Goal: Task Accomplishment & Management: Use online tool/utility

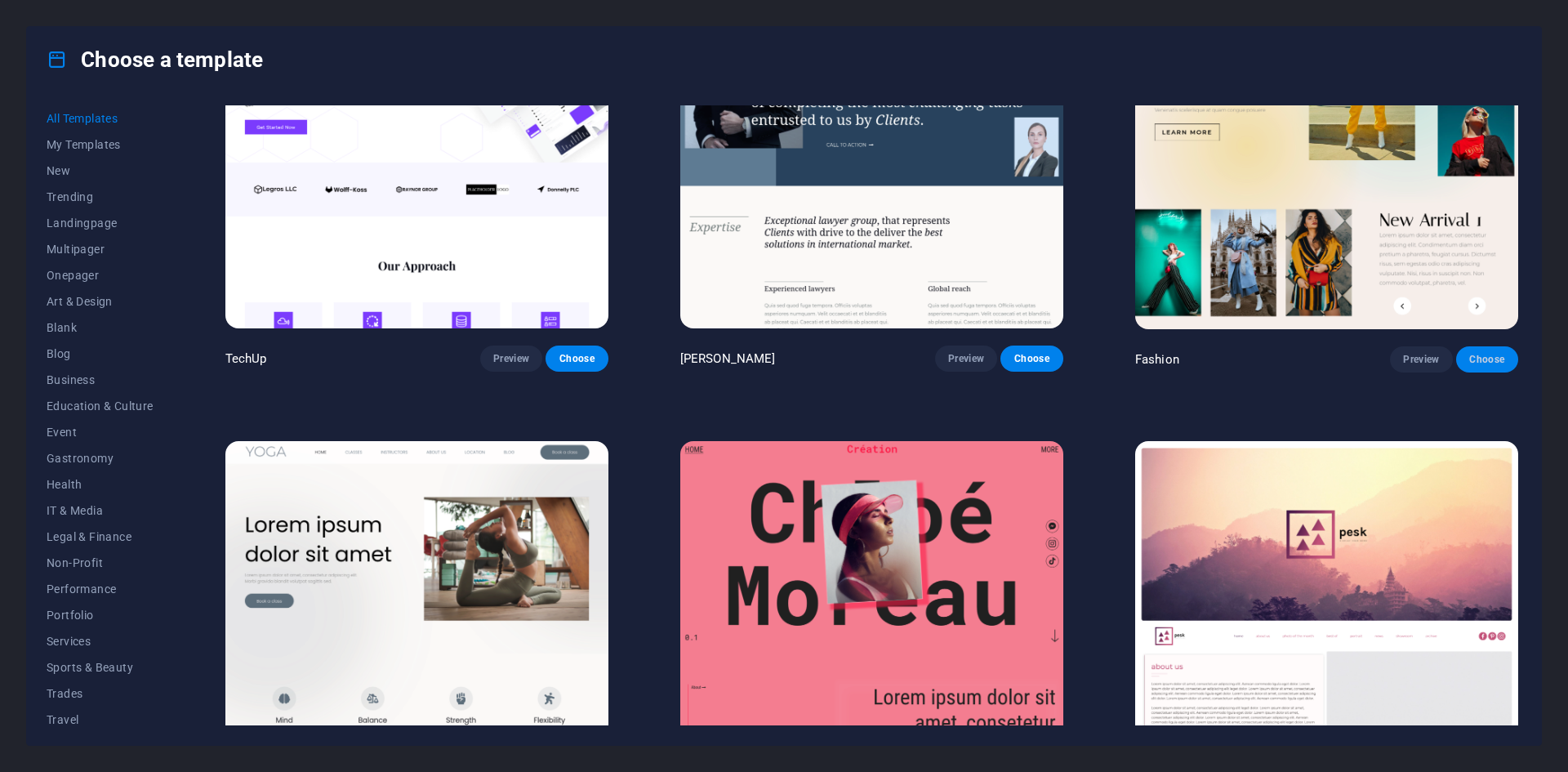
scroll to position [7111, 0]
drag, startPoint x: 1522, startPoint y: 282, endPoint x: 1525, endPoint y: 167, distance: 115.0
click at [1525, 167] on div "All Templates My Templates New Trending Landingpage Multipager Onepager Art & D…" at bounding box center [784, 418] width 1514 height 653
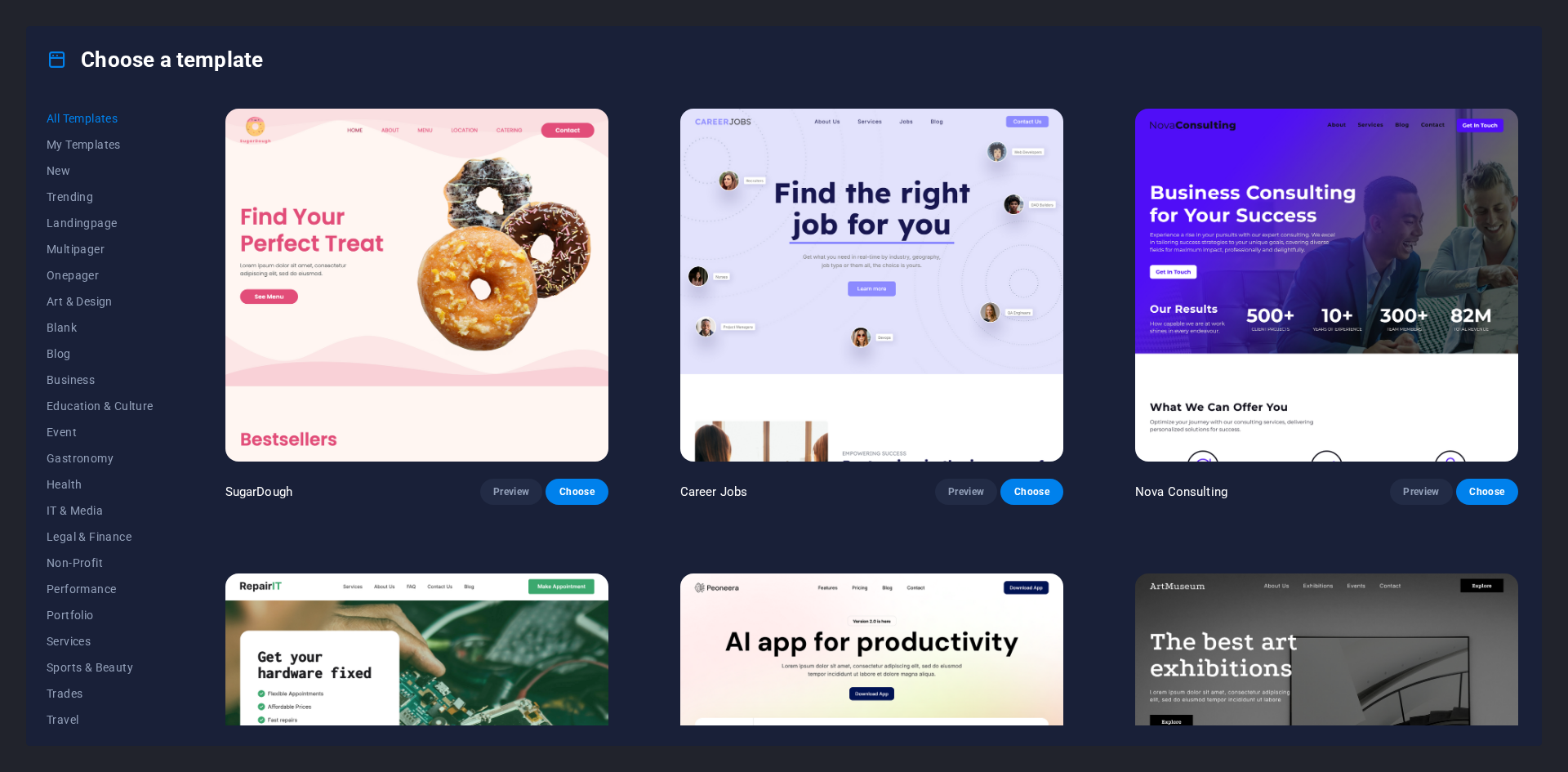
scroll to position [245, 0]
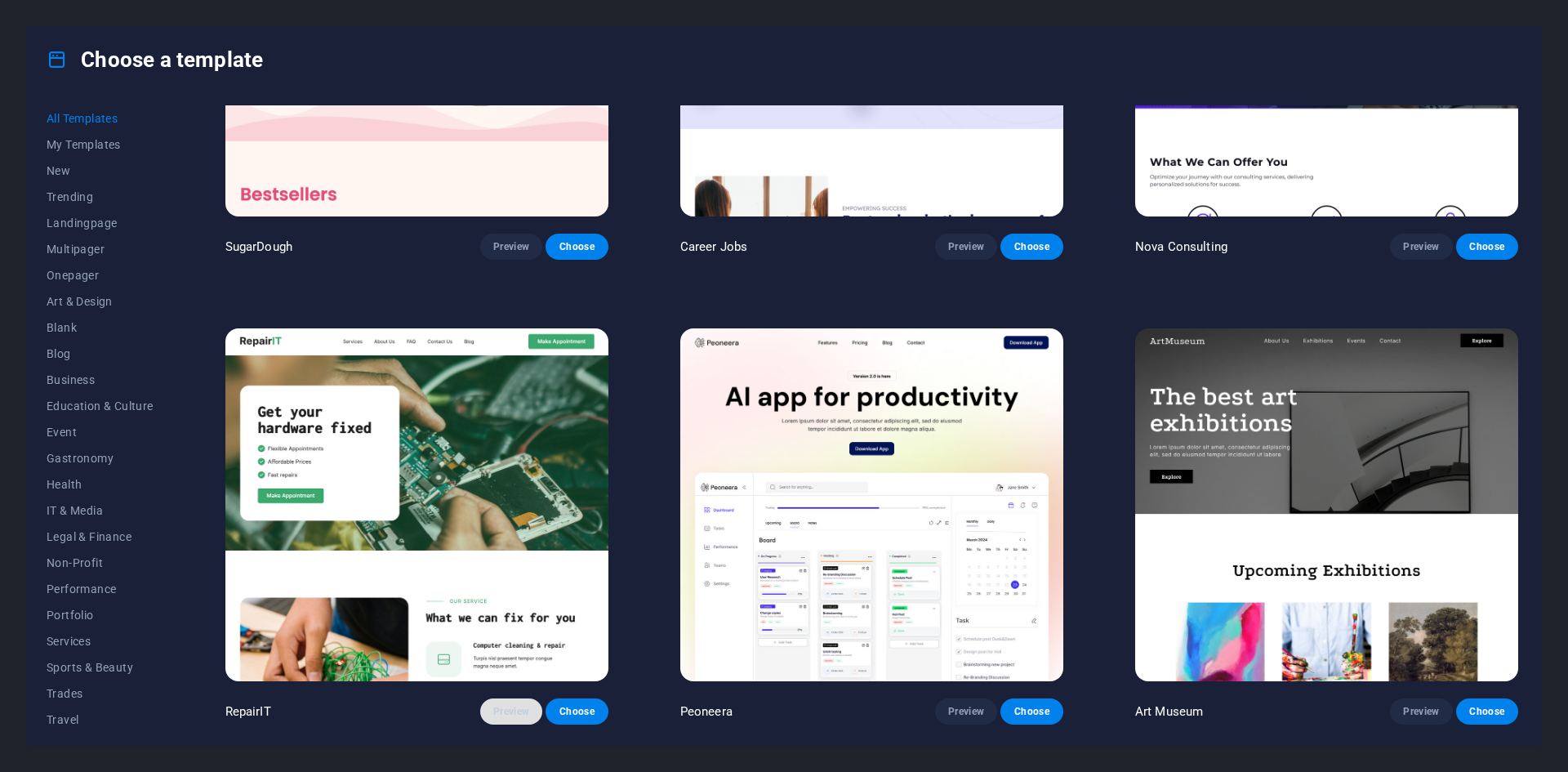
click at [519, 708] on span "Preview" at bounding box center [512, 711] width 36 height 13
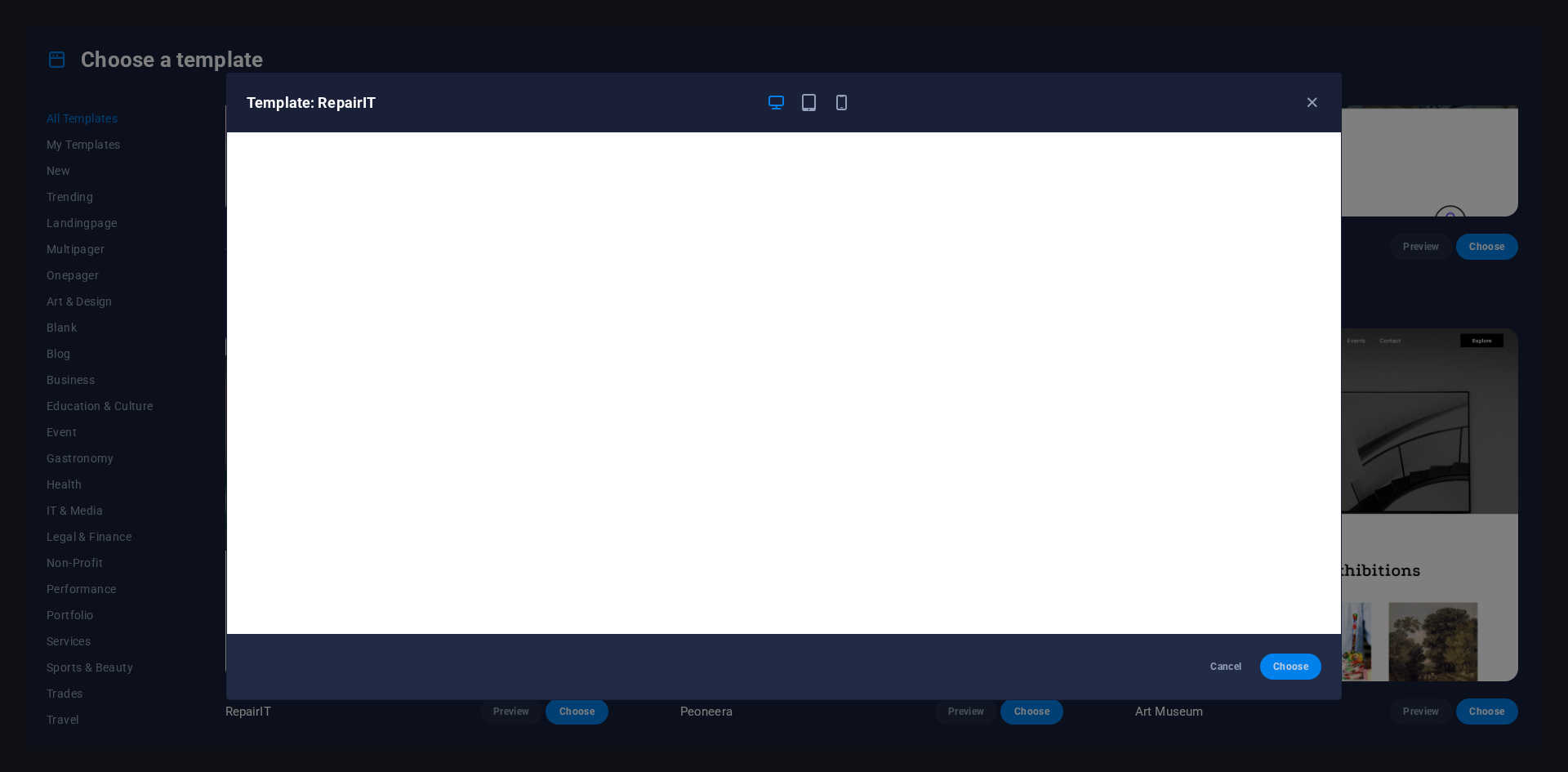
click at [1295, 669] on span "Choose" at bounding box center [1290, 666] width 35 height 13
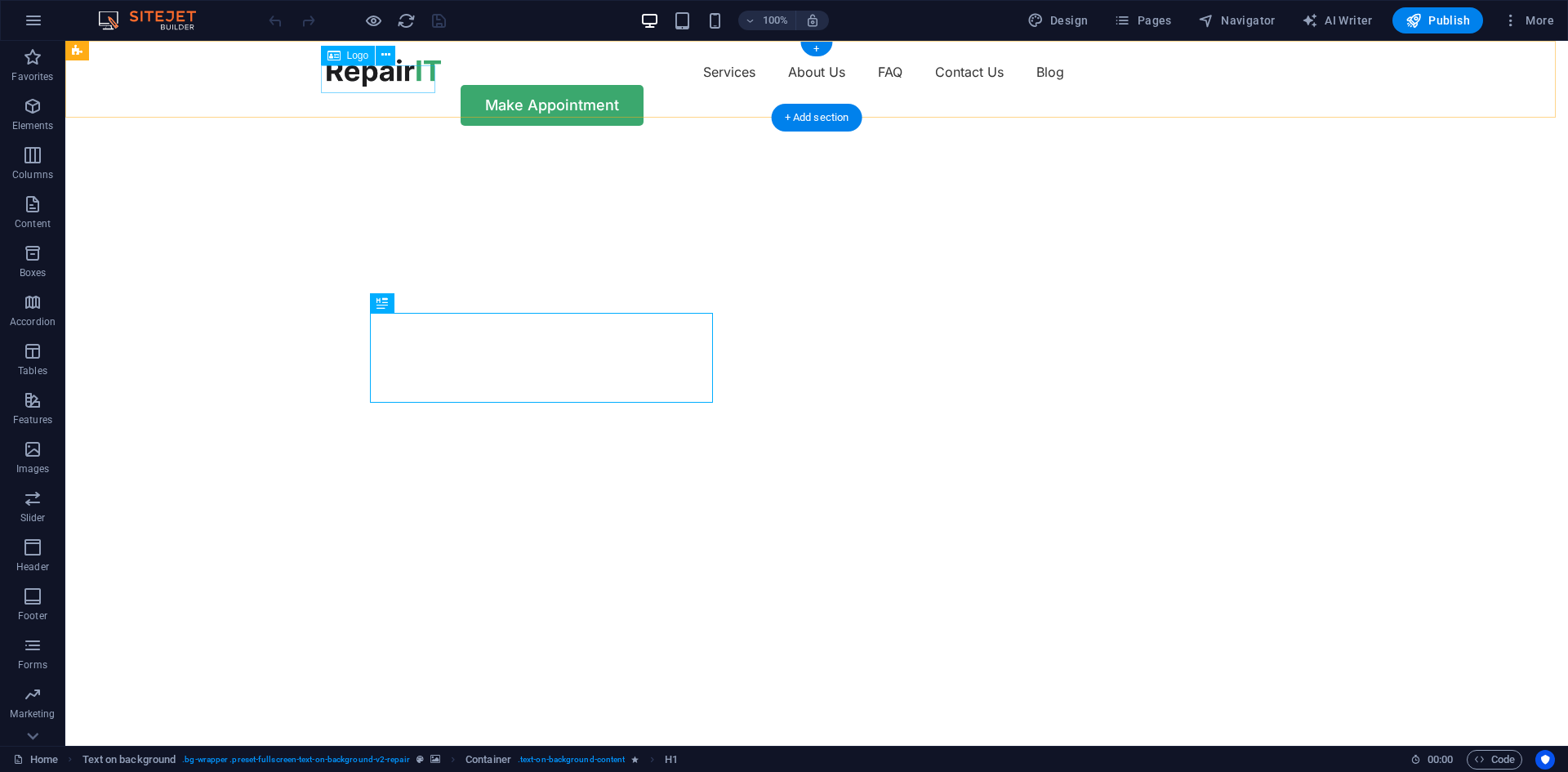
click at [396, 78] on div at bounding box center [384, 73] width 114 height 28
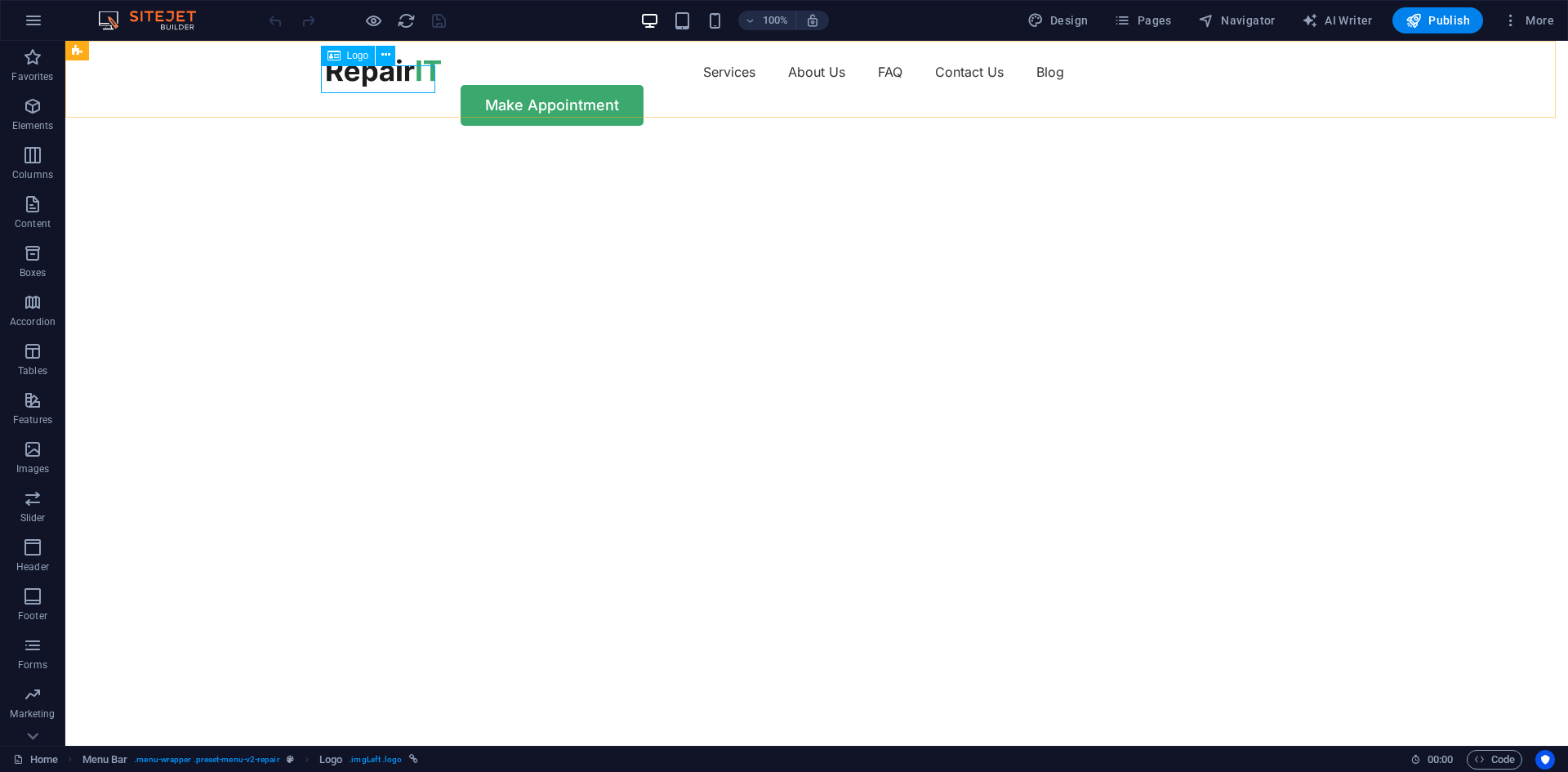
click at [351, 55] on span "Logo" at bounding box center [358, 56] width 22 height 10
select select "px"
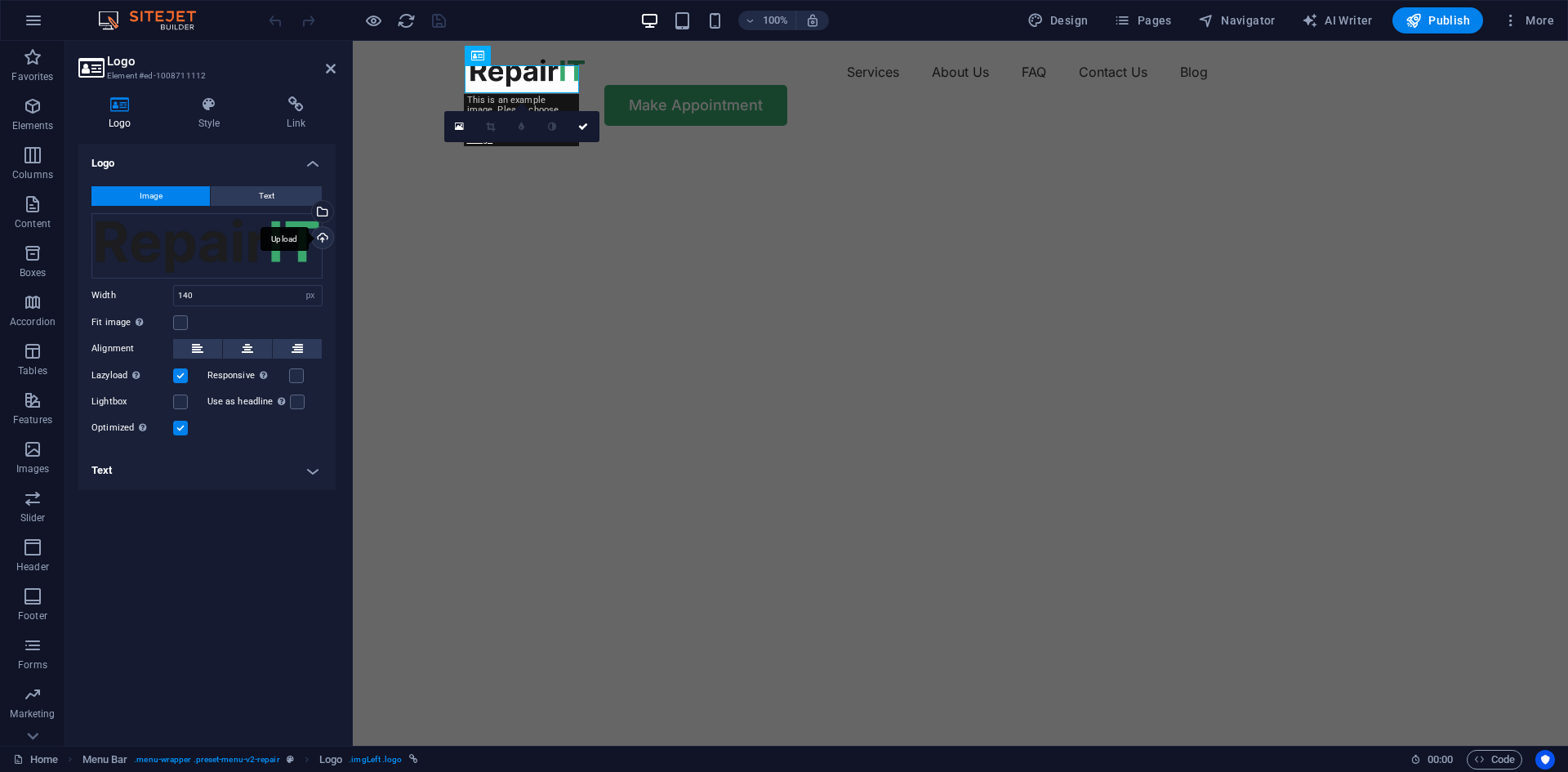
click at [323, 237] on div "Upload" at bounding box center [321, 239] width 25 height 25
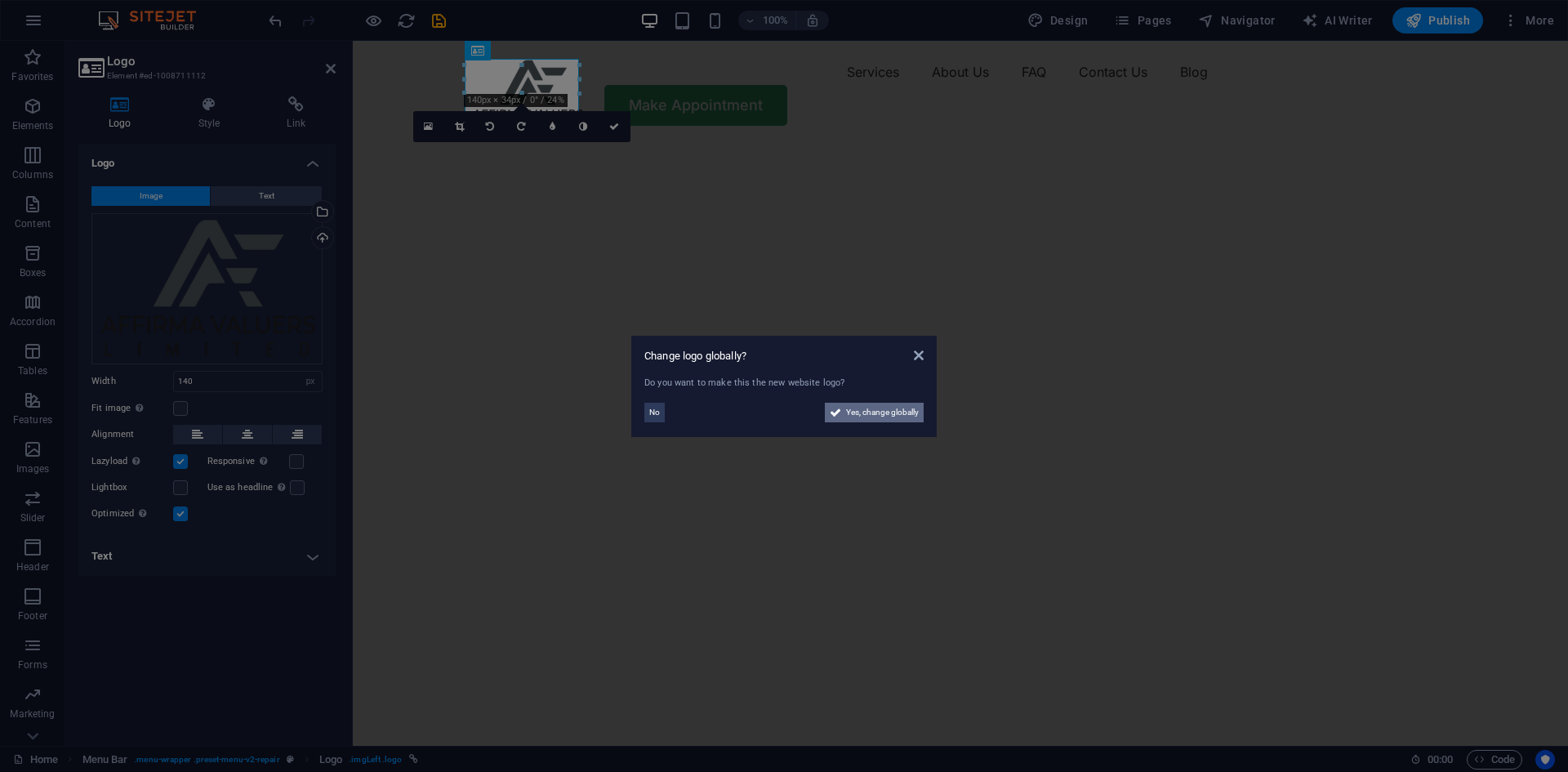
click at [880, 416] on span "Yes, change globally" at bounding box center [882, 413] width 73 height 20
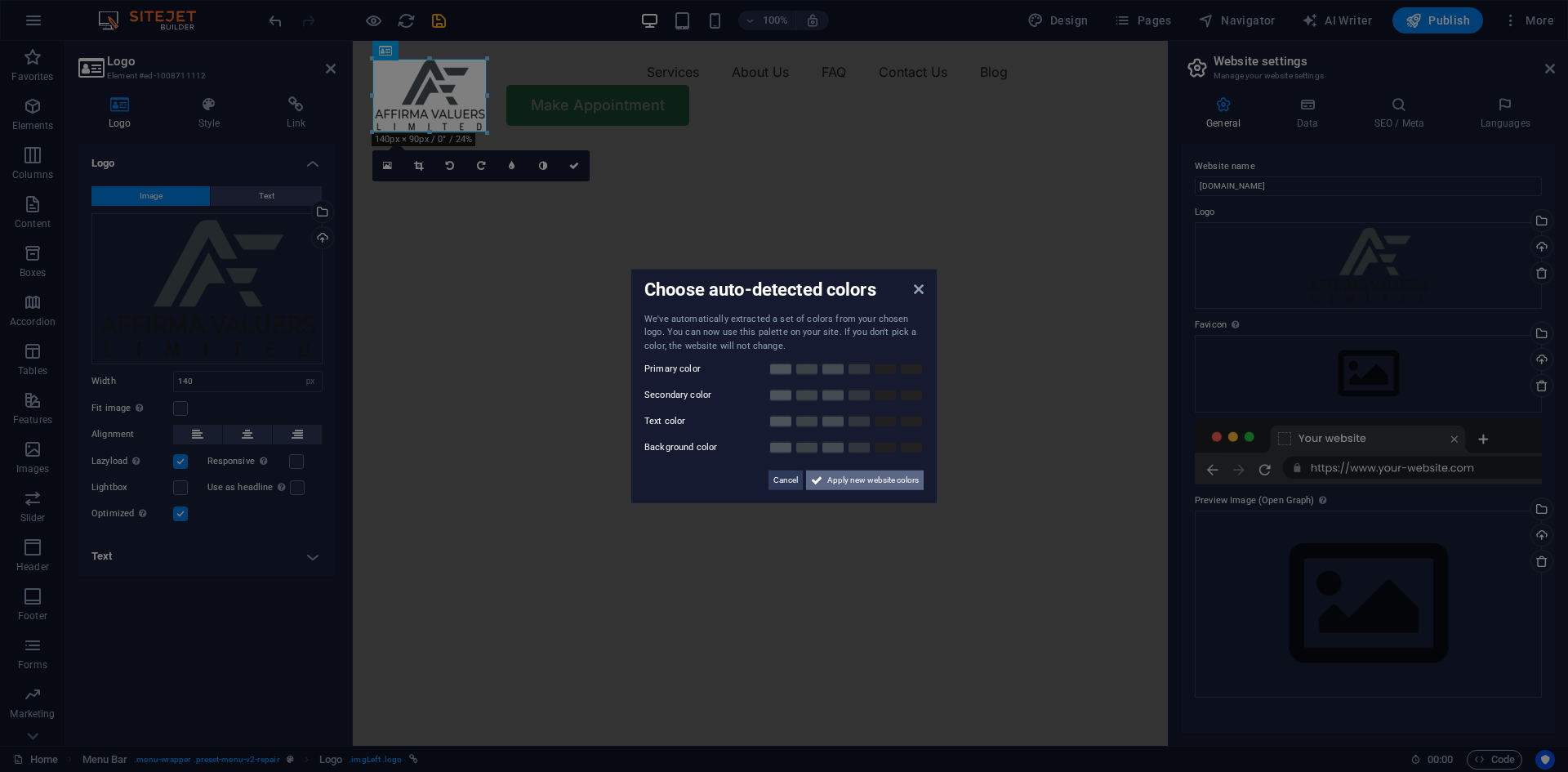
click at [864, 480] on span "Apply new website colors" at bounding box center [873, 481] width 92 height 20
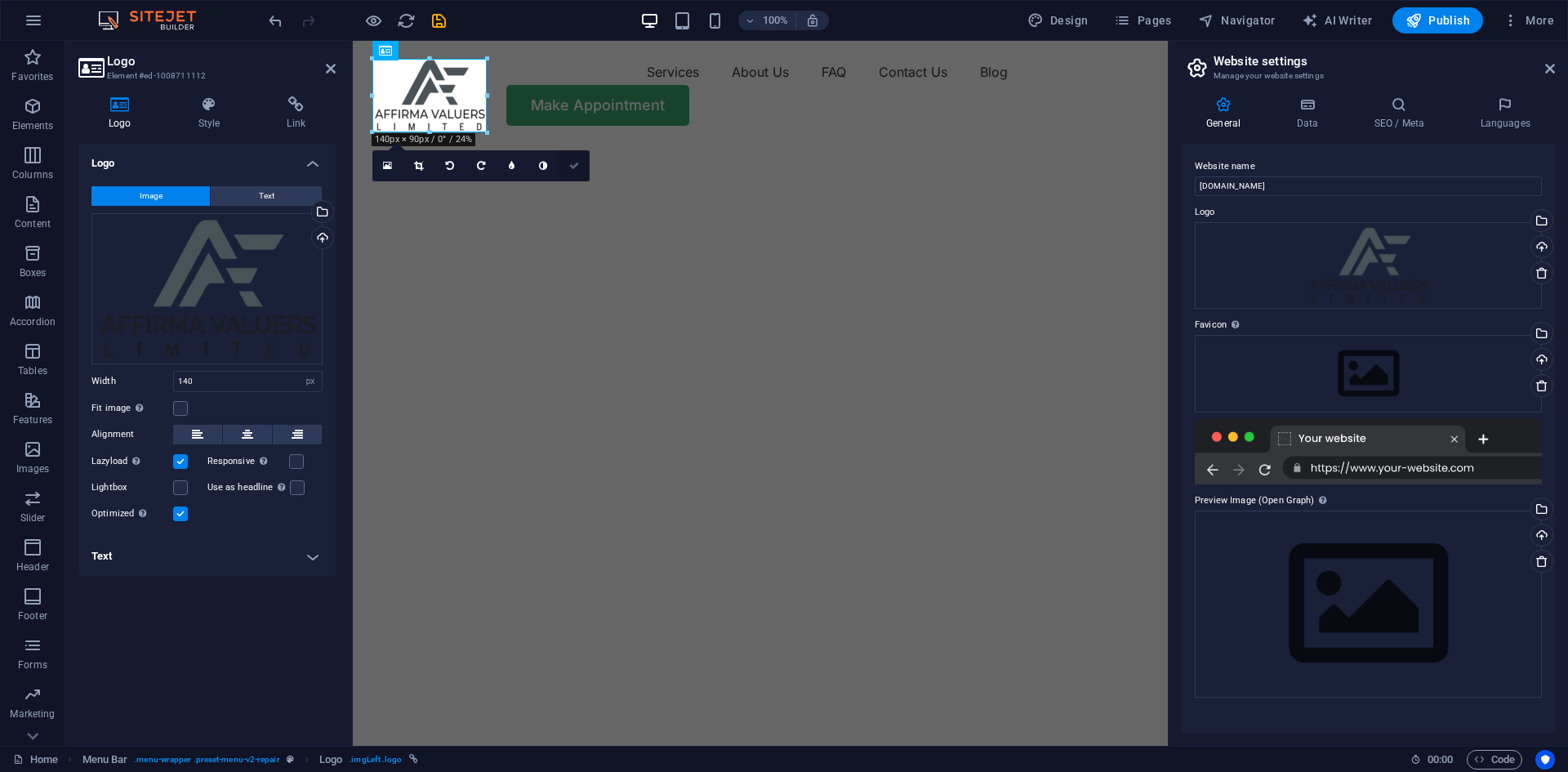
click at [575, 165] on icon at bounding box center [575, 166] width 10 height 10
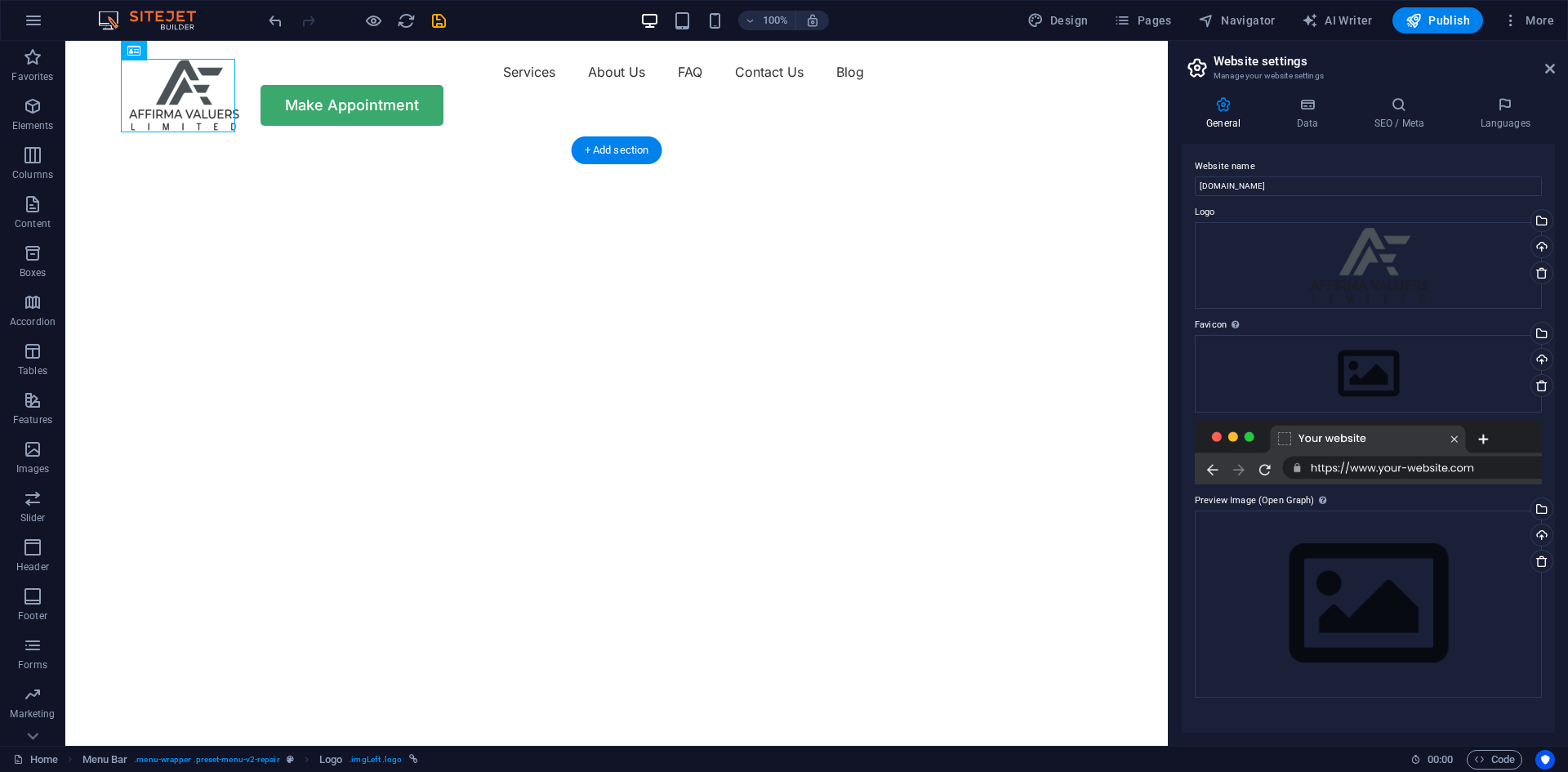
click at [722, 144] on img "1/2" at bounding box center [610, 144] width 1090 height 0
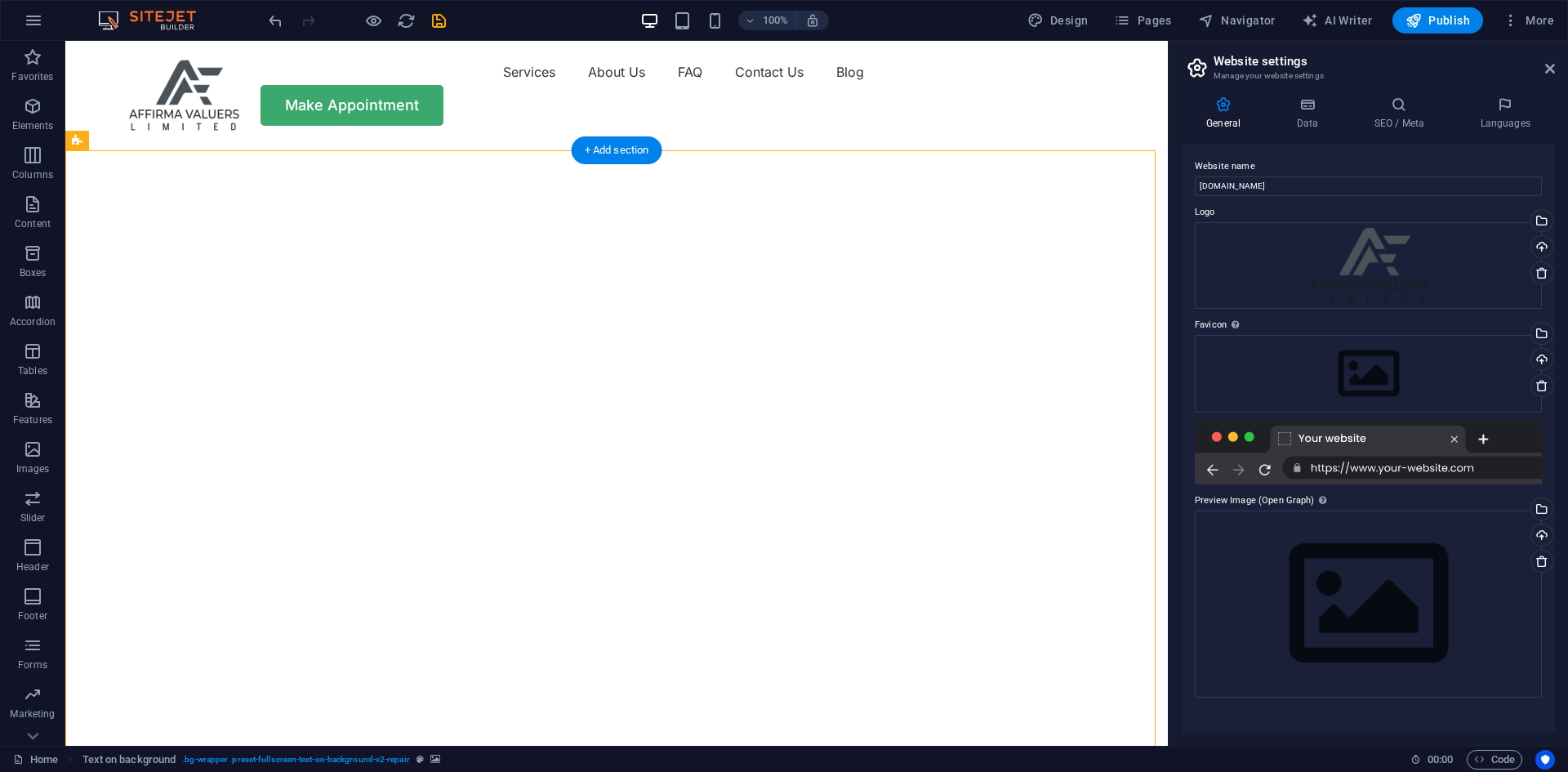
click at [738, 144] on img "1/2" at bounding box center [610, 144] width 1090 height 0
select select "vh"
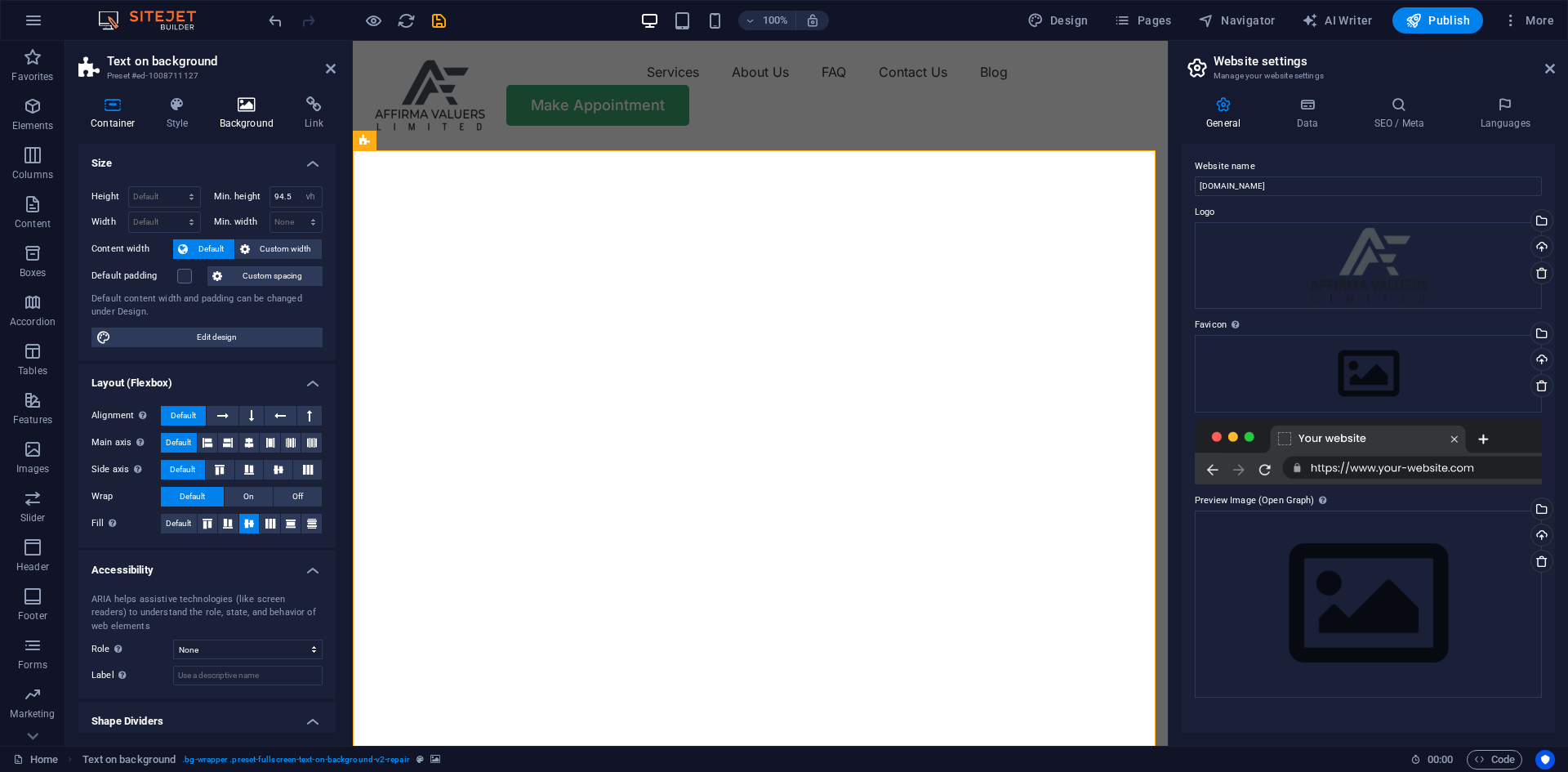
click at [247, 110] on icon at bounding box center [247, 104] width 79 height 16
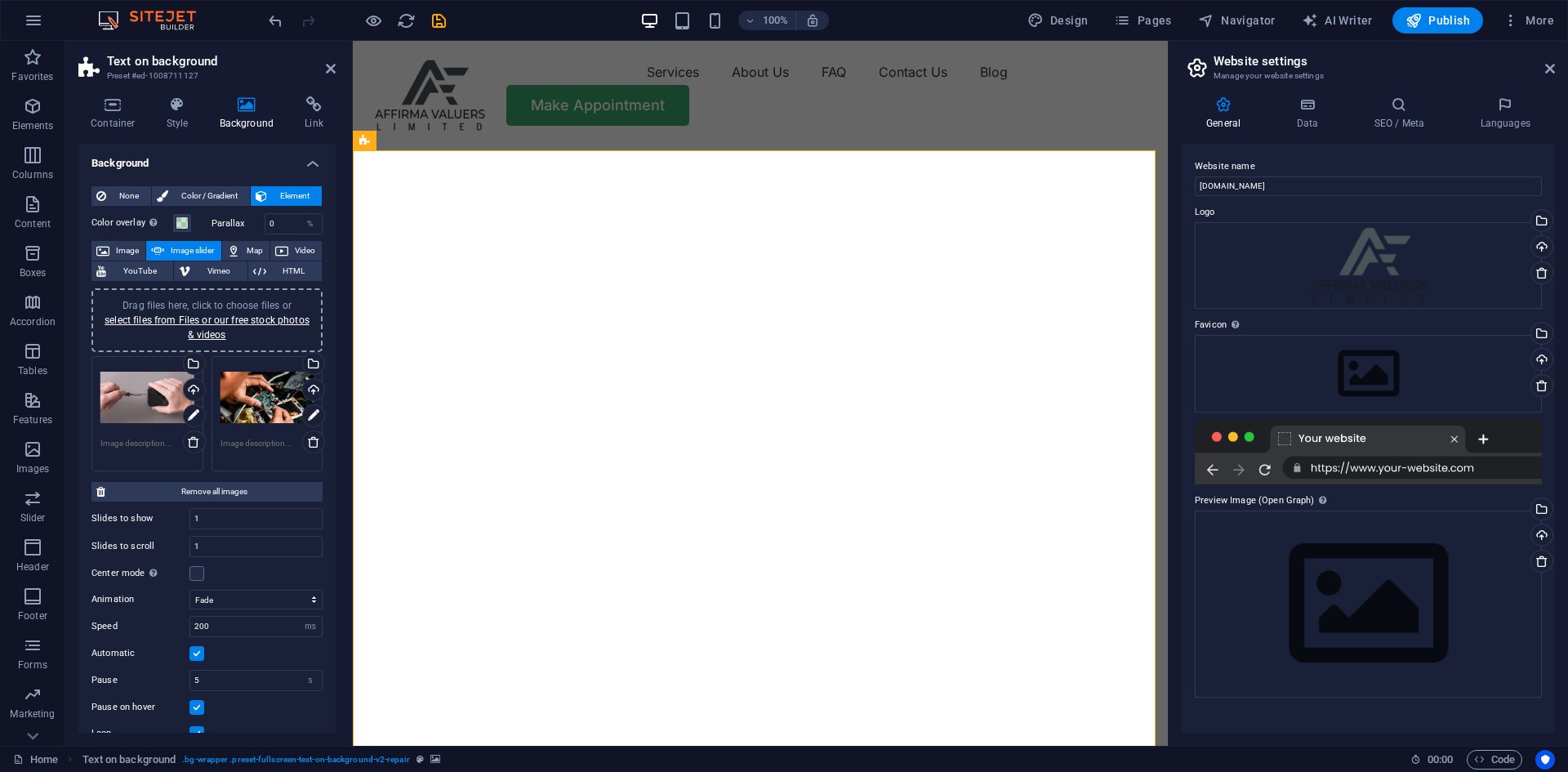
click at [150, 401] on div "Drag files here, click to choose files or select files from Files or our free s…" at bounding box center [148, 397] width 94 height 65
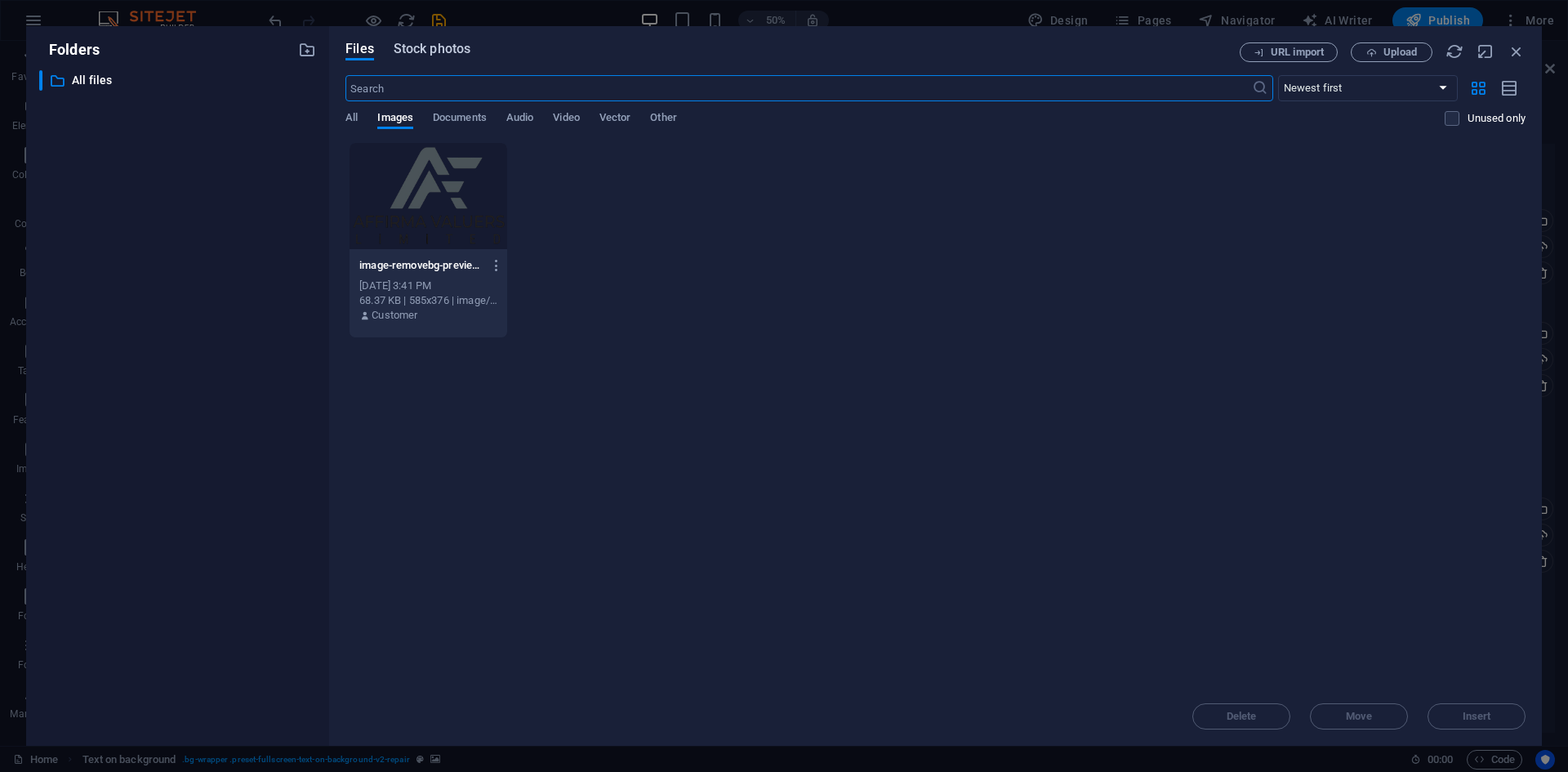
click at [427, 55] on span "Stock photos" at bounding box center [432, 49] width 77 height 20
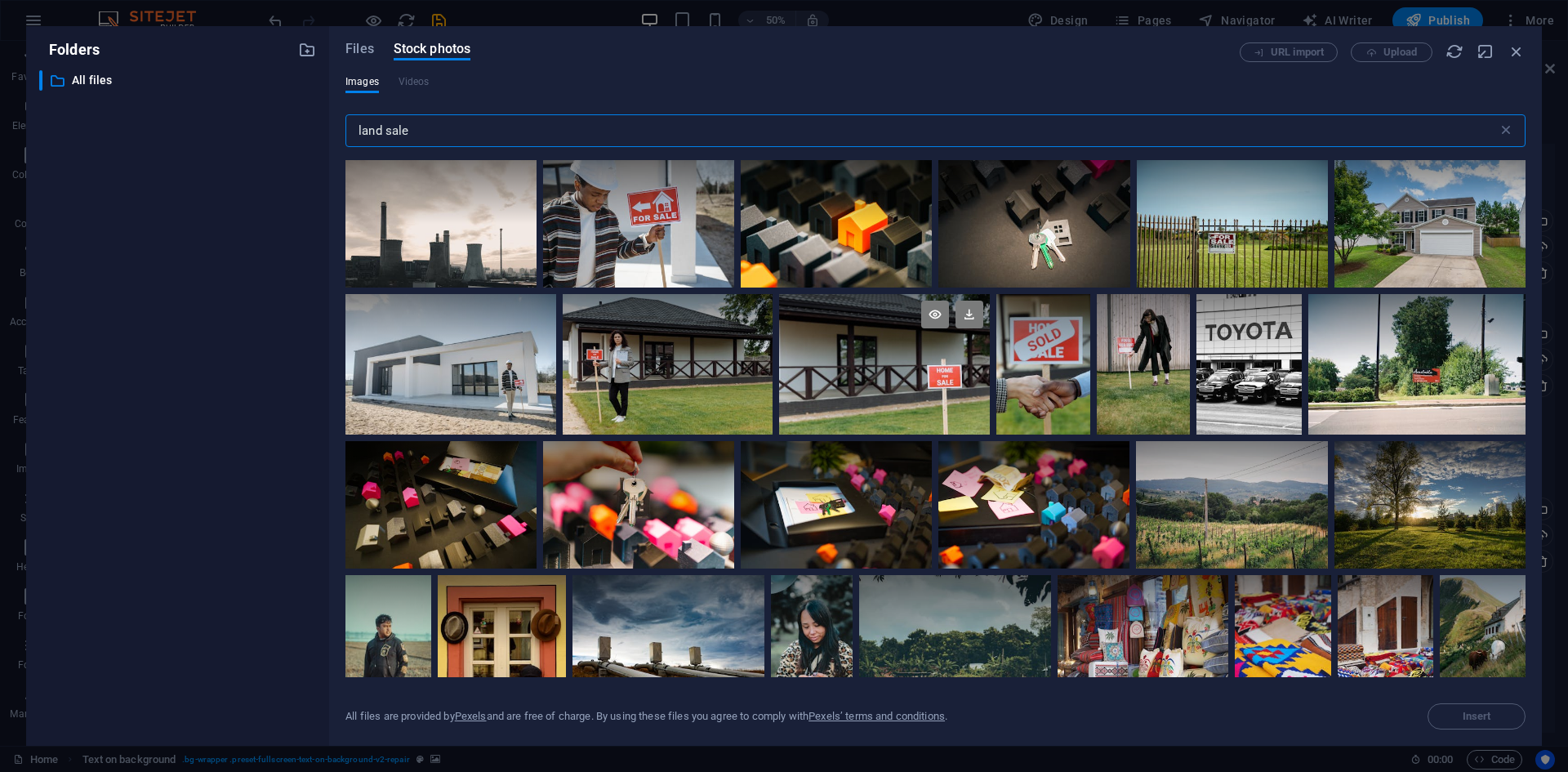
type input "land sale"
click at [857, 379] on div at bounding box center [884, 364] width 211 height 141
click at [934, 314] on icon at bounding box center [935, 315] width 28 height 28
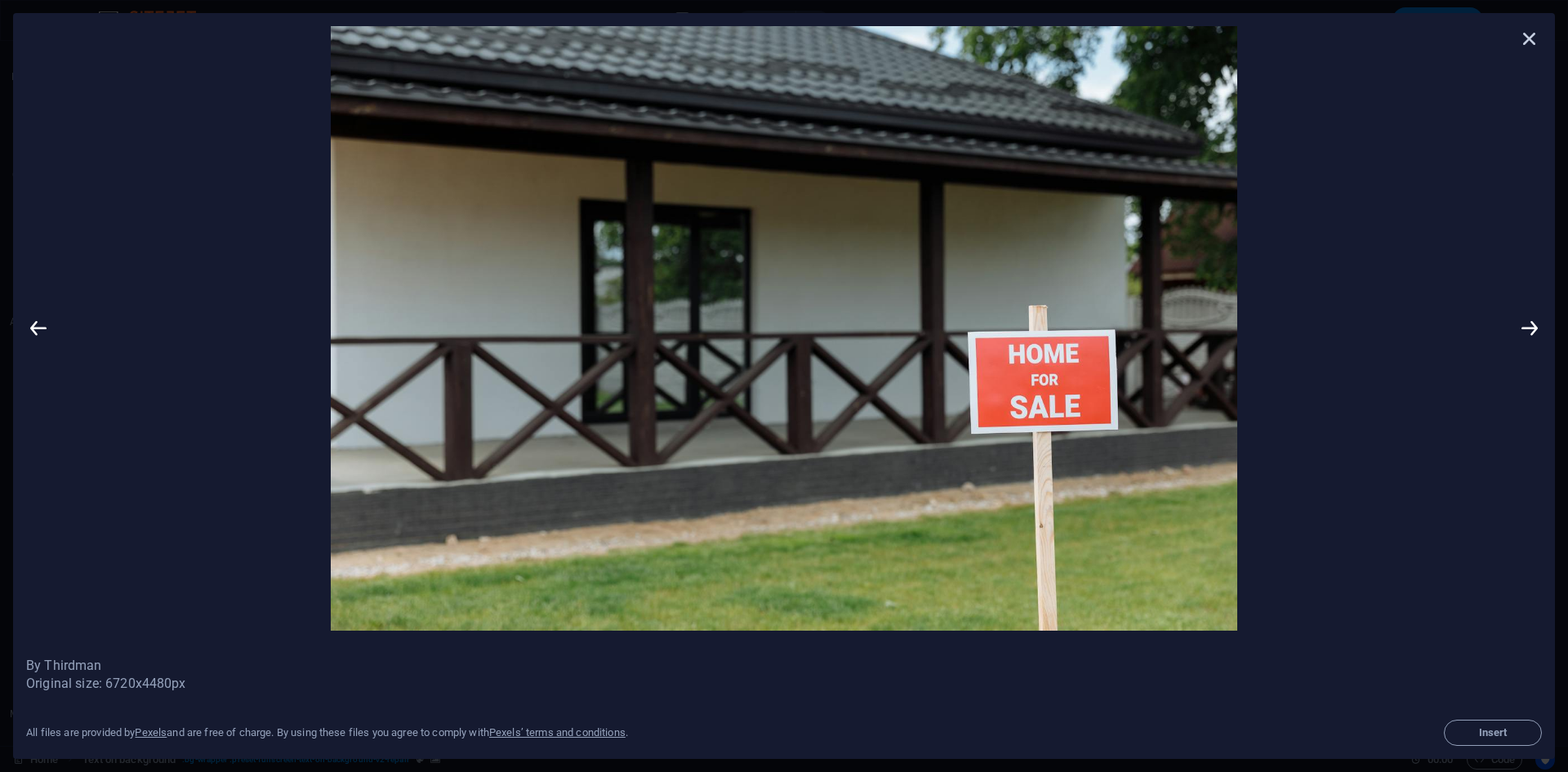
click at [1527, 34] on icon at bounding box center [1530, 38] width 25 height 25
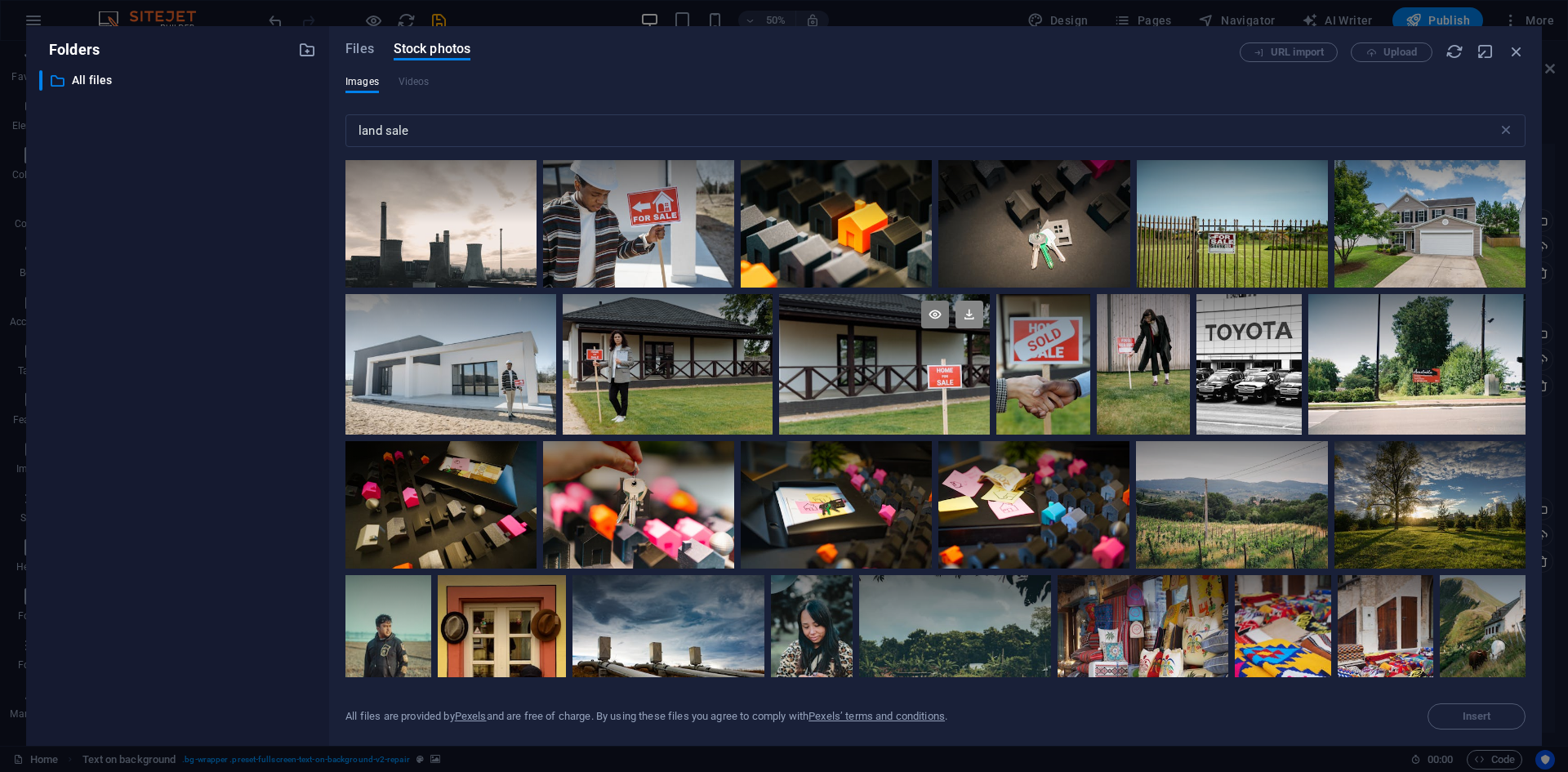
click at [968, 318] on icon at bounding box center [969, 315] width 28 height 28
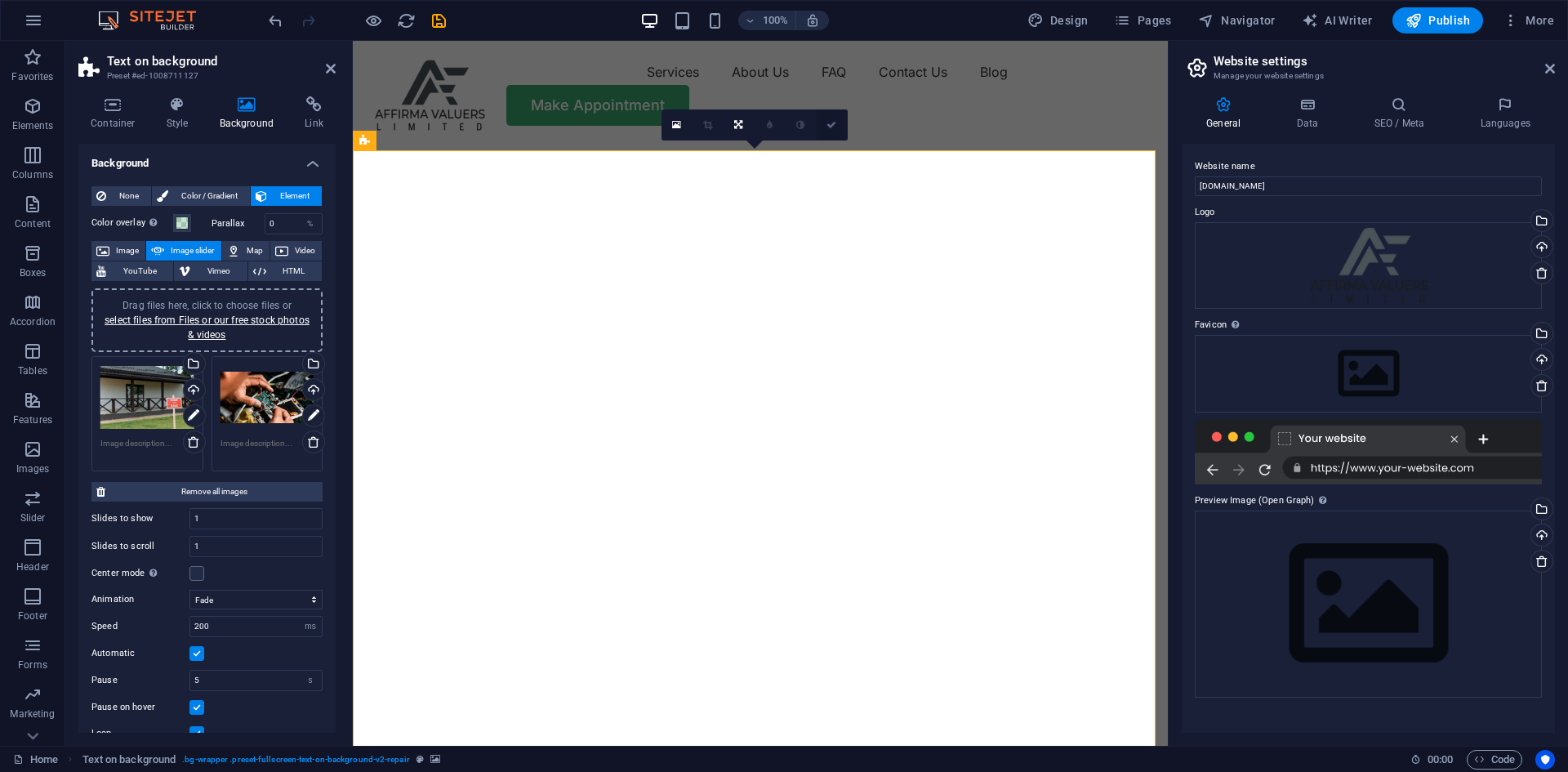
click at [834, 123] on icon at bounding box center [831, 125] width 10 height 10
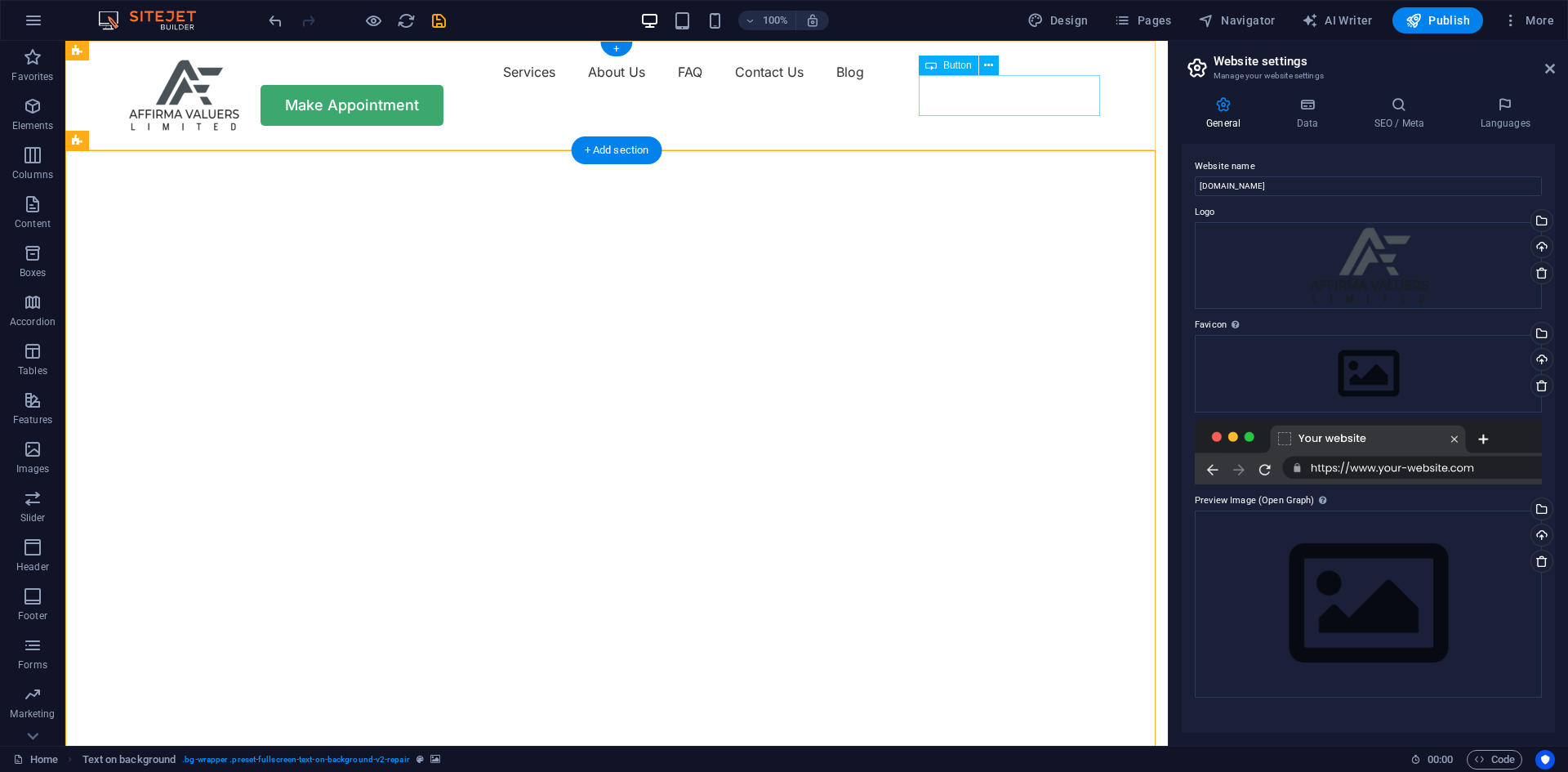
click at [1015, 88] on div "Make Appointment" at bounding box center [617, 105] width 980 height 41
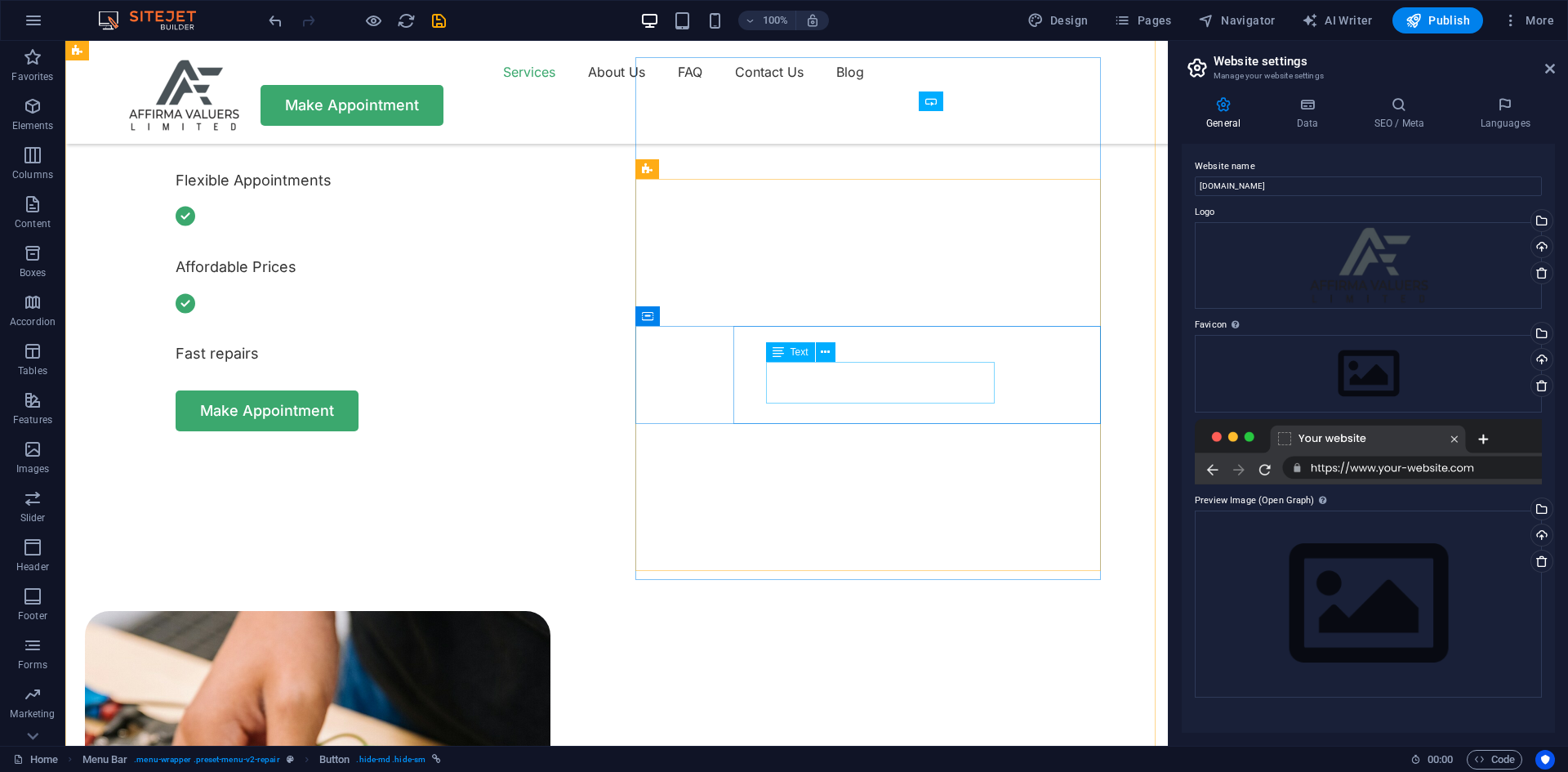
scroll to position [654, 0]
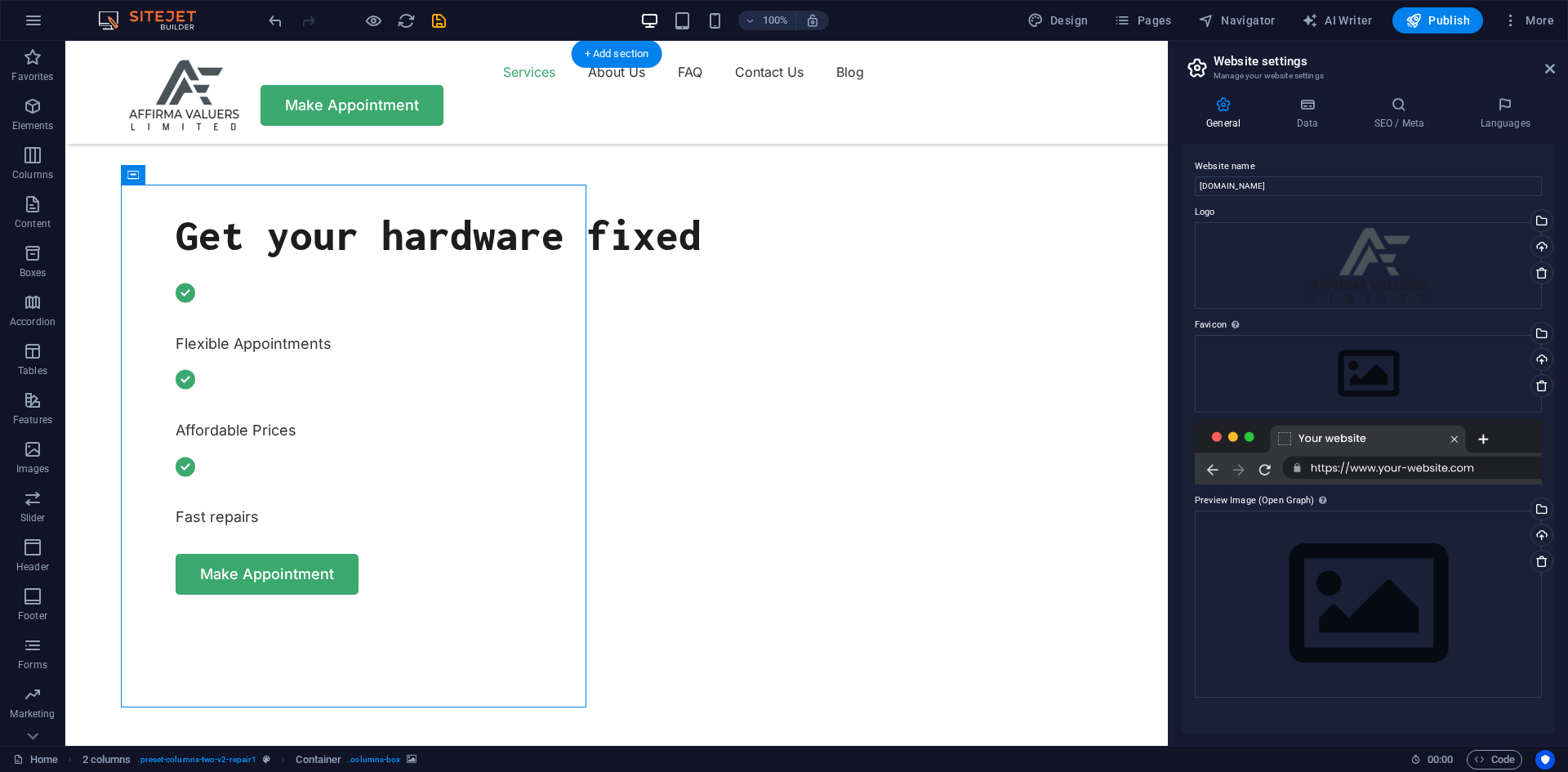
select select "px"
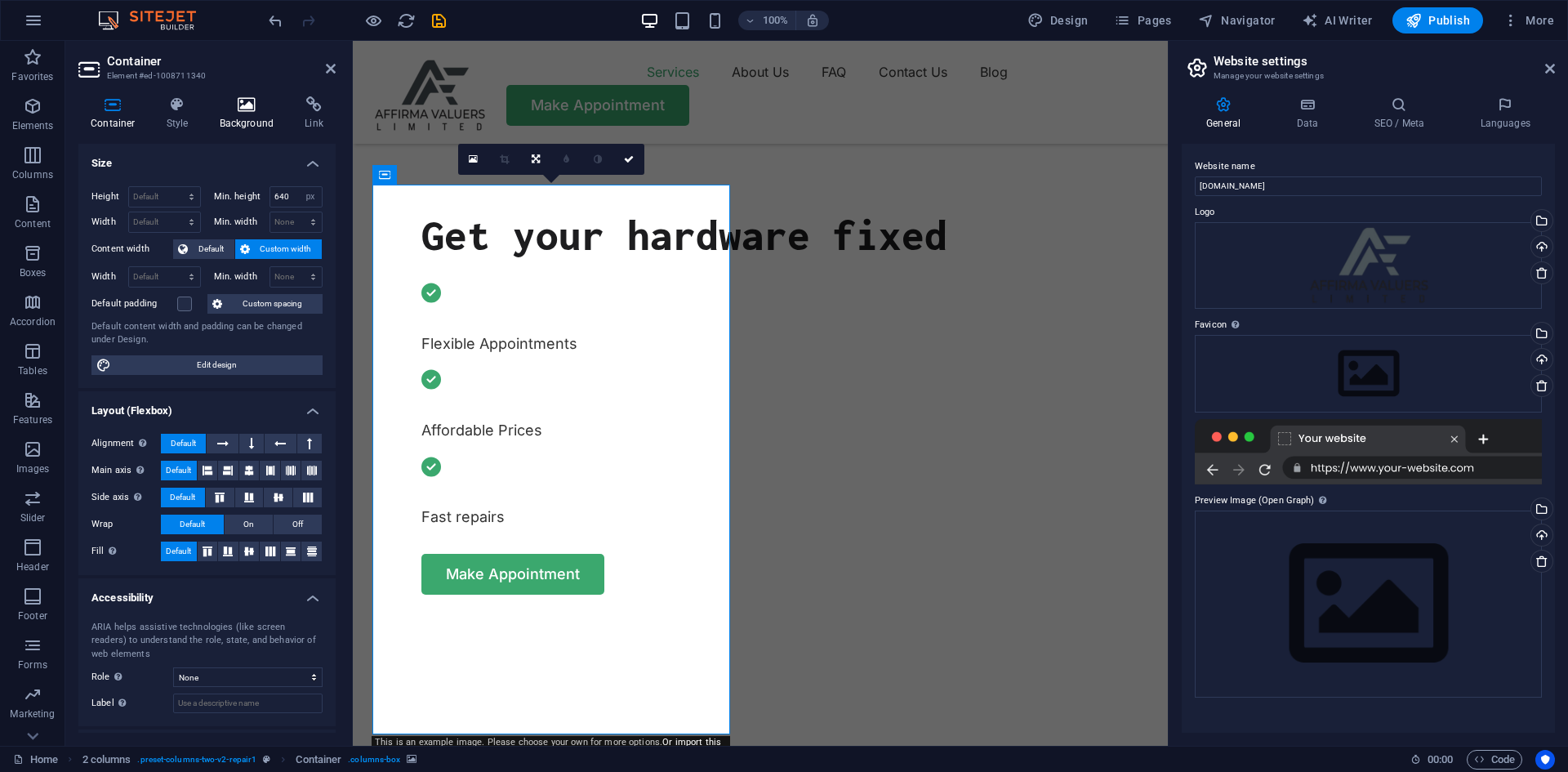
click at [250, 105] on icon at bounding box center [247, 104] width 79 height 16
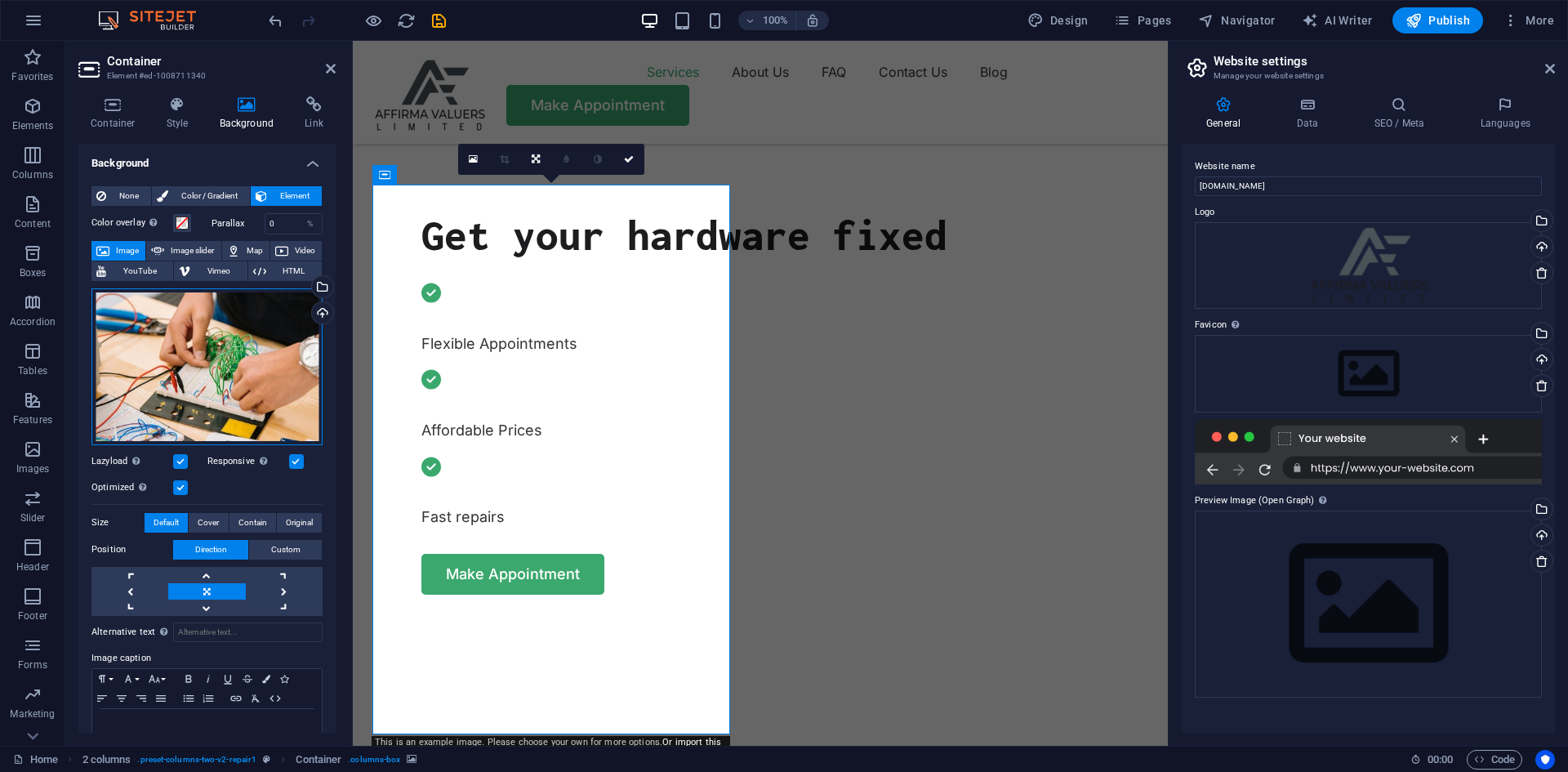
click at [173, 343] on div "Drag files here, click to choose files or select files from Files or our free s…" at bounding box center [207, 367] width 231 height 157
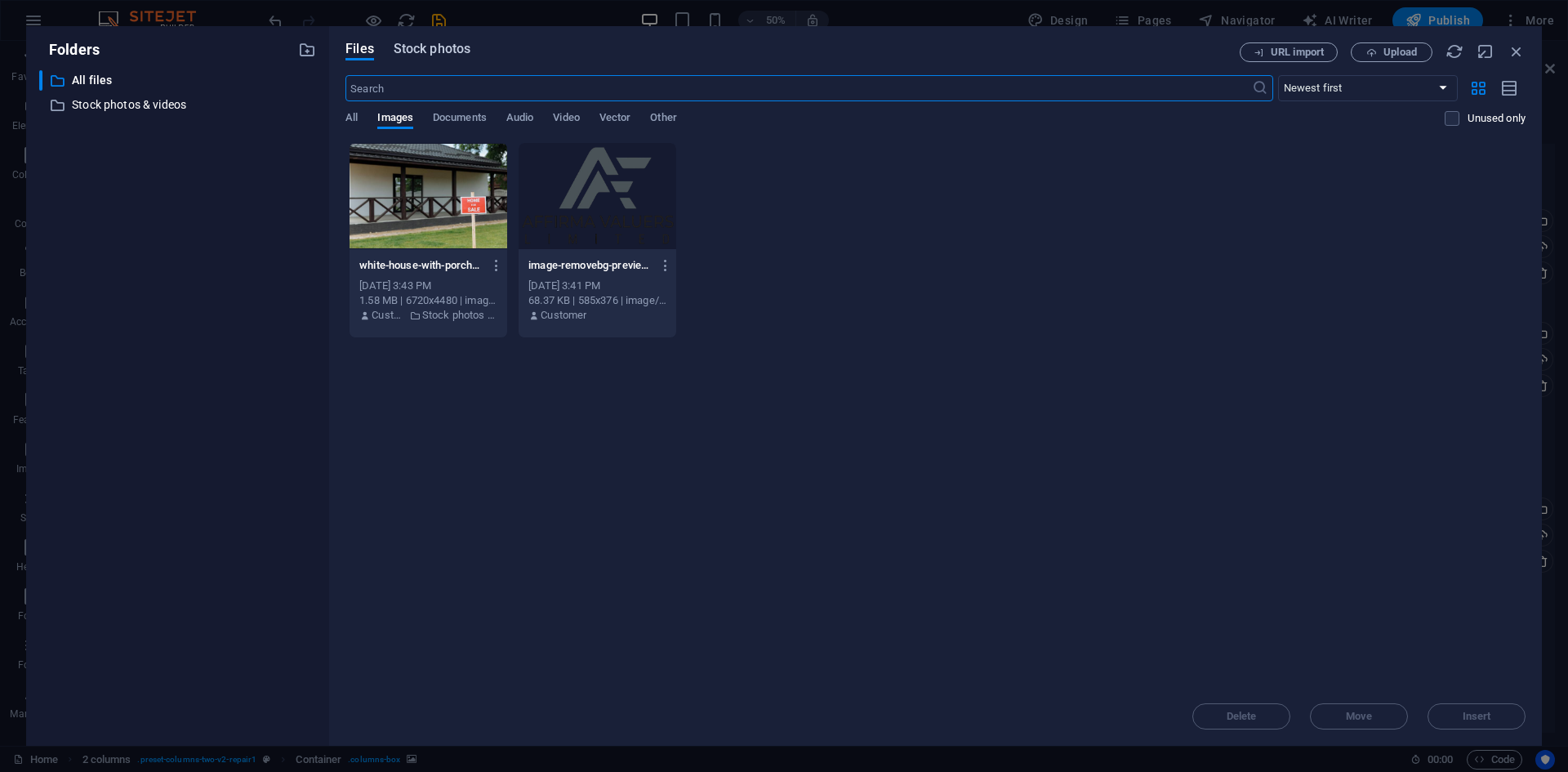
click at [440, 45] on span "Stock photos" at bounding box center [432, 49] width 77 height 20
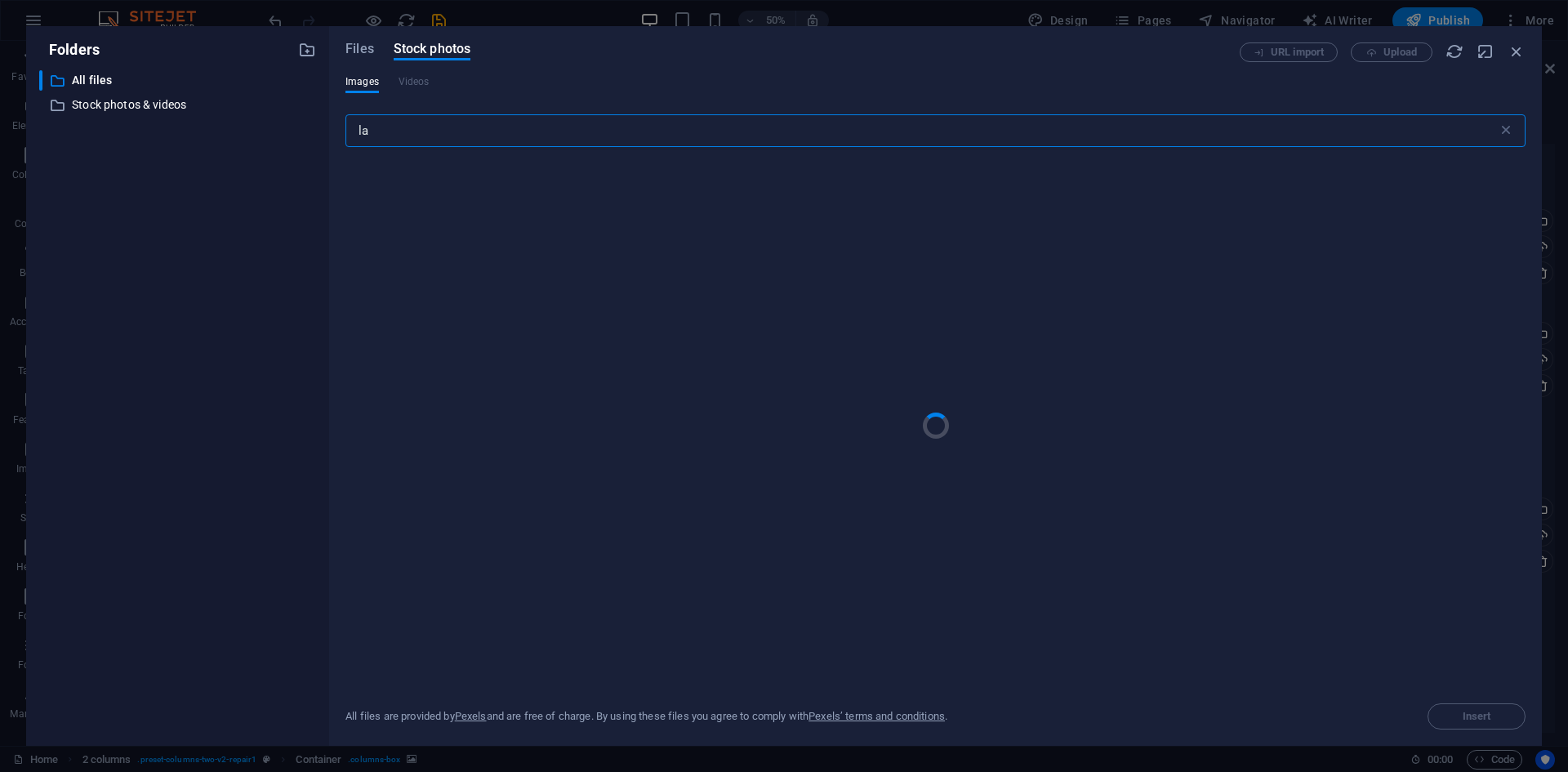
type input "l"
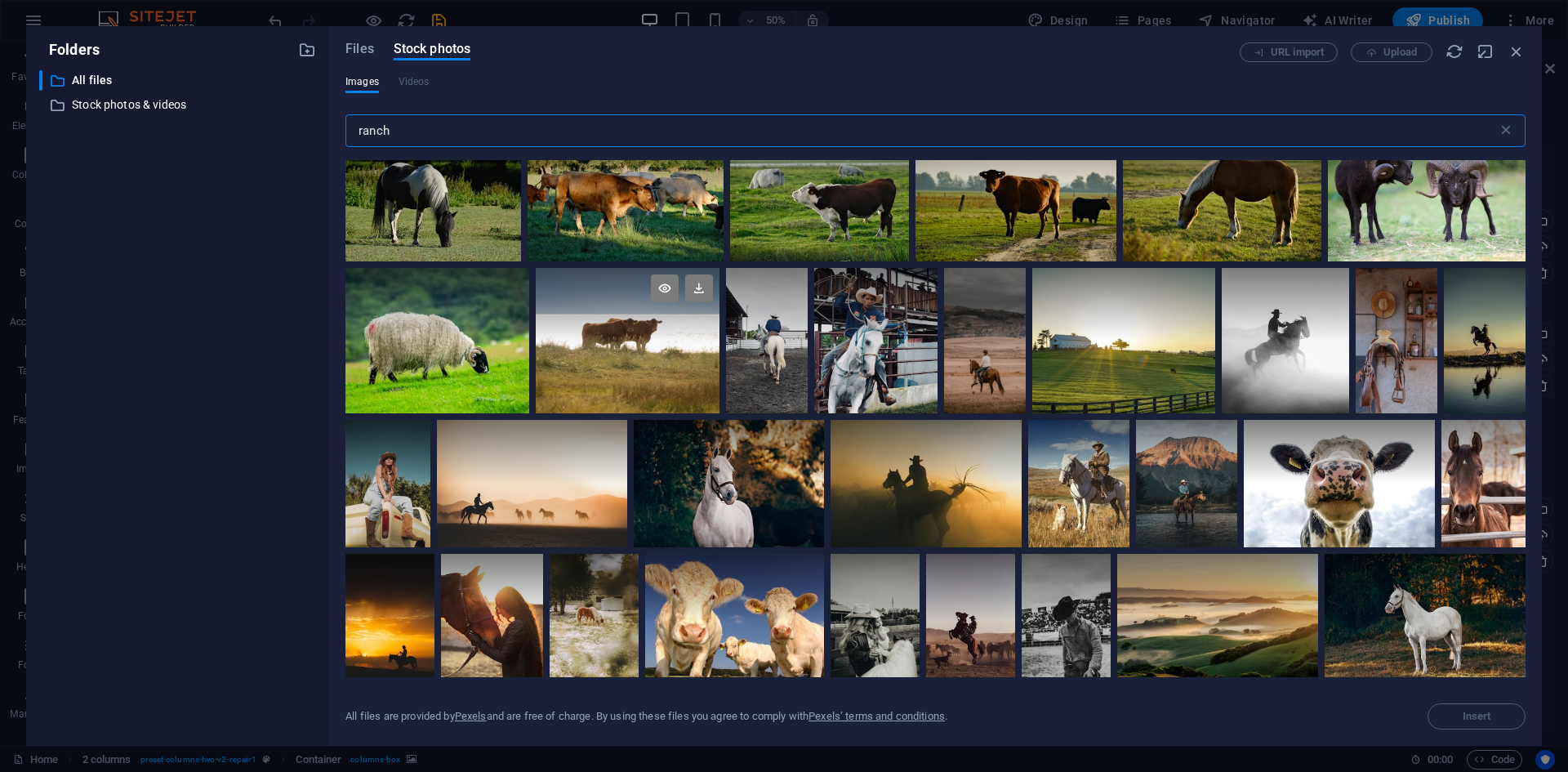
scroll to position [1635, 0]
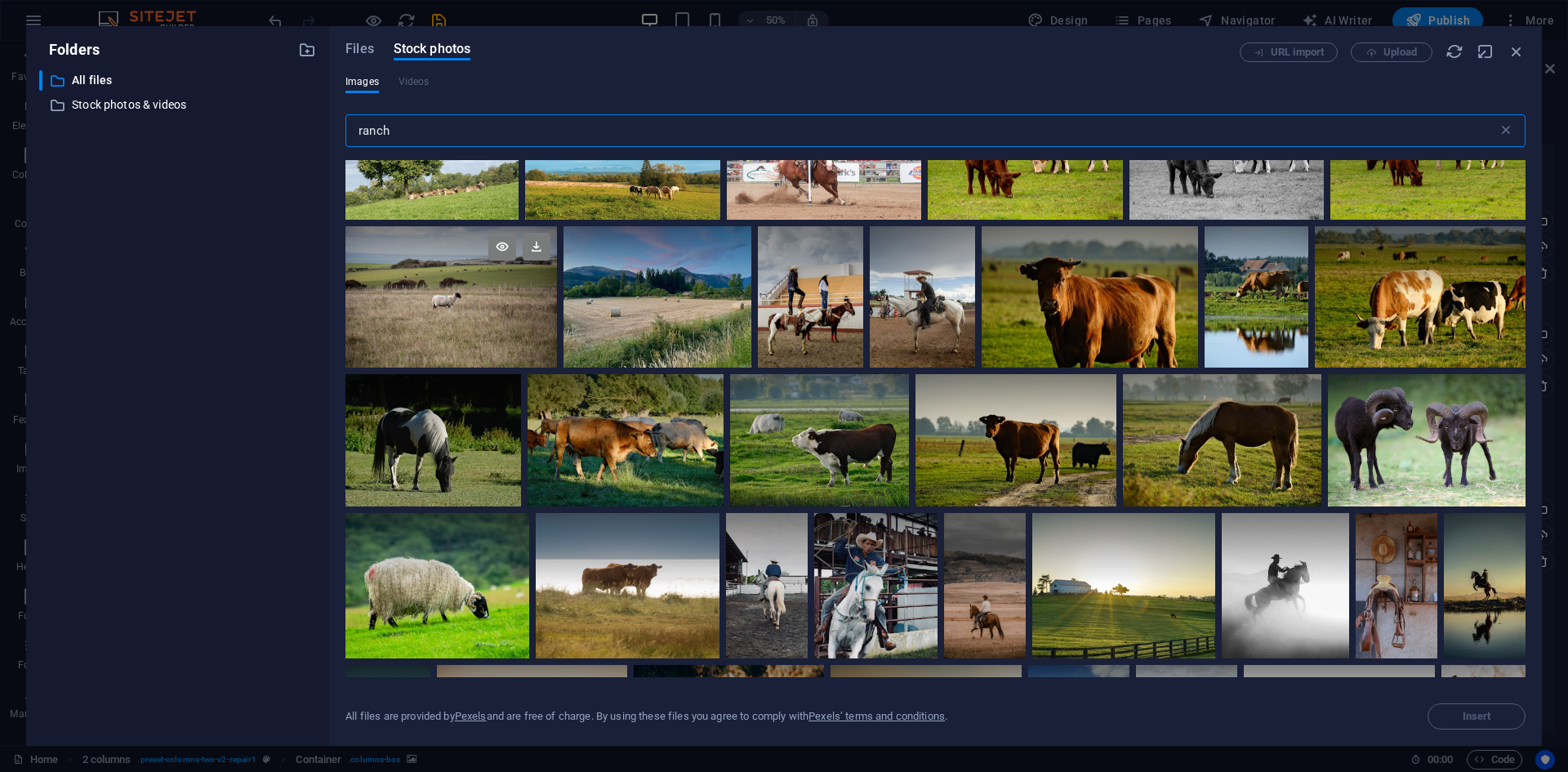
type input "ranch"
click at [454, 298] on div at bounding box center [452, 296] width 212 height 141
click at [541, 239] on icon at bounding box center [537, 247] width 28 height 28
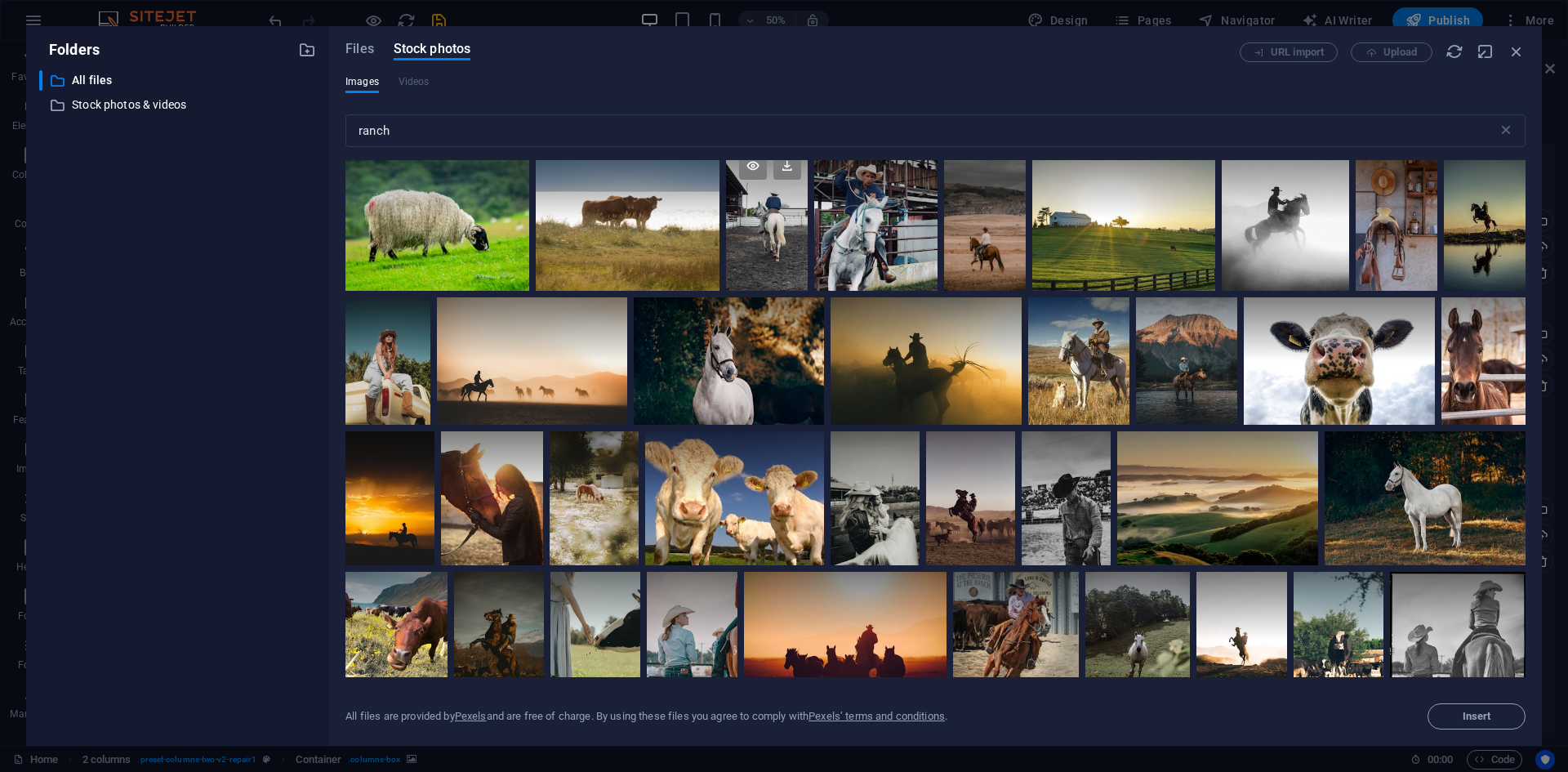
scroll to position [2119, 0]
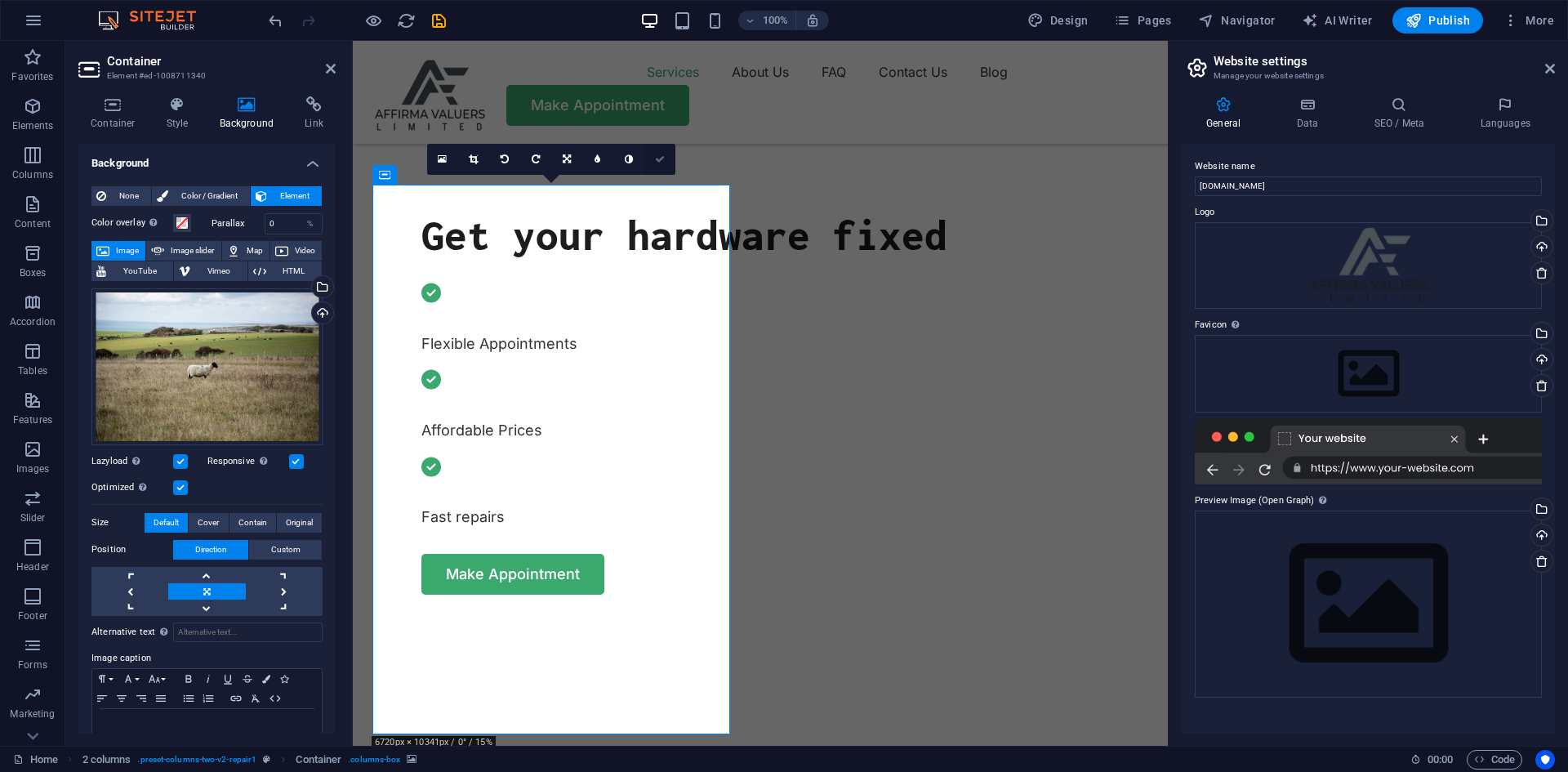
click at [663, 158] on icon at bounding box center [661, 159] width 10 height 10
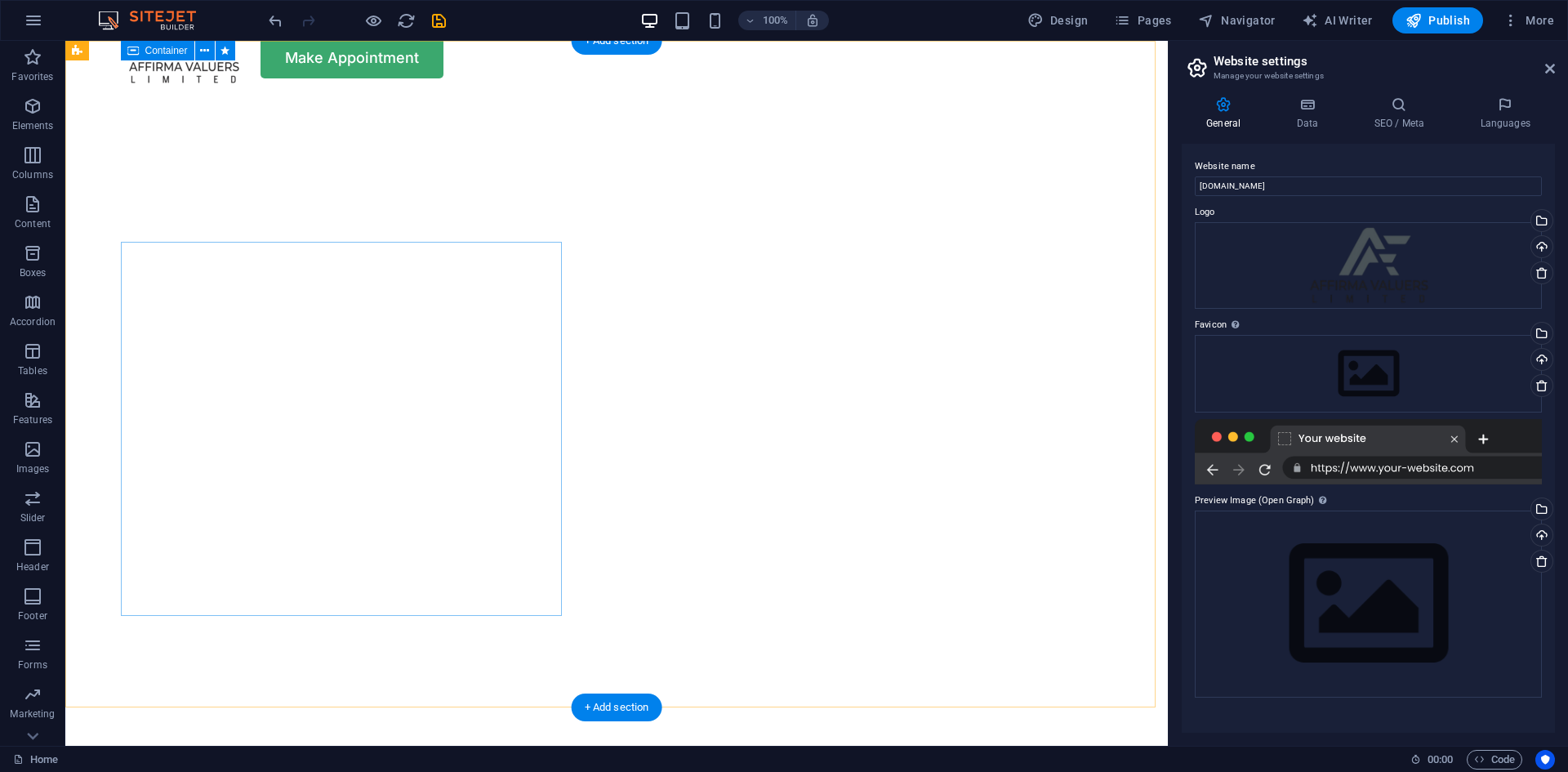
scroll to position [0, 0]
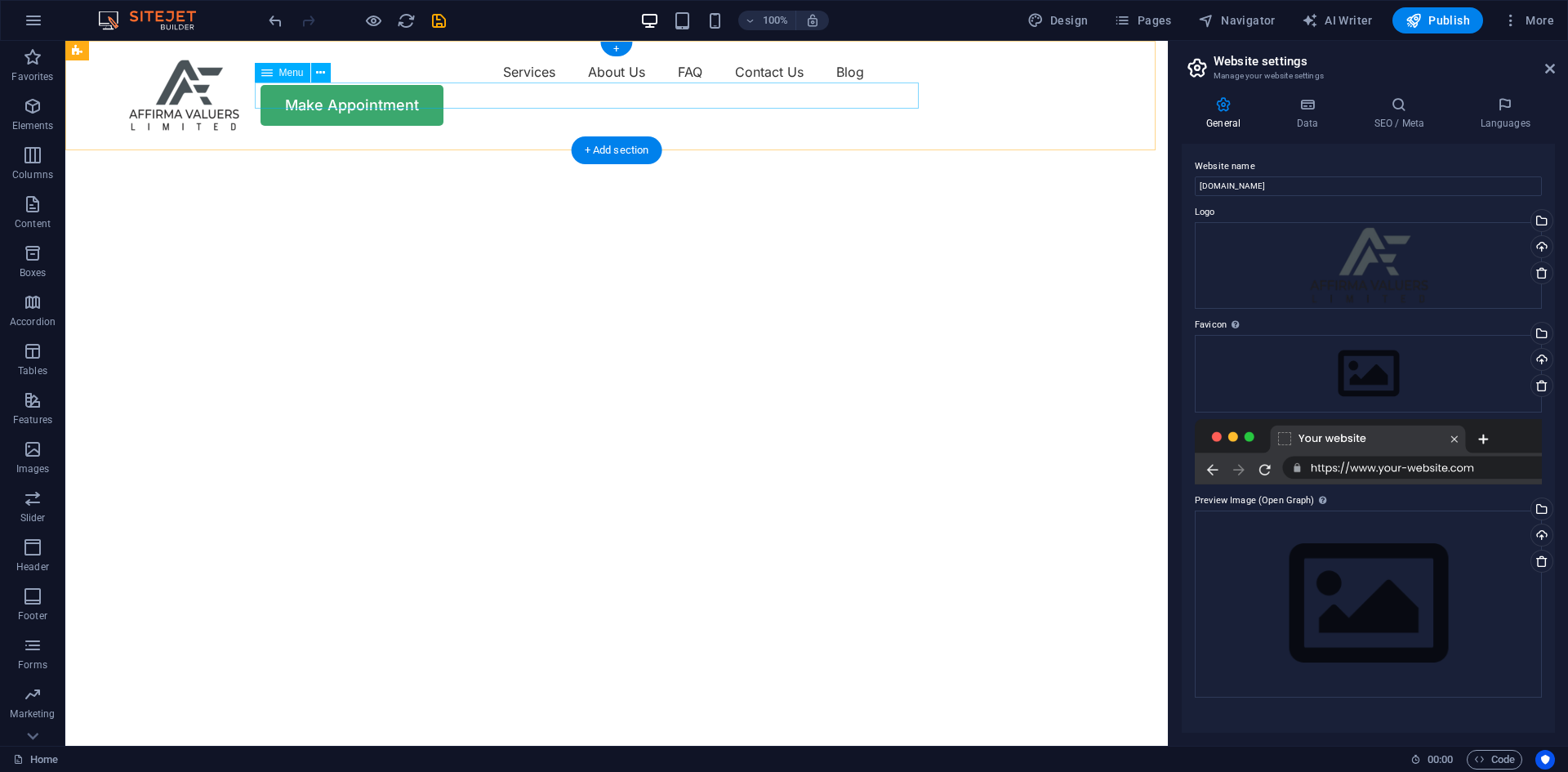
click at [599, 85] on nav "Services About Us FAQ Contact Us Blog" at bounding box center [617, 72] width 980 height 26
click at [1049, 95] on div "Make Appointment" at bounding box center [617, 105] width 980 height 41
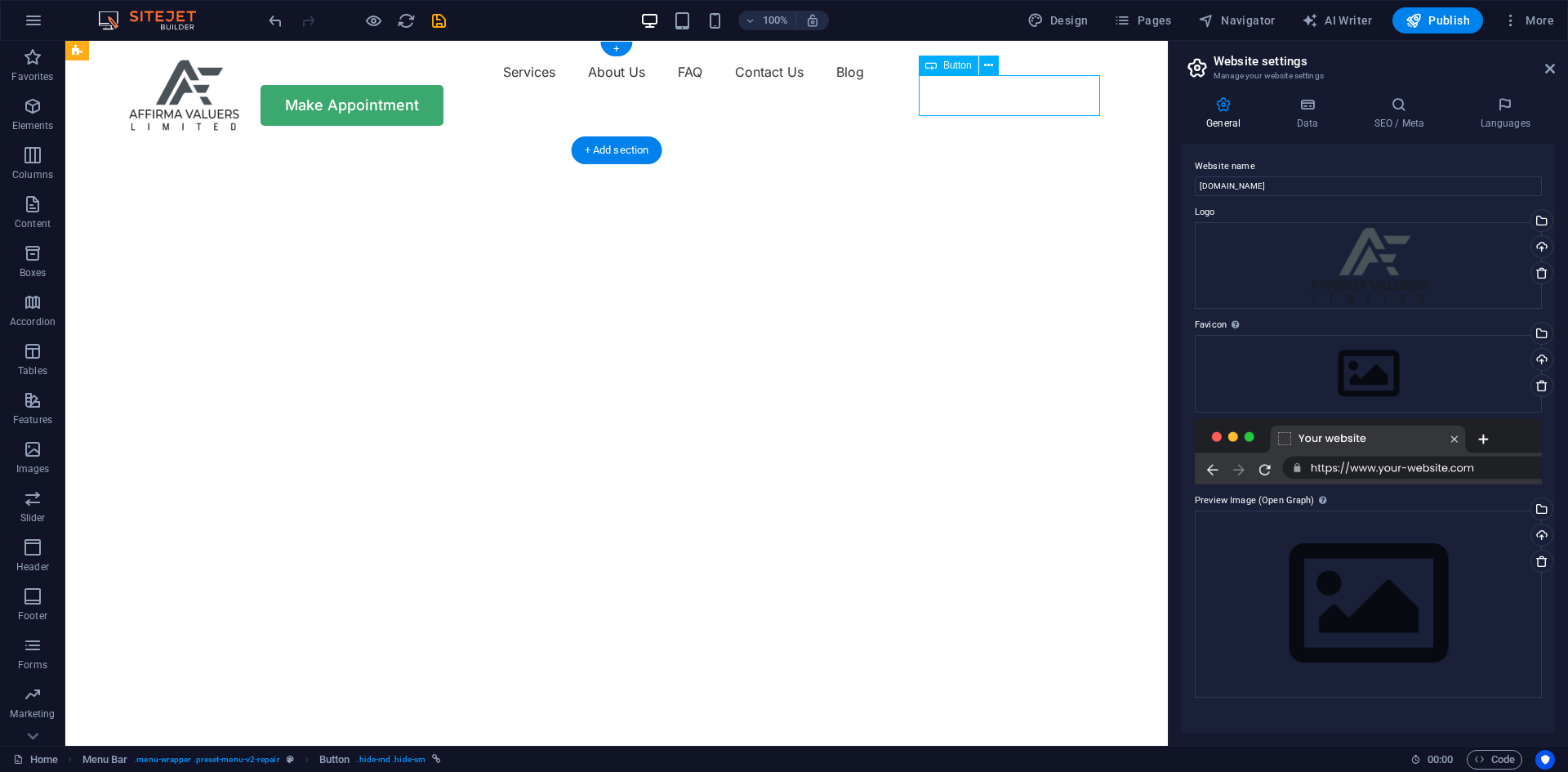
click at [1049, 95] on div "Make Appointment" at bounding box center [617, 105] width 980 height 41
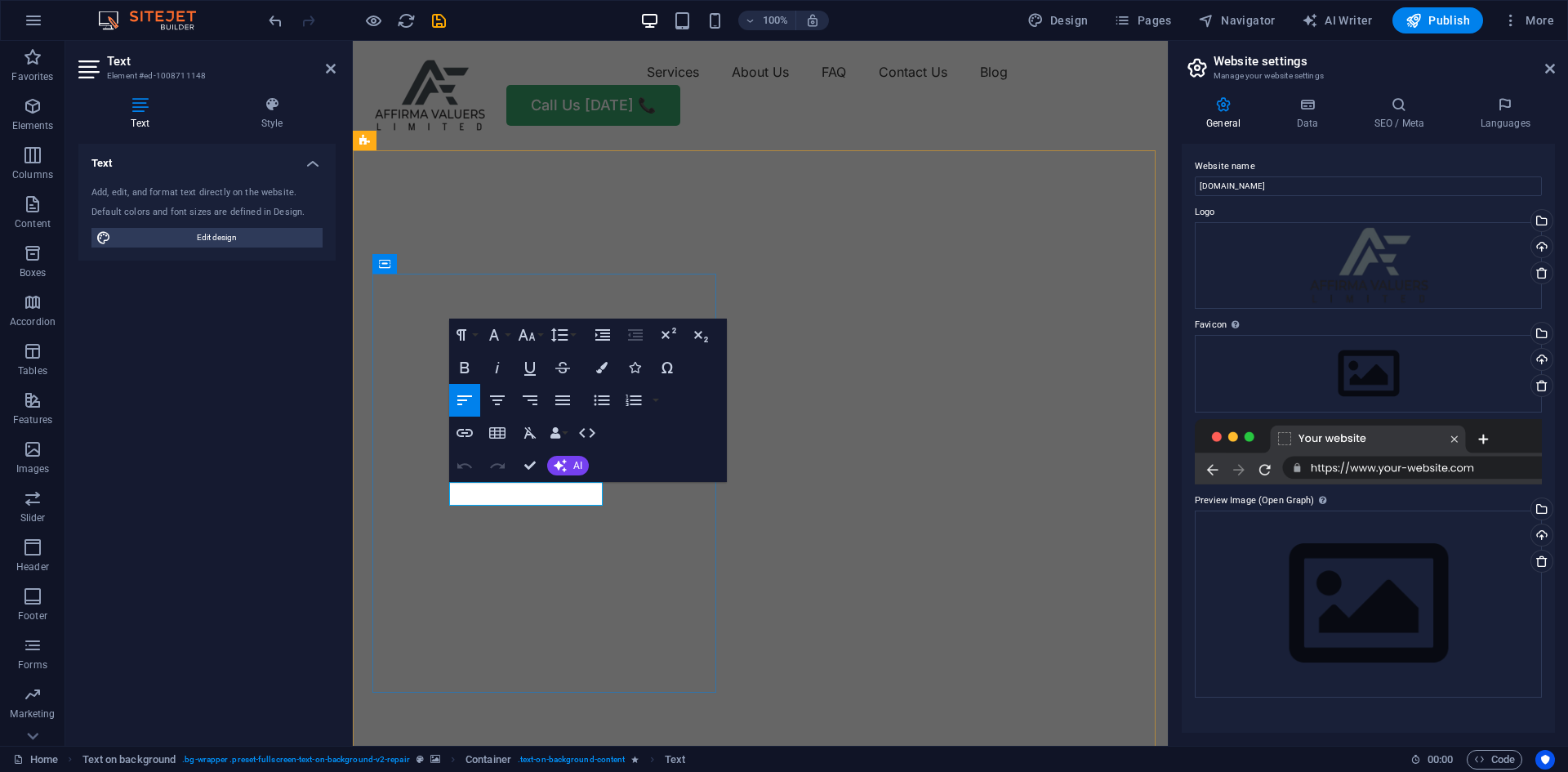
drag, startPoint x: 532, startPoint y: 463, endPoint x: 468, endPoint y: 424, distance: 74.9
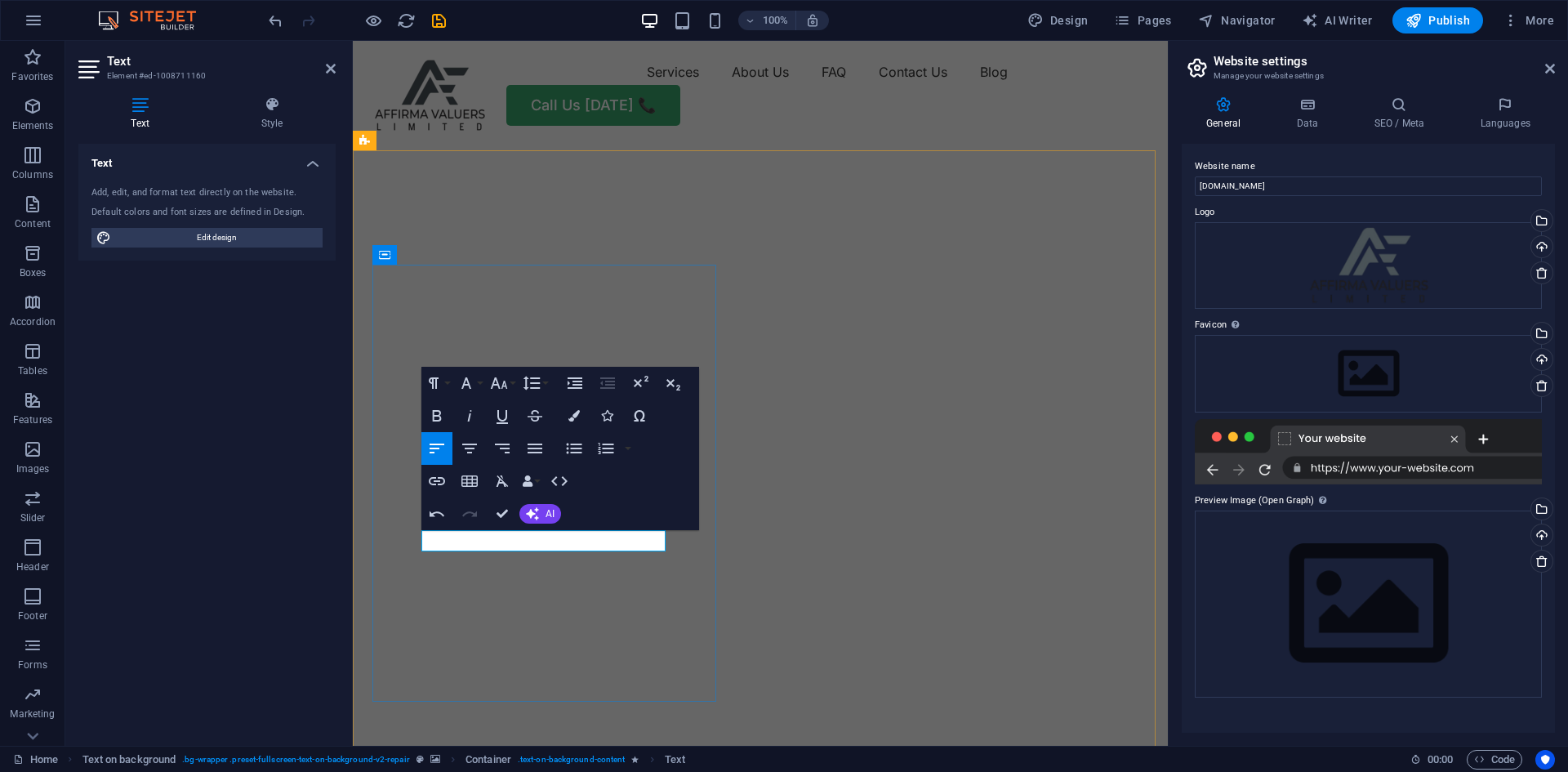
scroll to position [0, 7]
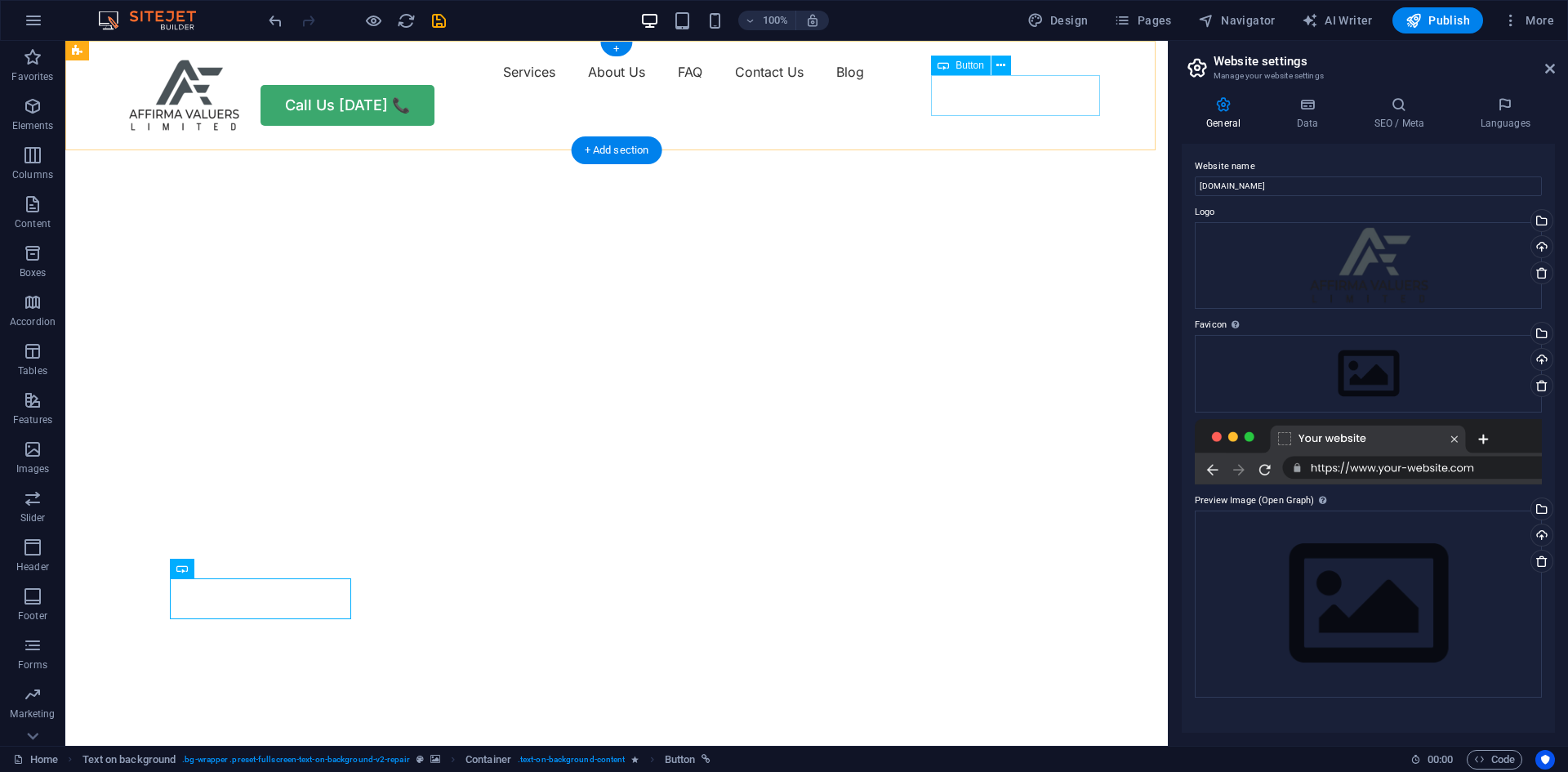
click at [1040, 103] on div "Call Us [DATE] 📞" at bounding box center [617, 105] width 980 height 41
click at [1040, 96] on div "Call Us [DATE] 📞" at bounding box center [617, 105] width 980 height 41
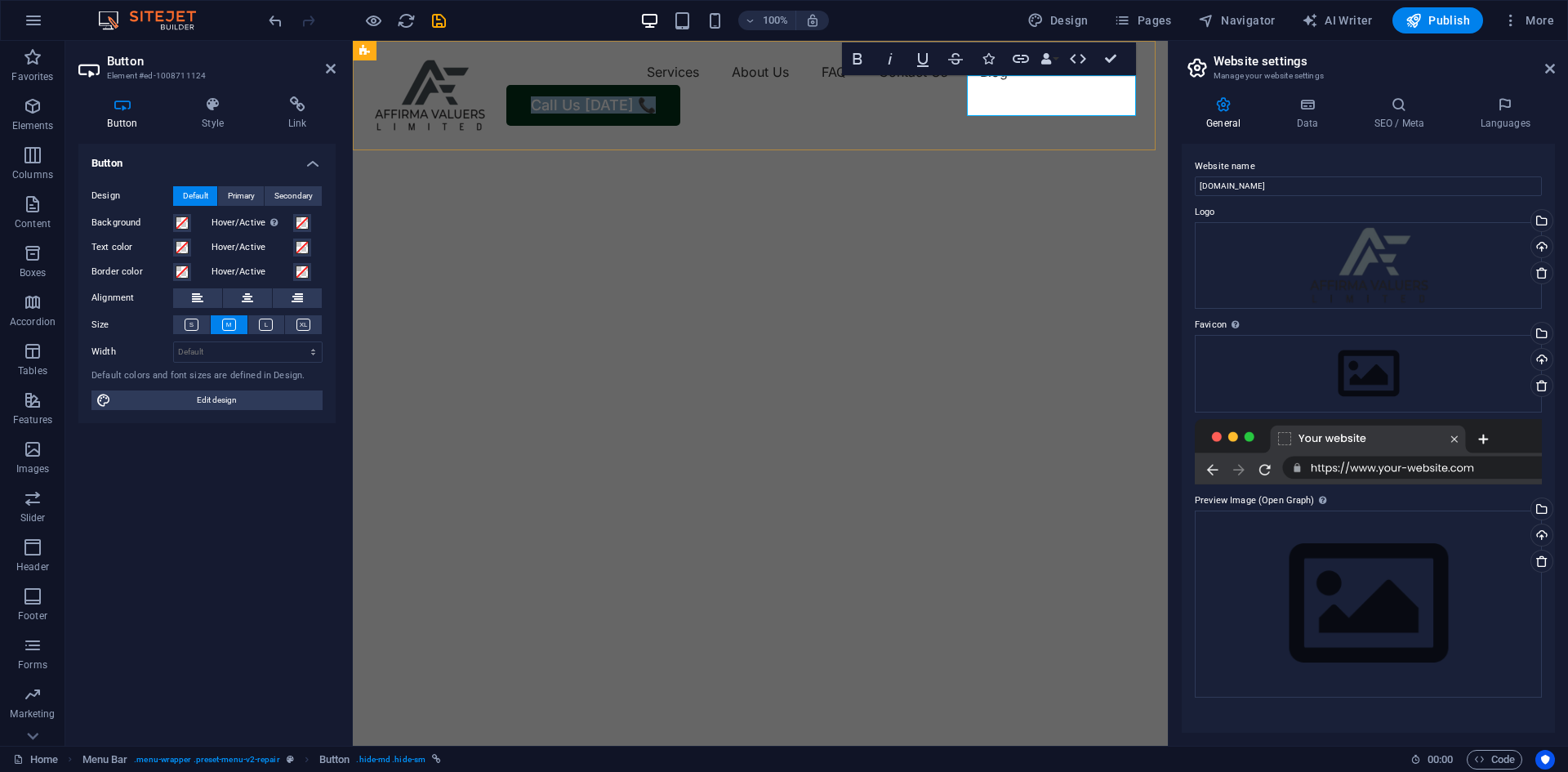
click at [681, 93] on link "Call Us [DATE] 📞" at bounding box center [594, 105] width 174 height 41
copy link "Call Us [DATE] 📞"
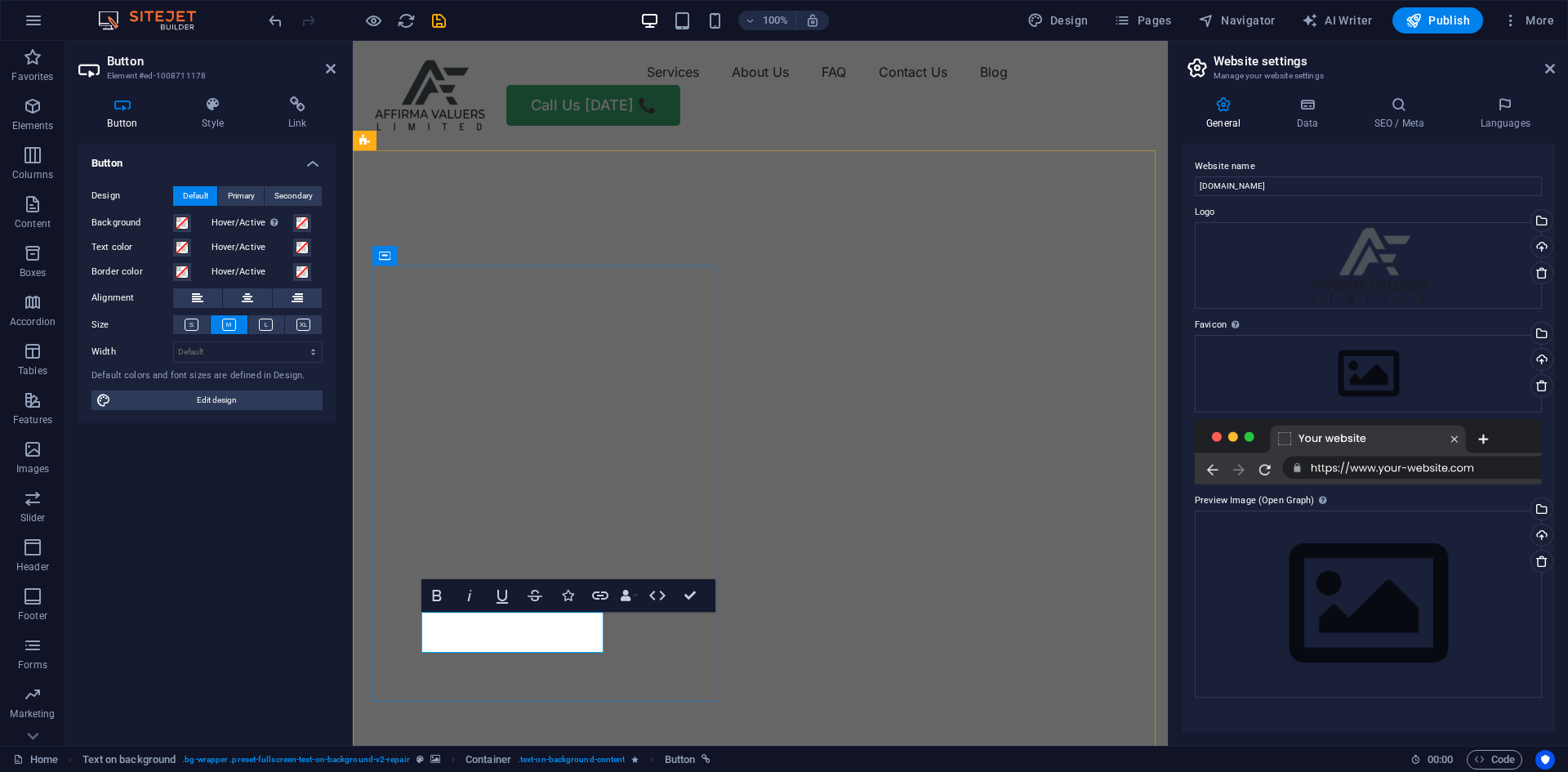
drag, startPoint x: 691, startPoint y: 597, endPoint x: 624, endPoint y: 553, distance: 80.2
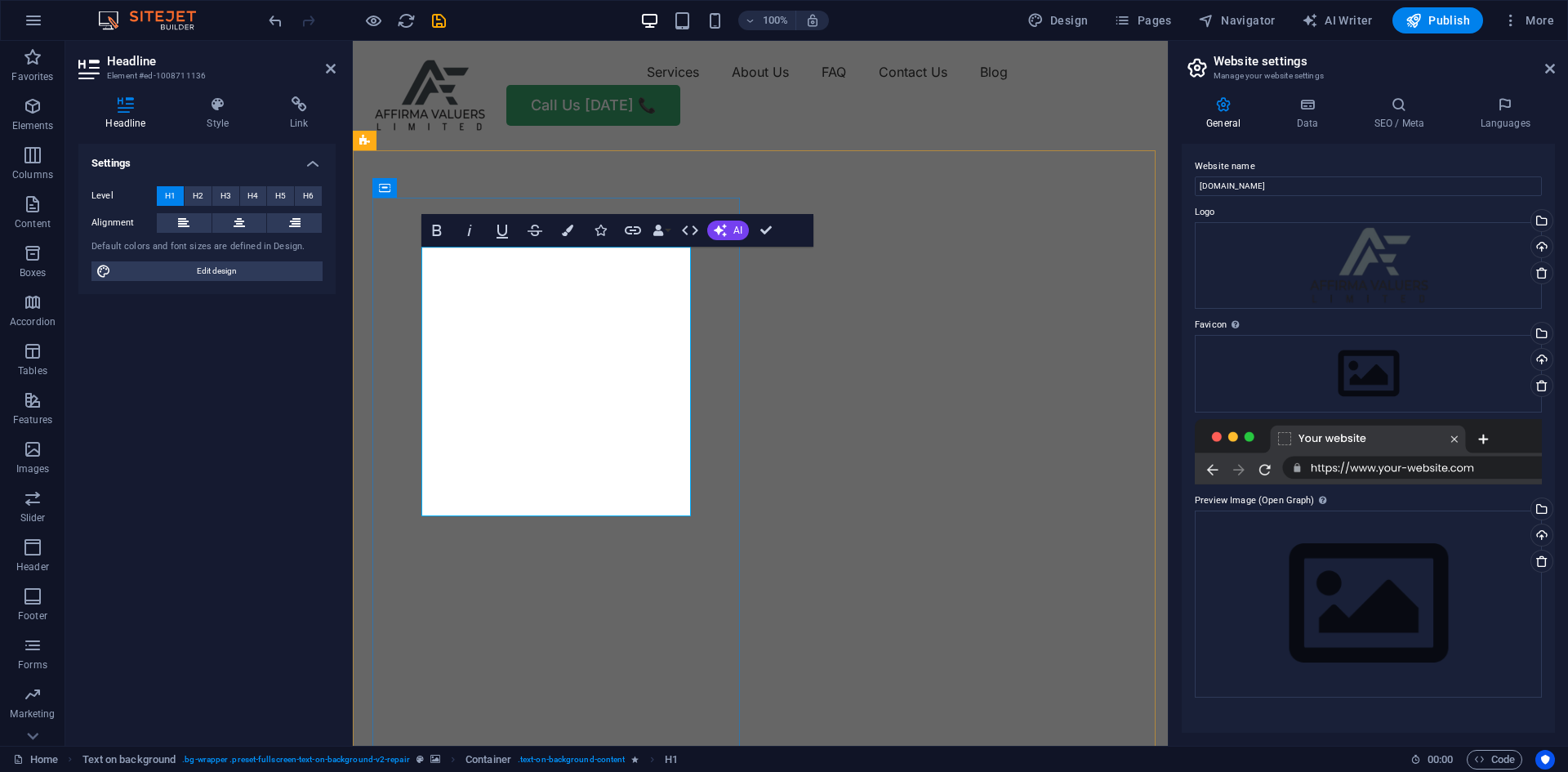
scroll to position [209, 6]
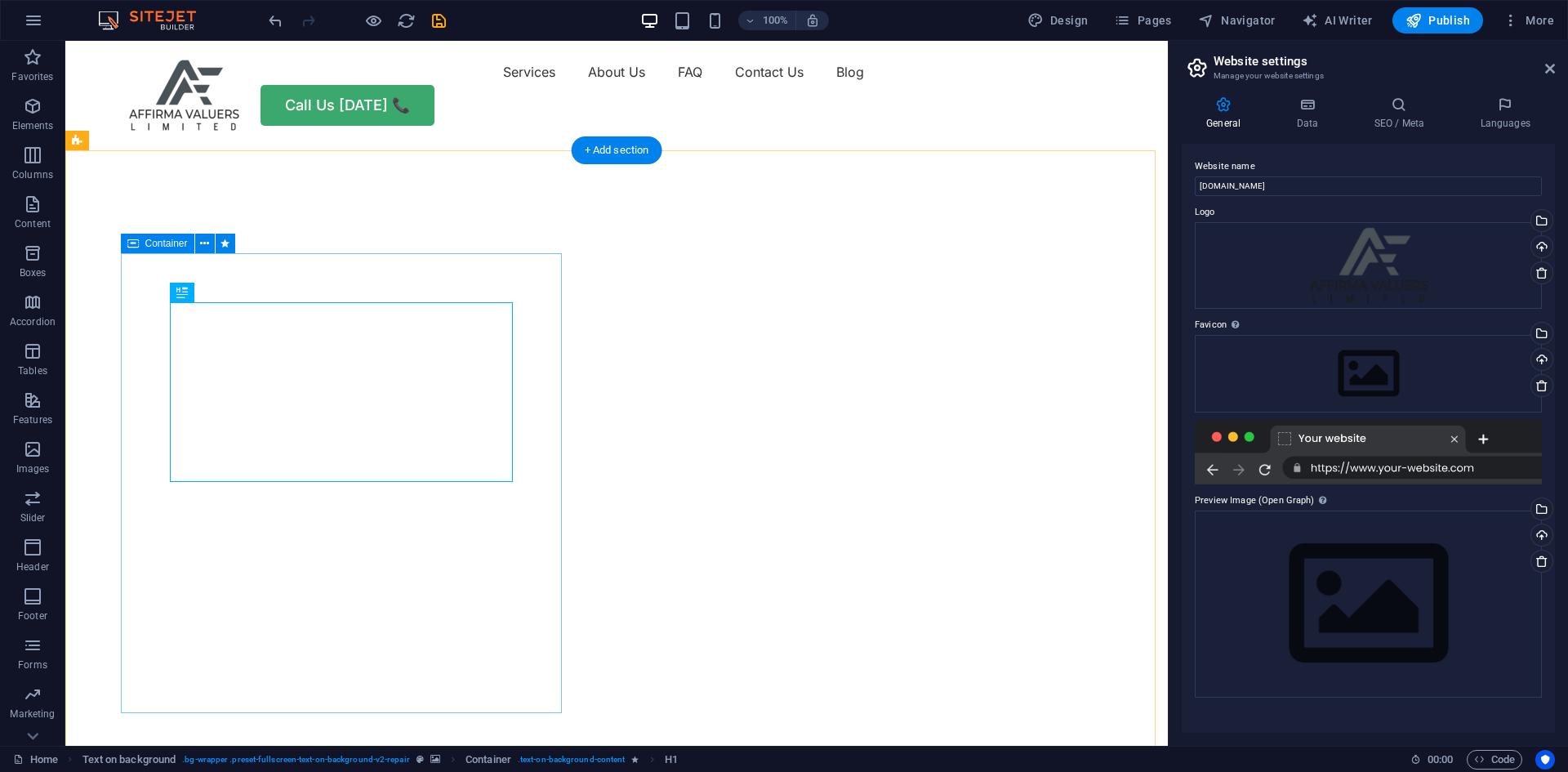
click at [180, 292] on icon at bounding box center [182, 293] width 11 height 20
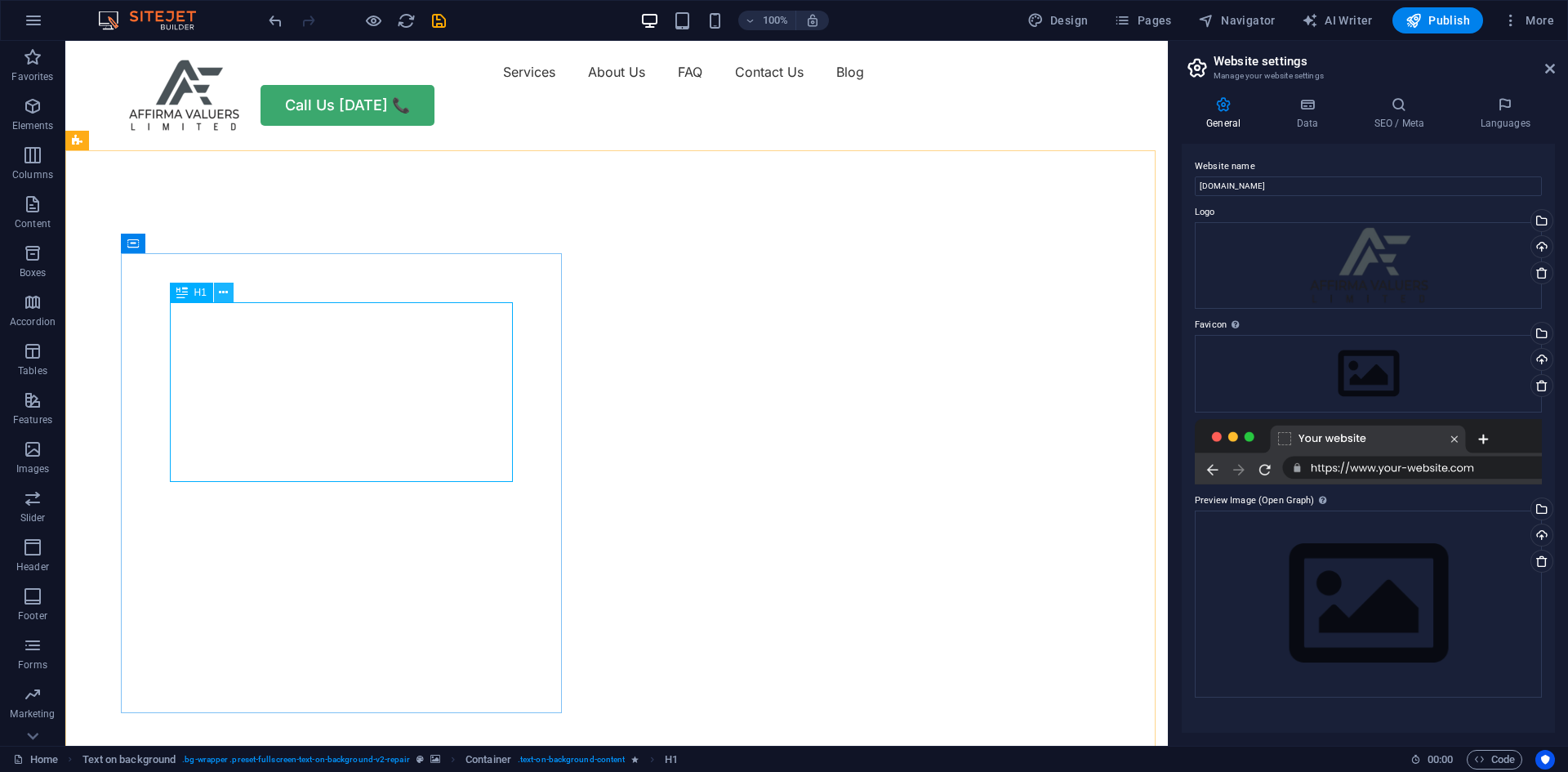
click at [226, 292] on icon at bounding box center [223, 292] width 9 height 17
click at [187, 293] on icon at bounding box center [182, 293] width 11 height 20
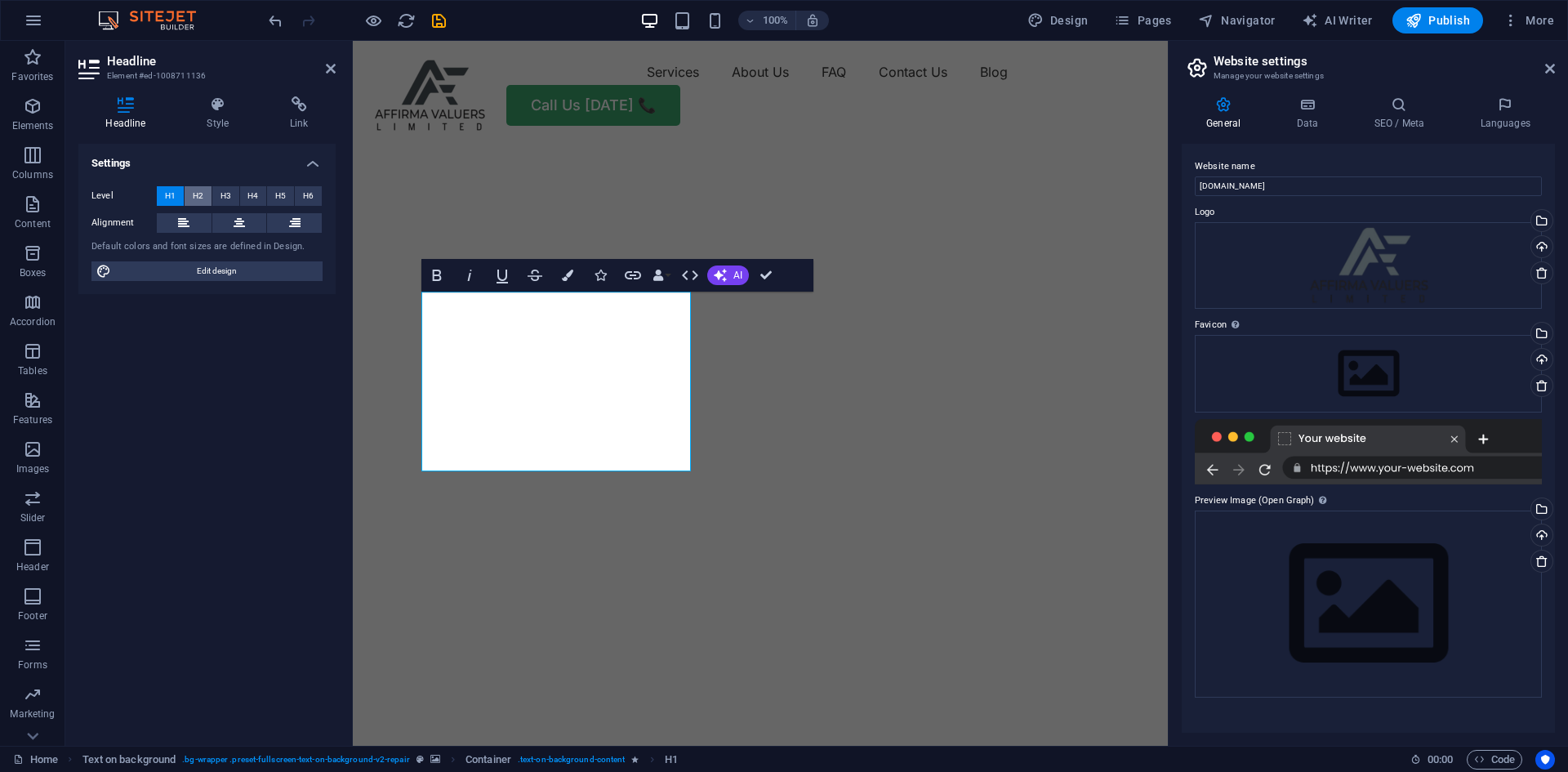
click at [203, 196] on span "H2" at bounding box center [198, 196] width 11 height 20
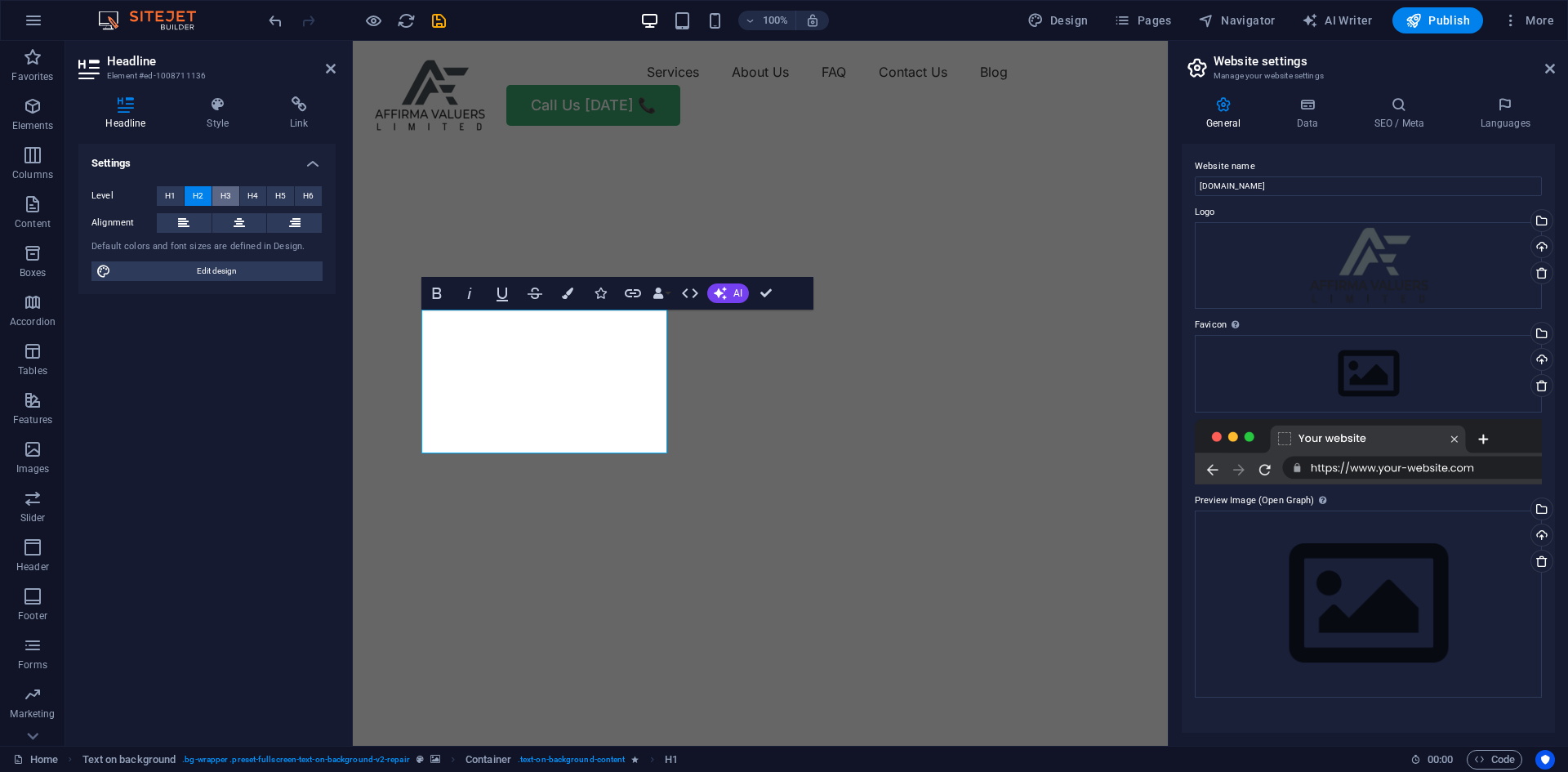
click at [225, 194] on span "H3" at bounding box center [226, 196] width 11 height 20
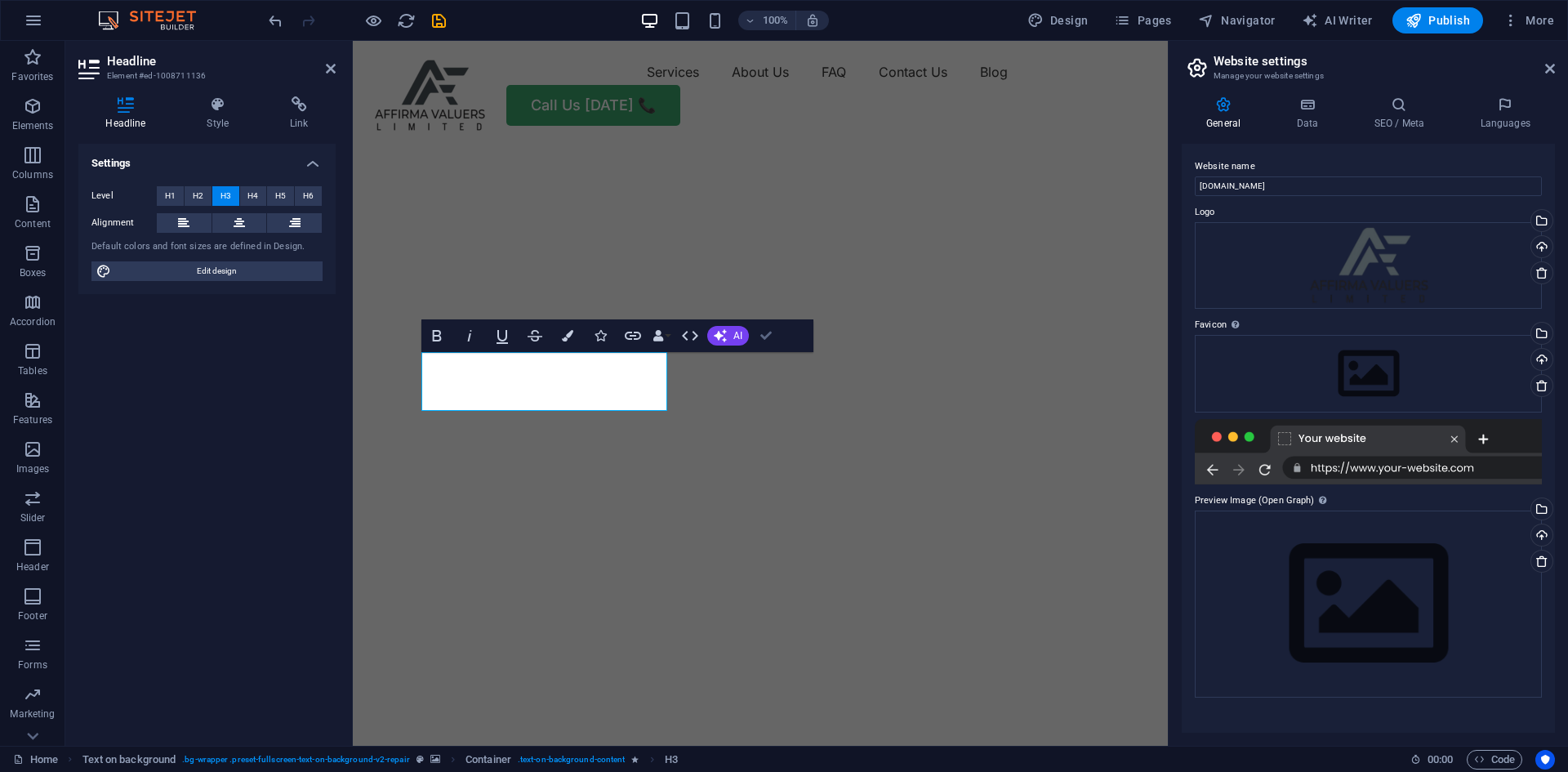
drag, startPoint x: 768, startPoint y: 332, endPoint x: 665, endPoint y: 320, distance: 103.7
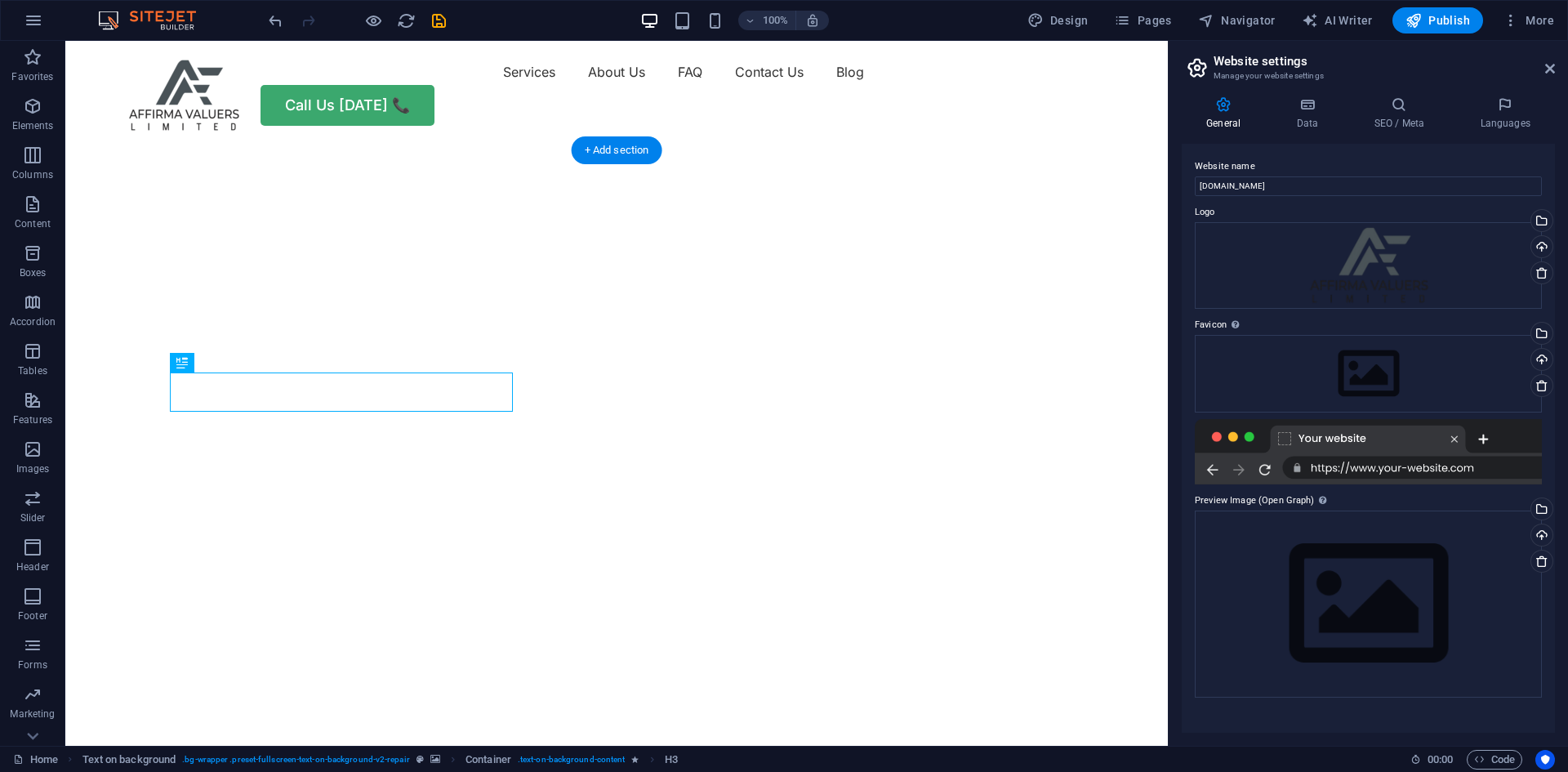
click at [543, 144] on img "1/2" at bounding box center [610, 144] width 1090 height 0
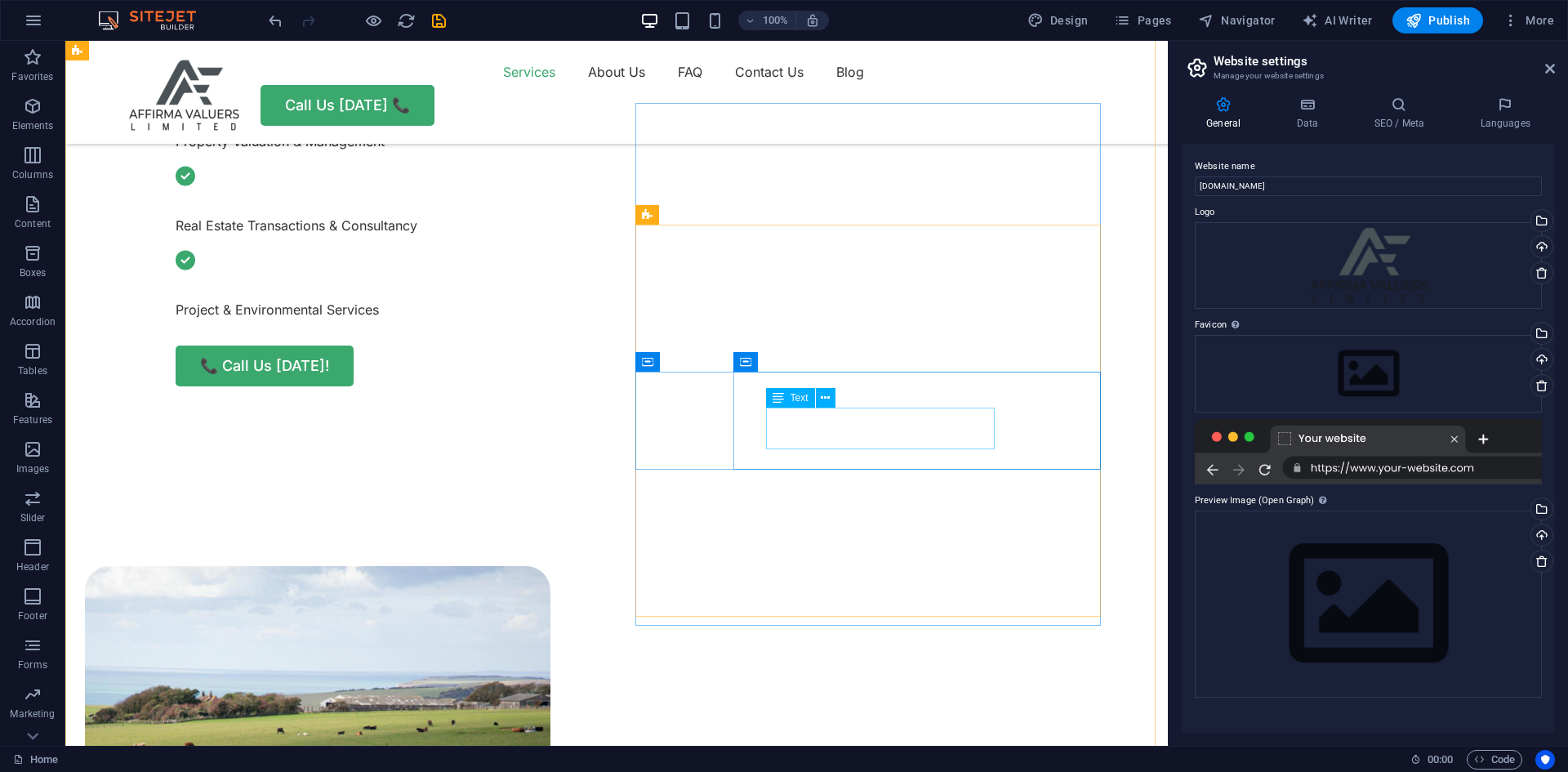
scroll to position [736, 0]
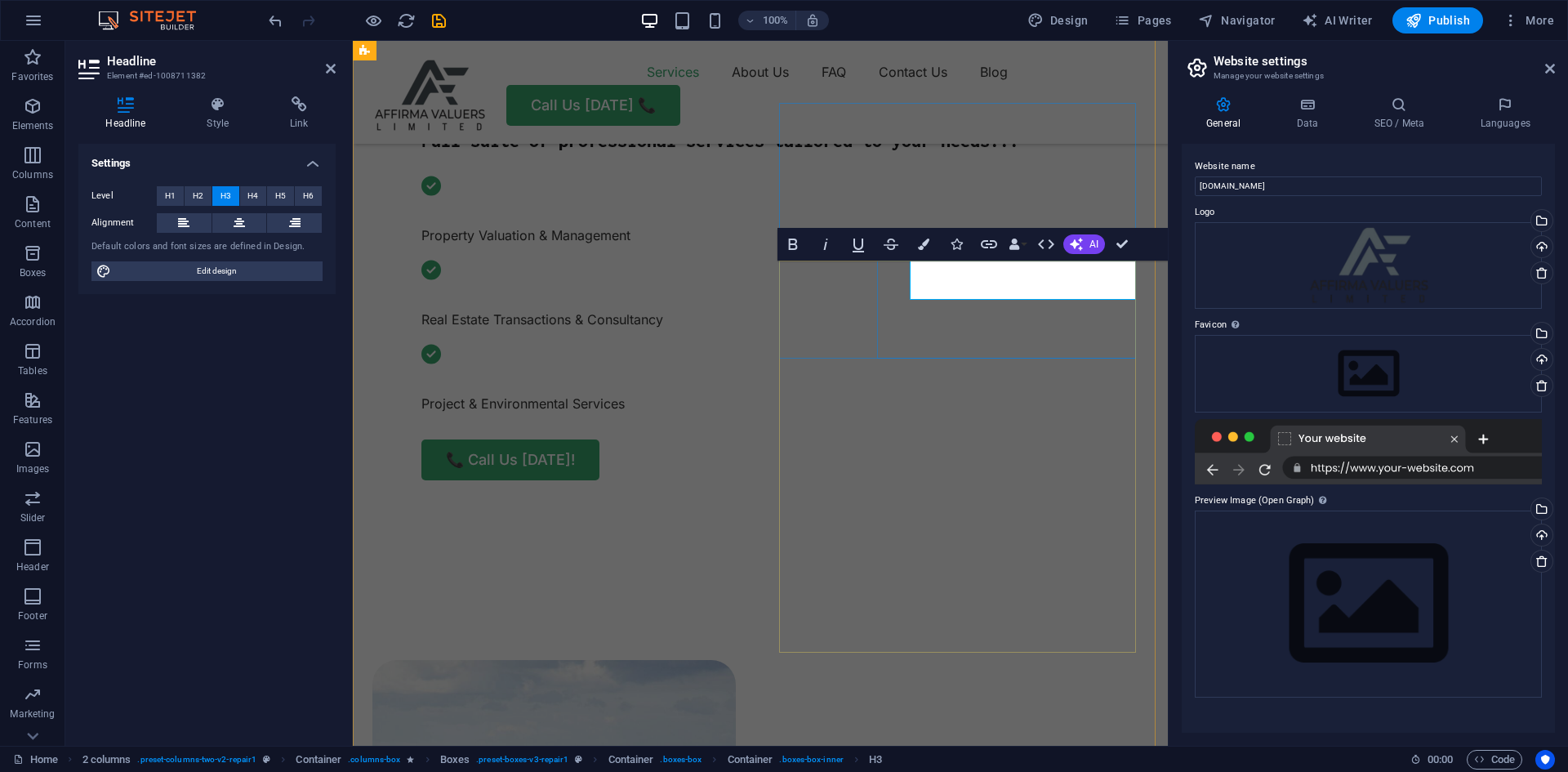
scroll to position [0, 7]
drag, startPoint x: 1326, startPoint y: 470, endPoint x: 974, endPoint y: 429, distance: 354.4
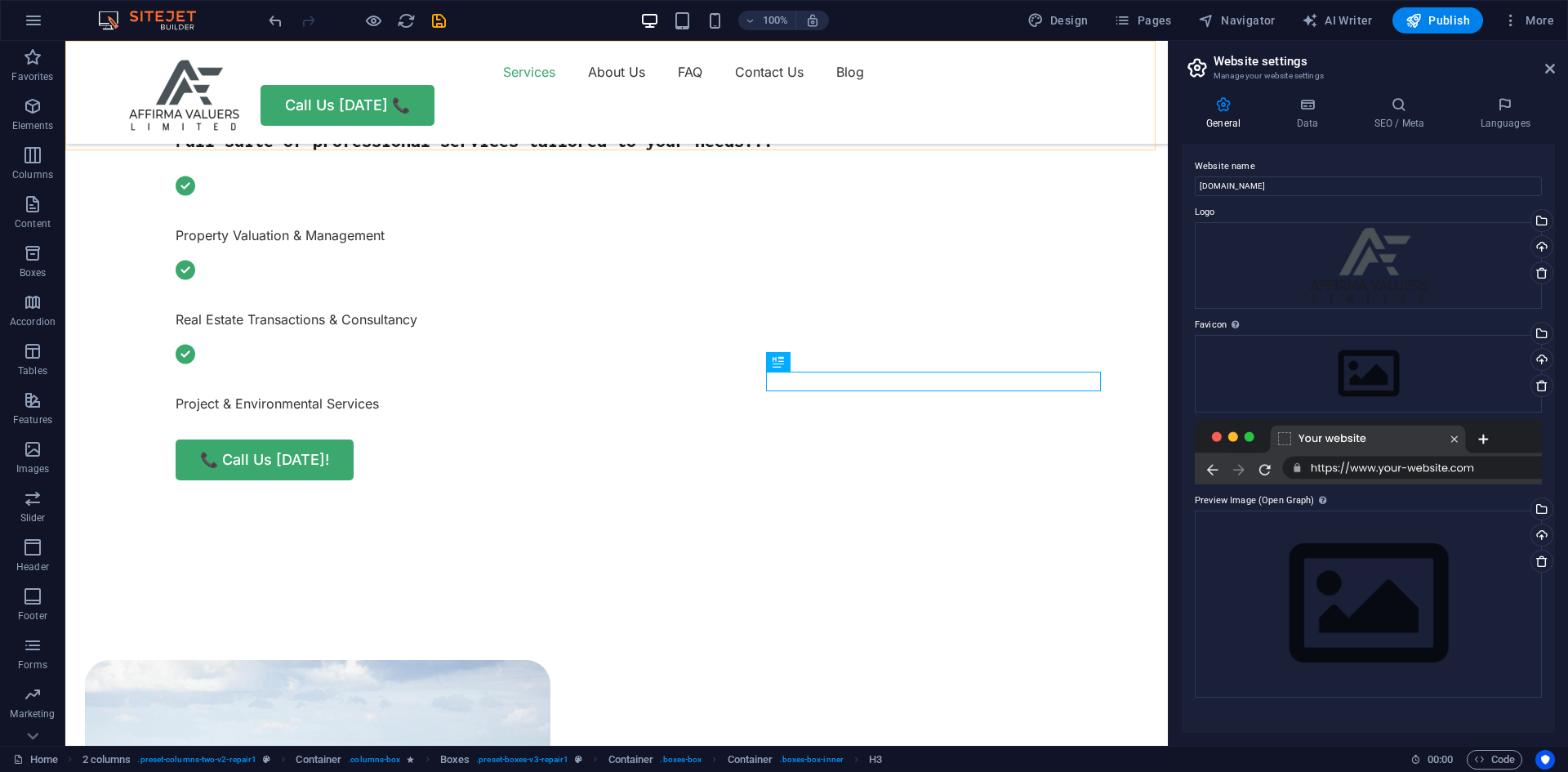
click at [1121, 69] on div "Menu Services About Us FAQ Contact Us Blog Call Us Today 📞" at bounding box center [616, 92] width 1102 height 103
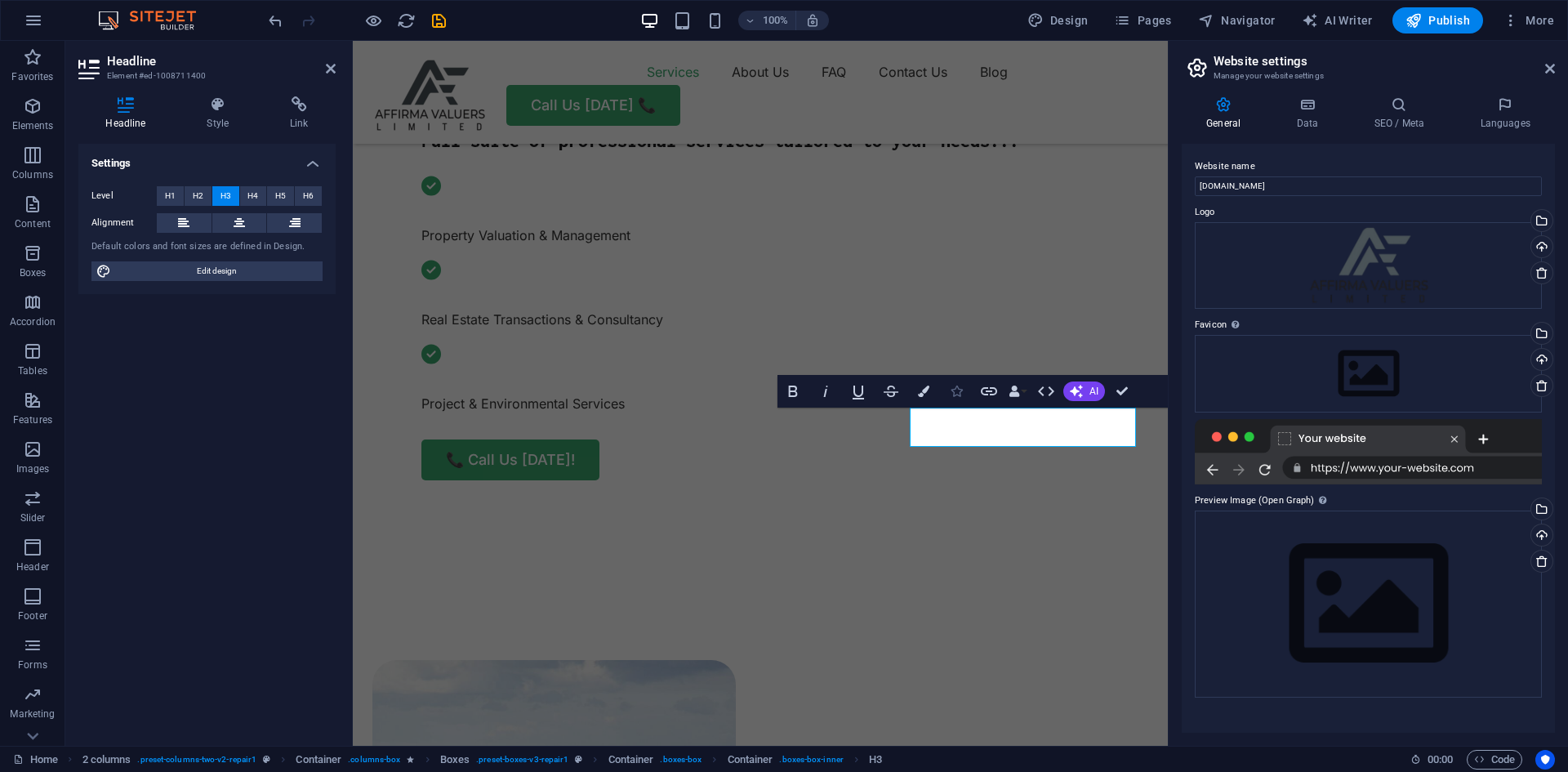
scroll to position [0, 6]
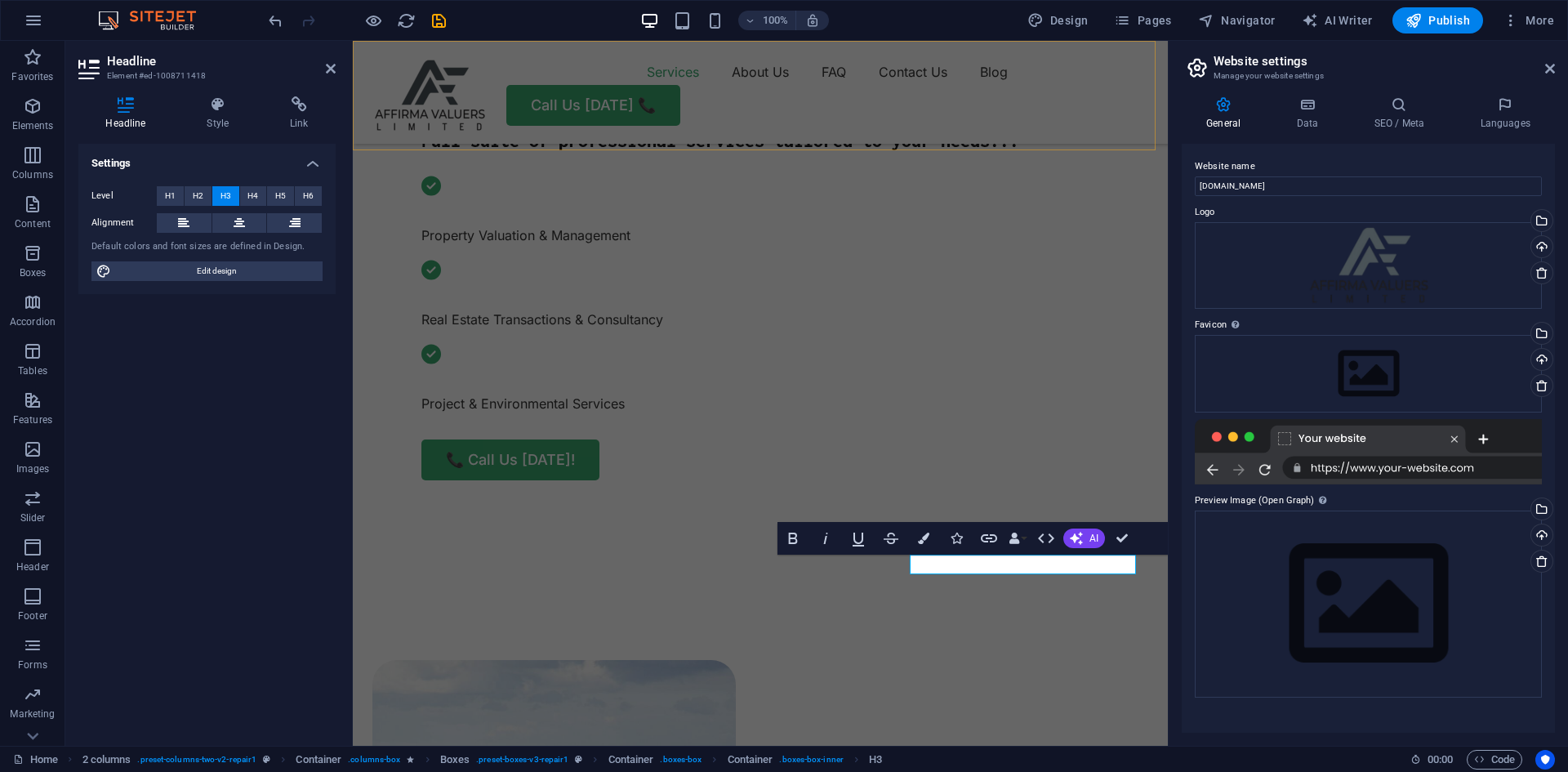
click at [943, 58] on div "Menu Services About Us FAQ Contact Us Blog Call Us Today 📞" at bounding box center [761, 92] width 815 height 103
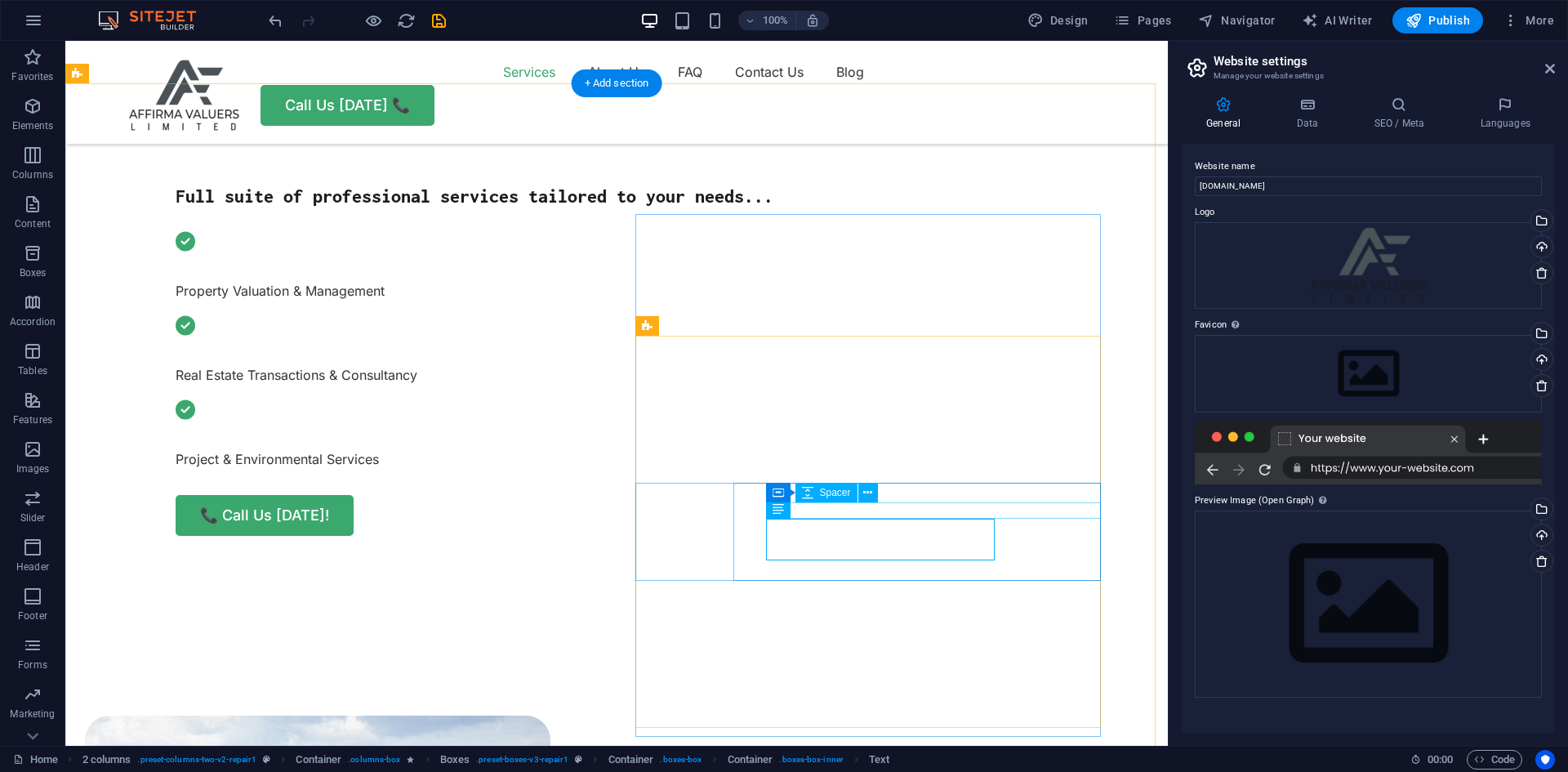
scroll to position [624, 0]
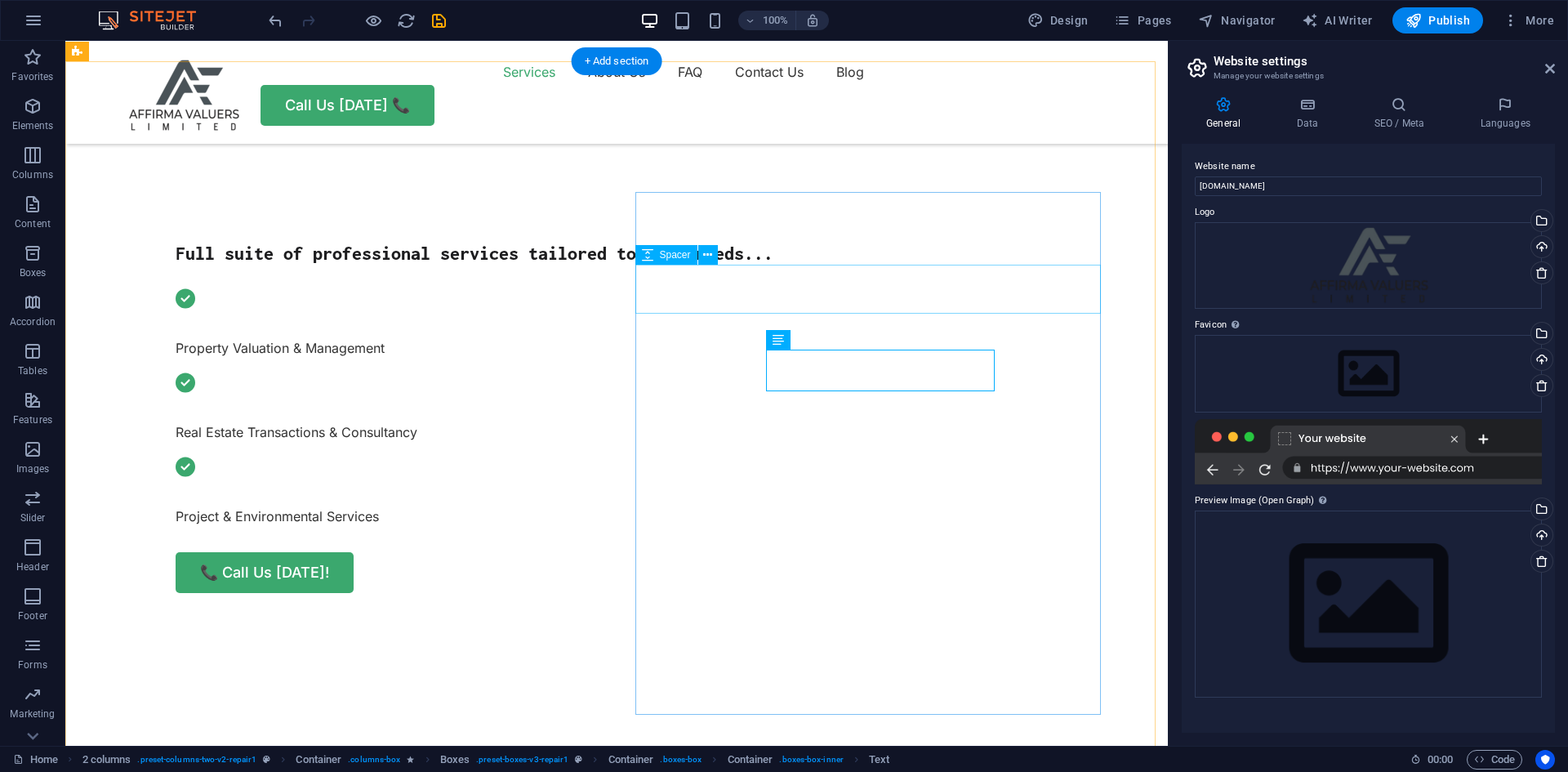
scroll to position [651, 0]
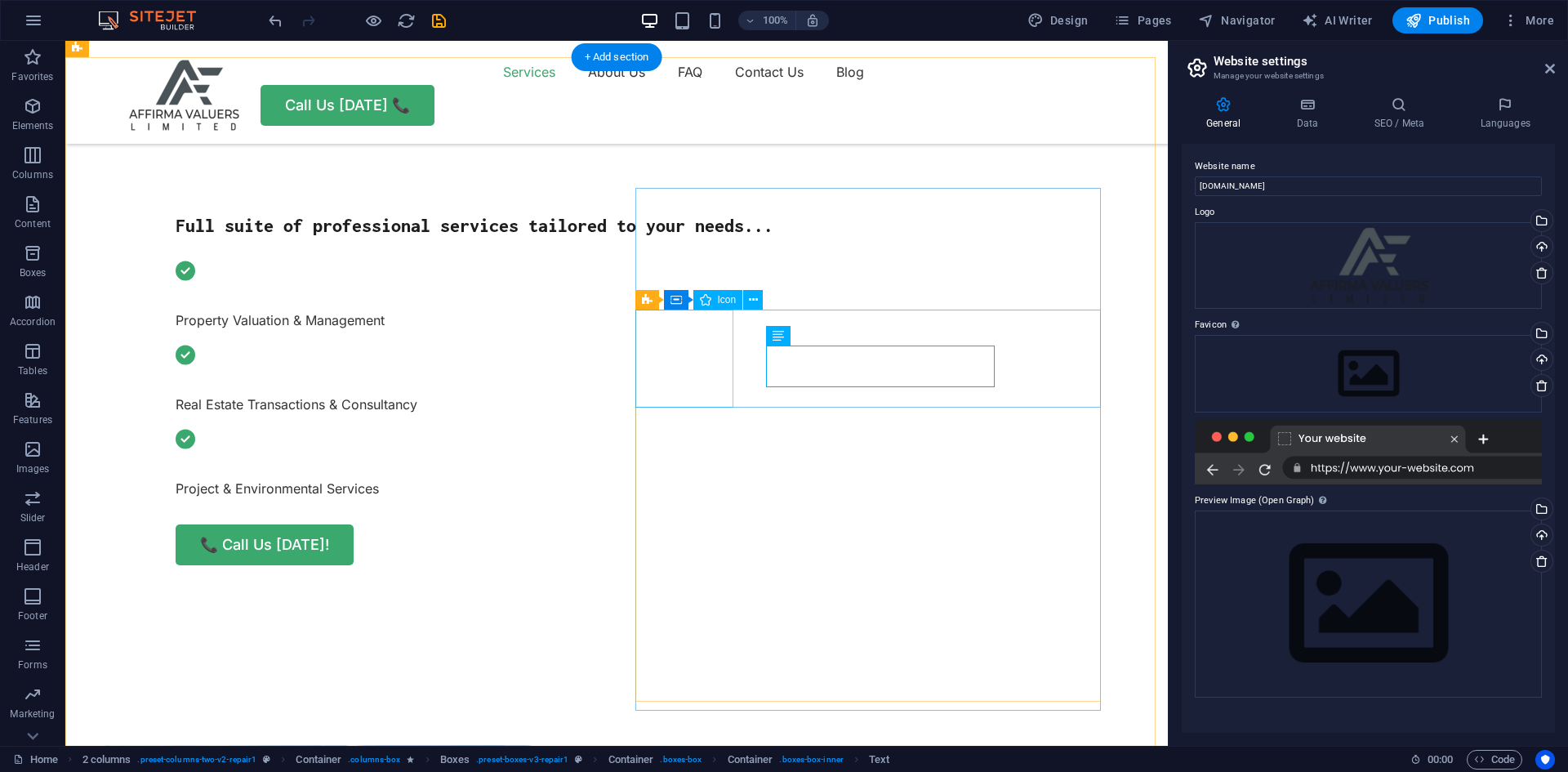
click at [712, 298] on div "Icon" at bounding box center [719, 300] width 50 height 20
select select "xMidYMid"
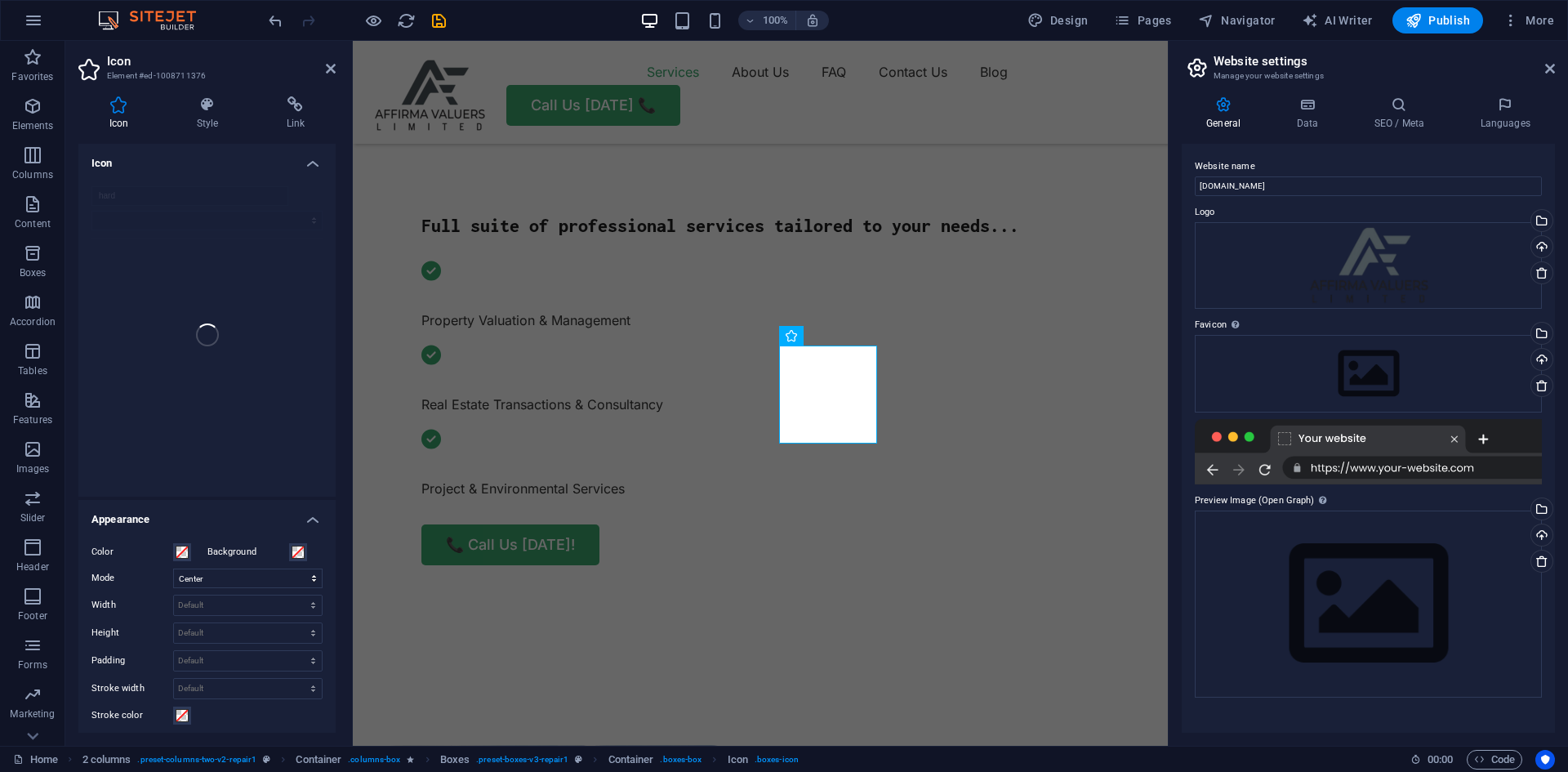
click at [123, 107] on icon at bounding box center [118, 104] width 81 height 16
click at [311, 162] on h4 "Icon" at bounding box center [206, 158] width 257 height 29
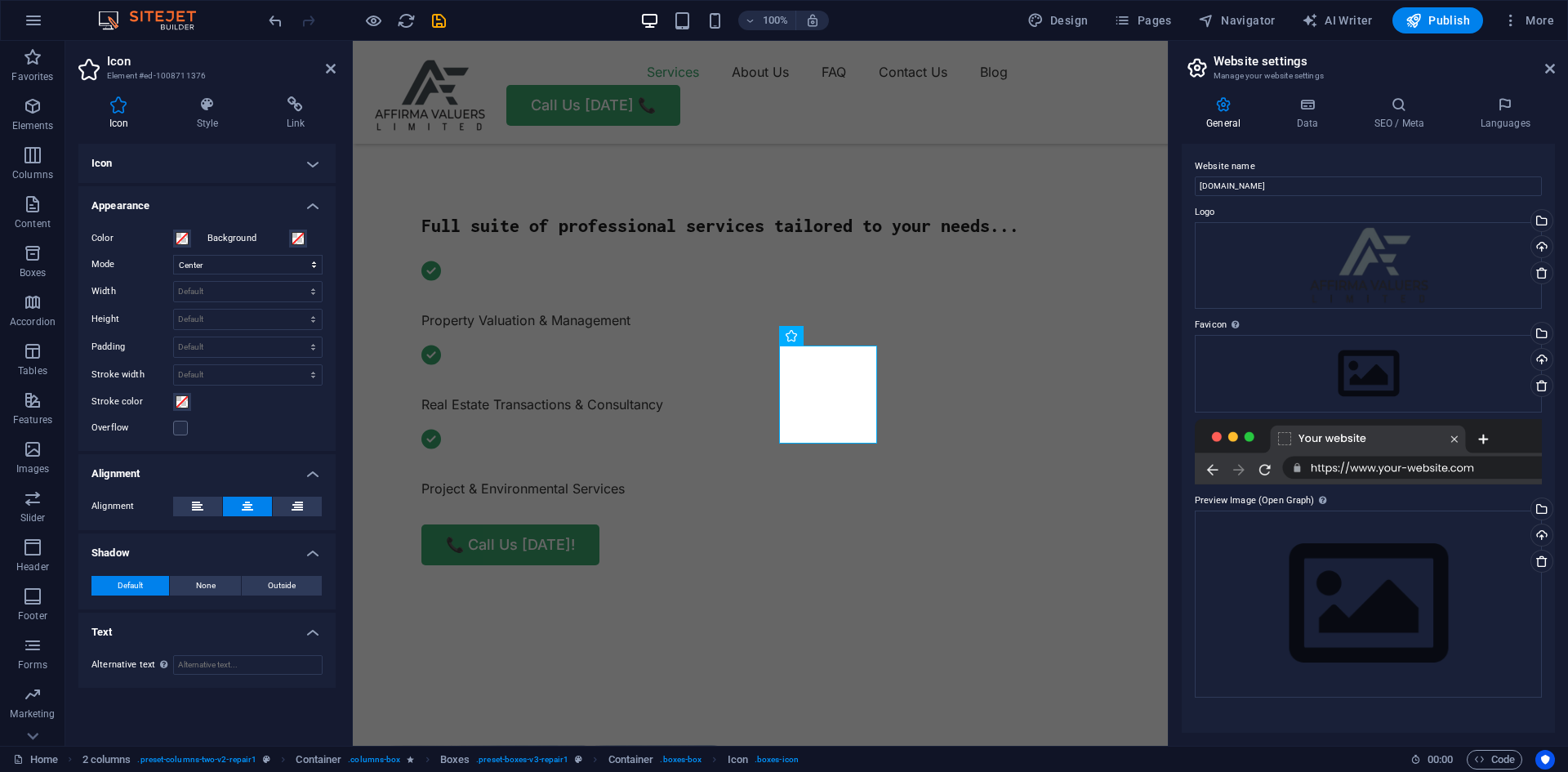
click at [311, 160] on h4 "Icon" at bounding box center [206, 163] width 257 height 39
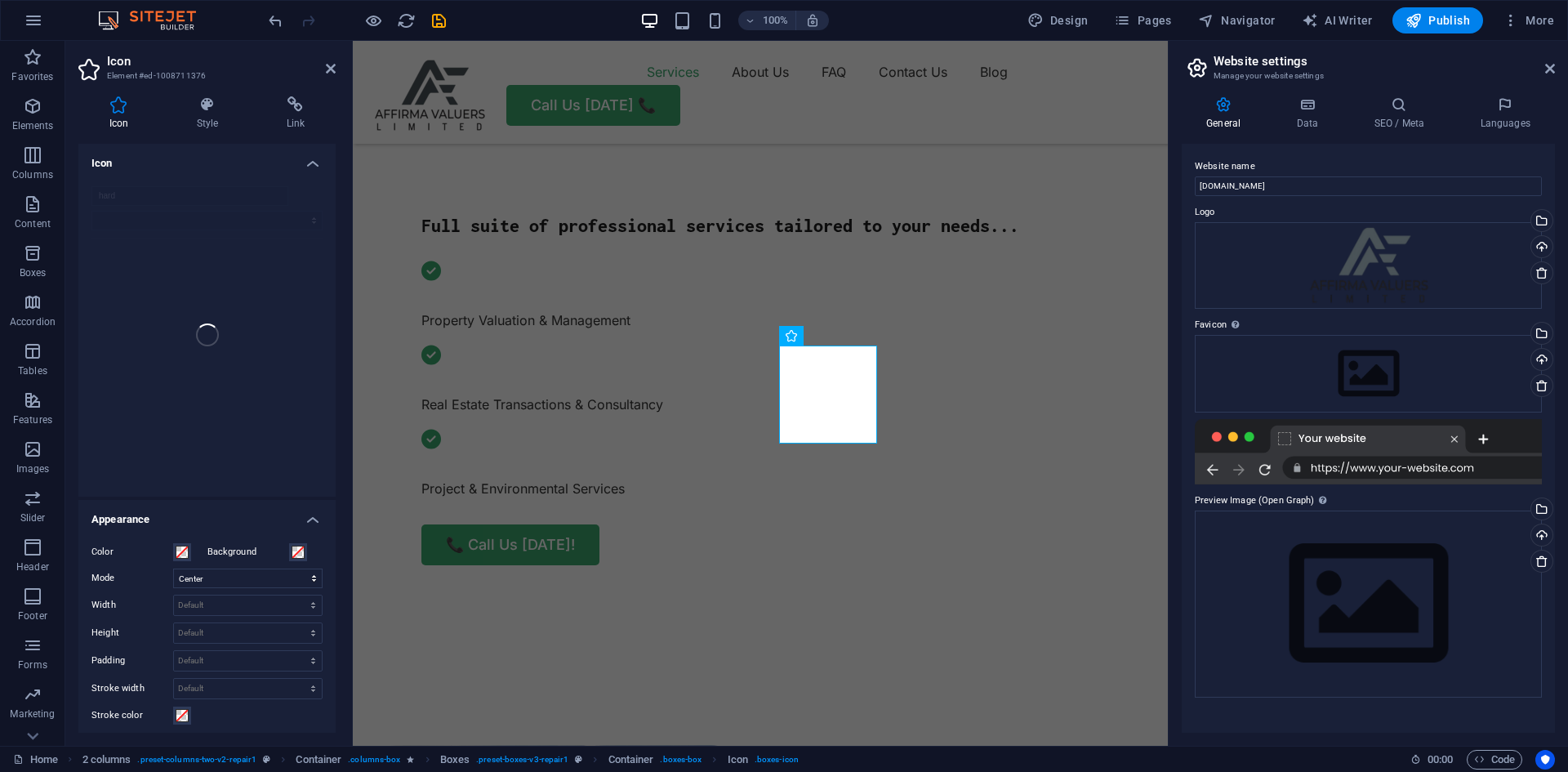
click at [215, 342] on div "hard" at bounding box center [206, 335] width 257 height 324
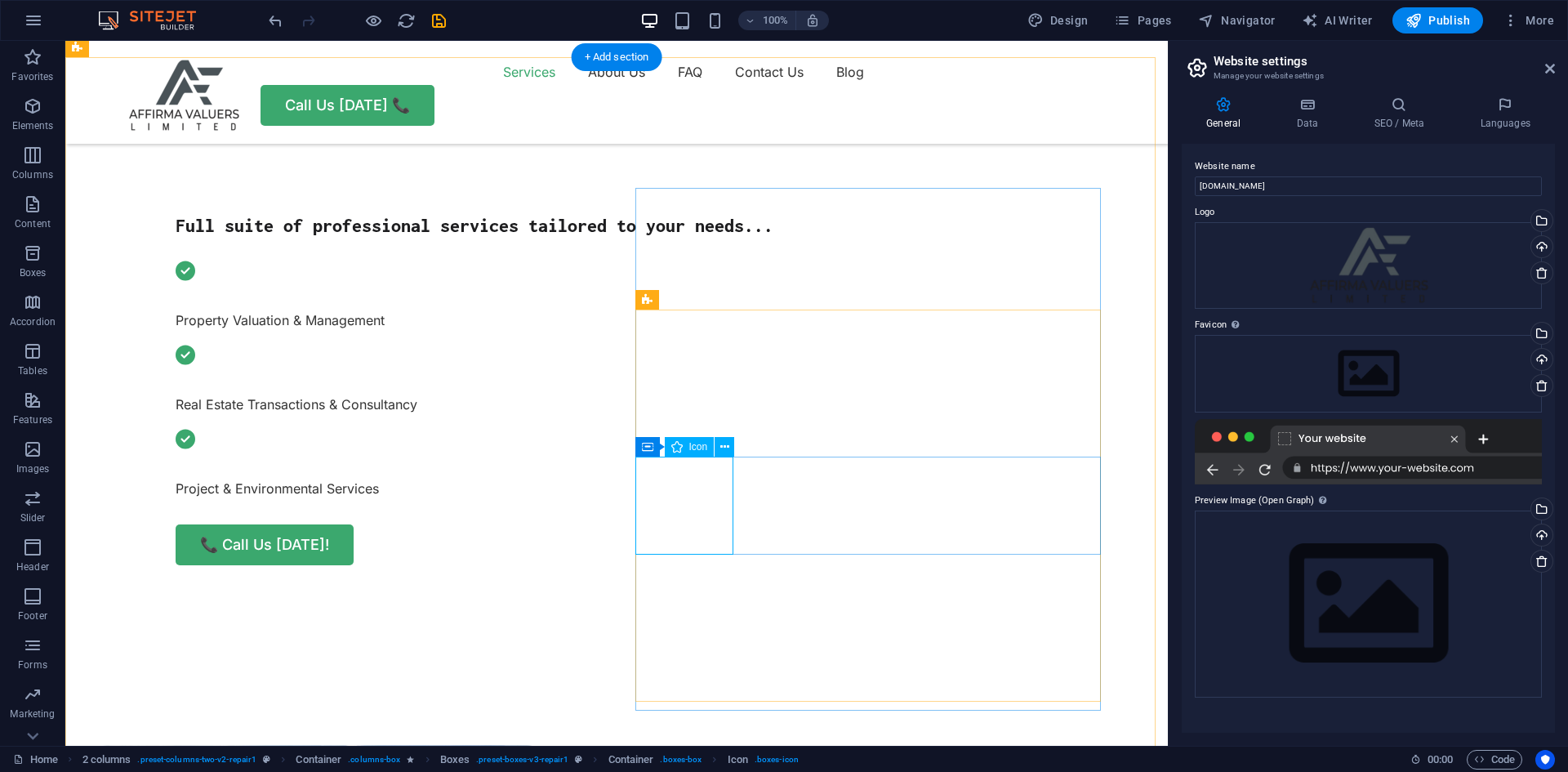
select select "xMidYMid"
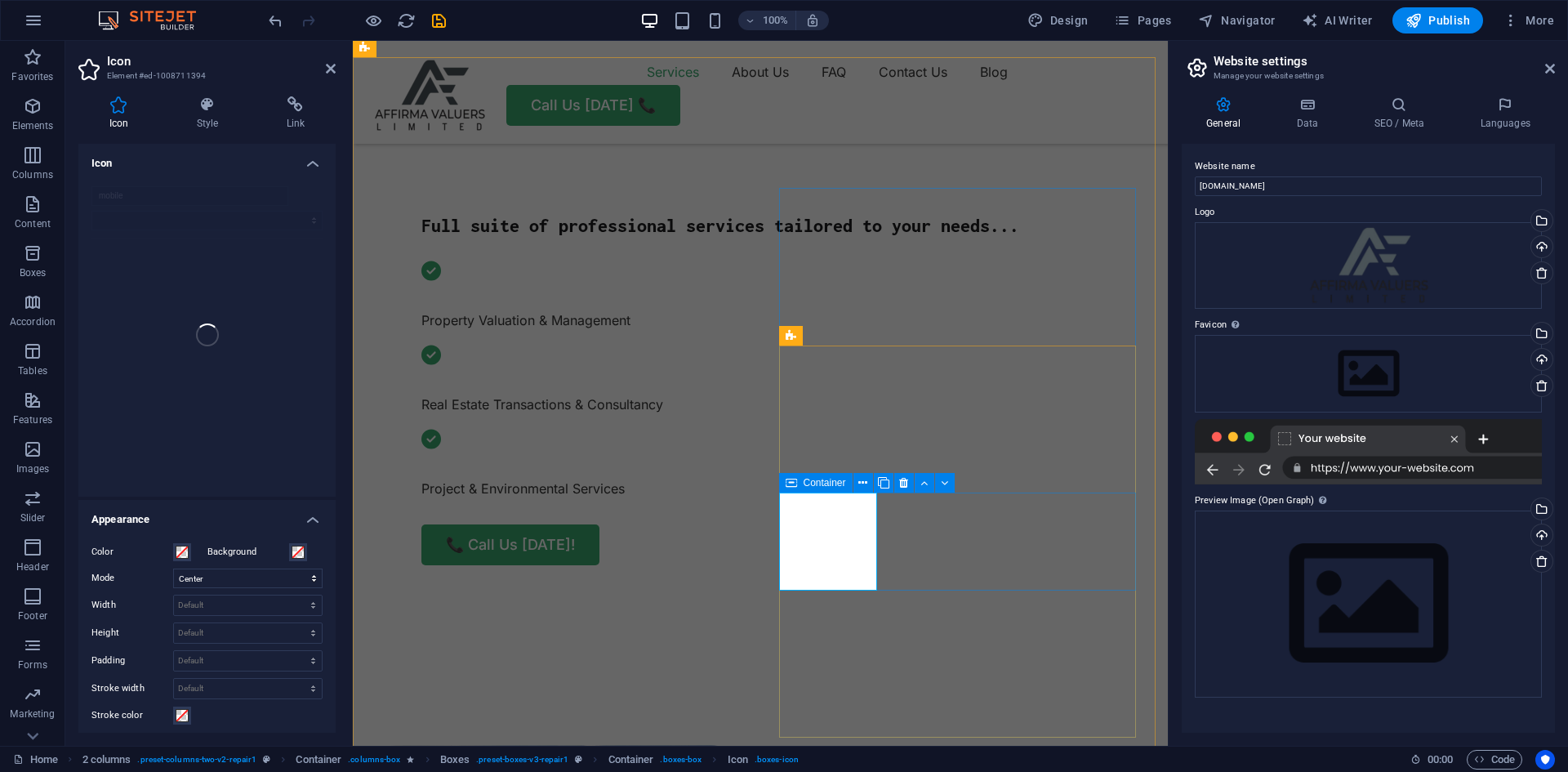
click at [802, 484] on div "Container" at bounding box center [816, 483] width 74 height 20
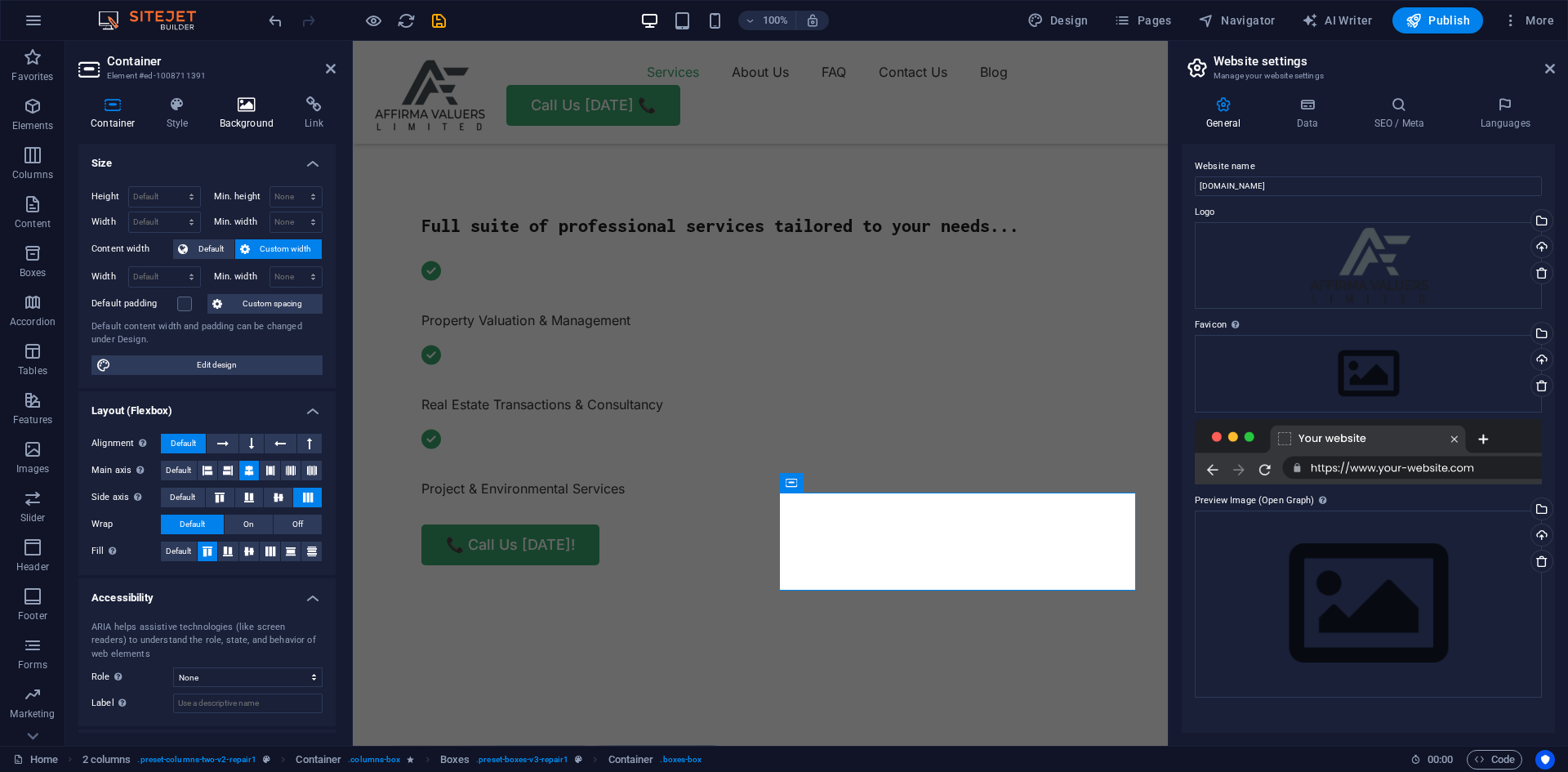
click at [244, 101] on icon at bounding box center [247, 104] width 79 height 16
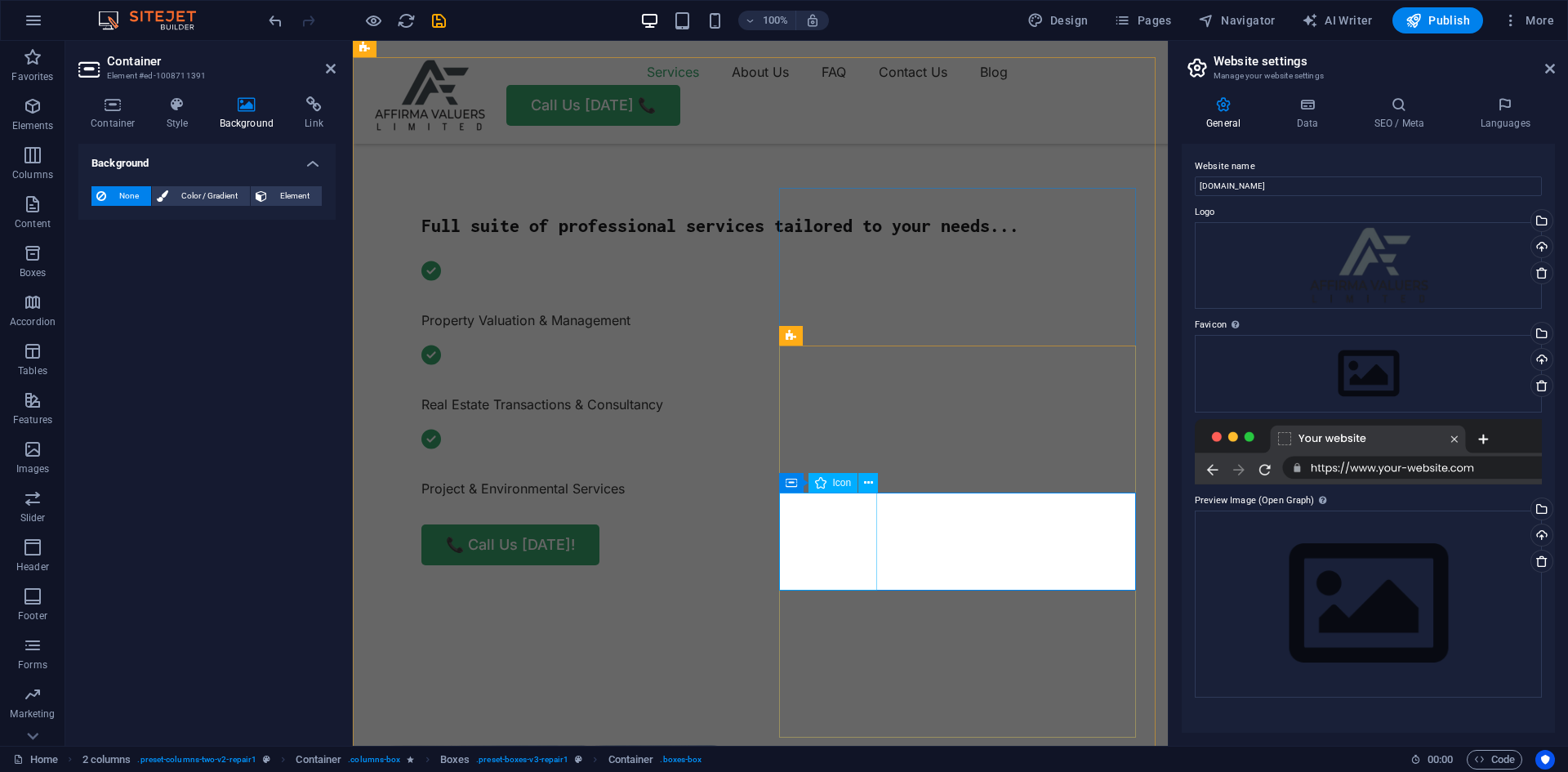
click at [829, 481] on div "Icon" at bounding box center [833, 483] width 50 height 20
select select "xMidYMid"
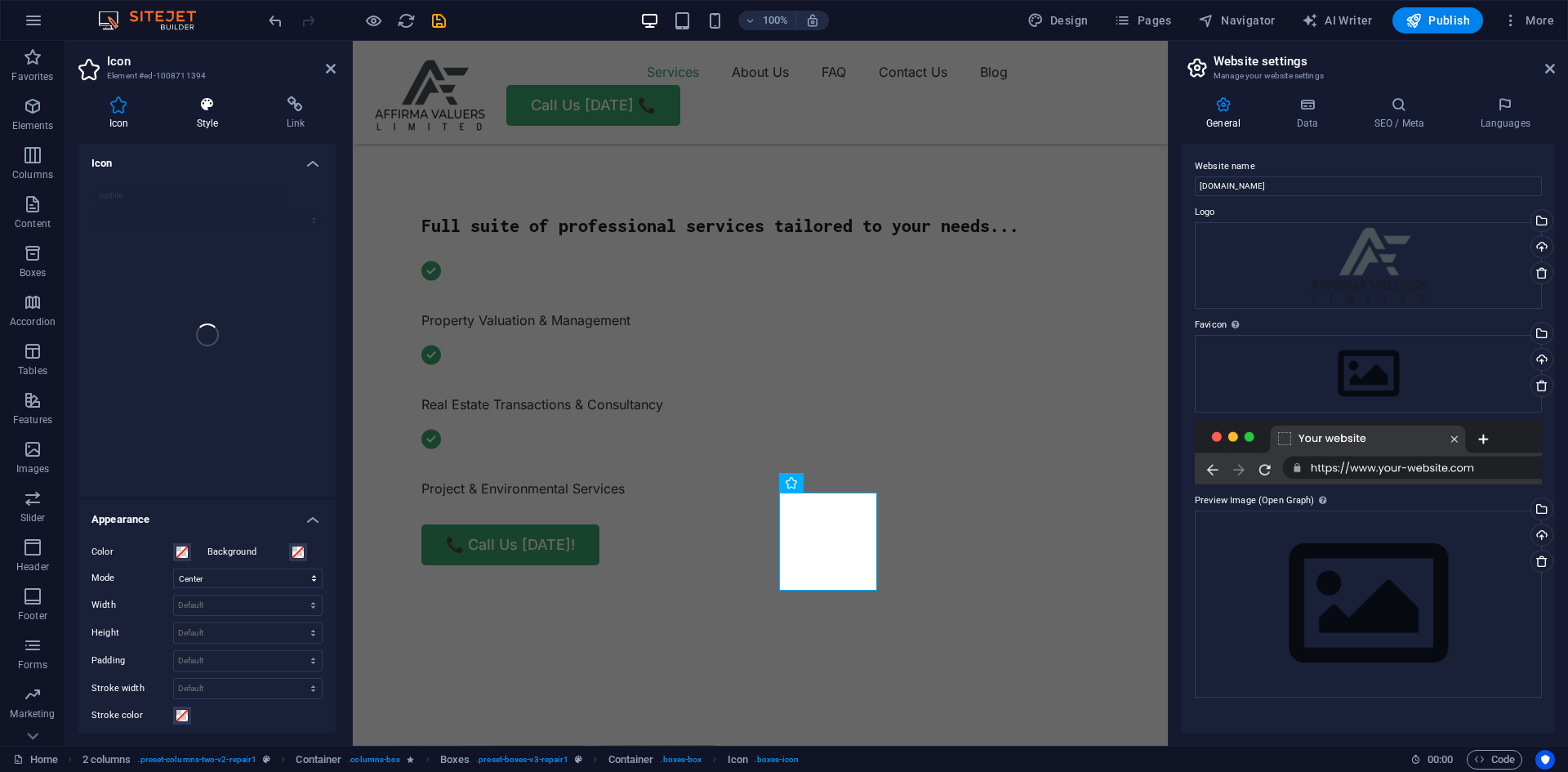
click at [208, 105] on icon at bounding box center [207, 104] width 83 height 16
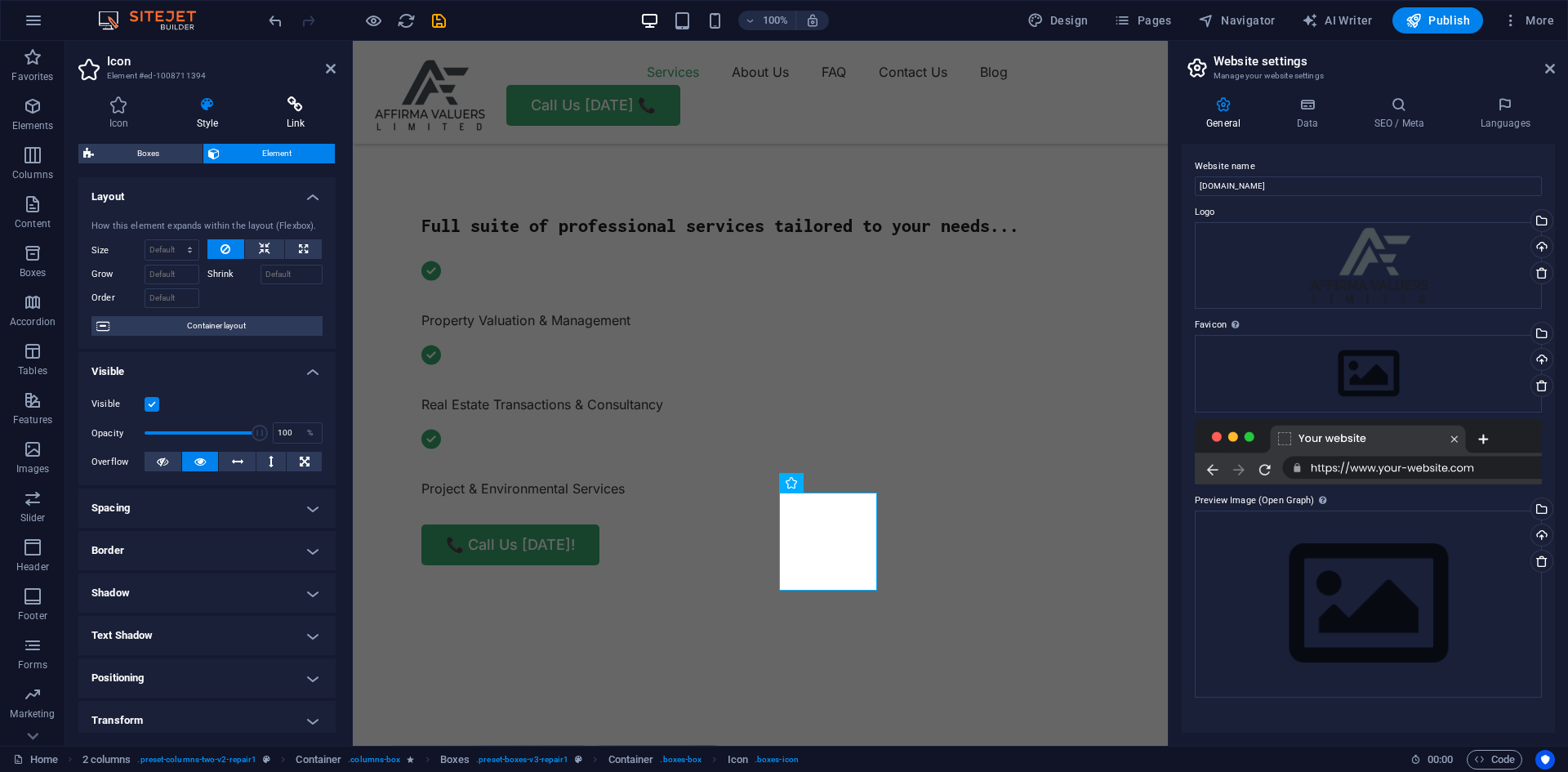
click at [305, 104] on icon at bounding box center [296, 104] width 80 height 16
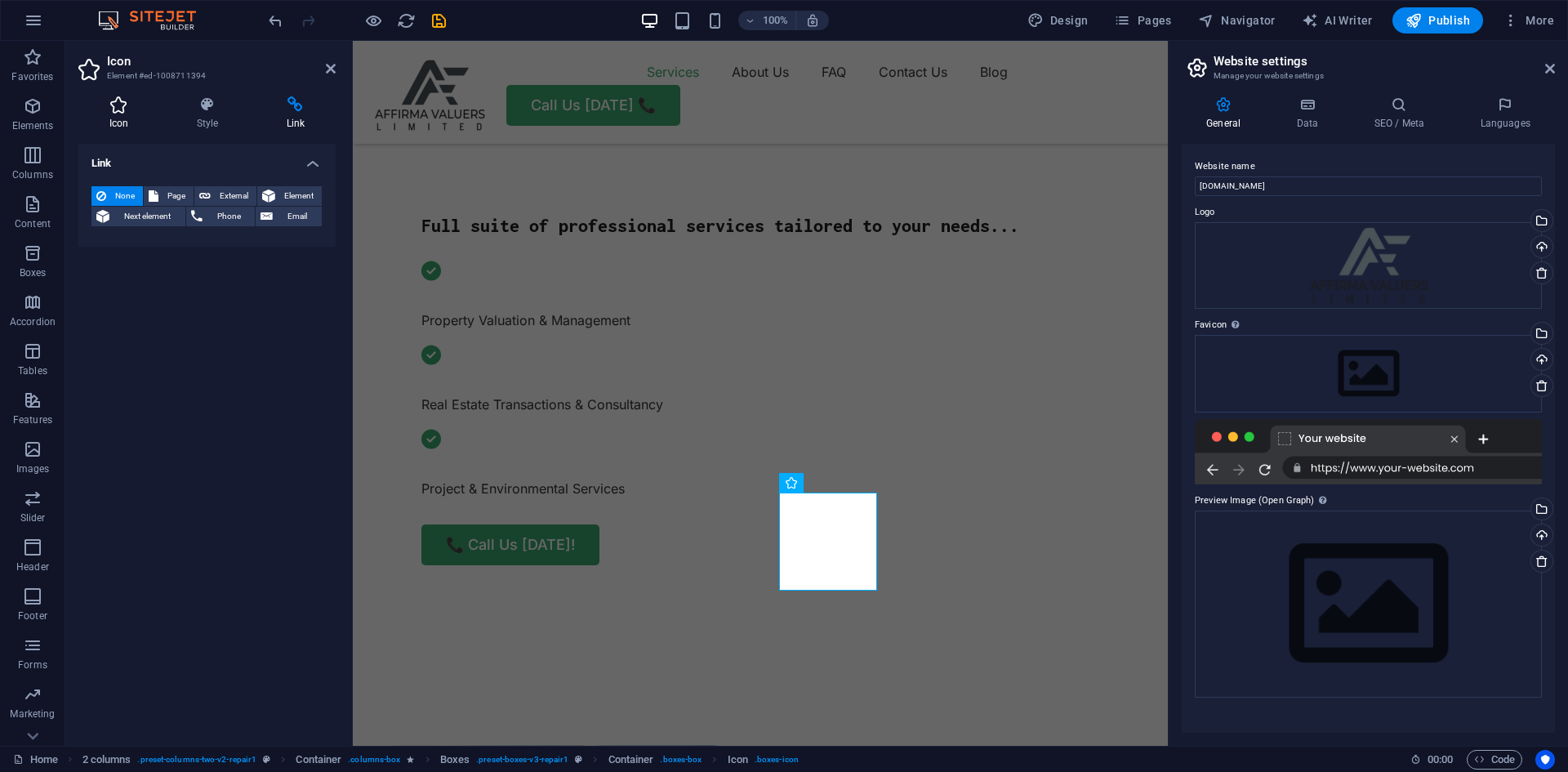
click at [114, 105] on icon at bounding box center [118, 104] width 81 height 16
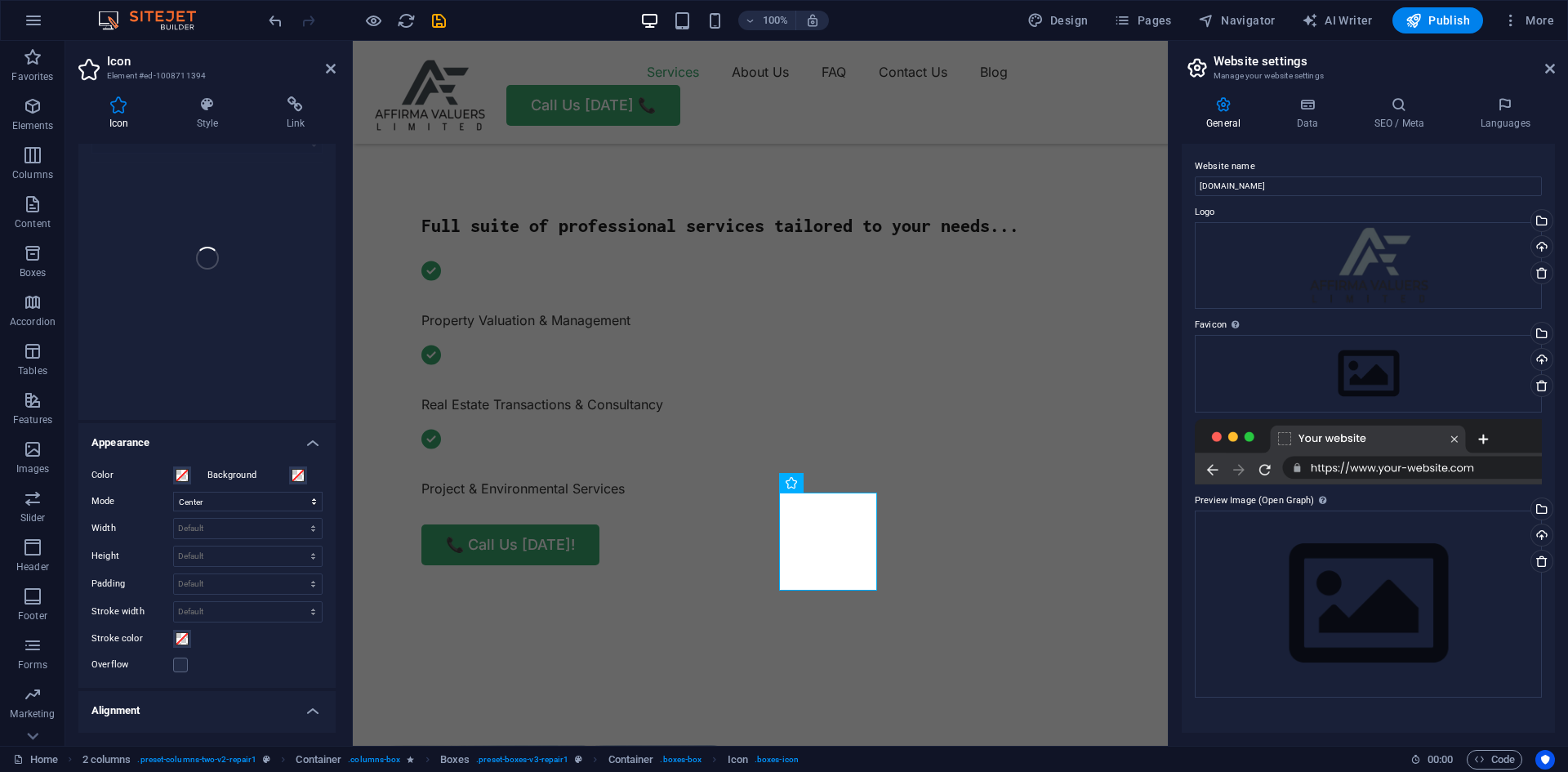
scroll to position [0, 0]
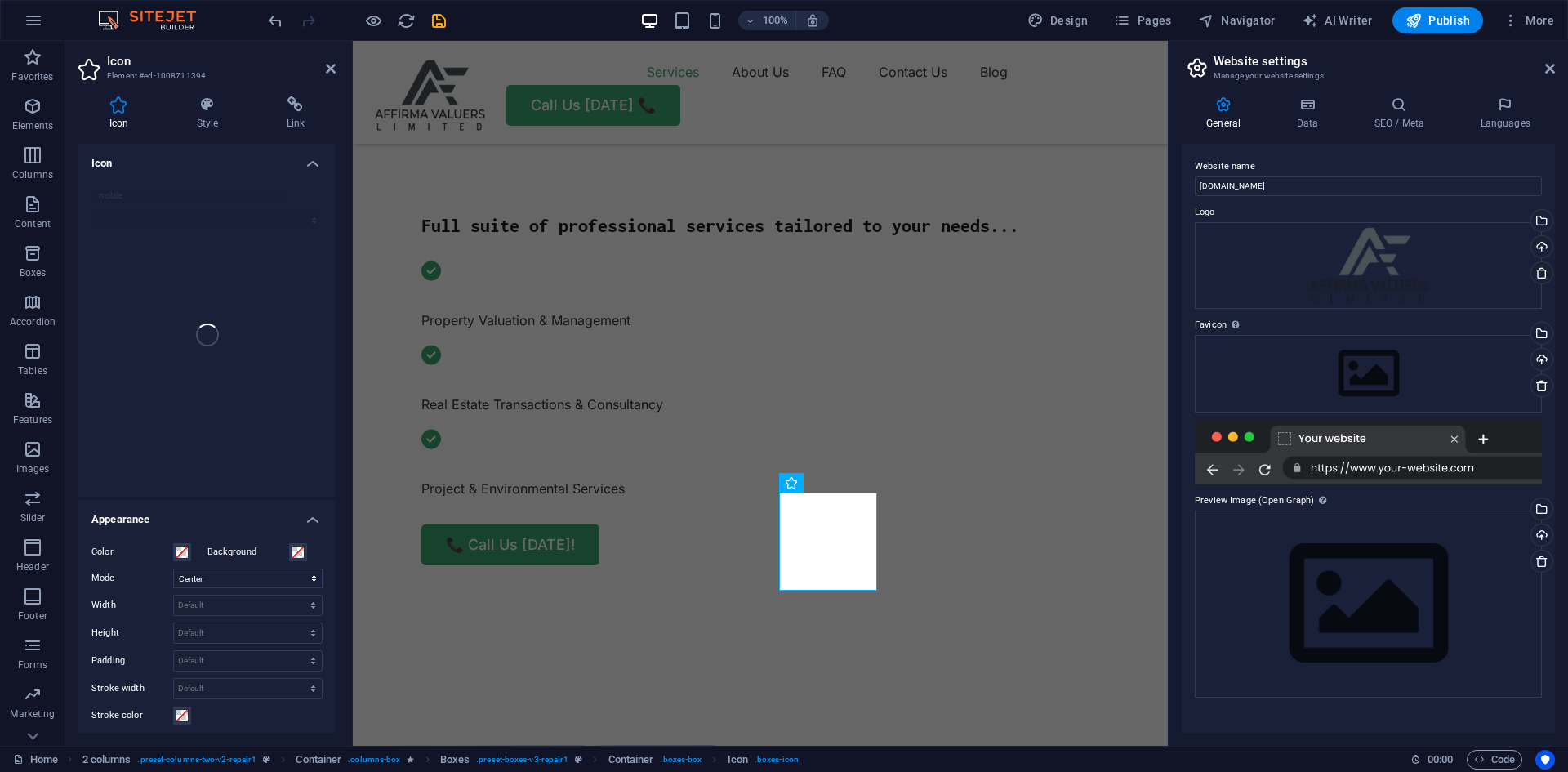
drag, startPoint x: 226, startPoint y: 299, endPoint x: 224, endPoint y: 307, distance: 8.2
click at [226, 299] on div "mobile" at bounding box center [206, 335] width 257 height 324
drag, startPoint x: 218, startPoint y: 338, endPoint x: 218, endPoint y: 379, distance: 41.0
click at [219, 373] on div "mobile" at bounding box center [206, 335] width 257 height 324
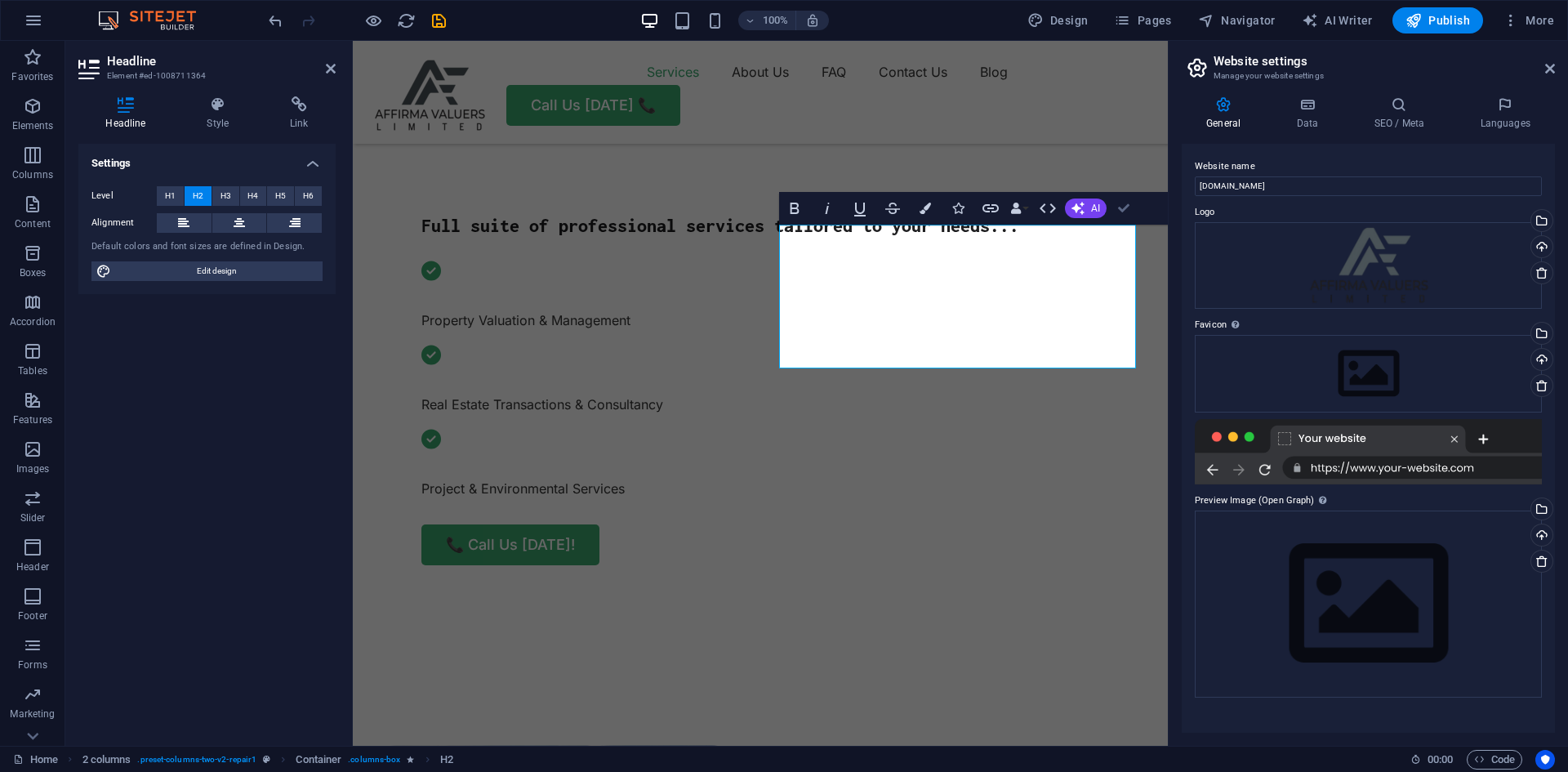
drag, startPoint x: 1123, startPoint y: 205, endPoint x: 1063, endPoint y: 165, distance: 72.1
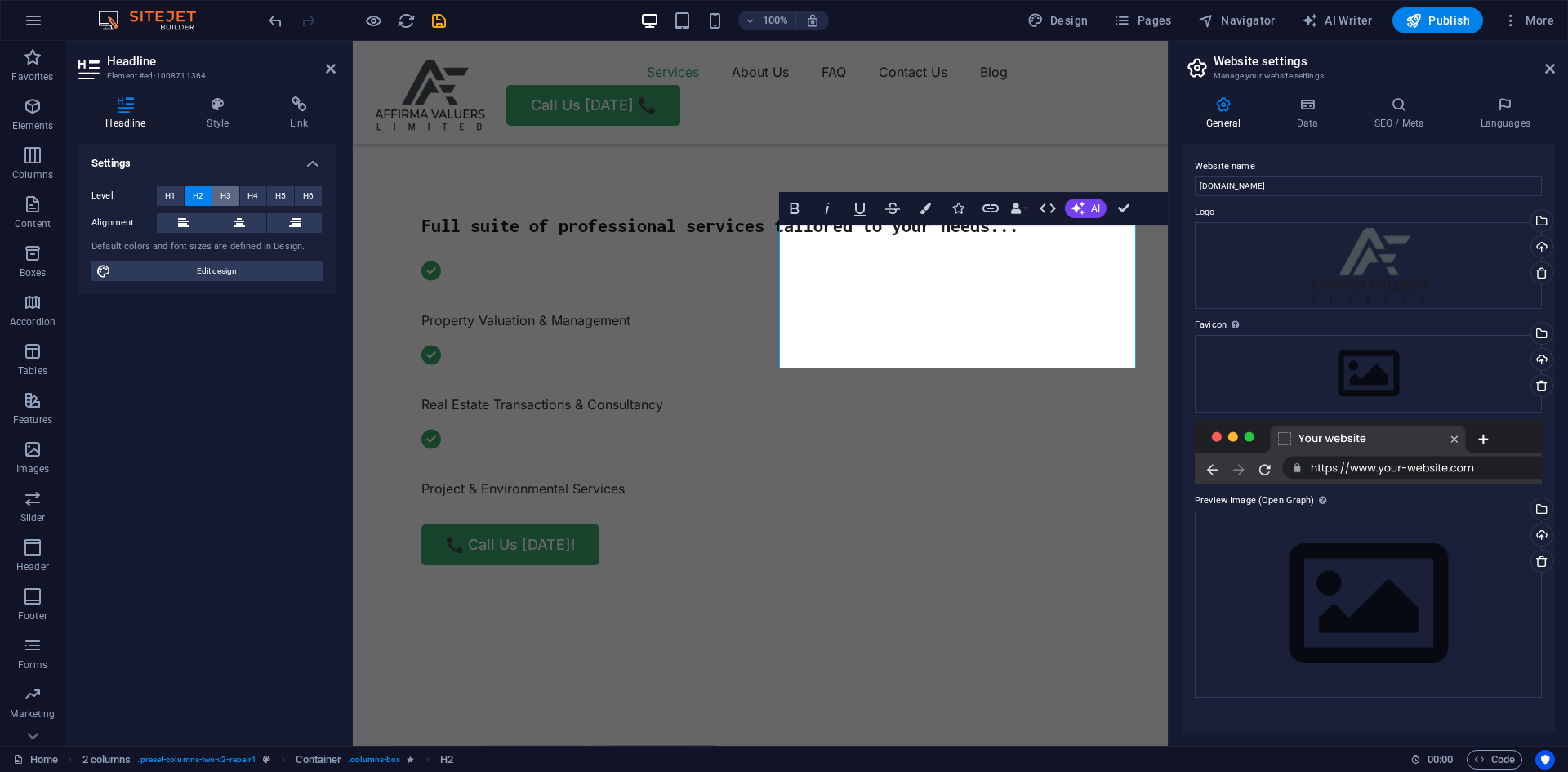
click at [224, 193] on span "H3" at bounding box center [226, 196] width 11 height 20
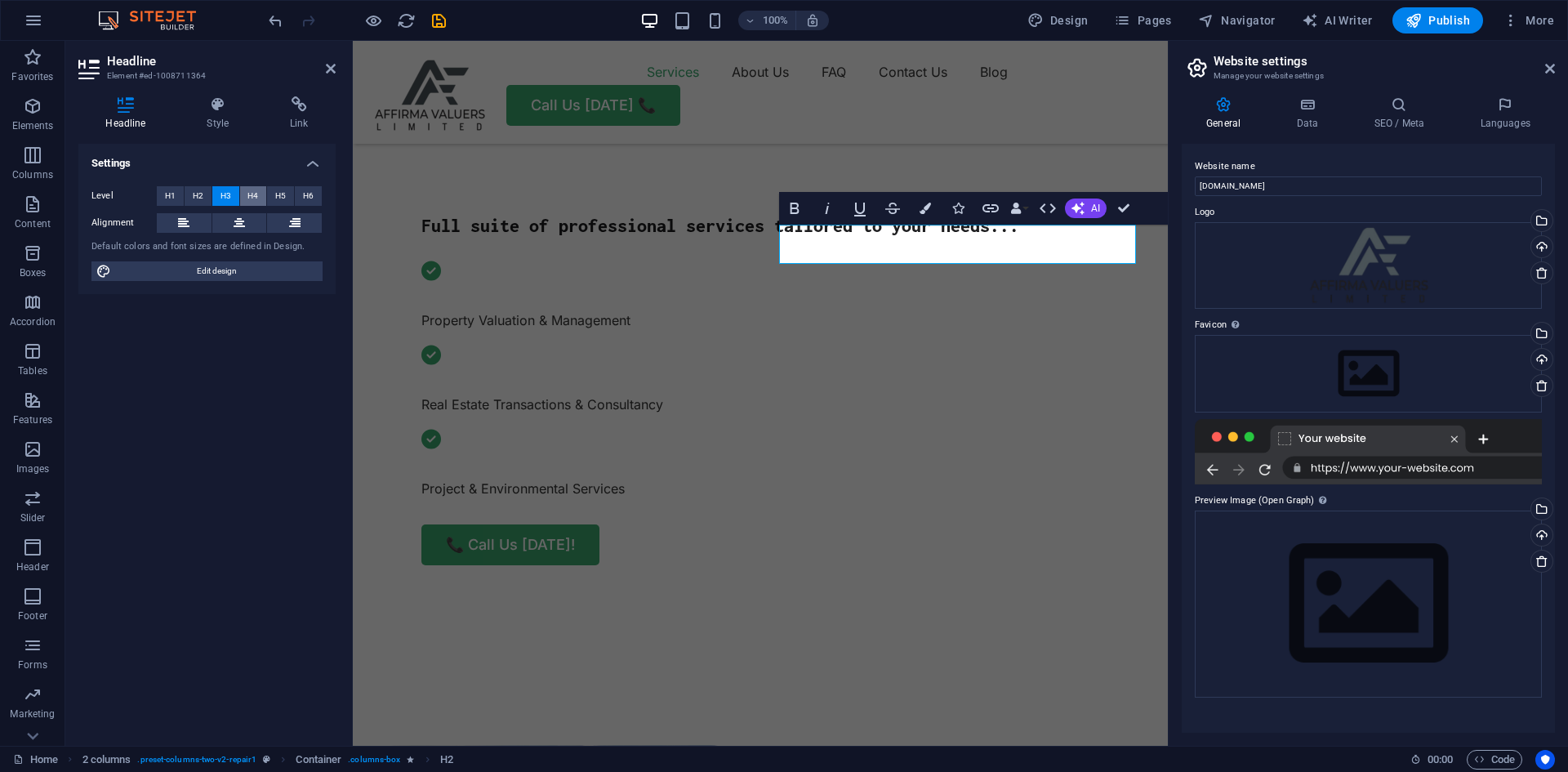
click at [256, 194] on span "H4" at bounding box center [253, 196] width 11 height 20
click at [228, 197] on span "H3" at bounding box center [226, 196] width 11 height 20
click at [197, 196] on span "H2" at bounding box center [198, 196] width 11 height 20
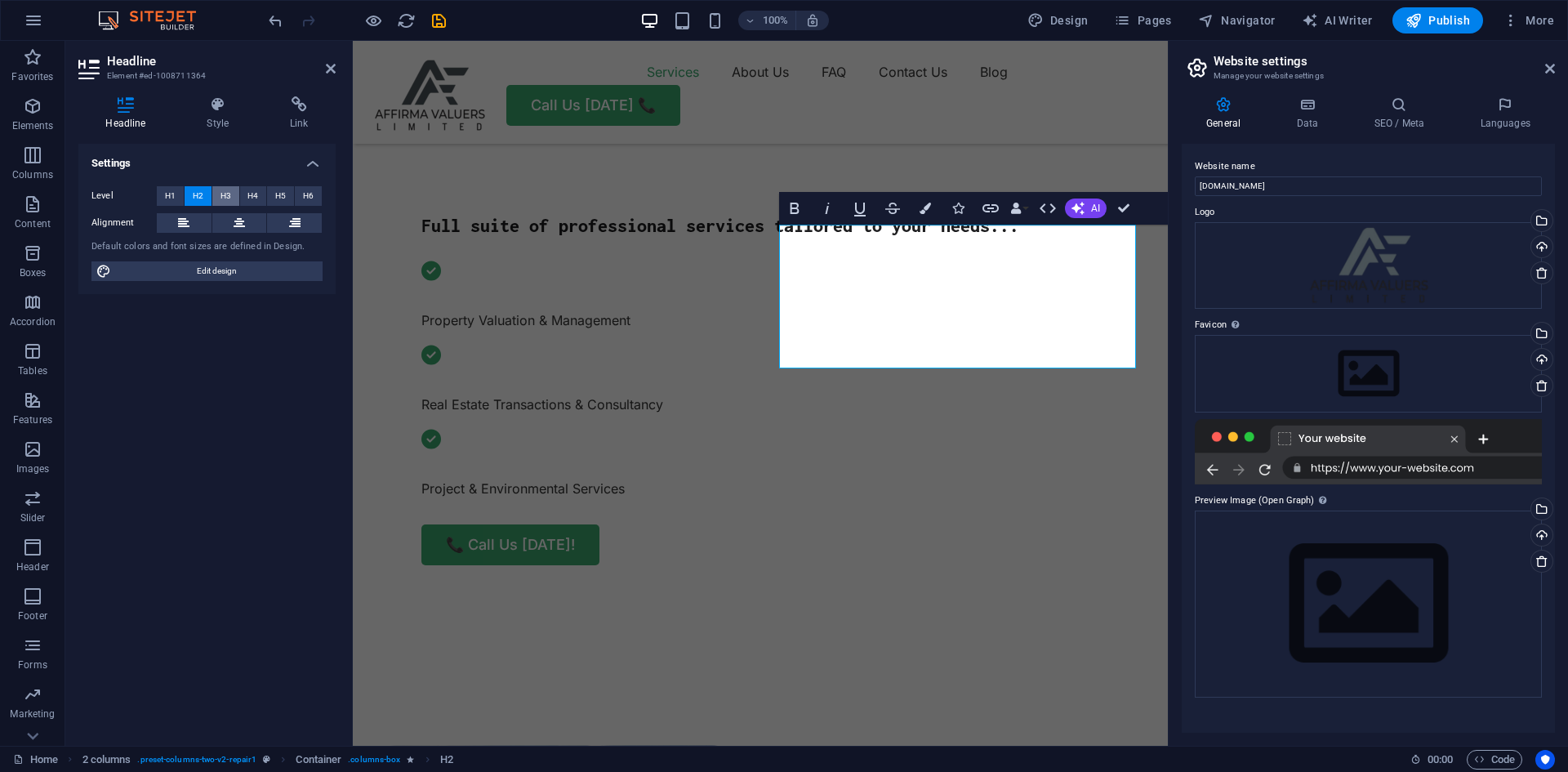
click at [224, 196] on span "H3" at bounding box center [226, 196] width 11 height 20
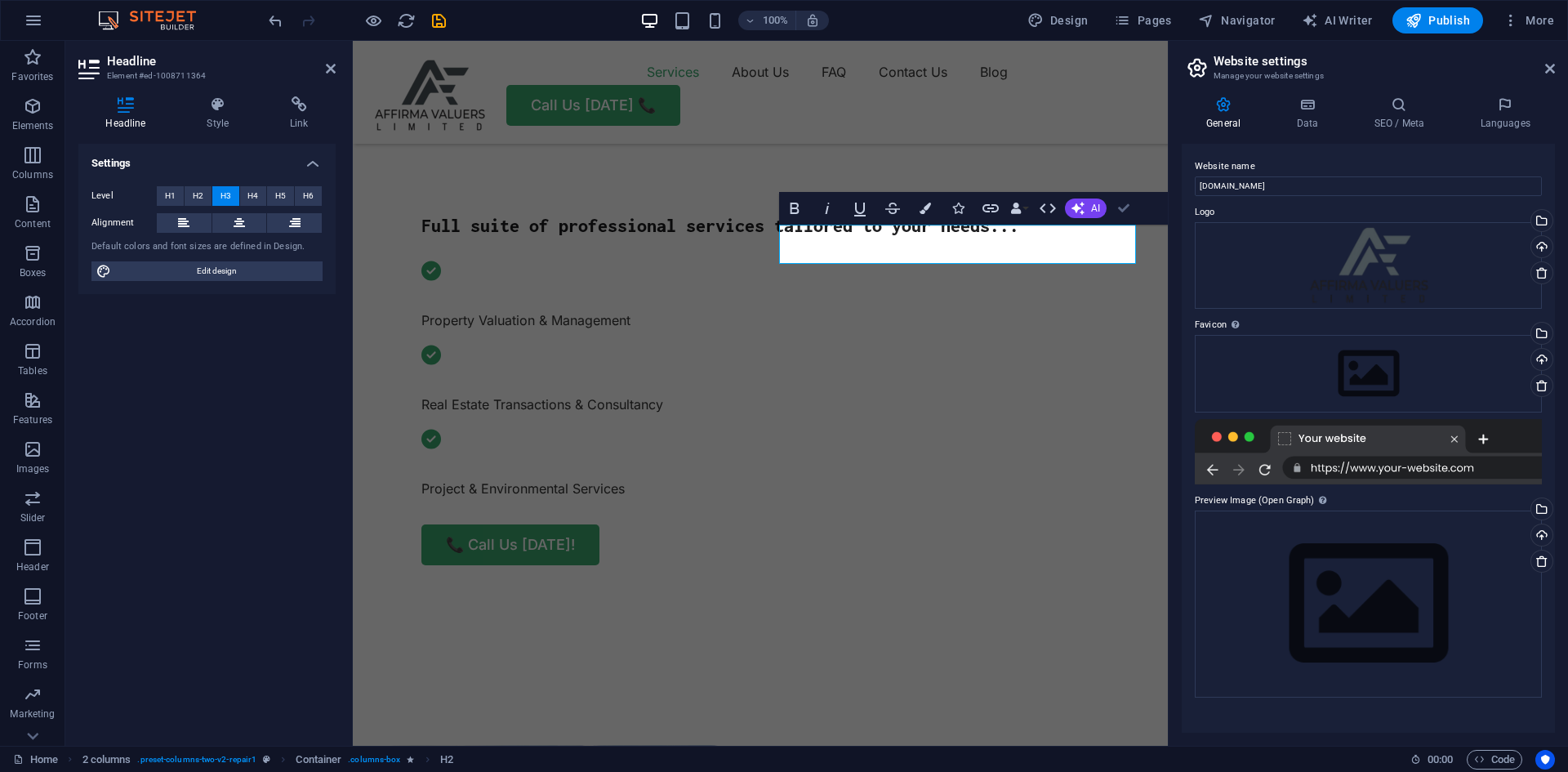
drag, startPoint x: 1125, startPoint y: 208, endPoint x: 1059, endPoint y: 167, distance: 77.7
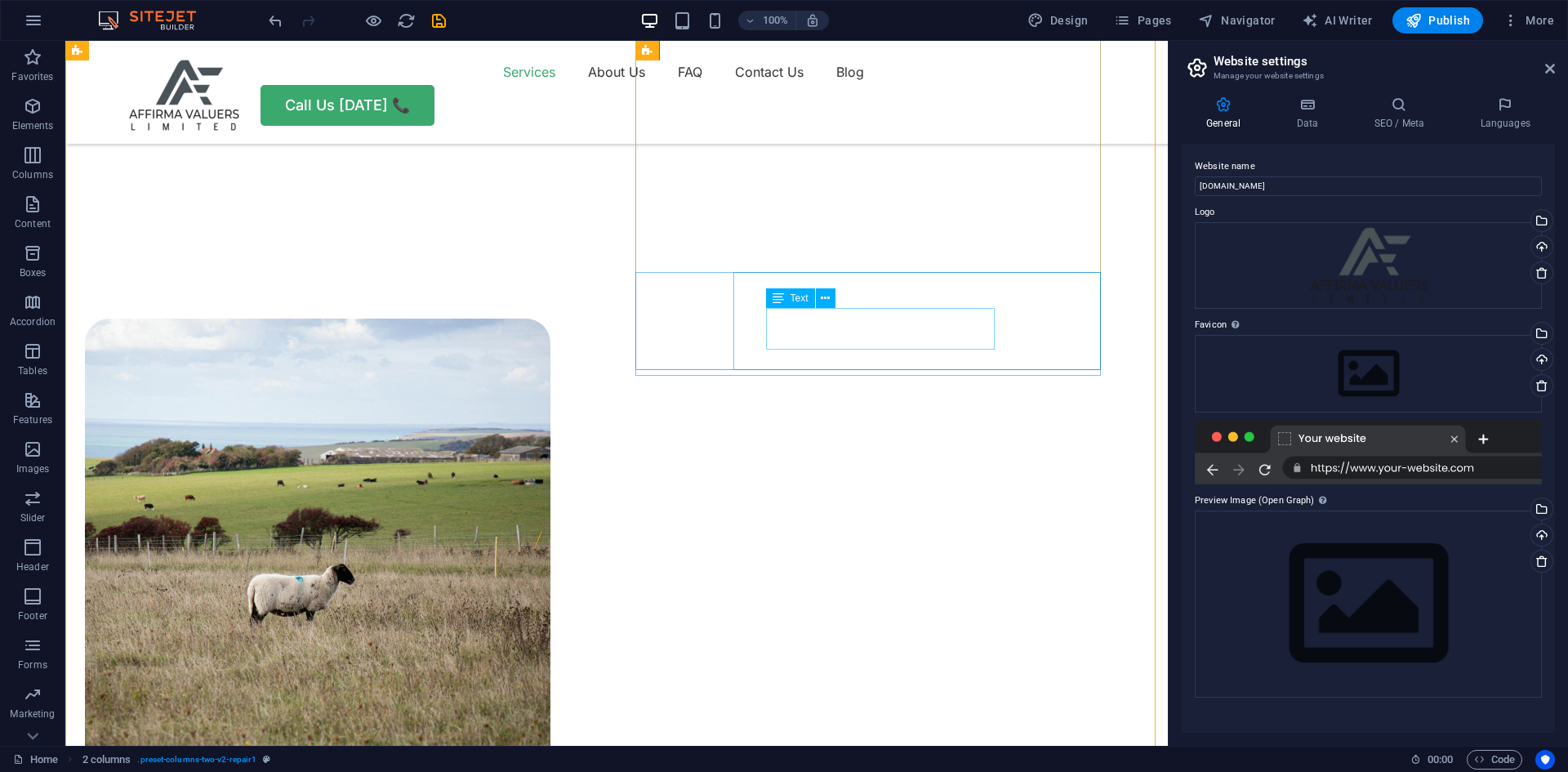
scroll to position [1141, 0]
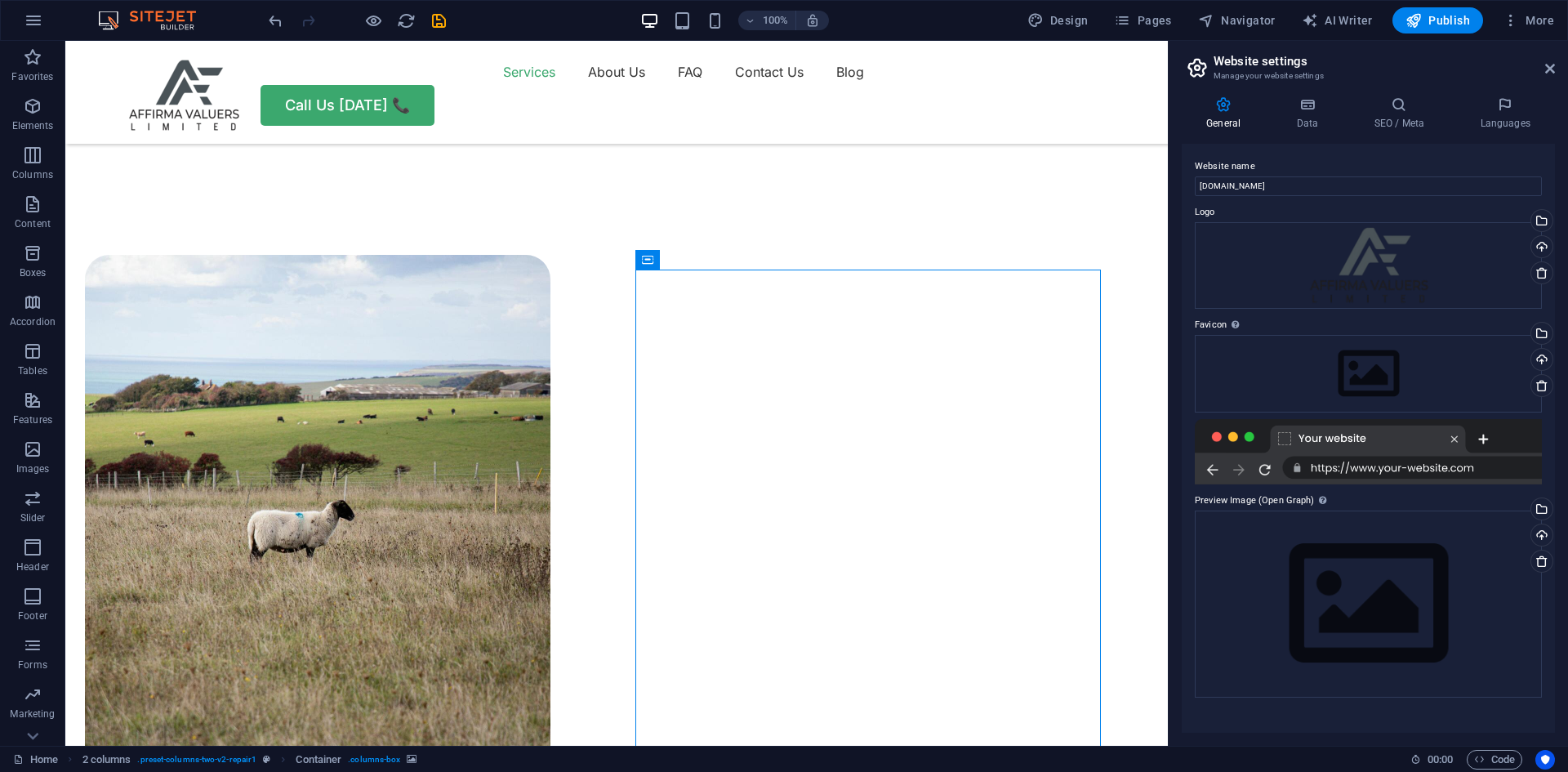
select select "px"
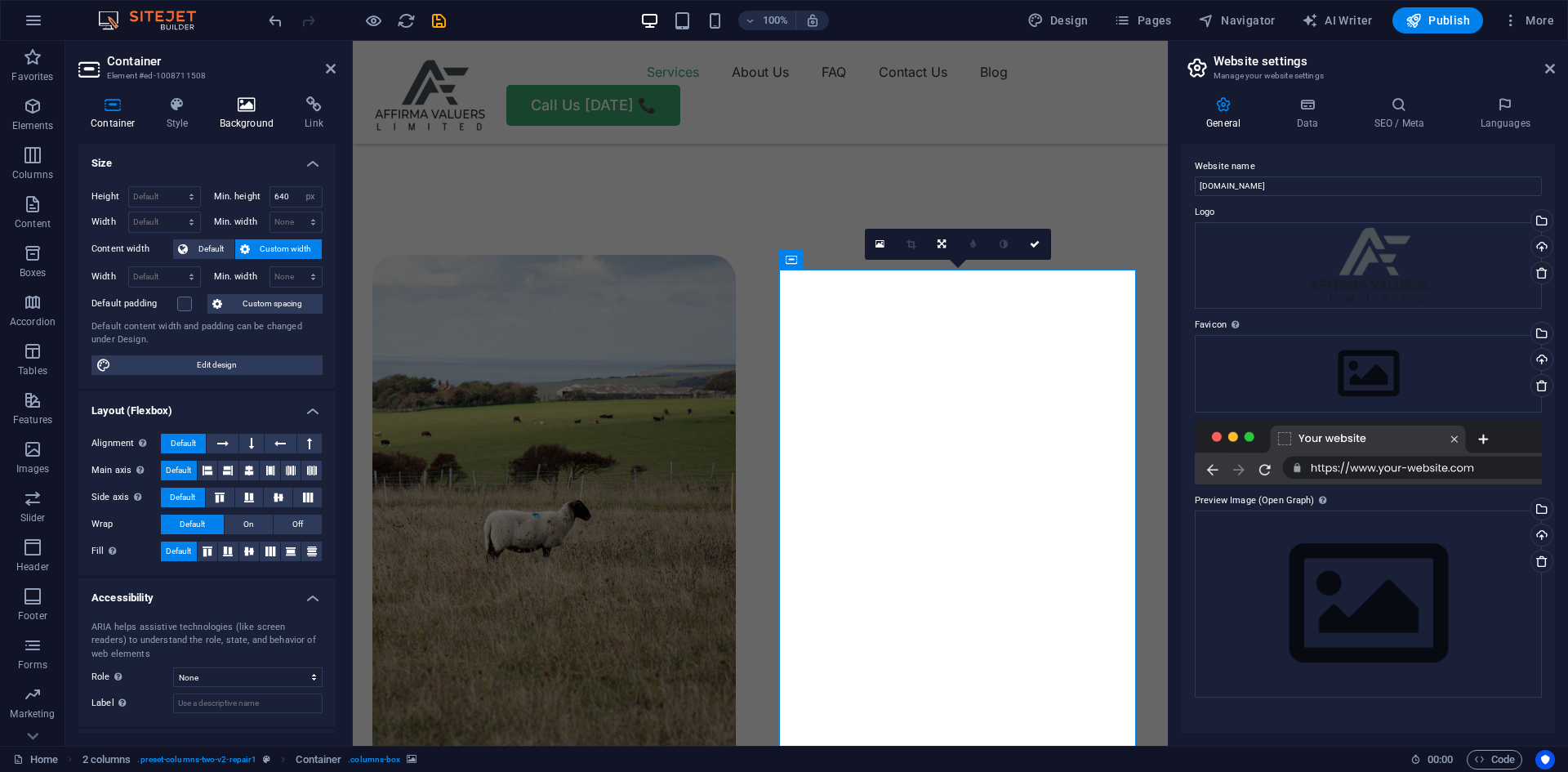
click at [242, 109] on icon at bounding box center [247, 104] width 79 height 16
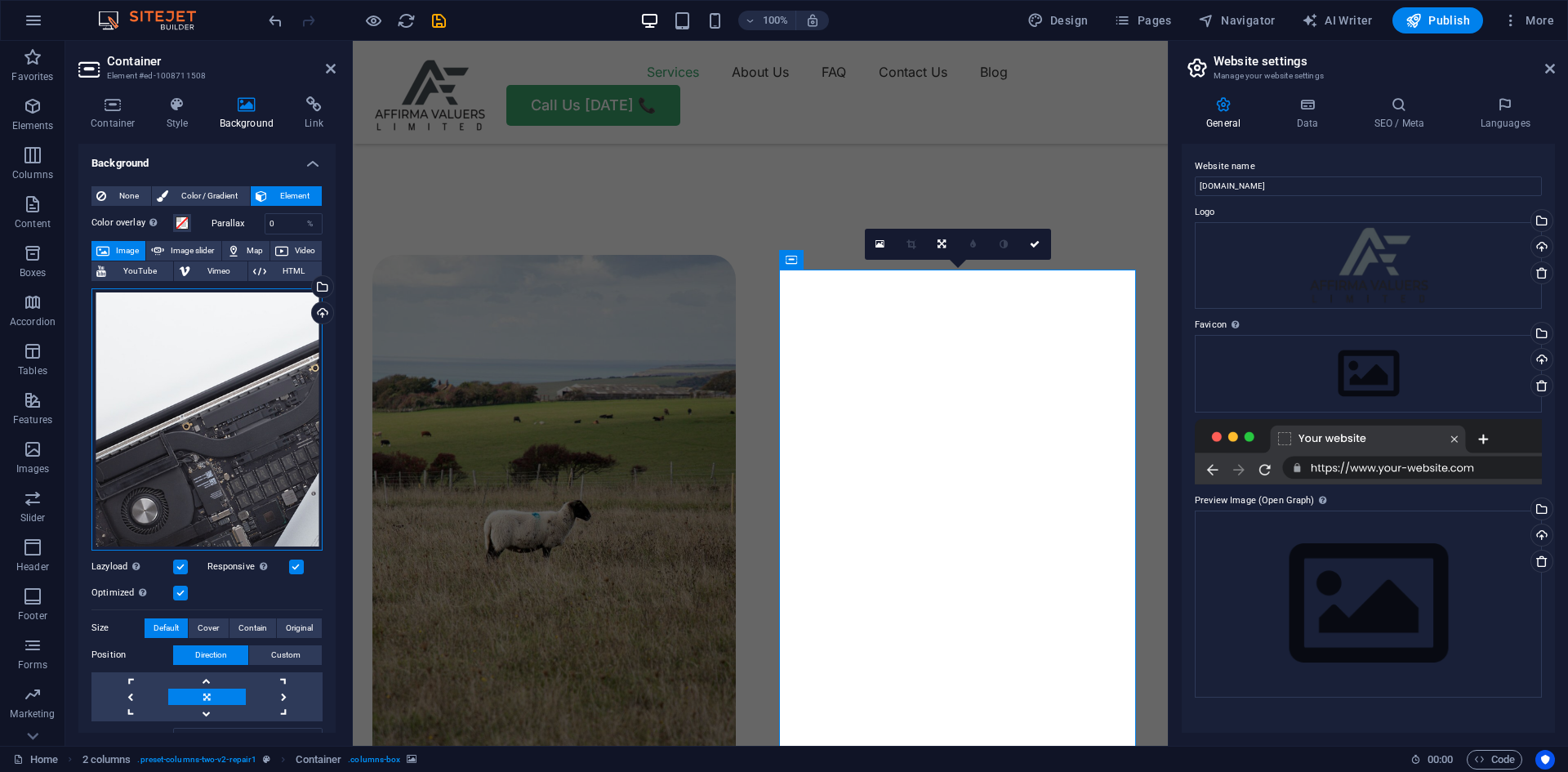
click at [230, 378] on div "Drag files here, click to choose files or select files from Files or our free s…" at bounding box center [207, 420] width 231 height 262
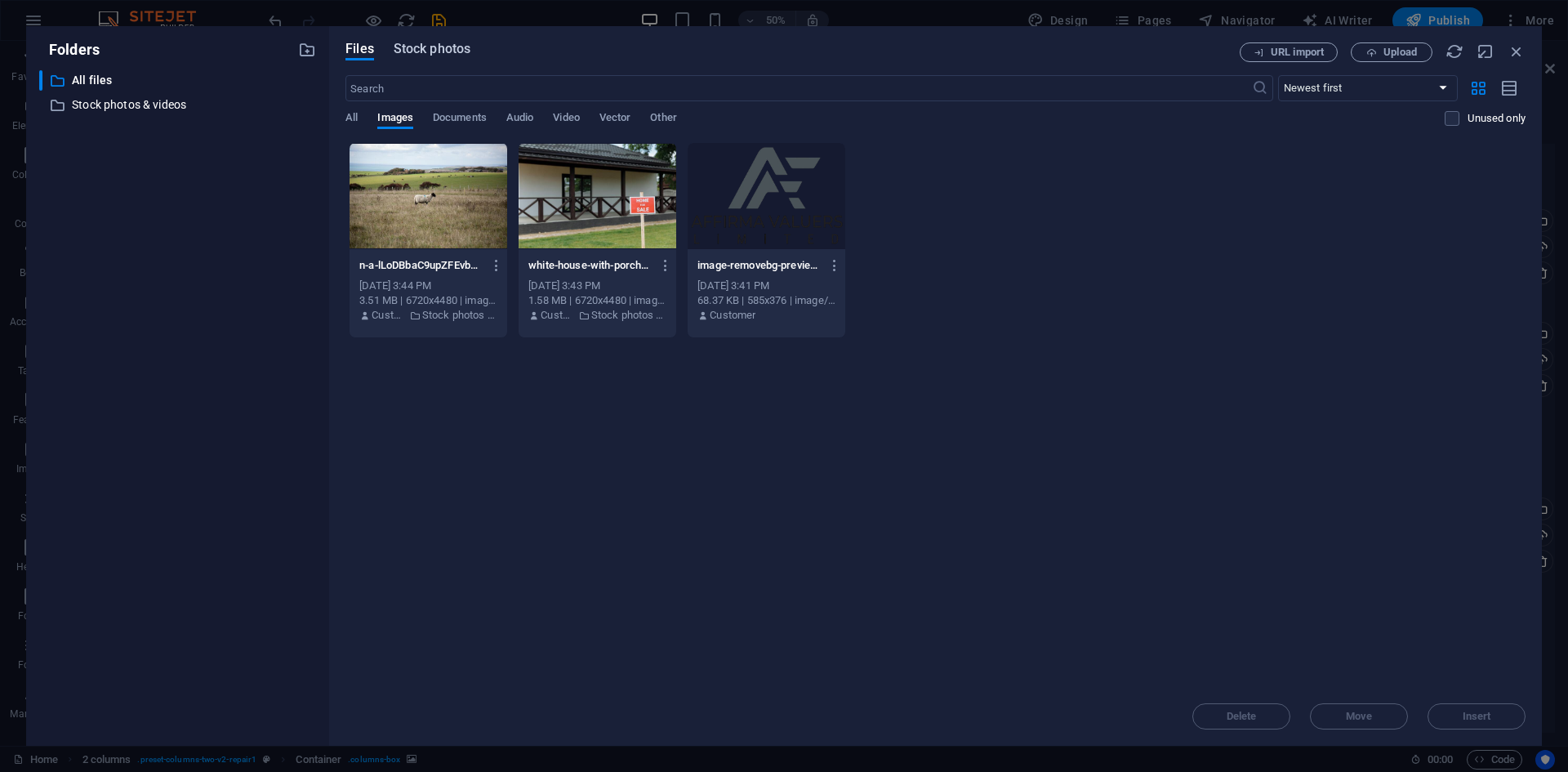
click at [445, 49] on span "Stock photos" at bounding box center [432, 49] width 77 height 20
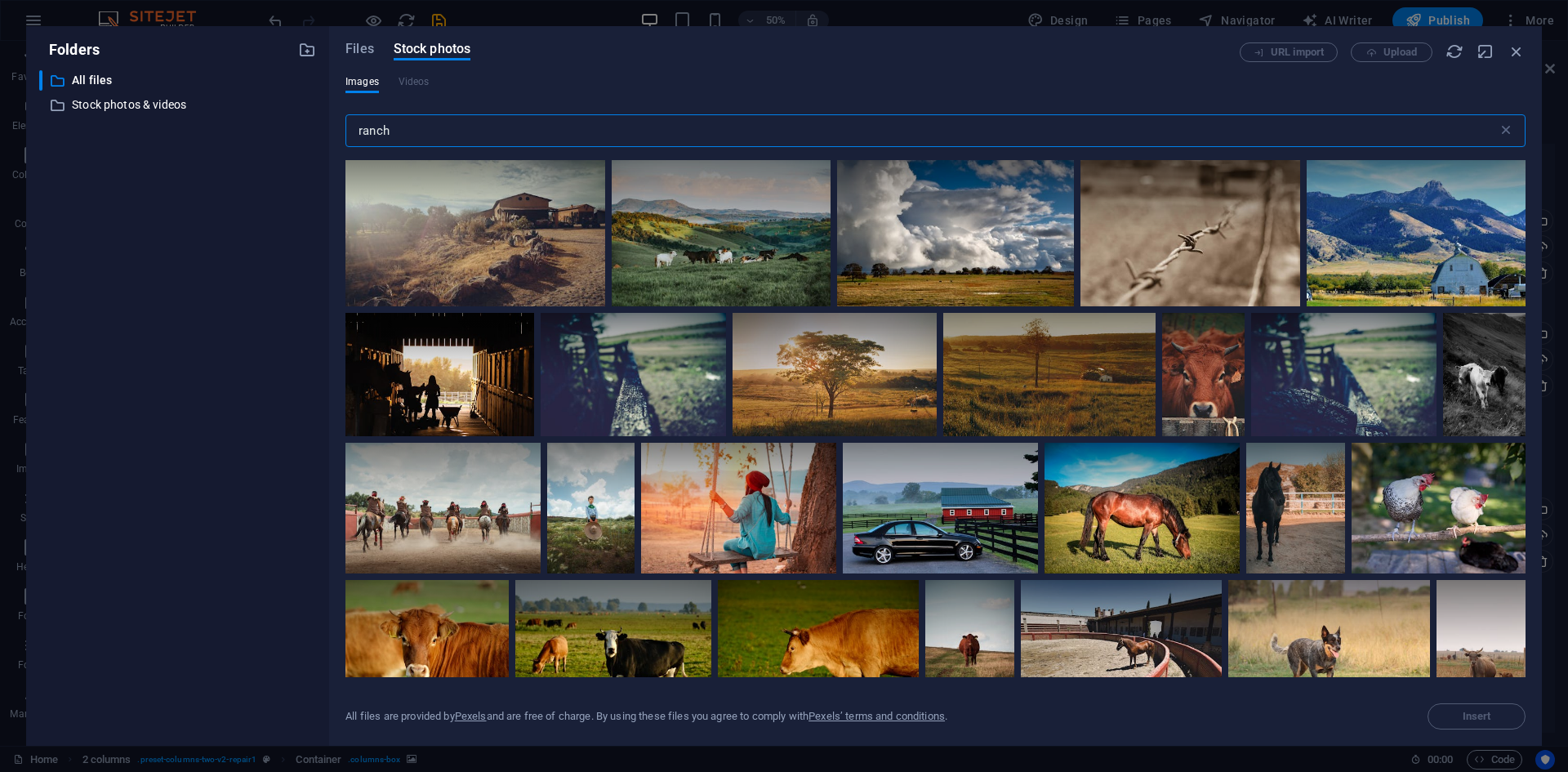
drag, startPoint x: 367, startPoint y: 133, endPoint x: 349, endPoint y: 133, distance: 18.0
click at [349, 133] on input "ranch" at bounding box center [921, 130] width 1152 height 33
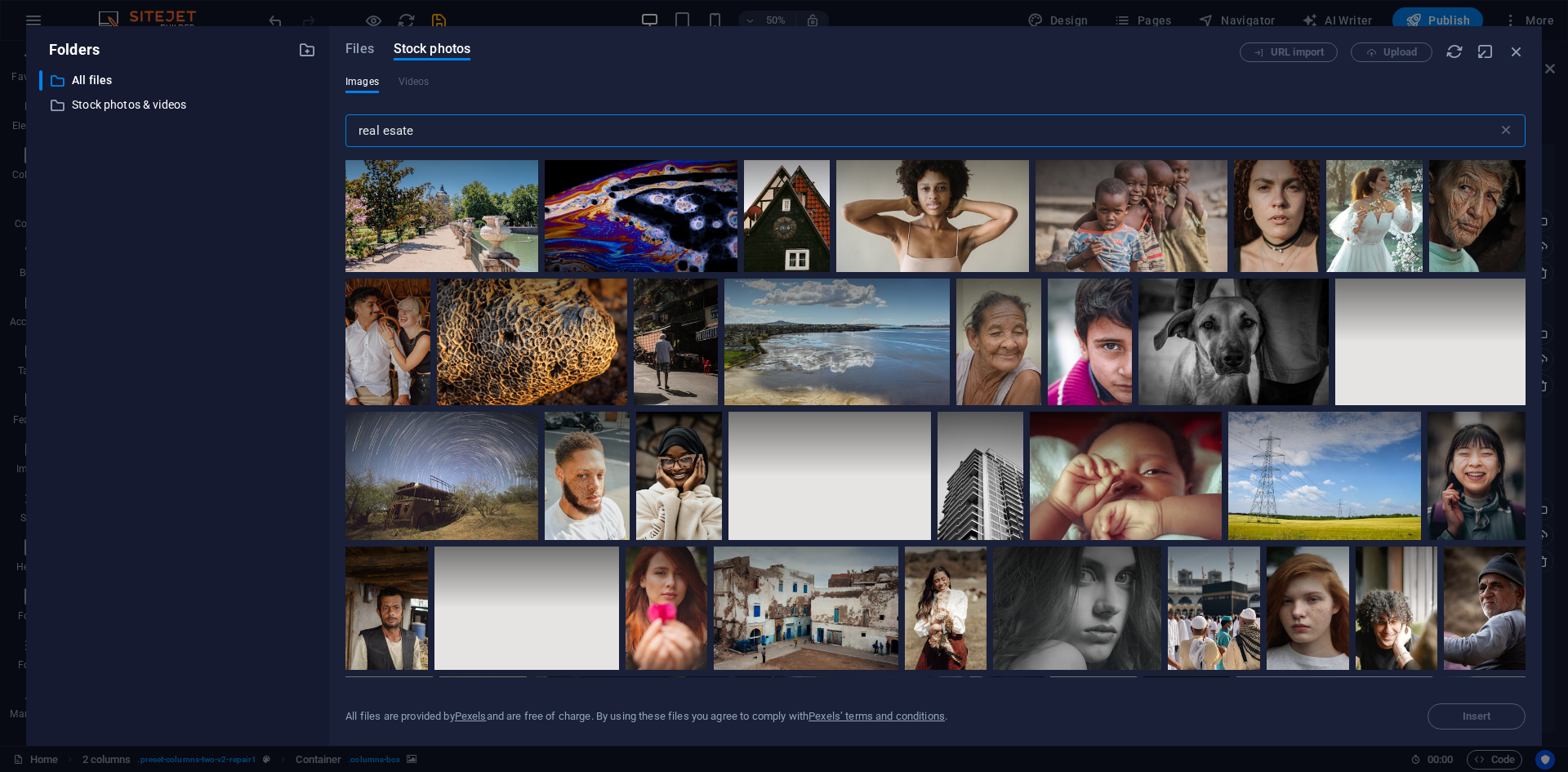
scroll to position [3515, 0]
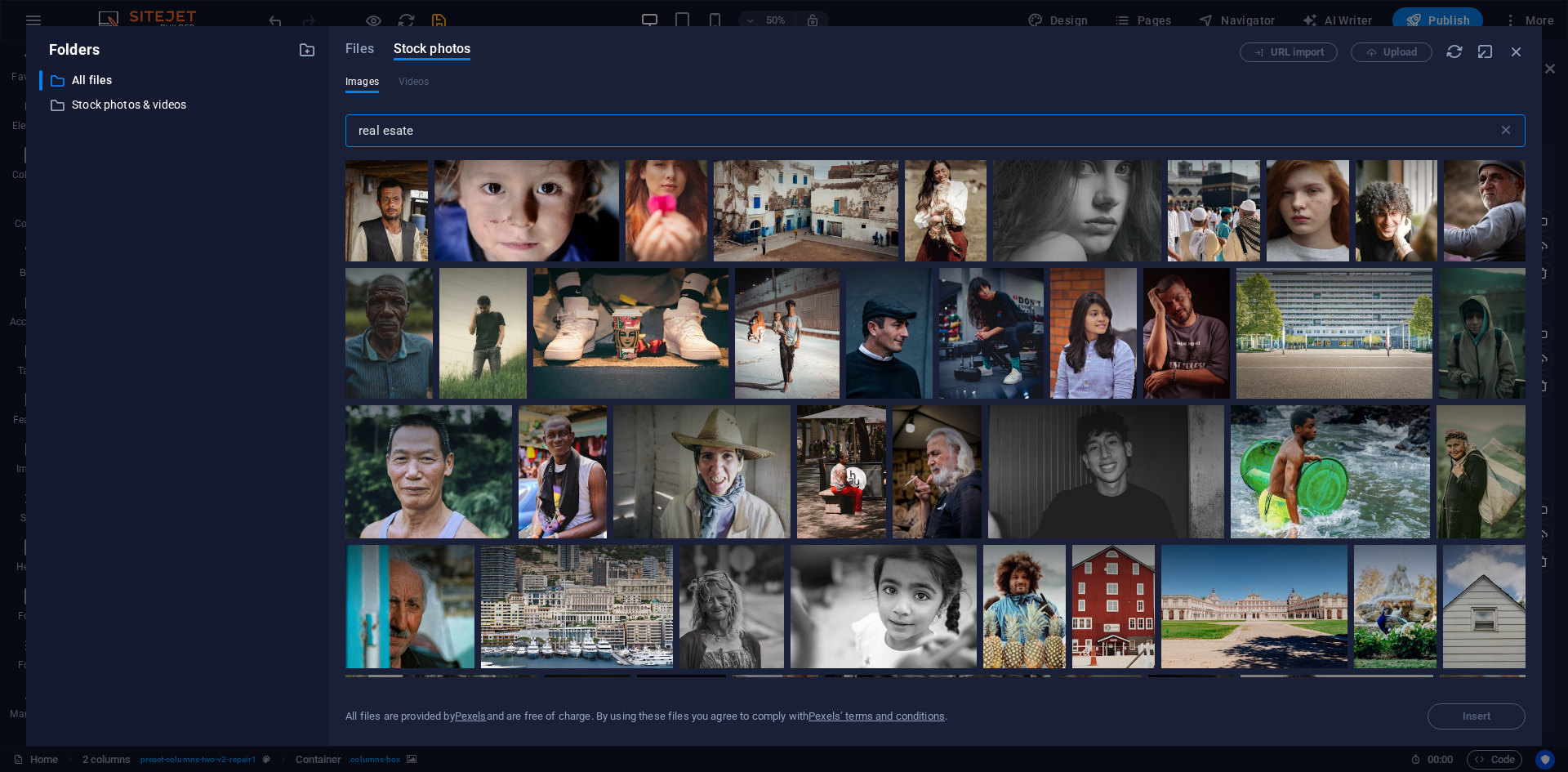
type input "real esate"
click at [361, 48] on span "Files" at bounding box center [360, 49] width 29 height 20
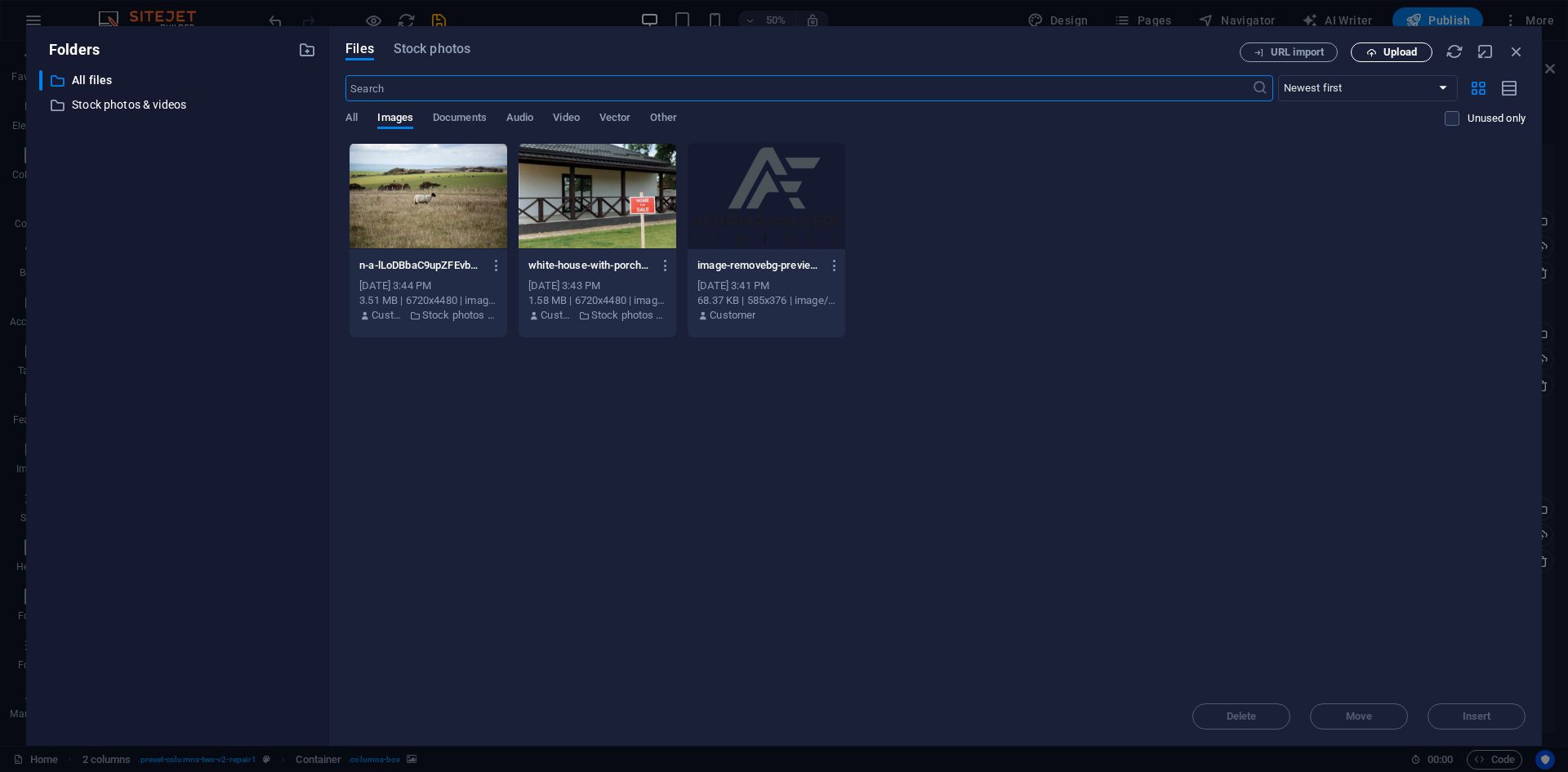
click at [1388, 54] on span "Upload" at bounding box center [1401, 52] width 34 height 10
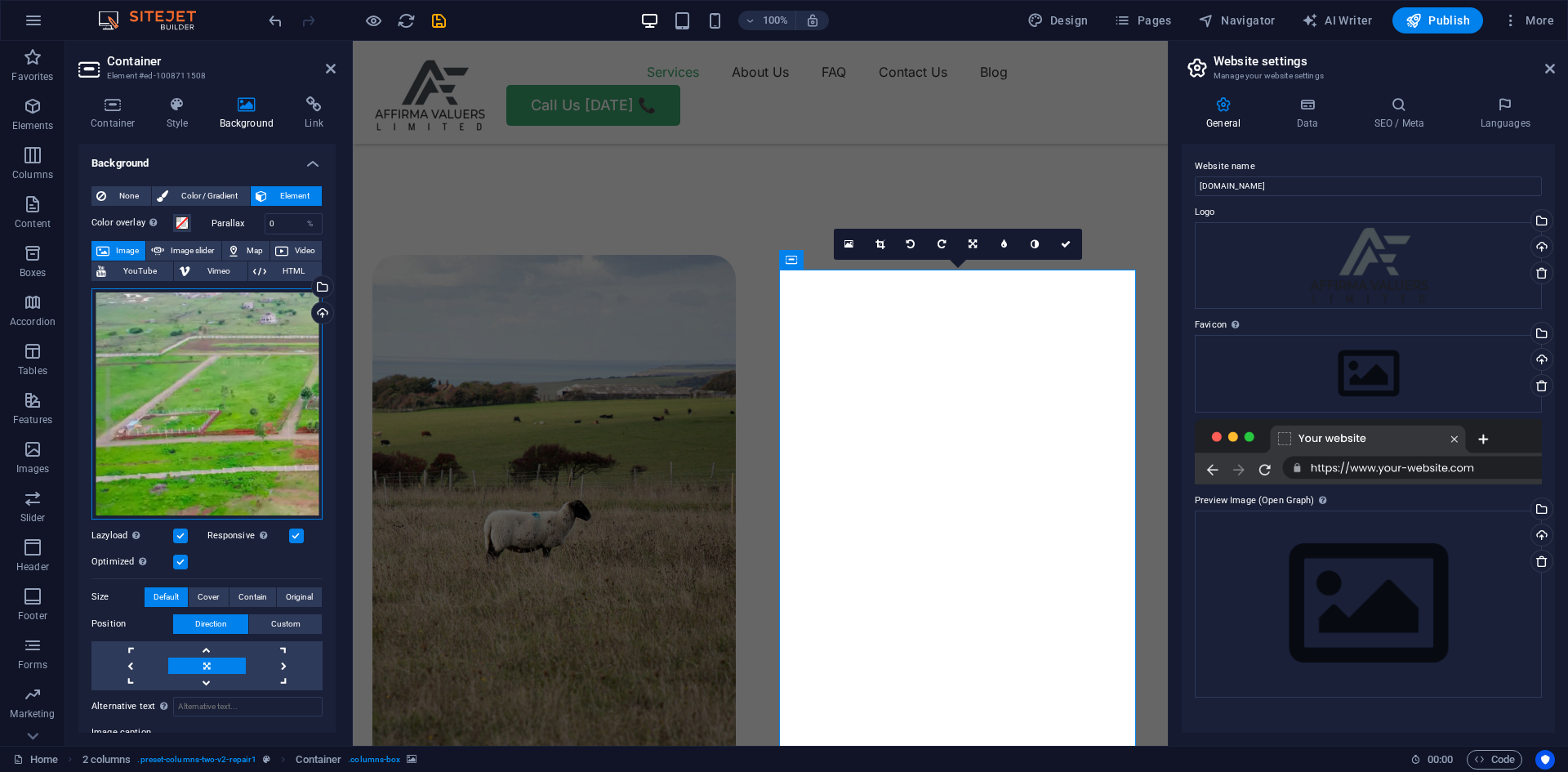
click at [239, 383] on div "Drag files here, click to choose files or select files from Files or our free s…" at bounding box center [207, 404] width 231 height 231
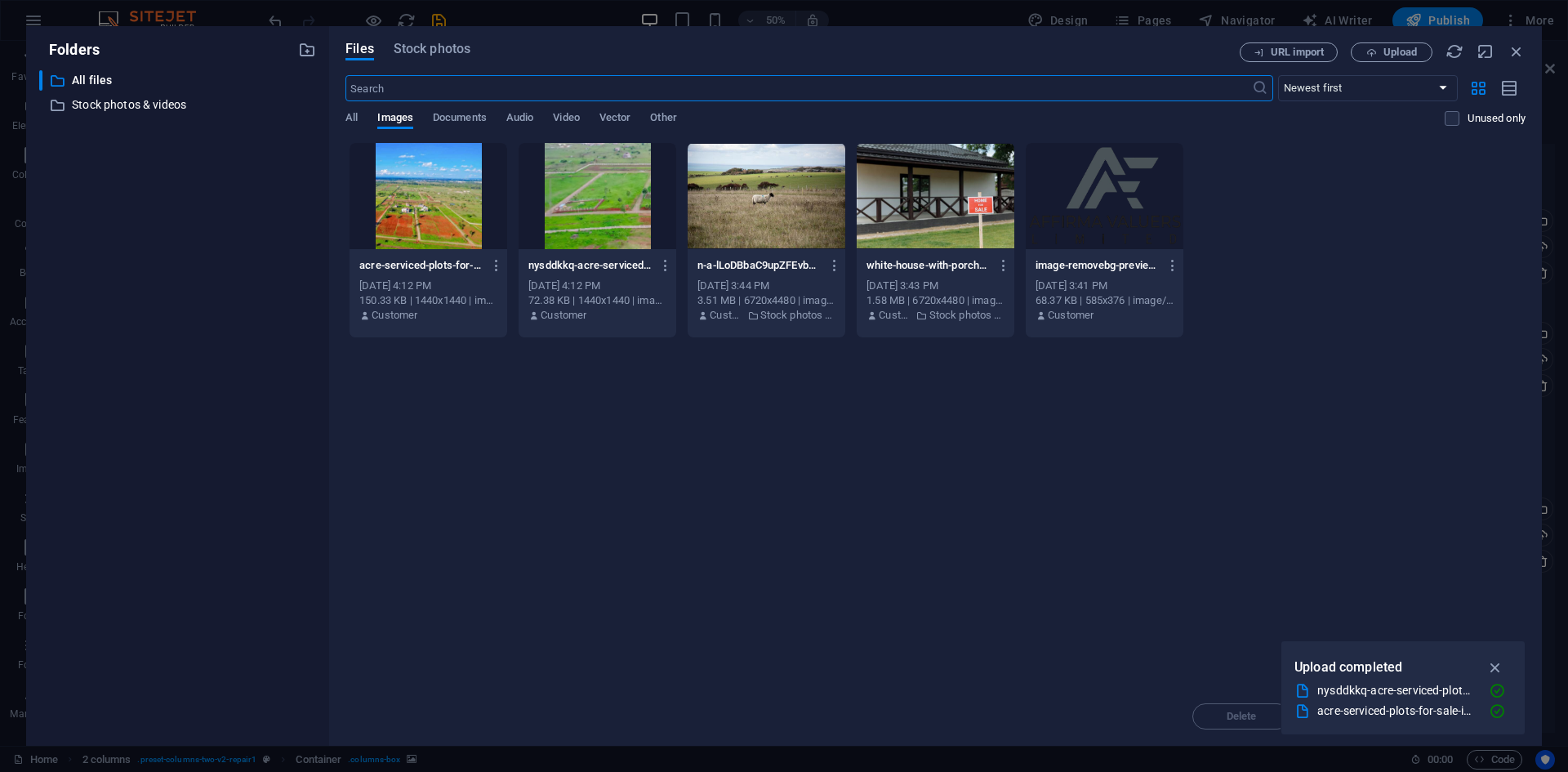
click at [407, 190] on div at bounding box center [429, 196] width 158 height 106
click at [435, 195] on div "1" at bounding box center [429, 196] width 158 height 106
click at [435, 195] on div at bounding box center [429, 196] width 158 height 106
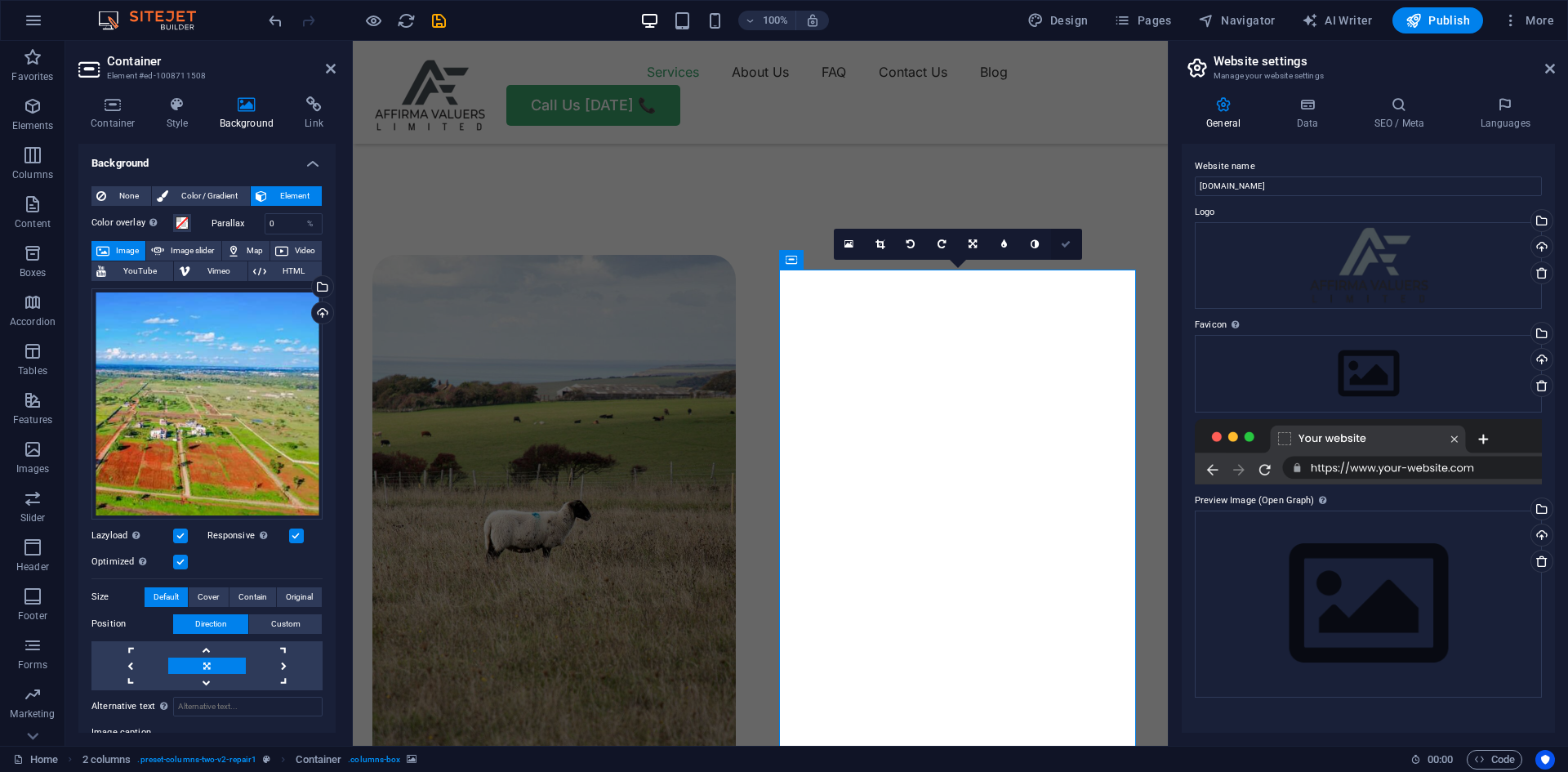
click at [1069, 244] on icon at bounding box center [1066, 244] width 10 height 10
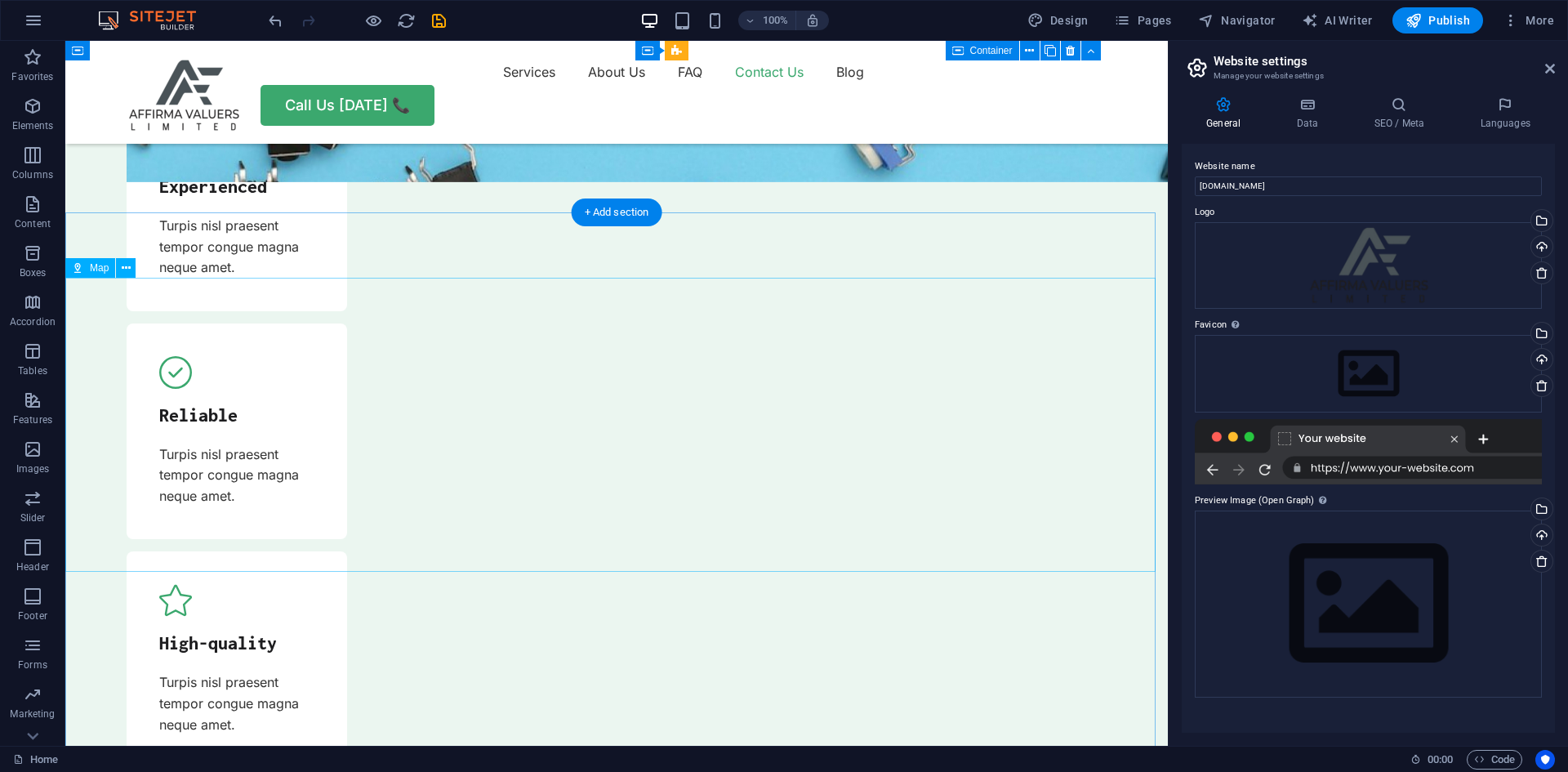
scroll to position [4983, 0]
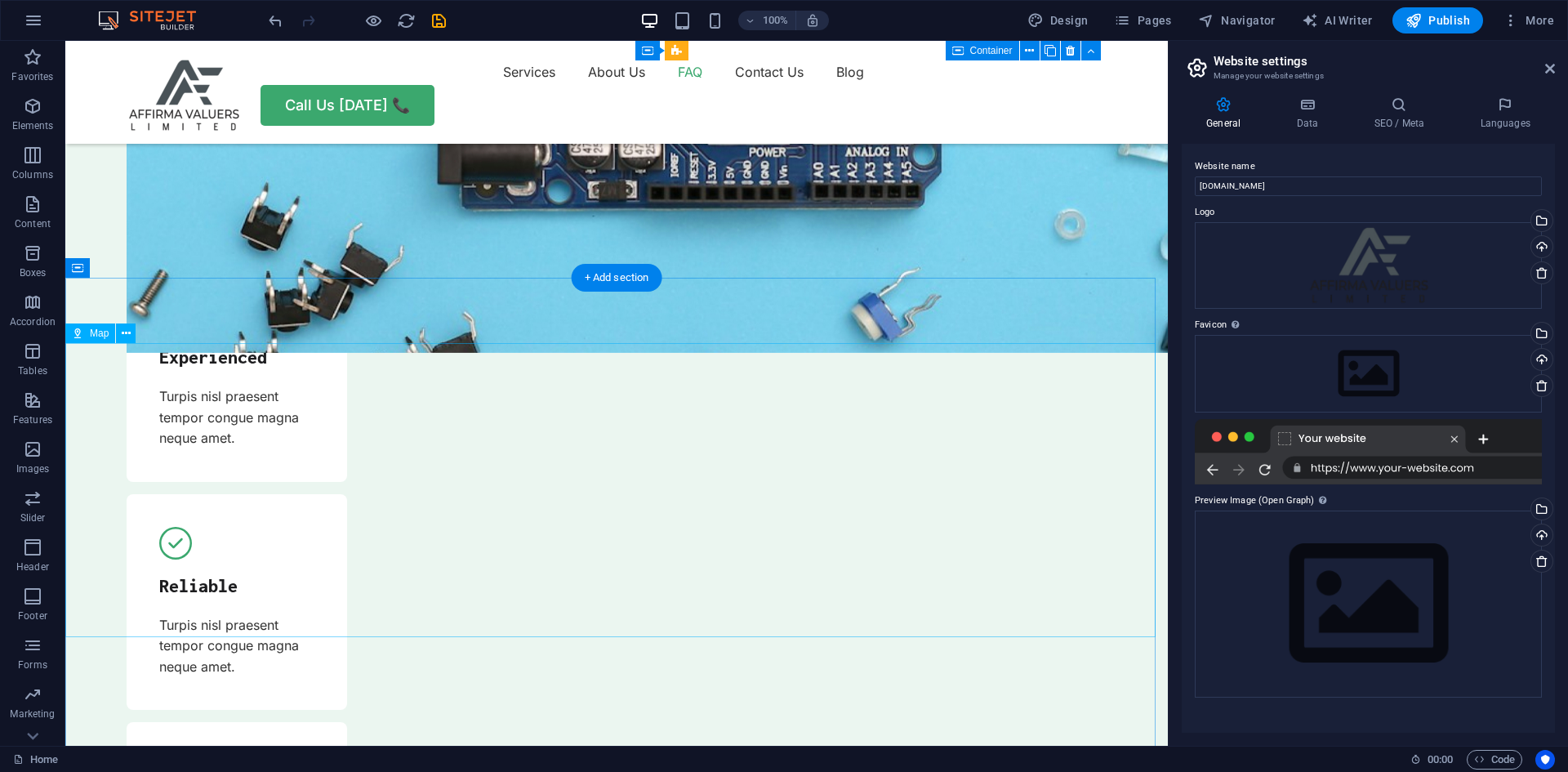
select select "1"
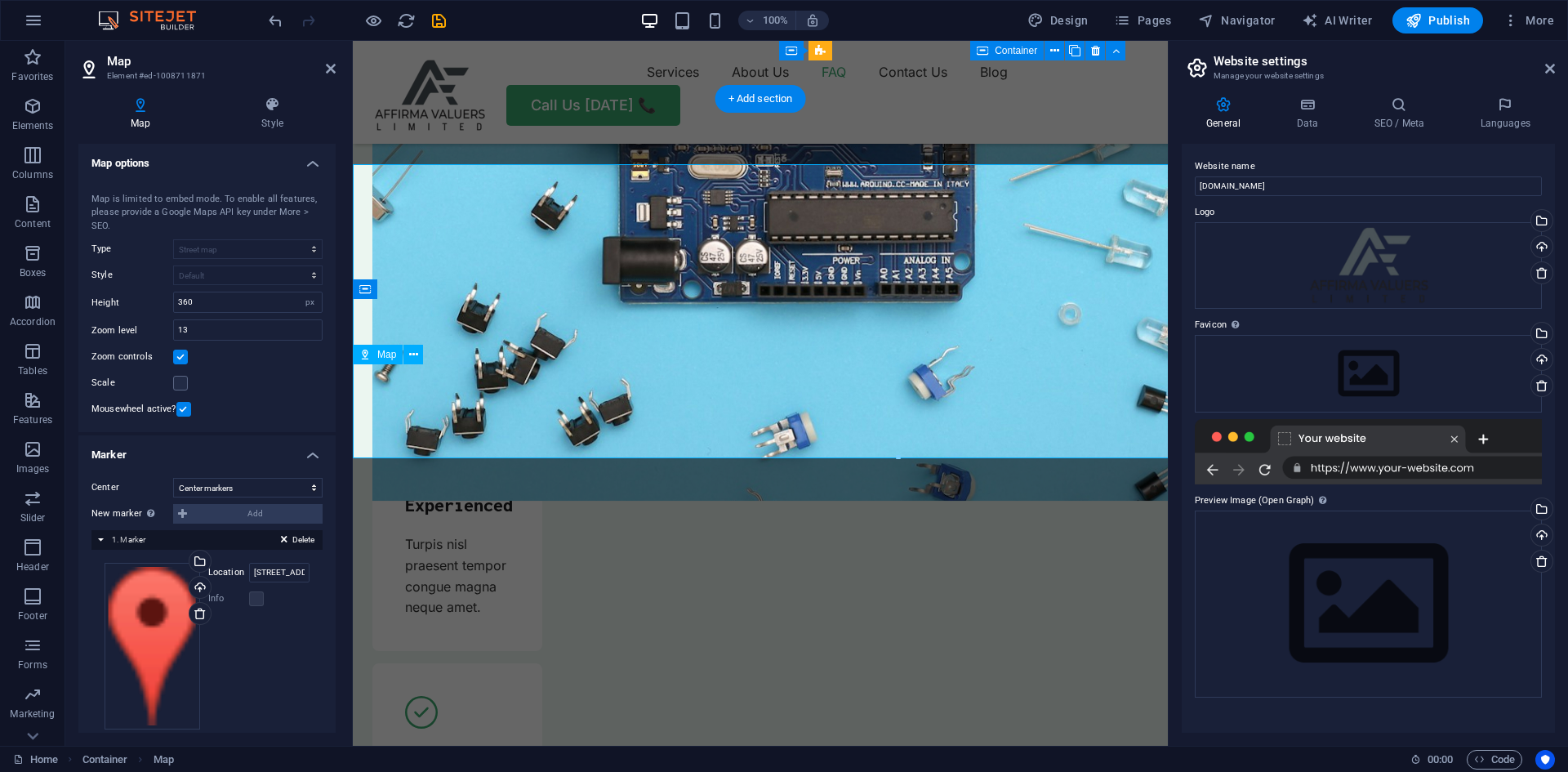
scroll to position [5162, 0]
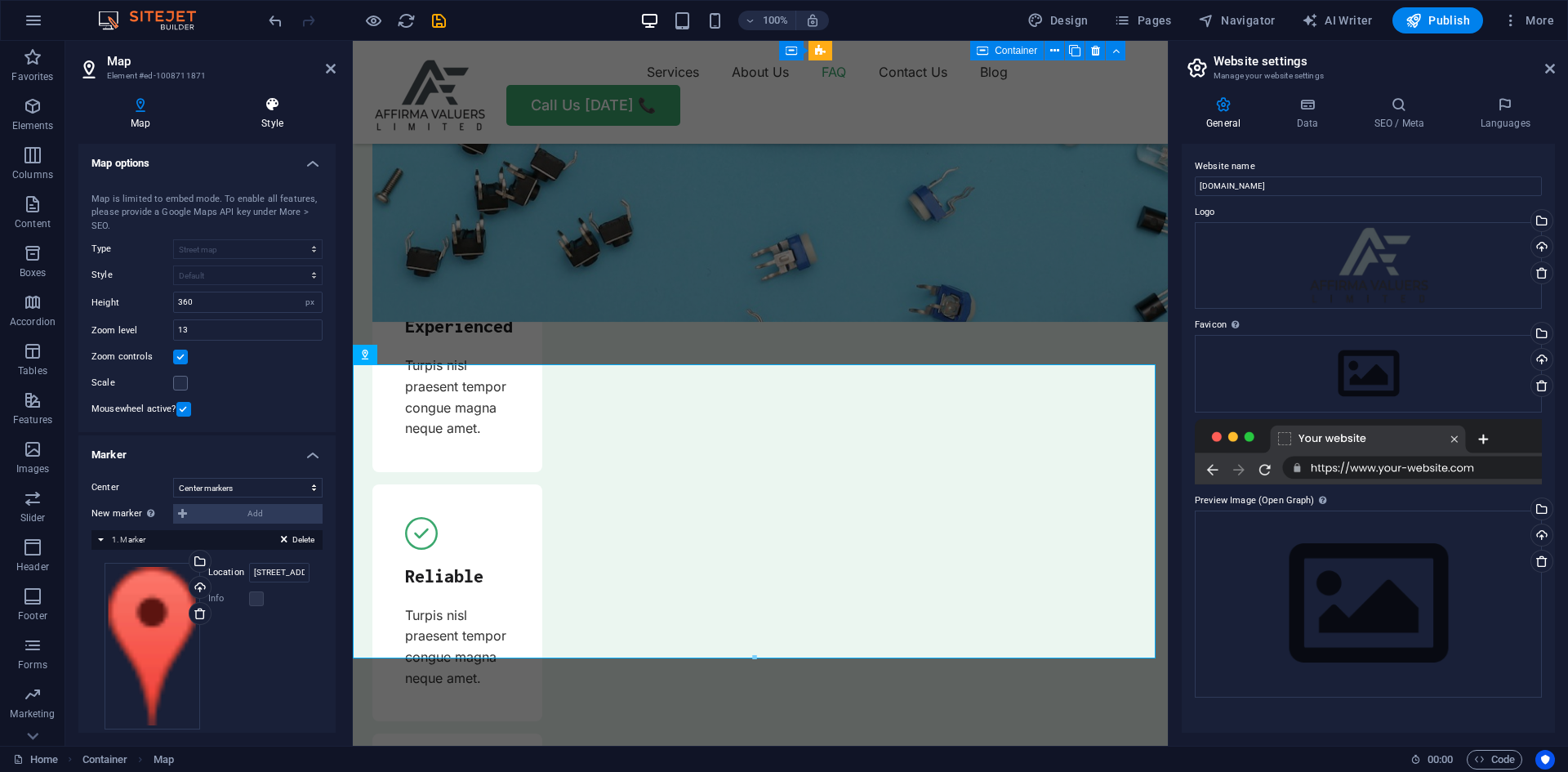
click at [258, 106] on icon at bounding box center [272, 104] width 127 height 16
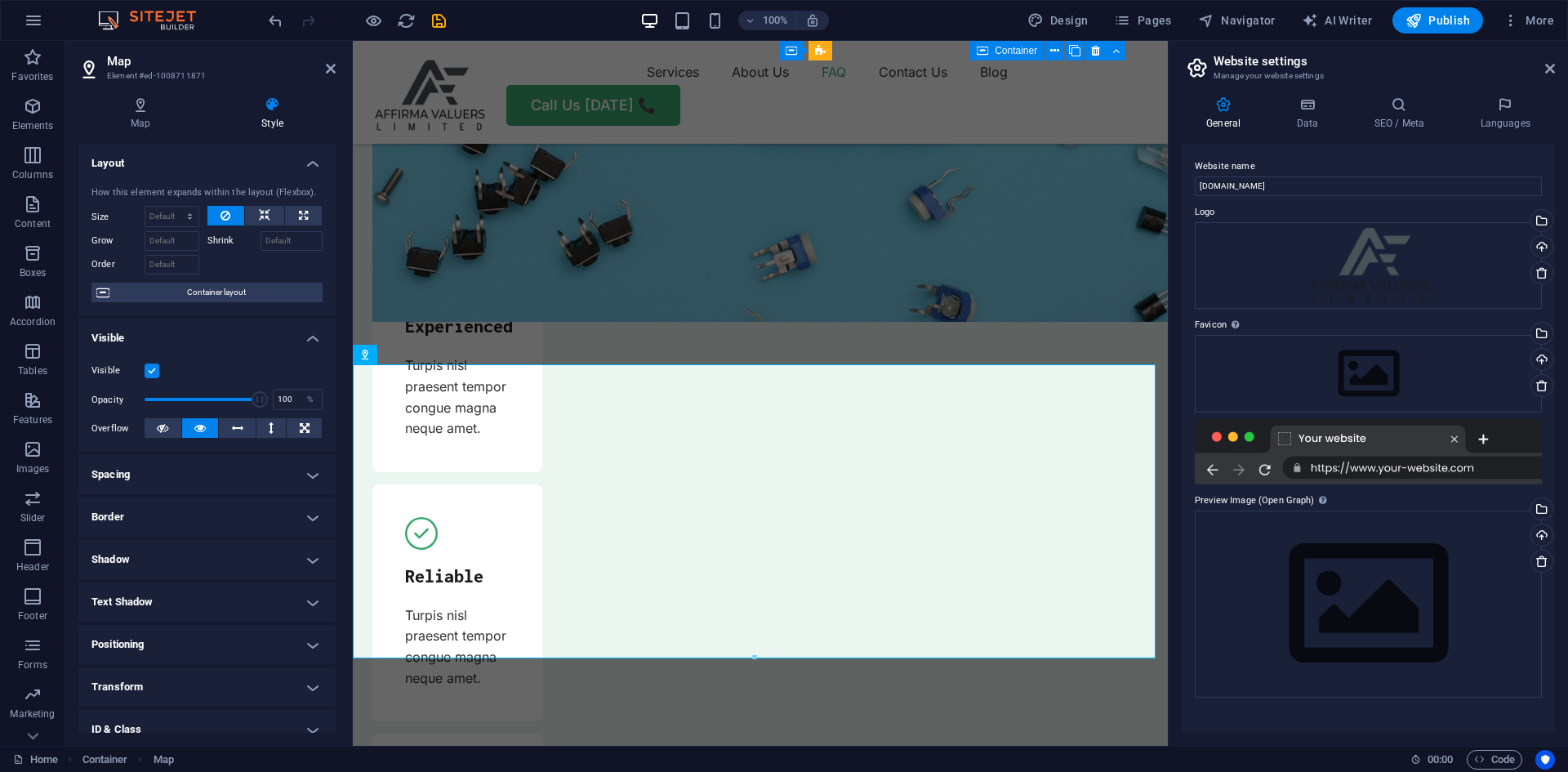
click at [280, 110] on icon at bounding box center [272, 104] width 127 height 16
click at [140, 115] on h4 "Map" at bounding box center [143, 113] width 131 height 34
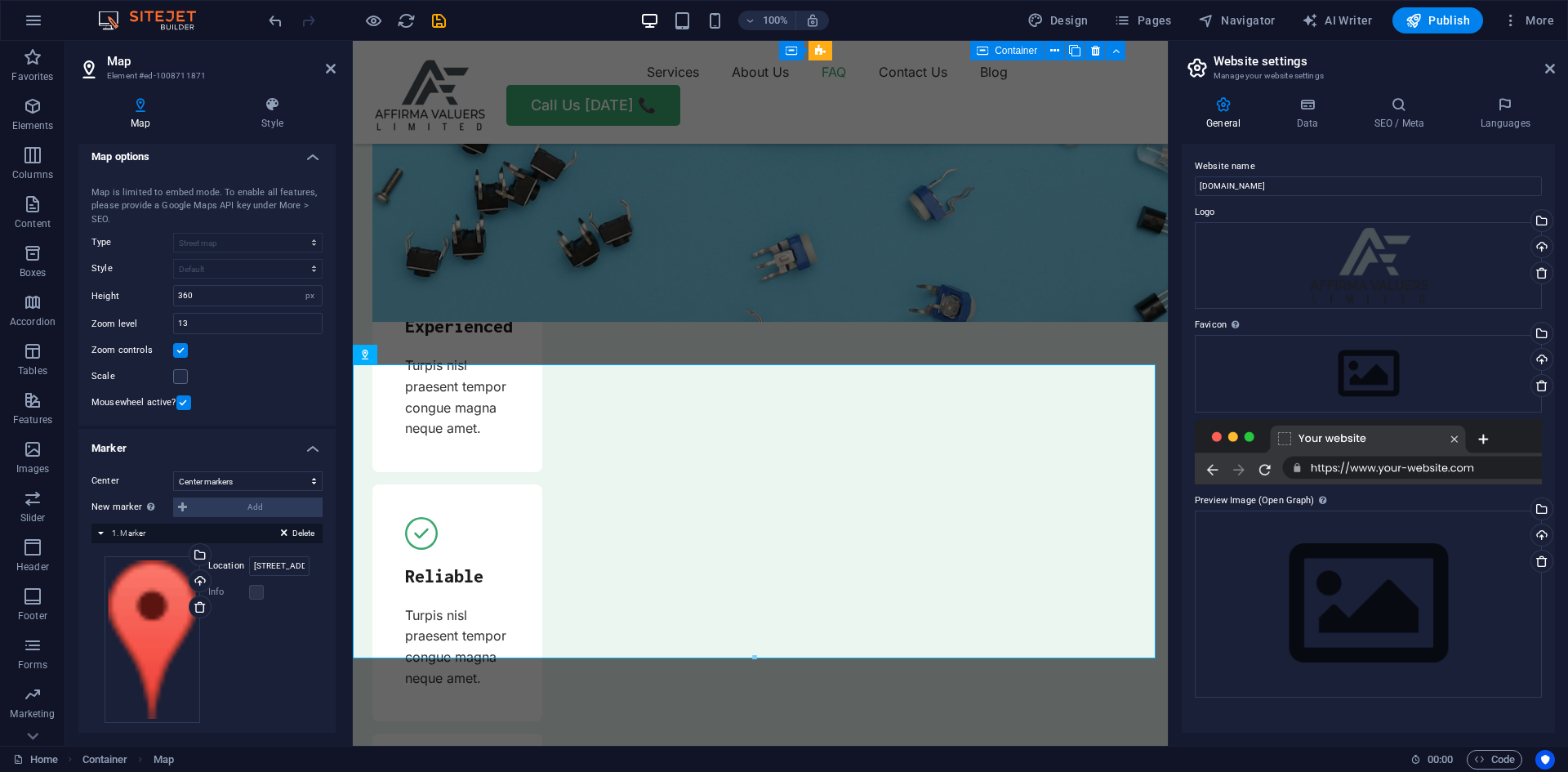
scroll to position [0, 0]
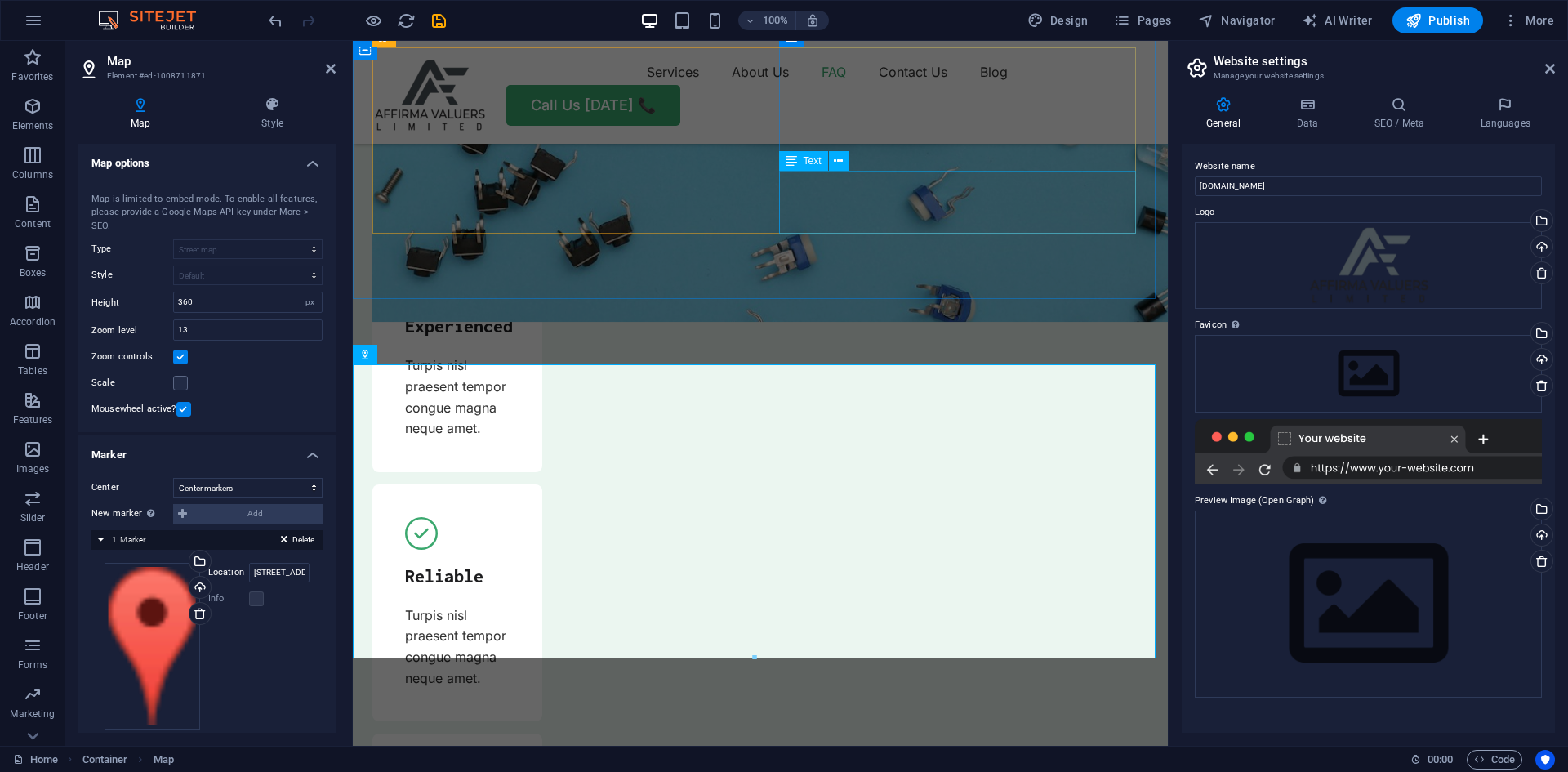
drag, startPoint x: 792, startPoint y: 205, endPoint x: 1082, endPoint y: 205, distance: 290.0
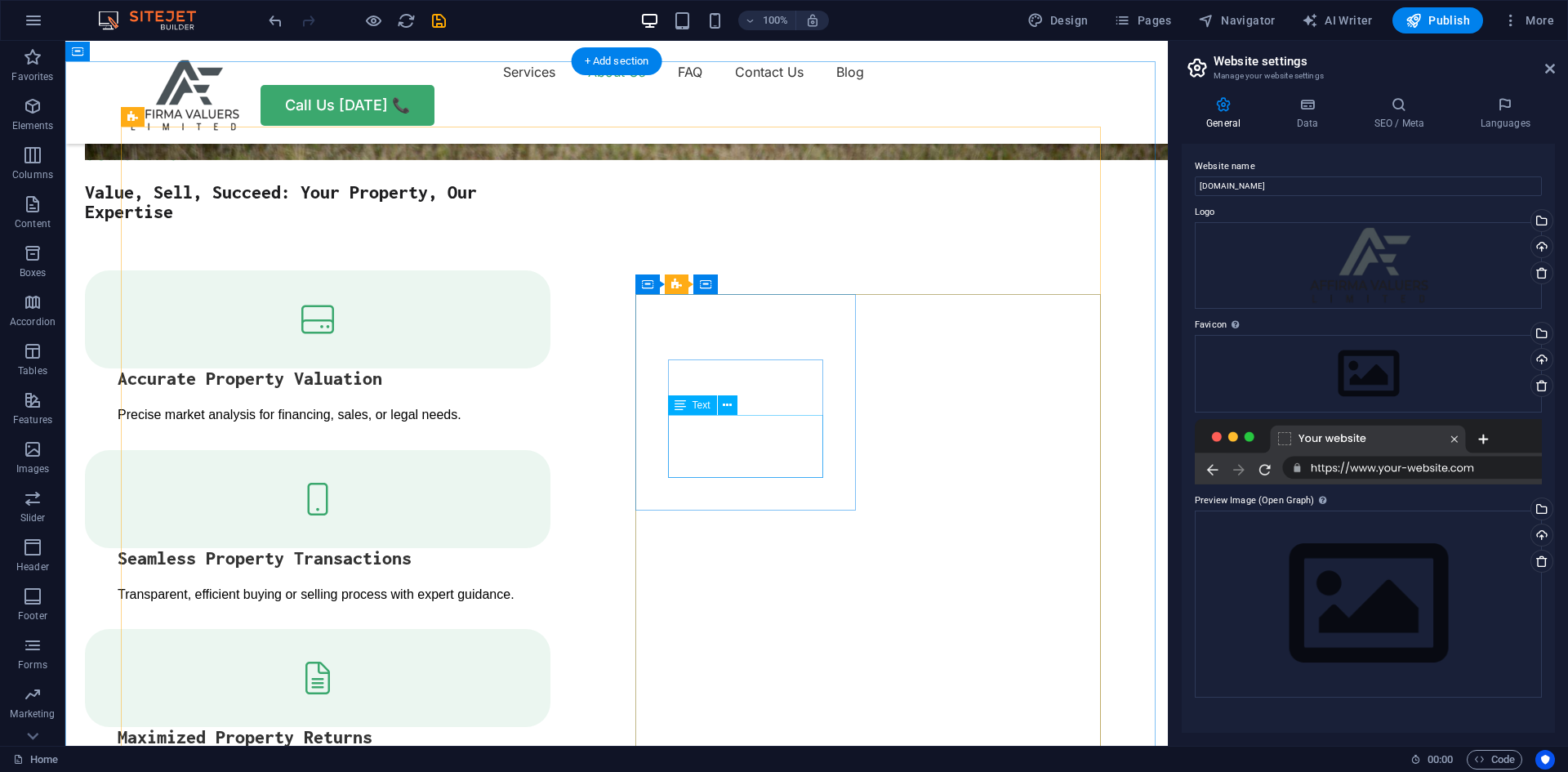
scroll to position [2105, 0]
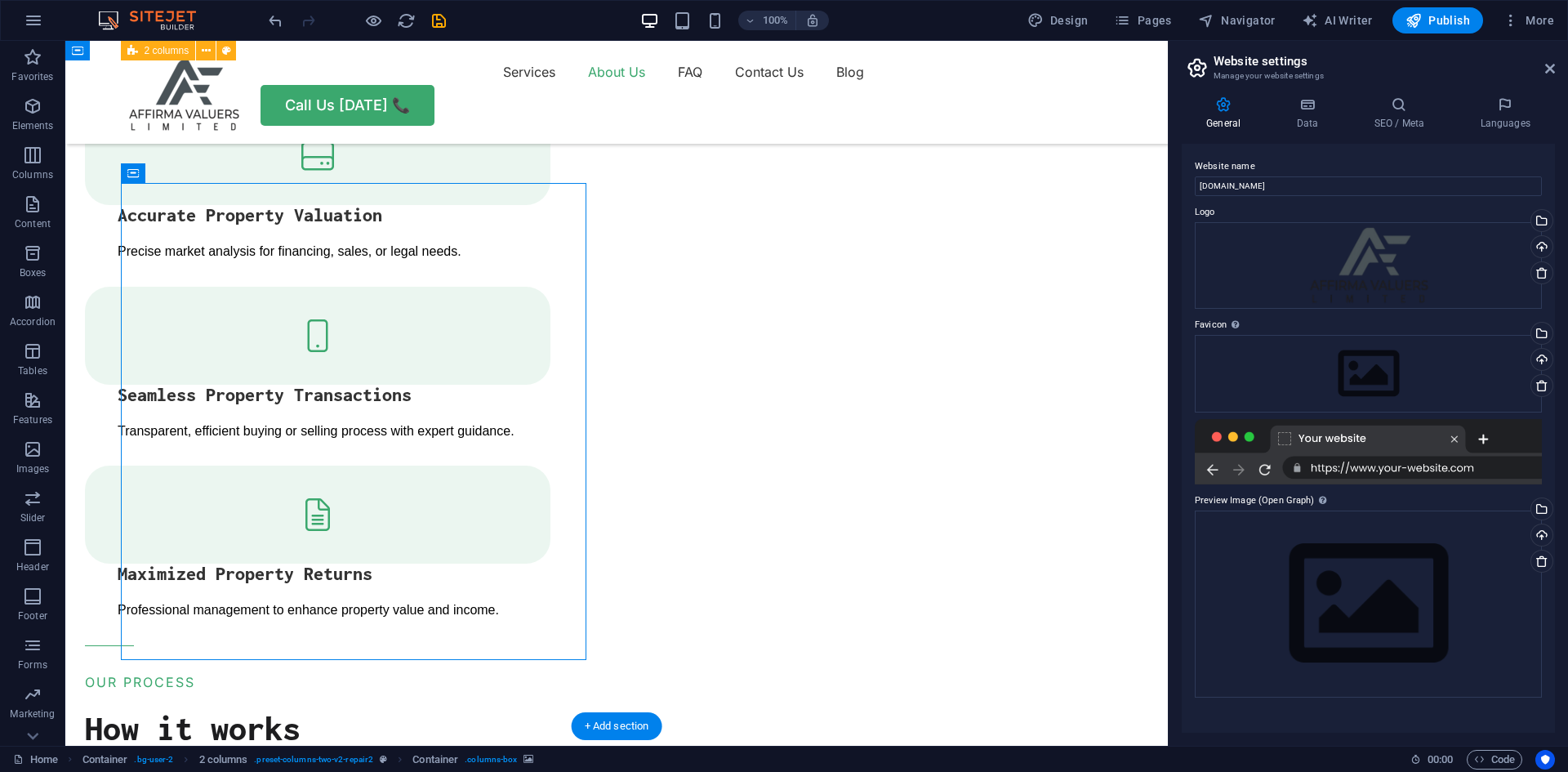
select select "px"
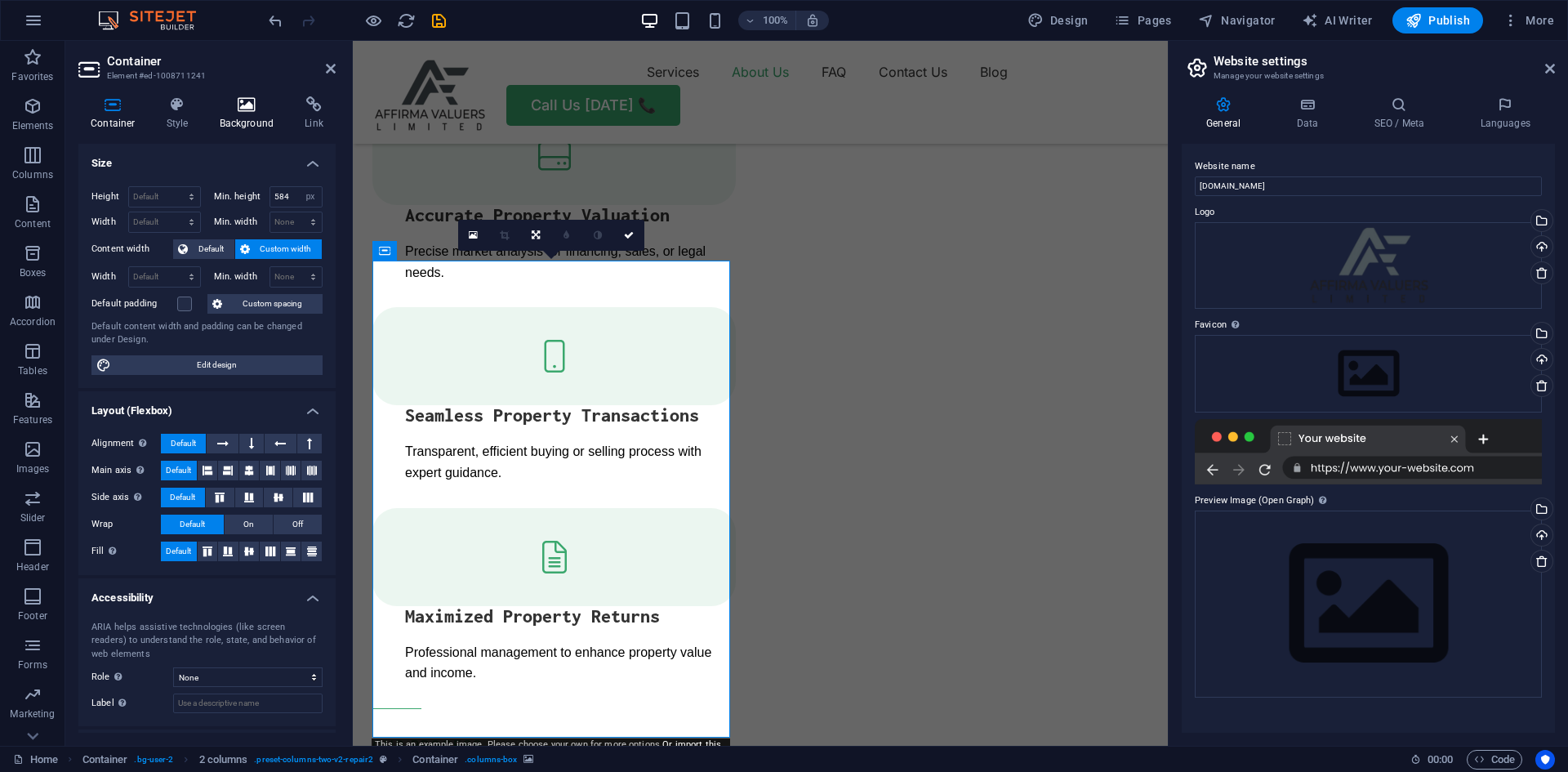
click at [241, 121] on h4 "Background" at bounding box center [251, 113] width 86 height 34
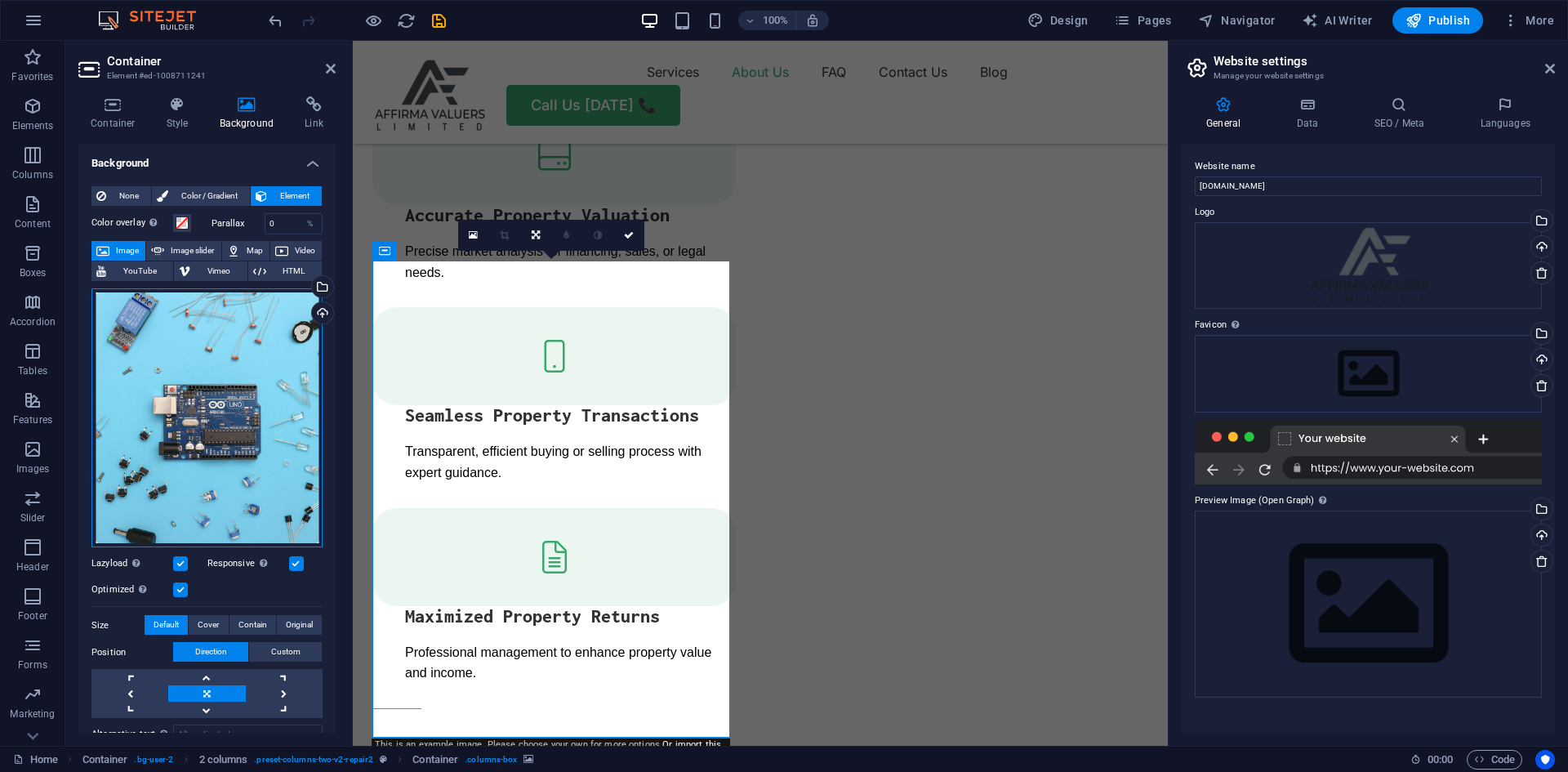
click at [241, 388] on div "Drag files here, click to choose files or select files from Files or our free s…" at bounding box center [207, 419] width 231 height 260
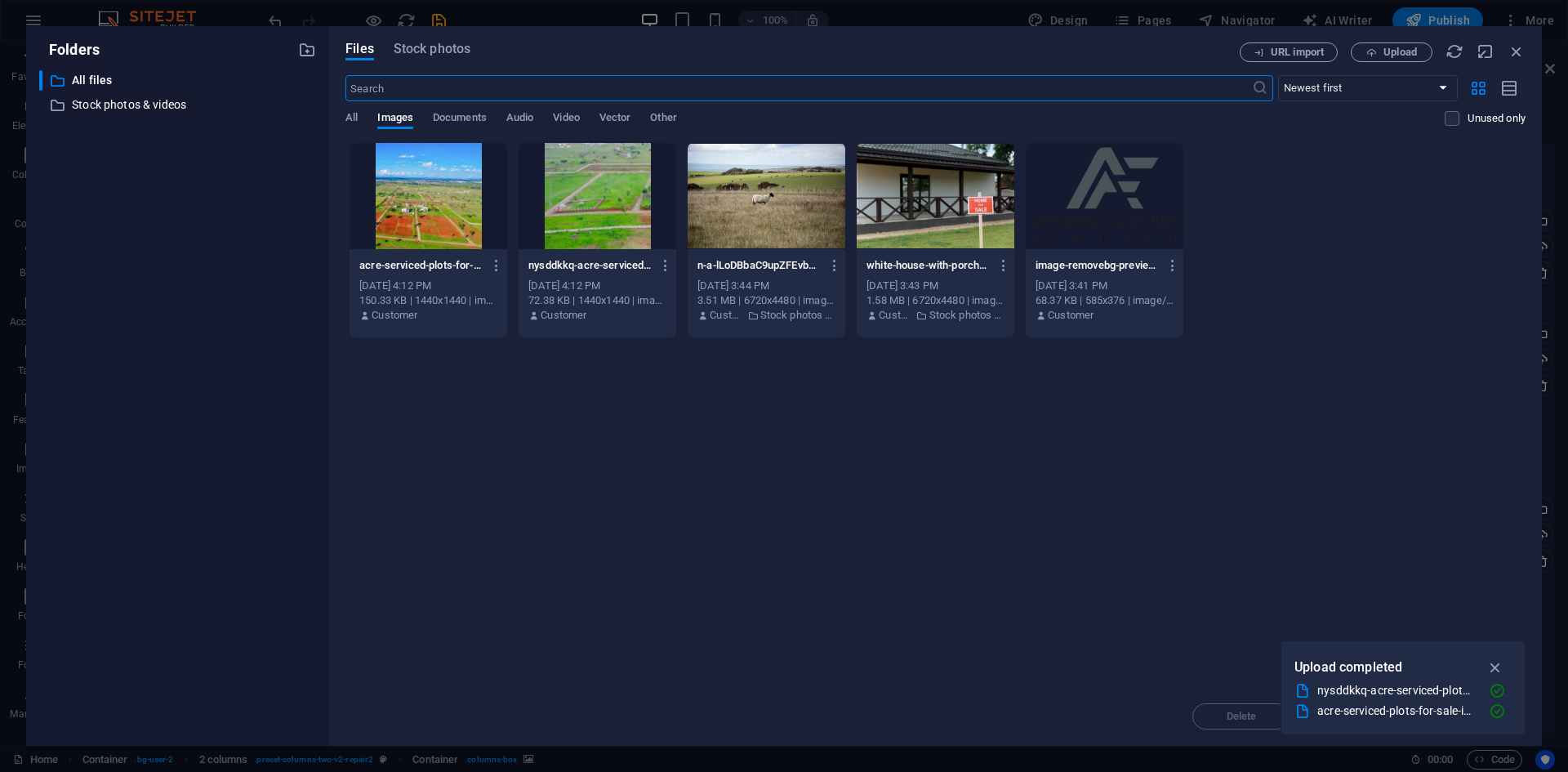
scroll to position [2771, 0]
click at [618, 195] on div at bounding box center [598, 196] width 158 height 106
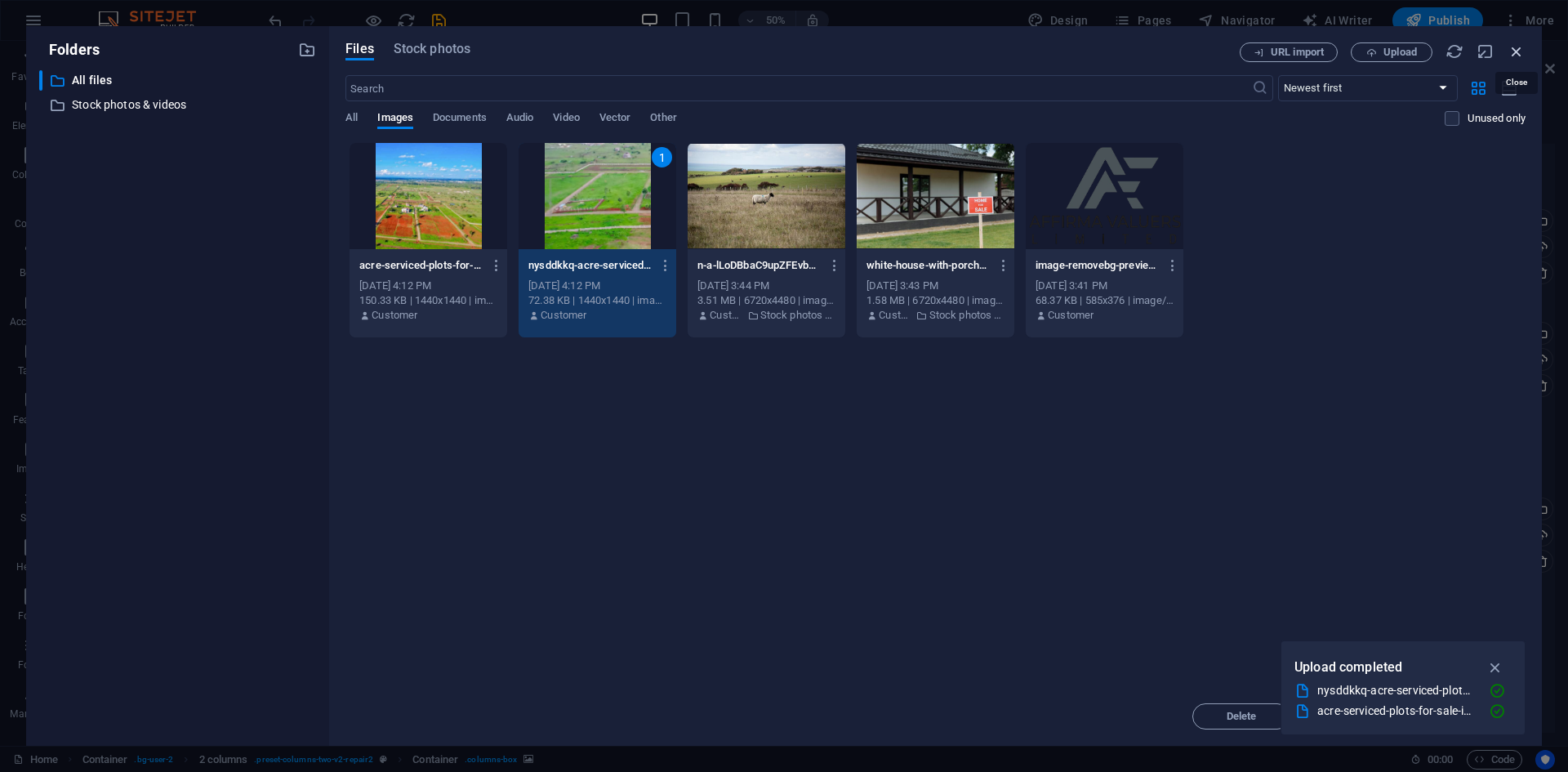
click at [1522, 49] on icon "button" at bounding box center [1517, 52] width 18 height 18
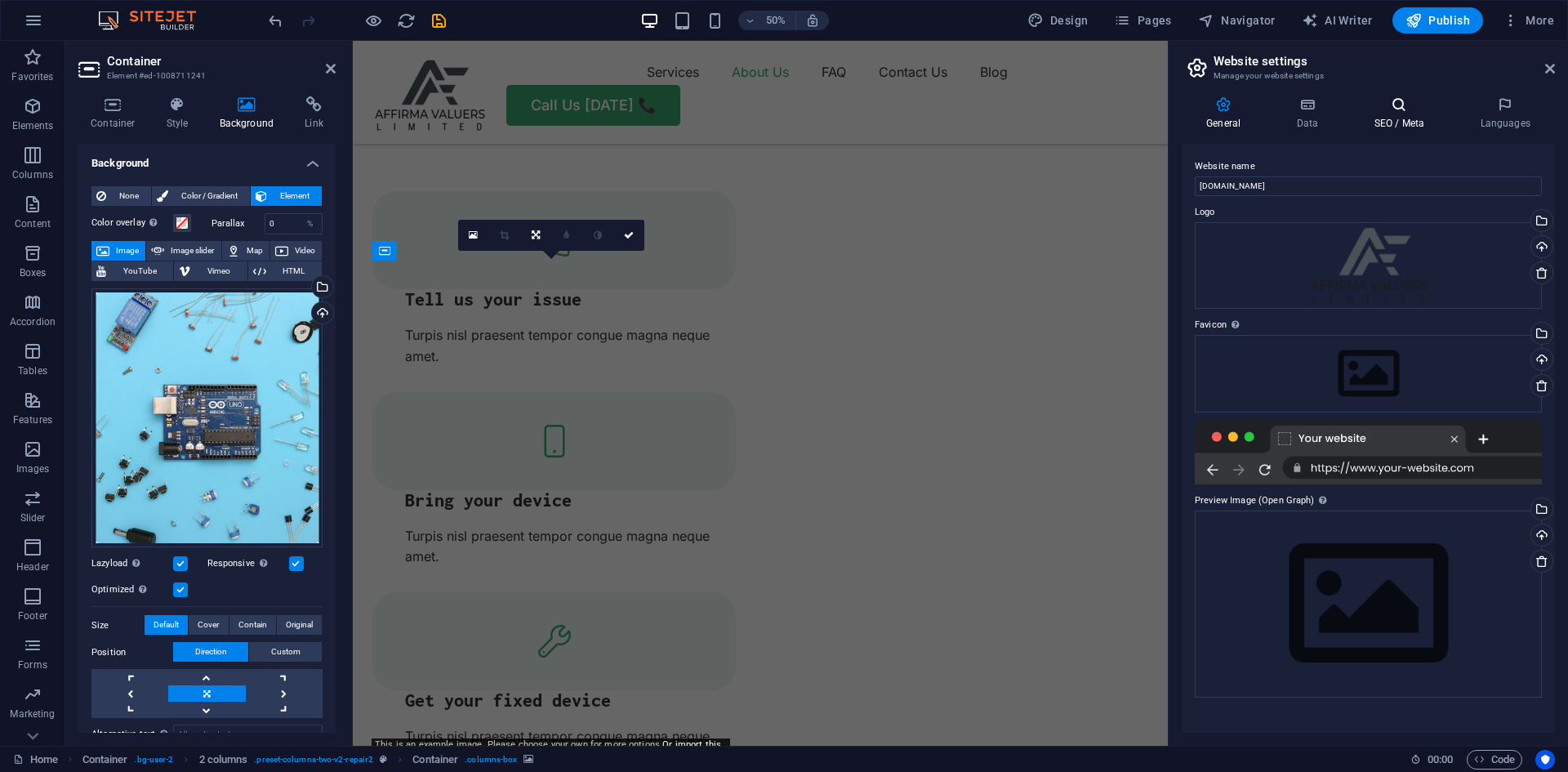
scroll to position [2105, 0]
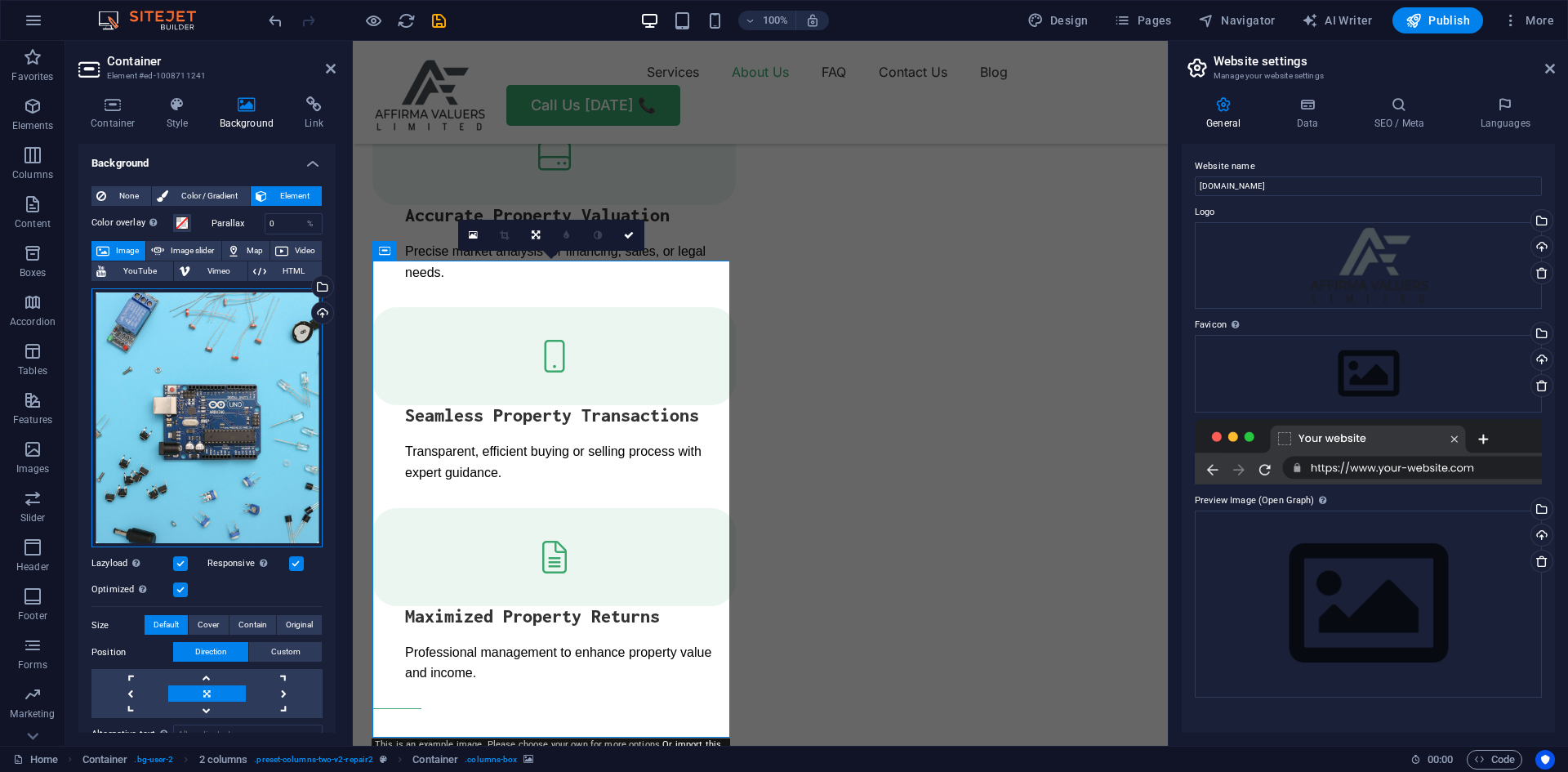
click at [249, 401] on div "Drag files here, click to choose files or select files from Files or our free s…" at bounding box center [207, 419] width 231 height 260
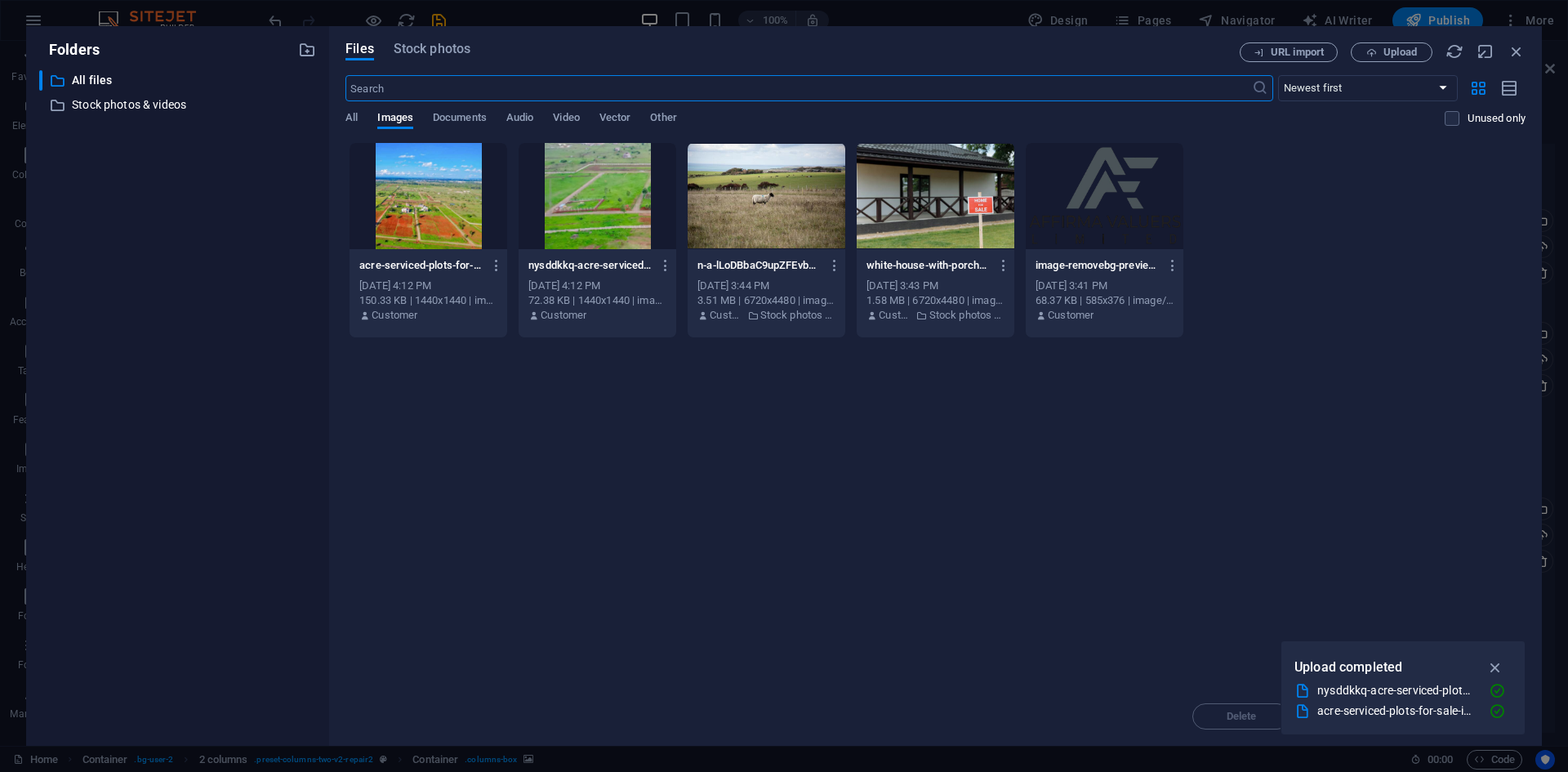
scroll to position [2771, 0]
click at [1380, 51] on span "Upload" at bounding box center [1391, 52] width 67 height 11
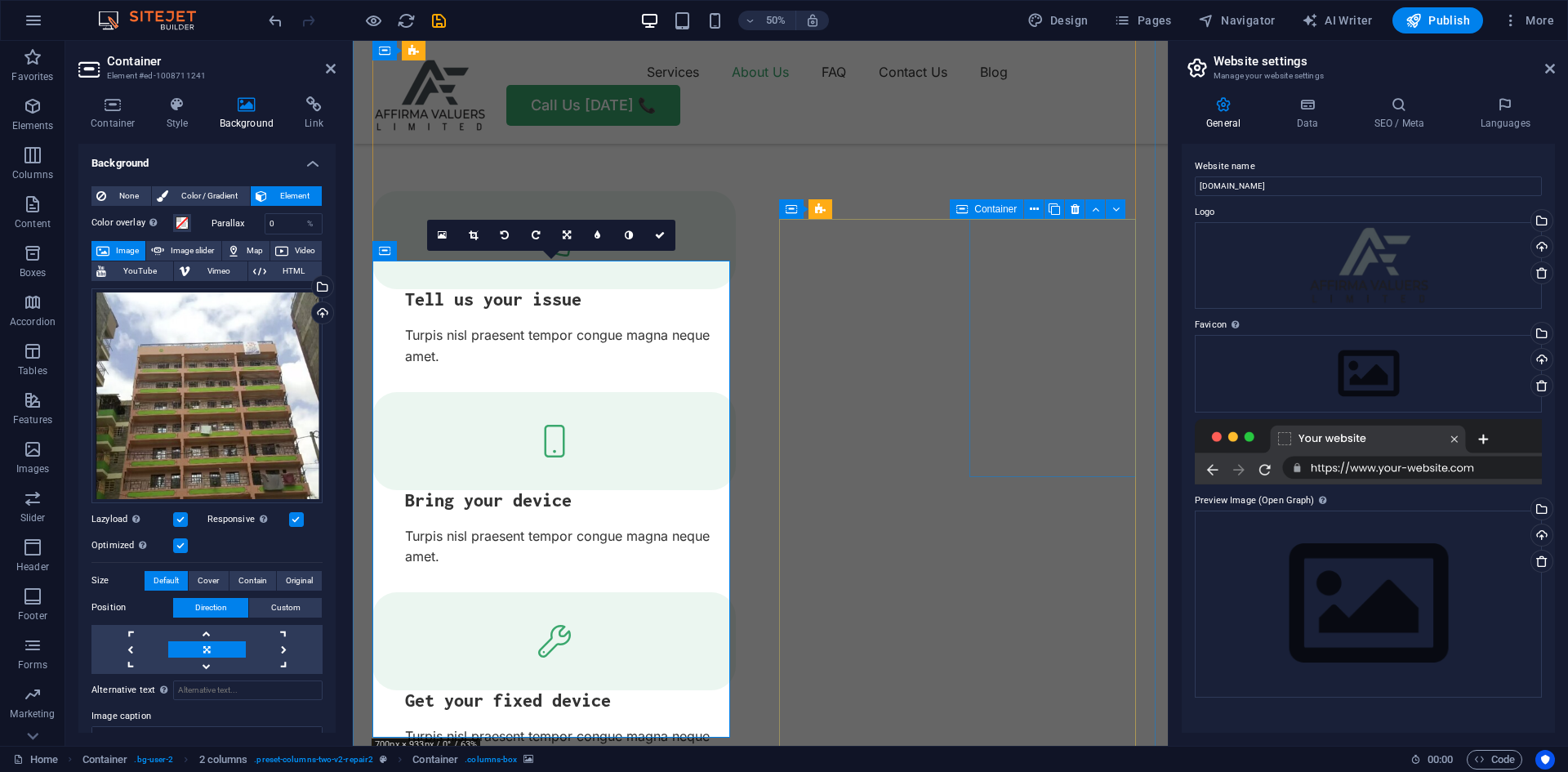
scroll to position [2105, 0]
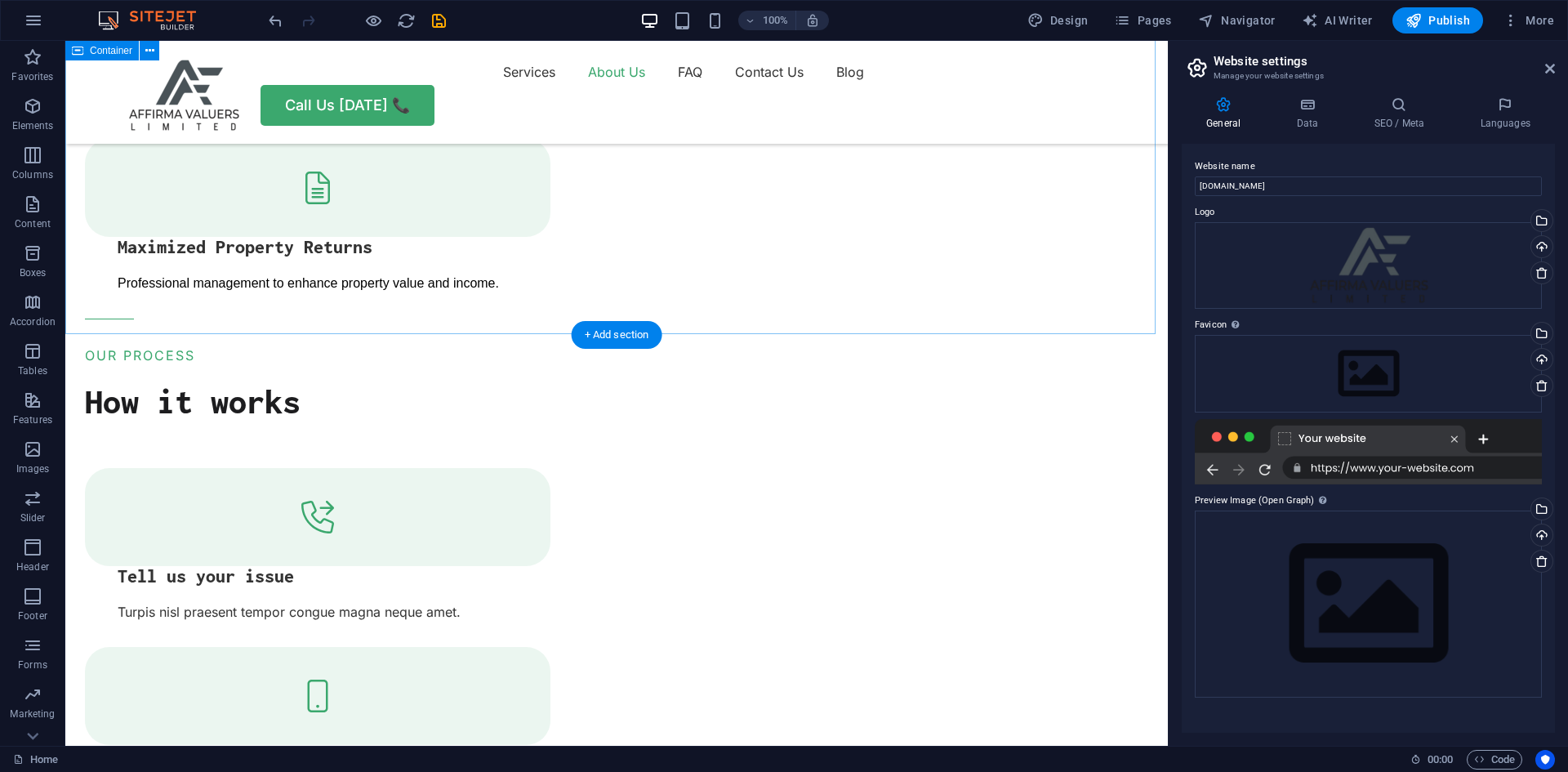
scroll to position [2595, 0]
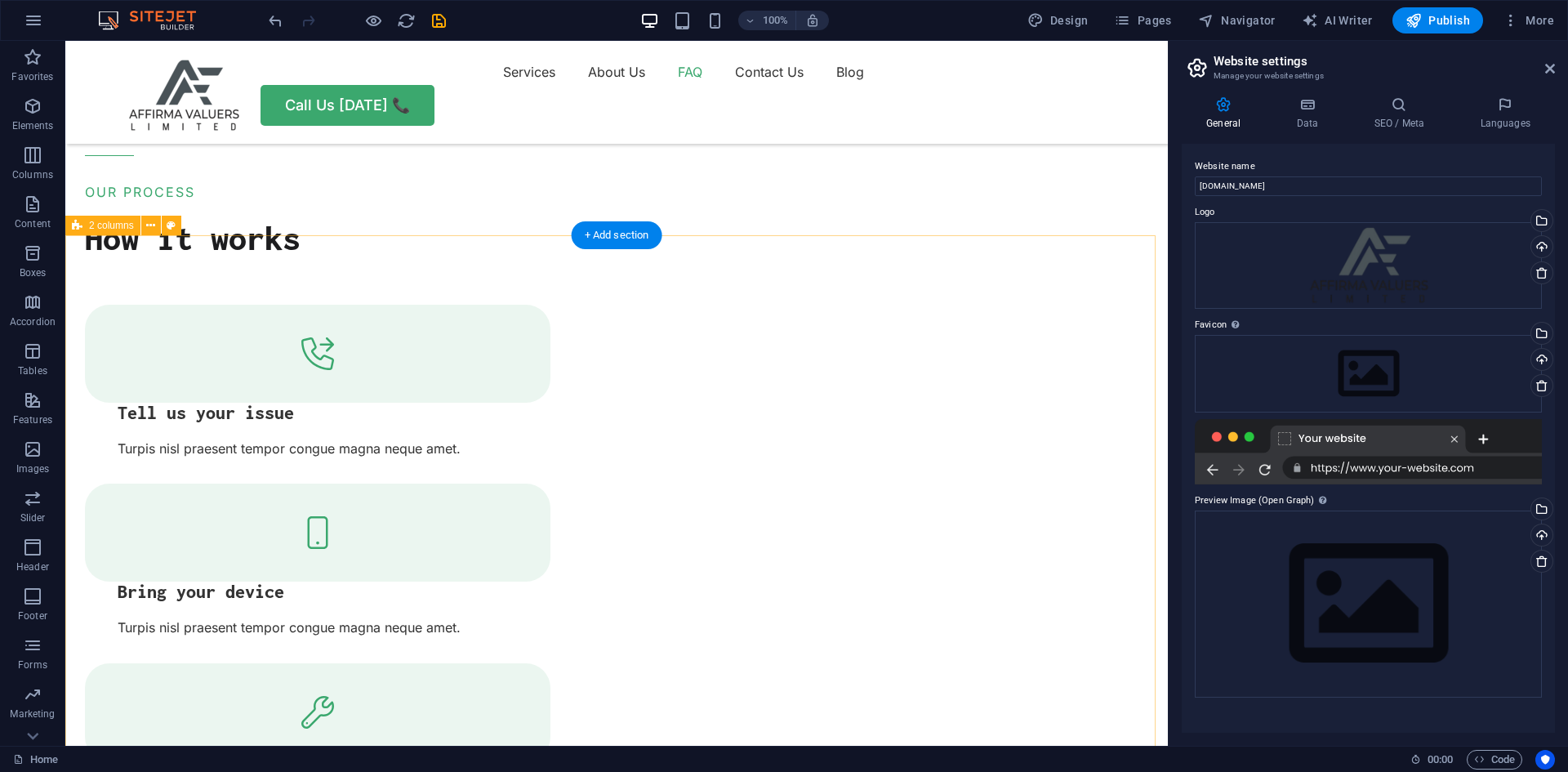
click at [1543, 360] on div "Upload" at bounding box center [1540, 361] width 25 height 25
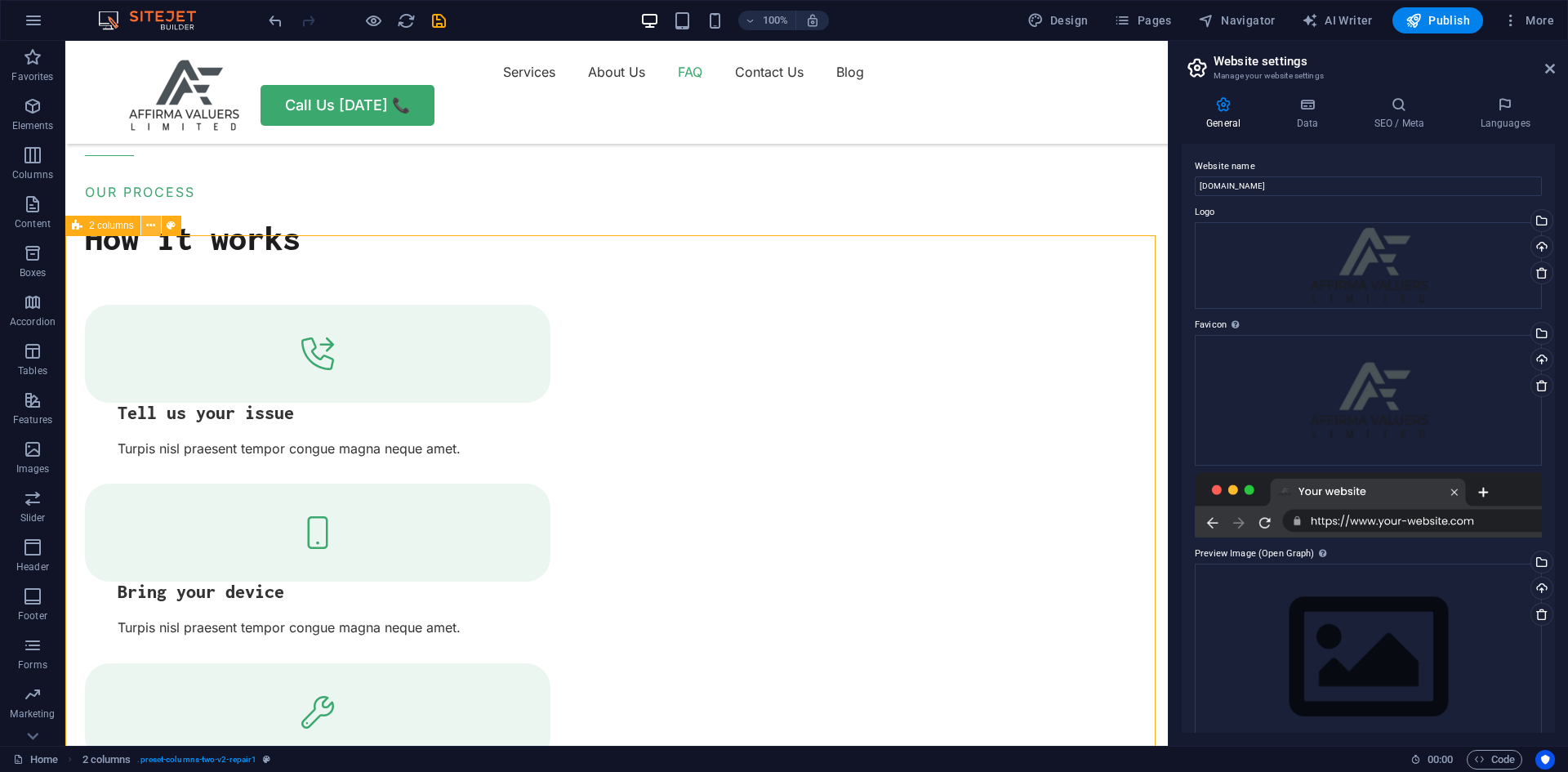
click at [156, 228] on button at bounding box center [151, 226] width 20 height 20
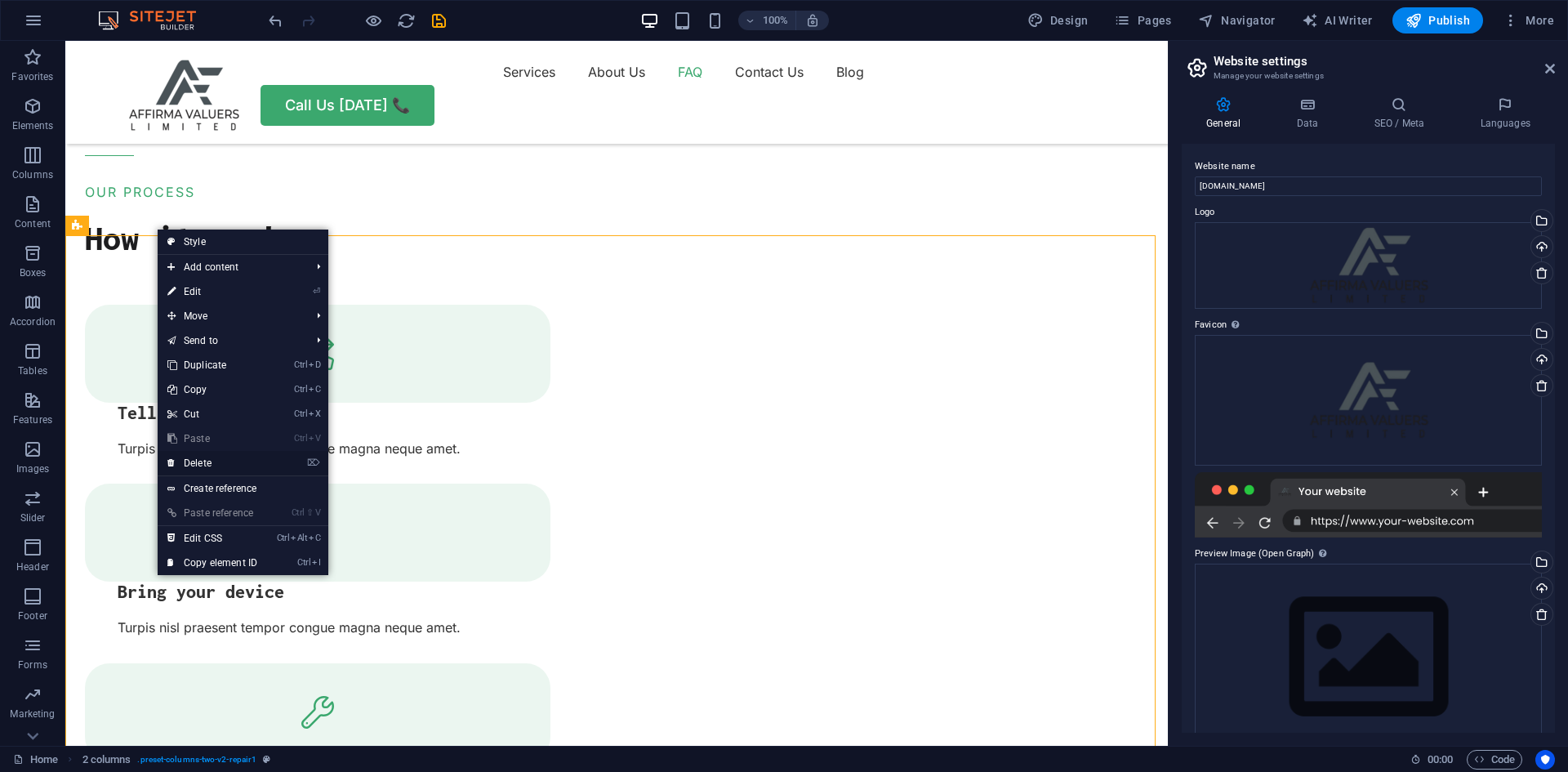
click at [181, 463] on link "⌦ Delete" at bounding box center [213, 463] width 110 height 25
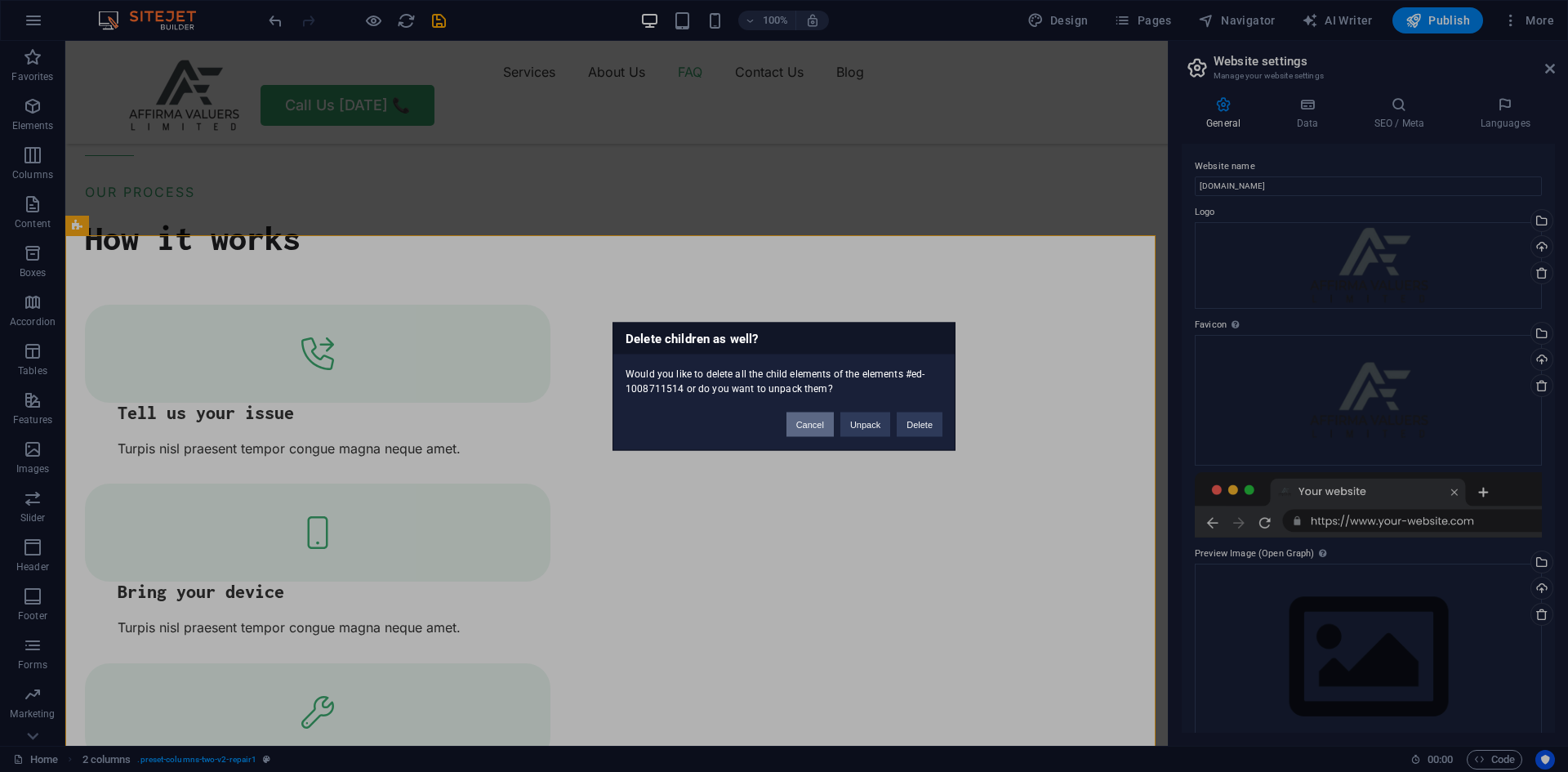
click at [808, 425] on button "Cancel" at bounding box center [809, 424] width 47 height 25
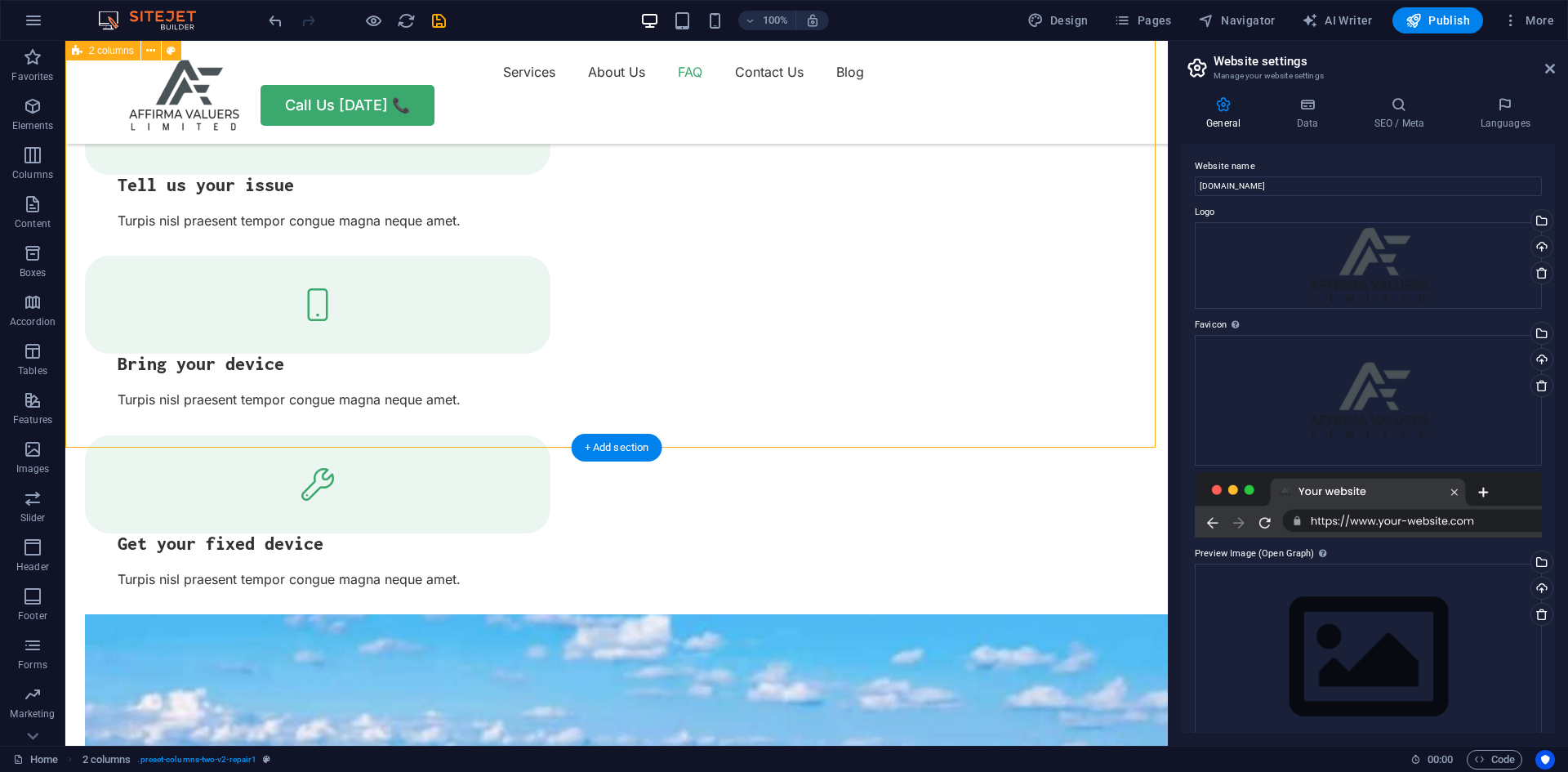
scroll to position [3331, 0]
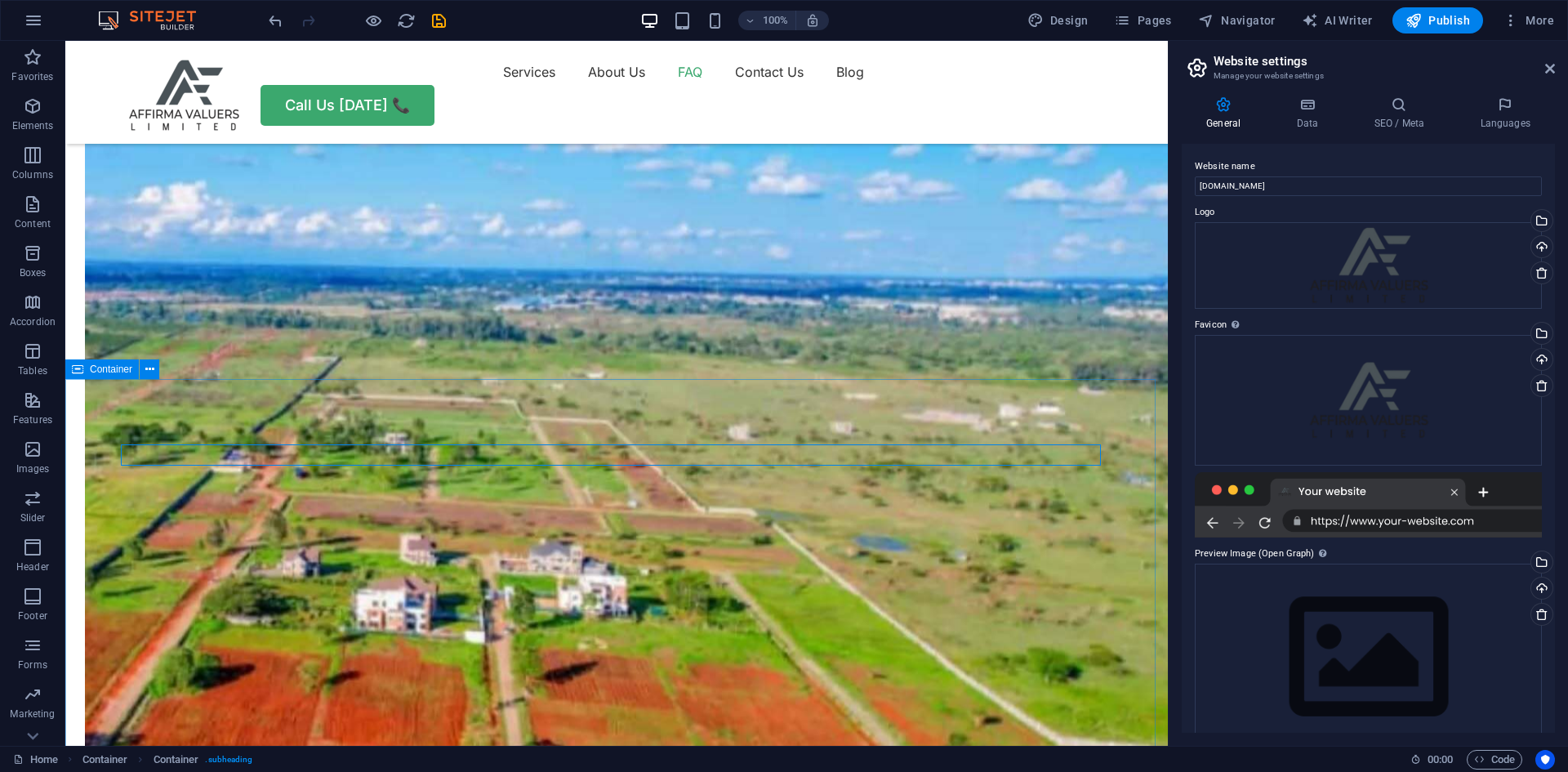
click at [84, 370] on div "Container" at bounding box center [102, 370] width 74 height 20
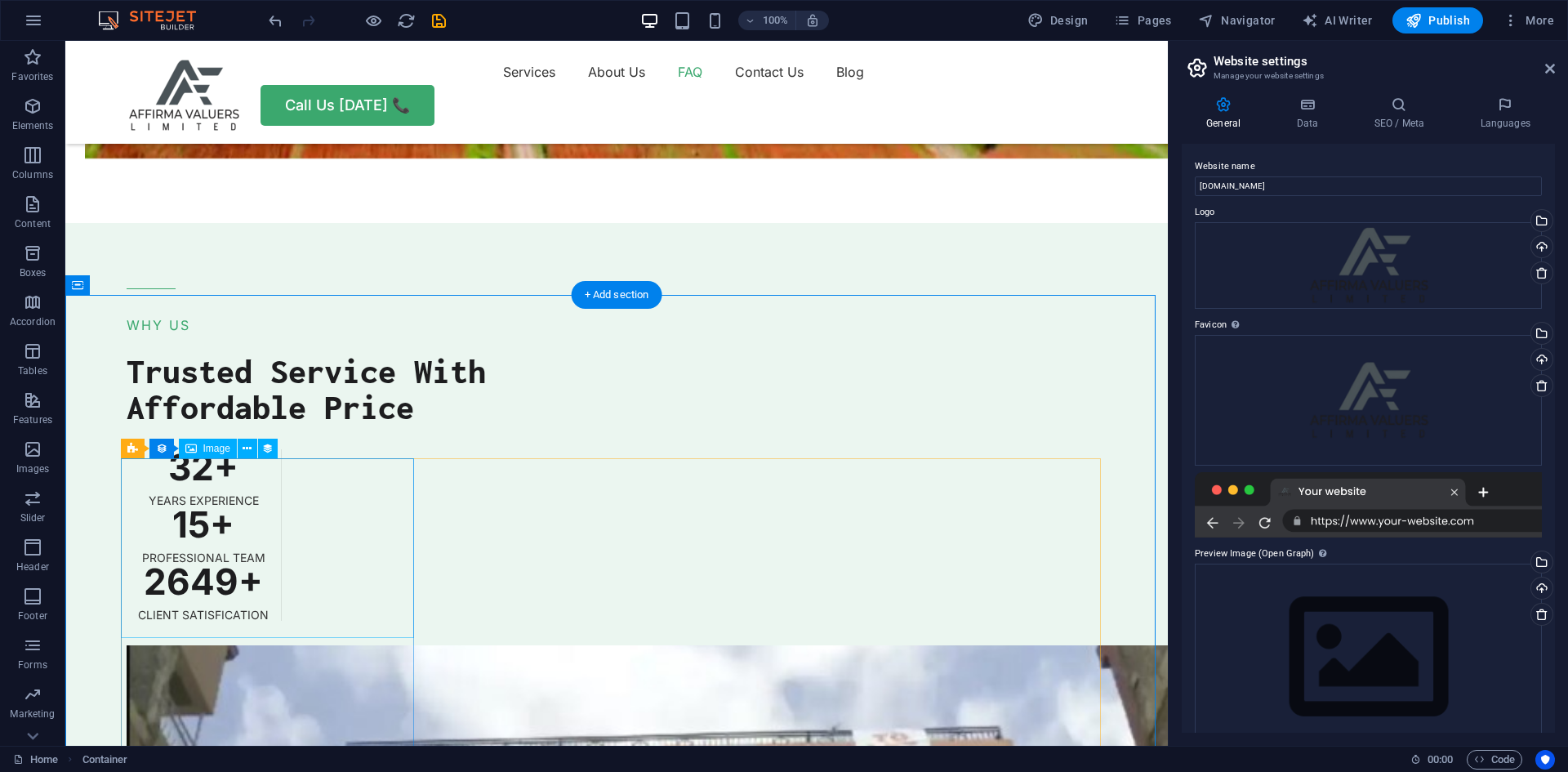
scroll to position [3413, 0]
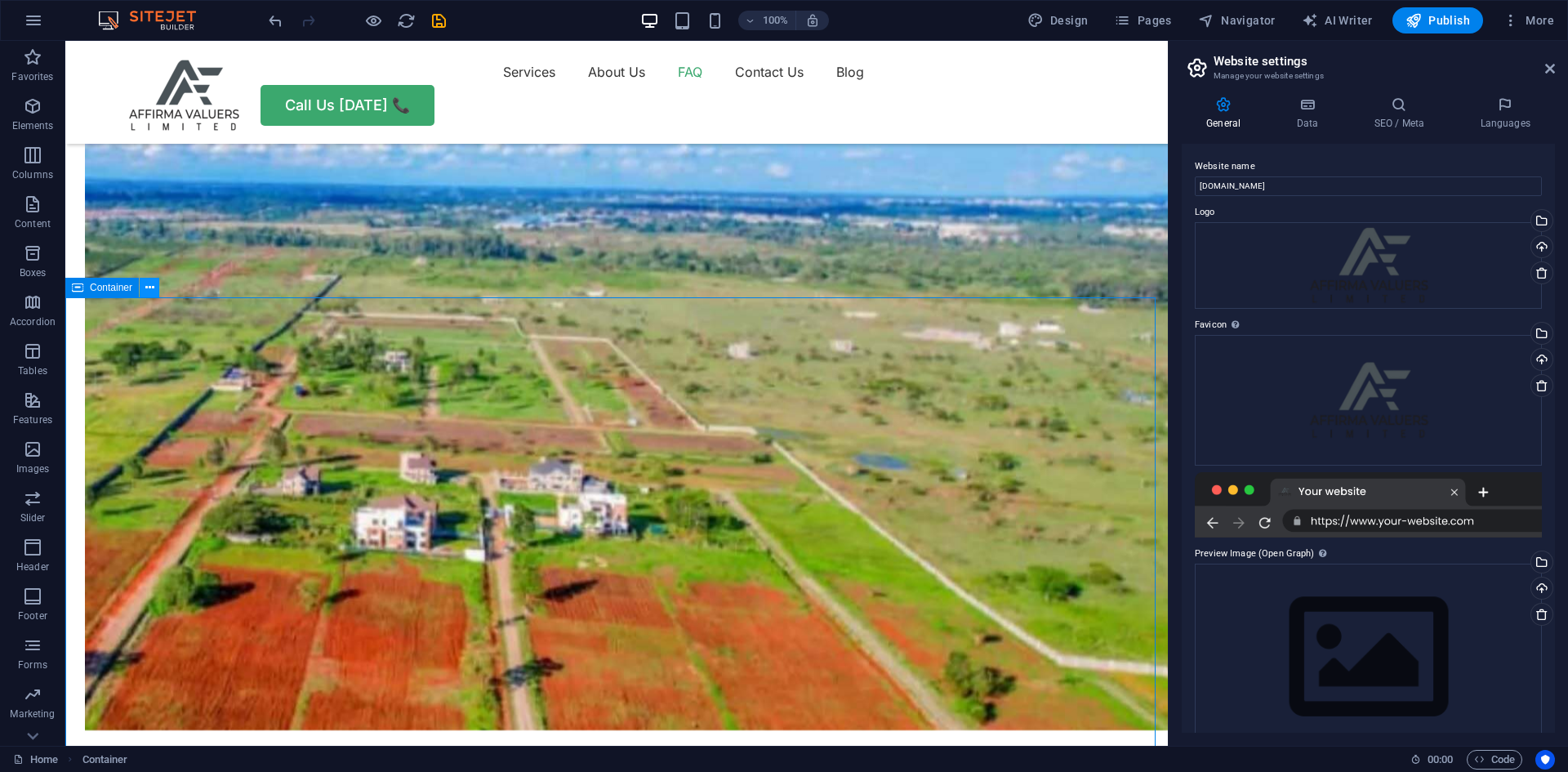
click at [152, 288] on icon at bounding box center [149, 288] width 9 height 17
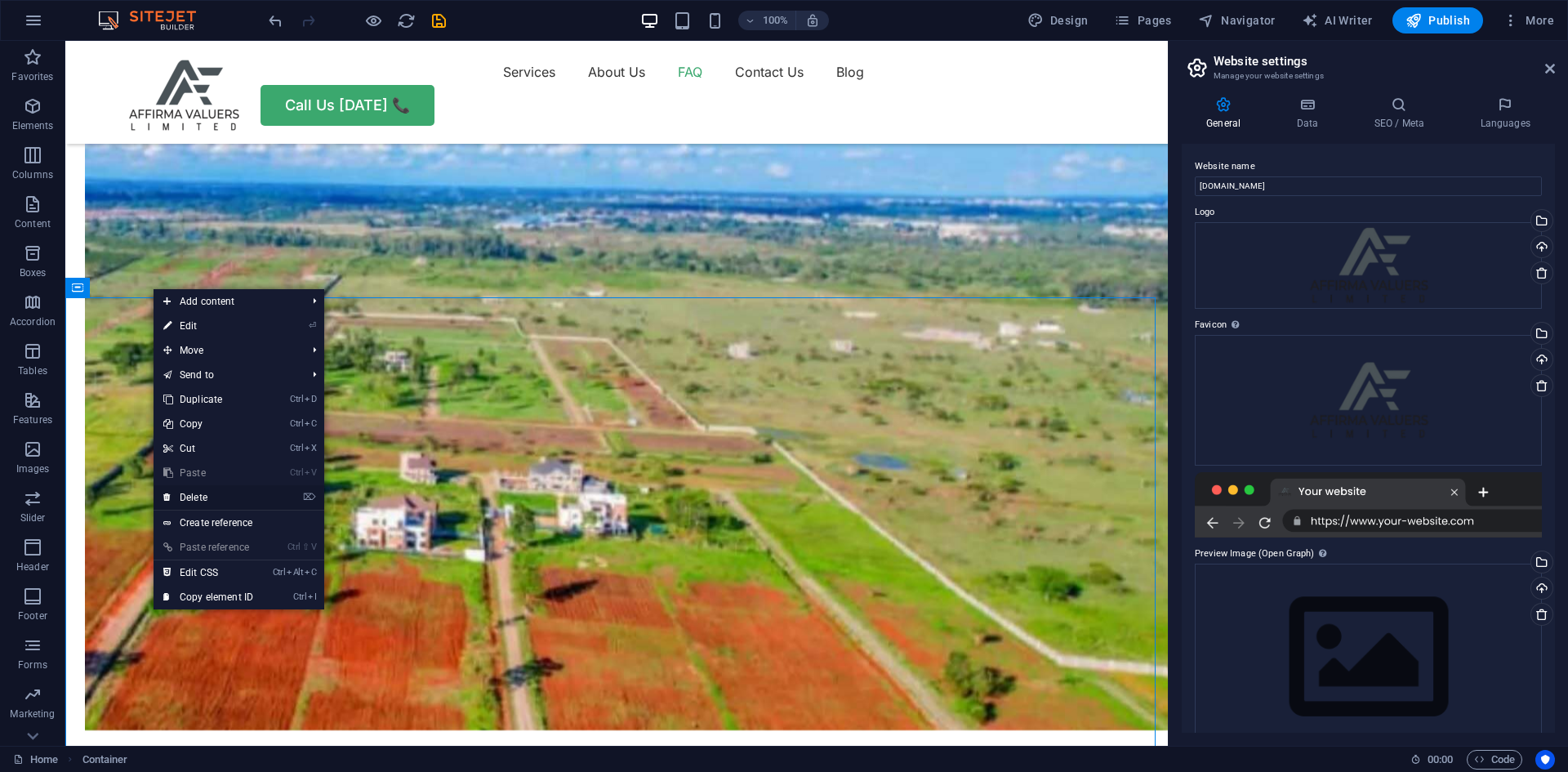
click at [190, 498] on link "⌦ Delete" at bounding box center [209, 498] width 110 height 25
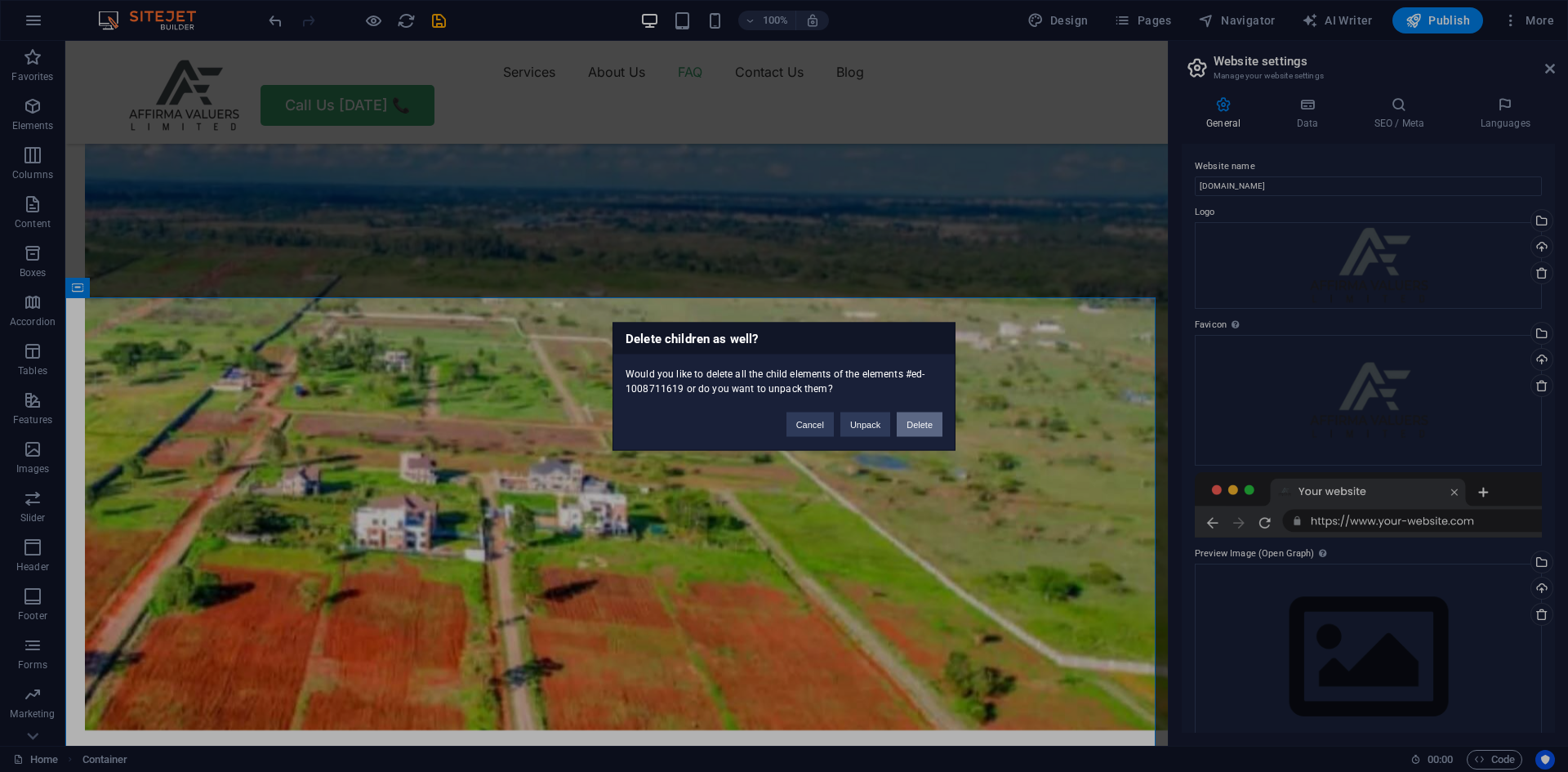
click at [919, 424] on button "Delete" at bounding box center [919, 424] width 46 height 25
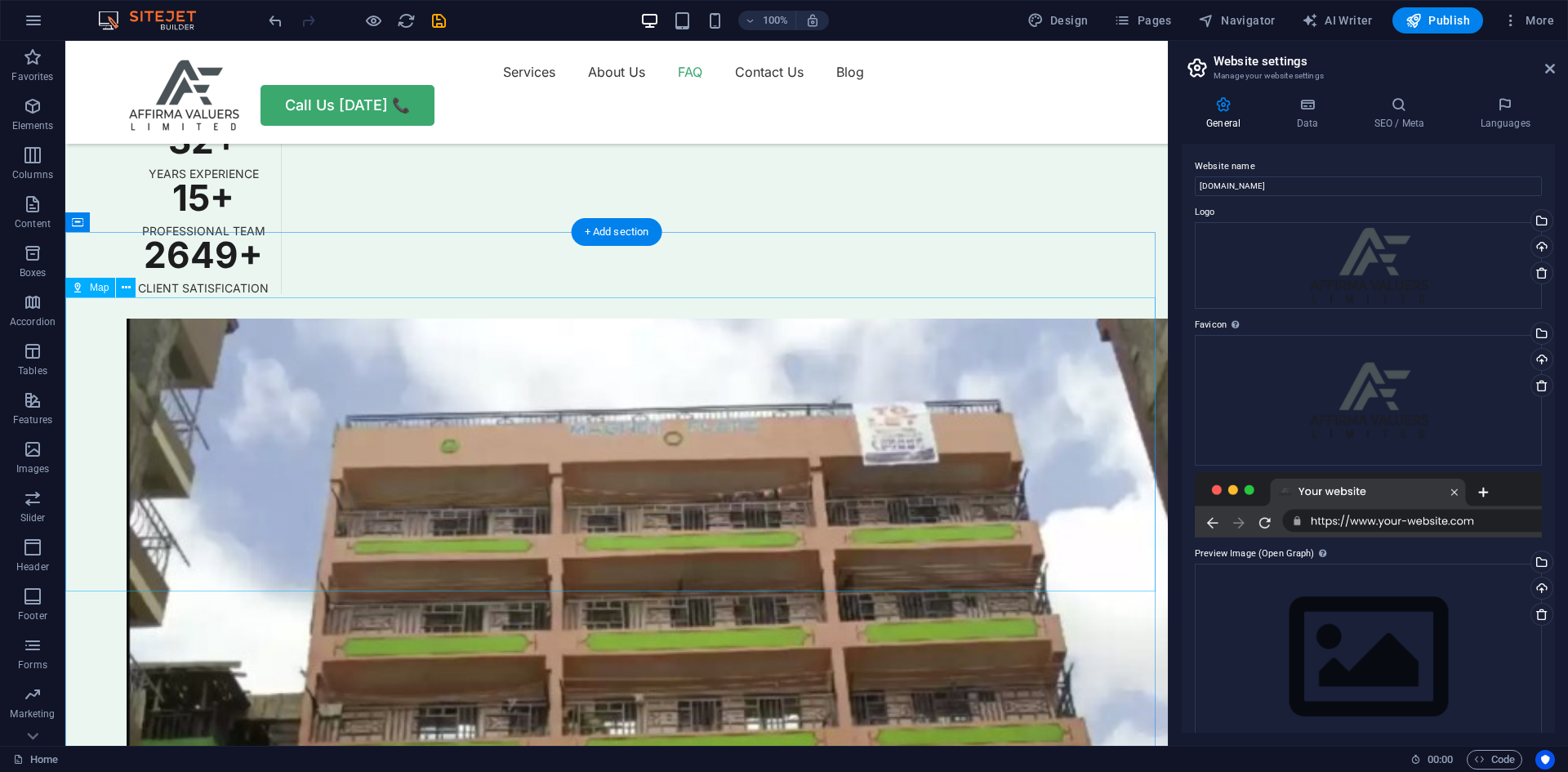
scroll to position [4639, 0]
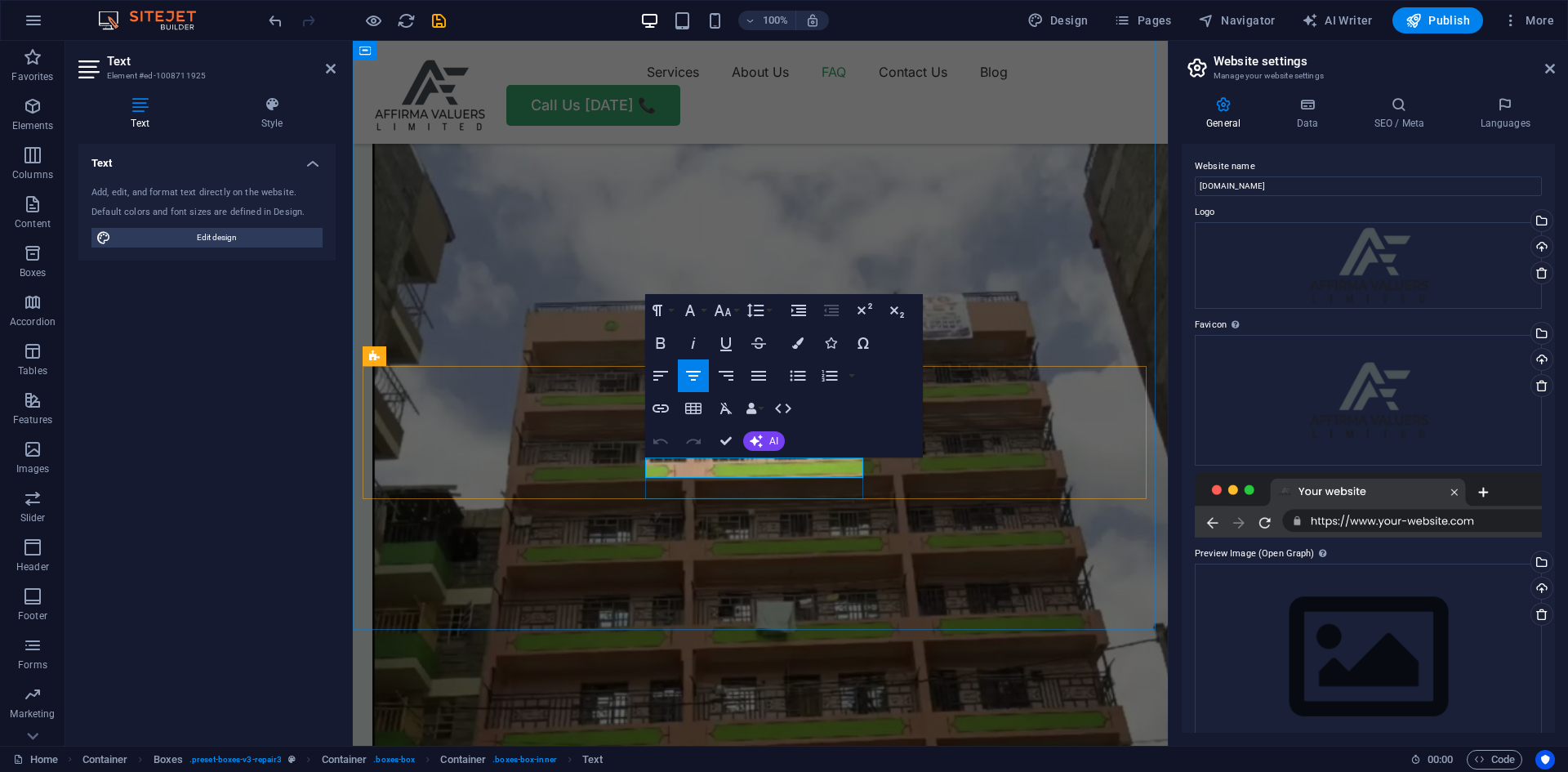
scroll to position [4799, 0]
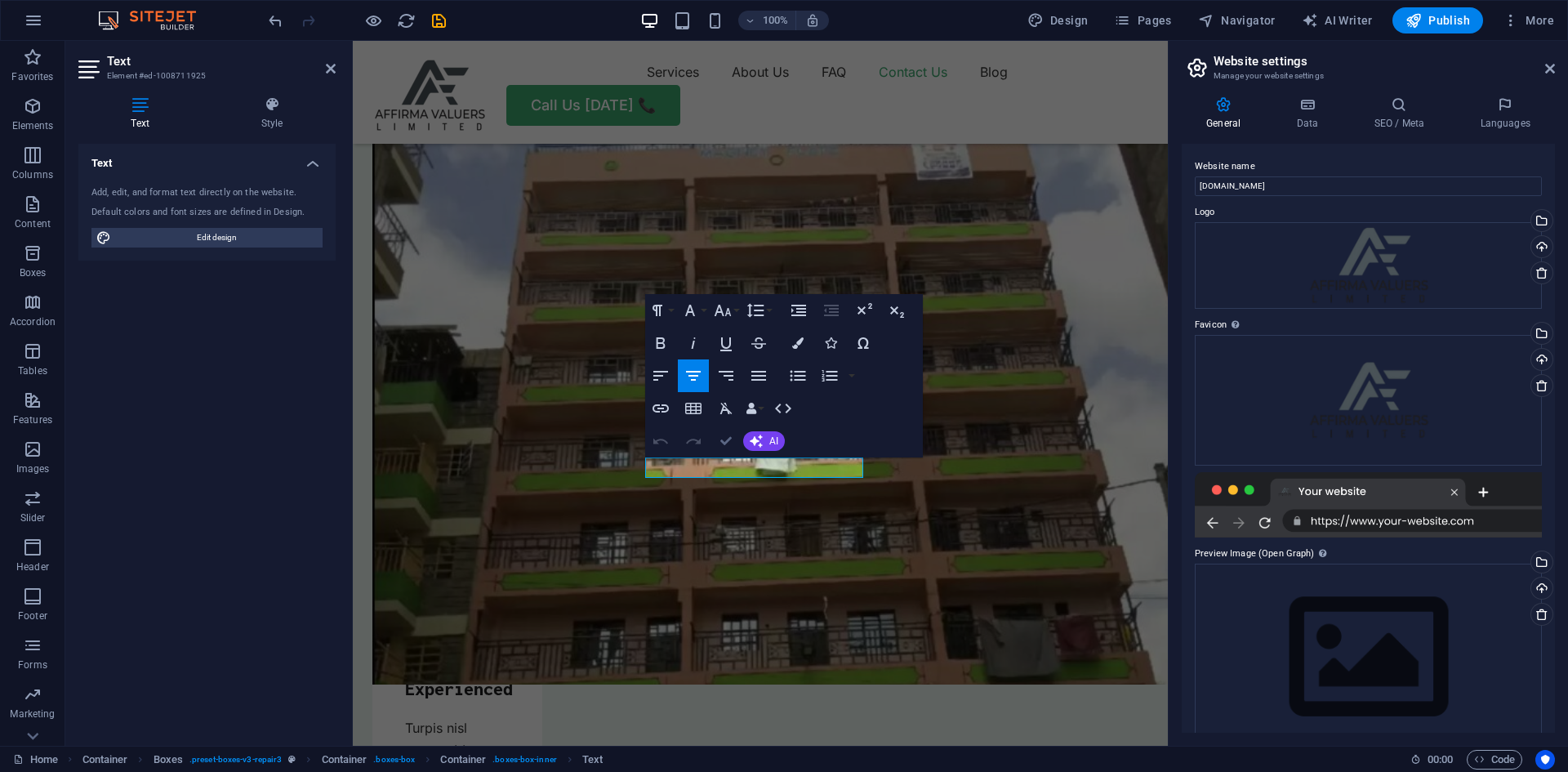
drag, startPoint x: 731, startPoint y: 441, endPoint x: 901, endPoint y: 429, distance: 170.4
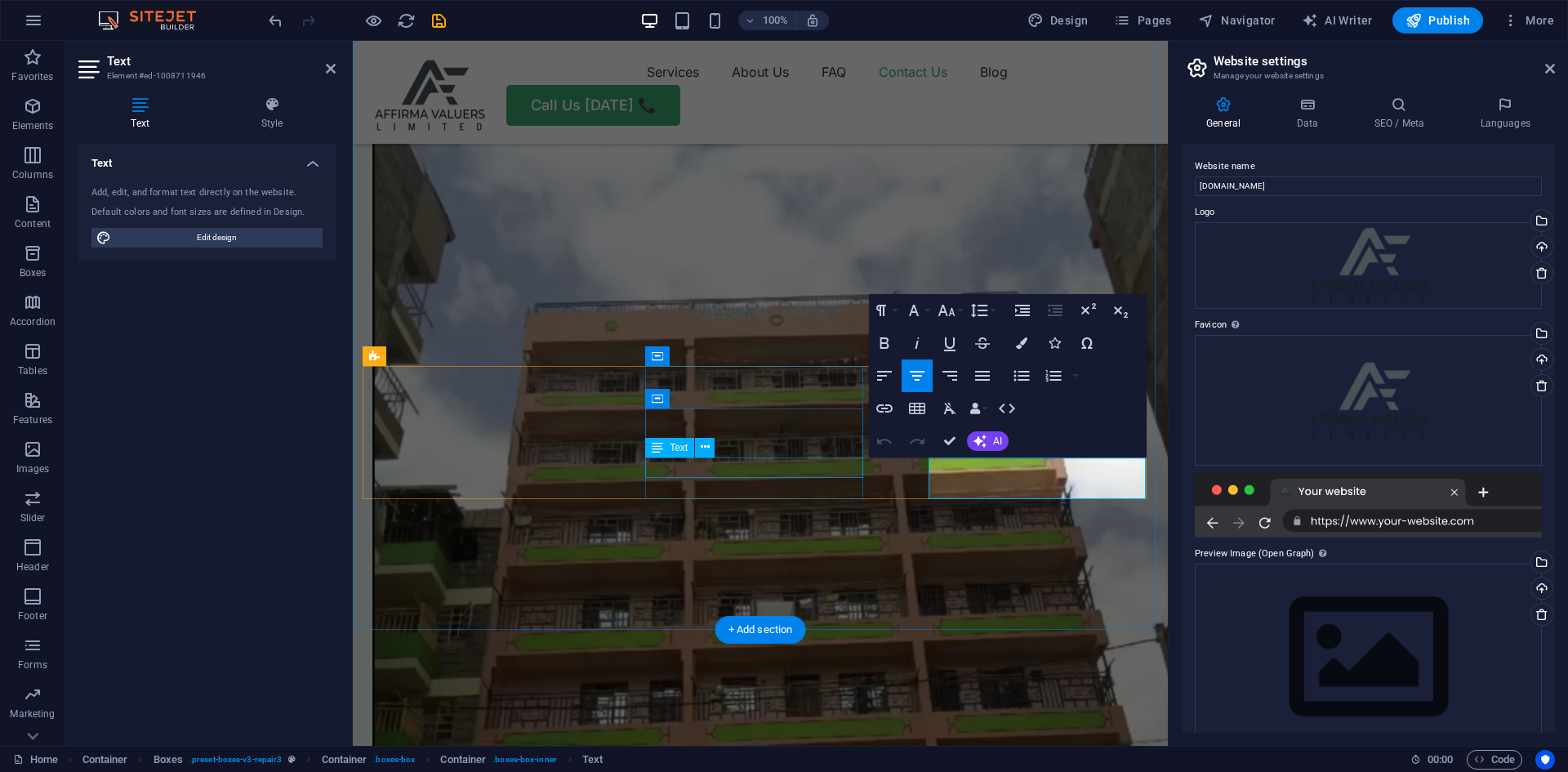
scroll to position [4799, 0]
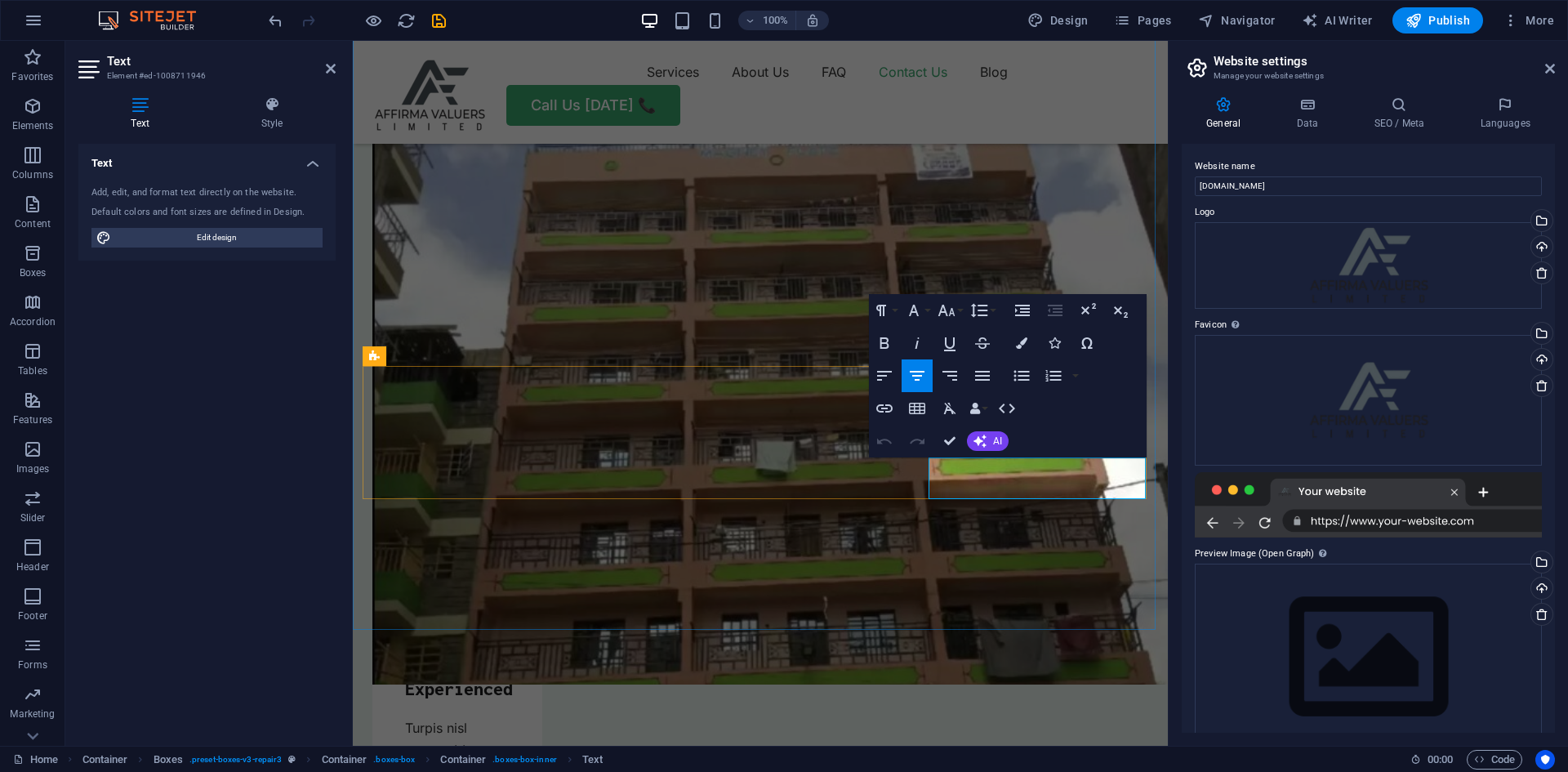
drag, startPoint x: 1096, startPoint y: 488, endPoint x: 937, endPoint y: 460, distance: 161.4
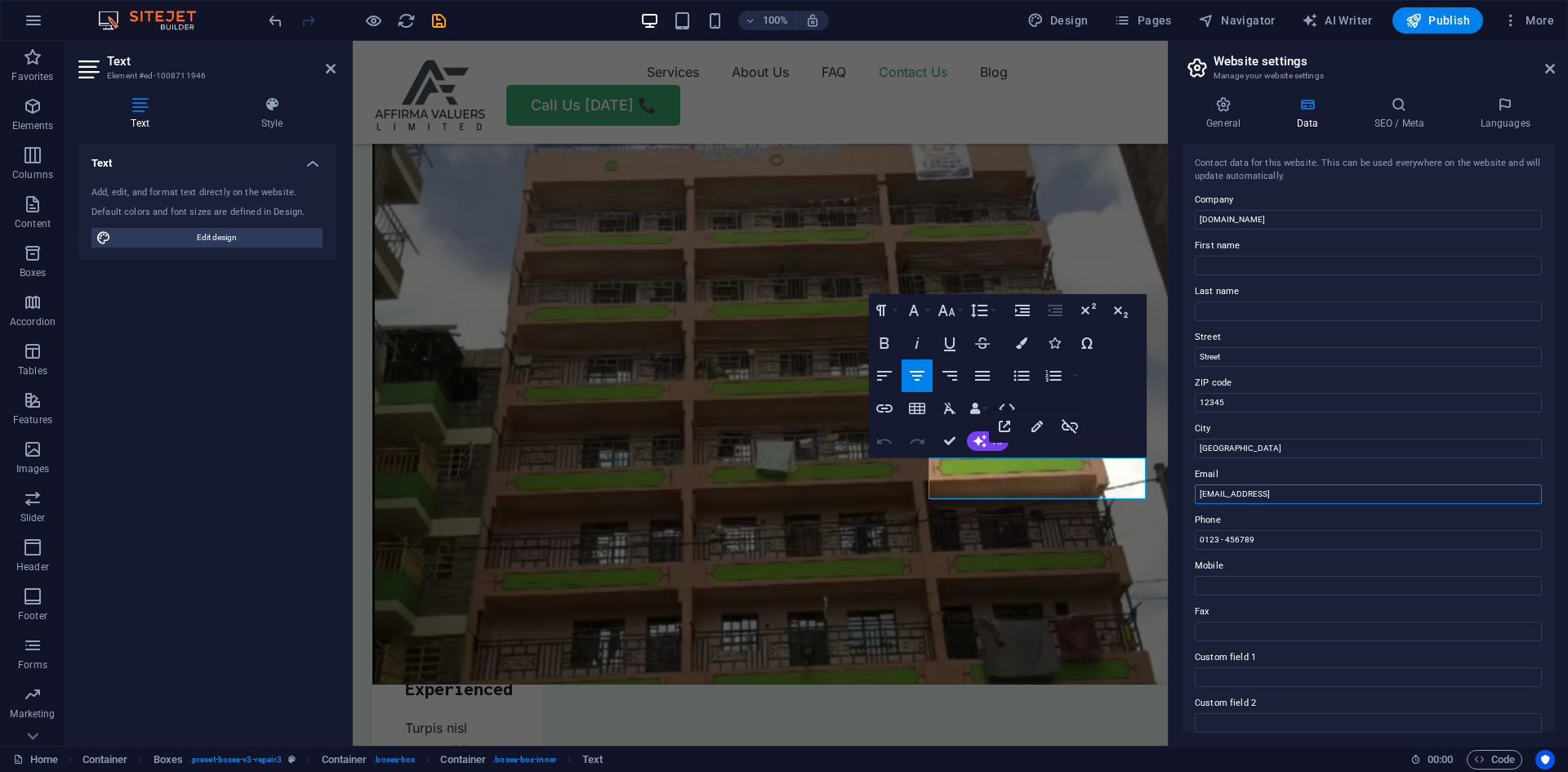
click at [1402, 495] on input "0c530c67d73170a3797ebc16be286d@cpanel.local" at bounding box center [1368, 495] width 347 height 20
click at [1419, 492] on input "0c530c67d73170a3797ebc16be286d@cpanel.local" at bounding box center [1368, 495] width 347 height 20
drag, startPoint x: 1429, startPoint y: 491, endPoint x: 1169, endPoint y: 490, distance: 260.0
click at [1169, 490] on aside "Website settings Manage your website settings General Data SEO / Meta Languages…" at bounding box center [1368, 393] width 401 height 705
paste input "affirmarealestate.co.ke"
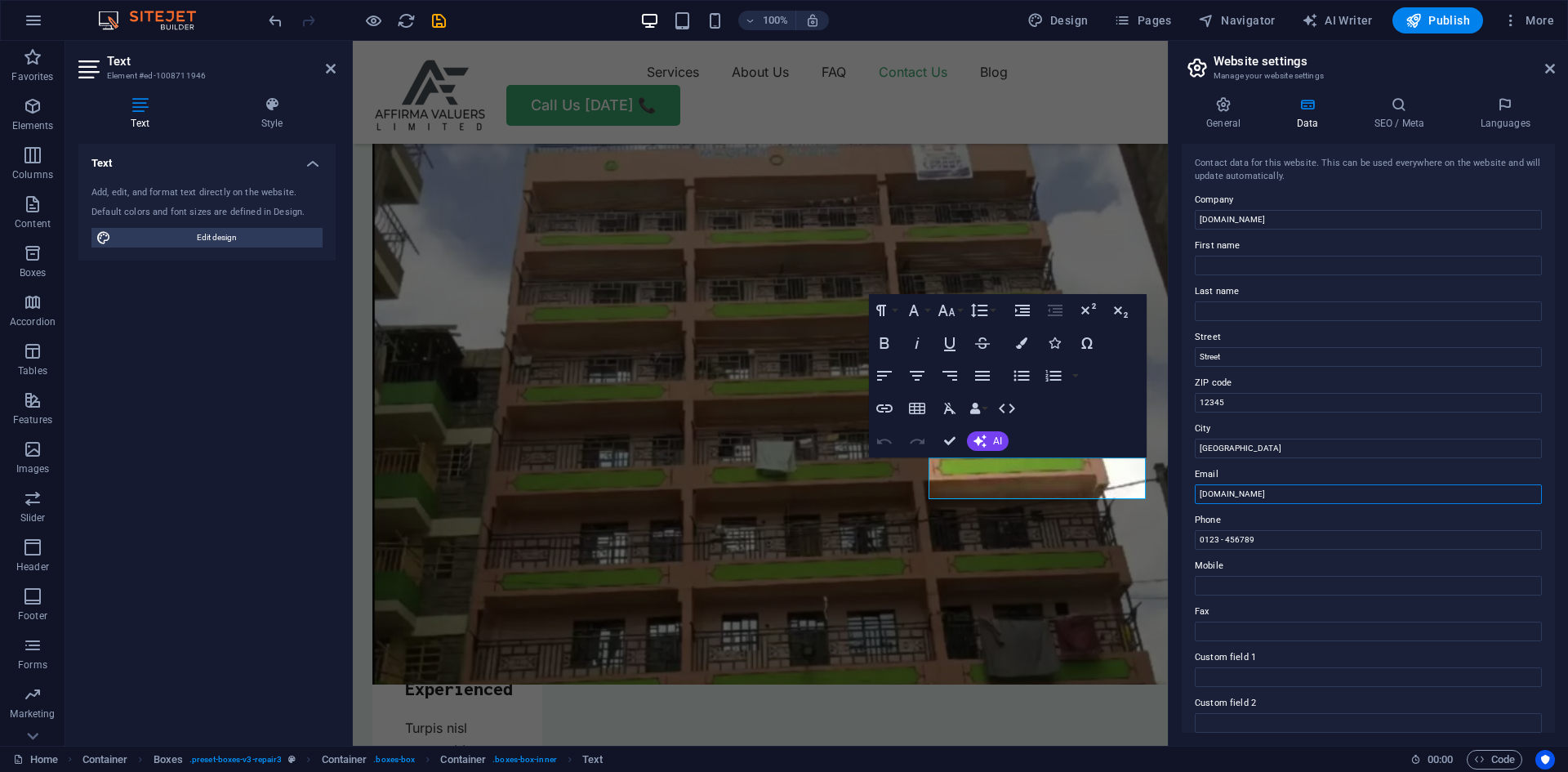
click at [1203, 493] on input "affirmarealestate.co.ke" at bounding box center [1368, 495] width 347 height 20
type input "[EMAIL_ADDRESS][DOMAIN_NAME]"
click at [1241, 583] on input "Mobile" at bounding box center [1368, 586] width 347 height 20
paste input "+254 (0) 115 76 34 78 | +254 (0) 725 33 14 71"
drag, startPoint x: 1371, startPoint y: 582, endPoint x: 1284, endPoint y: 587, distance: 87.1
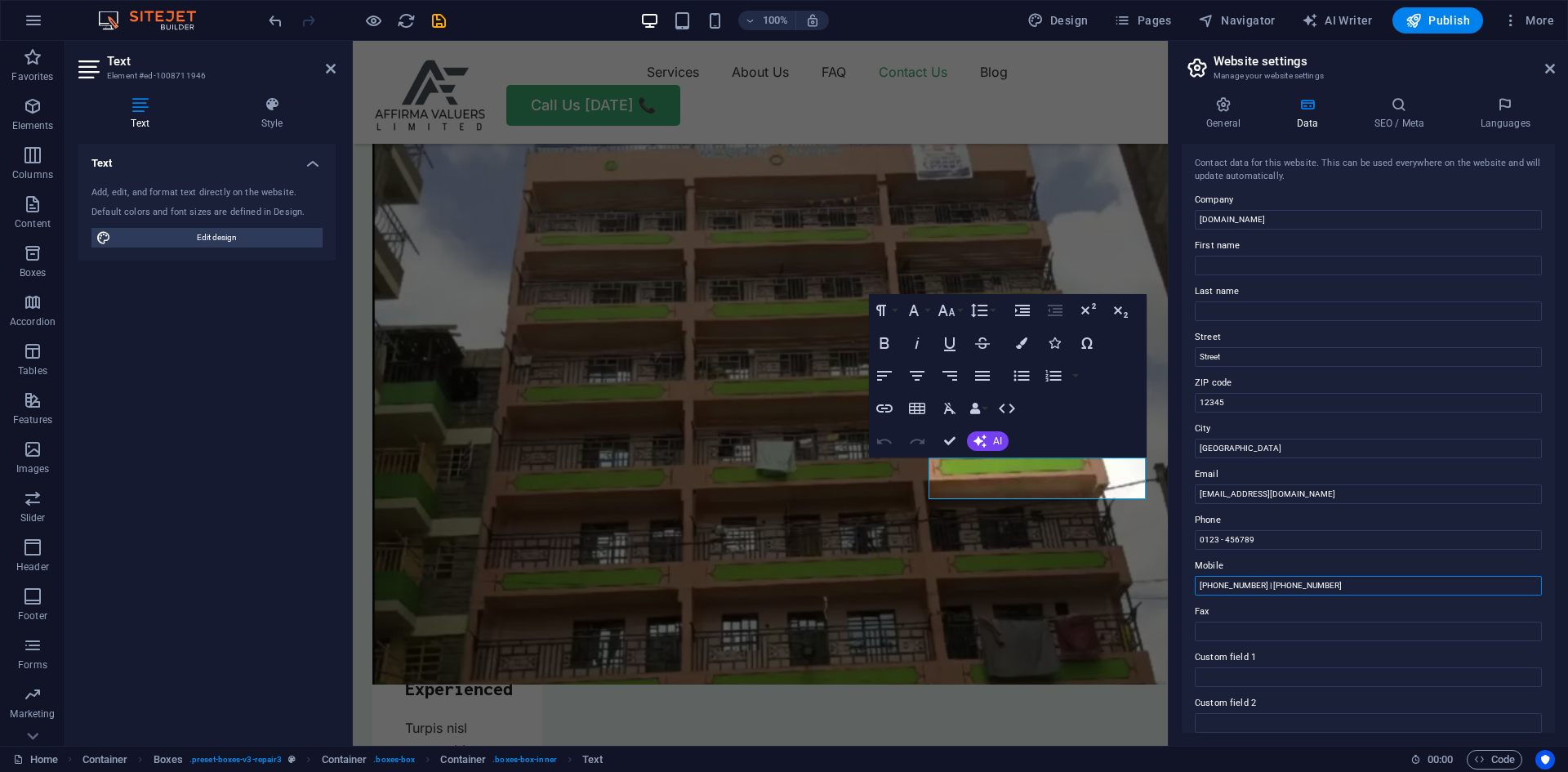
click at [1284, 587] on input "+254 (0) 115 76 34 78 | +254 (0) 725 33 14 71" at bounding box center [1368, 586] width 347 height 20
type input "+254 (0) 115 76 34 78 |"
drag, startPoint x: 1276, startPoint y: 537, endPoint x: 1185, endPoint y: 537, distance: 91.0
click at [1185, 537] on div "Contact data for this website. This can be used everywhere on the website and w…" at bounding box center [1369, 438] width 374 height 589
paste input "[PHONE_NUMBER]"
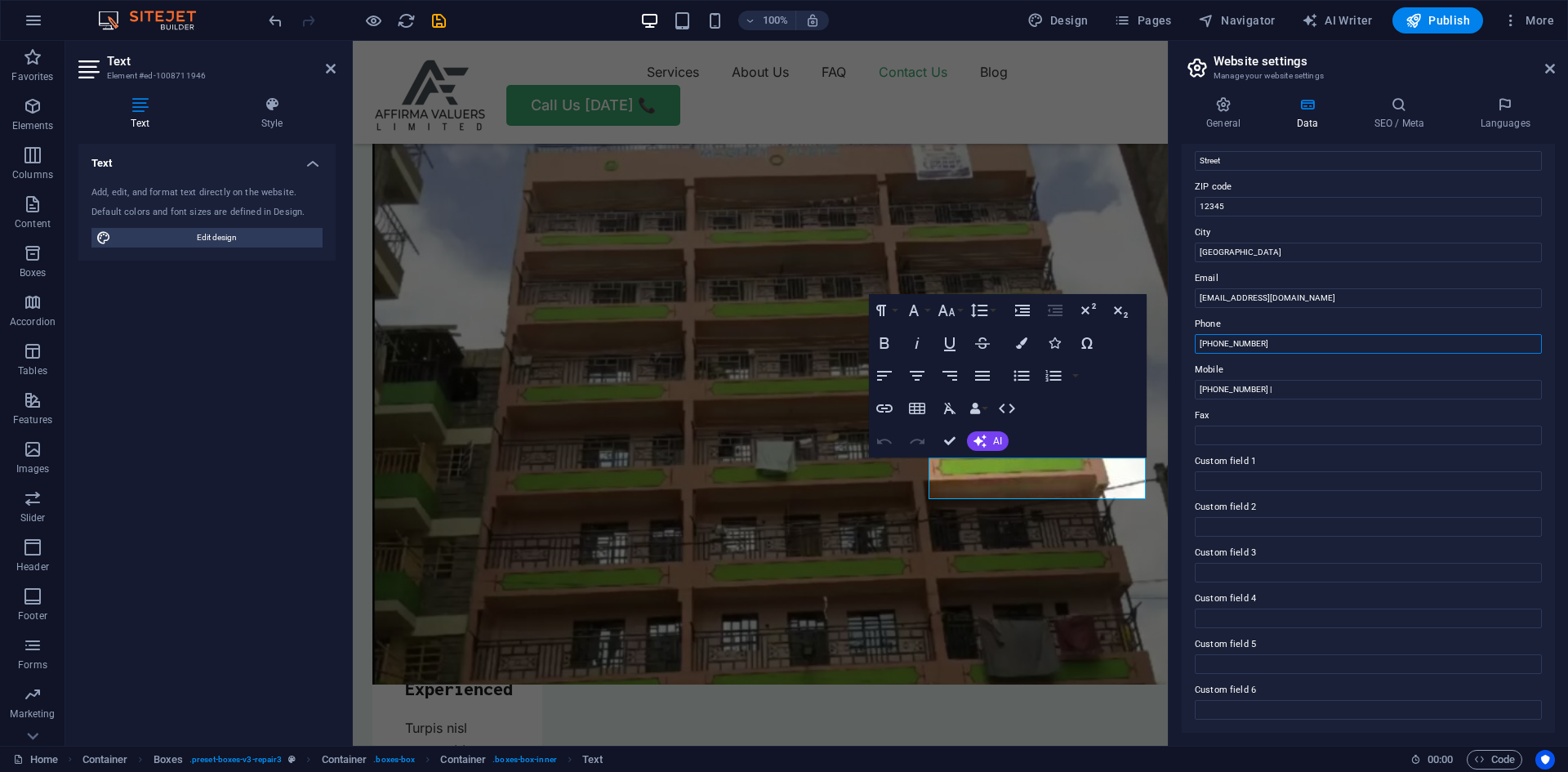
scroll to position [33, 0]
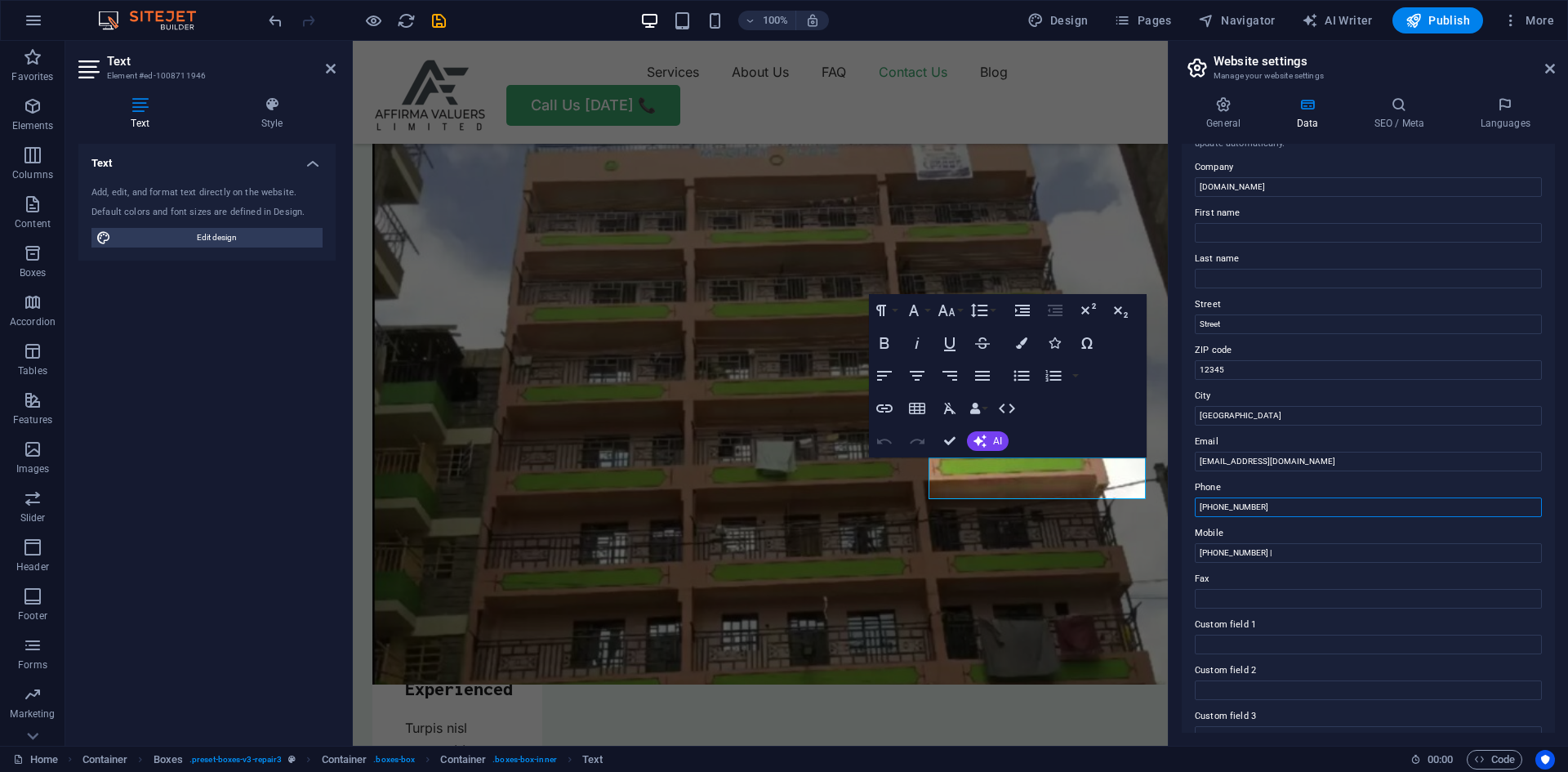
type input "[PHONE_NUMBER]"
drag, startPoint x: 1233, startPoint y: 418, endPoint x: 1174, endPoint y: 420, distance: 59.0
click at [1174, 420] on div "General Data SEO / Meta Languages Website name affirmarealestate.co.ke Logo Dra…" at bounding box center [1369, 414] width 400 height 663
paste input "Headquarters – [GEOGRAPHIC_DATA] [GEOGRAPHIC_DATA]: [GEOGRAPHIC_DATA], Room No.…"
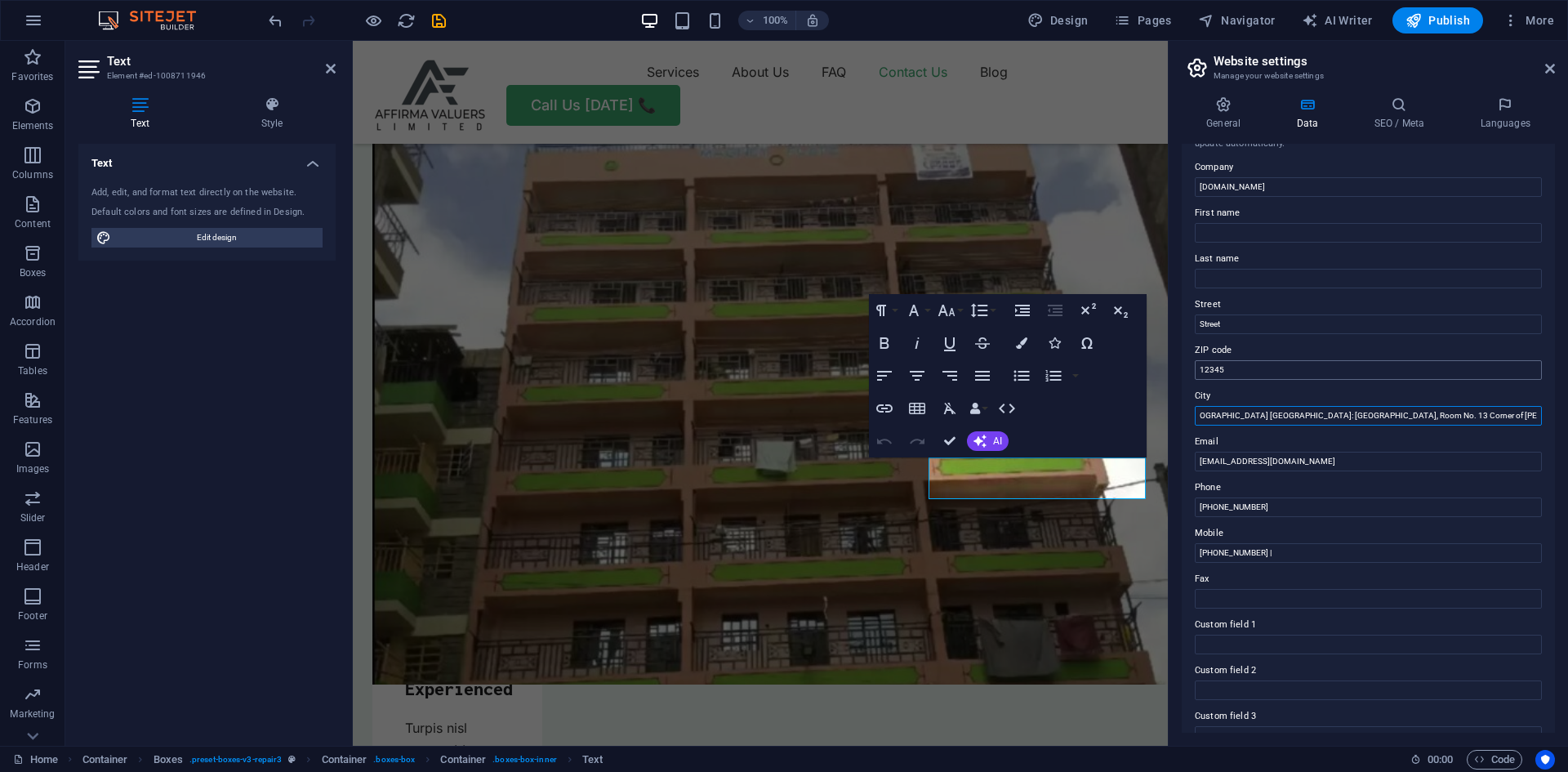
type input "Headquarters – [GEOGRAPHIC_DATA] [GEOGRAPHIC_DATA]: [GEOGRAPHIC_DATA], Room No.…"
drag, startPoint x: 1236, startPoint y: 367, endPoint x: 1185, endPoint y: 367, distance: 51.0
click at [1185, 367] on div "Contact data for this website. This can be used everywhere on the website and w…" at bounding box center [1369, 438] width 374 height 589
click at [1228, 321] on input "Street" at bounding box center [1368, 325] width 347 height 20
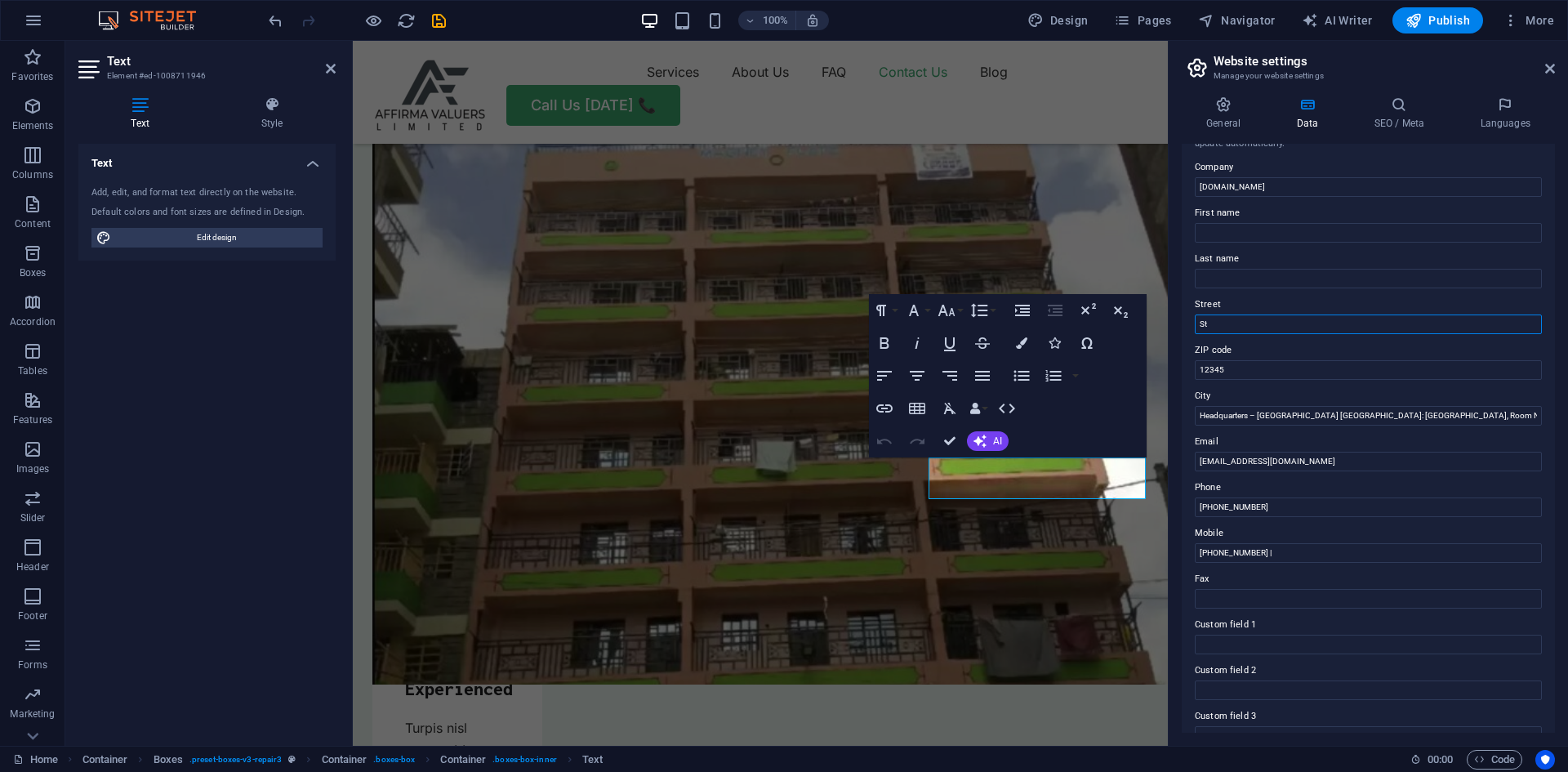
type input "S"
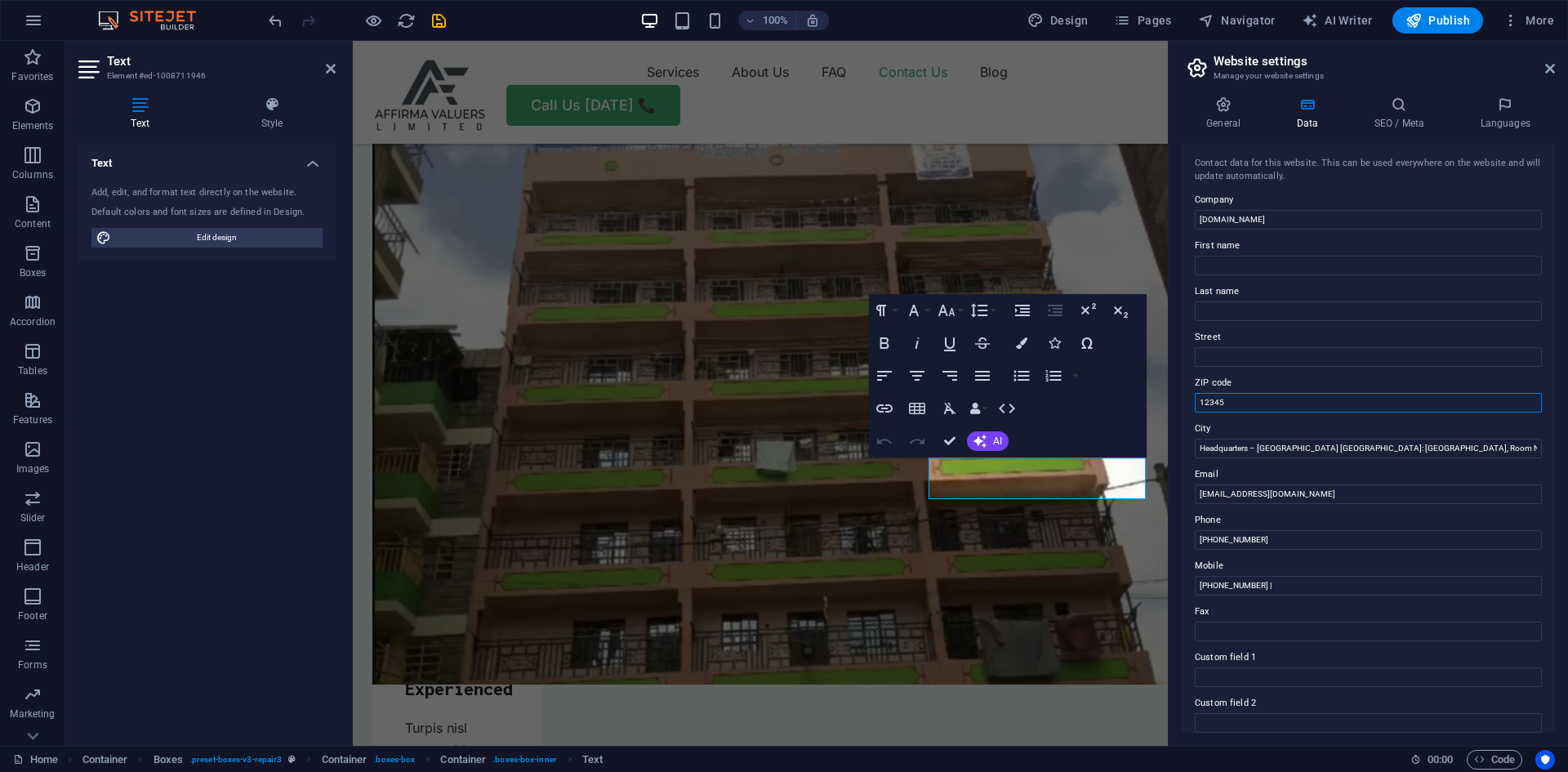
drag, startPoint x: 1235, startPoint y: 396, endPoint x: 1182, endPoint y: 401, distance: 53.2
click at [1182, 401] on div "Contact data for this website. This can be used everywhere on the website and w…" at bounding box center [1369, 438] width 374 height 589
paste input "P.O. Box 10094-00400"
type input "P.O. Box 10094-00400"
click at [1293, 219] on input "affirmarealestate.co.ke" at bounding box center [1368, 220] width 347 height 20
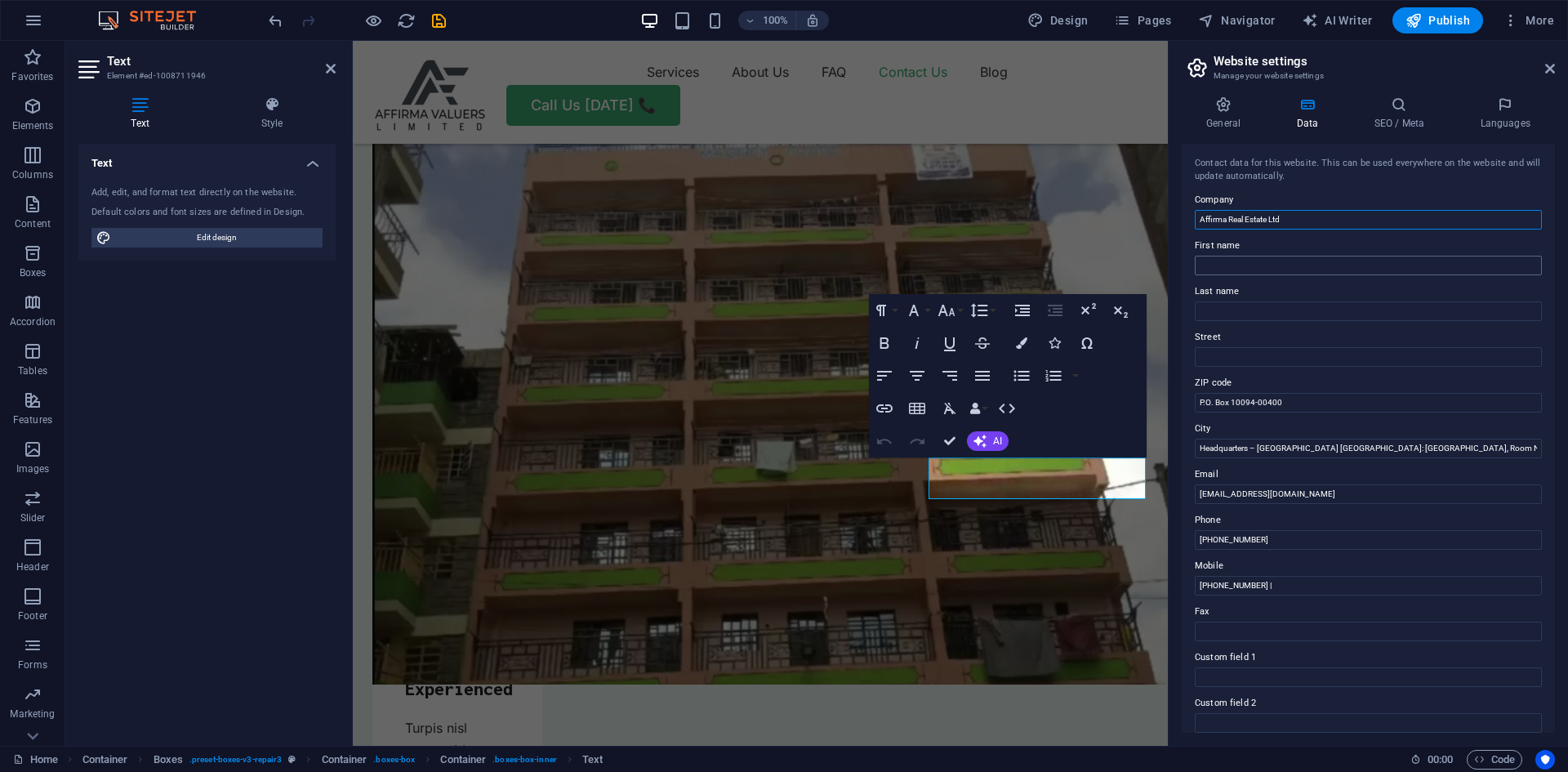
type input "Affirma Real Estate Ltd"
click at [1235, 264] on input "First name" at bounding box center [1368, 266] width 347 height 20
type input "Kimani"
click at [1248, 307] on input "Last name" at bounding box center [1368, 312] width 347 height 20
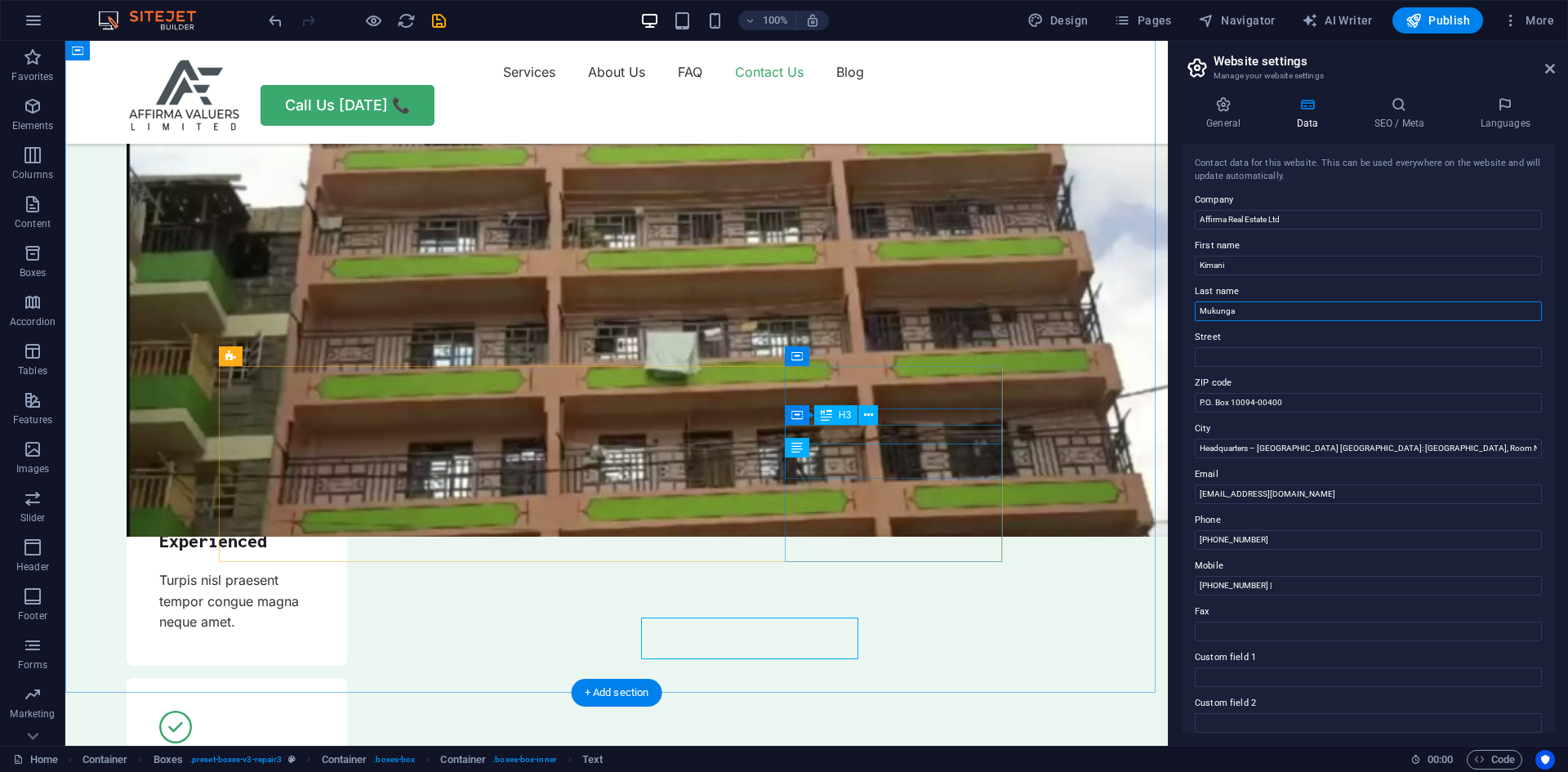
scroll to position [4639, 0]
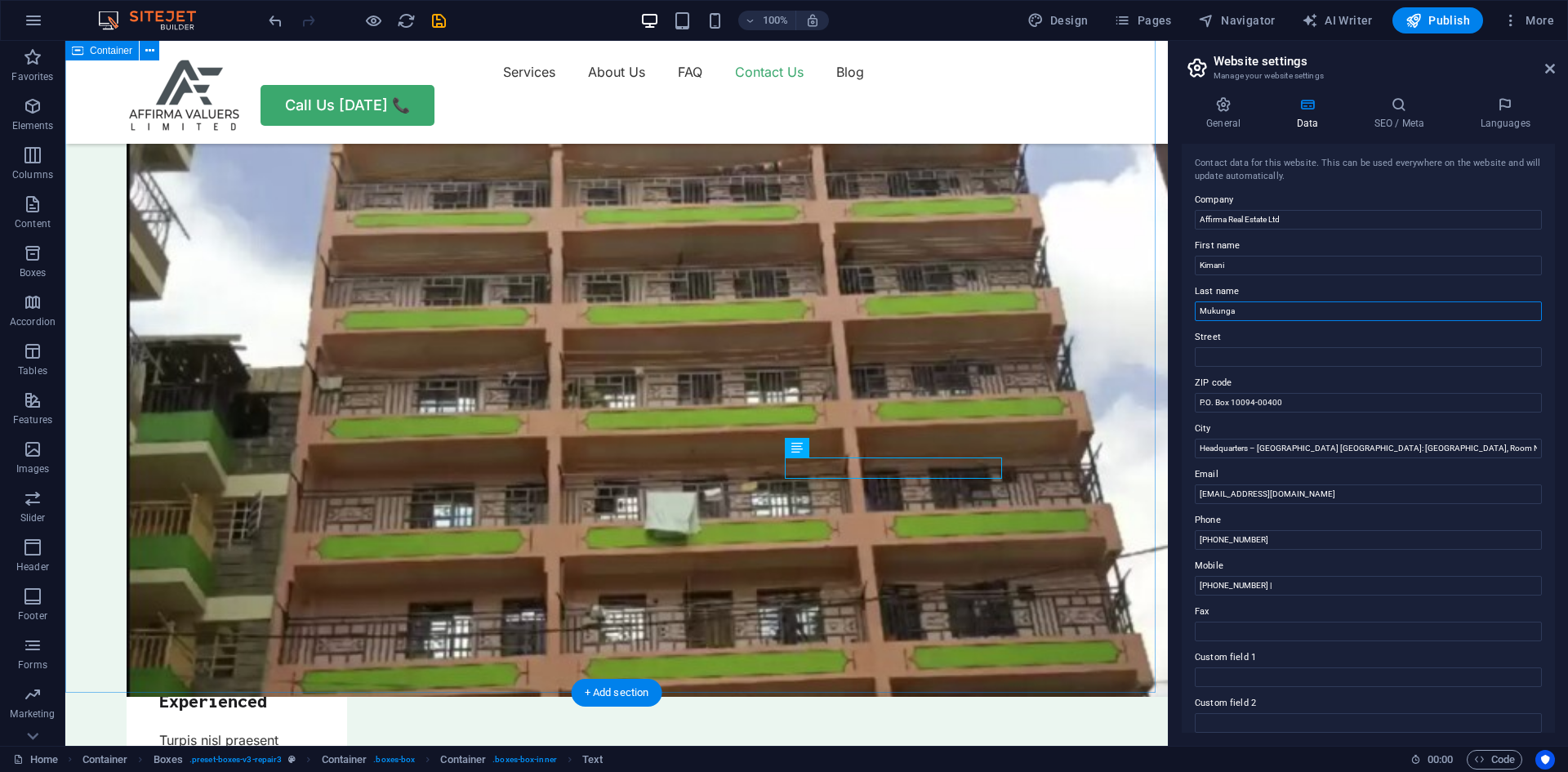
type input "Mukunga"
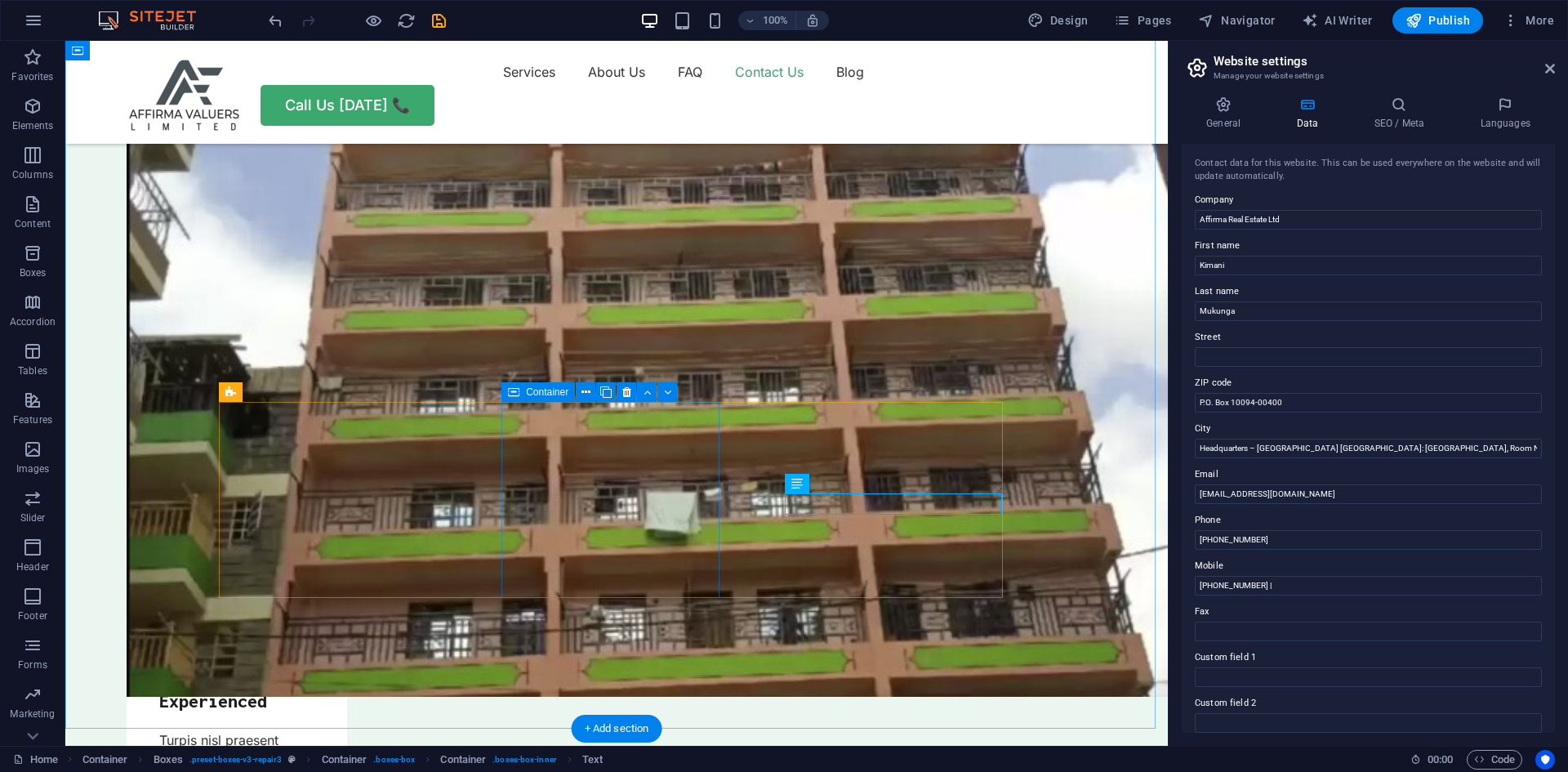
scroll to position [4557, 0]
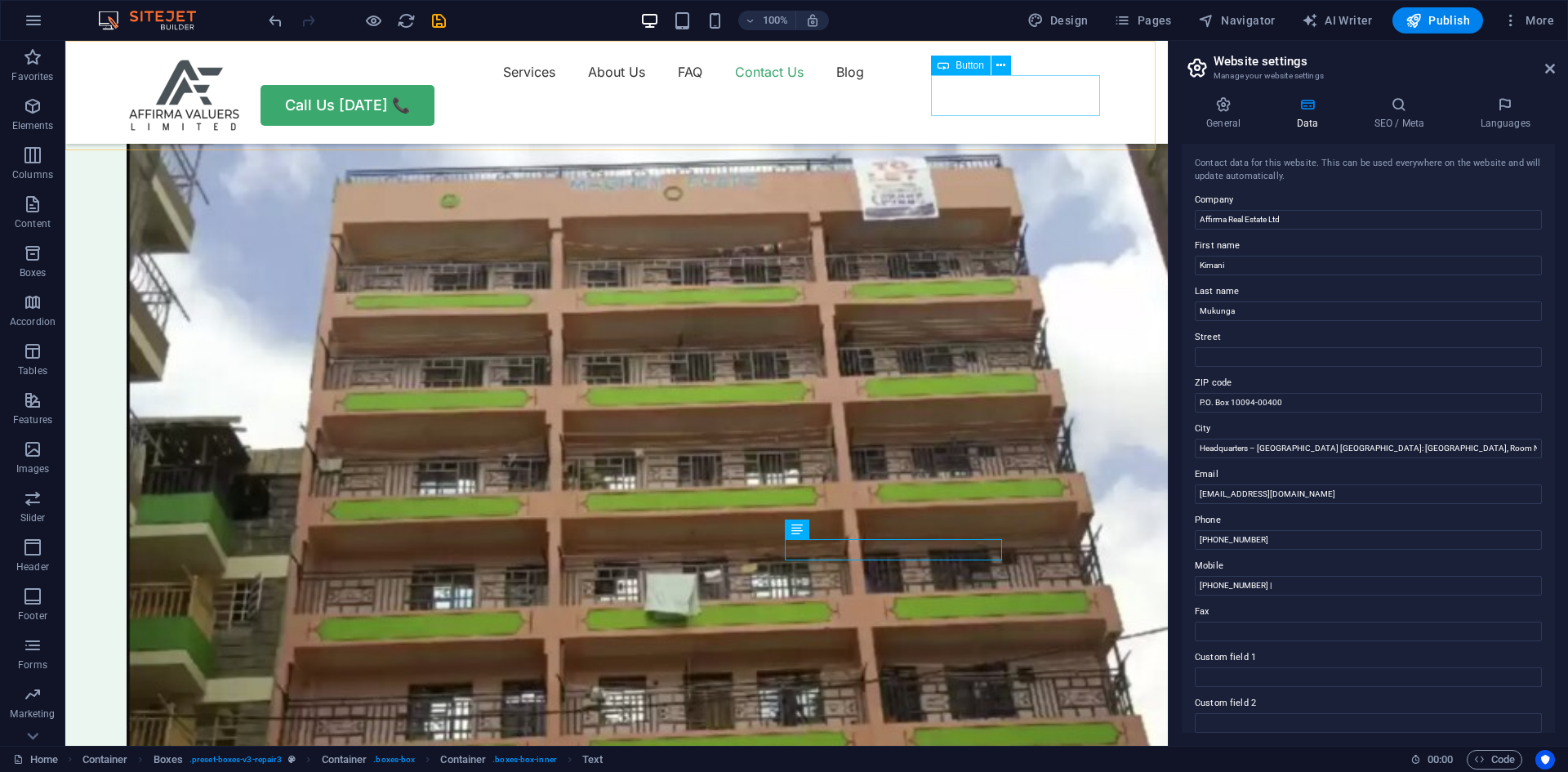
click at [1003, 100] on div "Call Us [DATE] 📞" at bounding box center [617, 105] width 980 height 41
click at [974, 92] on div "Call Us [DATE] 📞" at bounding box center [617, 105] width 980 height 41
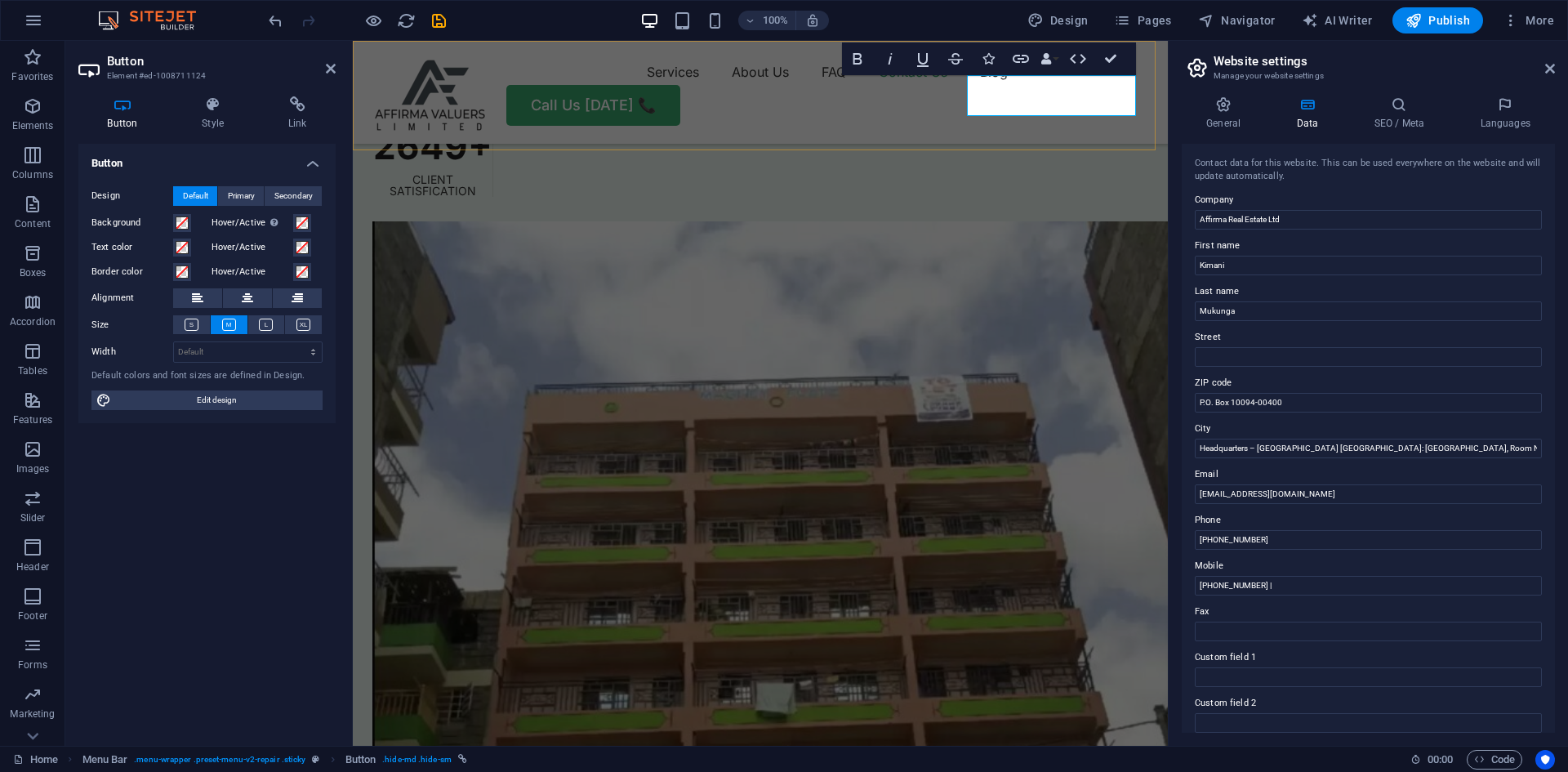
scroll to position [4717, 0]
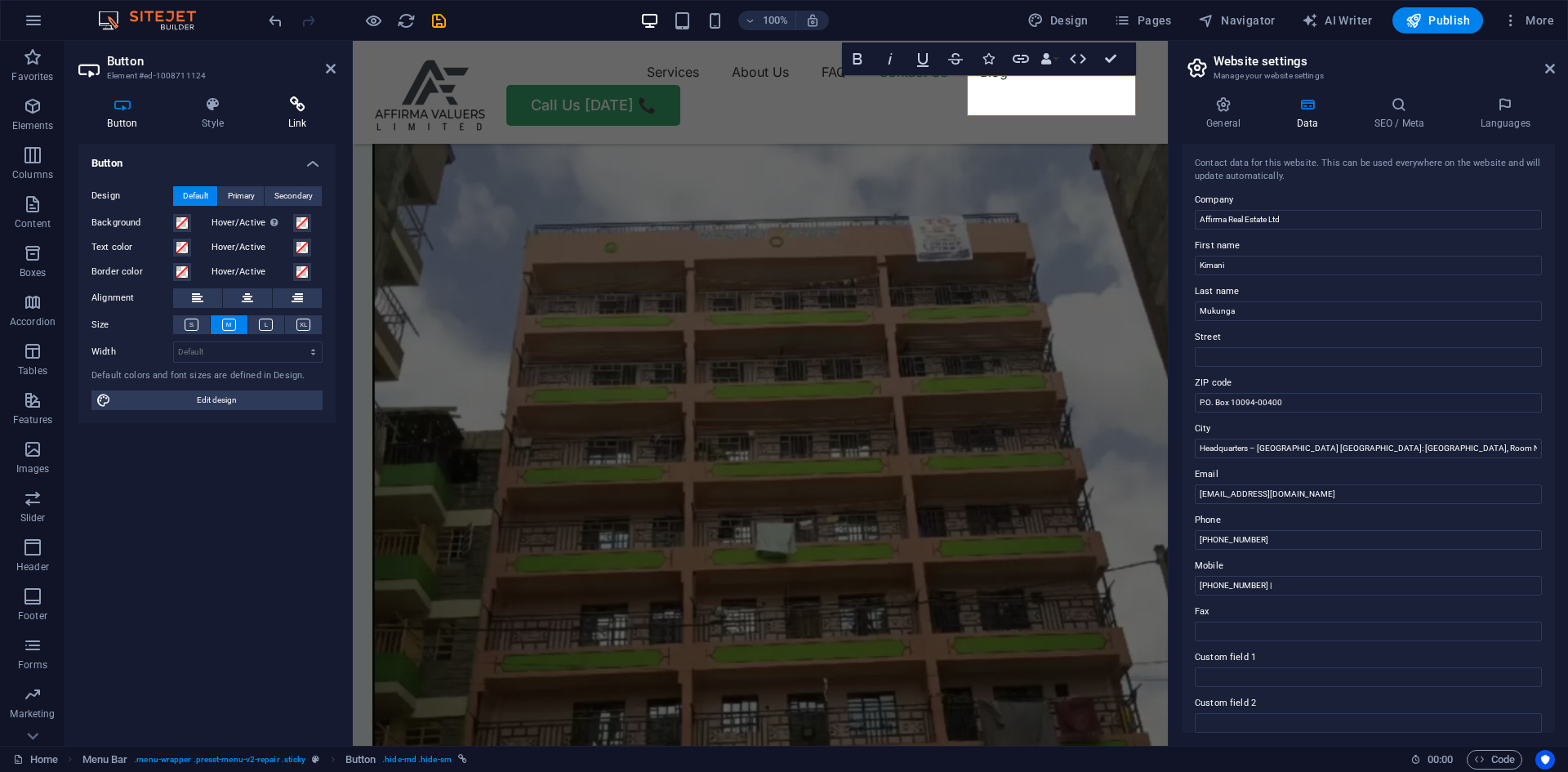
click at [289, 97] on icon at bounding box center [297, 104] width 77 height 16
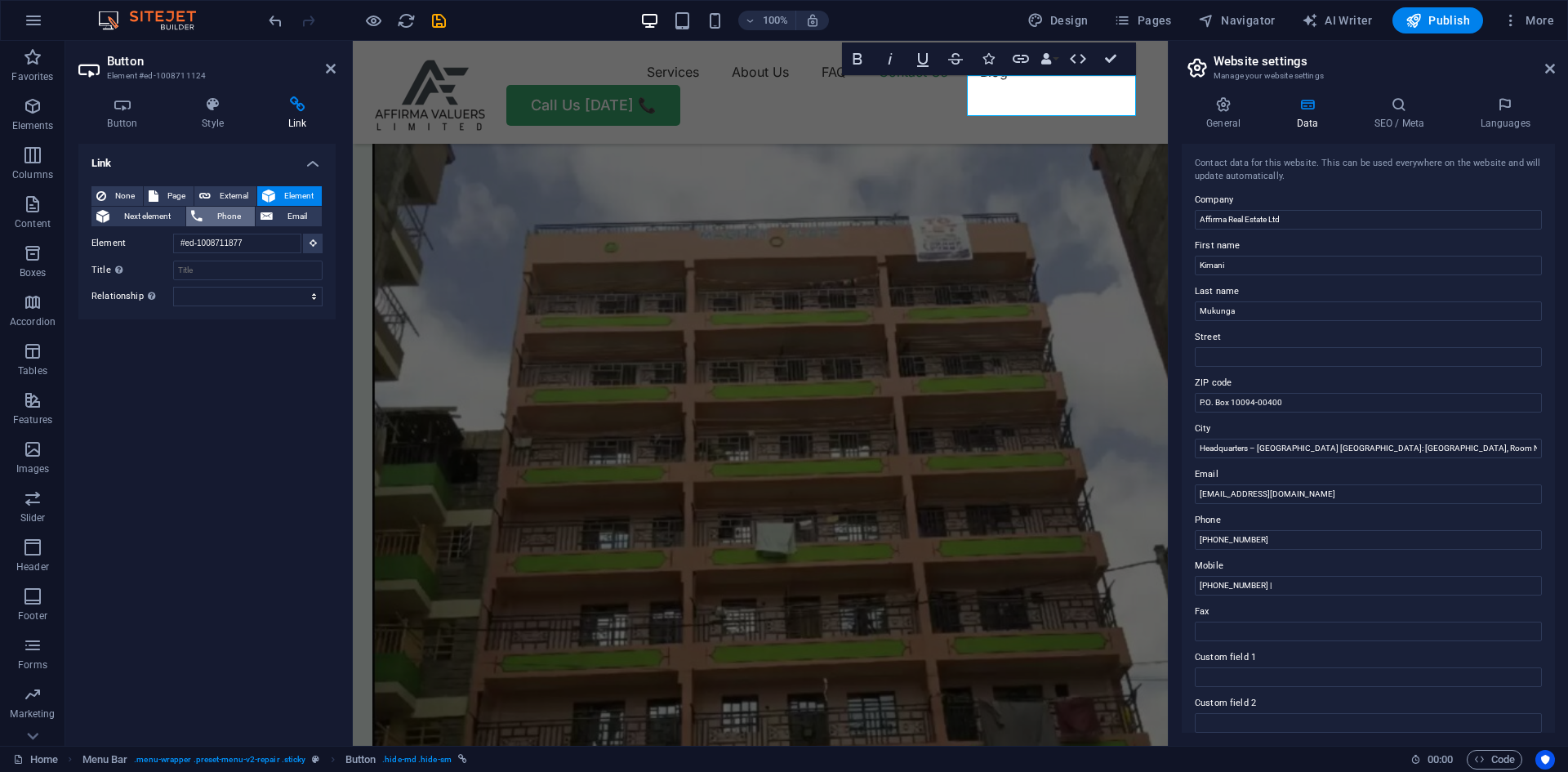
click at [225, 215] on span "Phone" at bounding box center [229, 217] width 43 height 20
paste input "+254 725 331471"
type input "+254 725 331471"
click at [242, 266] on input "Title Additional link description, should not be the same as the link text. The…" at bounding box center [248, 270] width 150 height 20
type input "Kim"
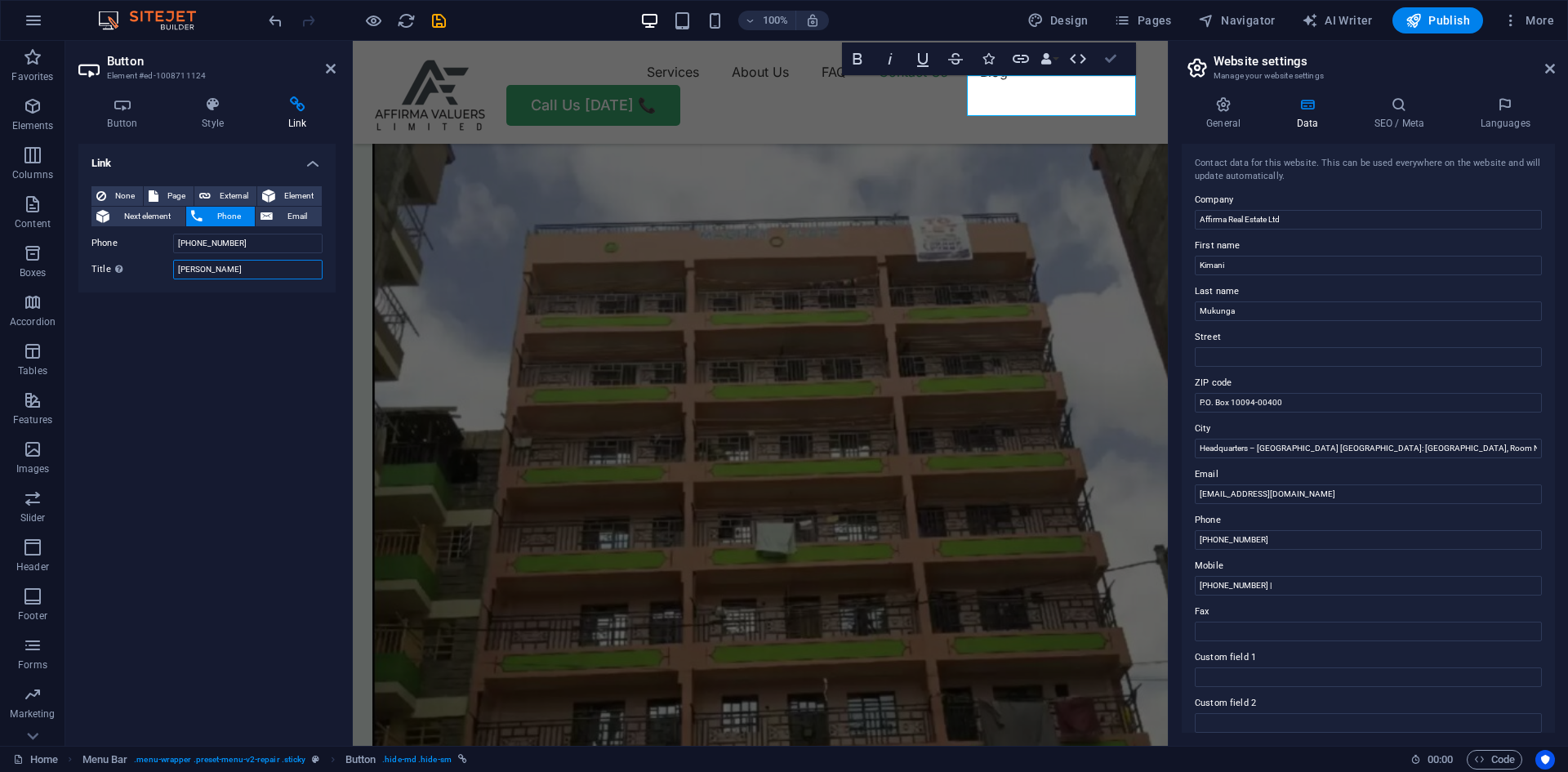
drag, startPoint x: 1112, startPoint y: 55, endPoint x: 298, endPoint y: 543, distance: 949.1
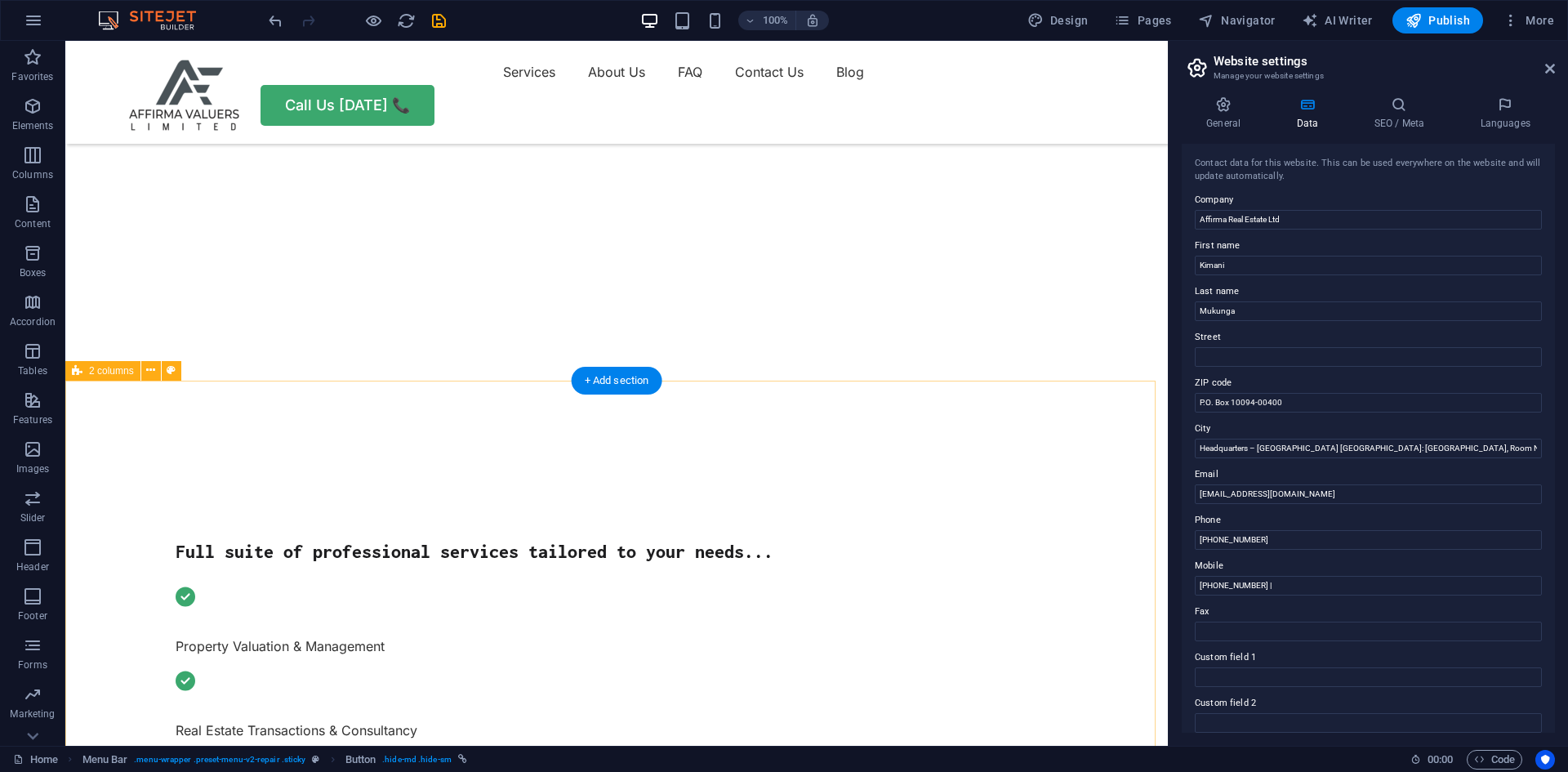
scroll to position [327, 0]
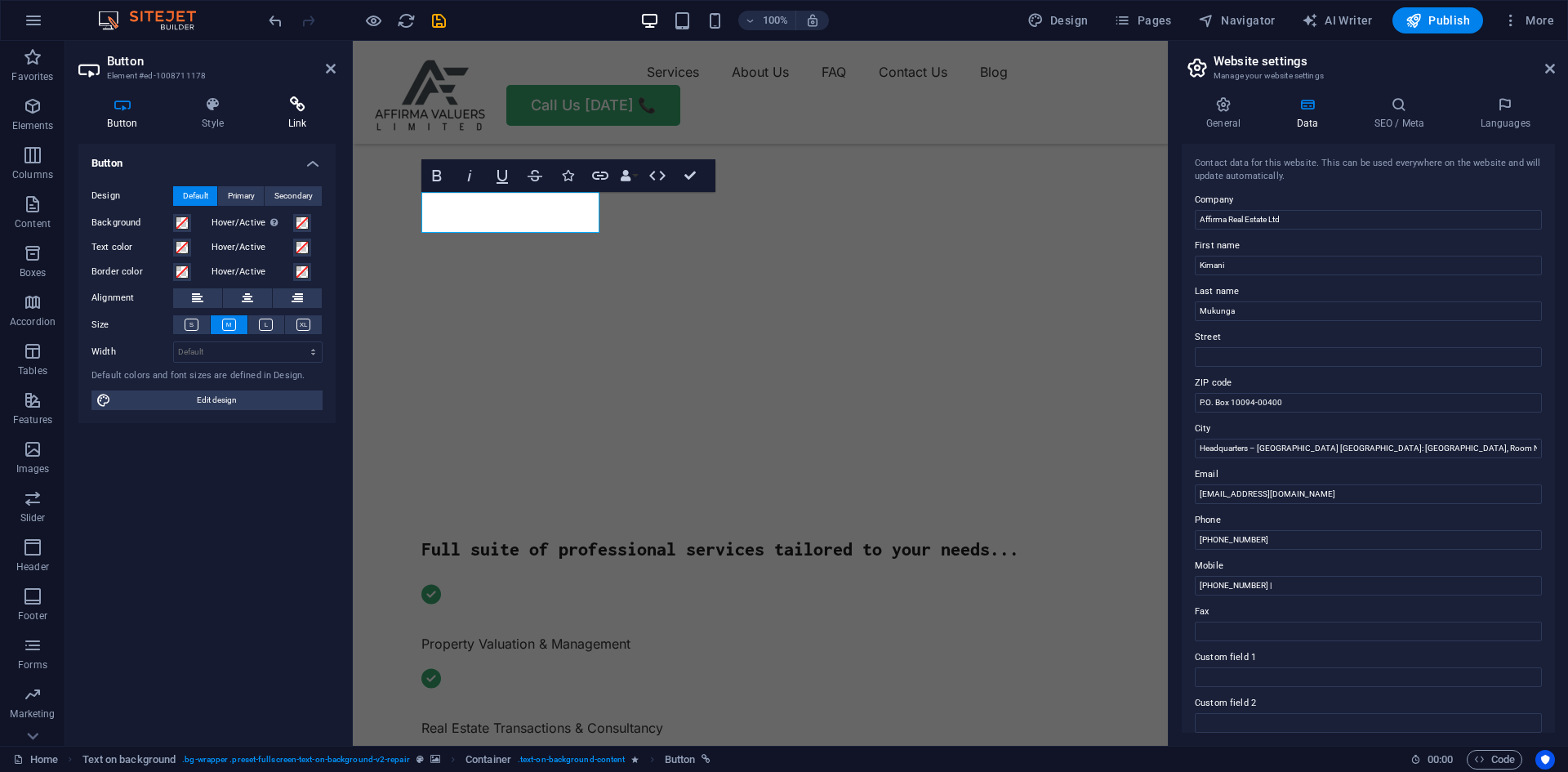
click at [297, 105] on icon at bounding box center [297, 104] width 77 height 16
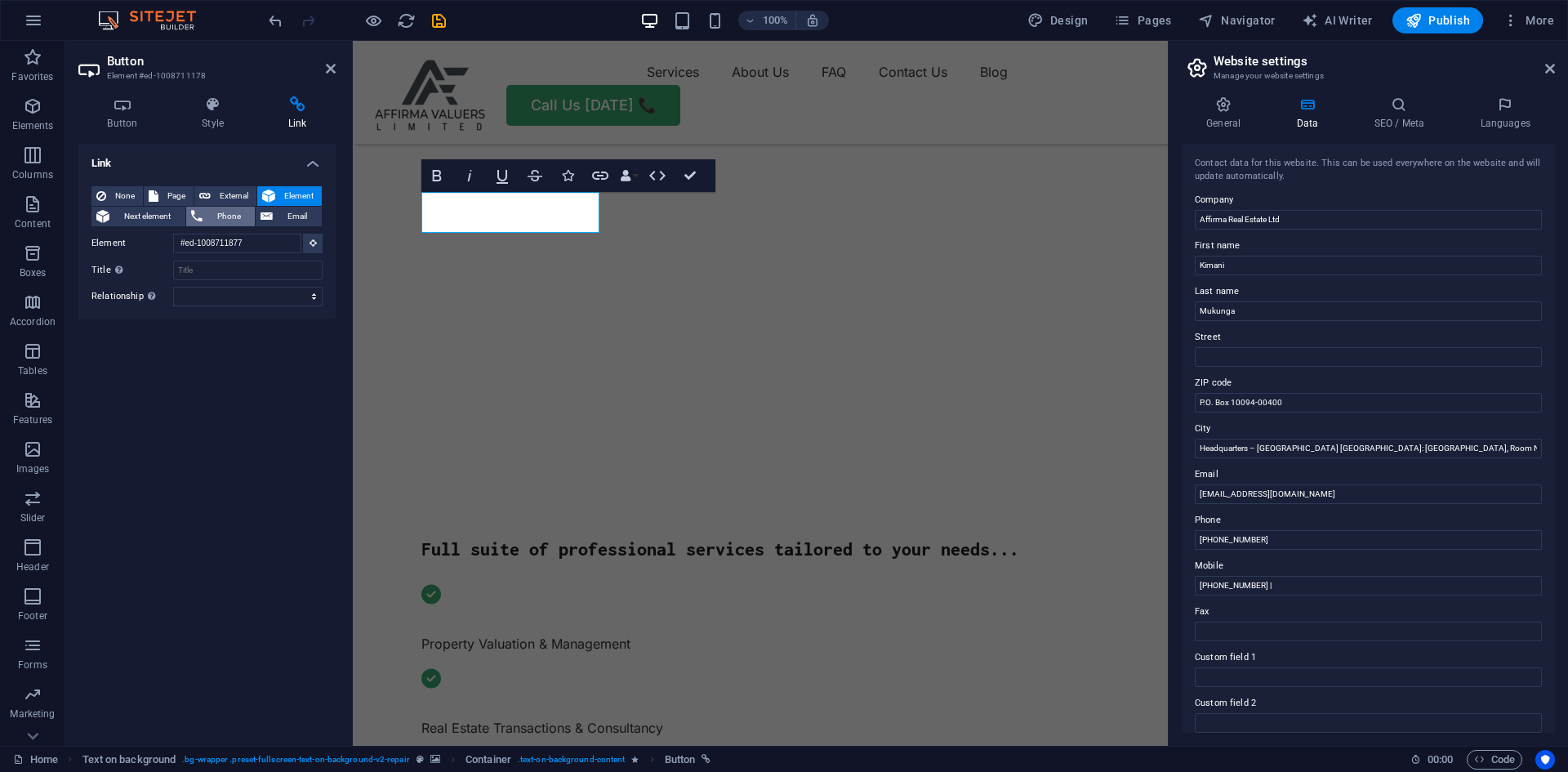
click at [224, 221] on span "Phone" at bounding box center [229, 217] width 43 height 20
click at [226, 245] on input "Phone" at bounding box center [248, 244] width 150 height 20
paste input "+254 725 331471"
type input "+254 725 331471"
click at [232, 271] on input "Title Additional link description, should not be the same as the link text. The…" at bounding box center [248, 270] width 150 height 20
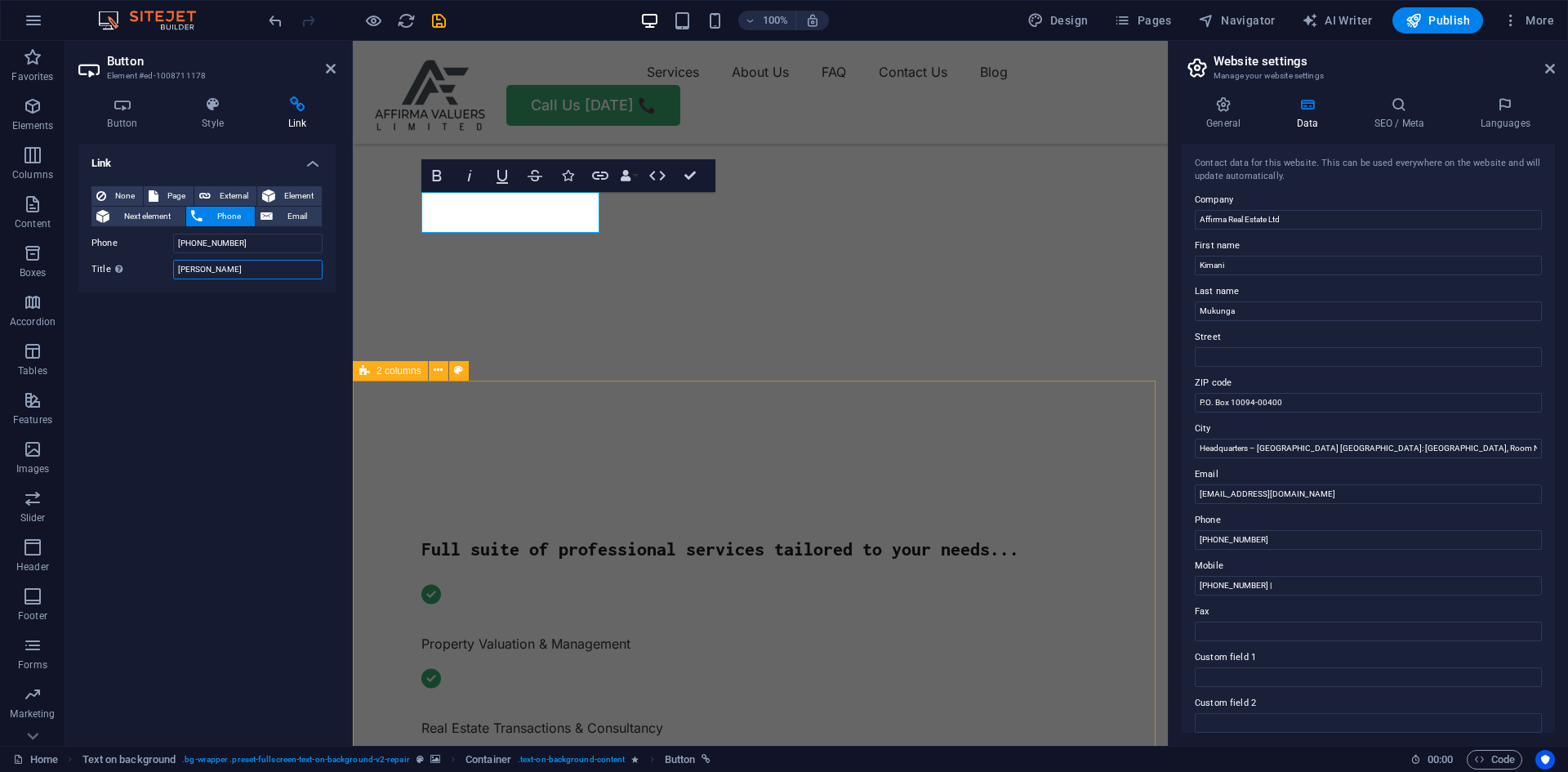
type input "Kim"
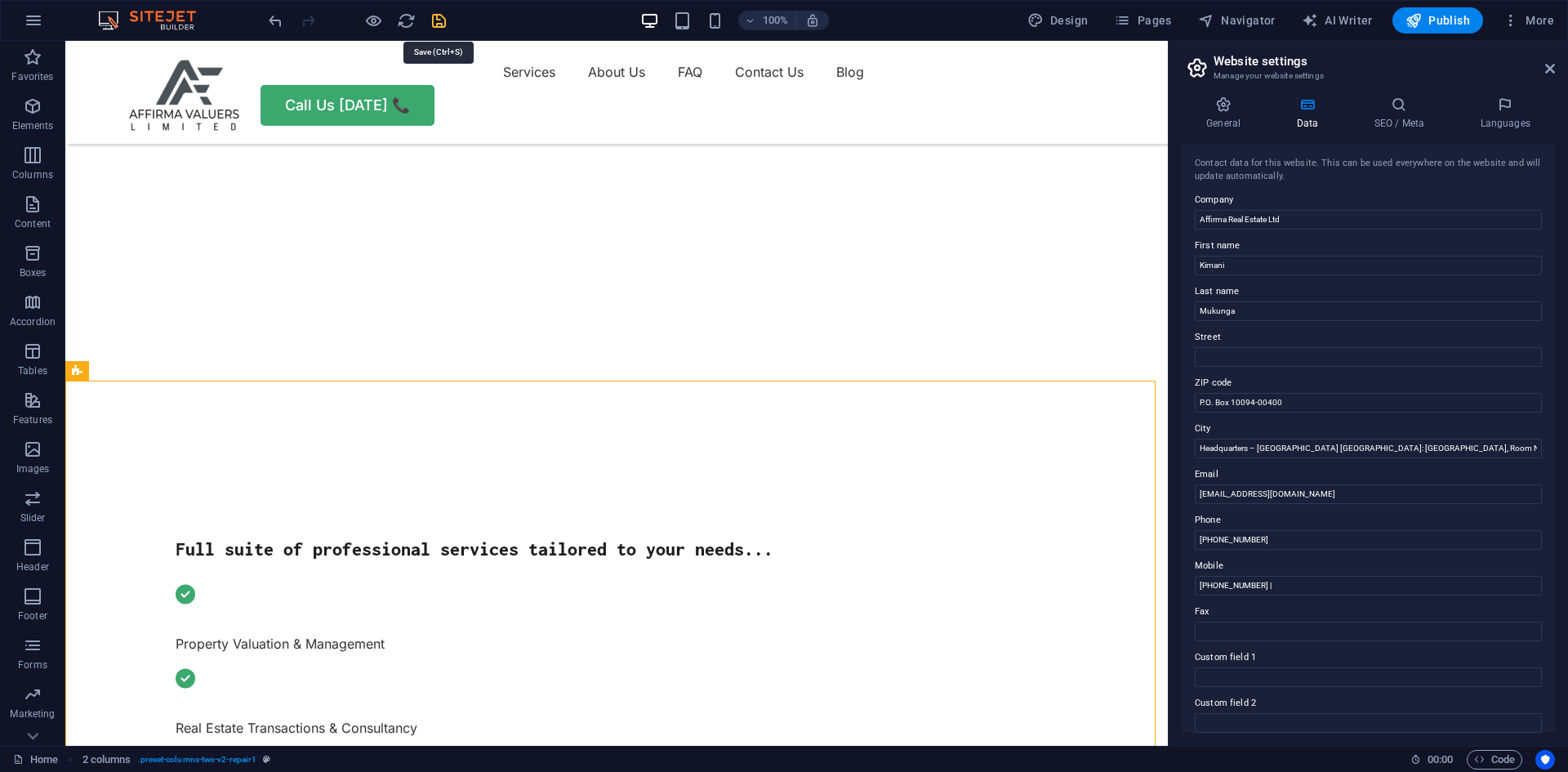
click at [439, 23] on icon "save" at bounding box center [439, 20] width 19 height 19
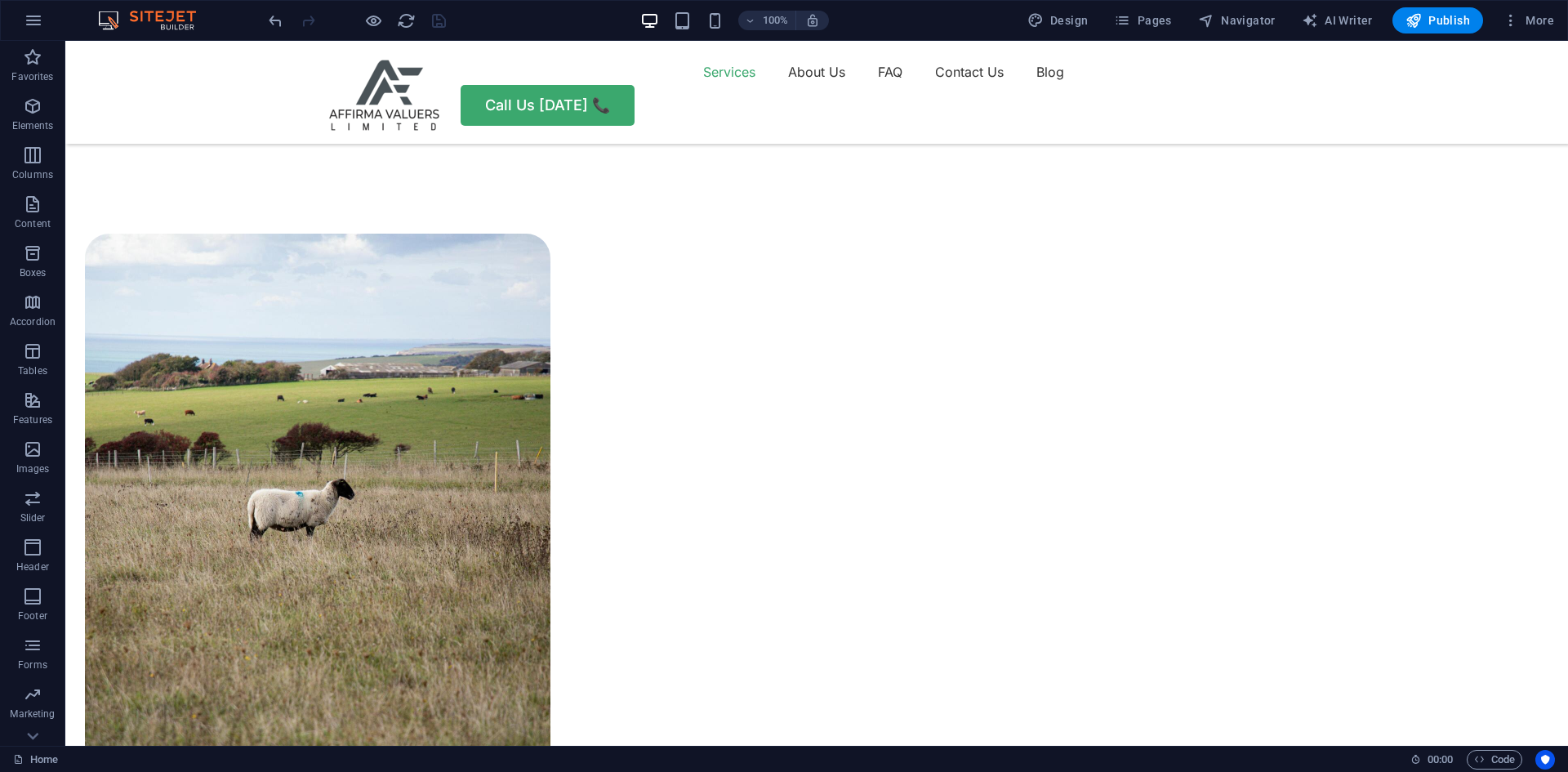
scroll to position [1144, 0]
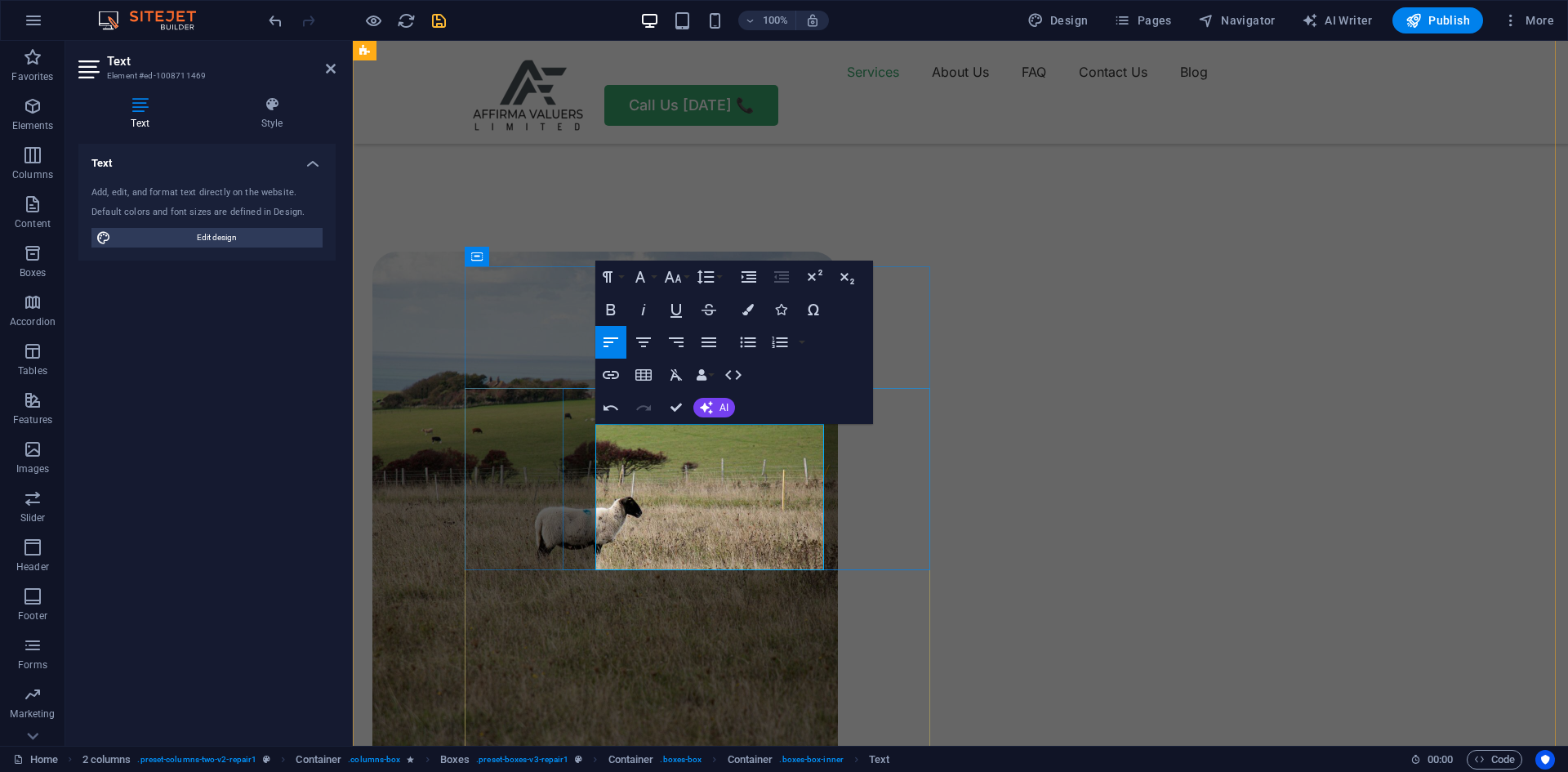
click at [614, 405] on icon "button" at bounding box center [612, 408] width 20 height 20
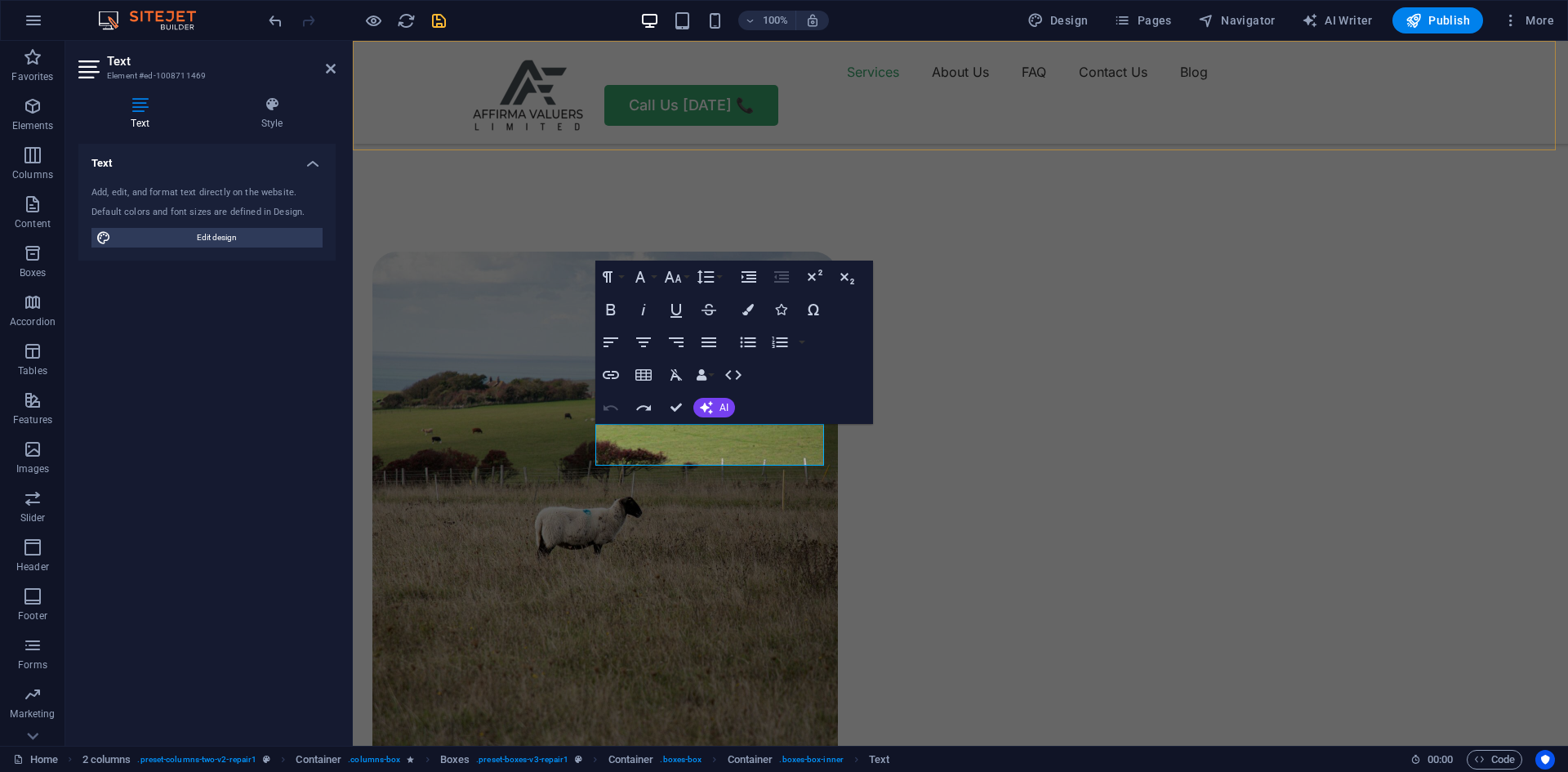
click at [686, 66] on div "Menu Services About Us FAQ Contact Us Blog Call Us Today 📞" at bounding box center [960, 92] width 1215 height 103
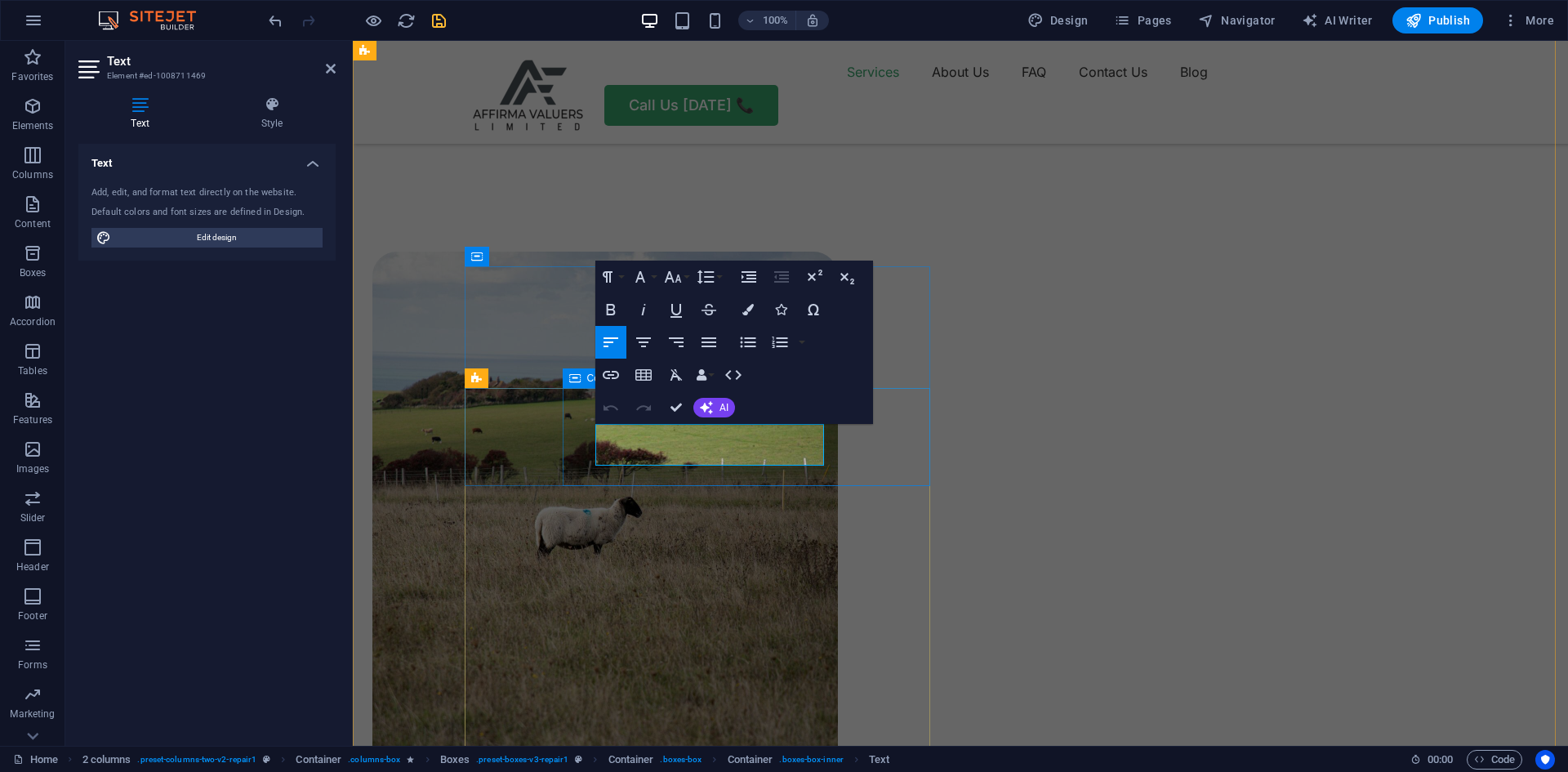
drag, startPoint x: 732, startPoint y: 454, endPoint x: 587, endPoint y: 439, distance: 145.8
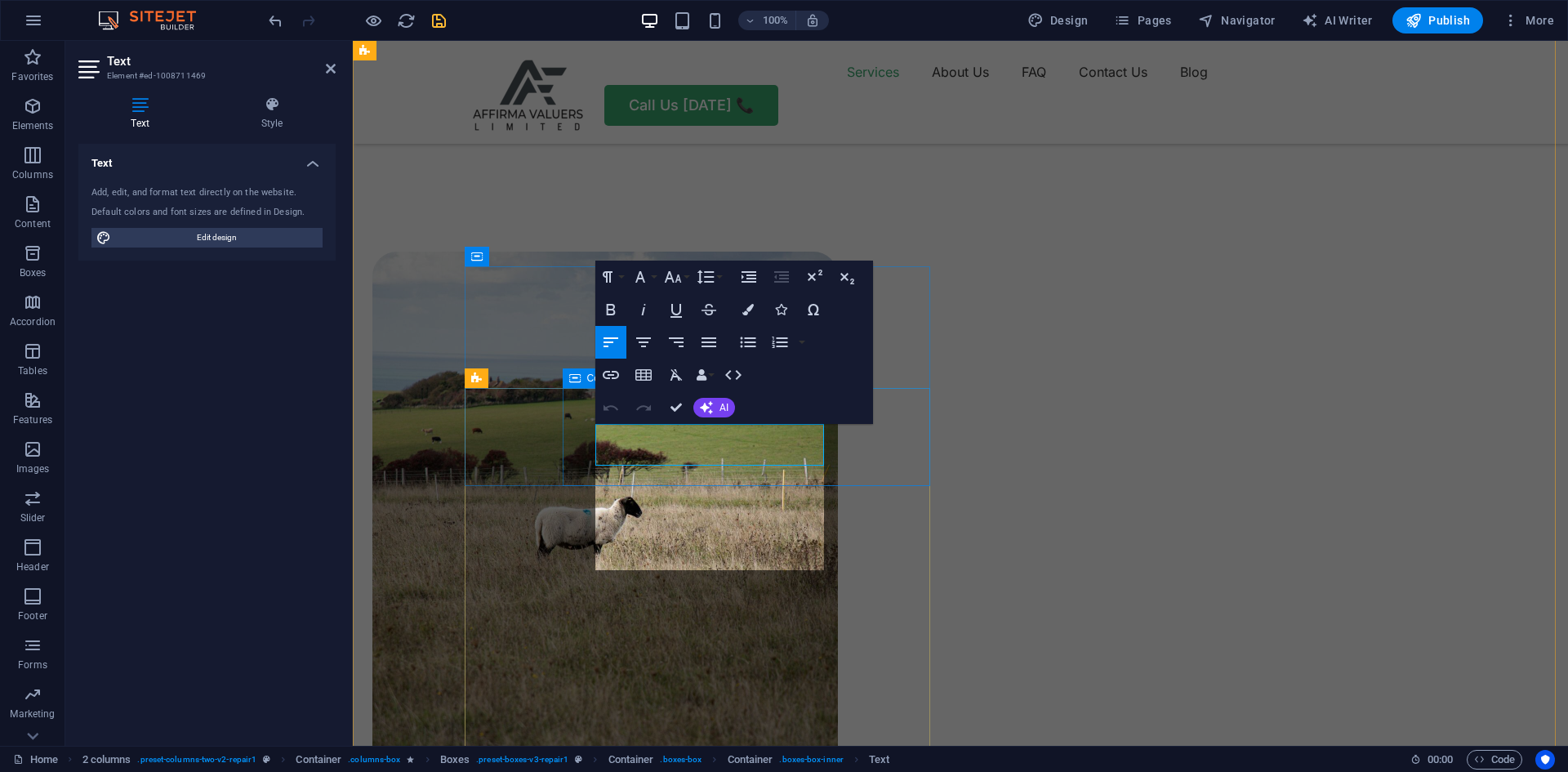
scroll to position [2865, 2]
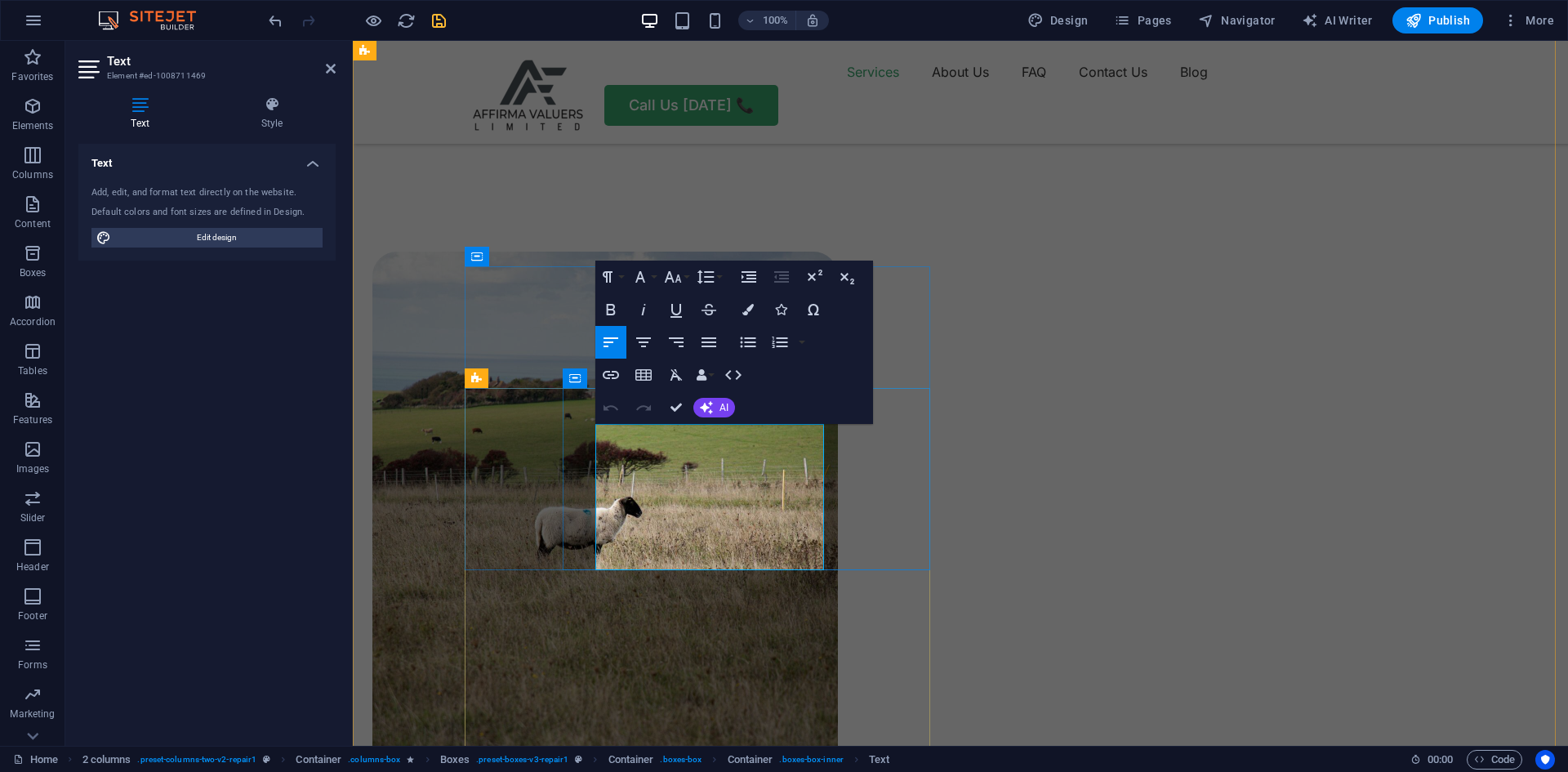
drag, startPoint x: 666, startPoint y: 565, endPoint x: 731, endPoint y: 504, distance: 89.1
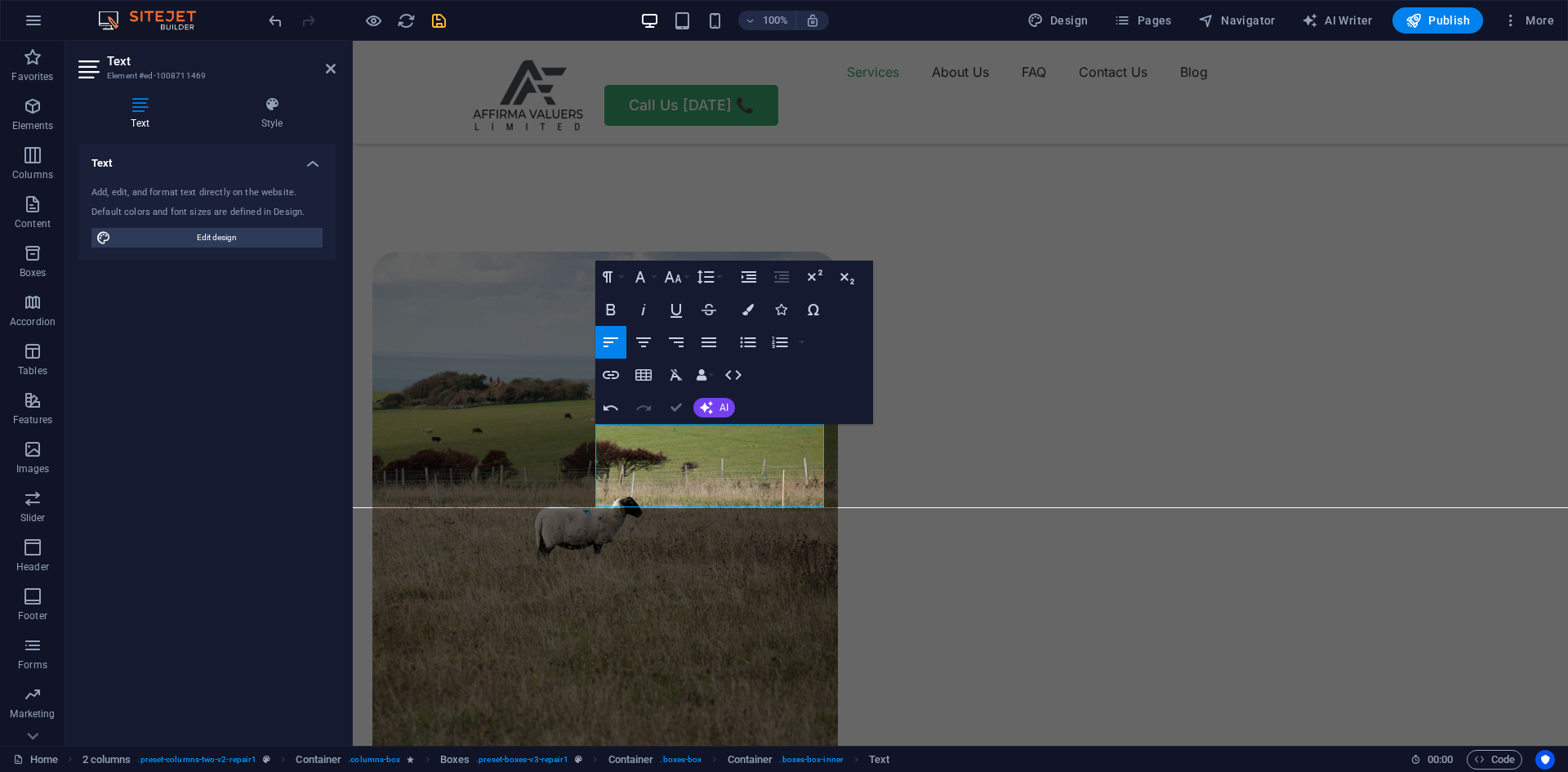
drag, startPoint x: 676, startPoint y: 410, endPoint x: 668, endPoint y: 374, distance: 36.9
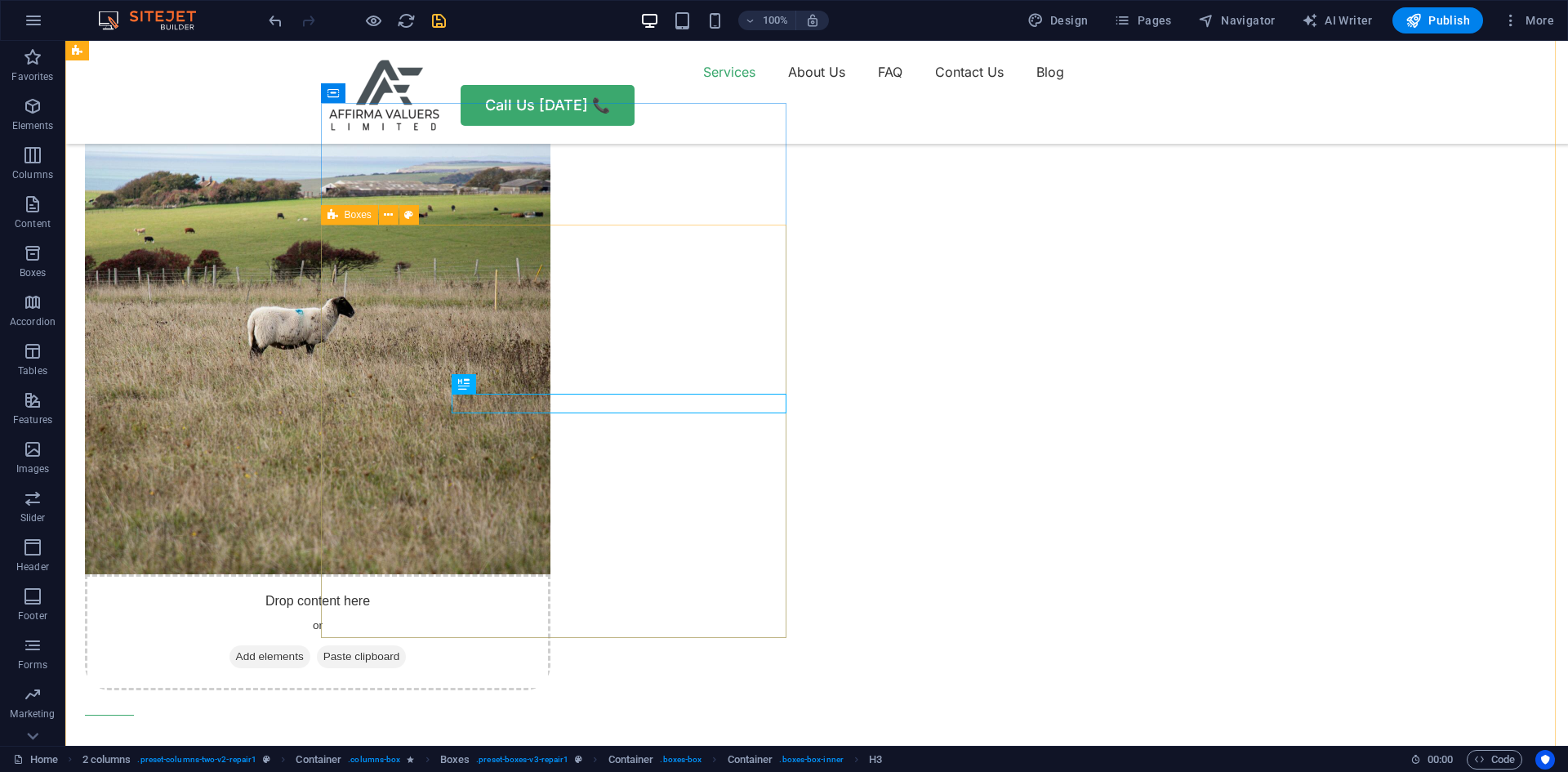
scroll to position [1308, 0]
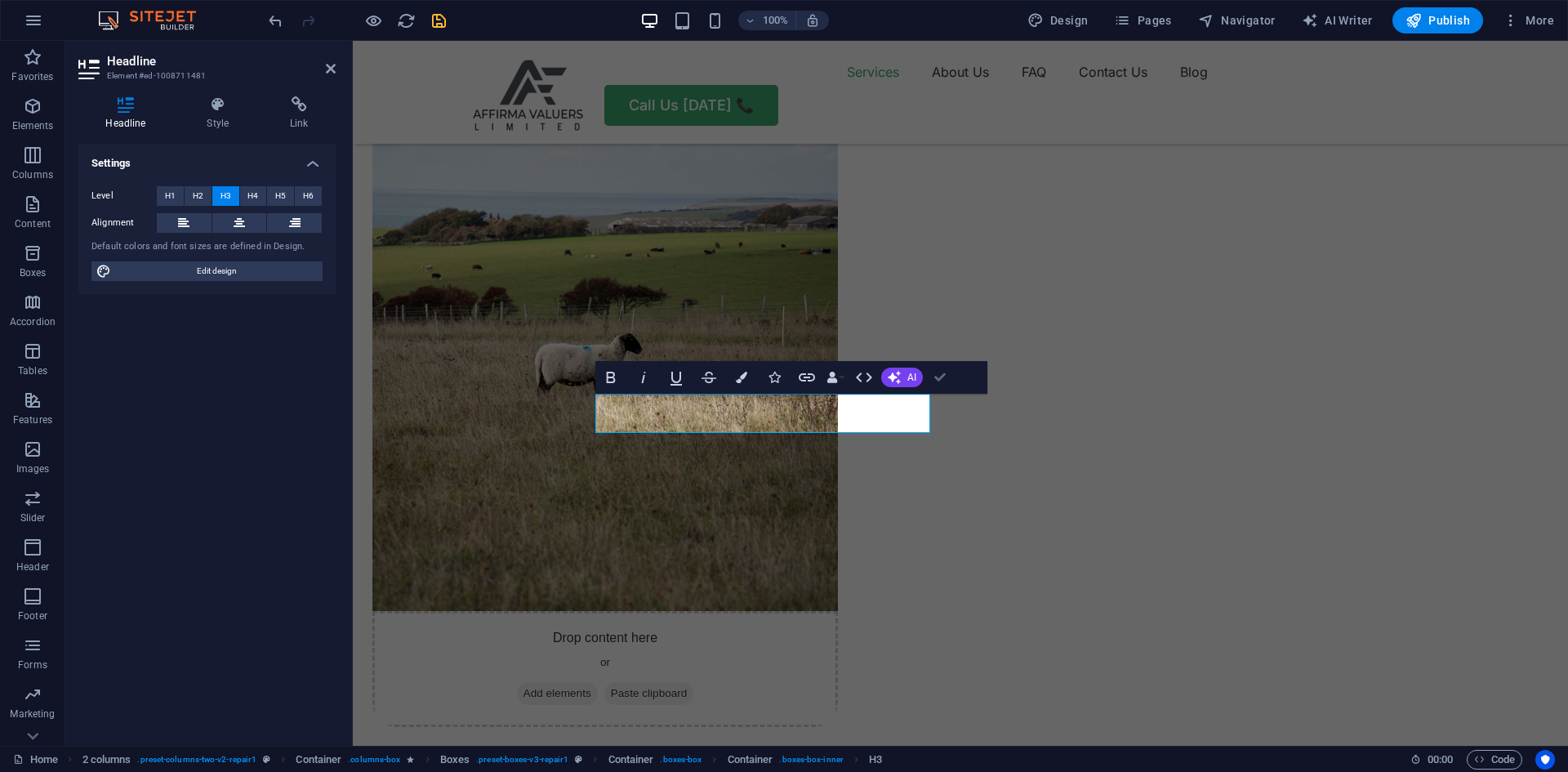
drag, startPoint x: 942, startPoint y: 375, endPoint x: 877, endPoint y: 336, distance: 75.8
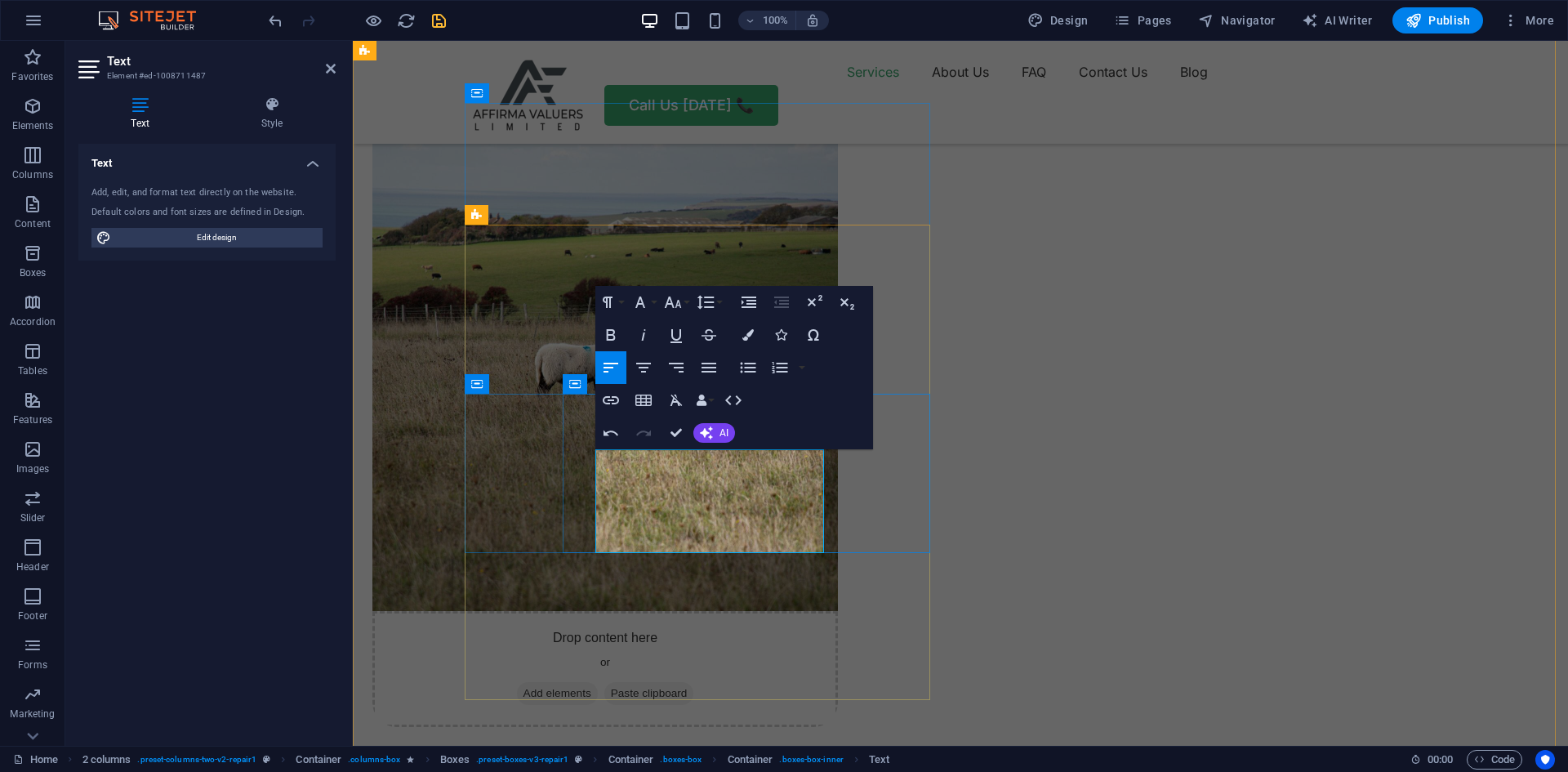
scroll to position [1583, 6]
drag, startPoint x: 660, startPoint y: 544, endPoint x: 713, endPoint y: 525, distance: 56.3
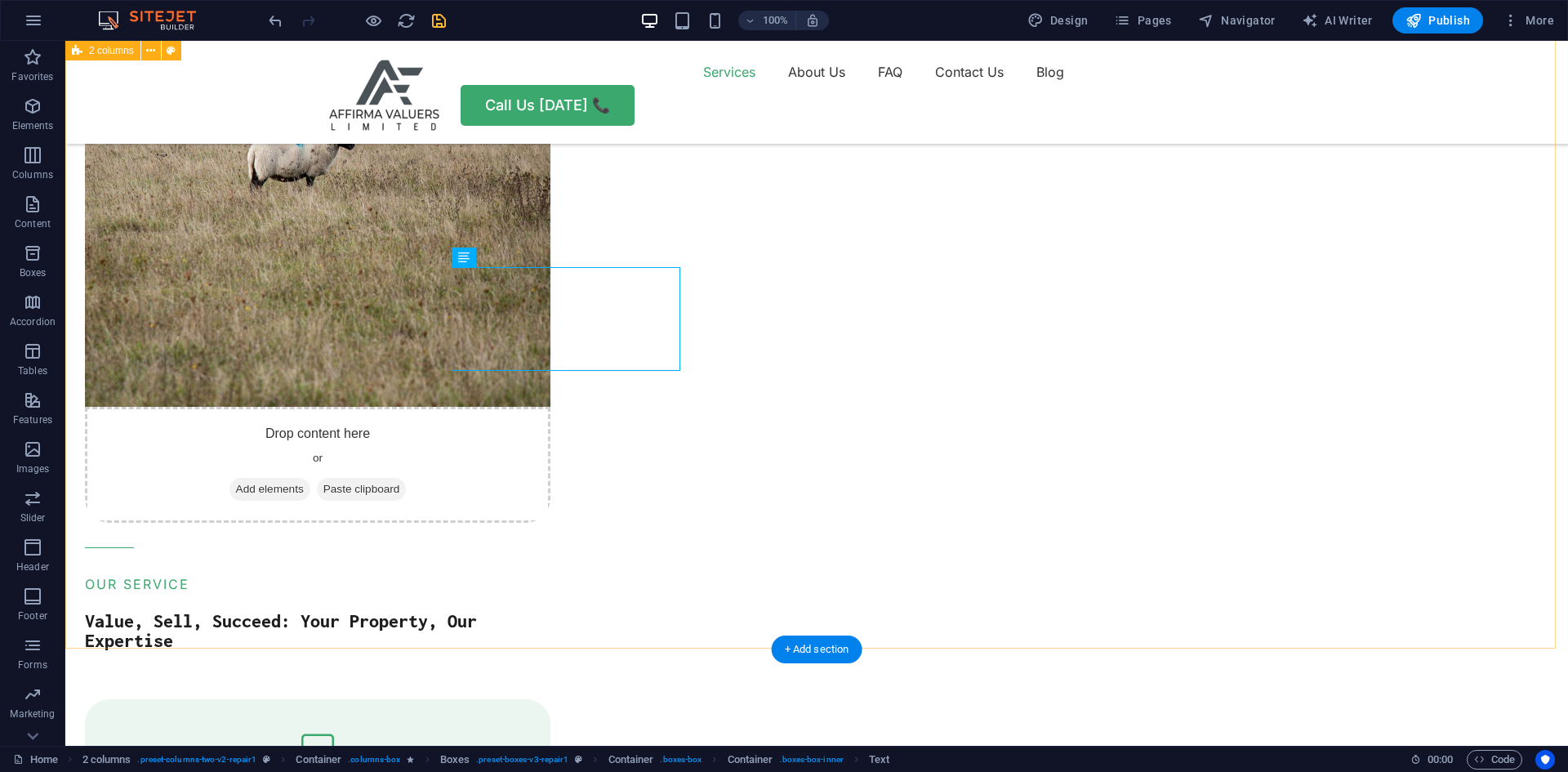
scroll to position [1553, 0]
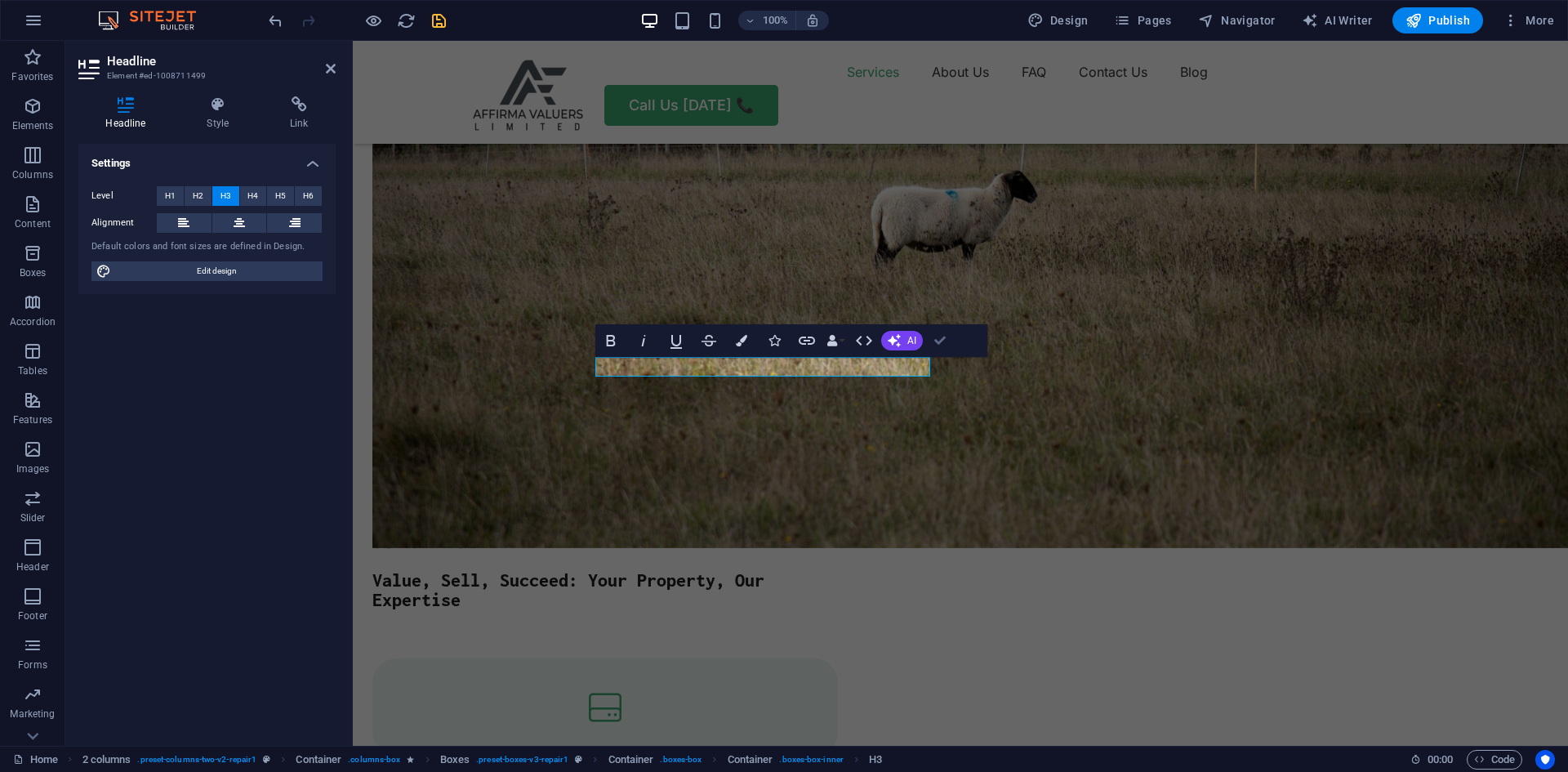
drag, startPoint x: 943, startPoint y: 341, endPoint x: 822, endPoint y: 335, distance: 121.1
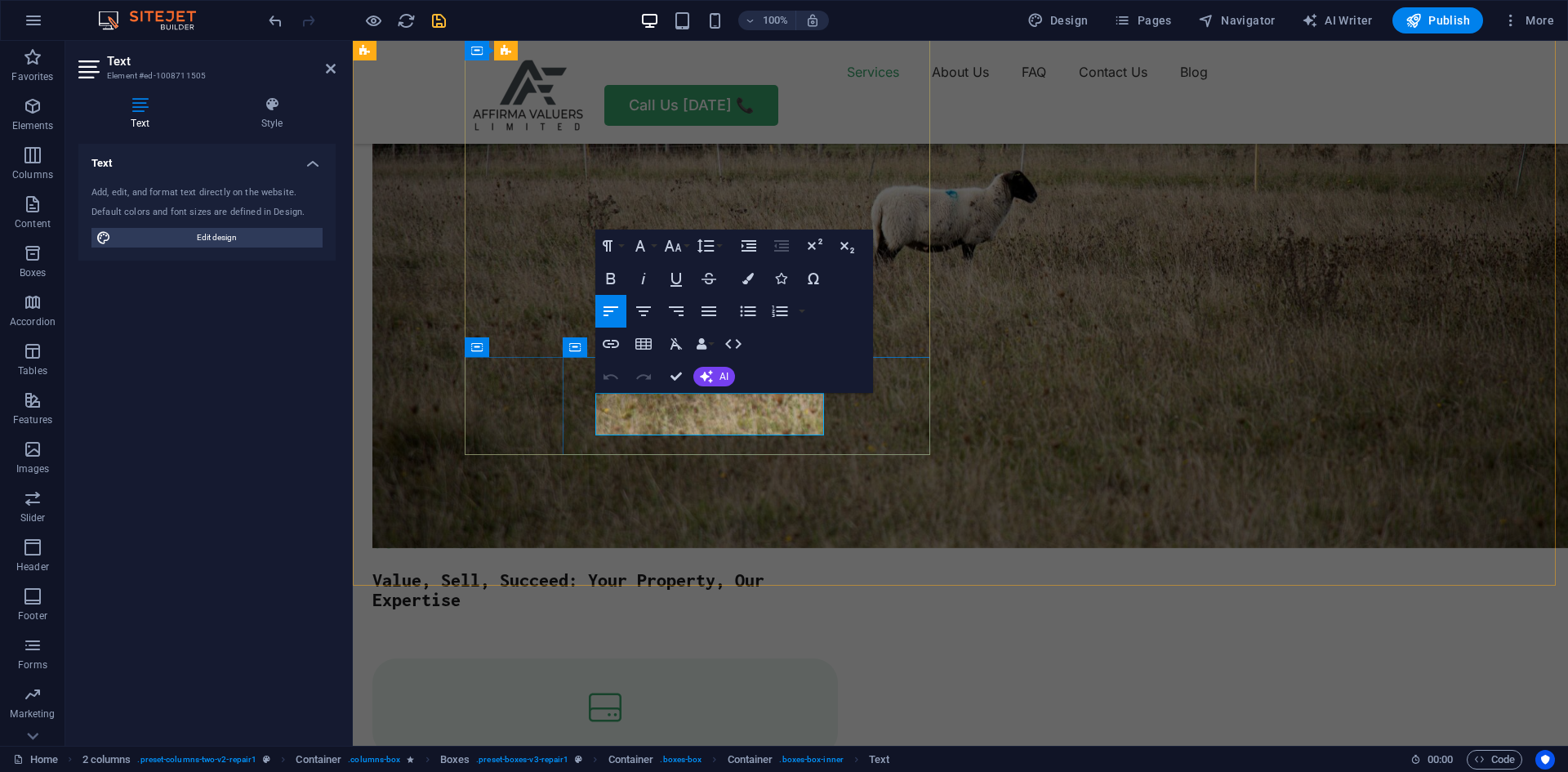
drag, startPoint x: 690, startPoint y: 448, endPoint x: 700, endPoint y: 457, distance: 13.5
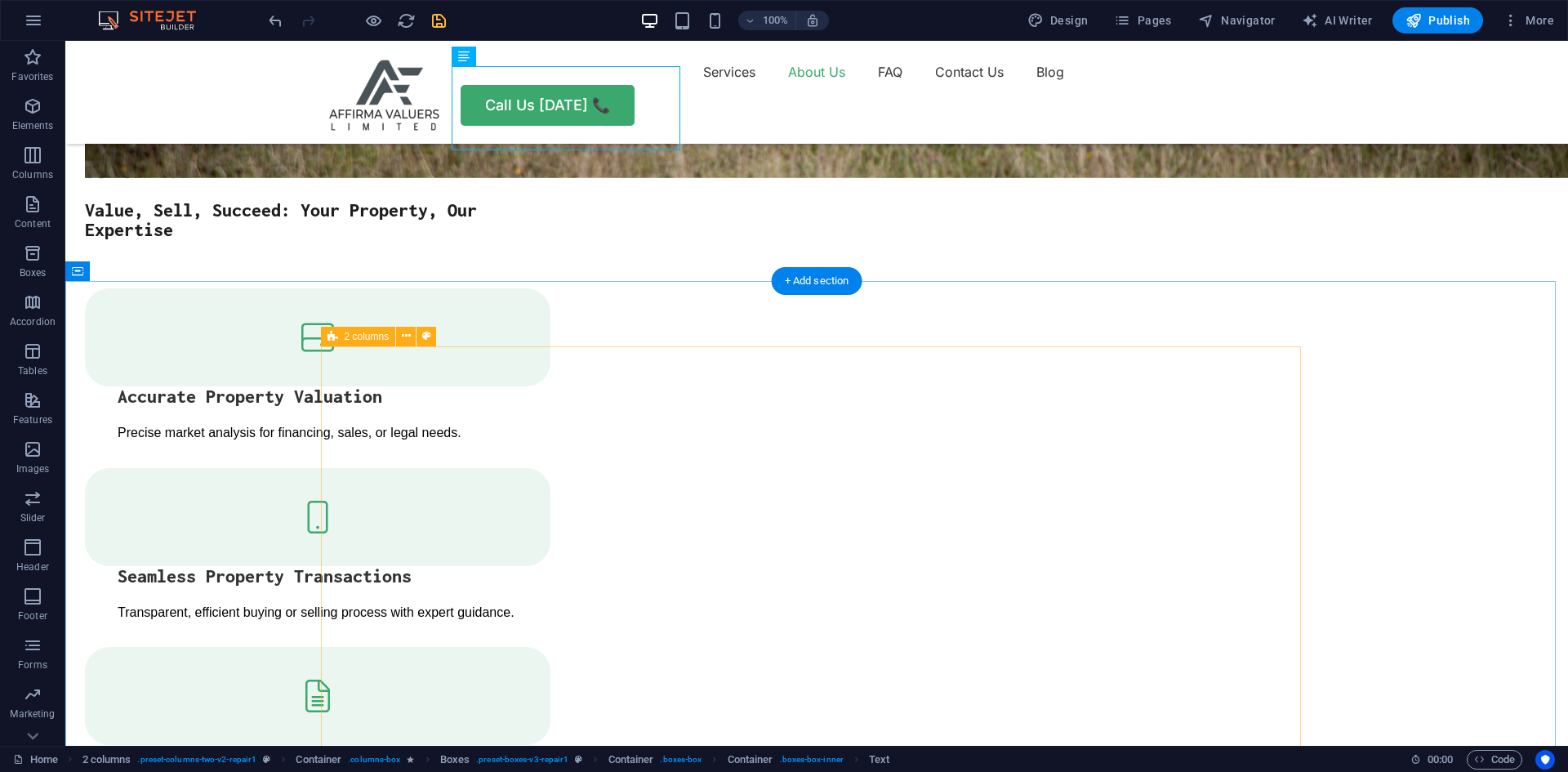
scroll to position [1962, 0]
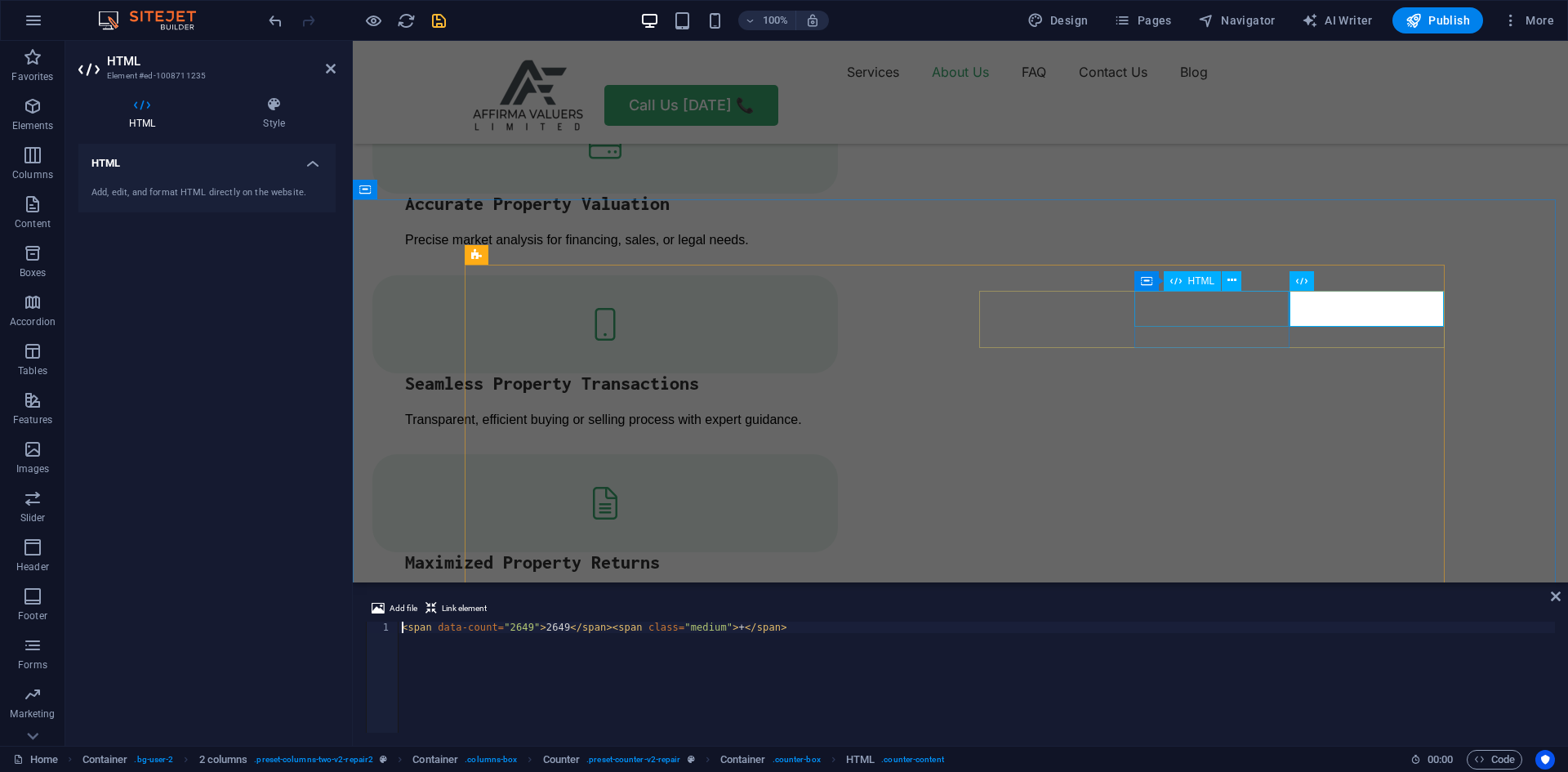
scroll to position [1807, 0]
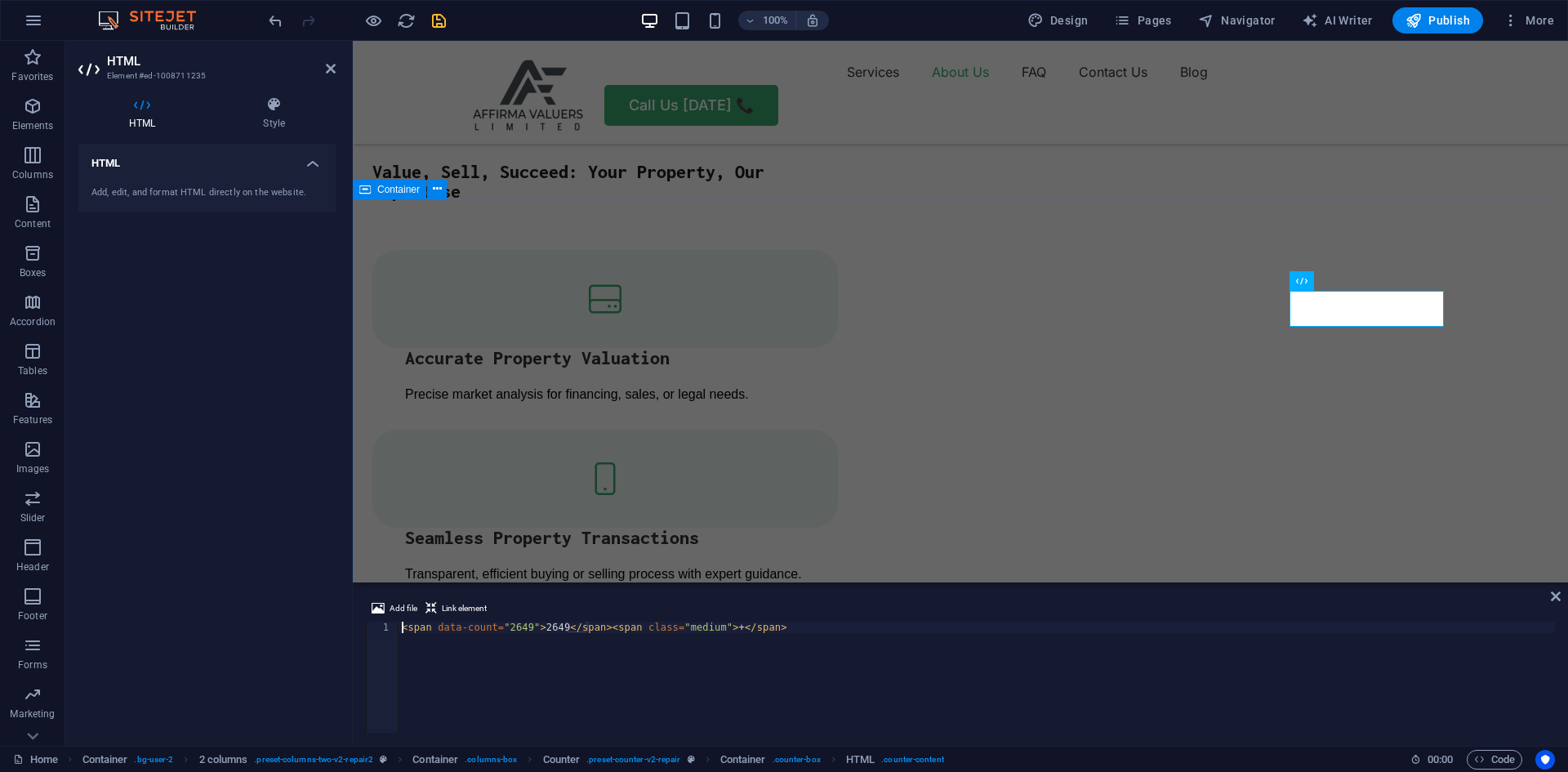
click at [523, 629] on div "< span data-count = "2649" > 2649 </ span > < span class = "medium" > + </ span…" at bounding box center [976, 689] width 1156 height 134
click at [544, 625] on div "< span data-count = "269" > 2649 </ span > < span class = "medium" > + </ span >" at bounding box center [976, 689] width 1156 height 134
click at [806, 633] on div "< span data-count = "269" > 269 </ span > < span class = "medium" > + </ span >" at bounding box center [976, 689] width 1156 height 134
type textarea "<span data-count="269">269</span><span class="medium">+</span>"
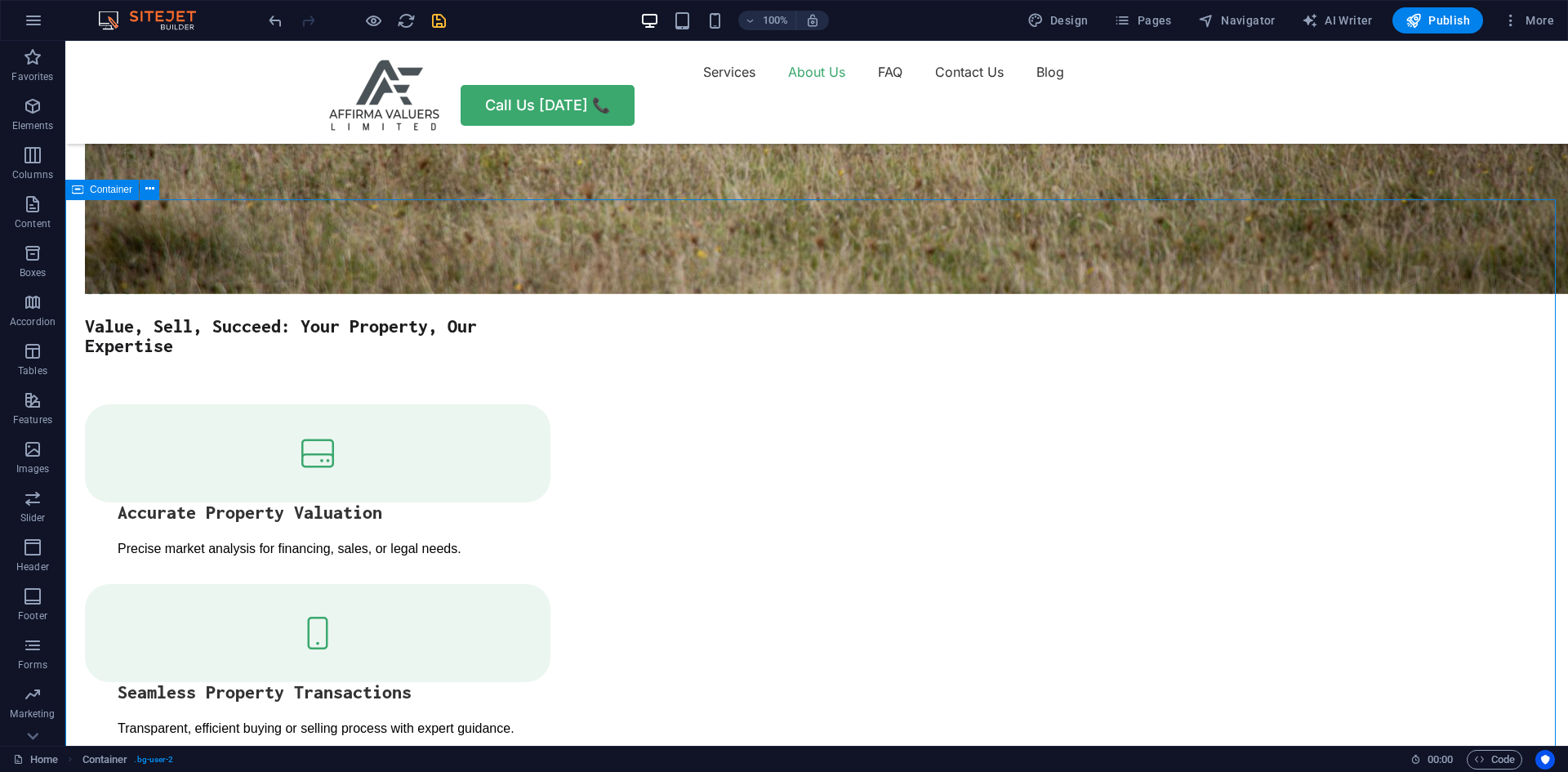
scroll to position [1962, 0]
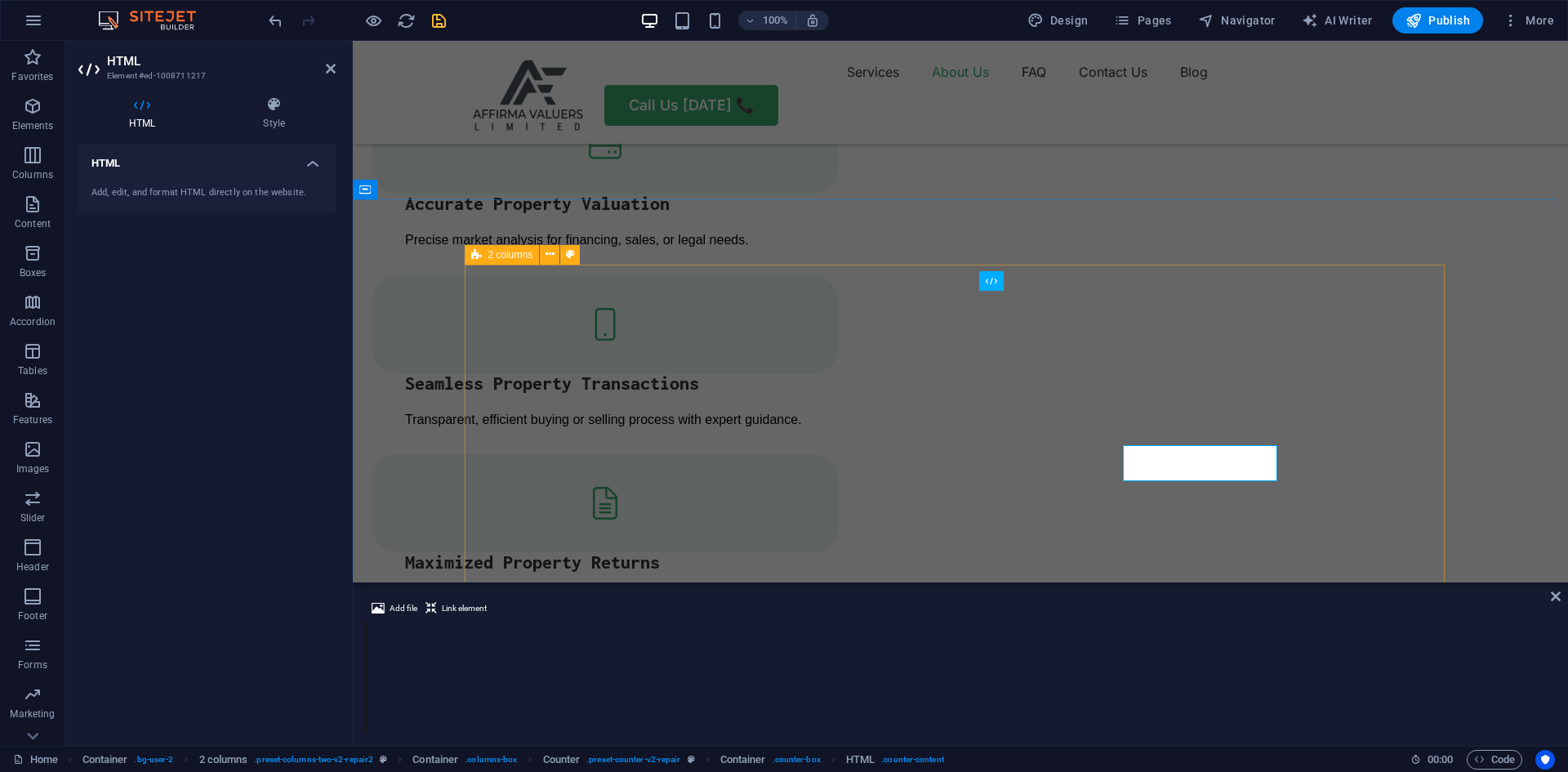
scroll to position [1807, 0]
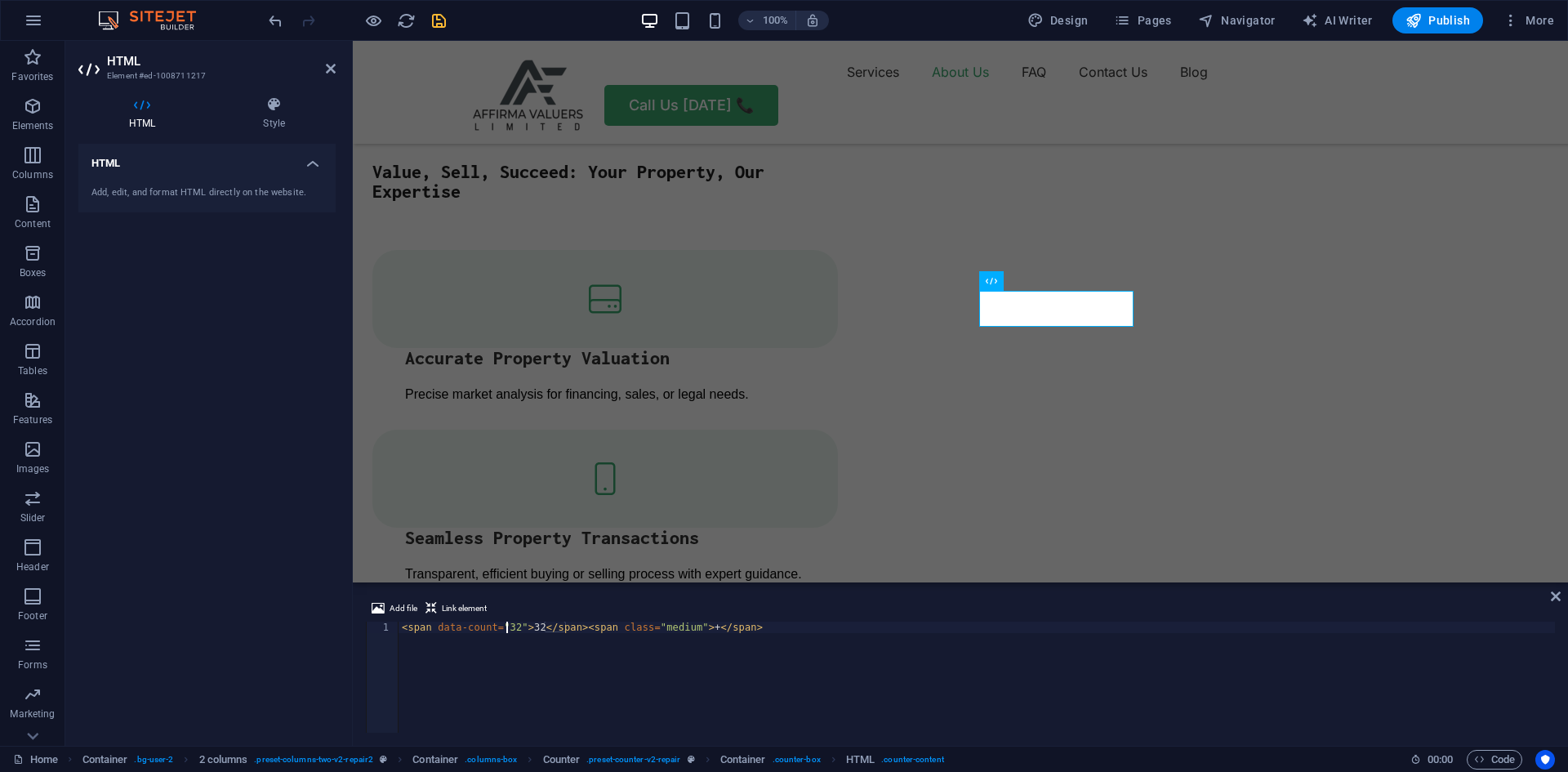
click at [506, 626] on div "< span data-count = "32" > 32 </ span > < span class = "medium" > + </ span >" at bounding box center [976, 689] width 1156 height 134
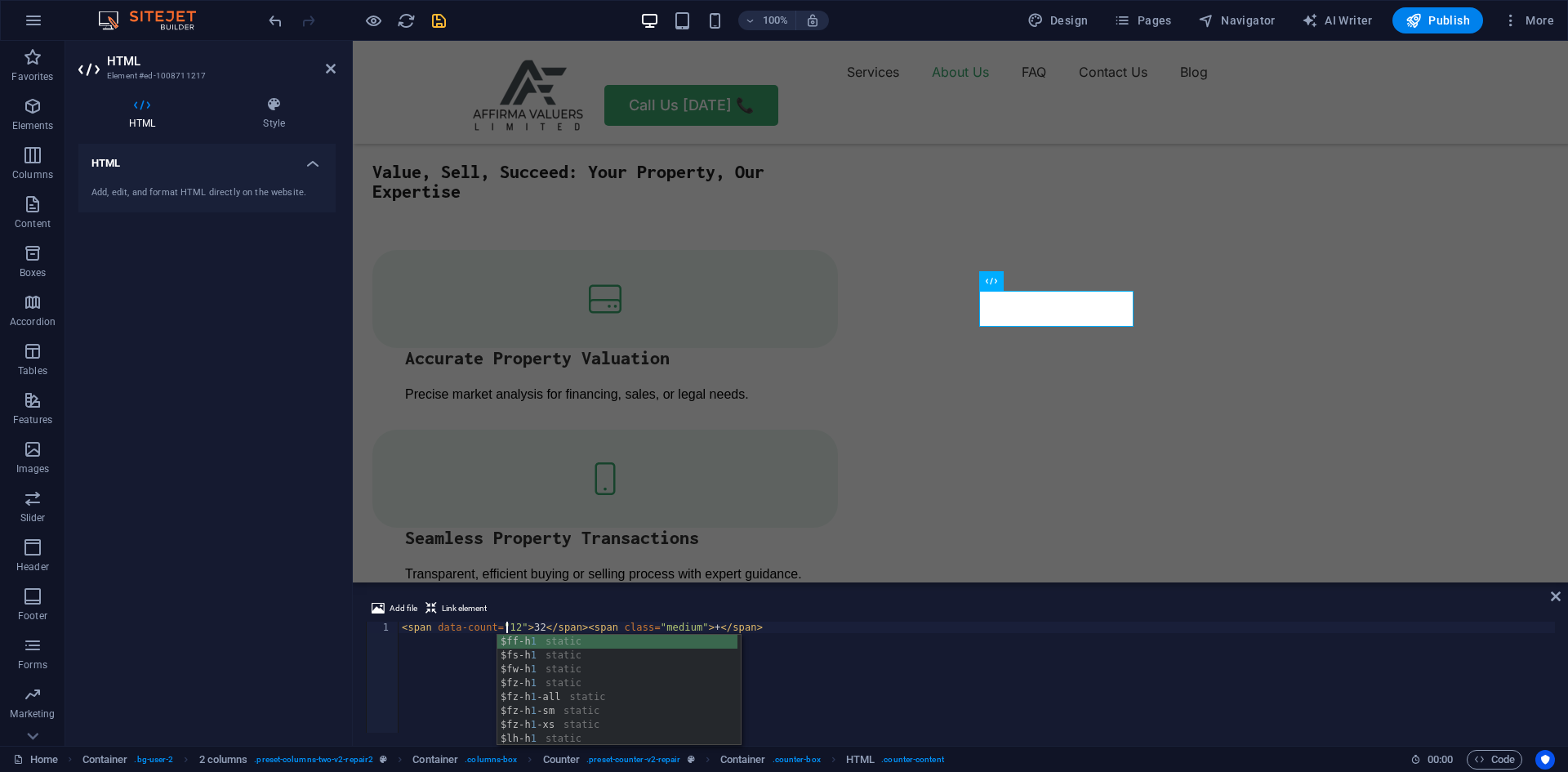
scroll to position [0, 8]
click at [532, 624] on div "< span data-count = "12" > 32 </ span > < span class = "medium" > + </ span >" at bounding box center [976, 689] width 1156 height 134
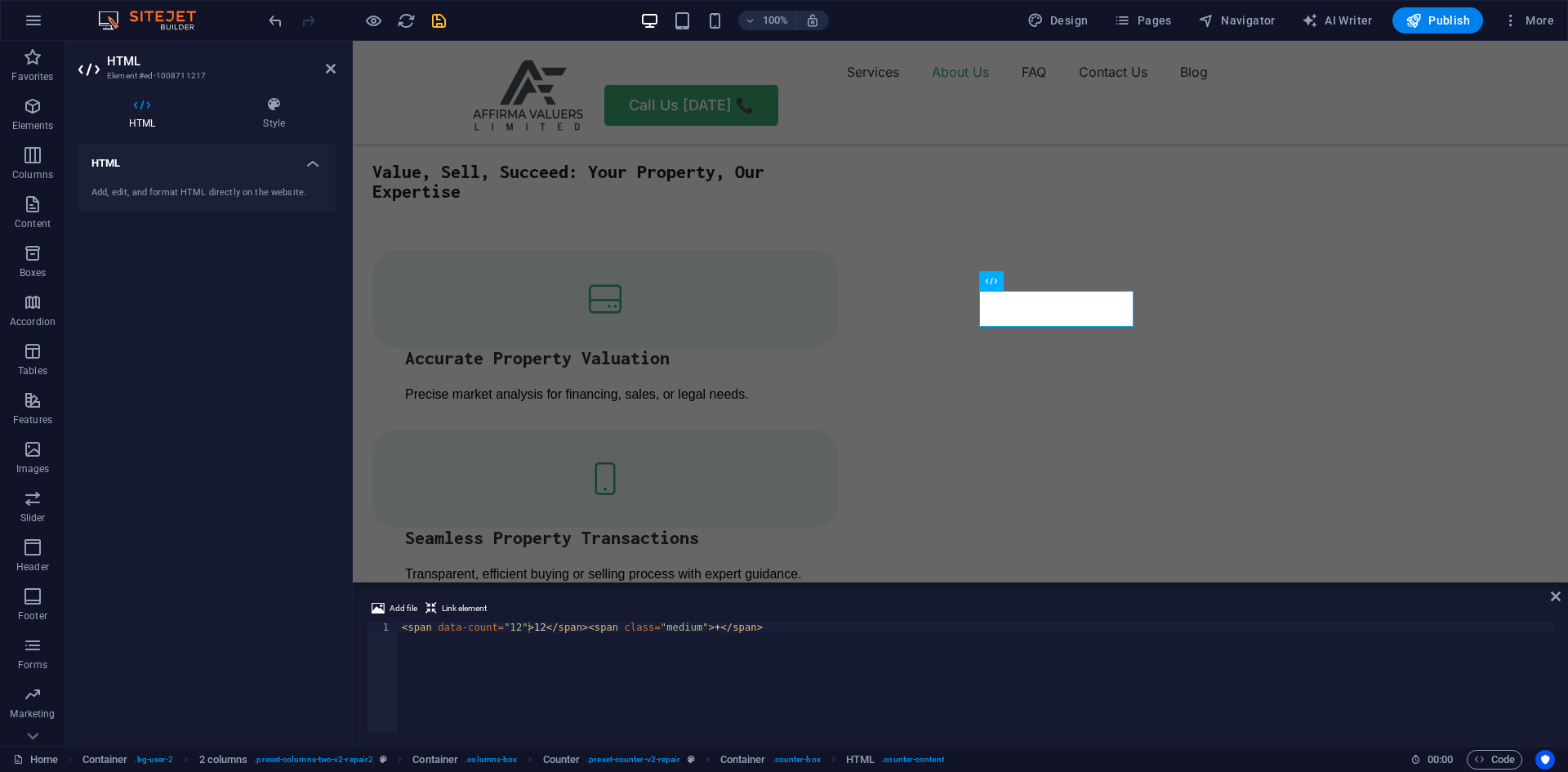
click at [244, 409] on div "HTML Add, edit, and format HTML directly on the website." at bounding box center [206, 438] width 257 height 589
click at [512, 625] on div "< span data-count = "12" > 12 </ span > < span class = "medium" > + </ span >" at bounding box center [976, 689] width 1156 height 134
click at [534, 628] on div "< span data-count = "14" > 12 </ span > < span class = "medium" > + </ span >" at bounding box center [976, 689] width 1156 height 134
type textarea "<span data-count="14">14</span><span class="medium">+</span>"
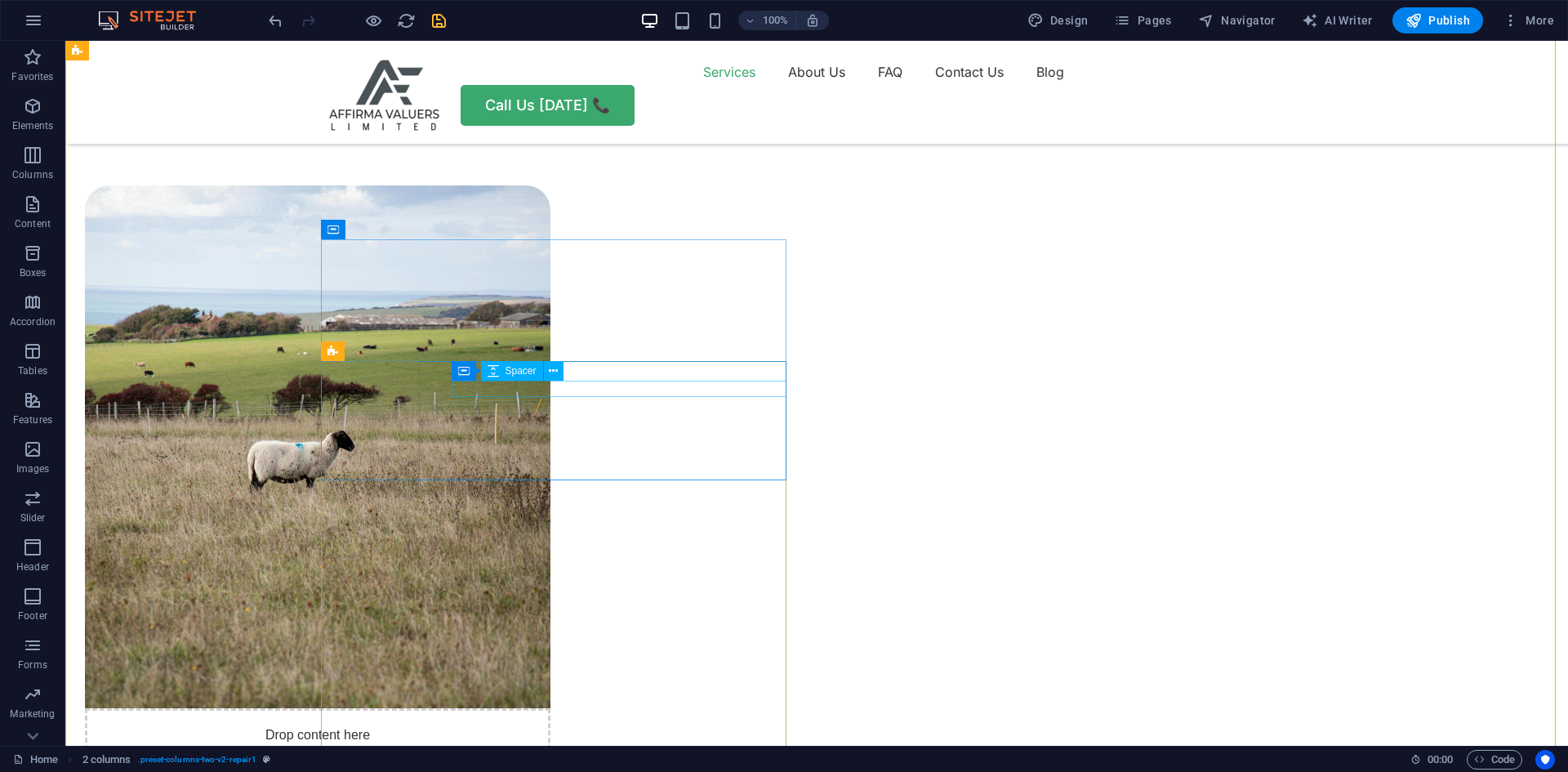
scroll to position [1122, 0]
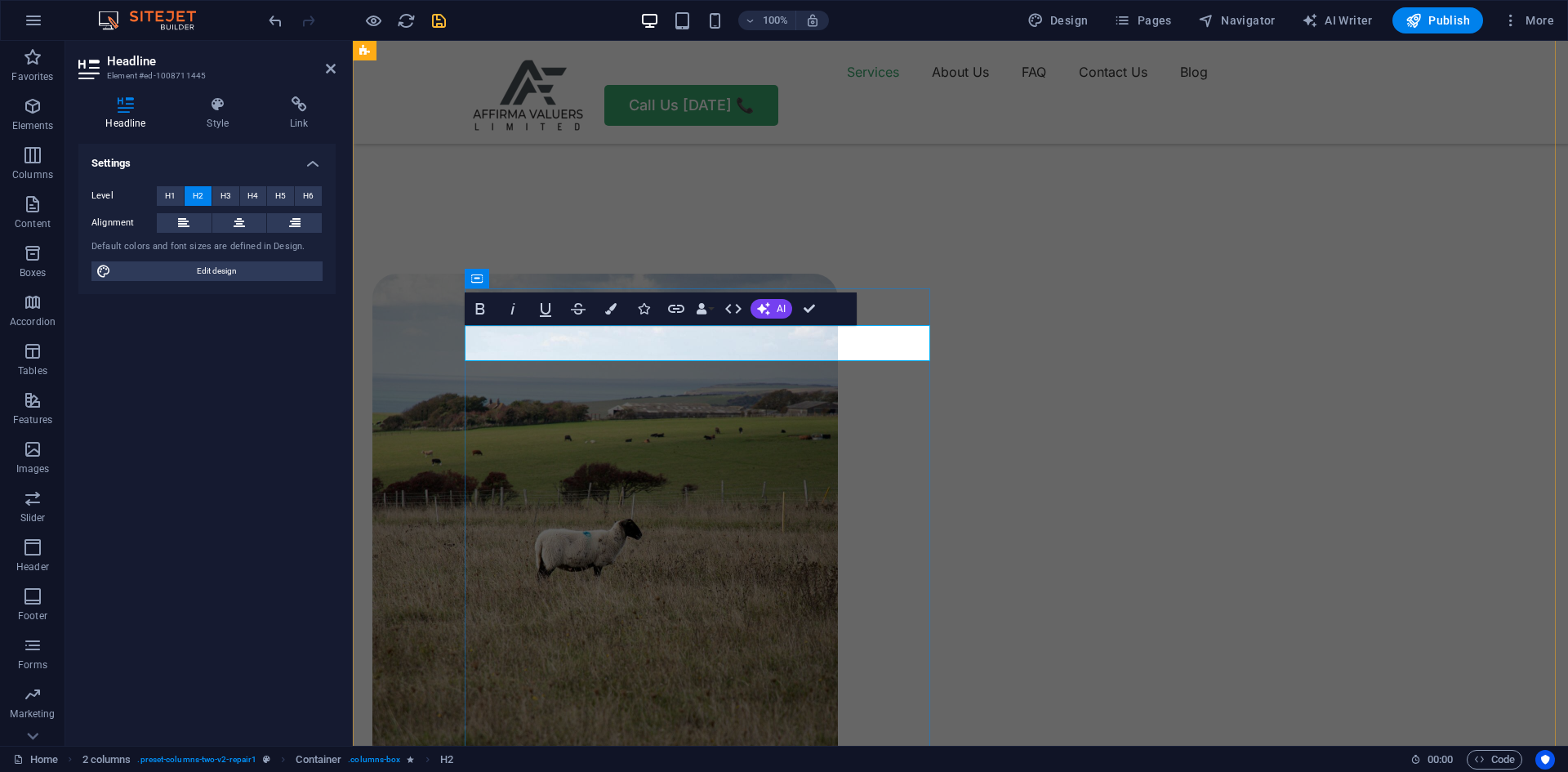
drag, startPoint x: 815, startPoint y: 306, endPoint x: 750, endPoint y: 266, distance: 76.3
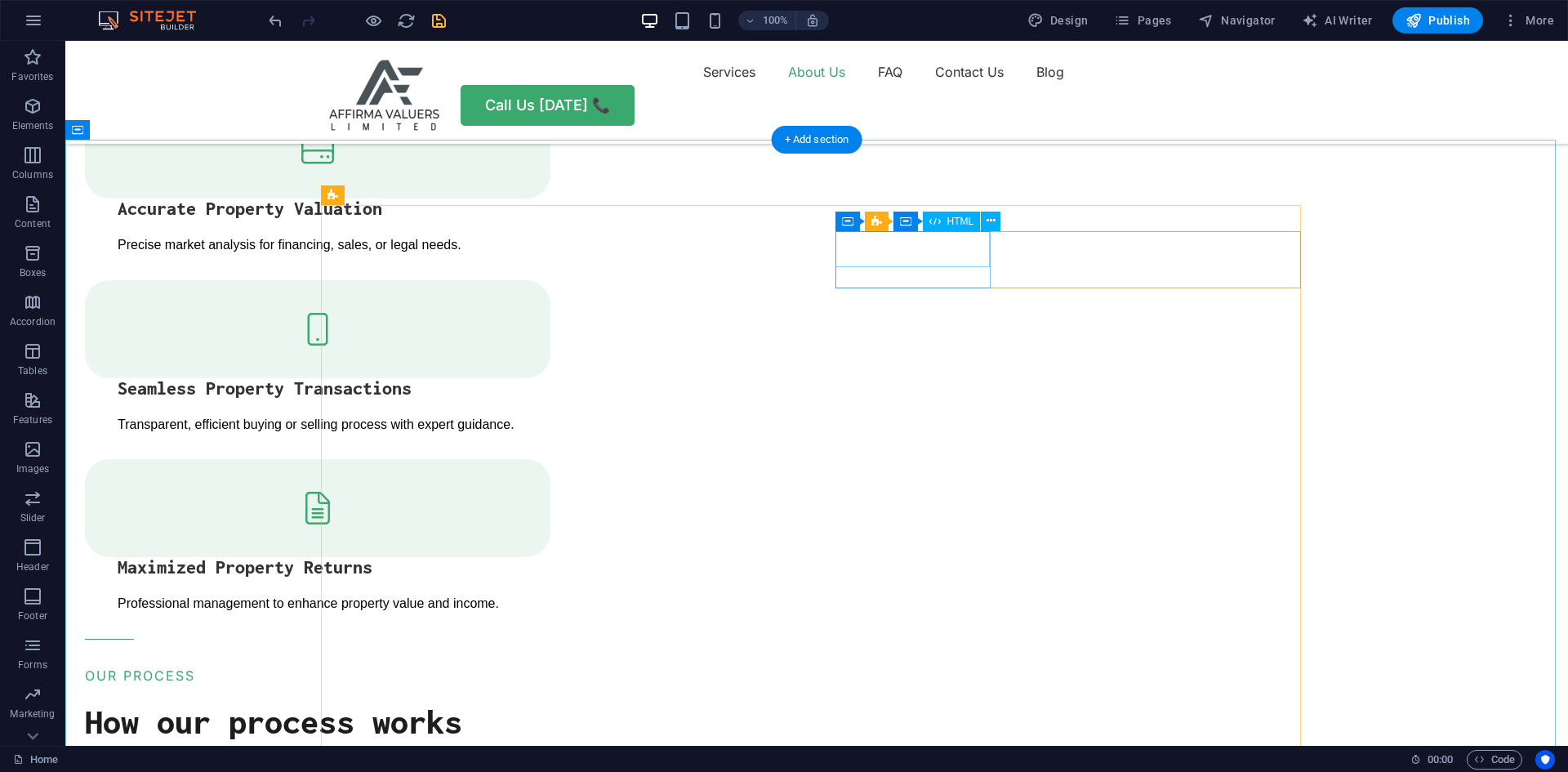
scroll to position [2021, 0]
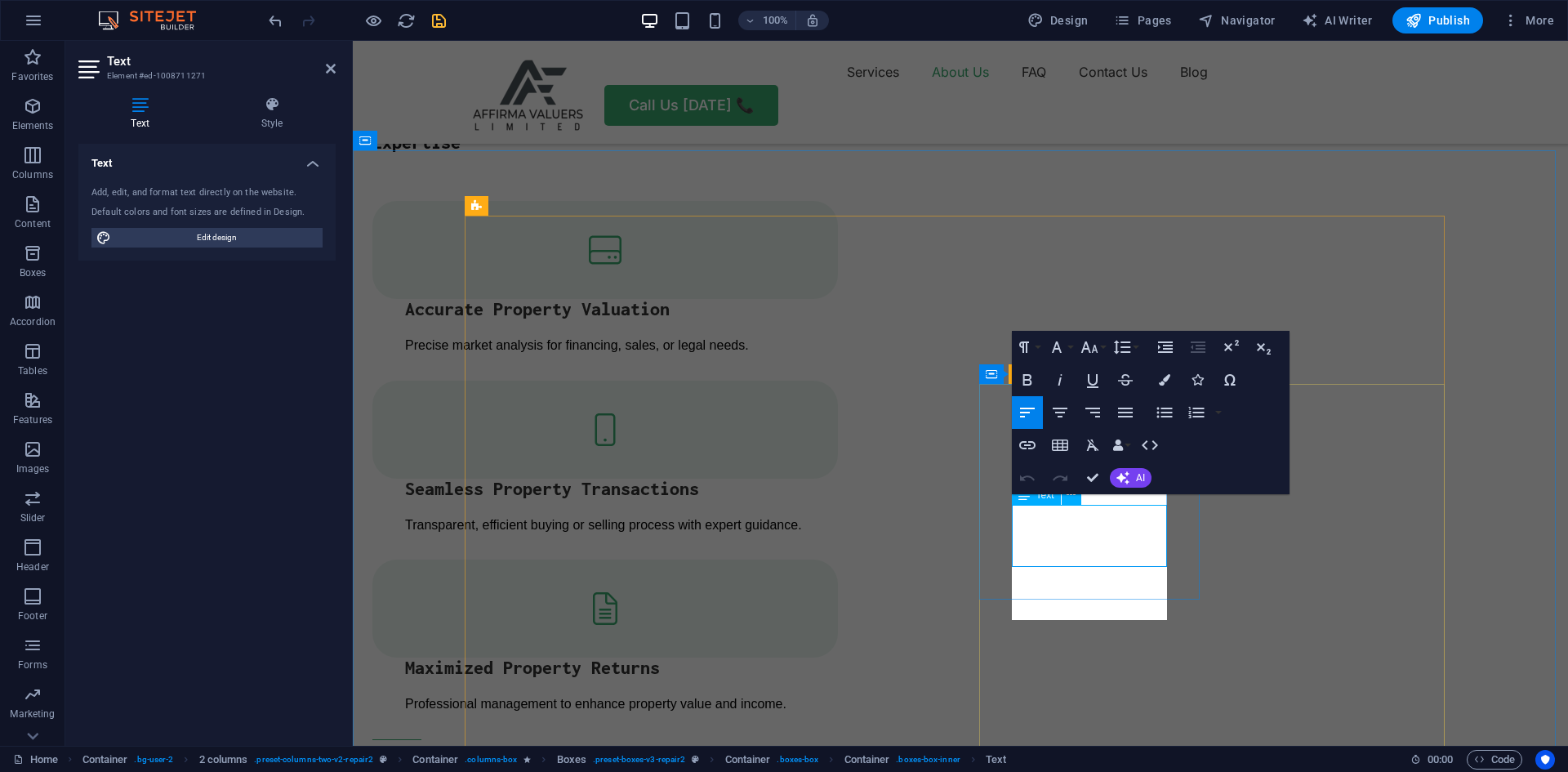
scroll to position [1144, 2]
drag, startPoint x: 1091, startPoint y: 480, endPoint x: 1026, endPoint y: 440, distance: 76.3
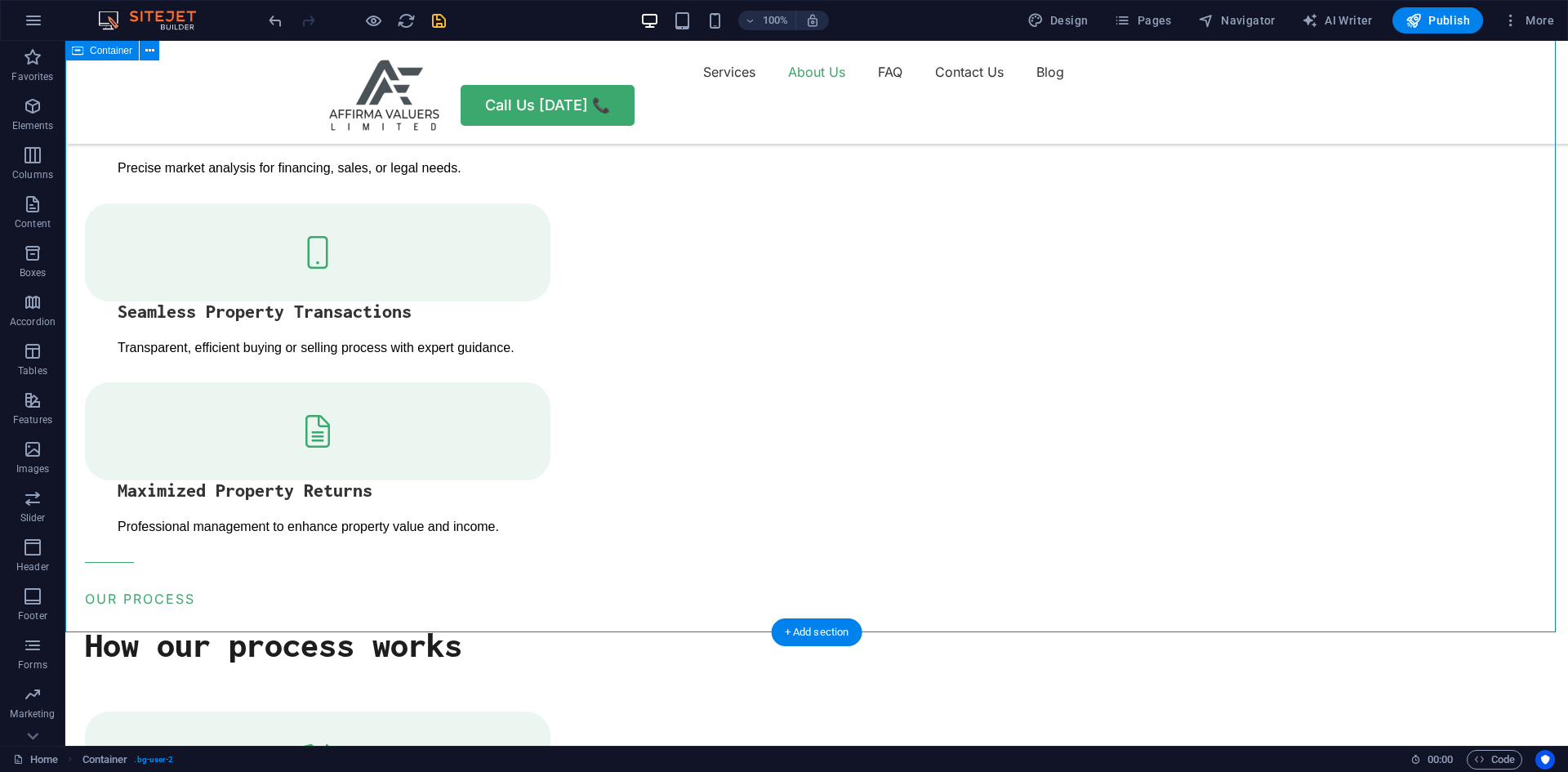
scroll to position [2338, 0]
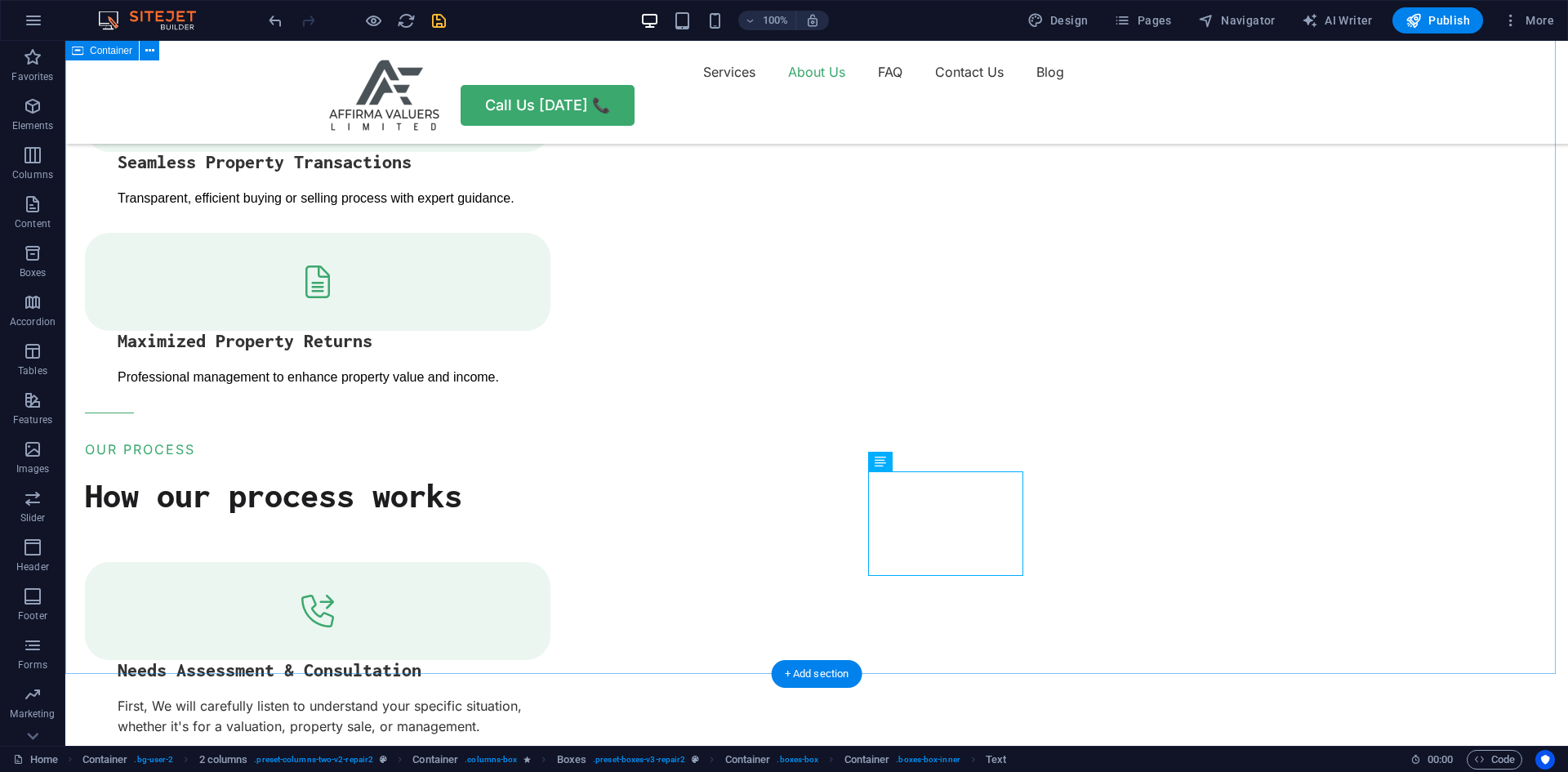
drag, startPoint x: 1424, startPoint y: 273, endPoint x: 1388, endPoint y: 300, distance: 45.0
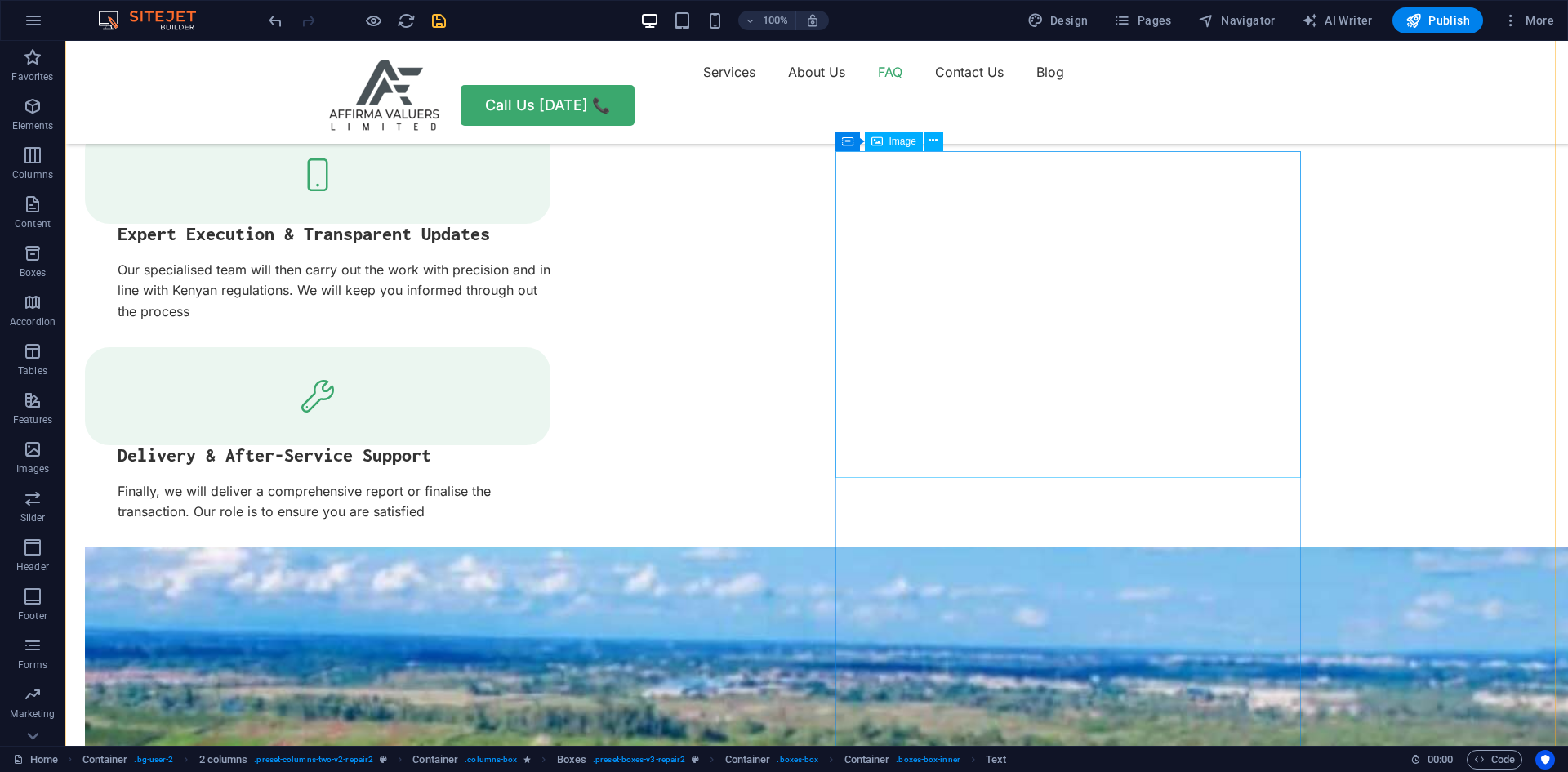
scroll to position [2992, 0]
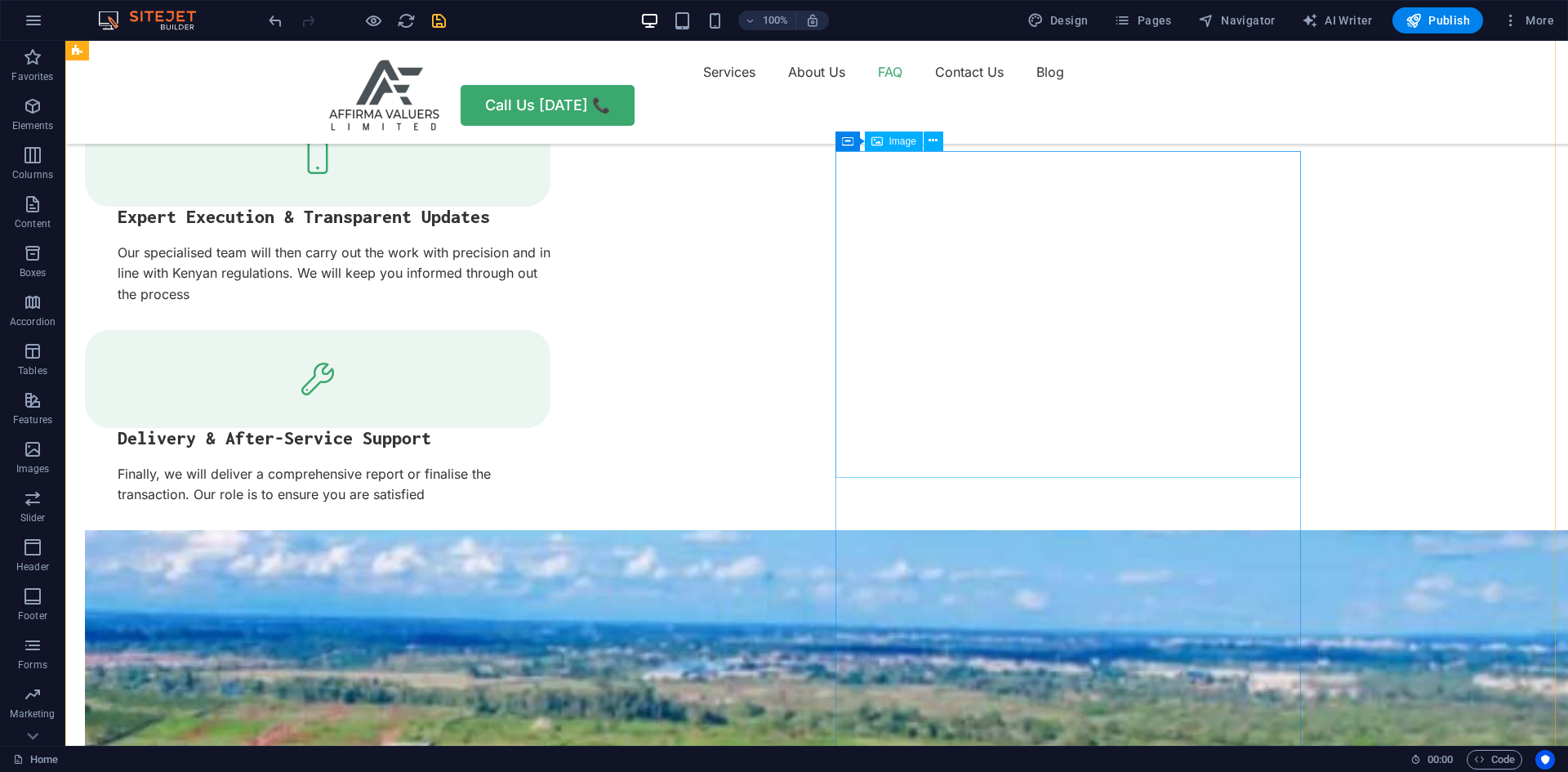
select select "%"
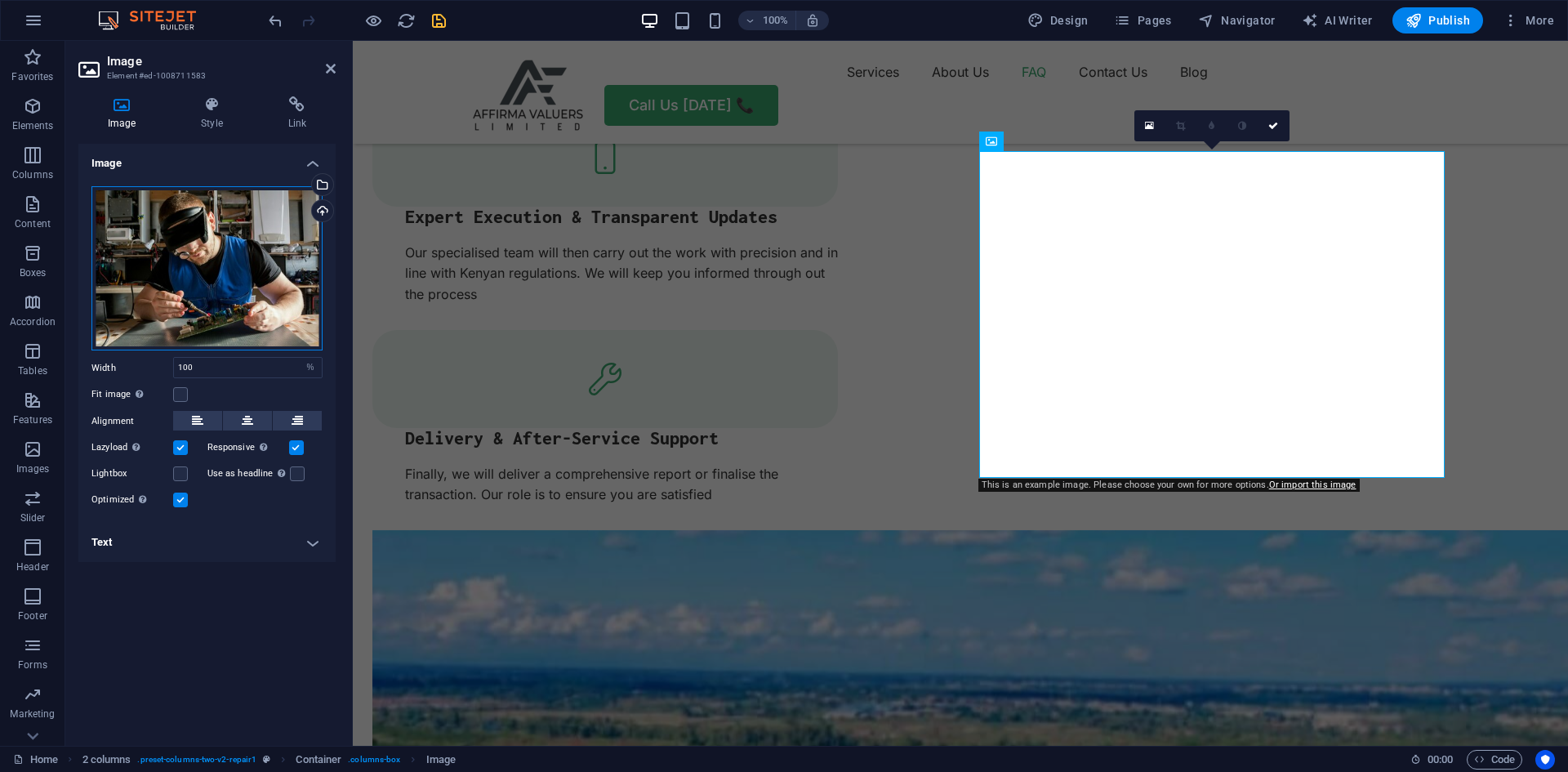
click at [219, 263] on div "Drag files here, click to choose files or select files from Files or our free s…" at bounding box center [207, 268] width 231 height 165
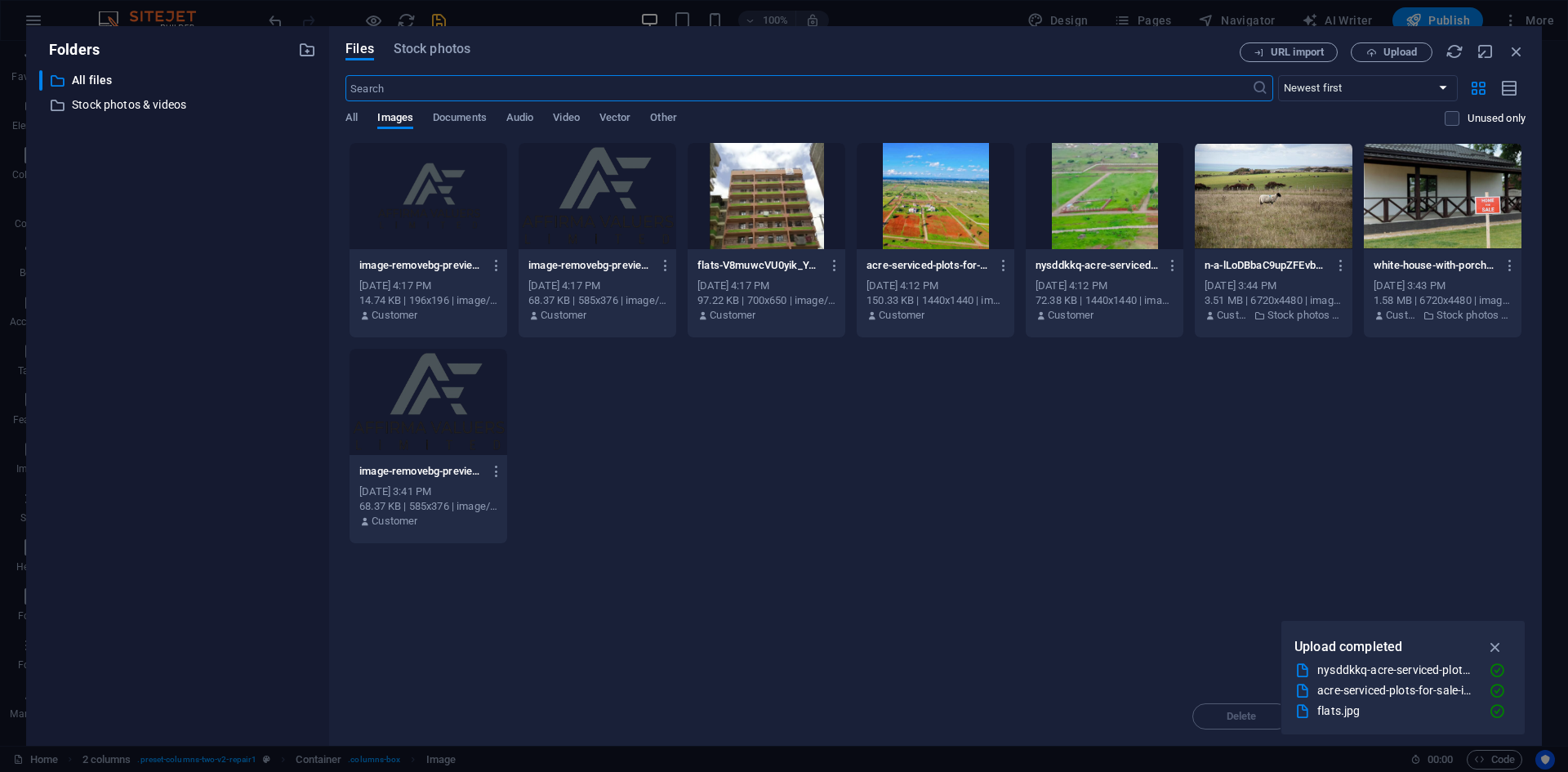
scroll to position [3290, 0]
click at [428, 48] on span "Stock photos" at bounding box center [432, 49] width 77 height 20
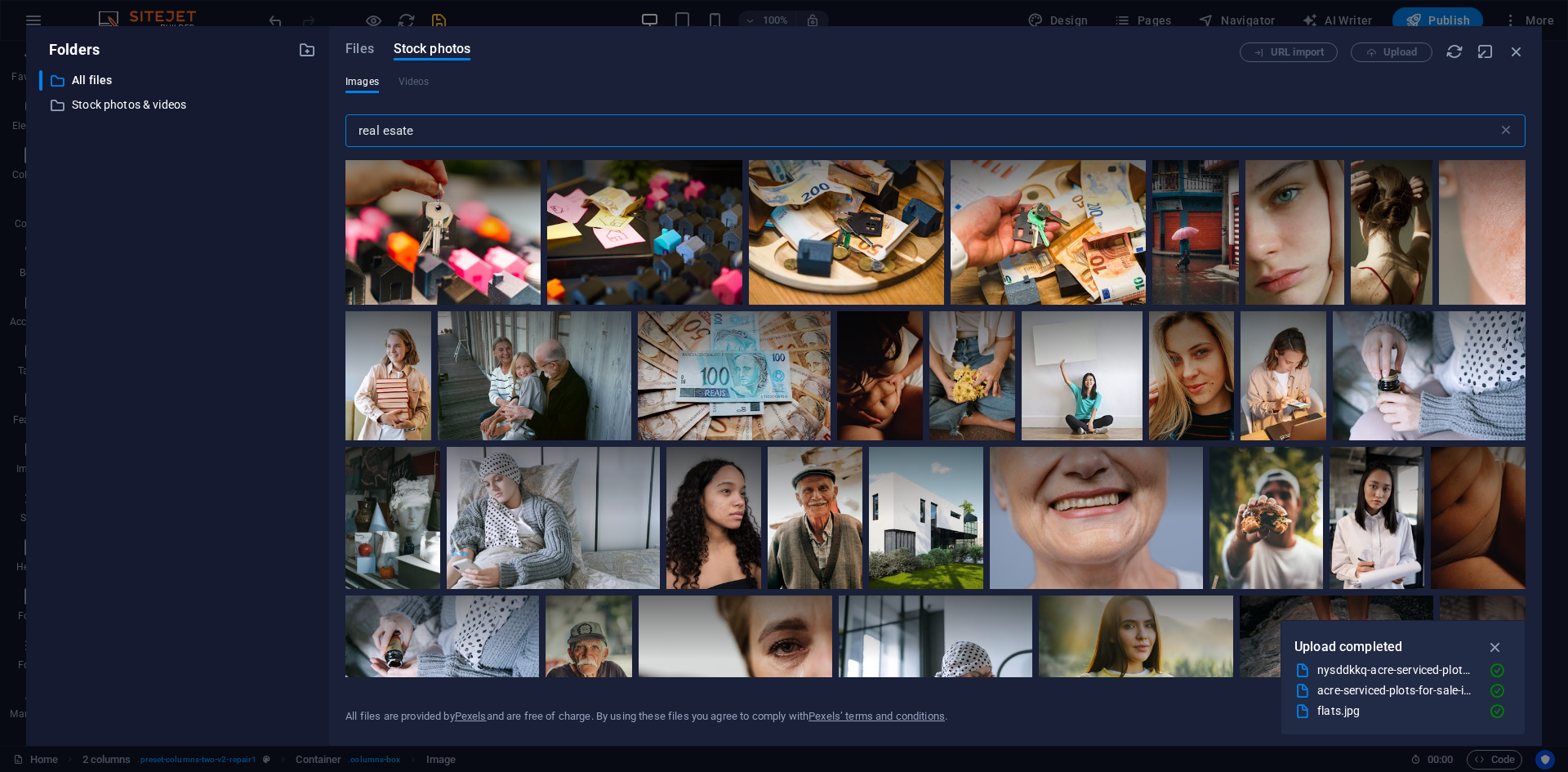
click at [481, 136] on input "real esate" at bounding box center [921, 130] width 1152 height 33
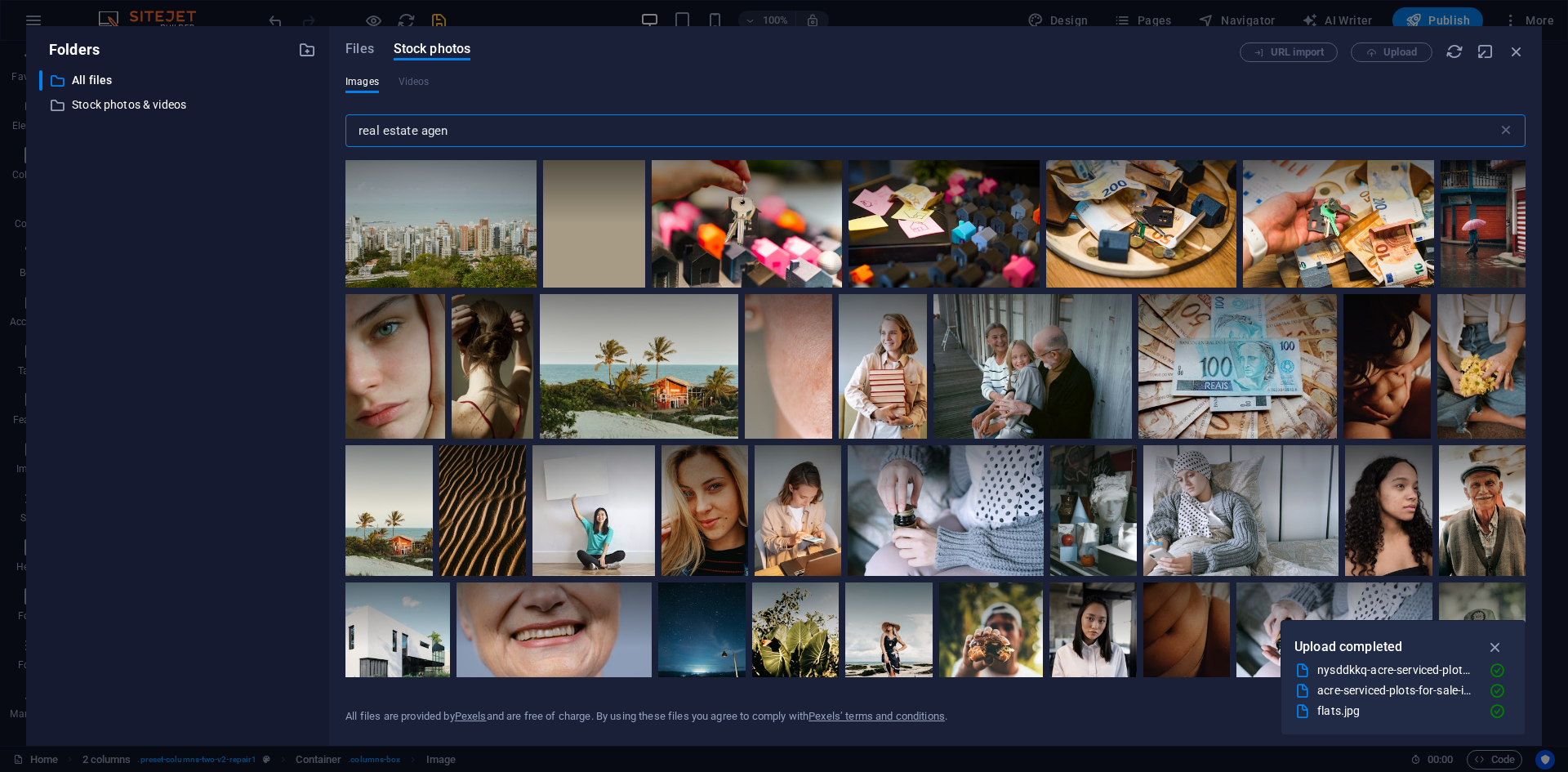
type input "real estate agent"
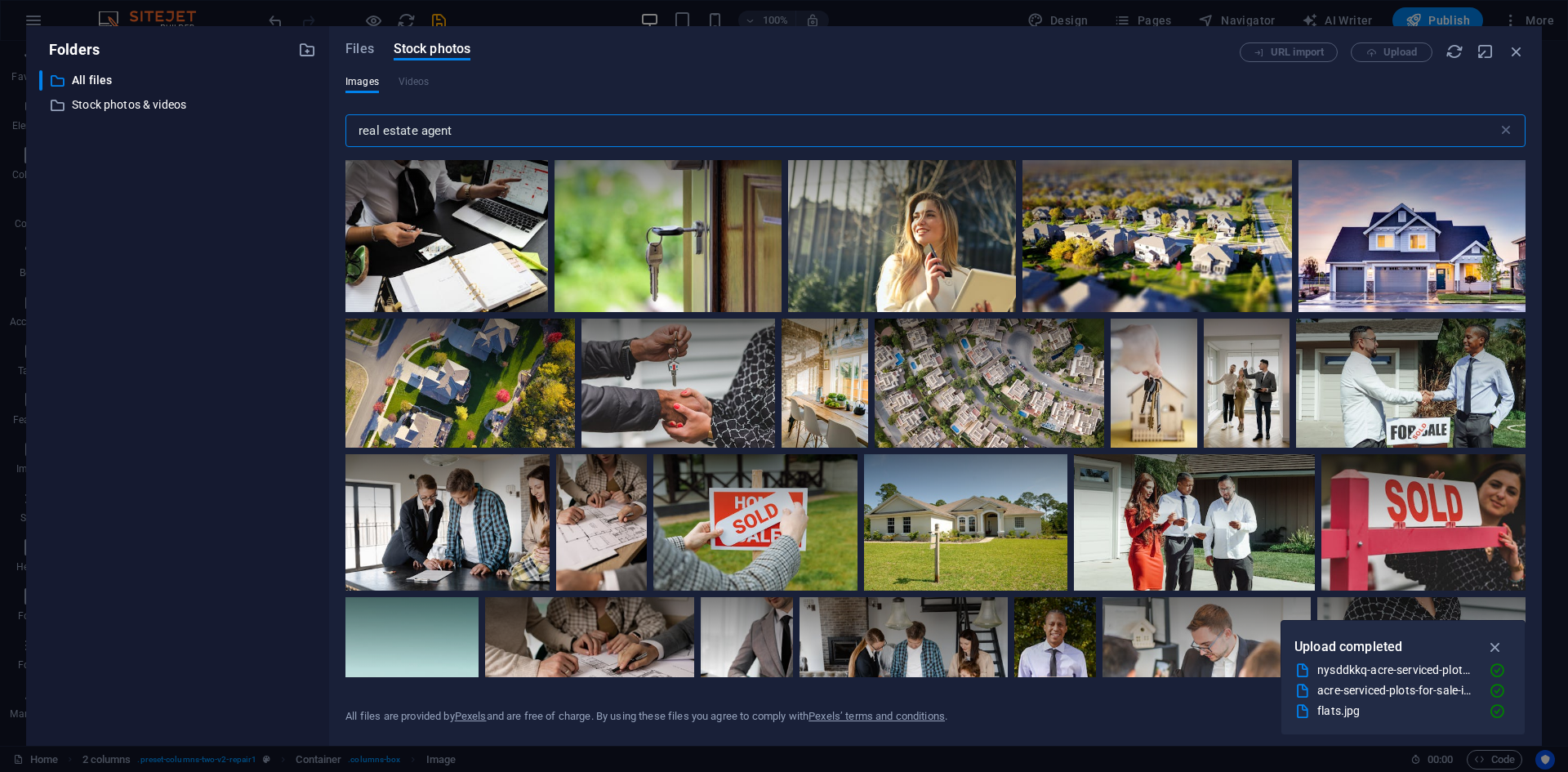
select select "%"
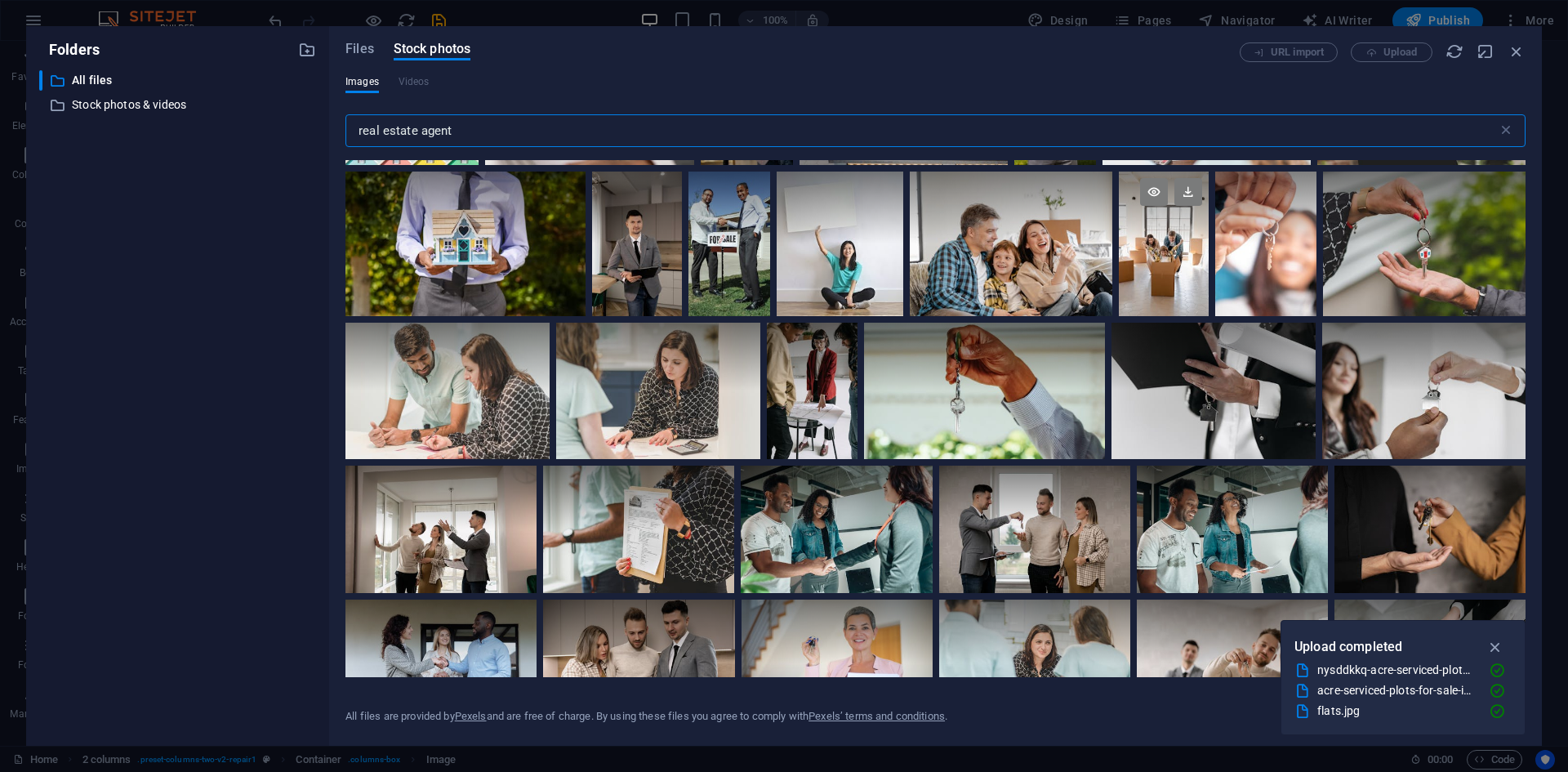
scroll to position [572, 0]
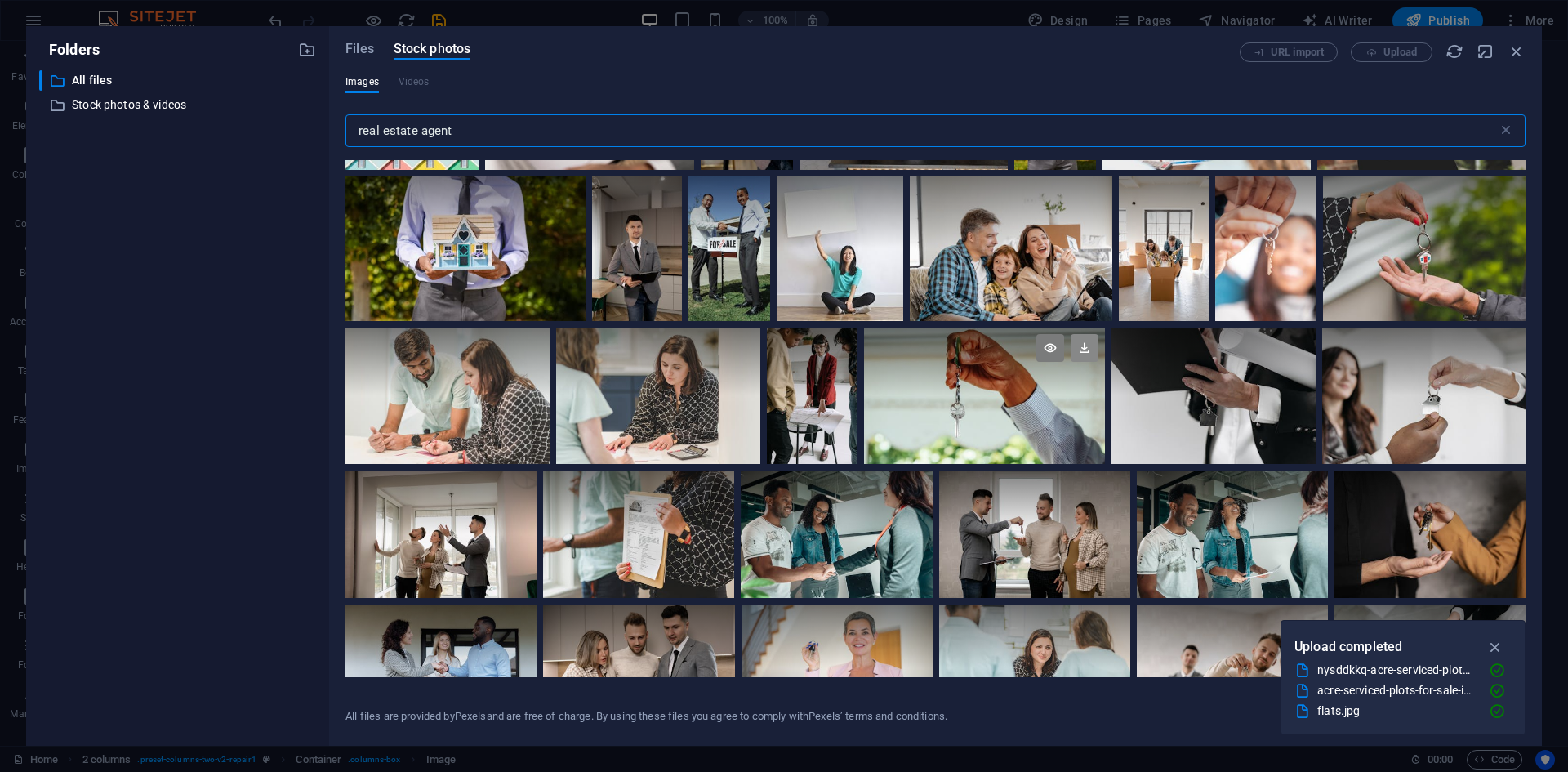
type input "real estate agent"
click at [1093, 346] on icon at bounding box center [1085, 348] width 28 height 28
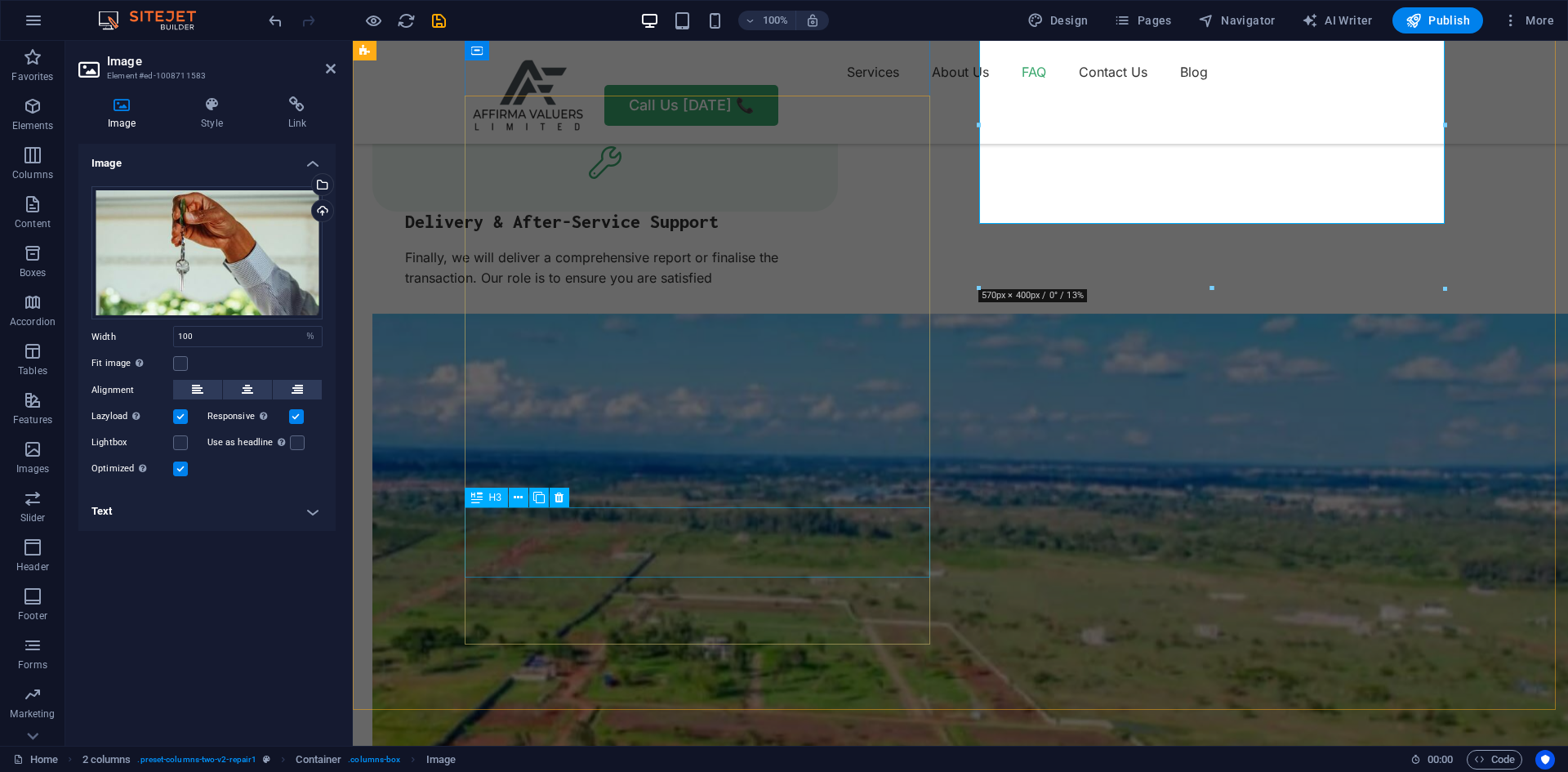
scroll to position [3237, 0]
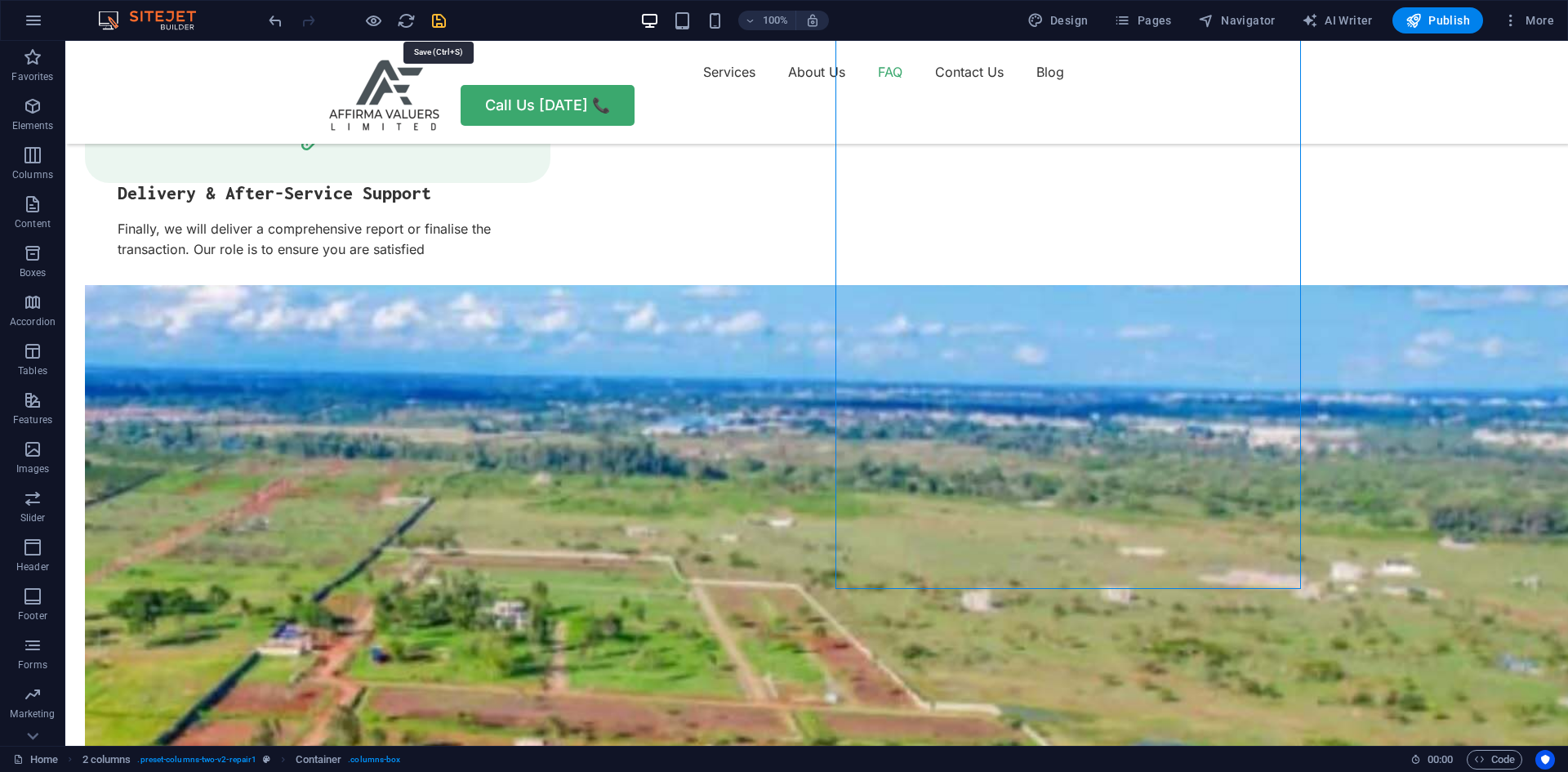
click at [436, 20] on icon "save" at bounding box center [439, 20] width 19 height 19
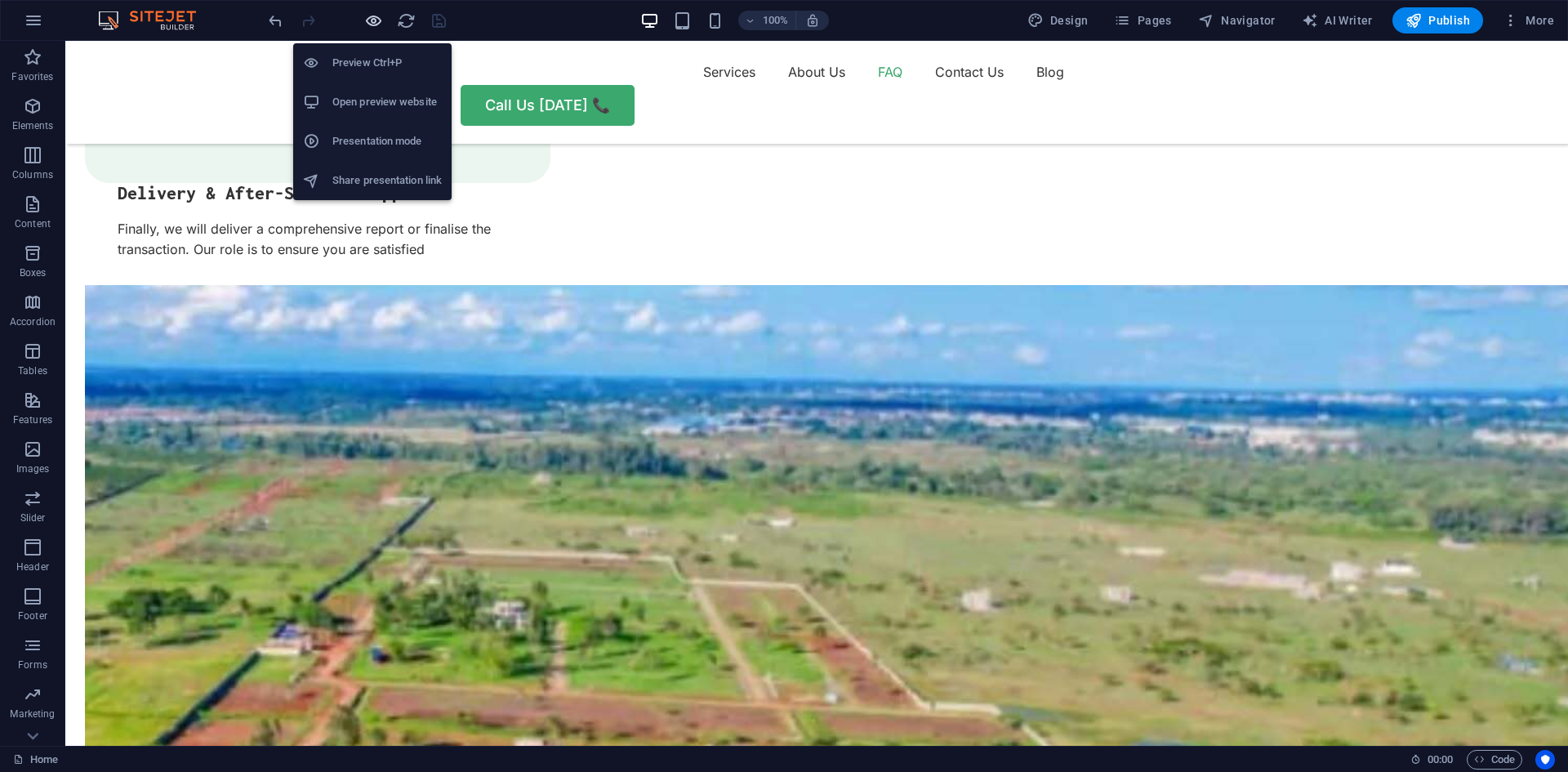
click at [374, 20] on icon "button" at bounding box center [374, 20] width 19 height 19
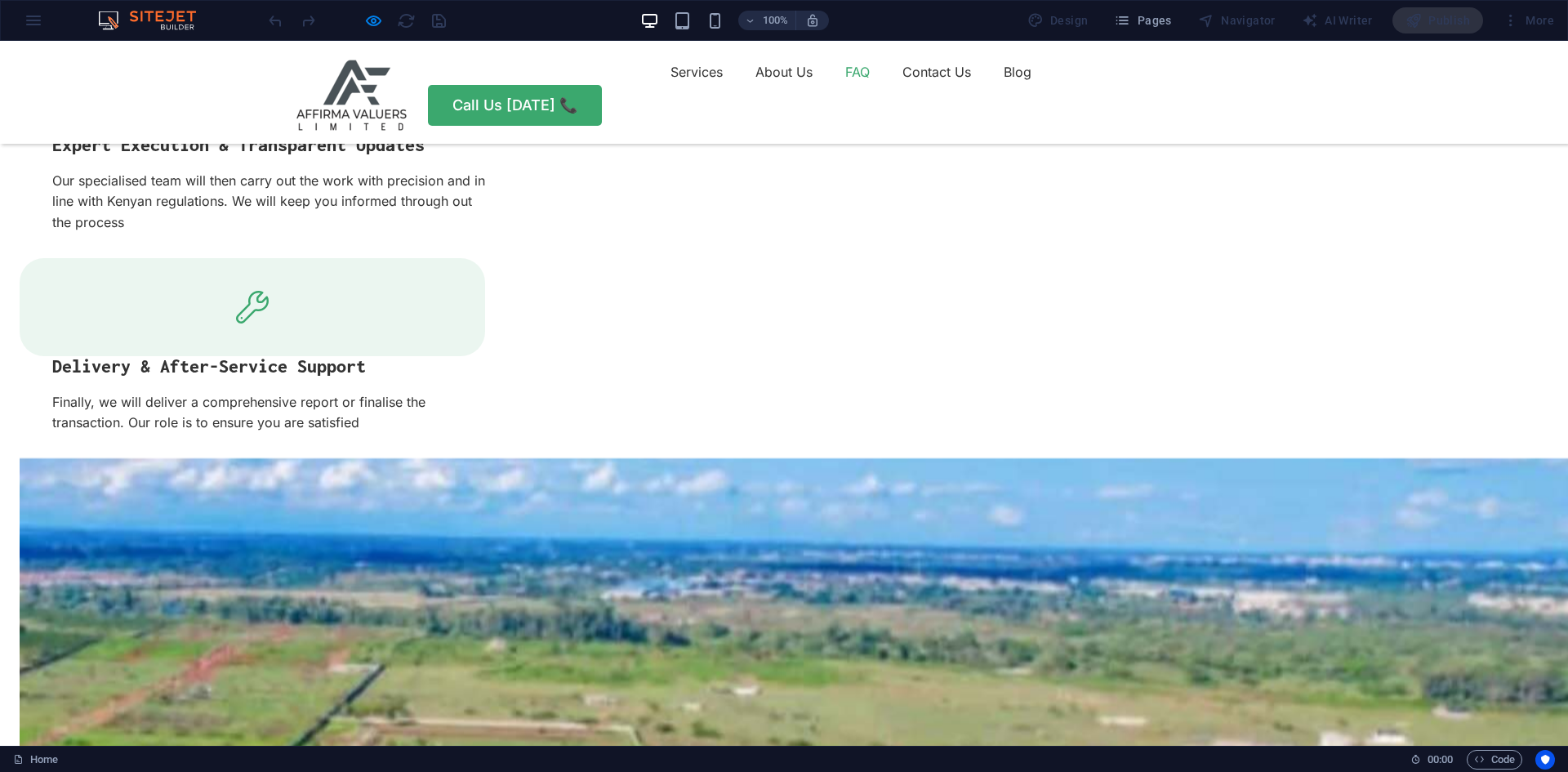
scroll to position [3073, 0]
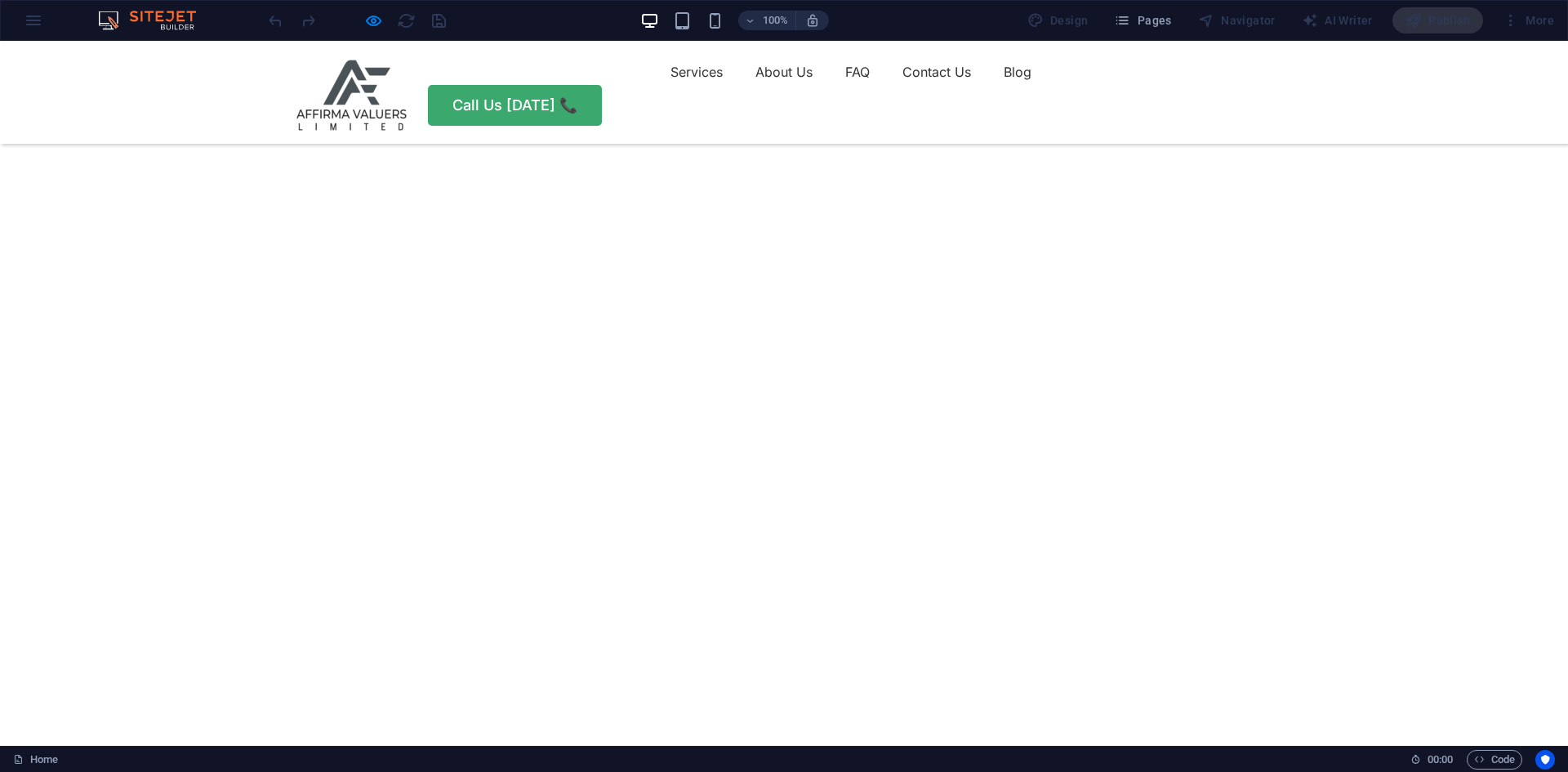
scroll to position [0, 0]
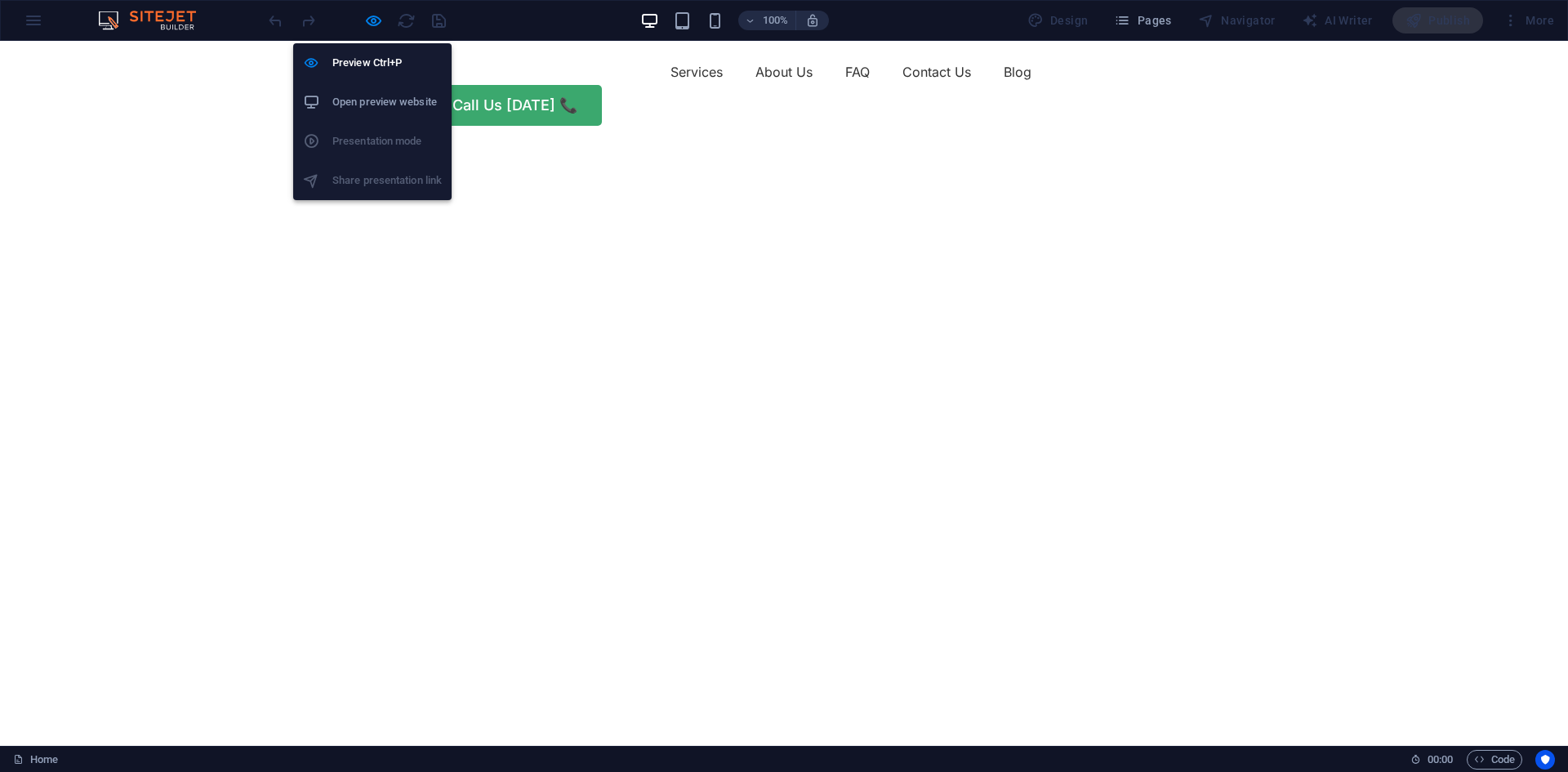
click at [377, 30] on div "Preview Ctrl+P Open preview website Presentation mode Share presentation link" at bounding box center [372, 115] width 159 height 170
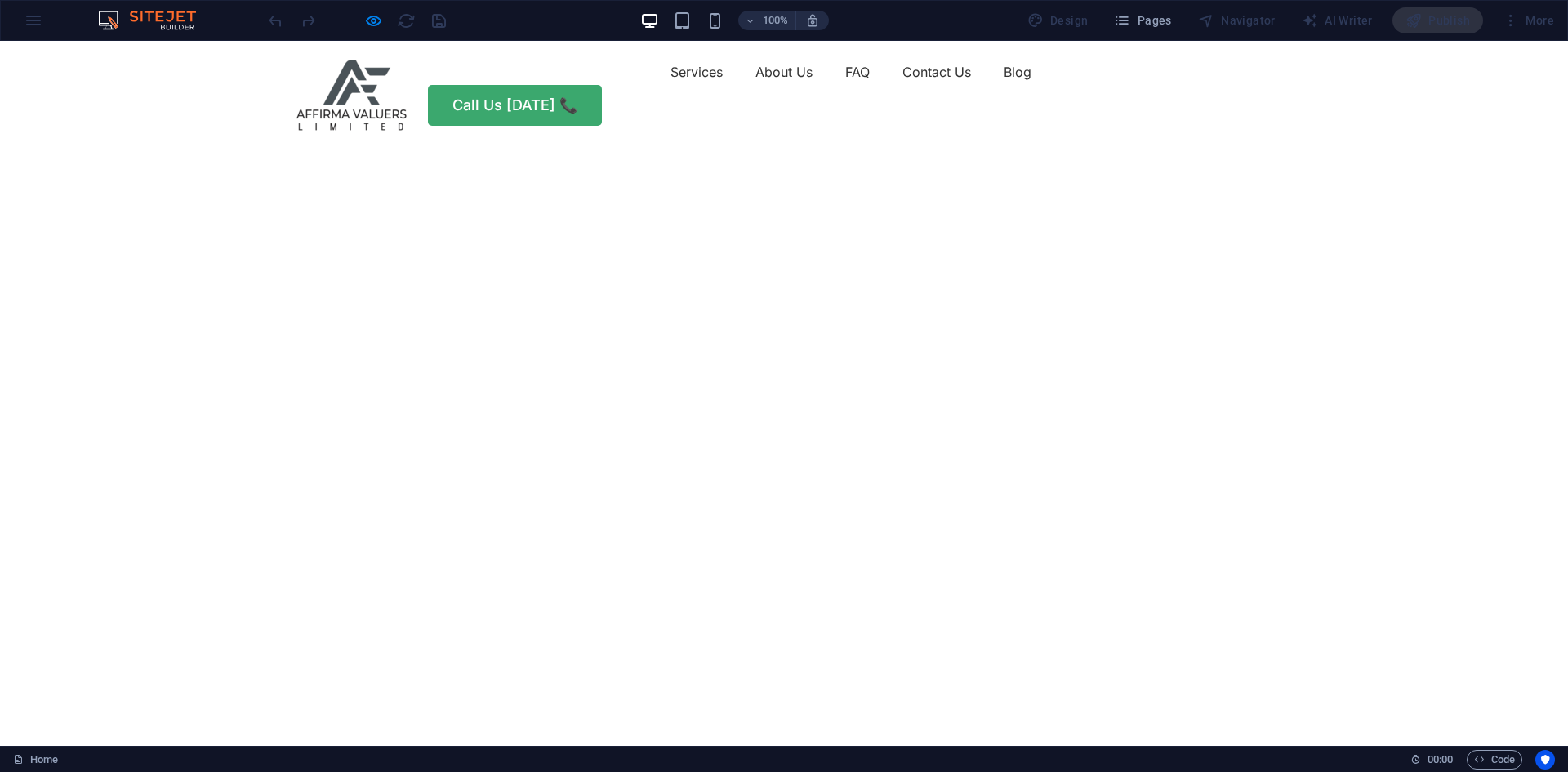
click at [971, 144] on img "1/2" at bounding box center [778, 144] width 1556 height 0
click at [1140, 23] on span "Pages" at bounding box center [1142, 20] width 57 height 16
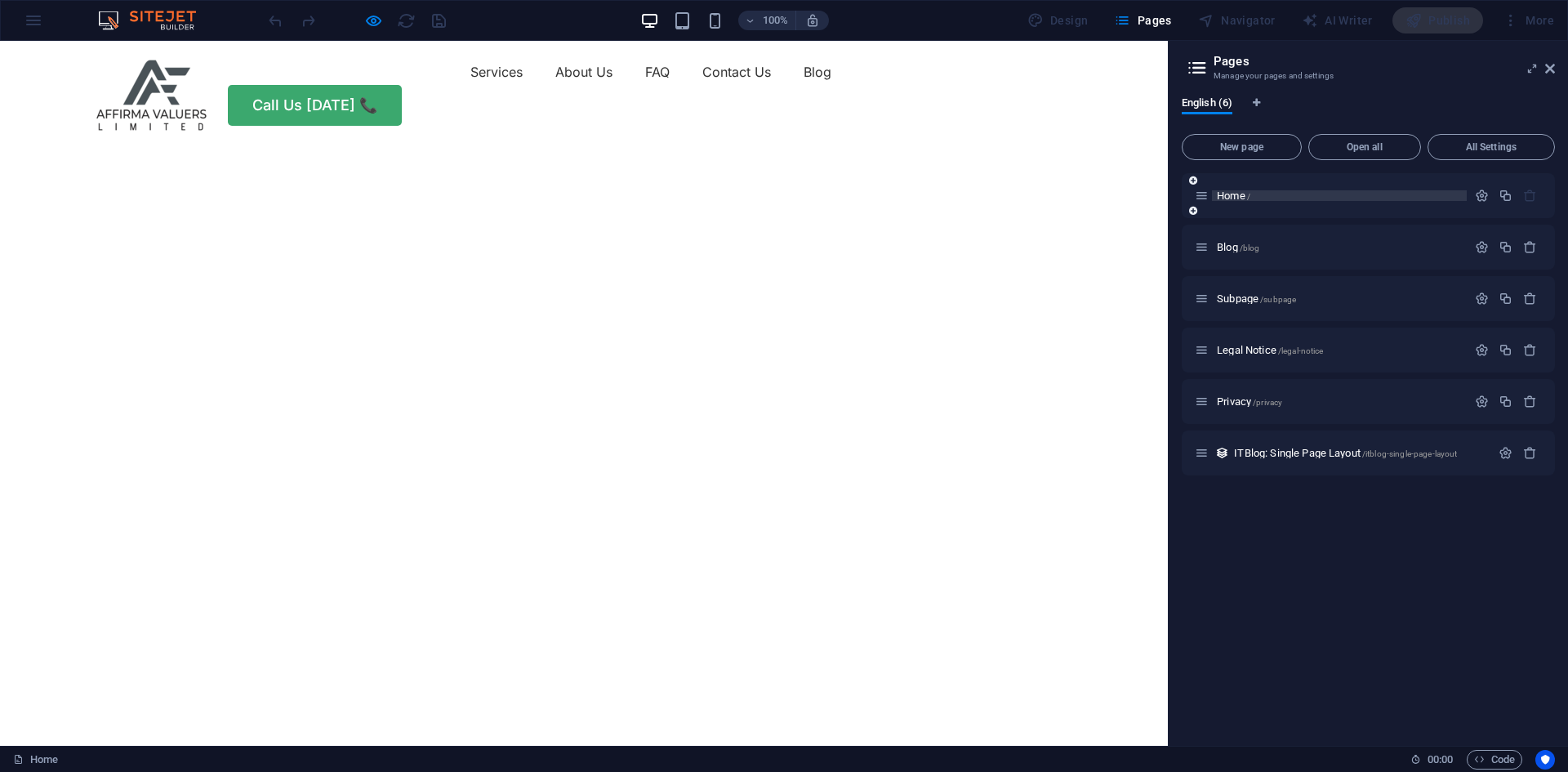
click at [1239, 192] on span "Home /" at bounding box center [1234, 196] width 34 height 12
click at [1532, 245] on icon "button" at bounding box center [1530, 247] width 14 height 14
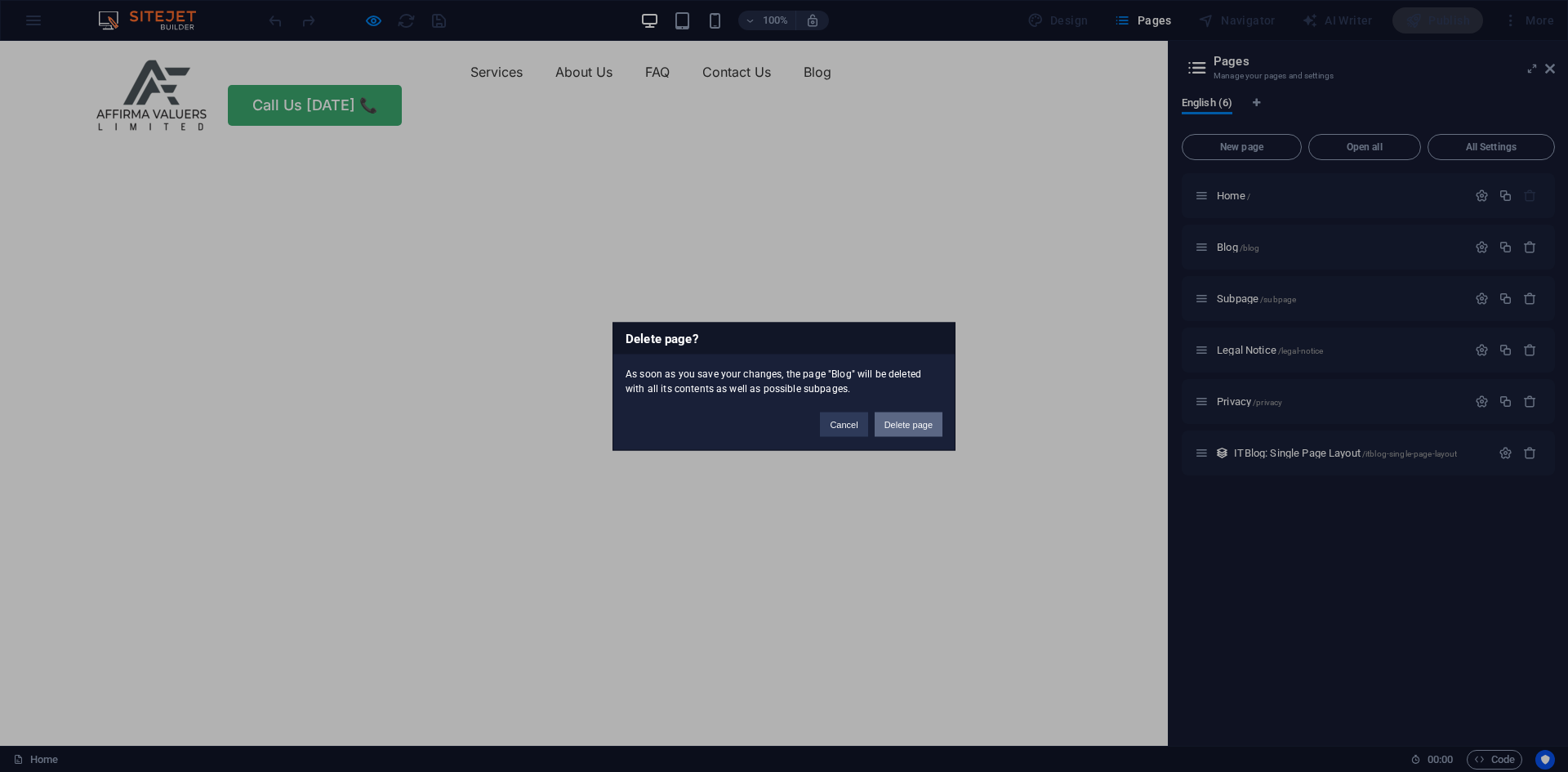
click at [913, 423] on button "Delete page" at bounding box center [908, 424] width 68 height 25
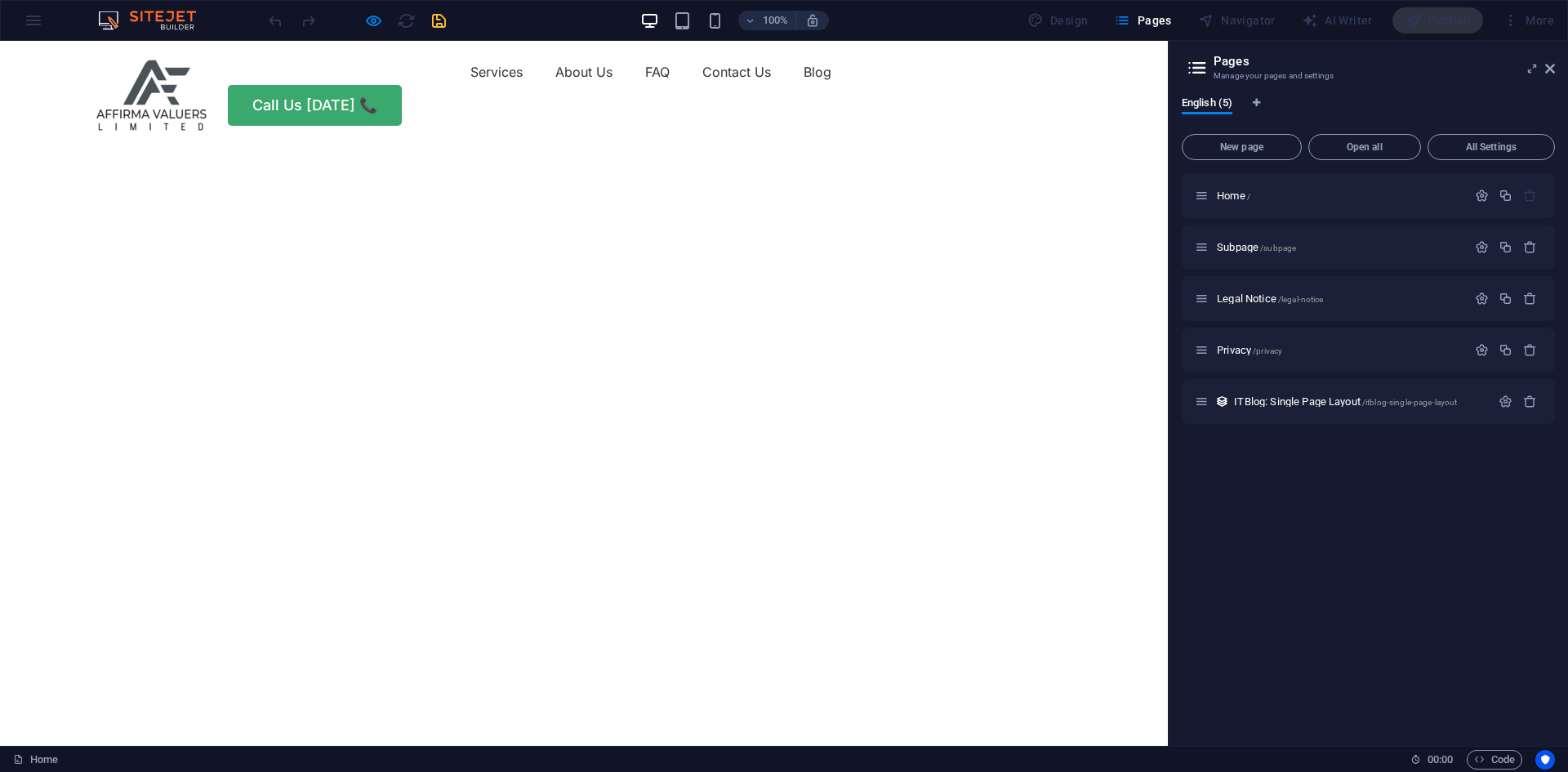
click at [1553, 66] on icon at bounding box center [1550, 68] width 10 height 13
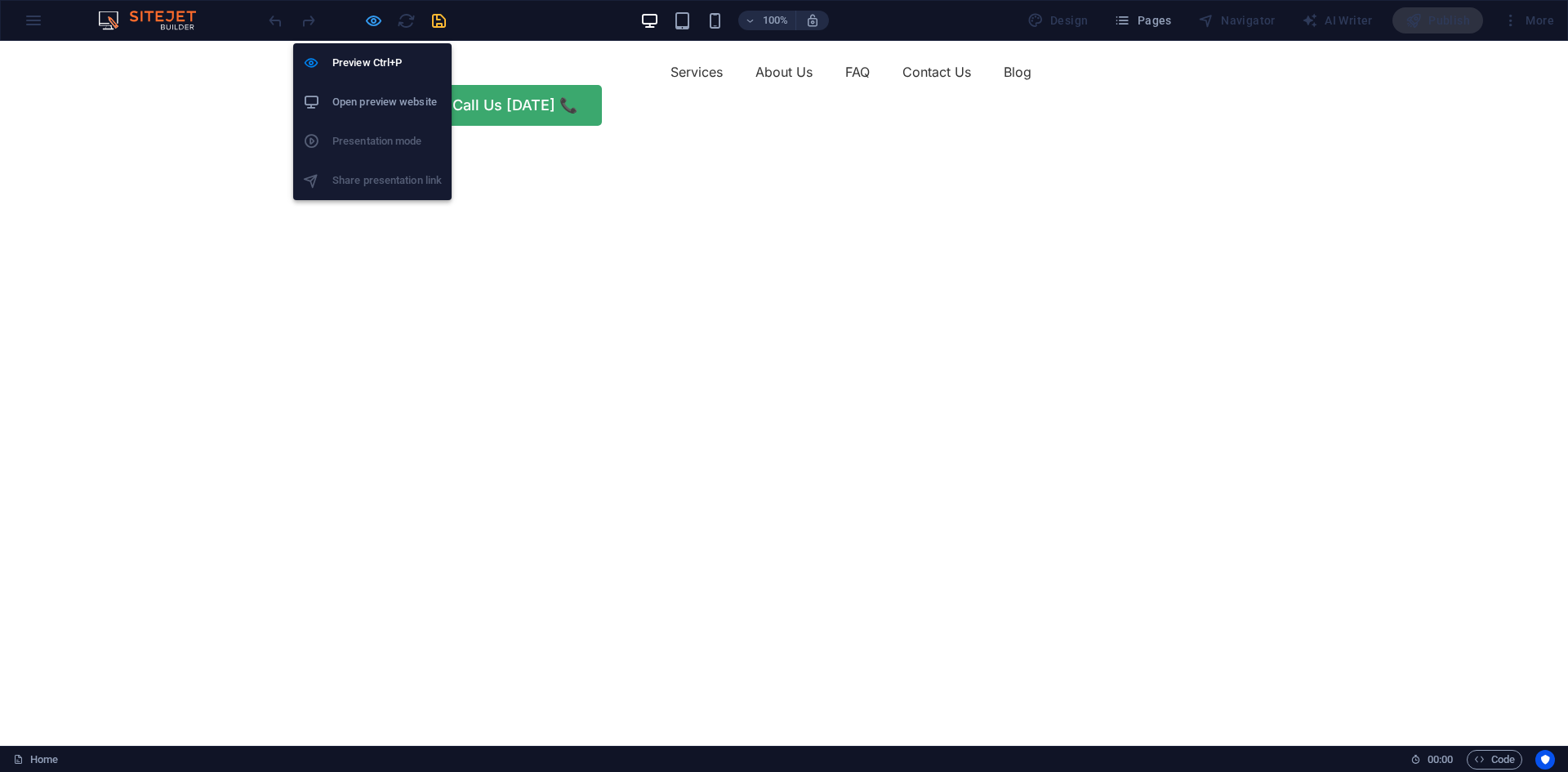
click at [372, 18] on icon "button" at bounding box center [374, 20] width 19 height 19
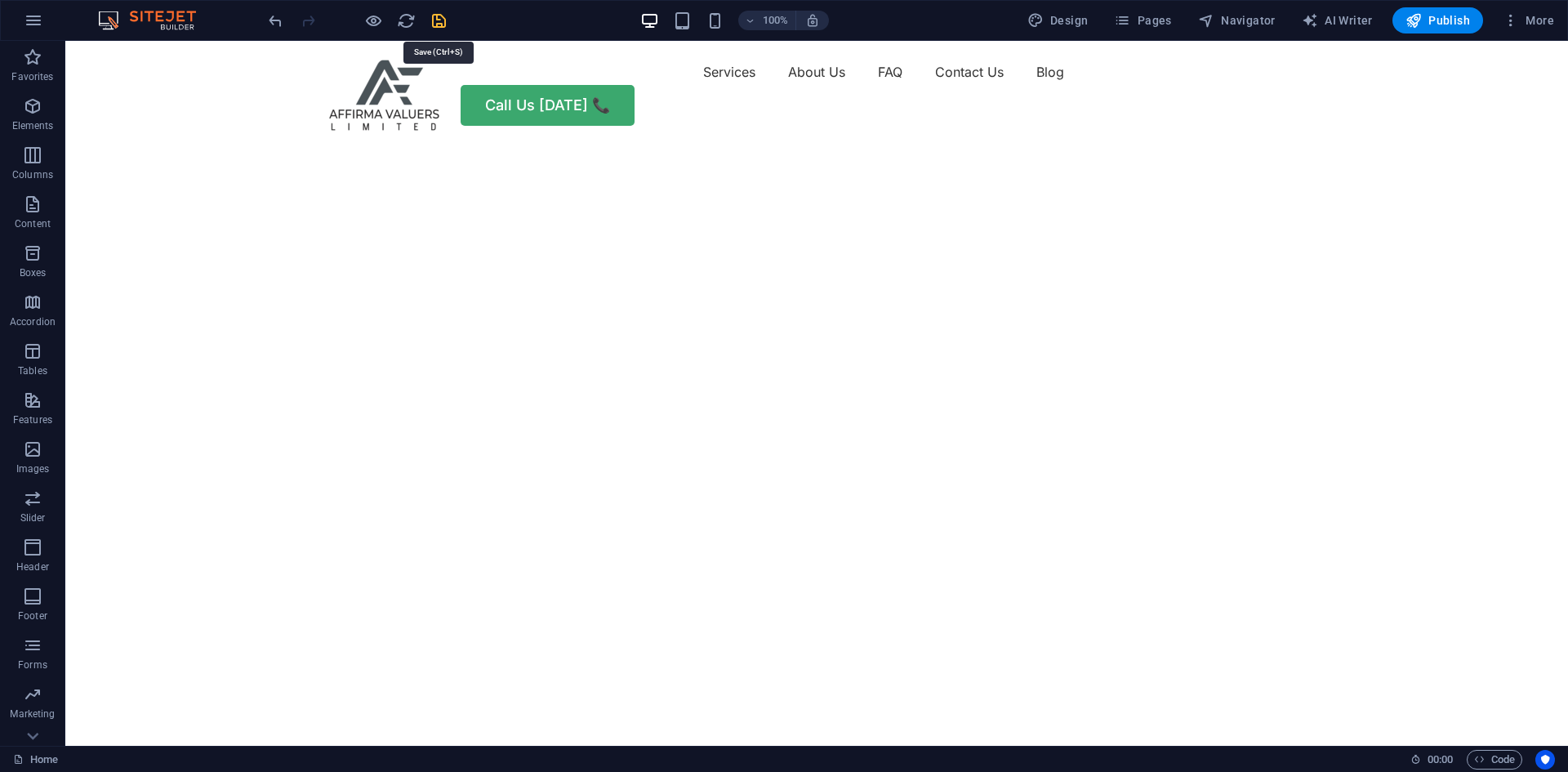
drag, startPoint x: 437, startPoint y: 18, endPoint x: 543, endPoint y: 53, distance: 111.6
click at [437, 18] on icon "save" at bounding box center [439, 20] width 19 height 19
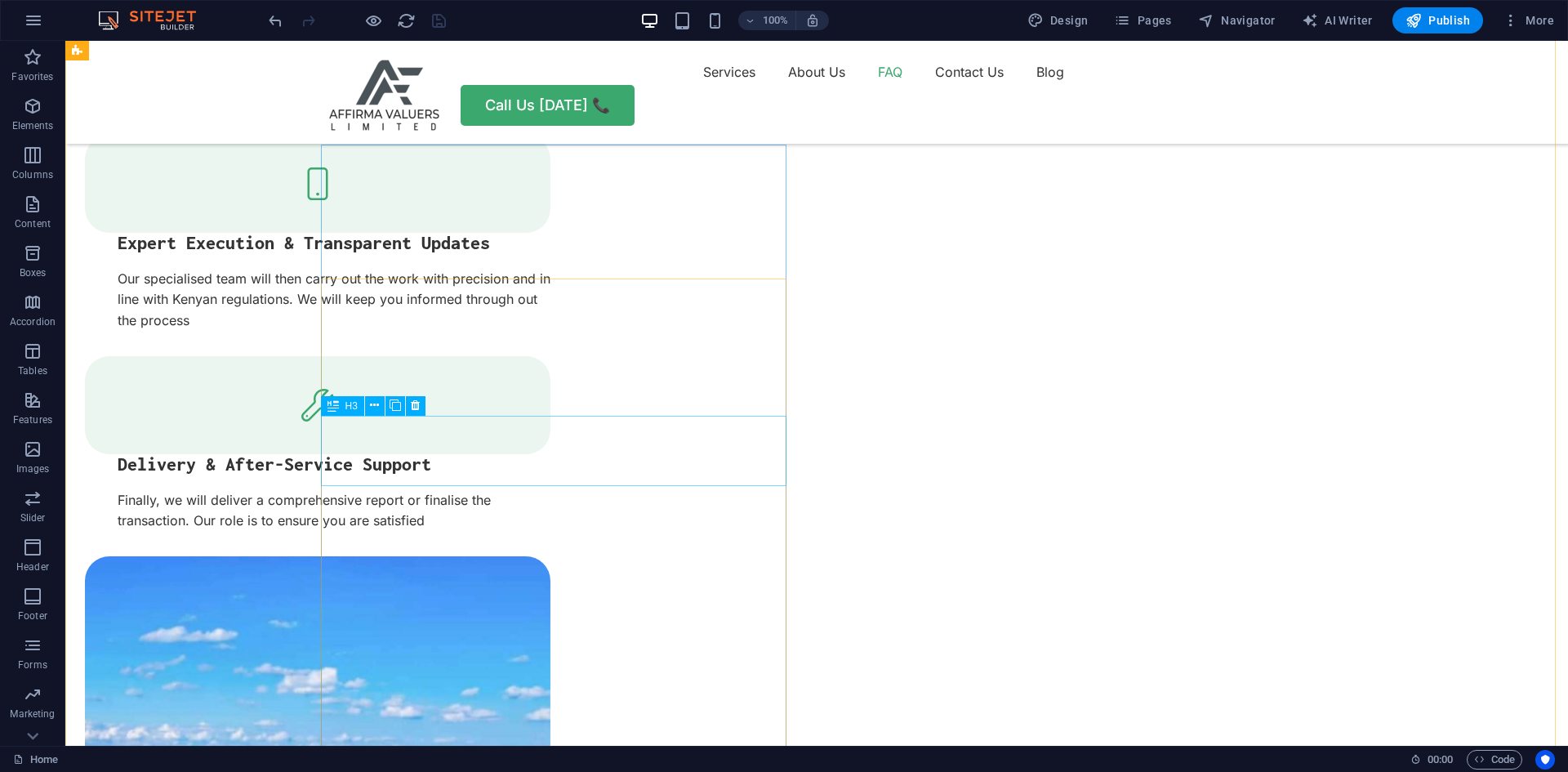
scroll to position [3024, 0]
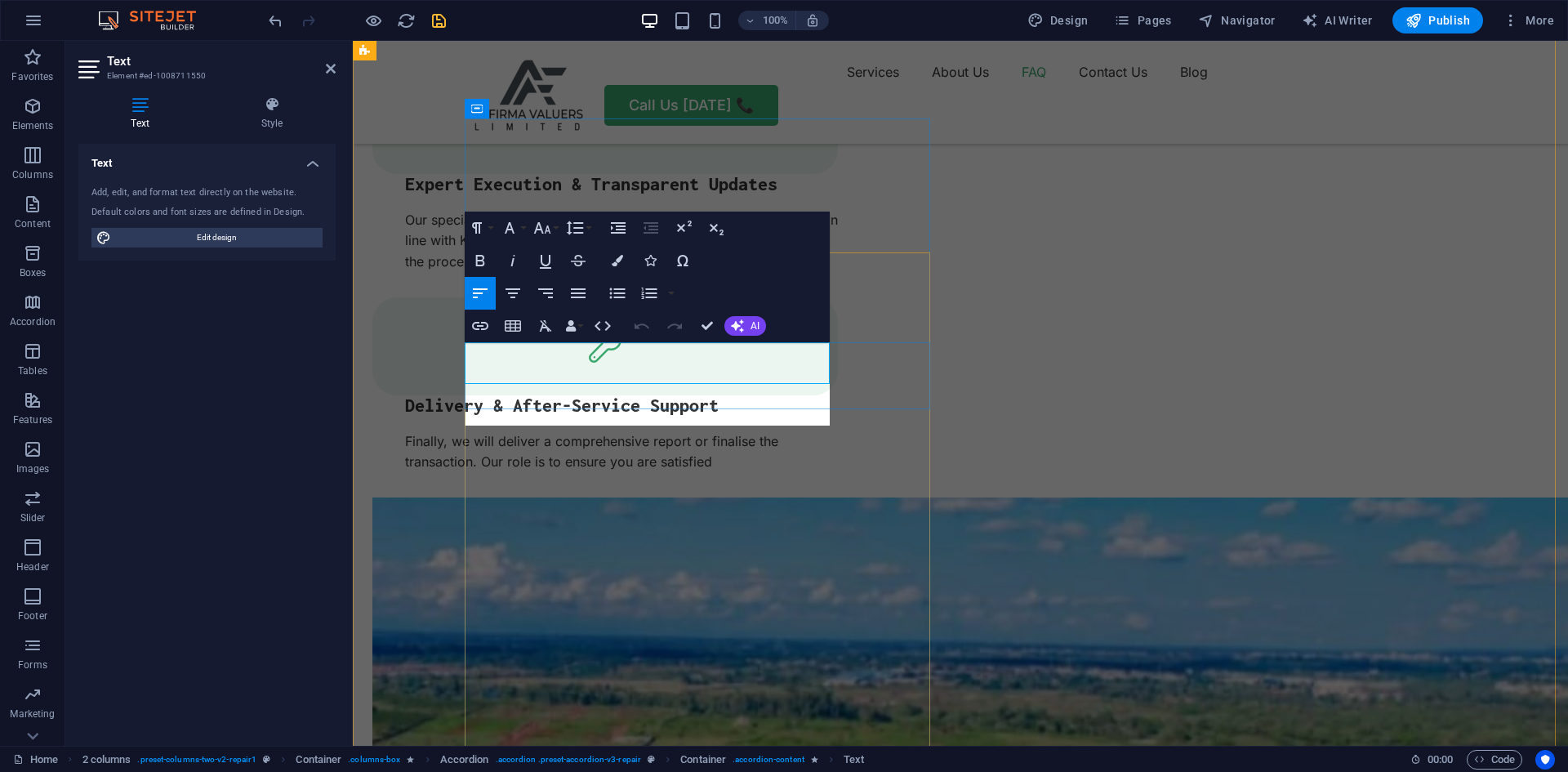
scroll to position [2481, 2]
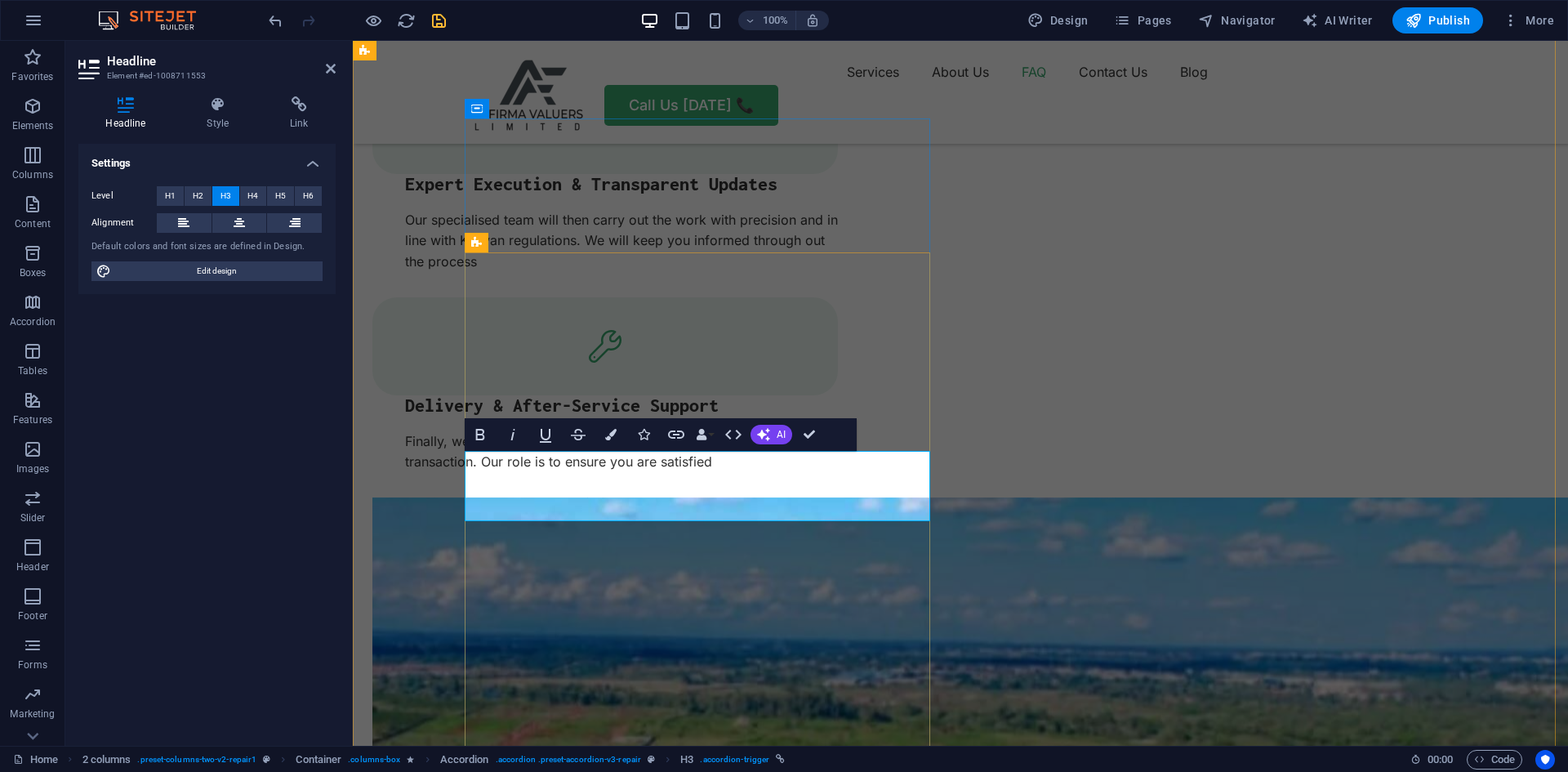
scroll to position [0, 6]
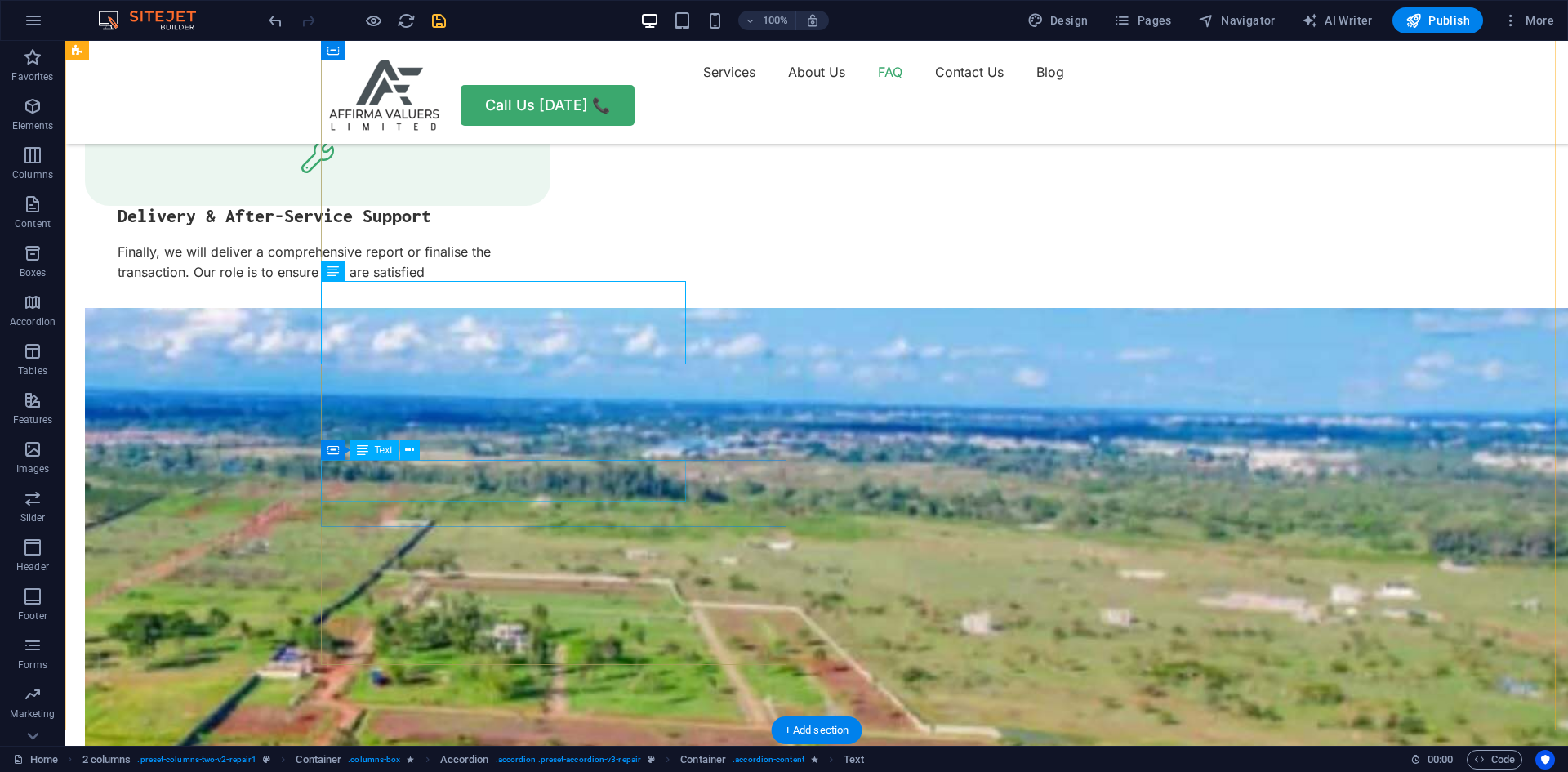
scroll to position [3269, 0]
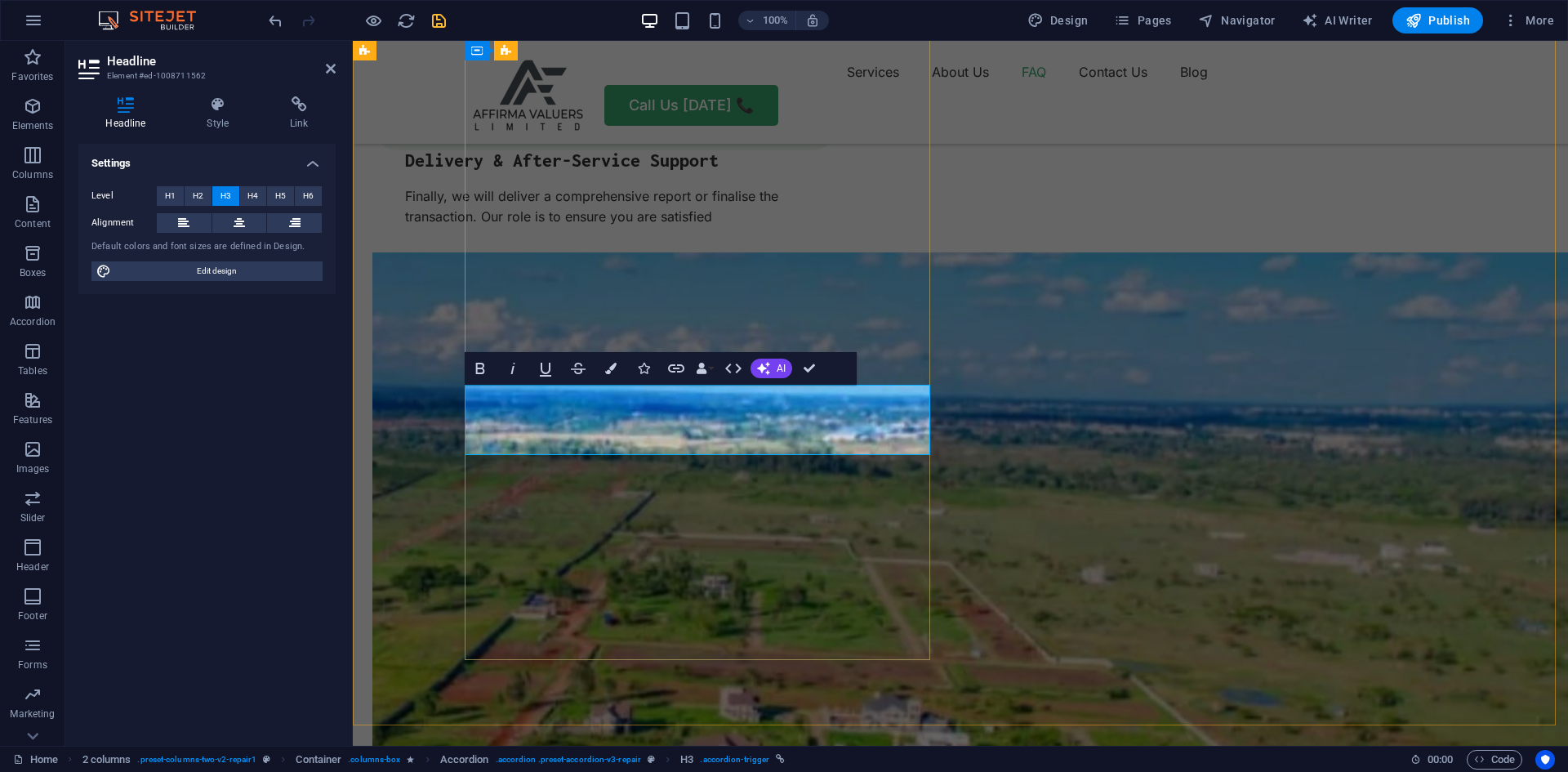
scroll to position [0, 6]
drag, startPoint x: 814, startPoint y: 372, endPoint x: 742, endPoint y: 337, distance: 80.1
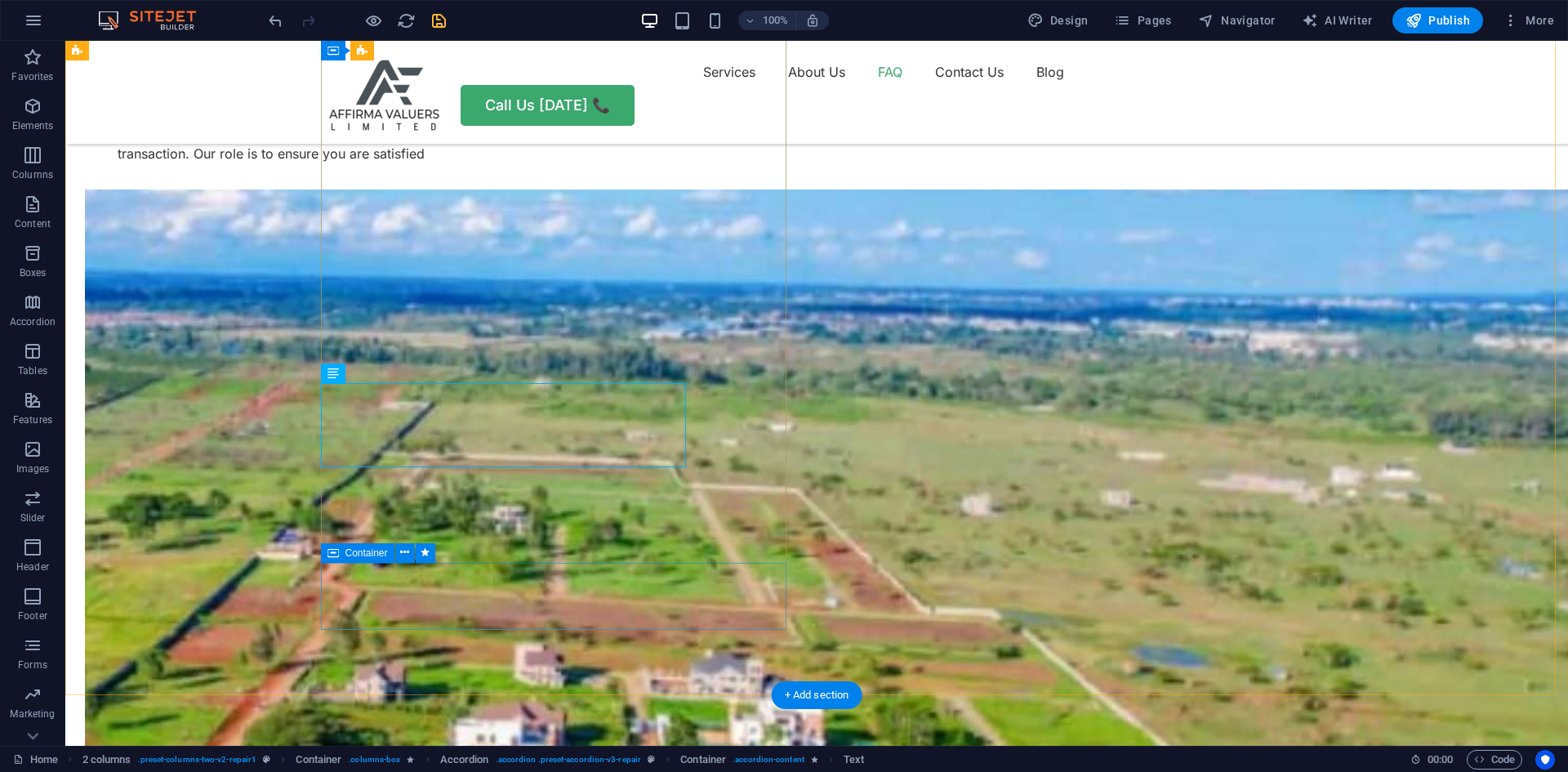
scroll to position [3351, 0]
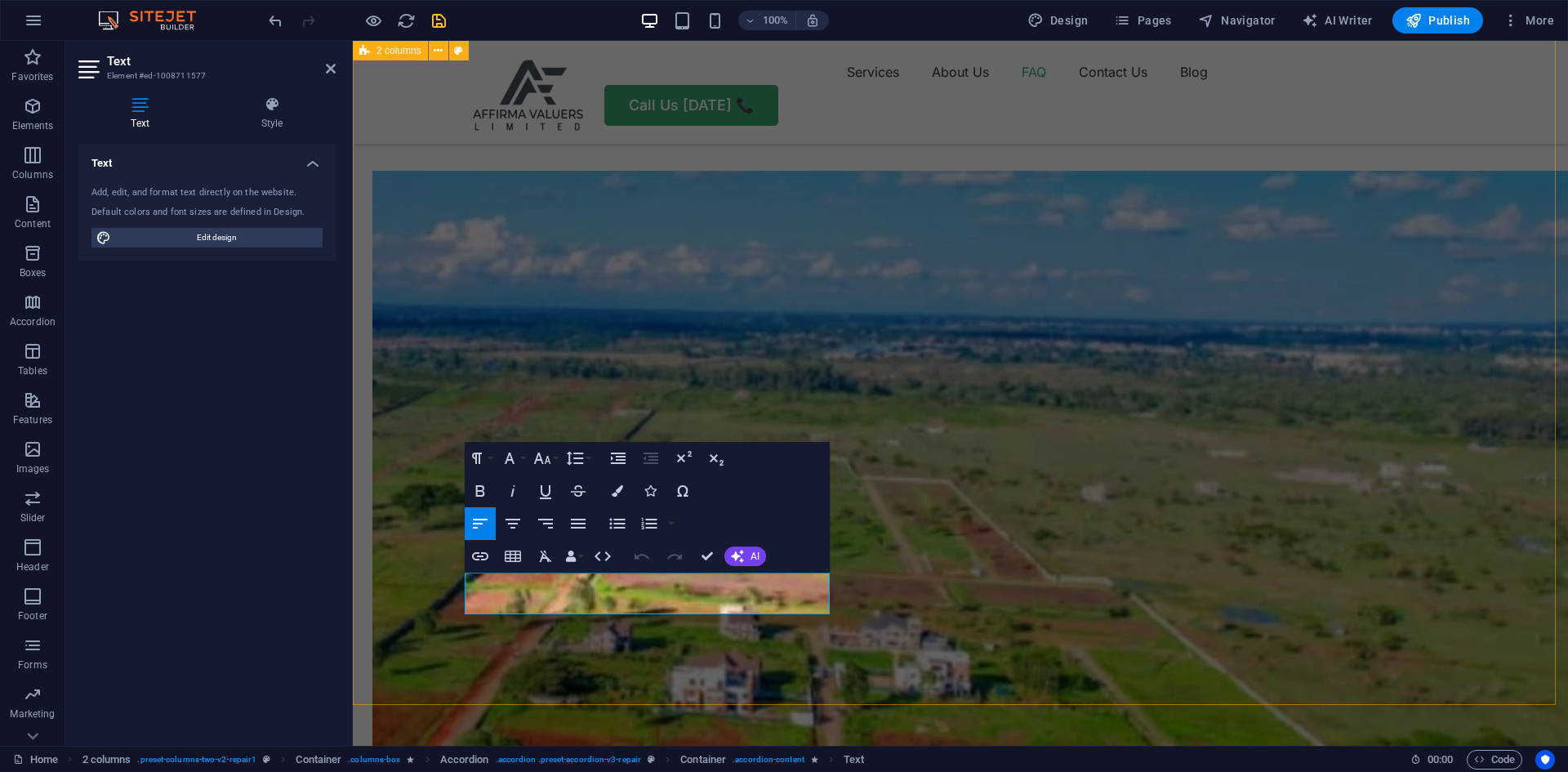
drag, startPoint x: 759, startPoint y: 603, endPoint x: 429, endPoint y: 581, distance: 330.7
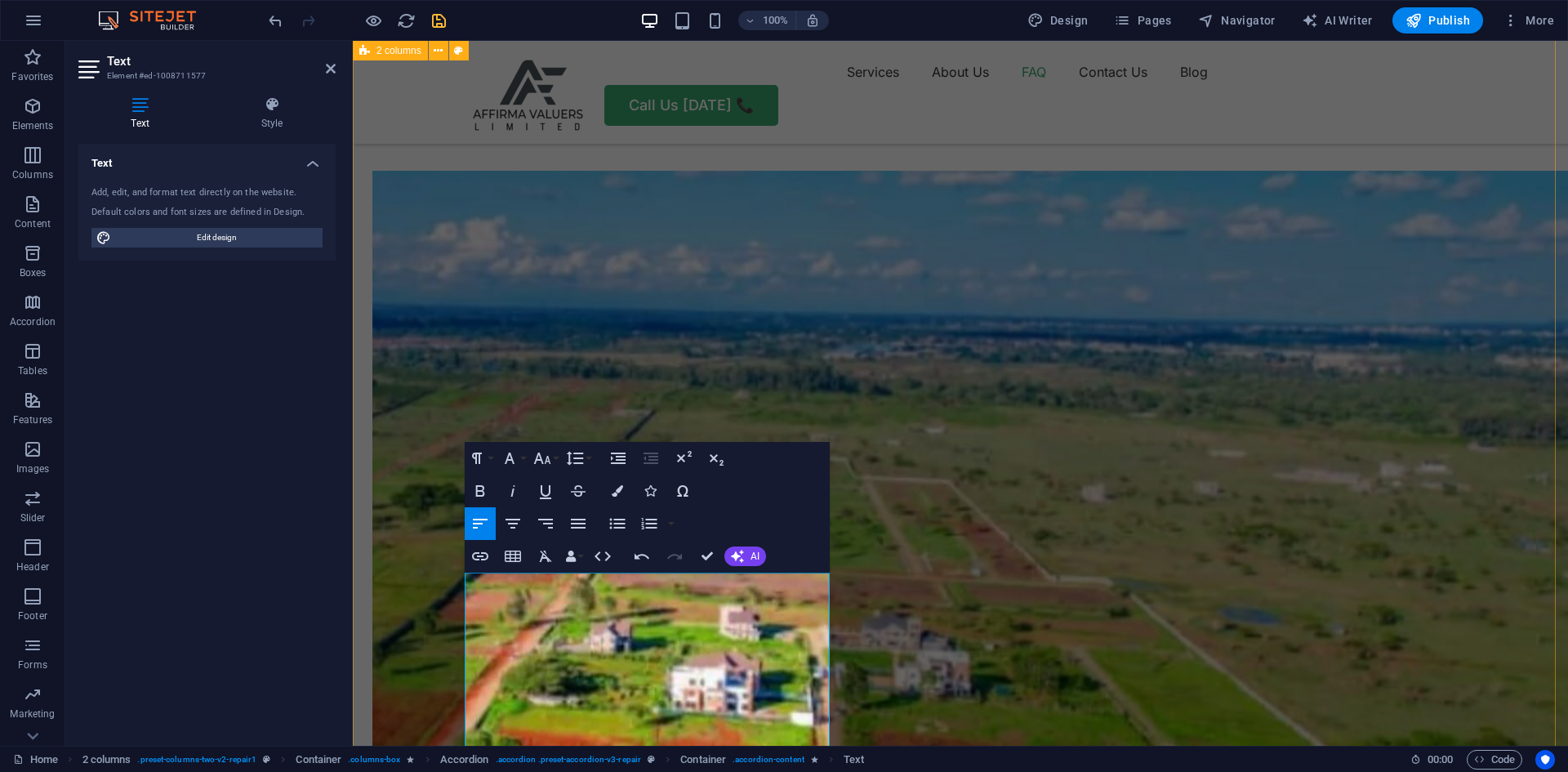
scroll to position [1272, 6]
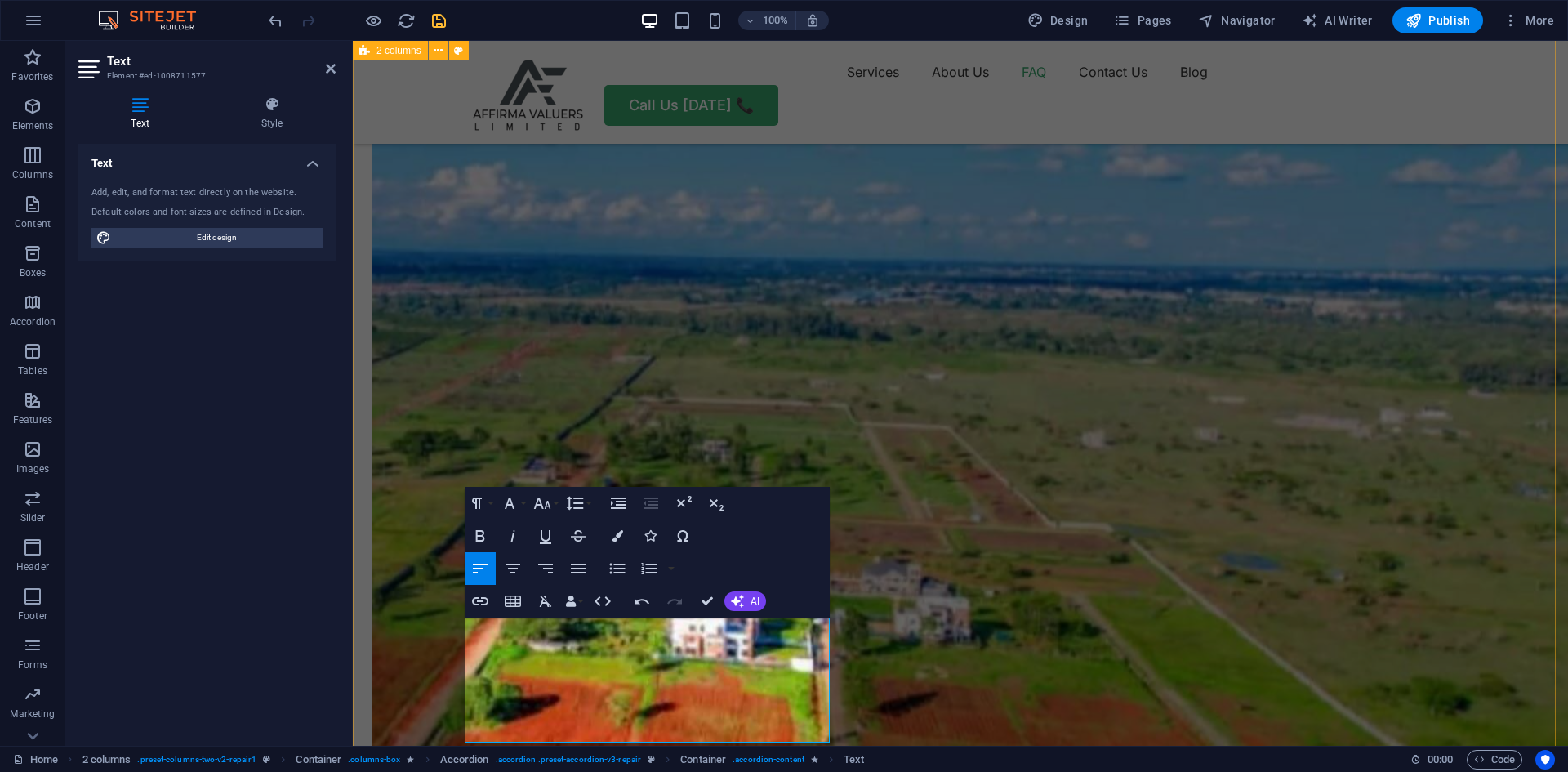
scroll to position [3433, 0]
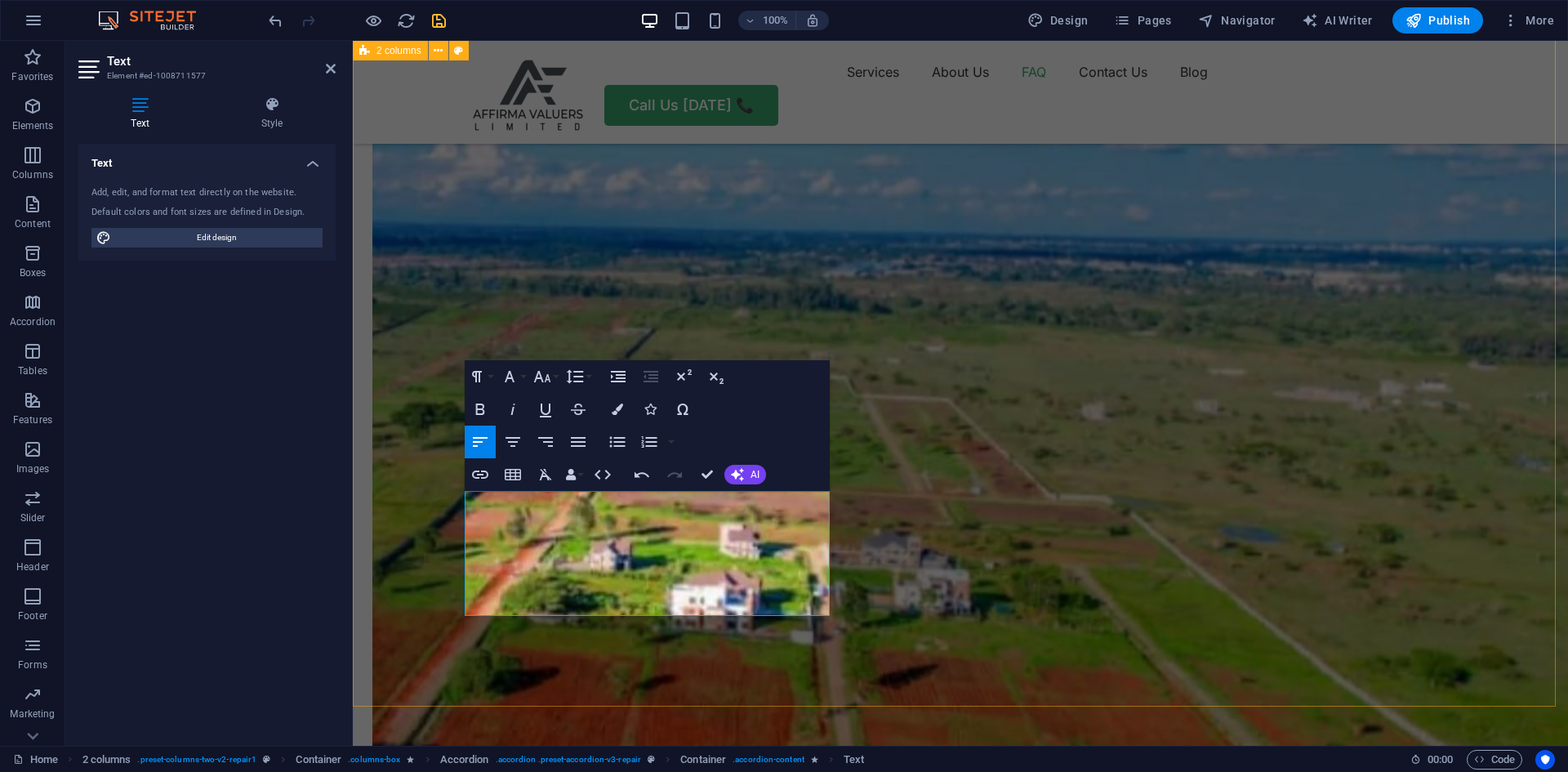
drag, startPoint x: 632, startPoint y: 606, endPoint x: 463, endPoint y: 523, distance: 188.3
click at [654, 441] on icon "button" at bounding box center [650, 441] width 16 height 11
drag, startPoint x: 706, startPoint y: 471, endPoint x: 642, endPoint y: 440, distance: 71.1
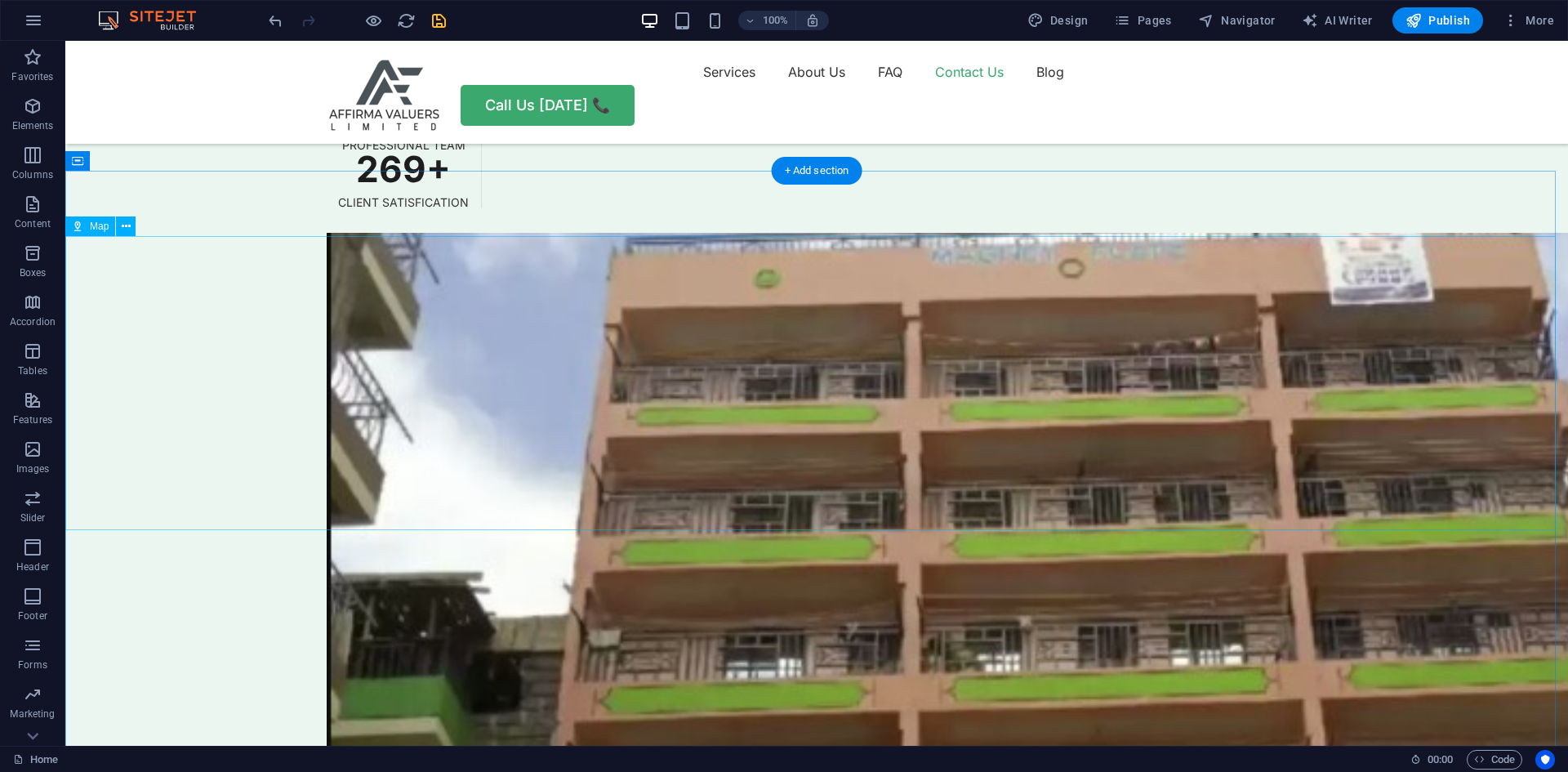
scroll to position [5231, 0]
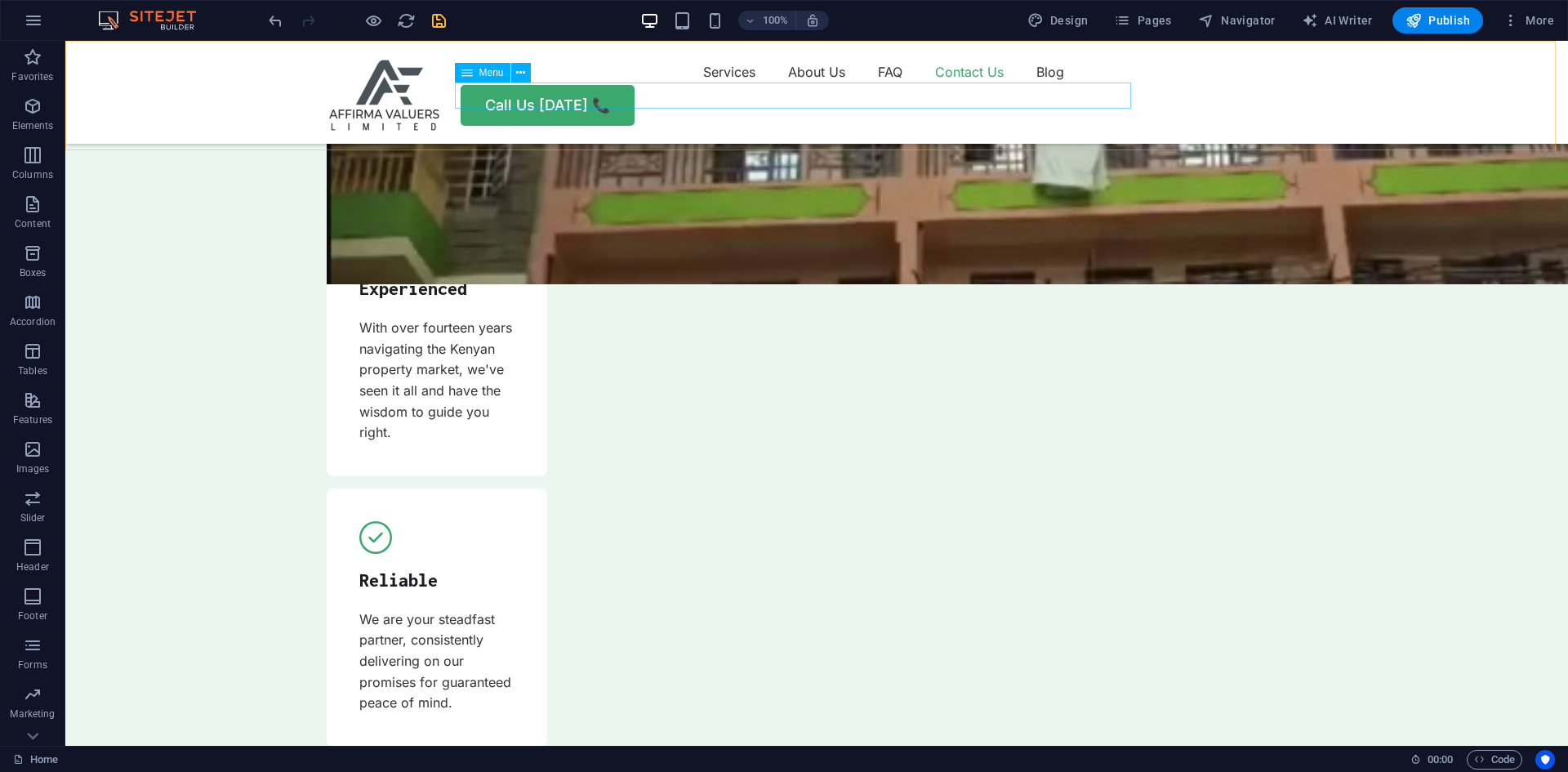
click at [967, 85] on nav "Services About Us FAQ Contact Us Blog" at bounding box center [816, 72] width 980 height 26
select select
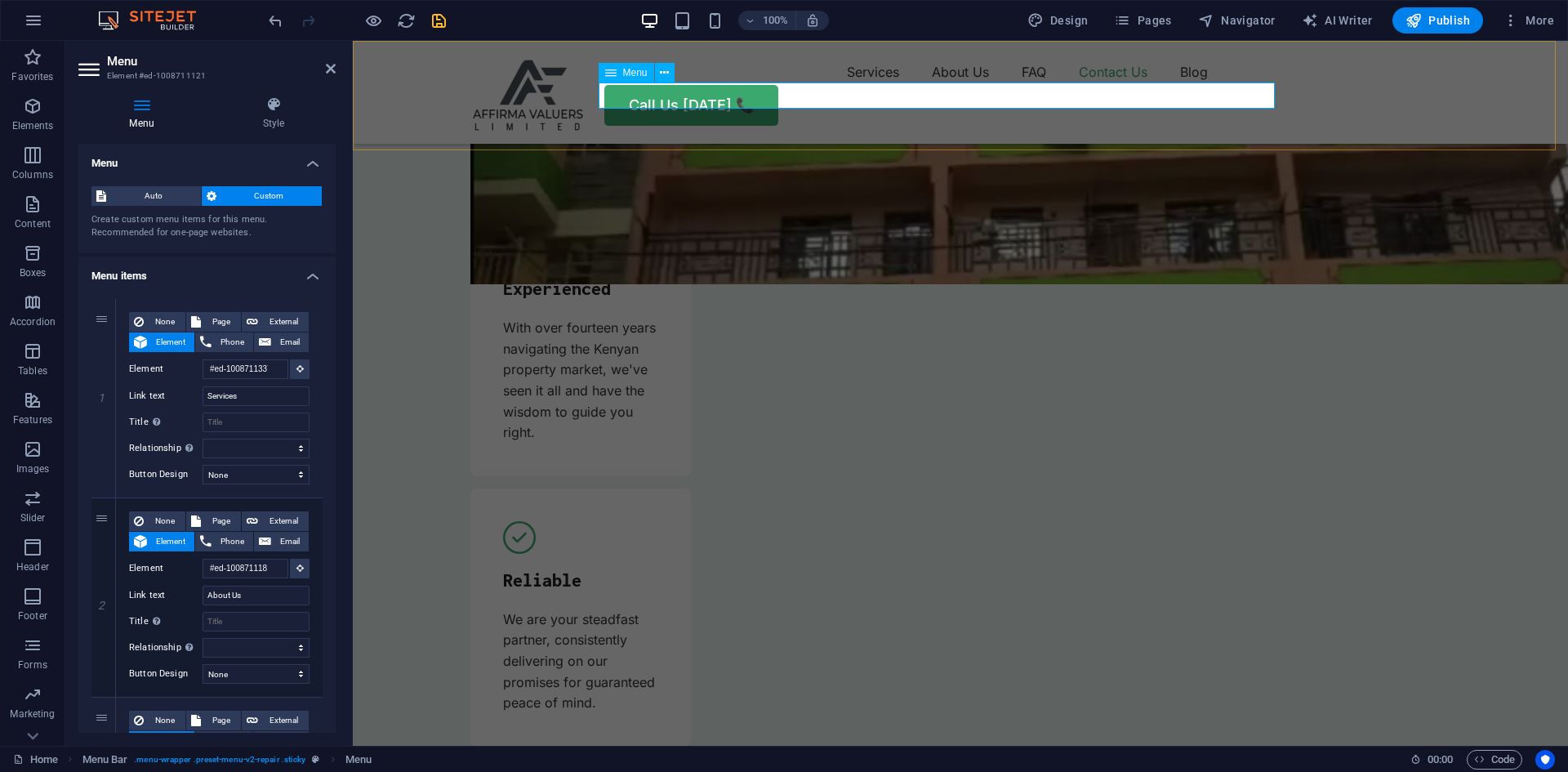
click at [1106, 85] on nav "Services About Us FAQ Contact Us Blog" at bounding box center [960, 72] width 980 height 26
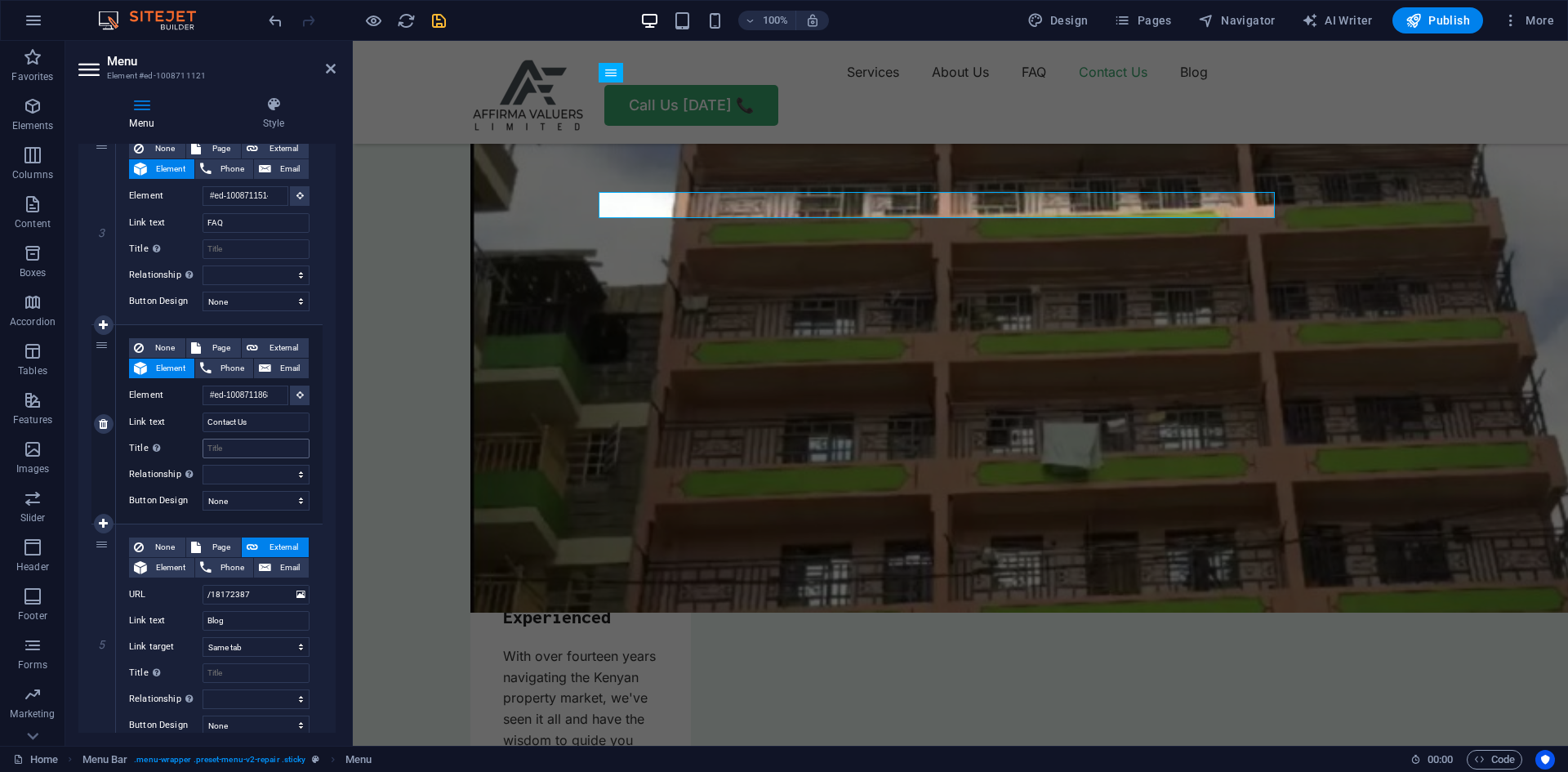
scroll to position [633, 0]
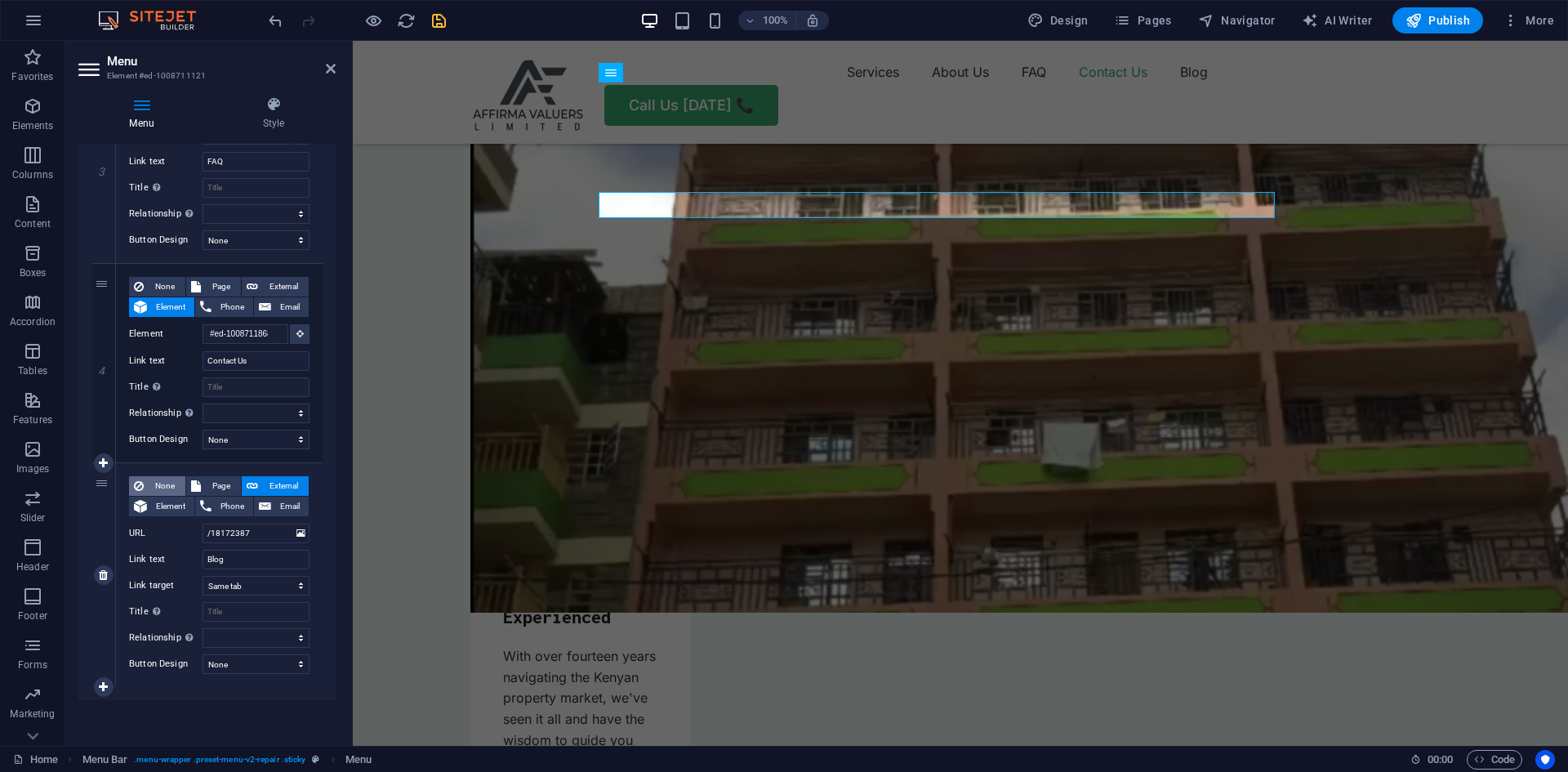
click at [143, 490] on icon at bounding box center [139, 487] width 10 height 20
select select
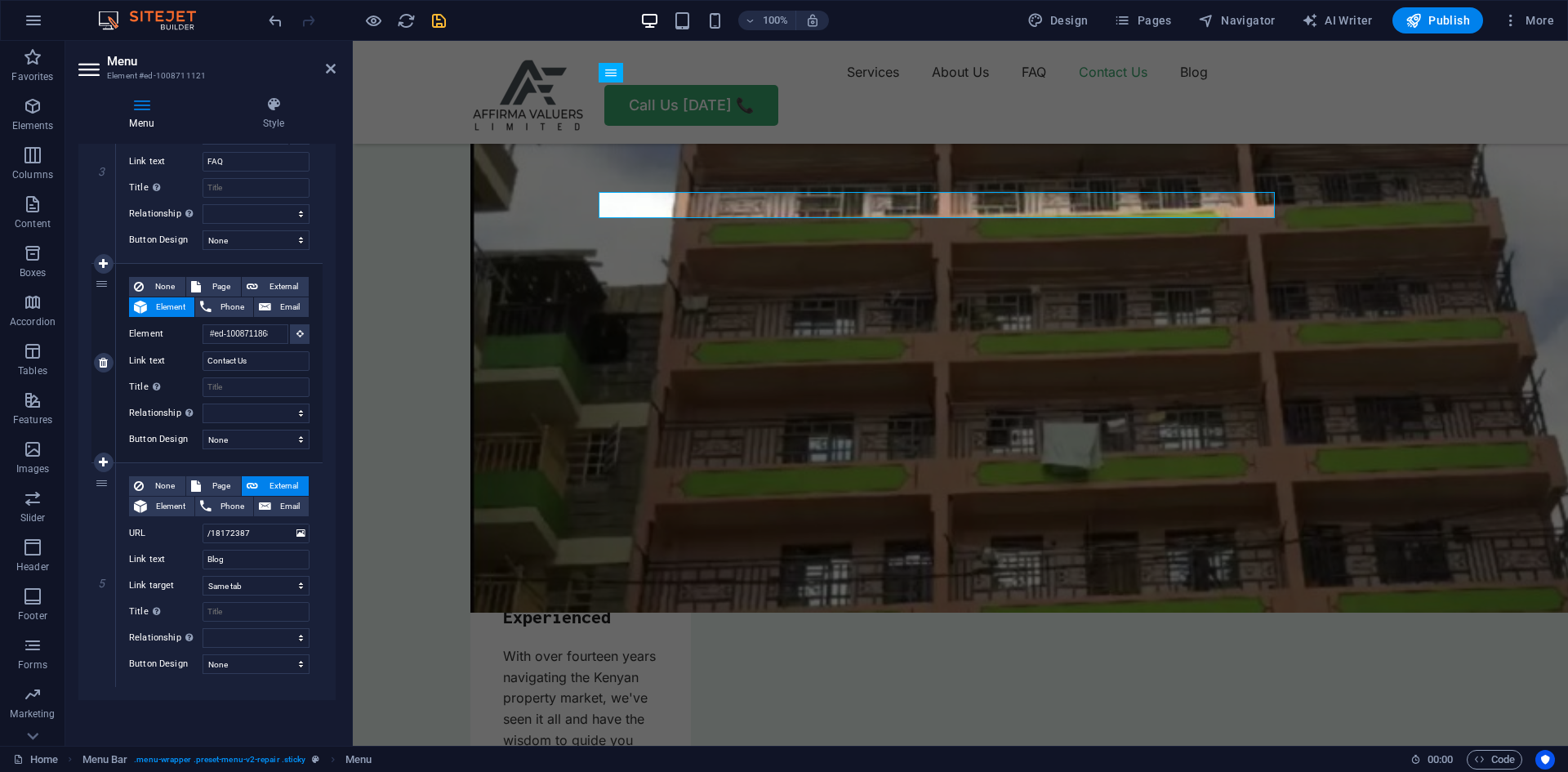
scroll to position [496, 0]
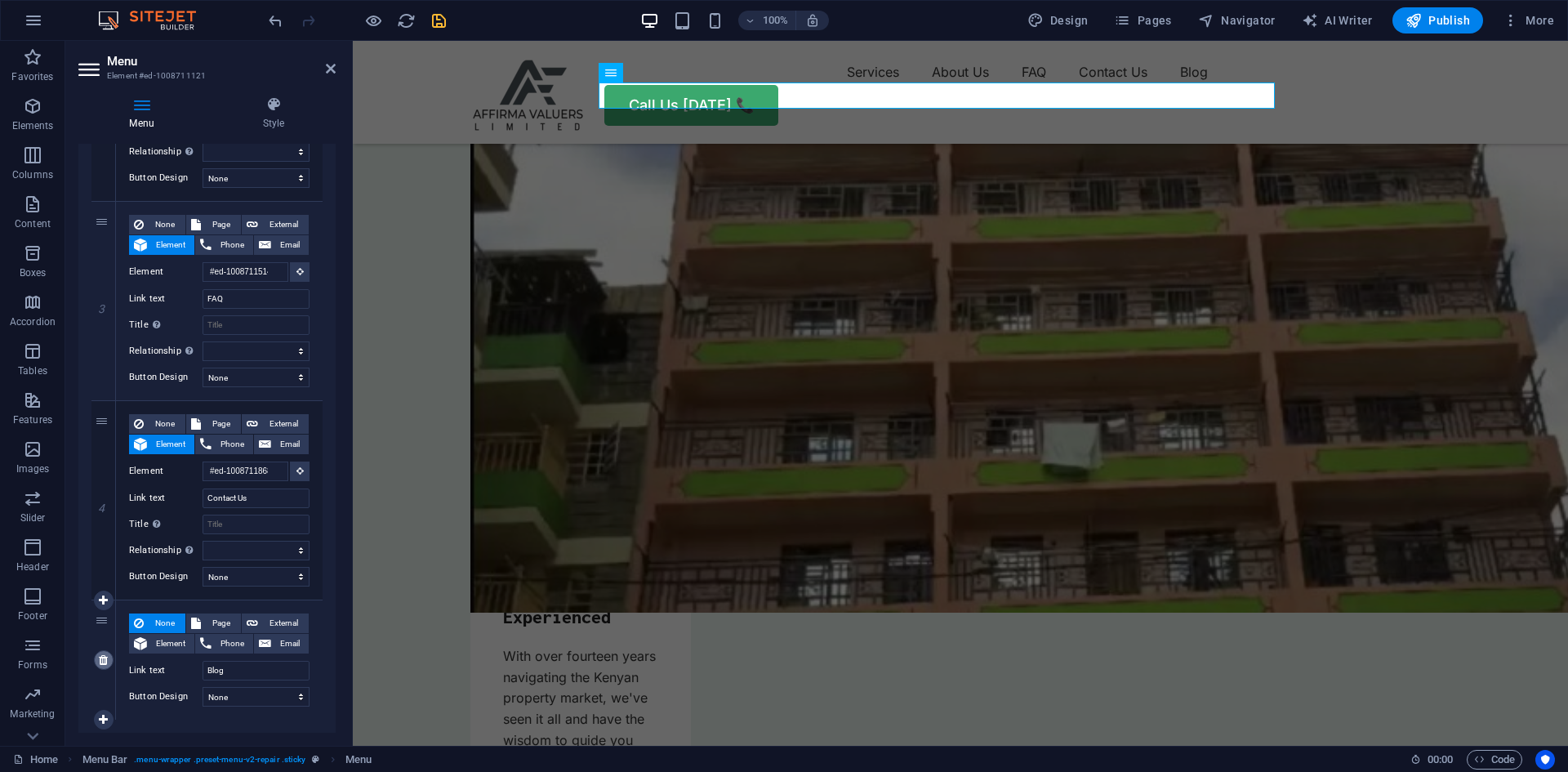
click at [105, 659] on icon at bounding box center [103, 660] width 9 height 11
select select
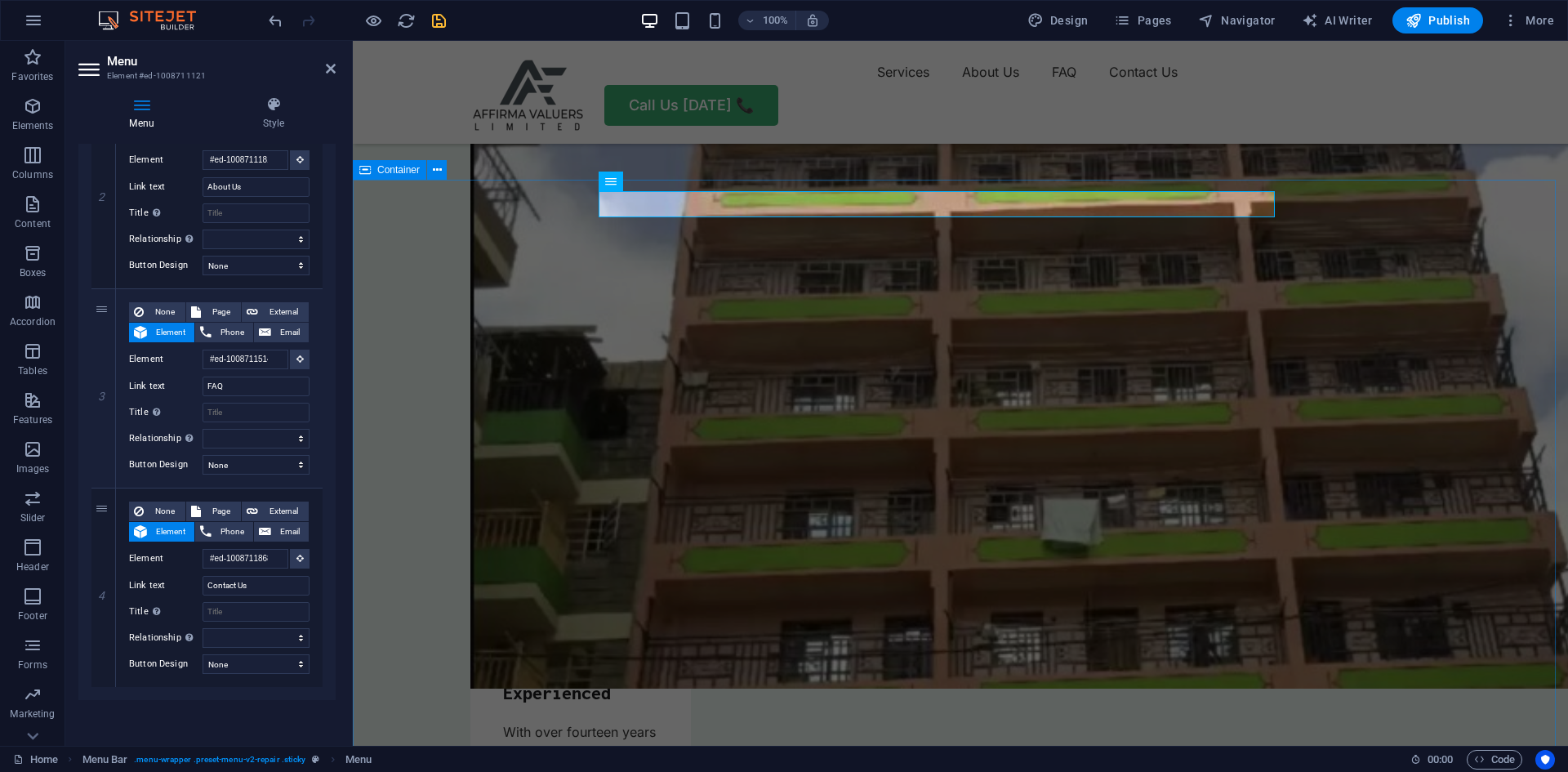
scroll to position [4793, 0]
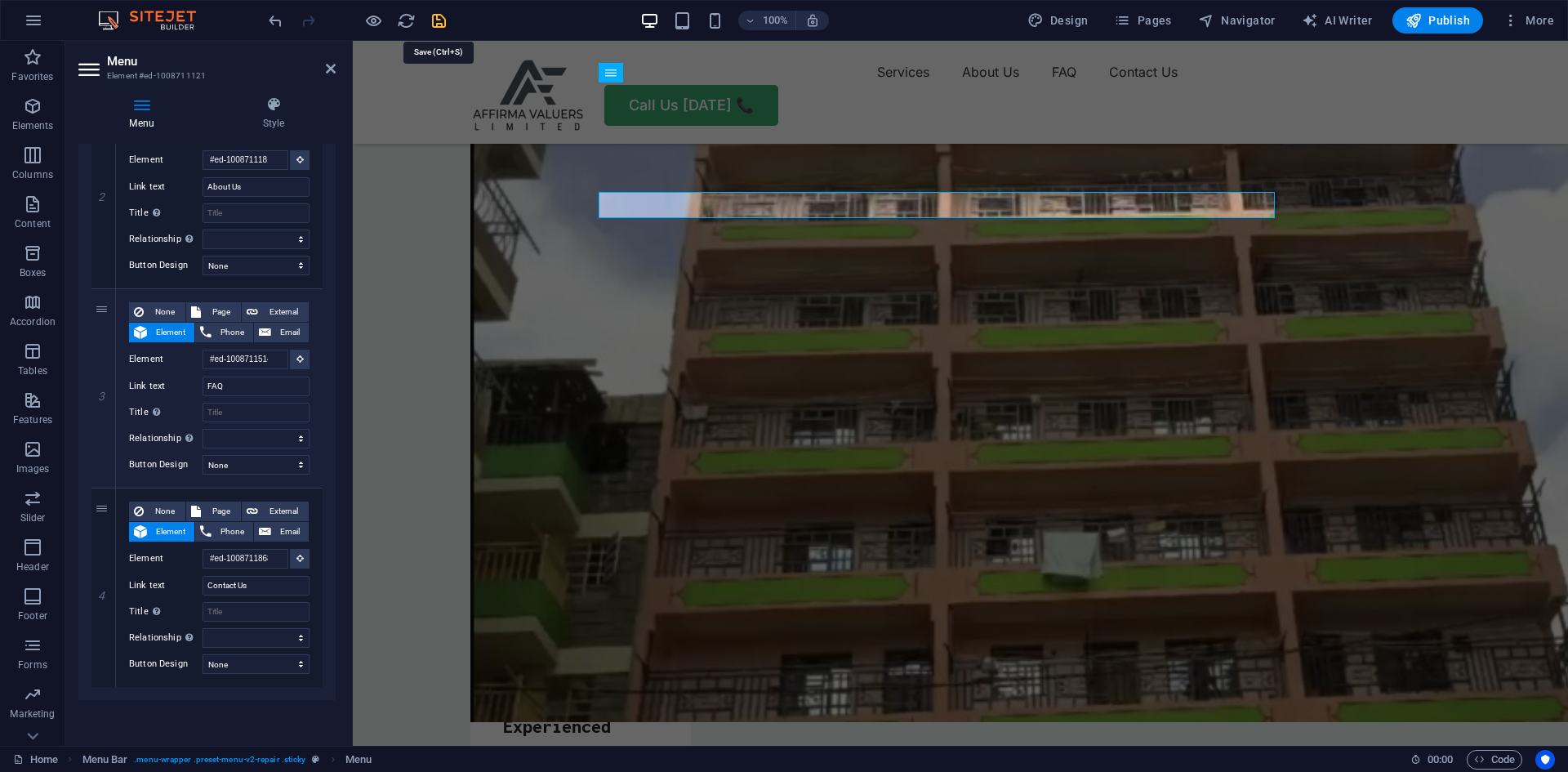
click at [441, 22] on icon "save" at bounding box center [439, 20] width 19 height 19
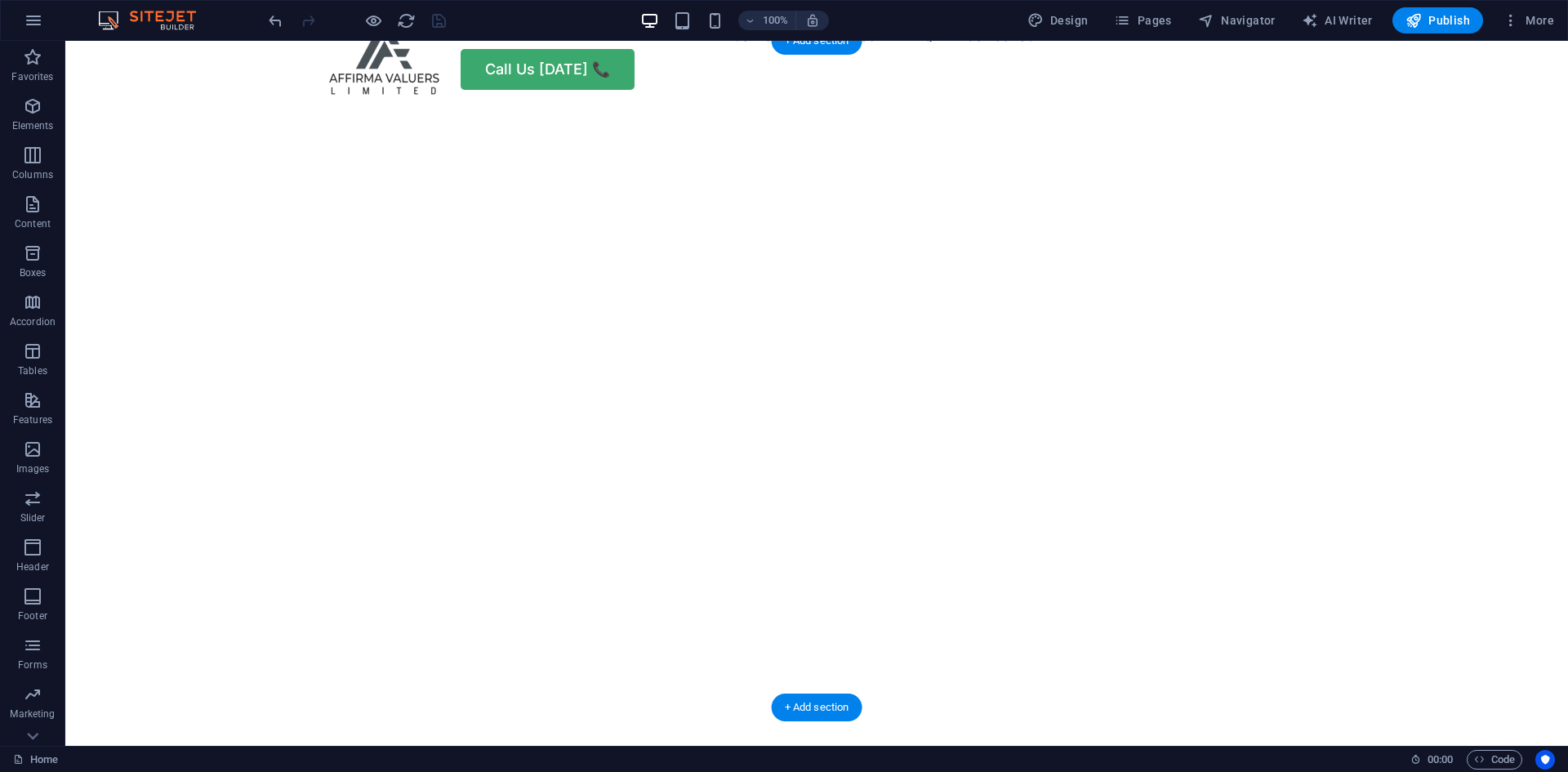
scroll to position [0, 0]
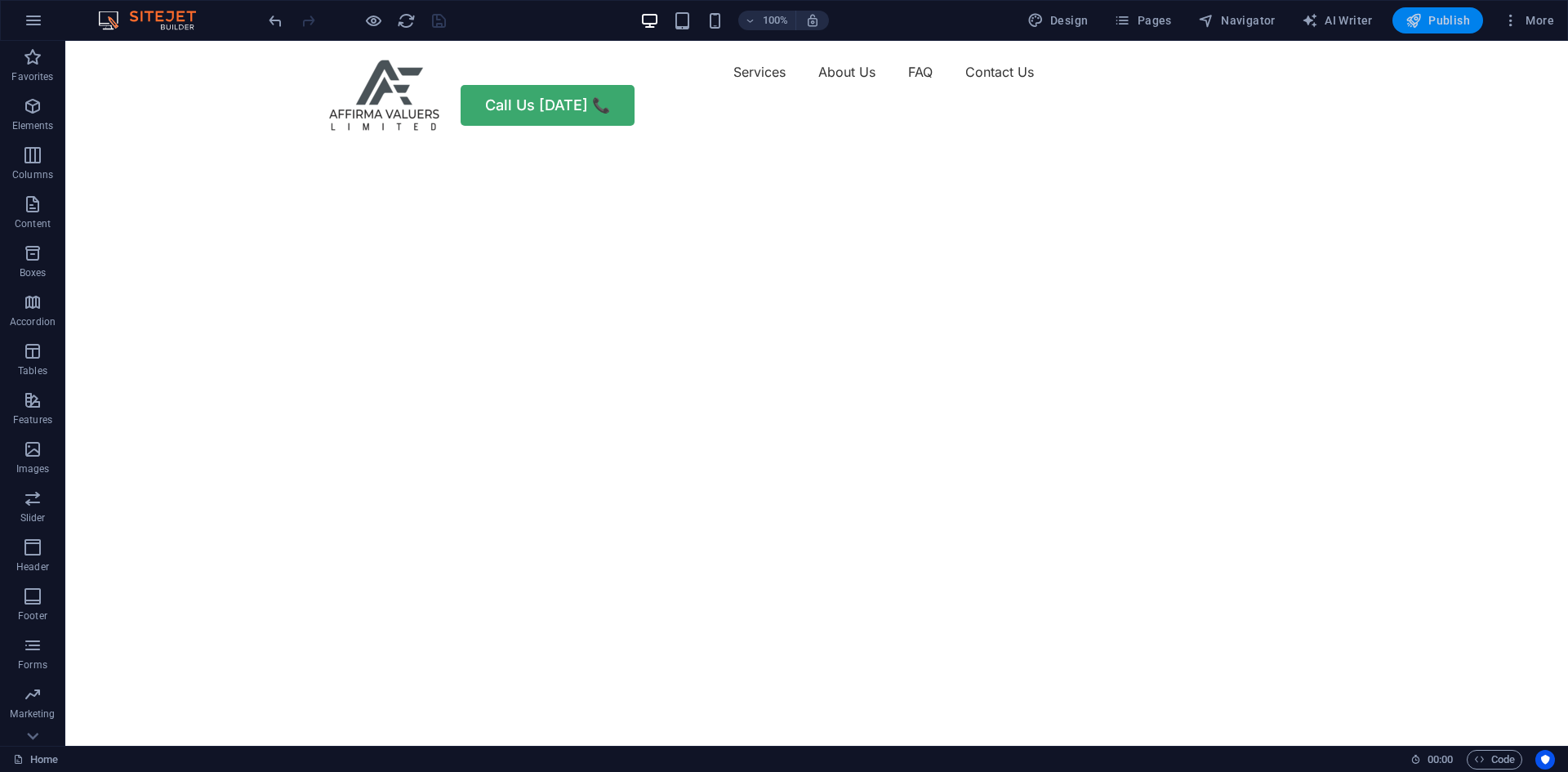
click at [1438, 21] on span "Publish" at bounding box center [1438, 20] width 65 height 16
click at [961, 144] on img "1/2" at bounding box center [810, 144] width 1491 height 0
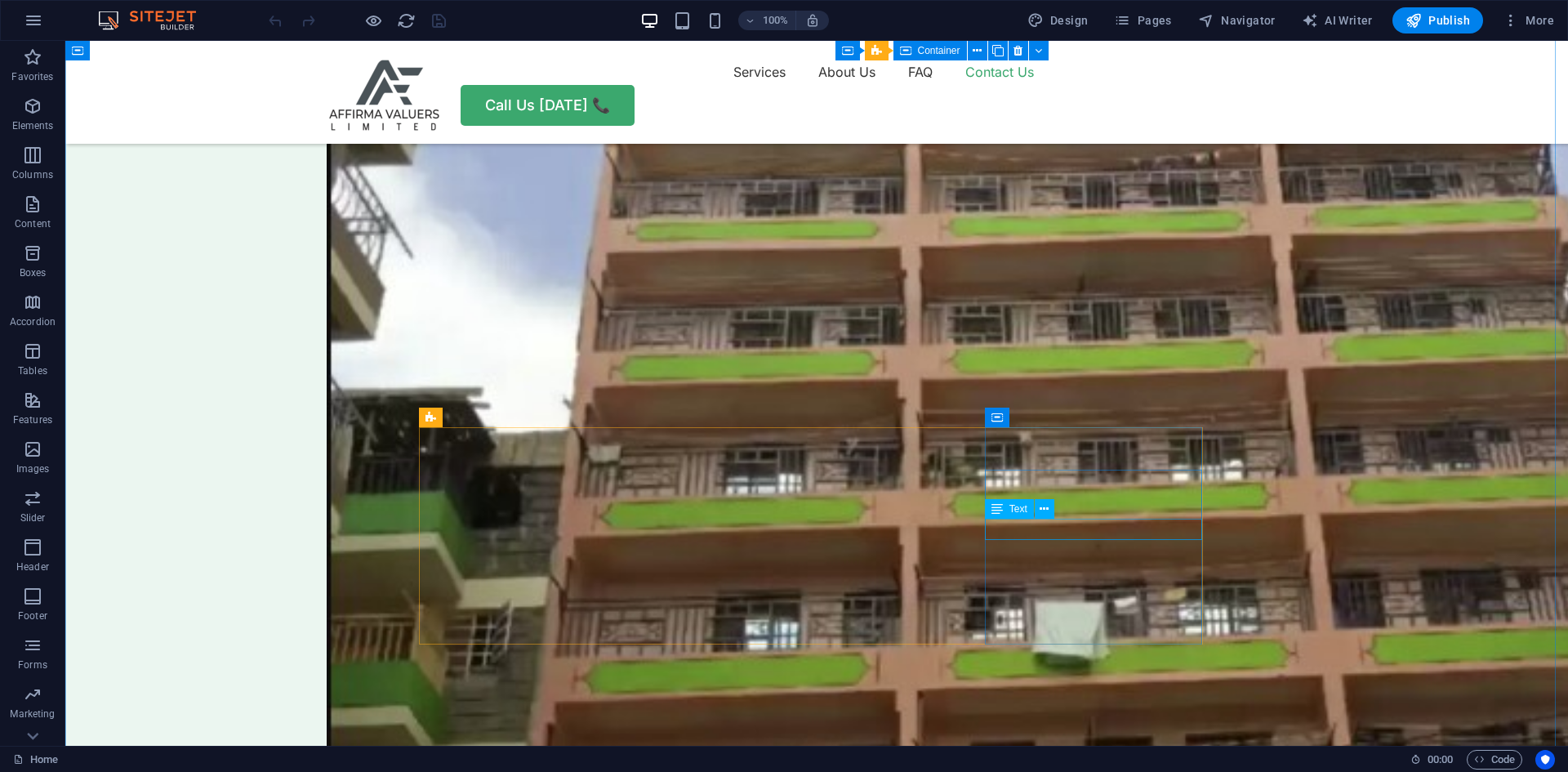
scroll to position [5007, 0]
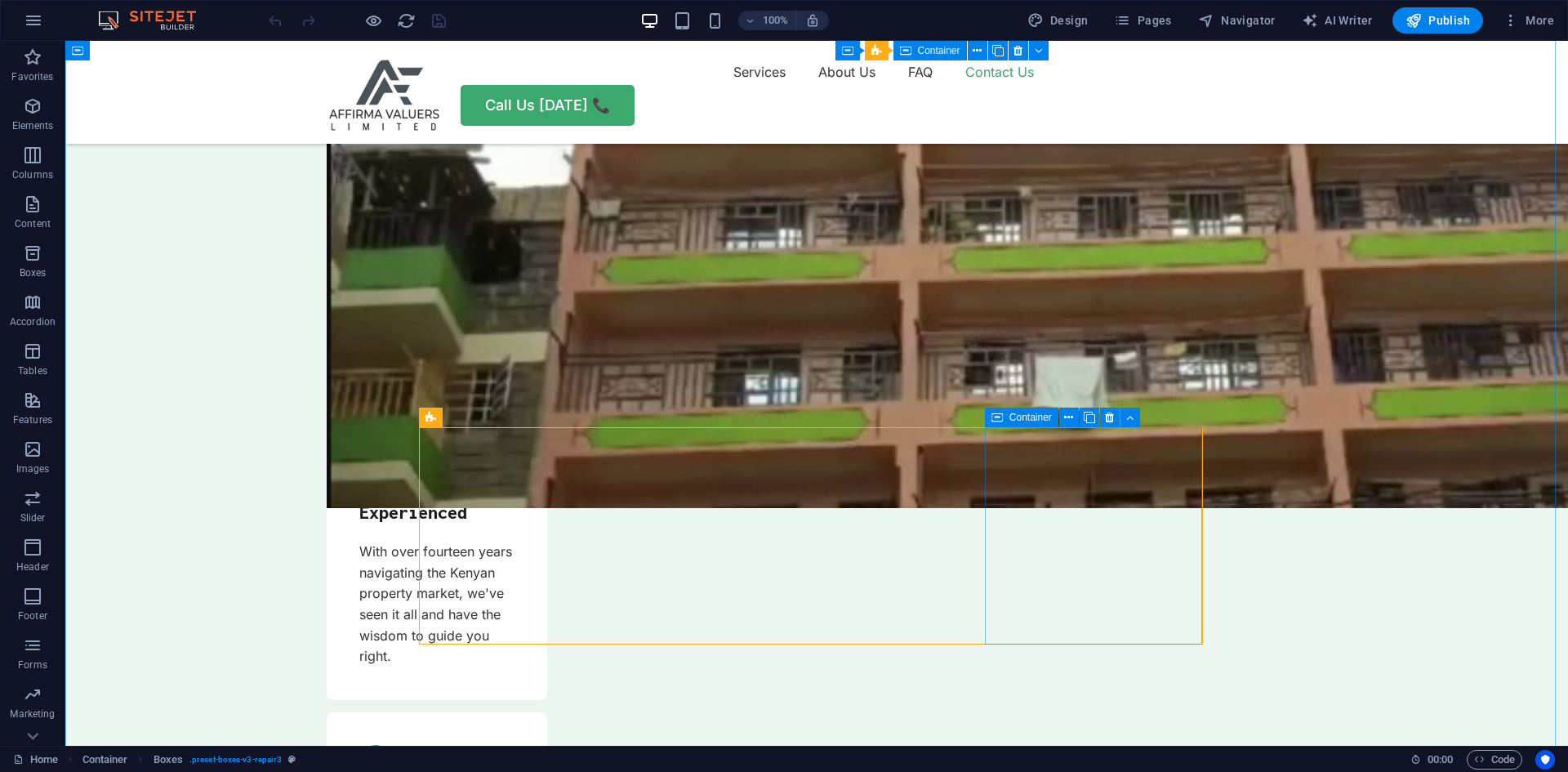
click at [1030, 415] on span "Container" at bounding box center [1030, 418] width 43 height 10
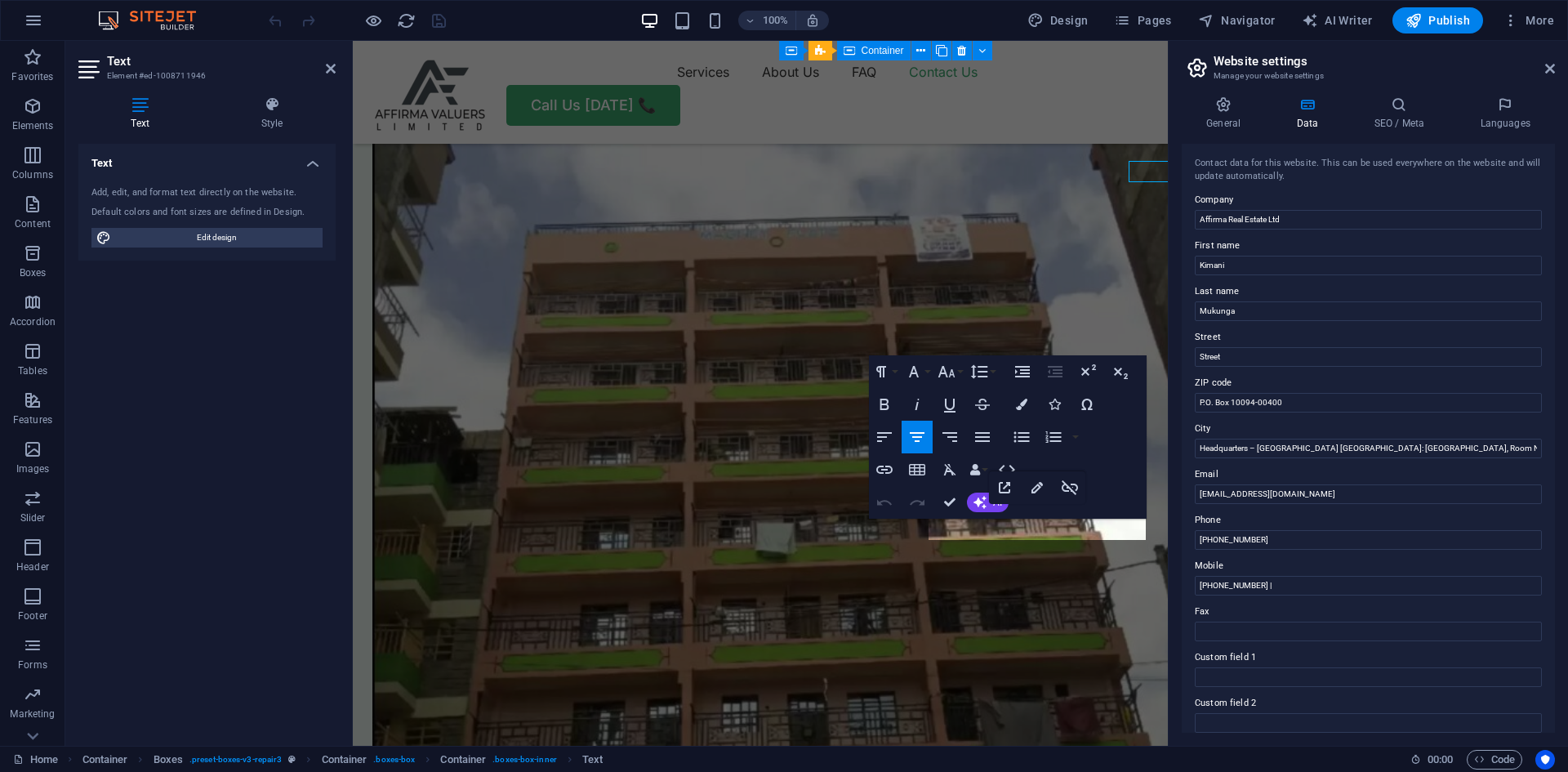
scroll to position [5365, 0]
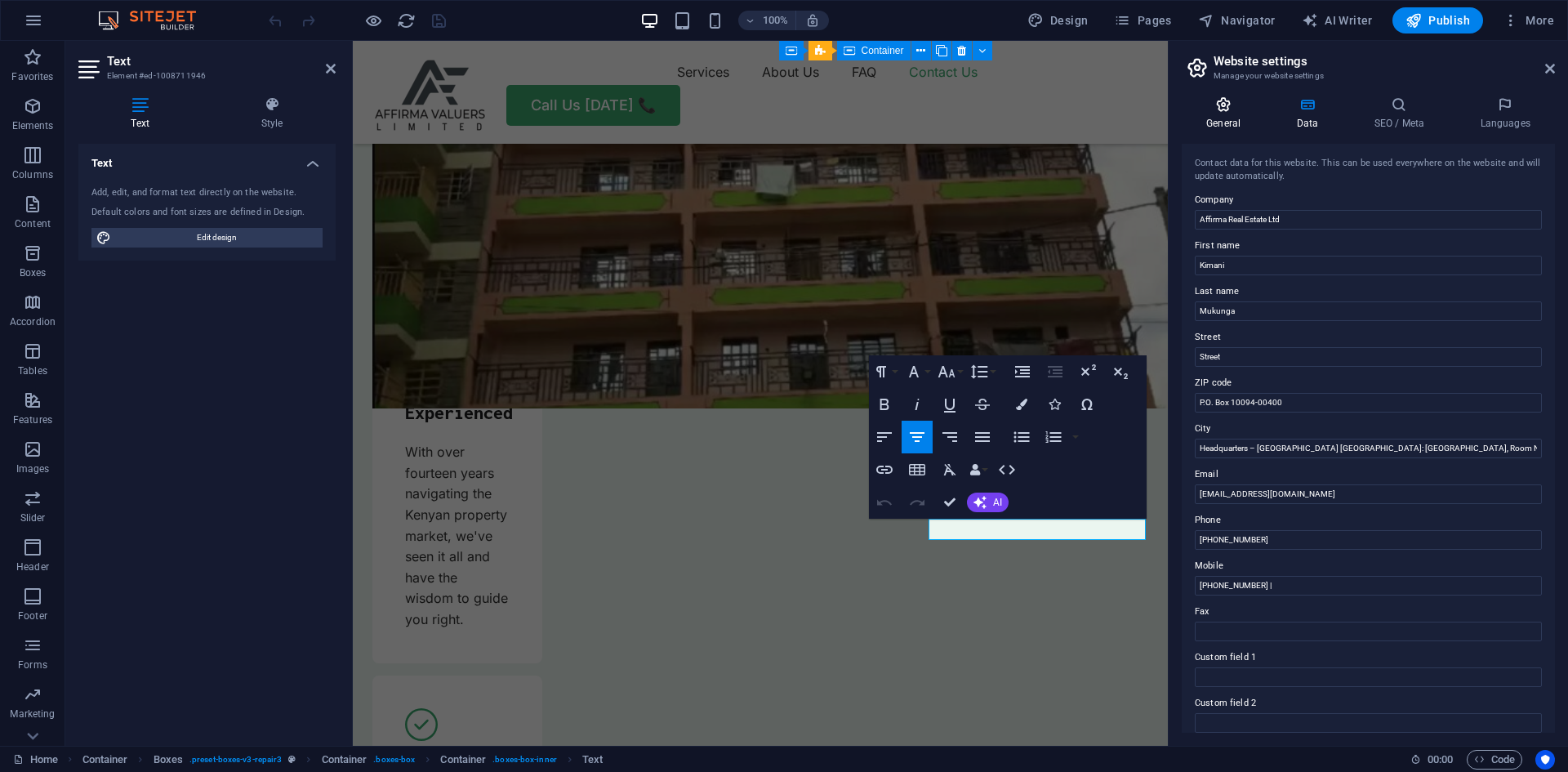
click at [1223, 113] on h4 "General" at bounding box center [1227, 113] width 90 height 34
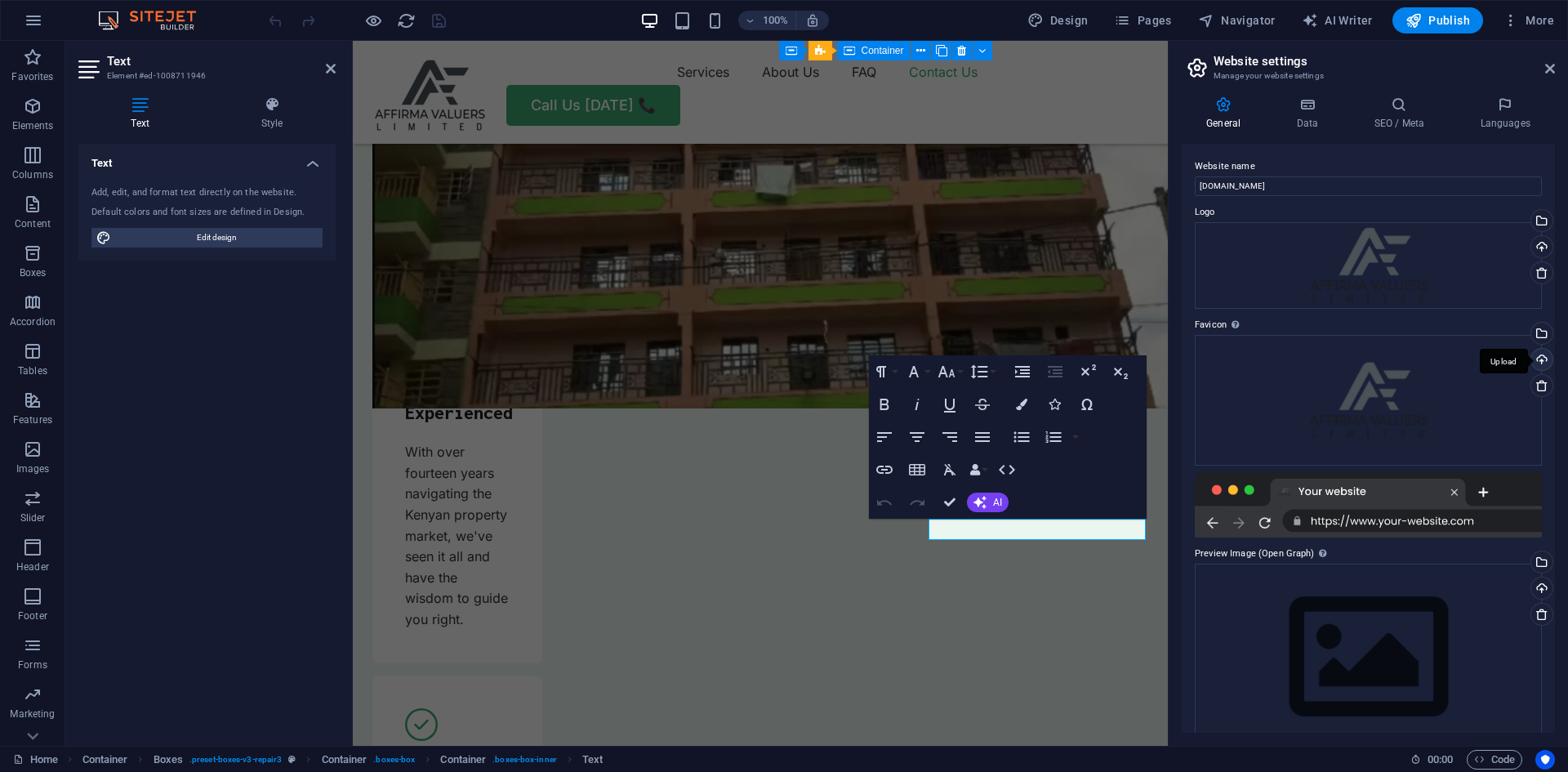
click at [1539, 359] on div "Upload" at bounding box center [1540, 361] width 25 height 25
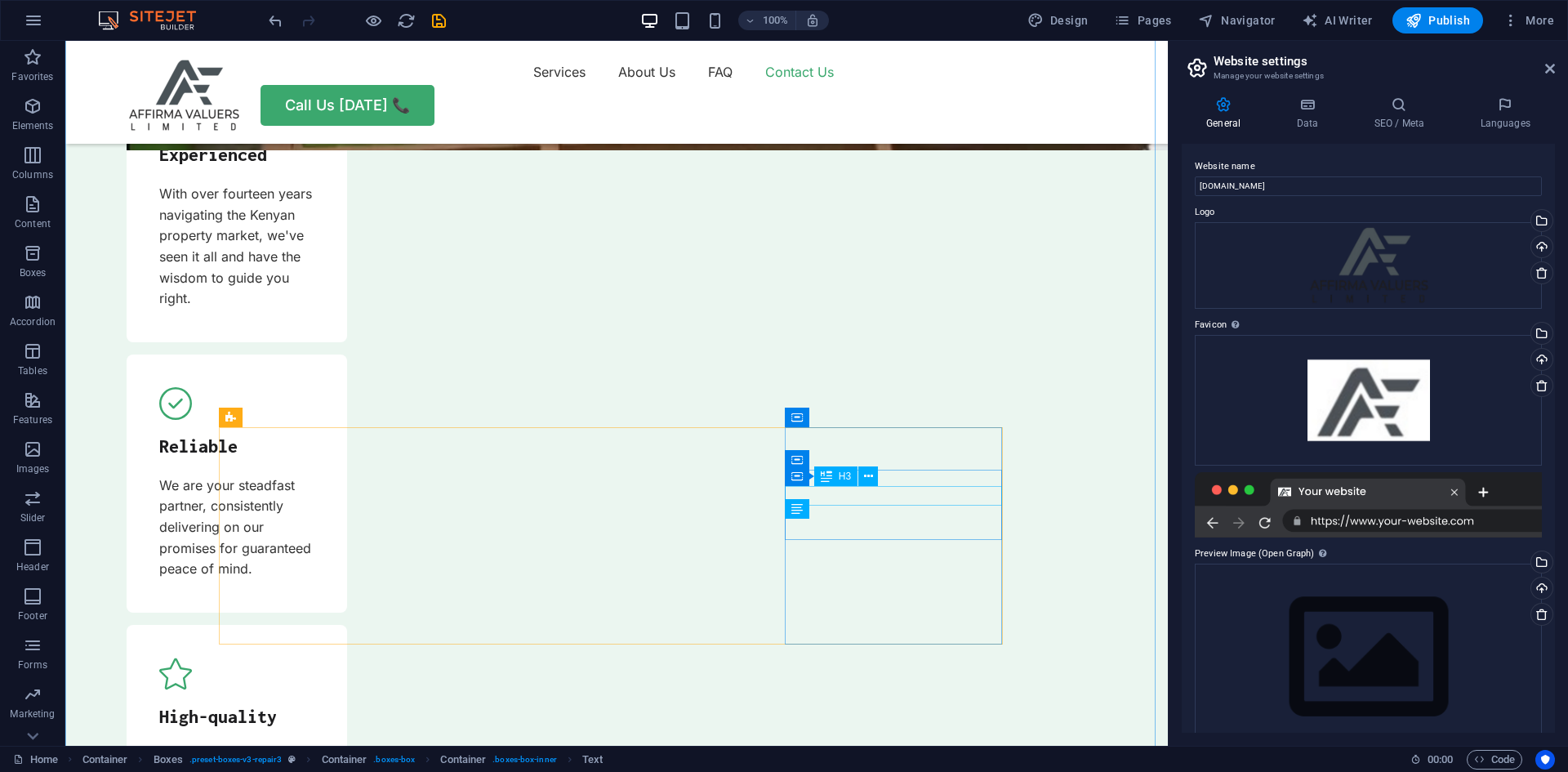
scroll to position [5007, 0]
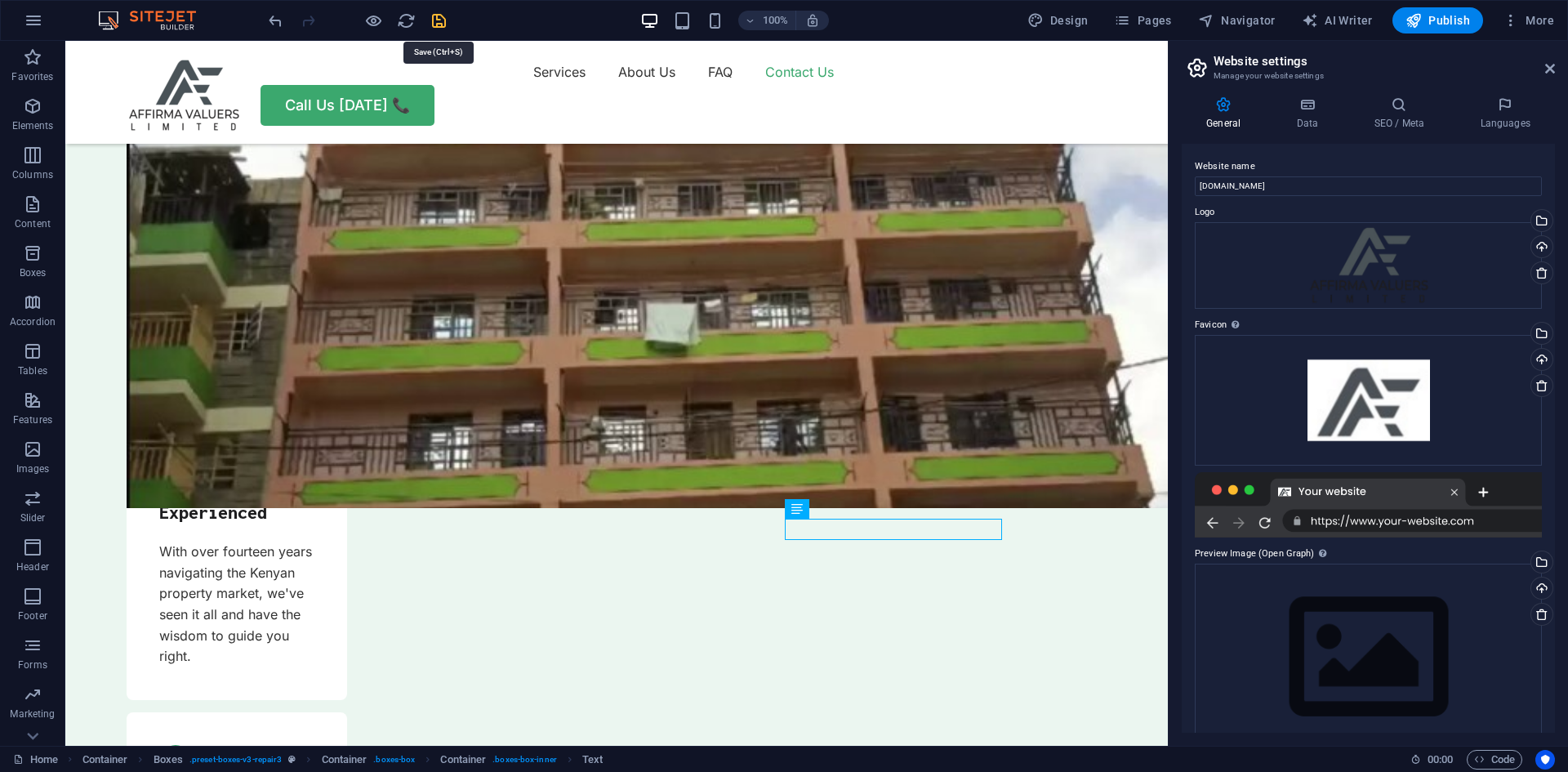
click at [439, 16] on icon "save" at bounding box center [439, 20] width 19 height 19
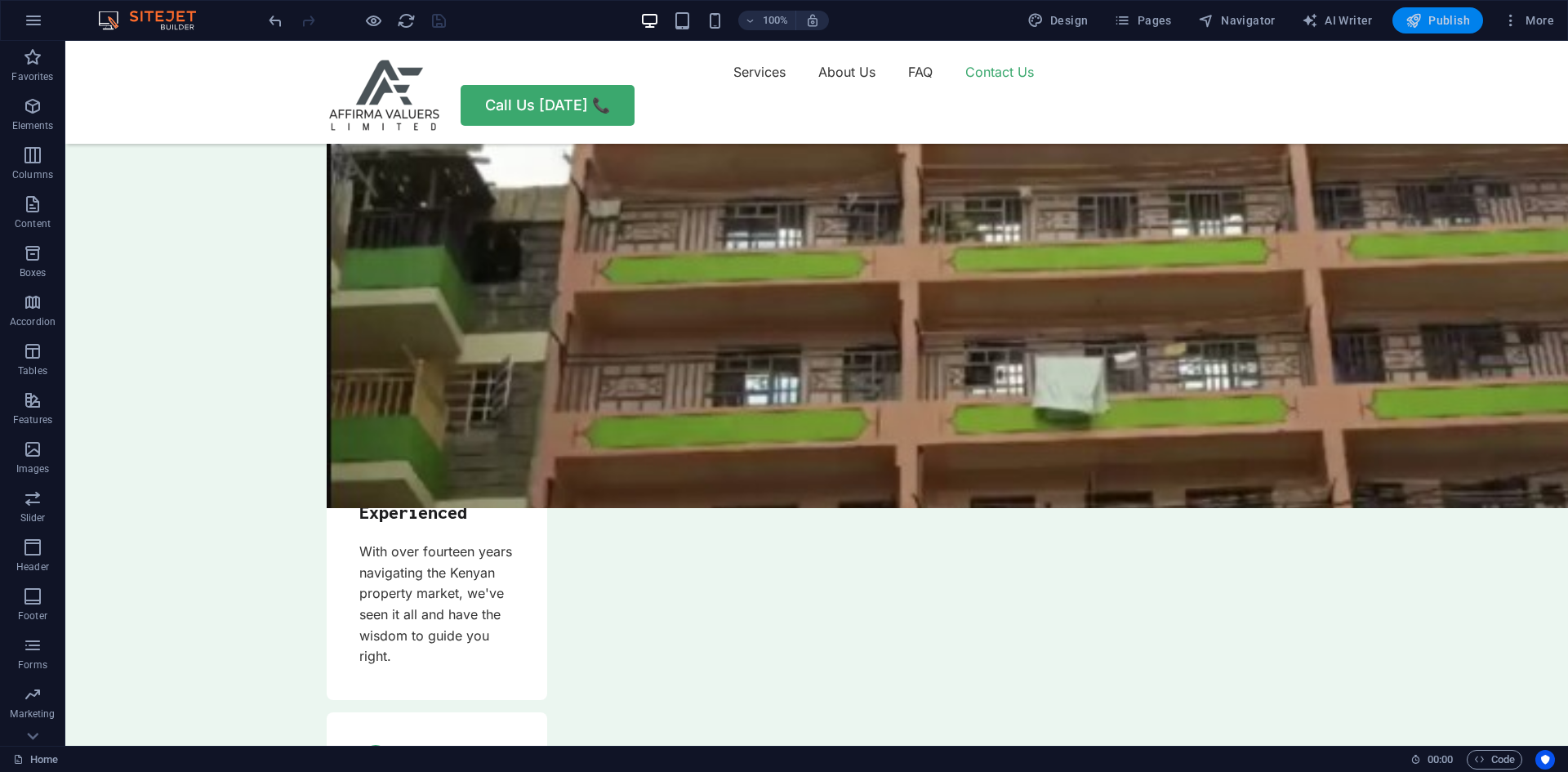
click at [1433, 20] on span "Publish" at bounding box center [1438, 20] width 65 height 16
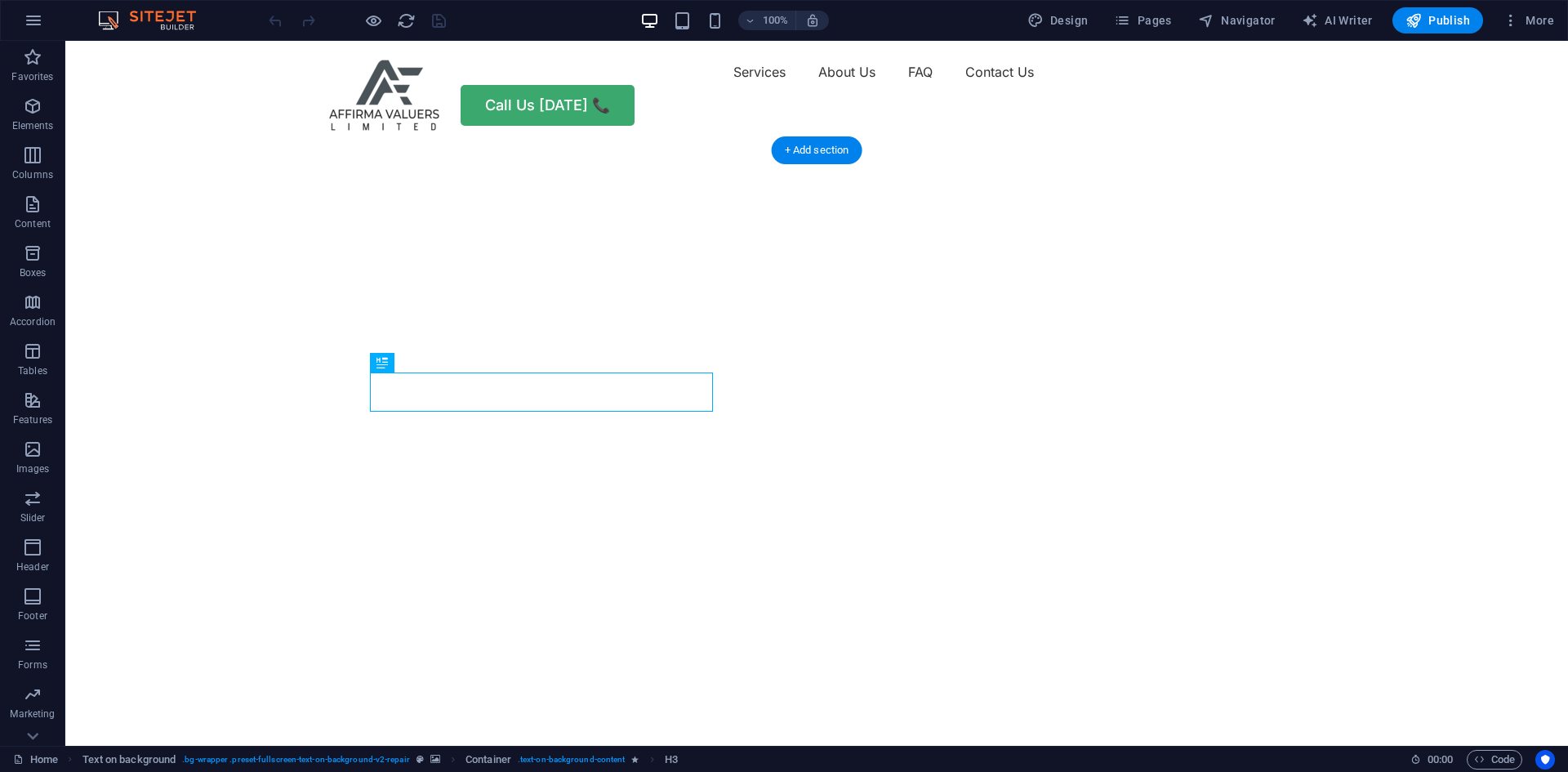
click at [1014, 144] on img "1/2" at bounding box center [810, 144] width 1491 height 0
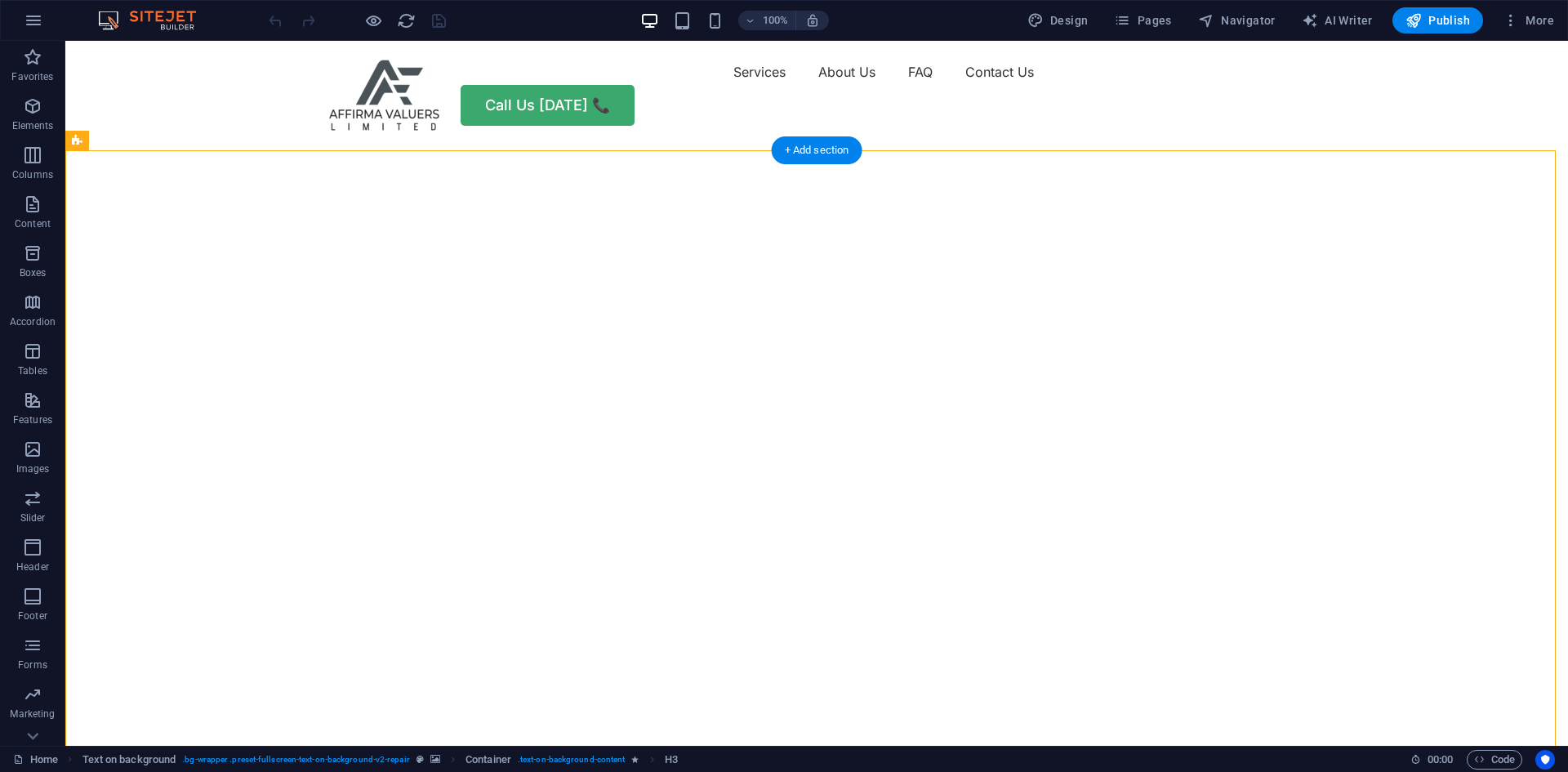
click at [1014, 144] on img "1/2" at bounding box center [810, 144] width 1491 height 0
select select "vh"
select select "fade"
select select "ms"
select select "s"
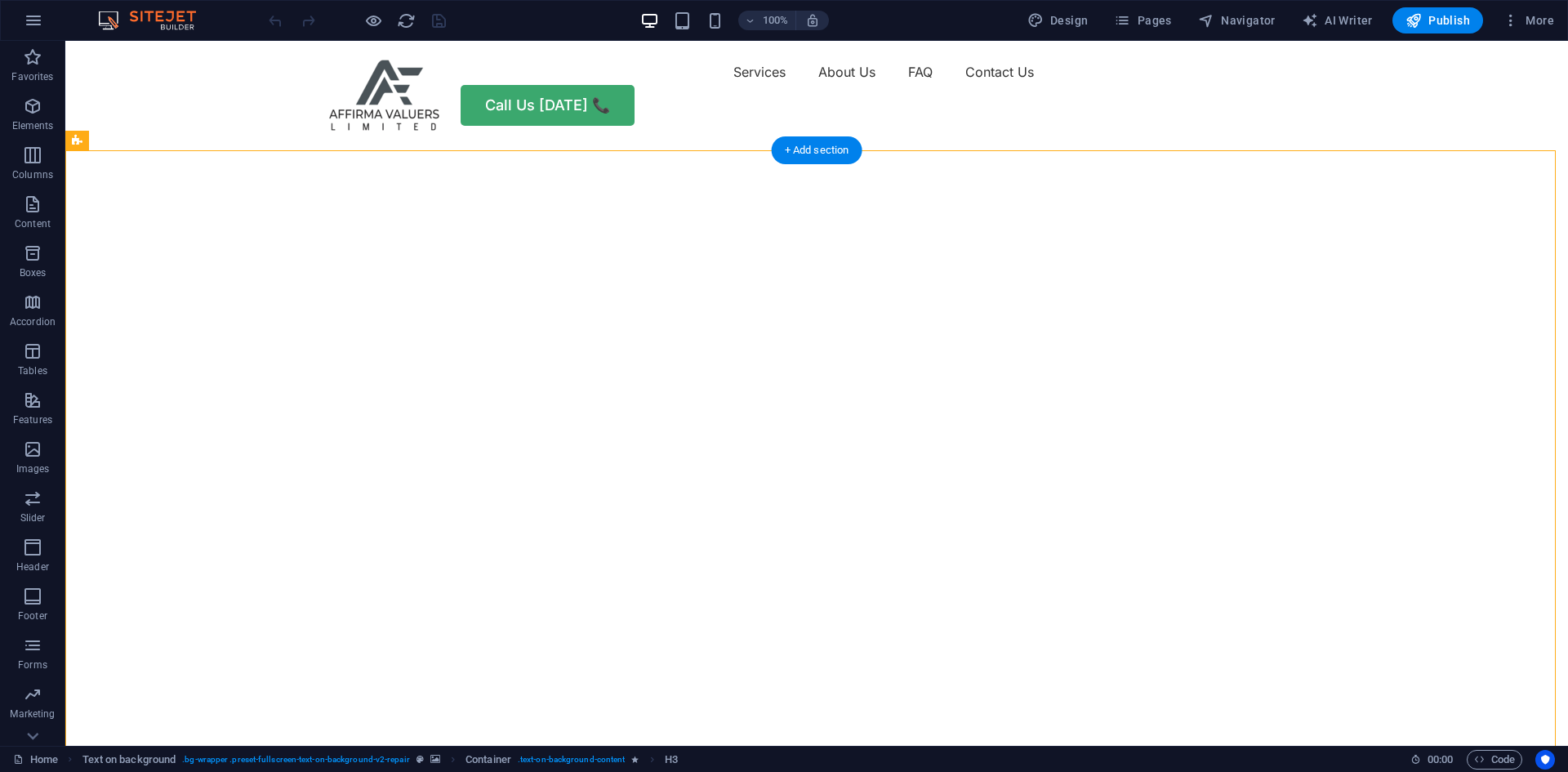
select select "progressive"
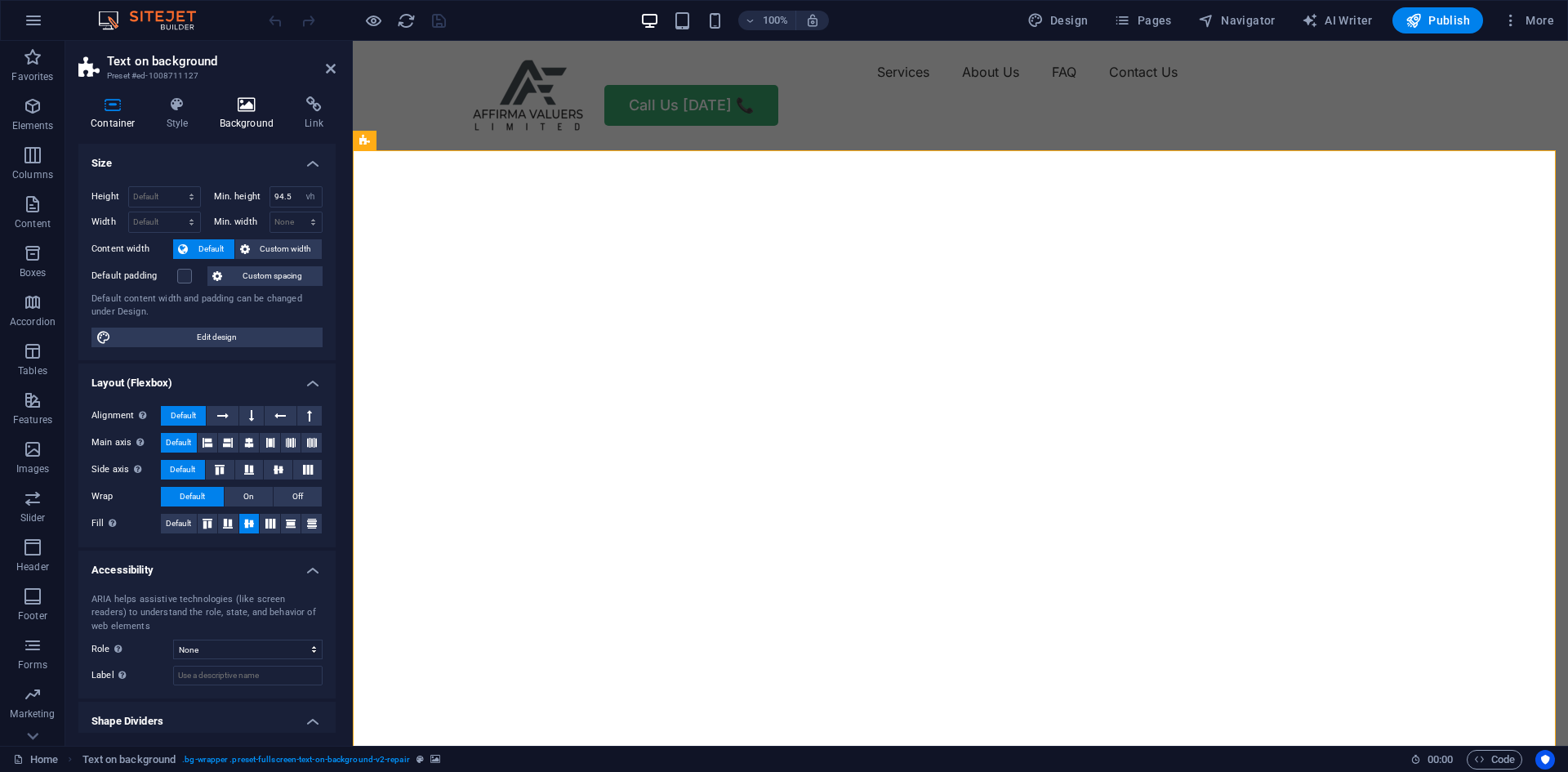
click at [246, 105] on icon at bounding box center [247, 104] width 79 height 16
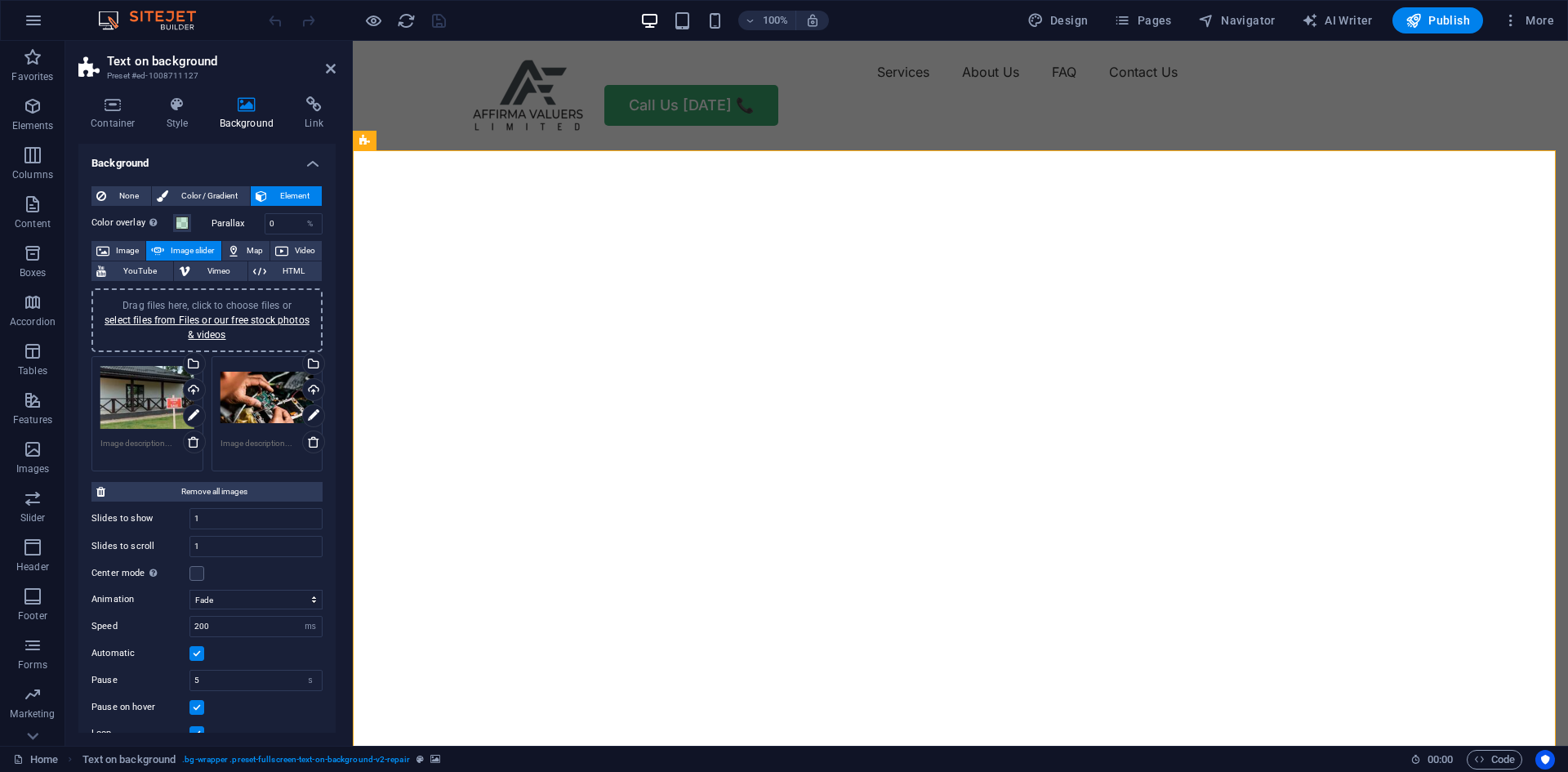
click at [263, 396] on div "Drag files here, click to choose files or select files from Files or our free s…" at bounding box center [268, 397] width 94 height 65
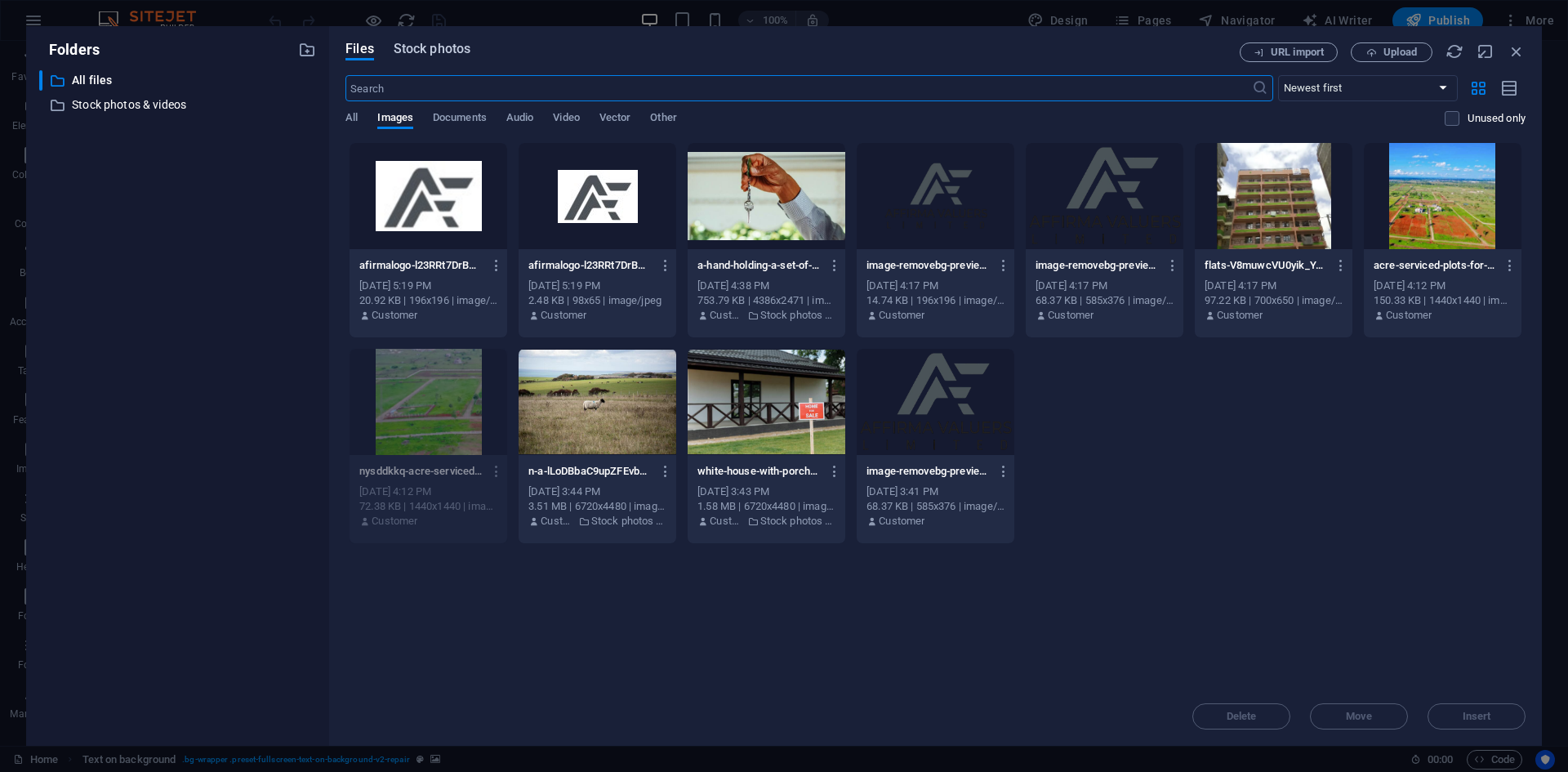
click at [445, 46] on span "Stock photos" at bounding box center [432, 49] width 77 height 20
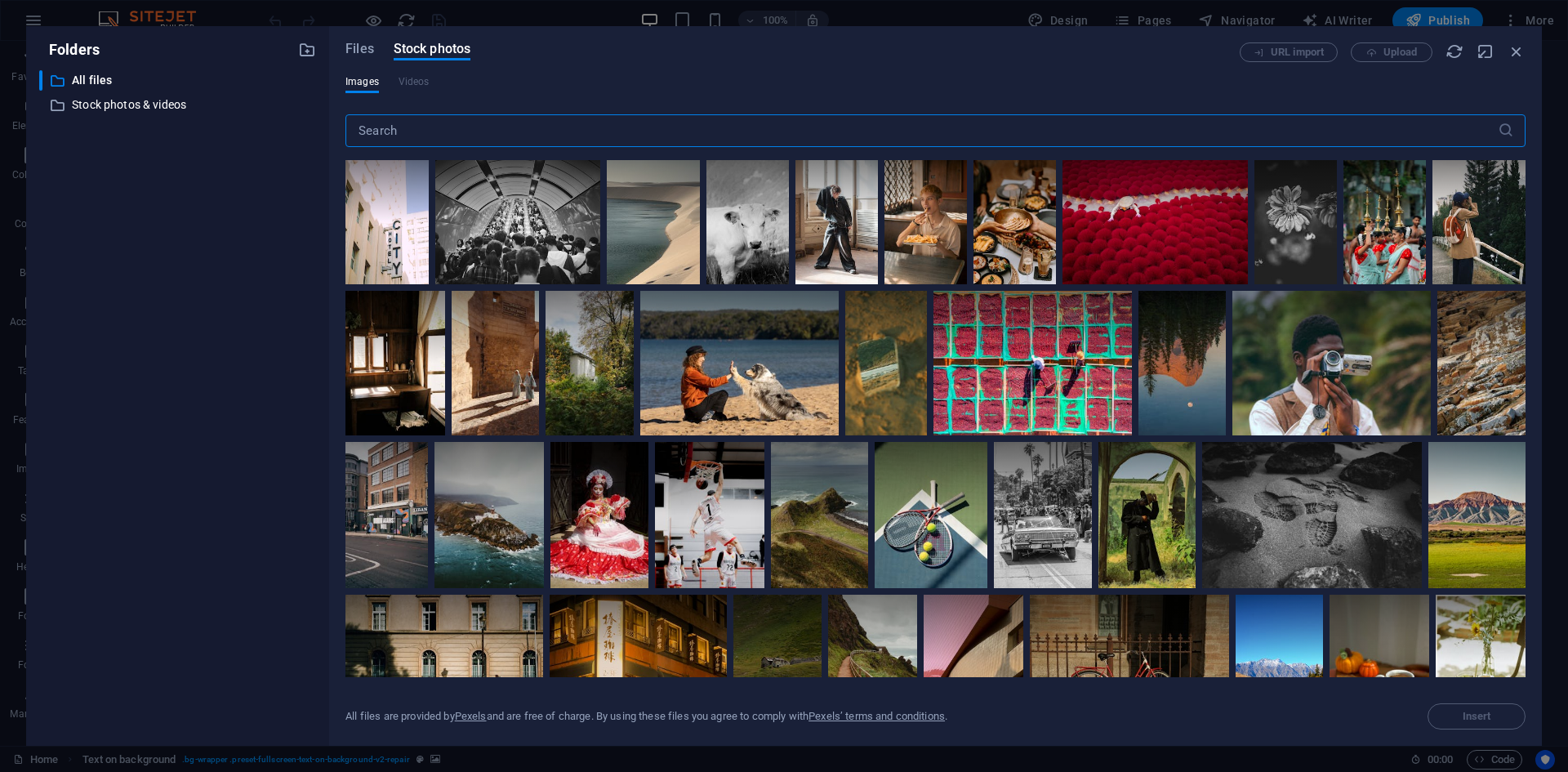
click at [498, 130] on input "text" at bounding box center [921, 130] width 1152 height 33
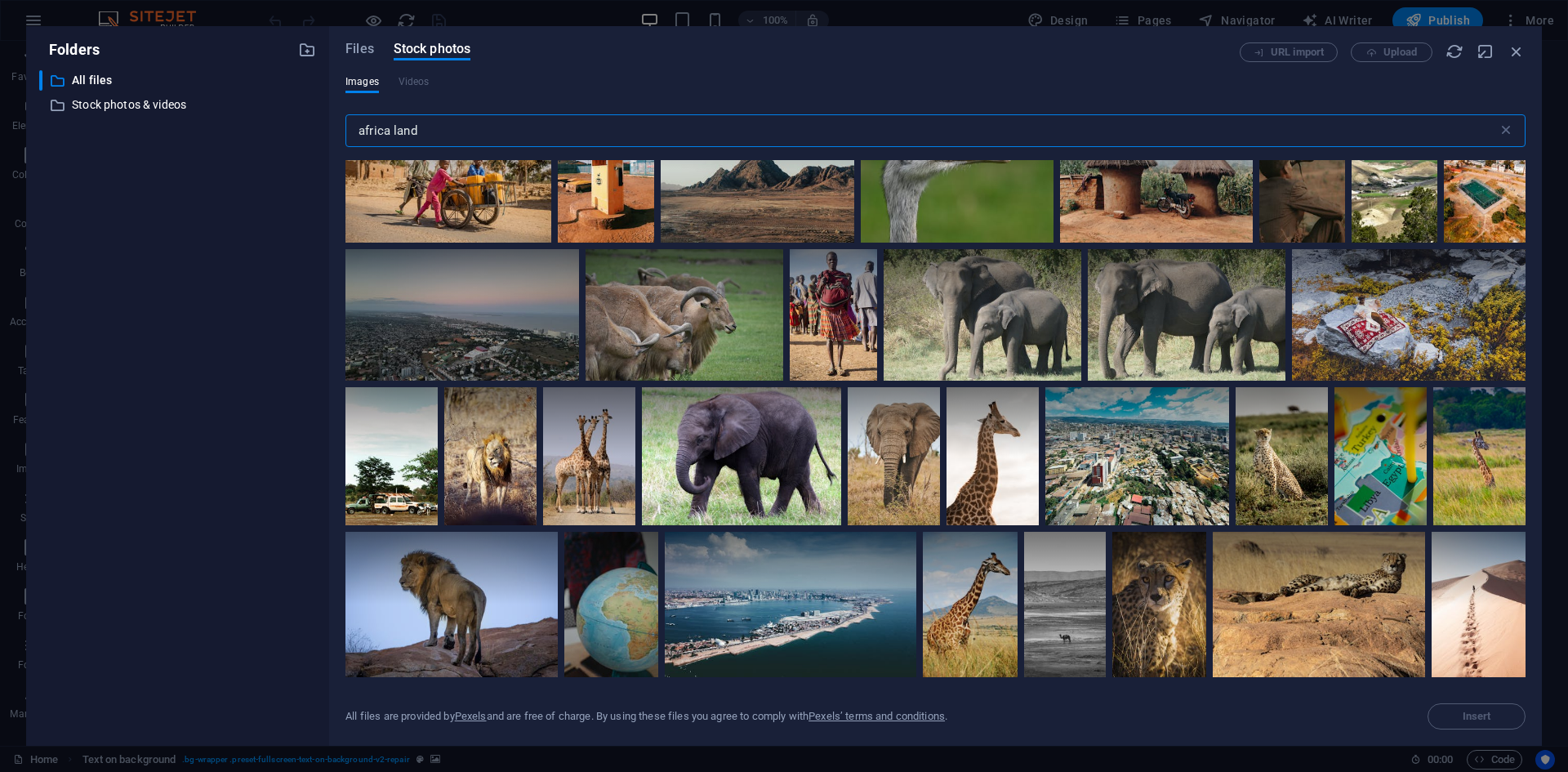
scroll to position [2534, 0]
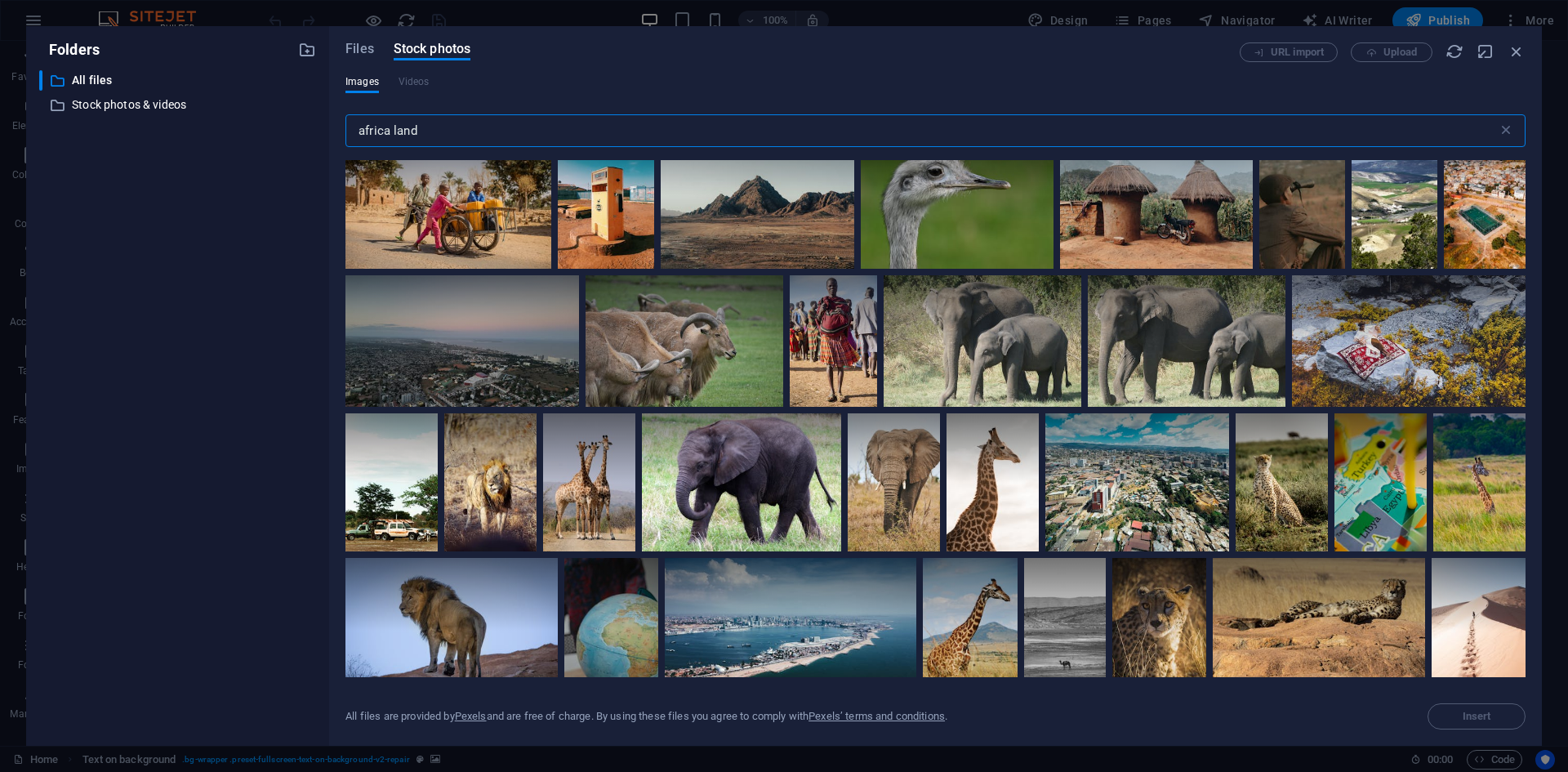
type input "africa land"
click at [365, 52] on span "Files" at bounding box center [360, 49] width 29 height 20
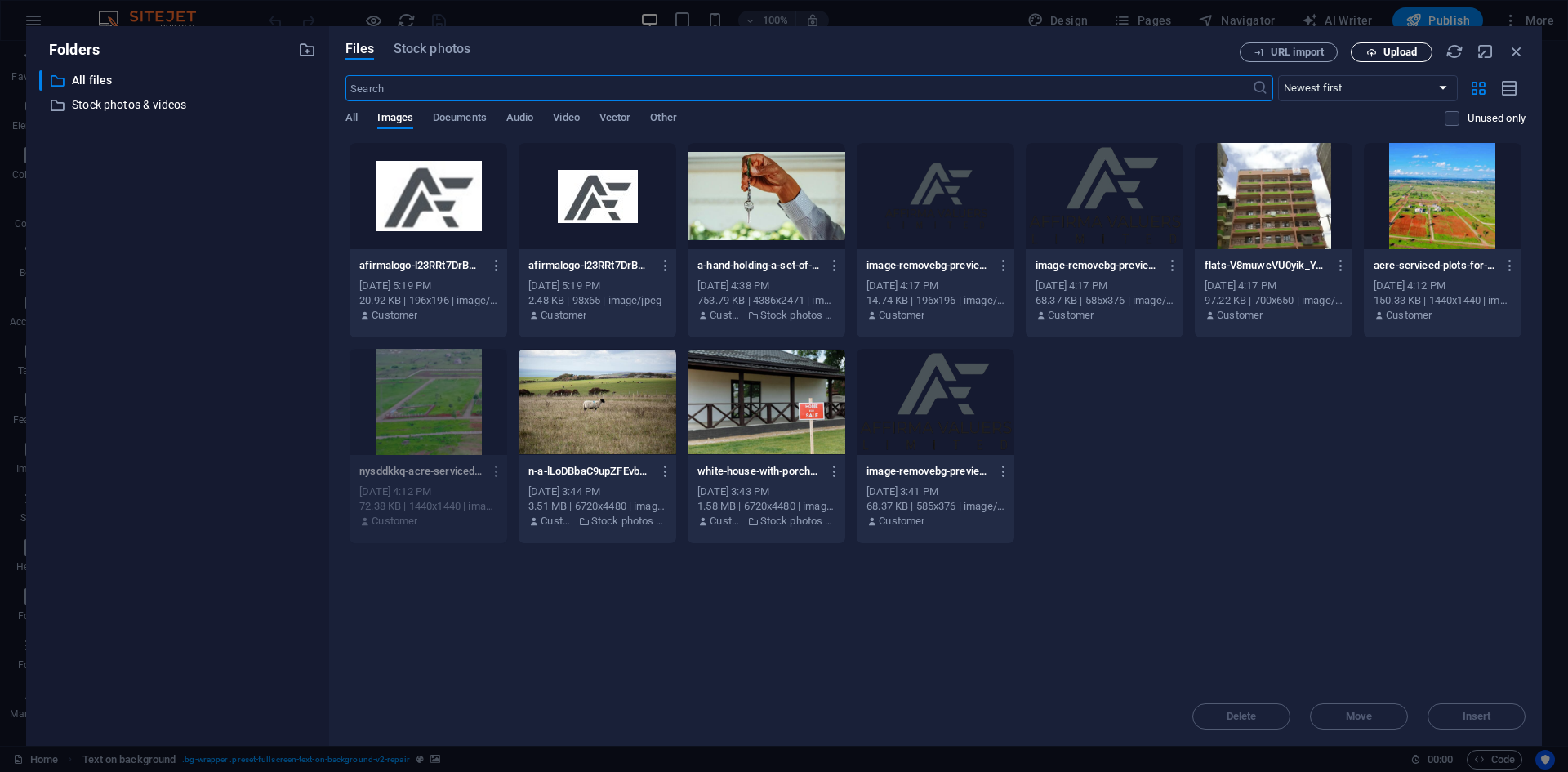
click at [1402, 52] on span "Upload" at bounding box center [1401, 52] width 34 height 10
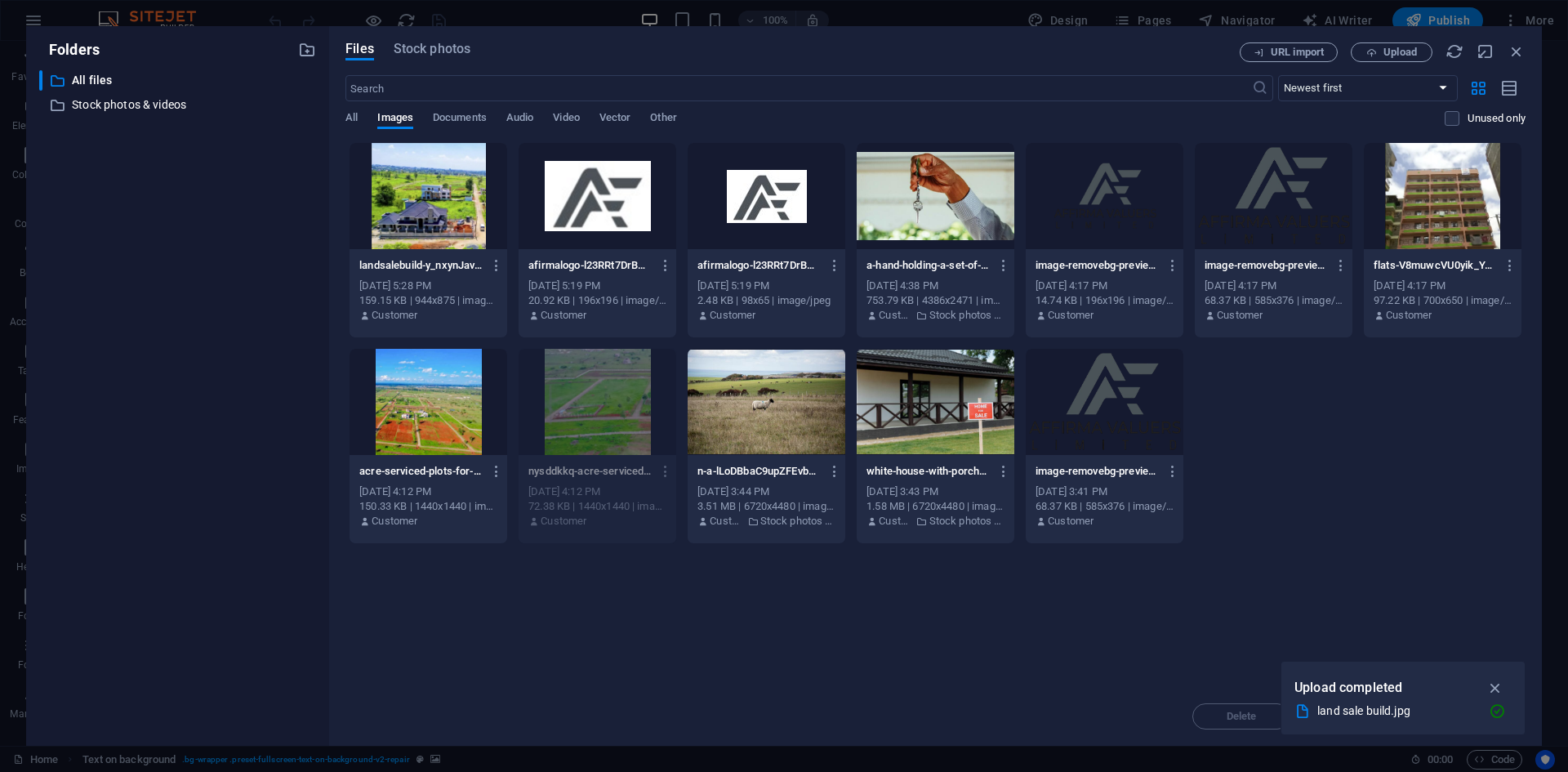
click at [434, 204] on div at bounding box center [429, 196] width 158 height 106
click at [434, 204] on div "1" at bounding box center [429, 196] width 158 height 106
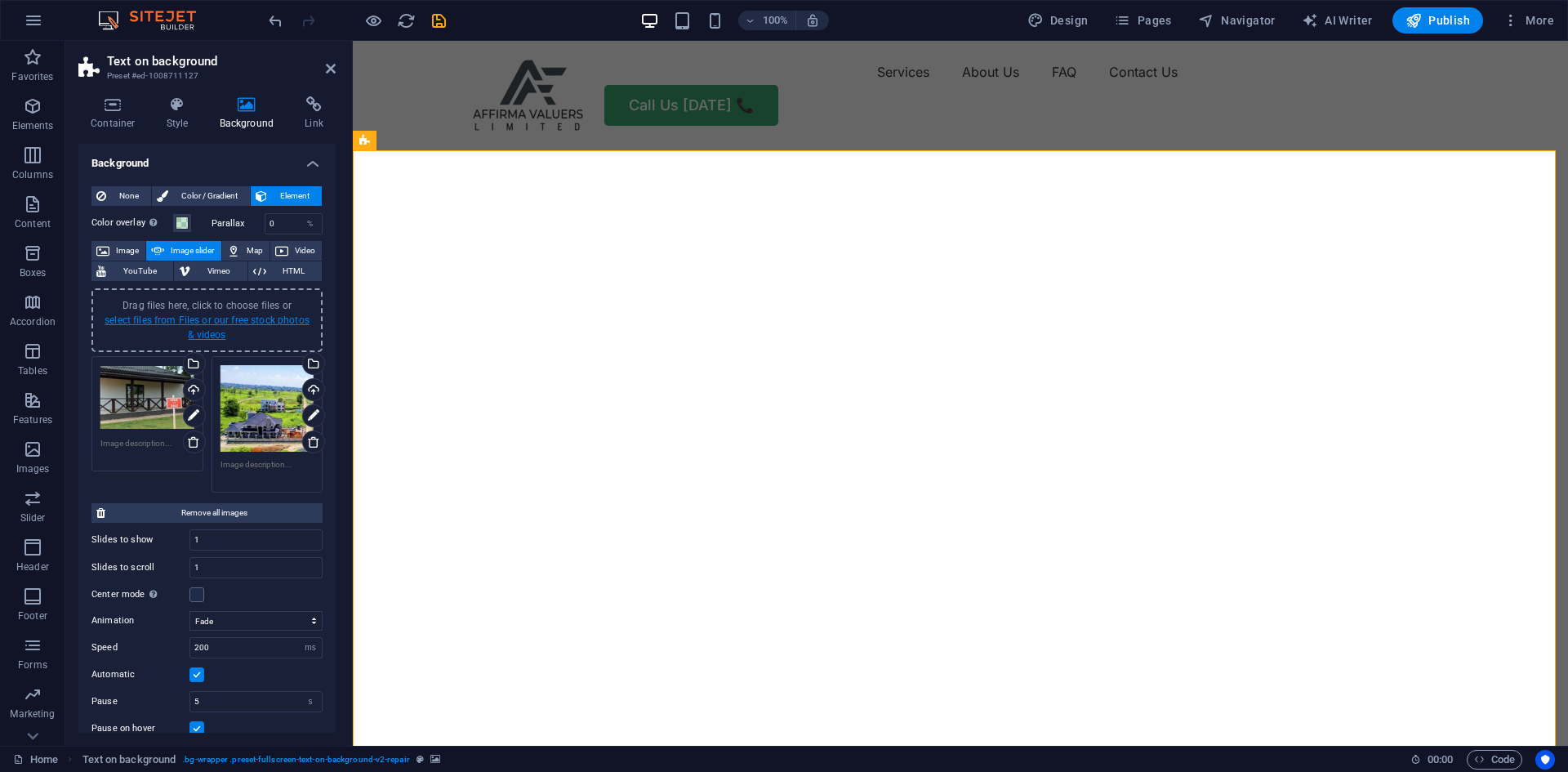
click at [243, 320] on link "select files from Files or our free stock photos & videos" at bounding box center [207, 328] width 205 height 26
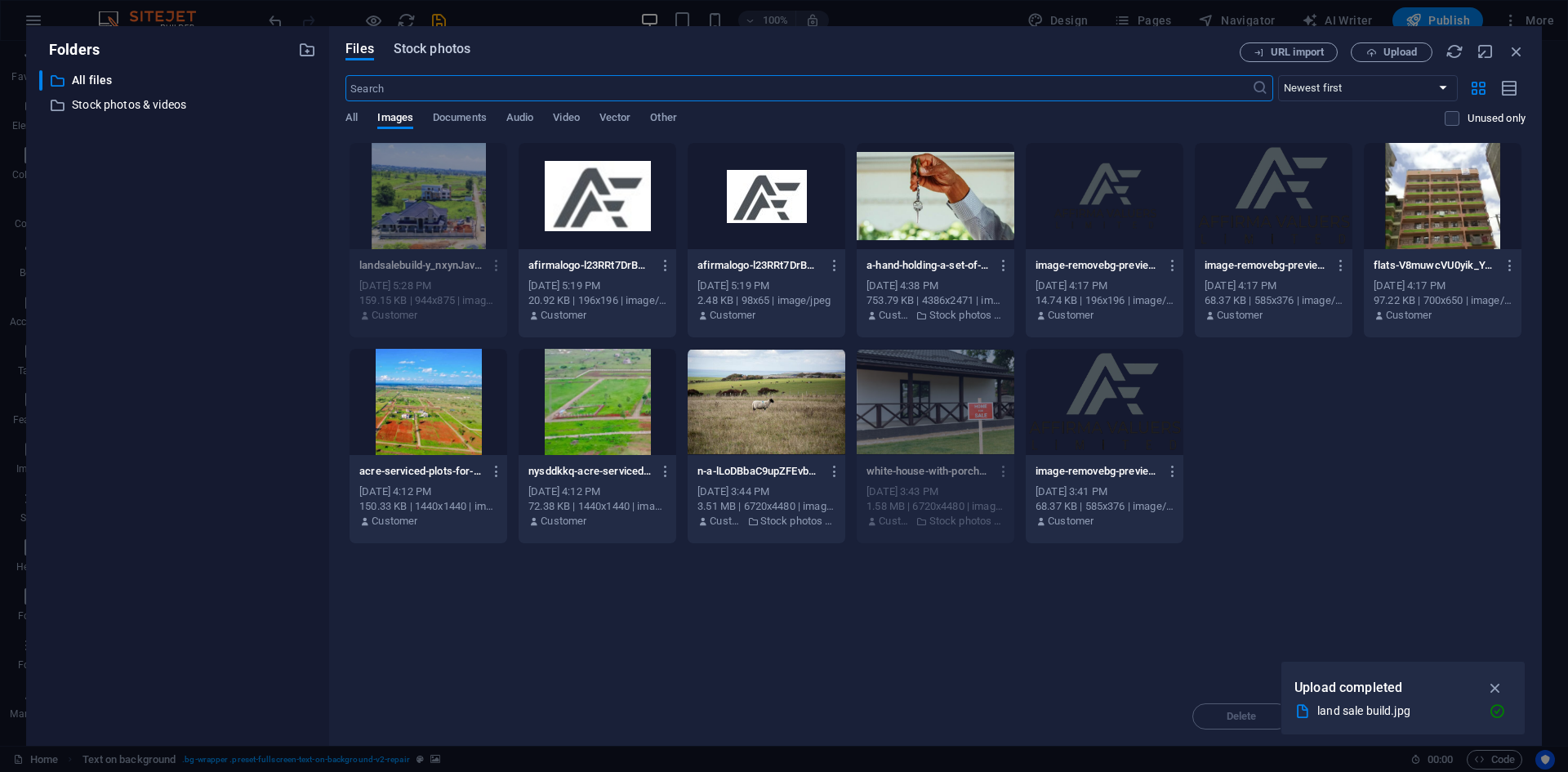
click at [448, 47] on span "Stock photos" at bounding box center [432, 49] width 77 height 20
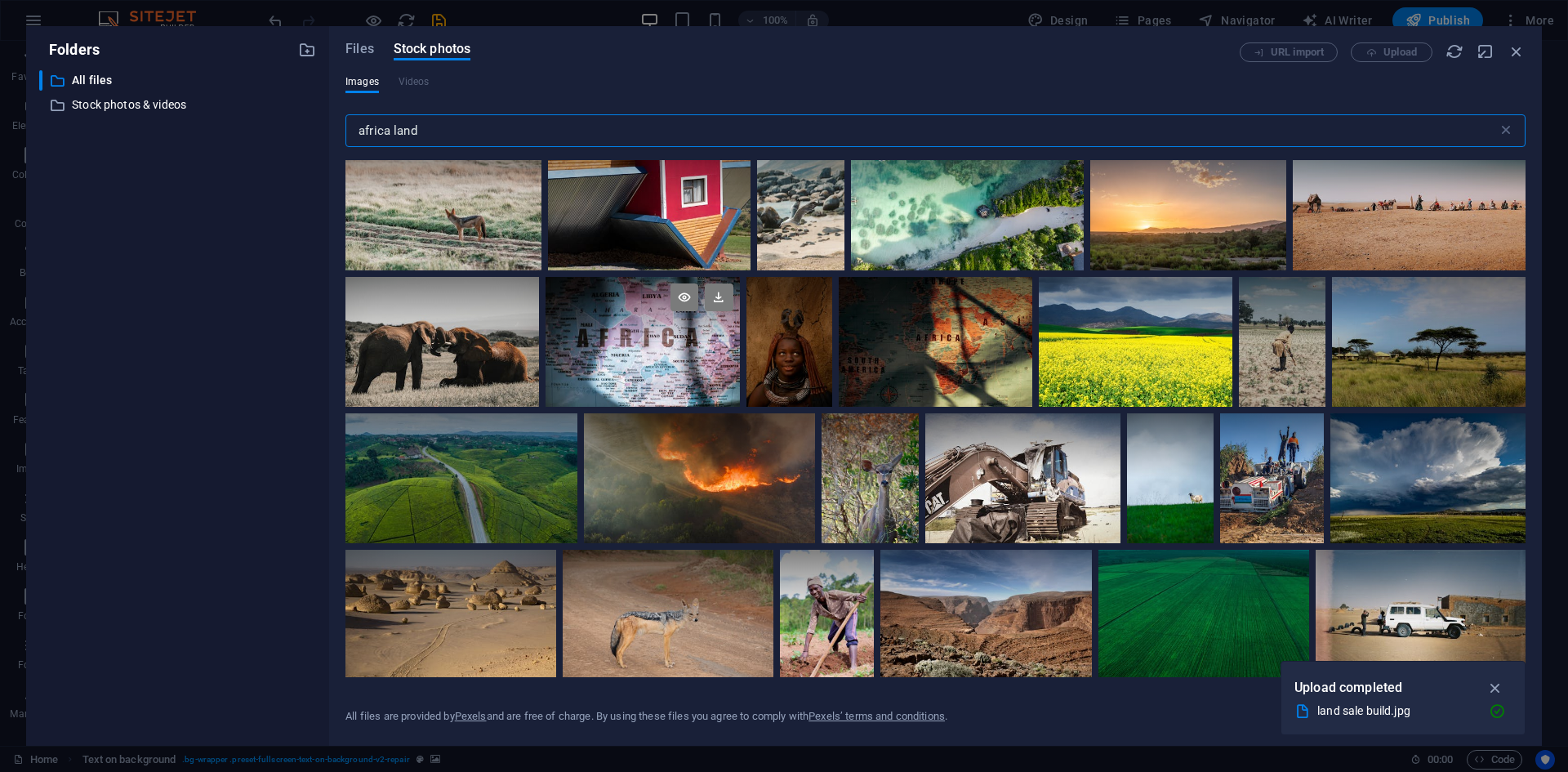
scroll to position [245, 0]
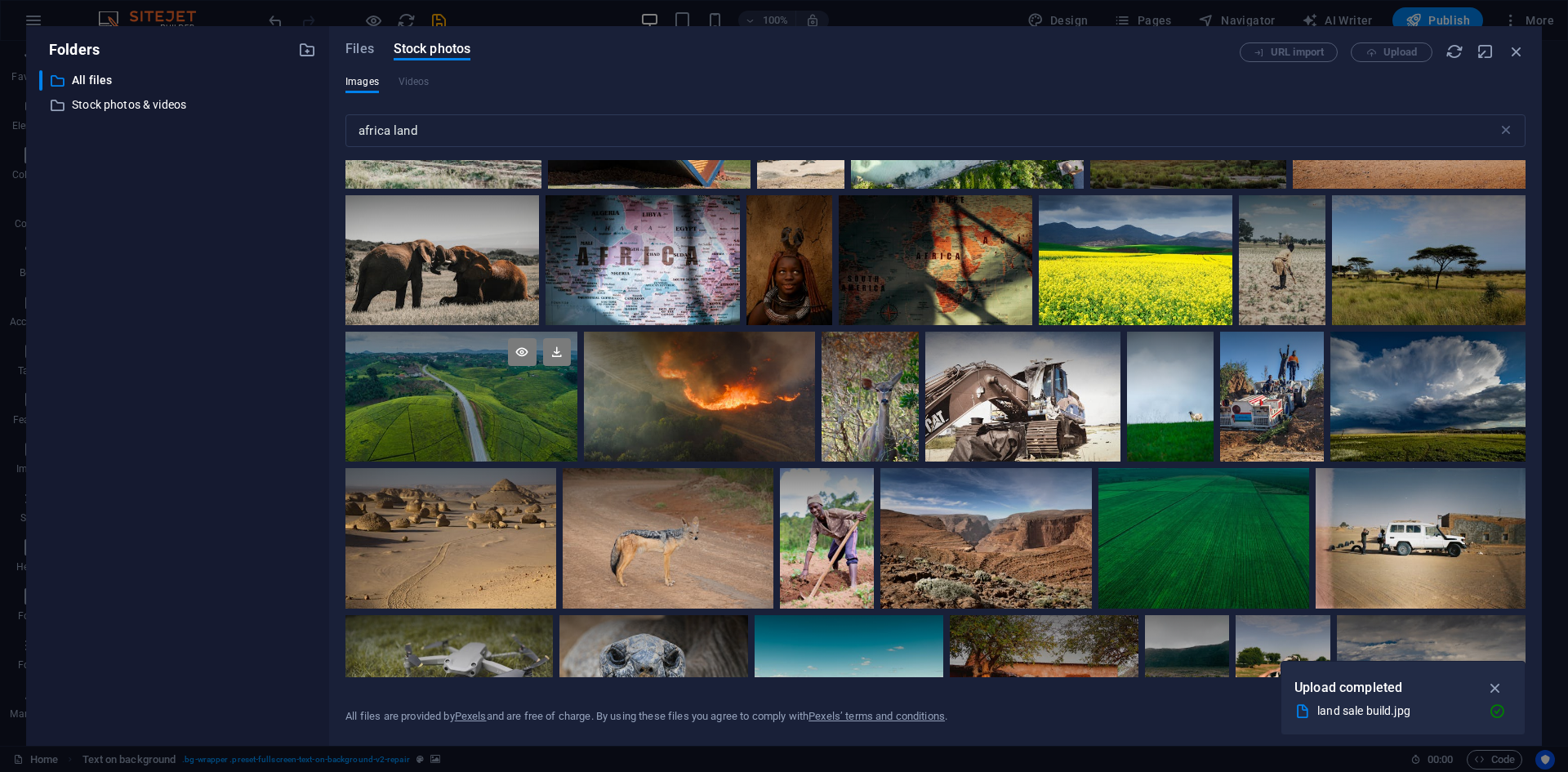
click at [519, 396] on div at bounding box center [461, 397] width 231 height 130
click at [560, 348] on icon at bounding box center [558, 352] width 28 height 28
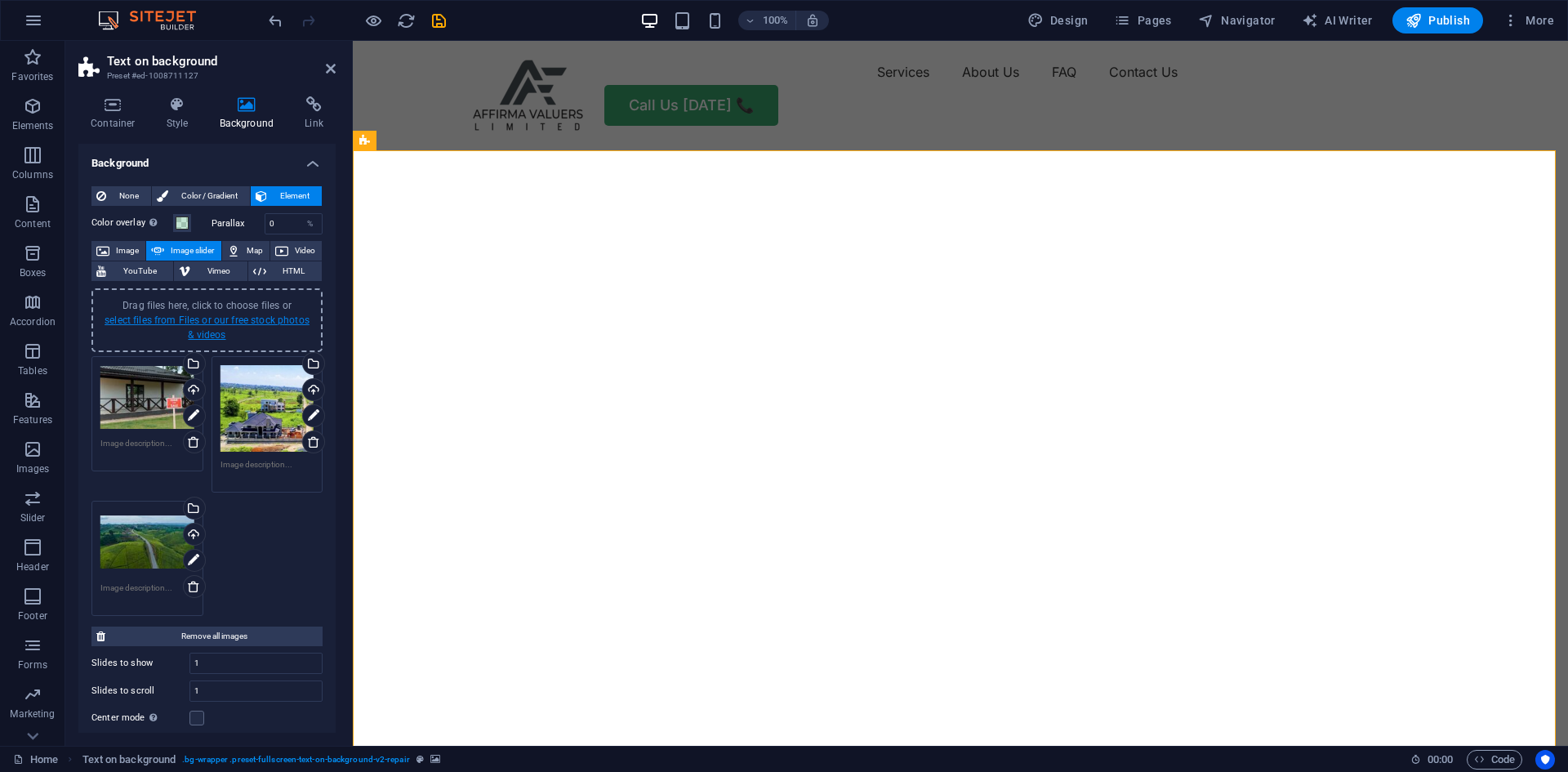
click at [222, 321] on link "select files from Files or our free stock photos & videos" at bounding box center [207, 328] width 205 height 26
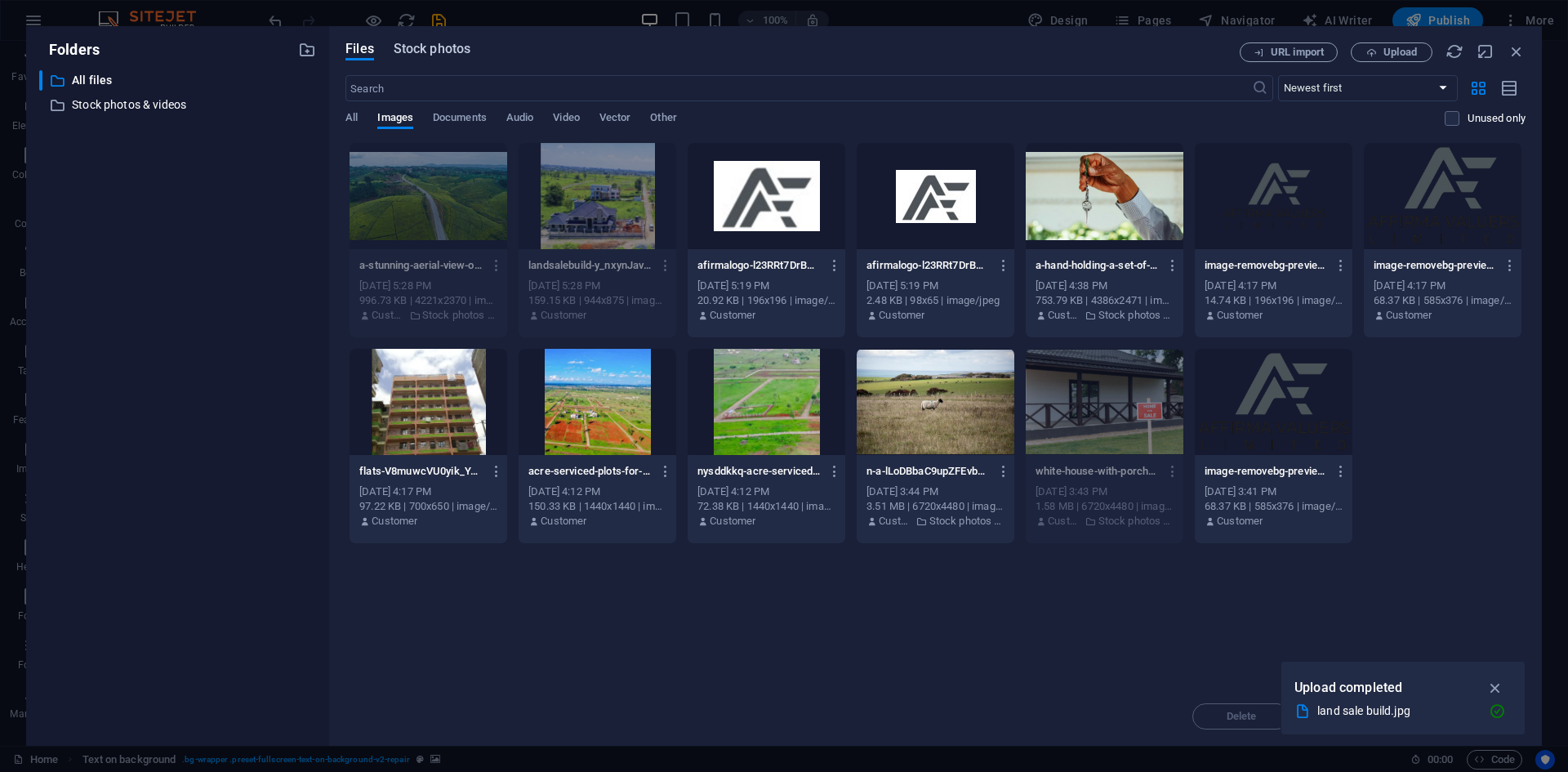
click at [444, 50] on span "Stock photos" at bounding box center [432, 49] width 77 height 20
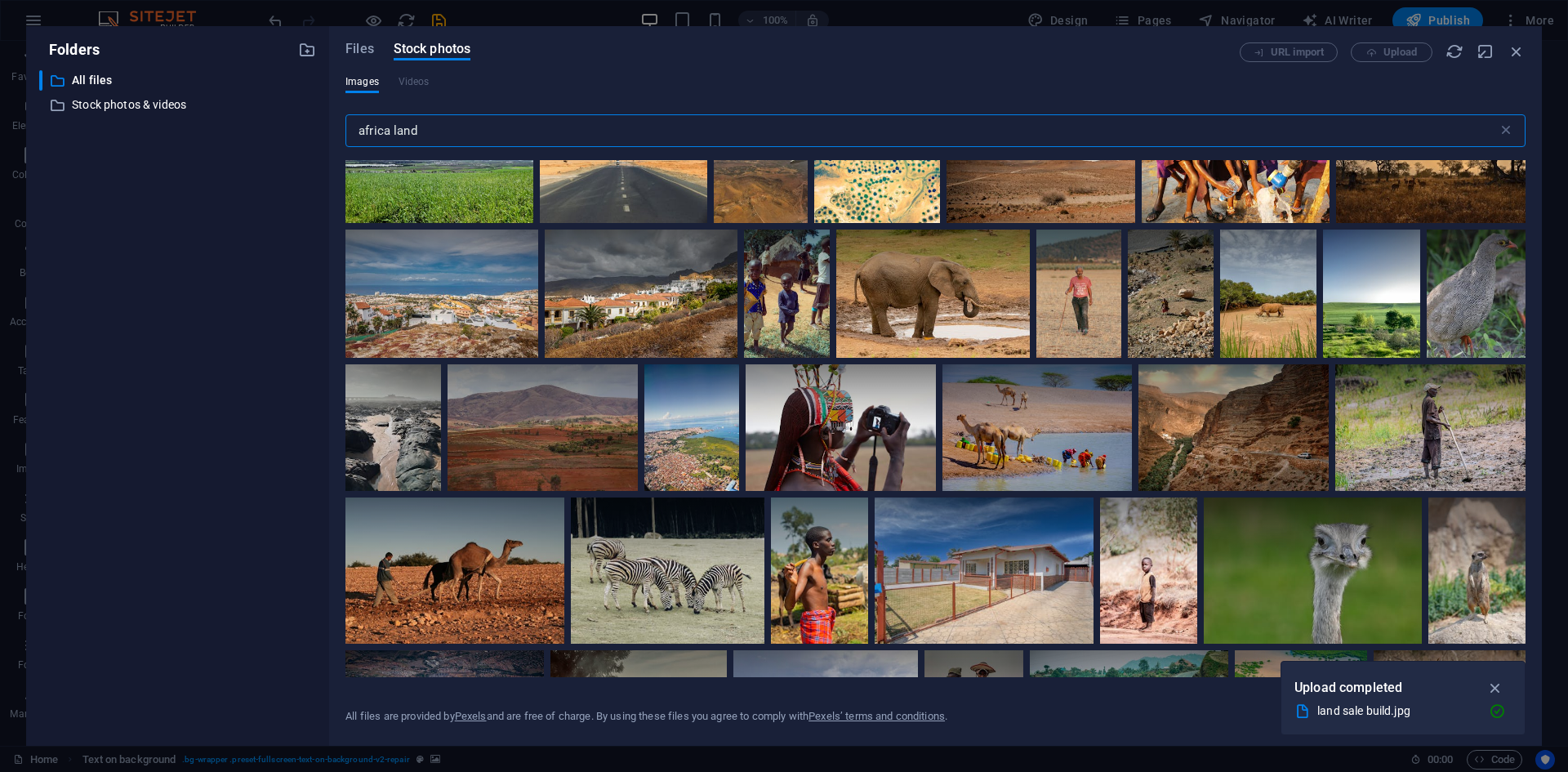
scroll to position [899, 0]
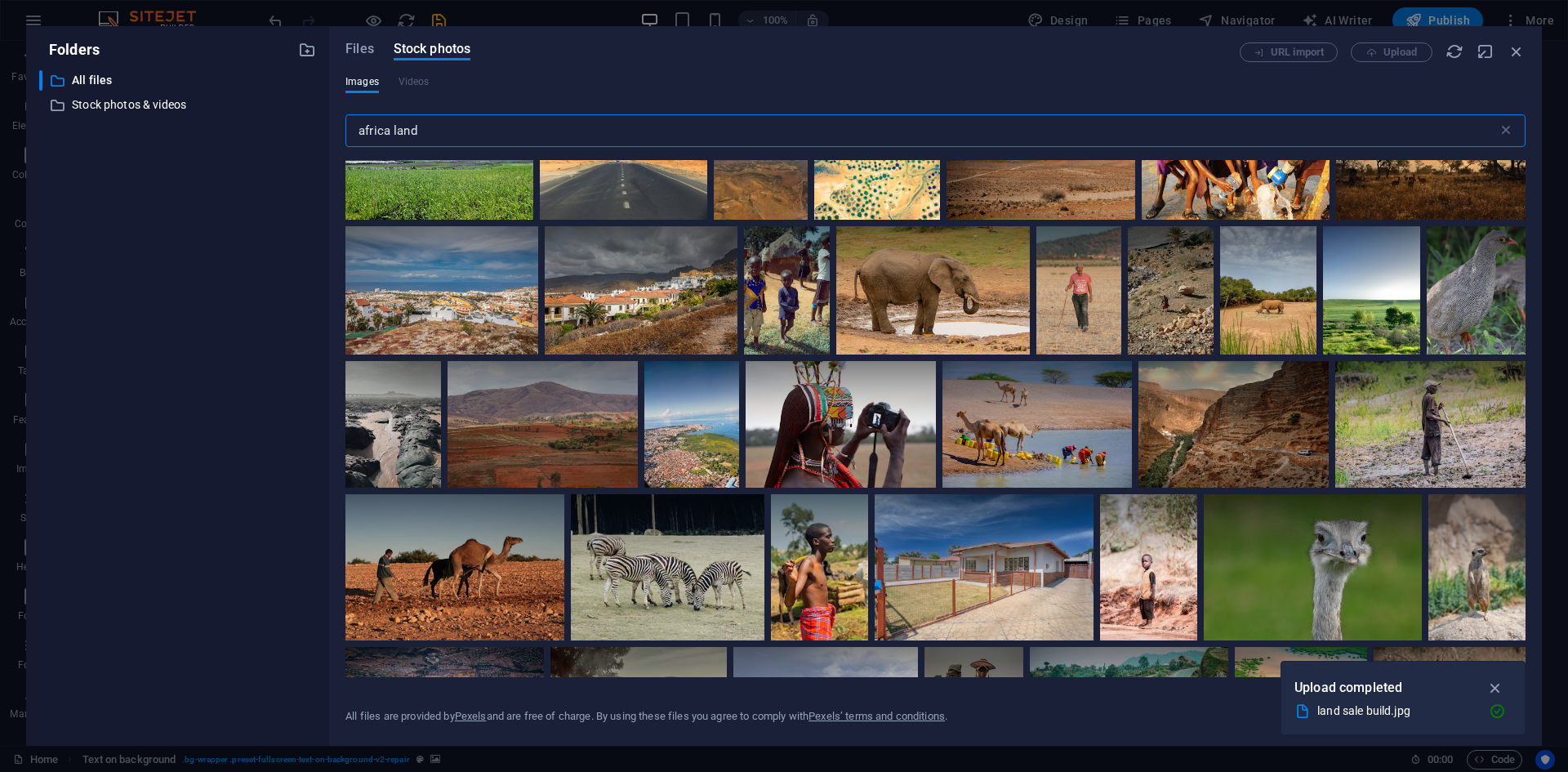
drag, startPoint x: 432, startPoint y: 126, endPoint x: 307, endPoint y: 119, distance: 125.2
click at [307, 119] on div "Folders ​ All files All files ​ Stock photos & videos Stock photos & videos Fil…" at bounding box center [784, 386] width 1516 height 720
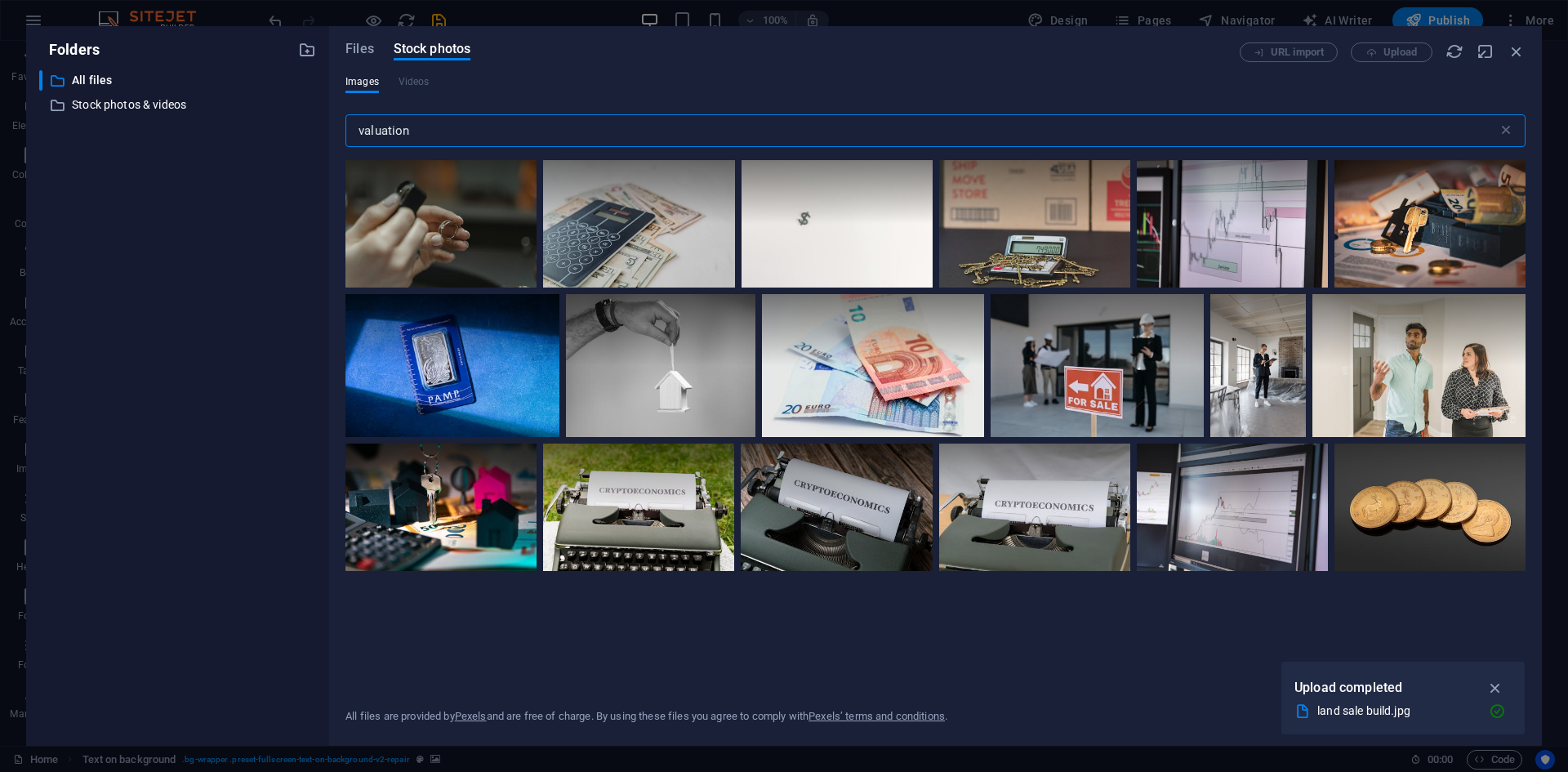
click at [360, 131] on input "valuation" at bounding box center [921, 130] width 1152 height 33
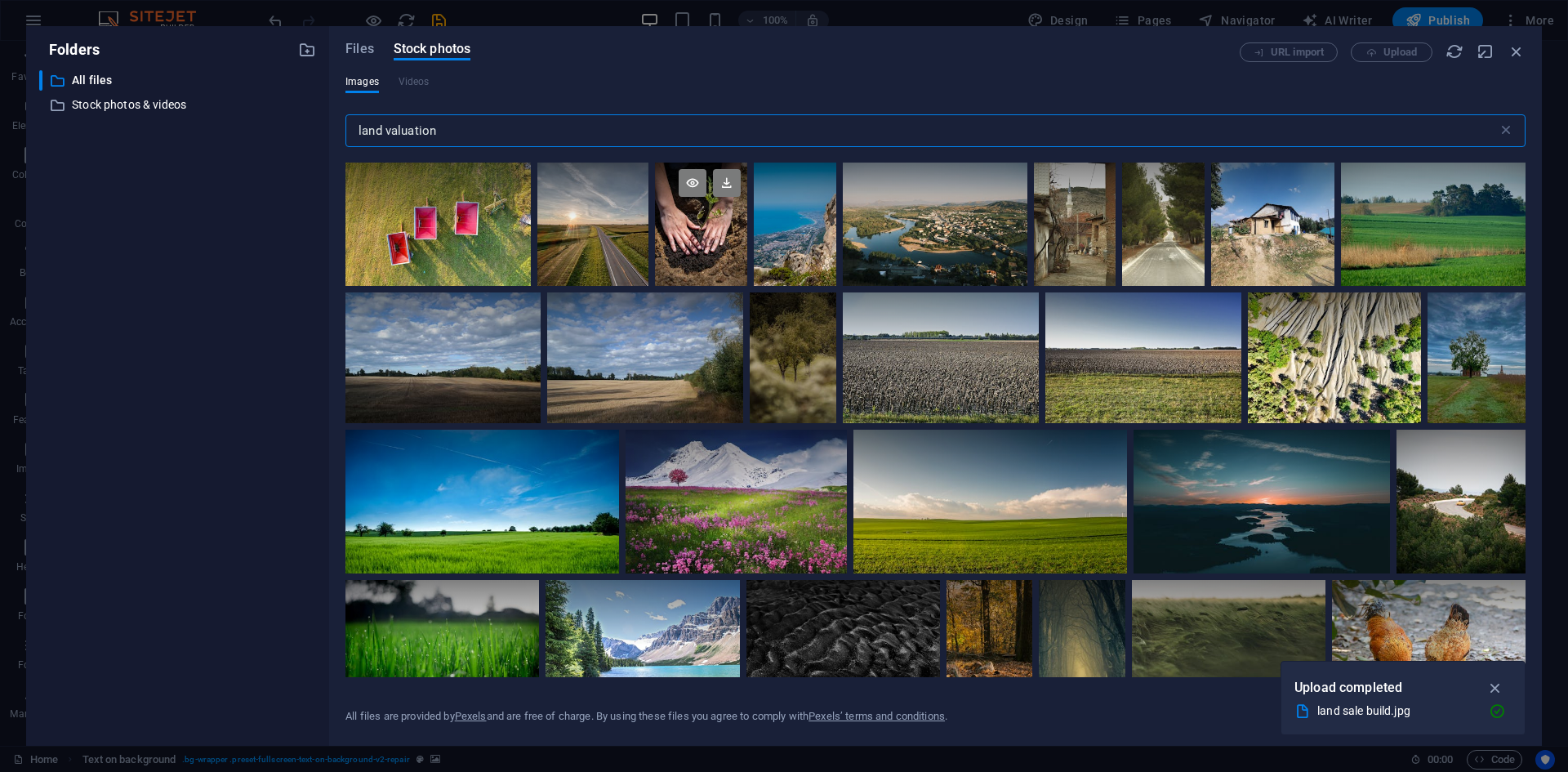
scroll to position [572, 0]
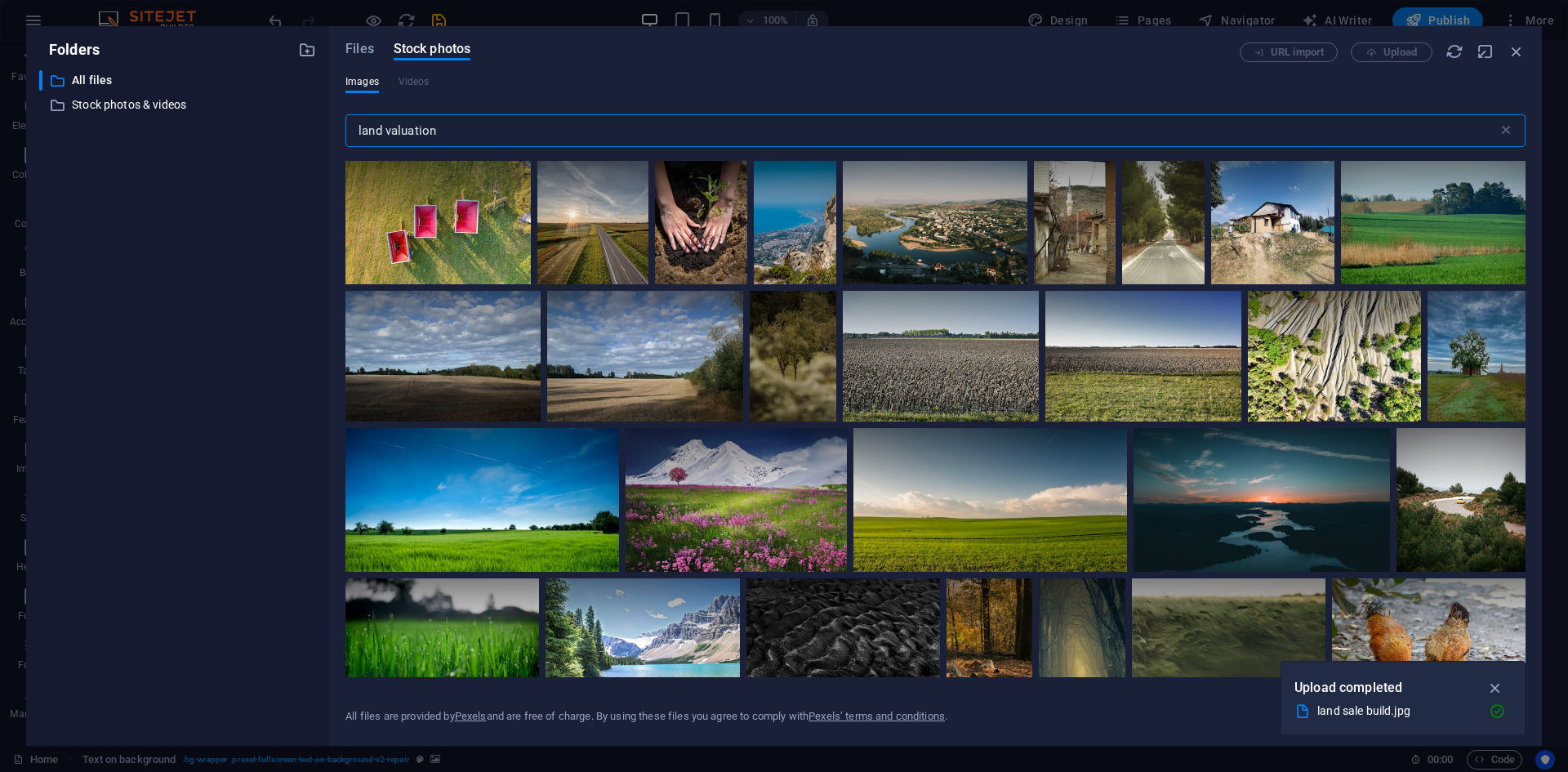
type input "land valuation"
click at [365, 47] on span "Files" at bounding box center [360, 49] width 29 height 20
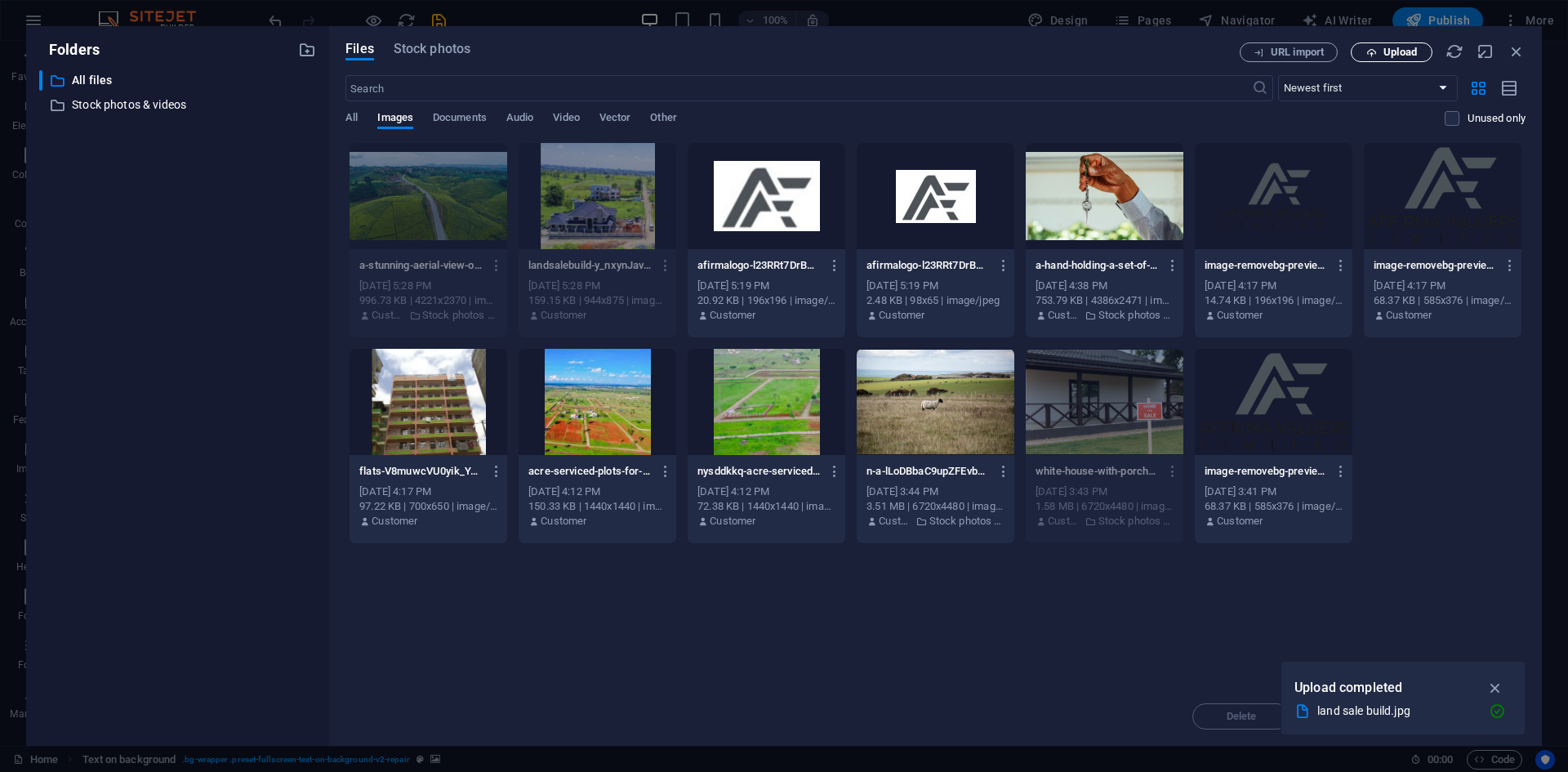
click at [1382, 47] on span "Upload" at bounding box center [1391, 52] width 67 height 11
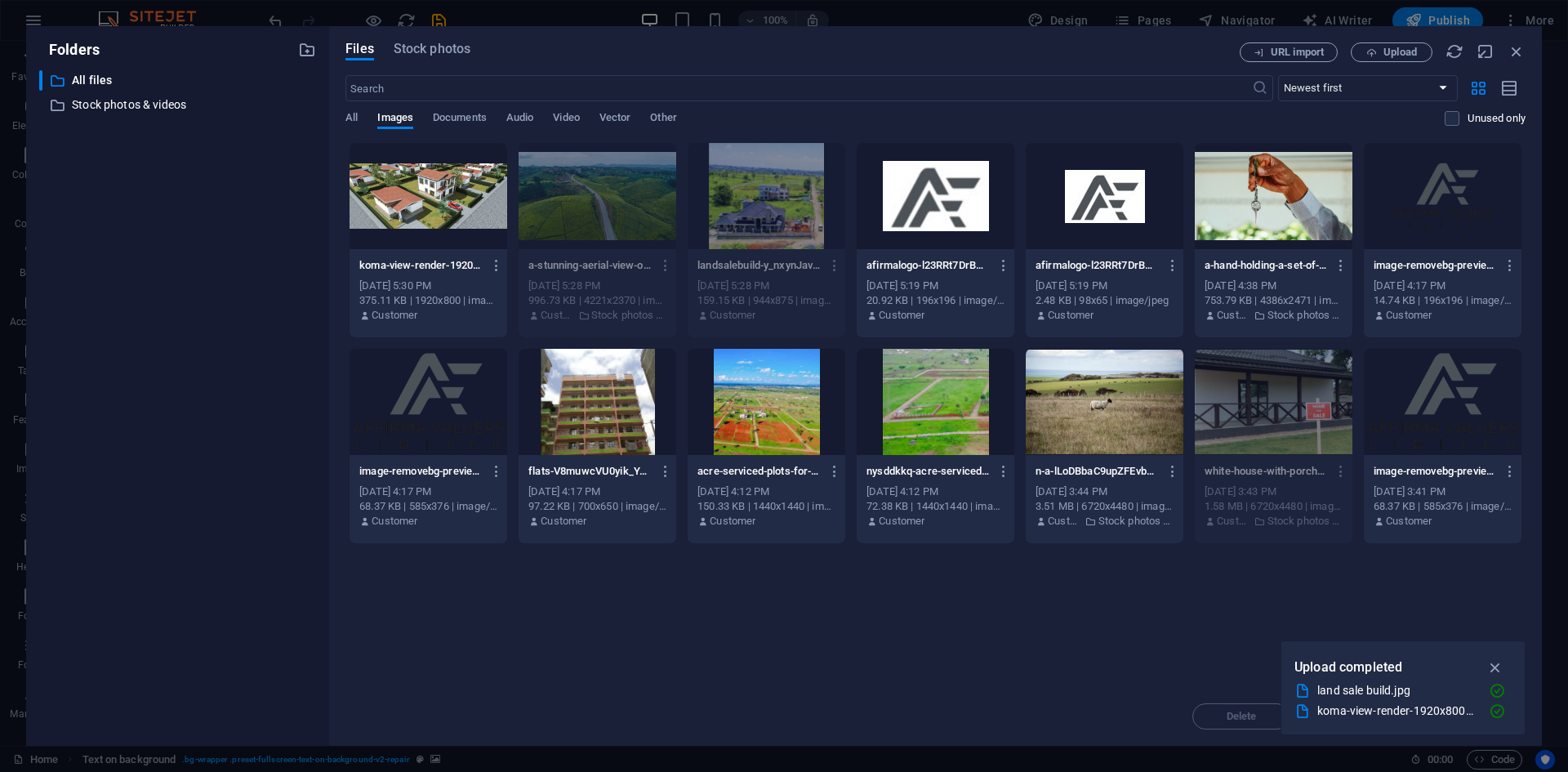
click at [423, 193] on div at bounding box center [429, 196] width 158 height 106
click at [423, 193] on div "1" at bounding box center [429, 196] width 158 height 106
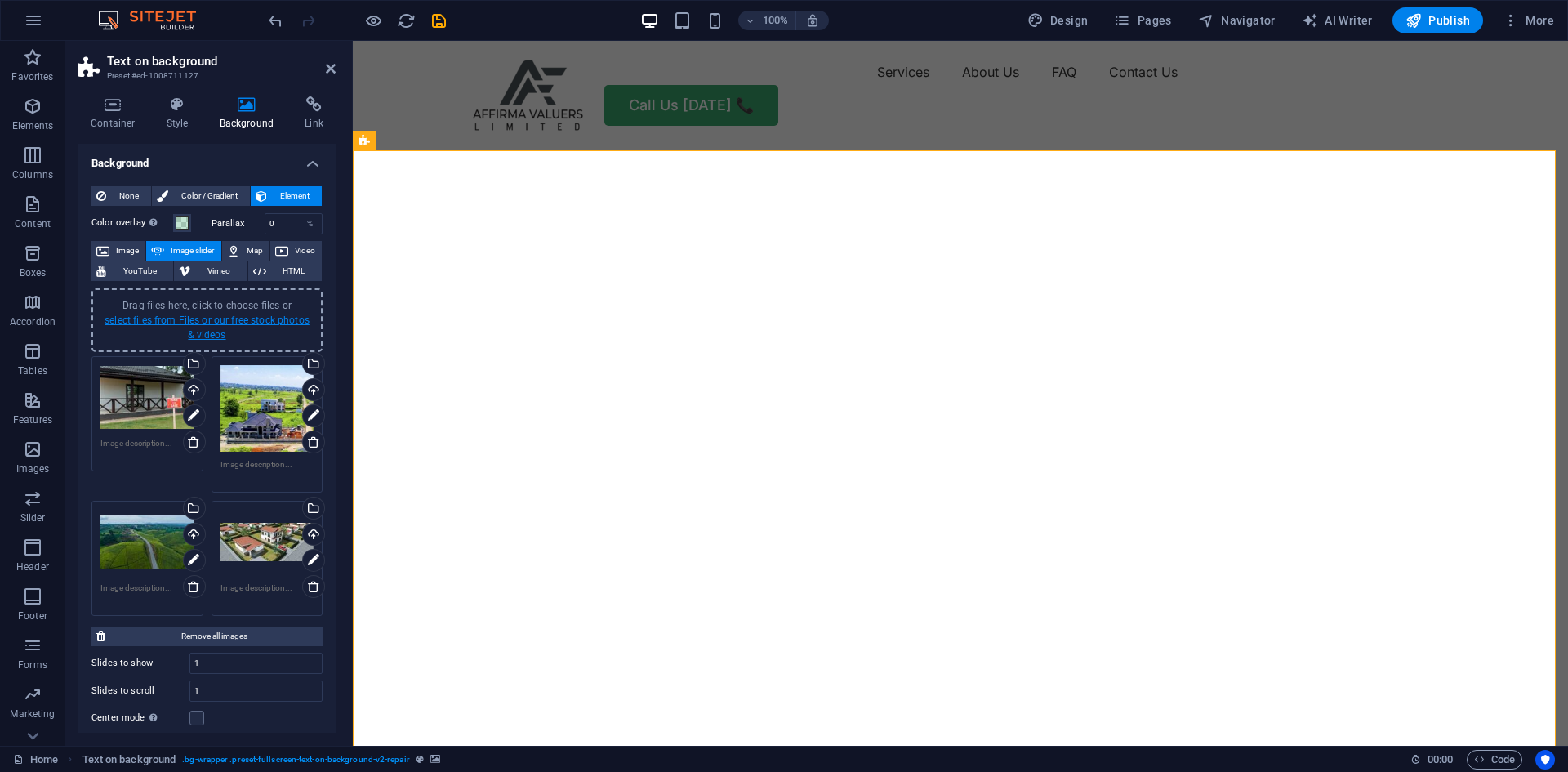
click at [228, 319] on link "select files from Files or our free stock photos & videos" at bounding box center [207, 328] width 205 height 26
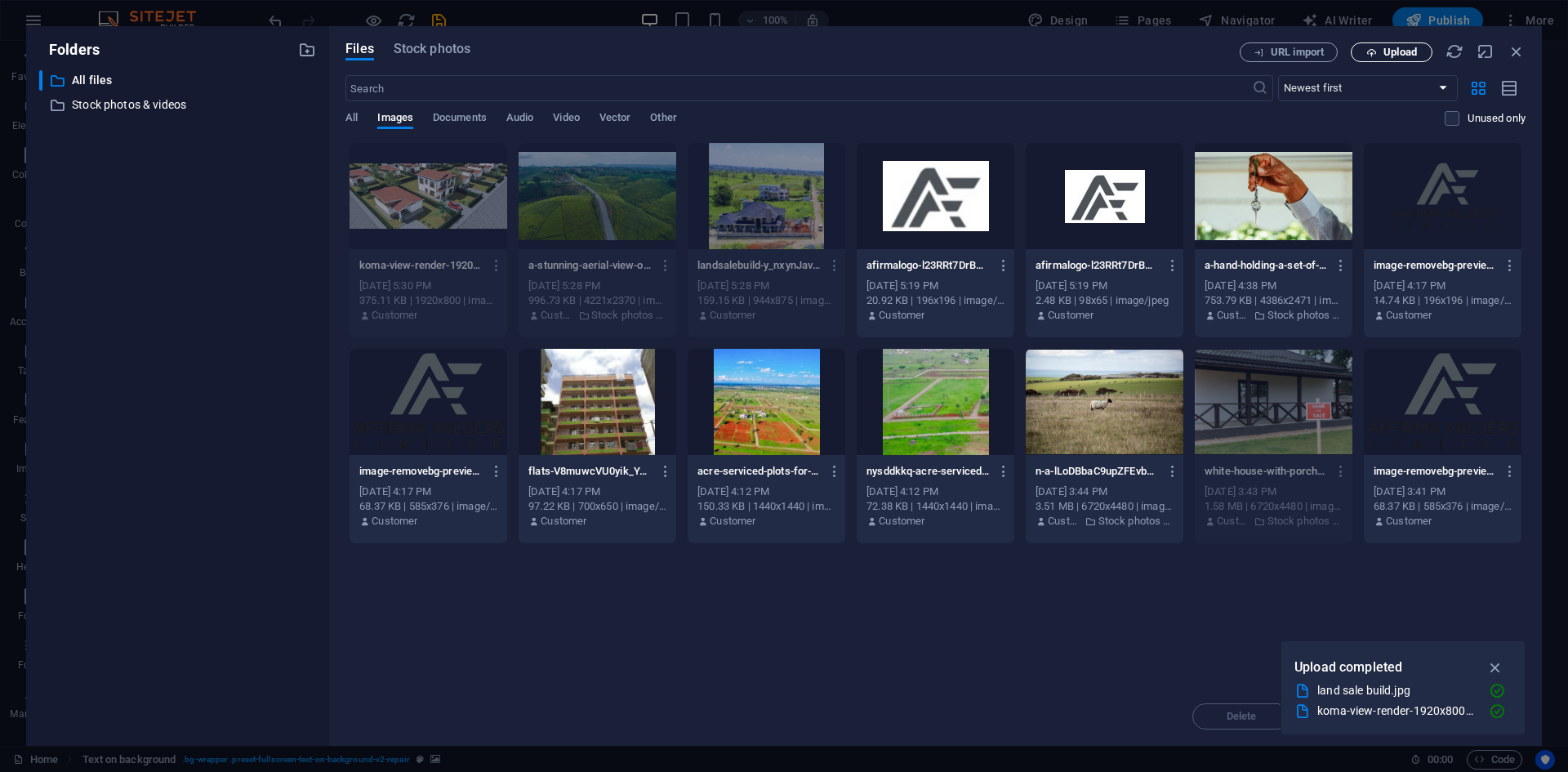
click at [1397, 53] on span "Upload" at bounding box center [1401, 52] width 34 height 10
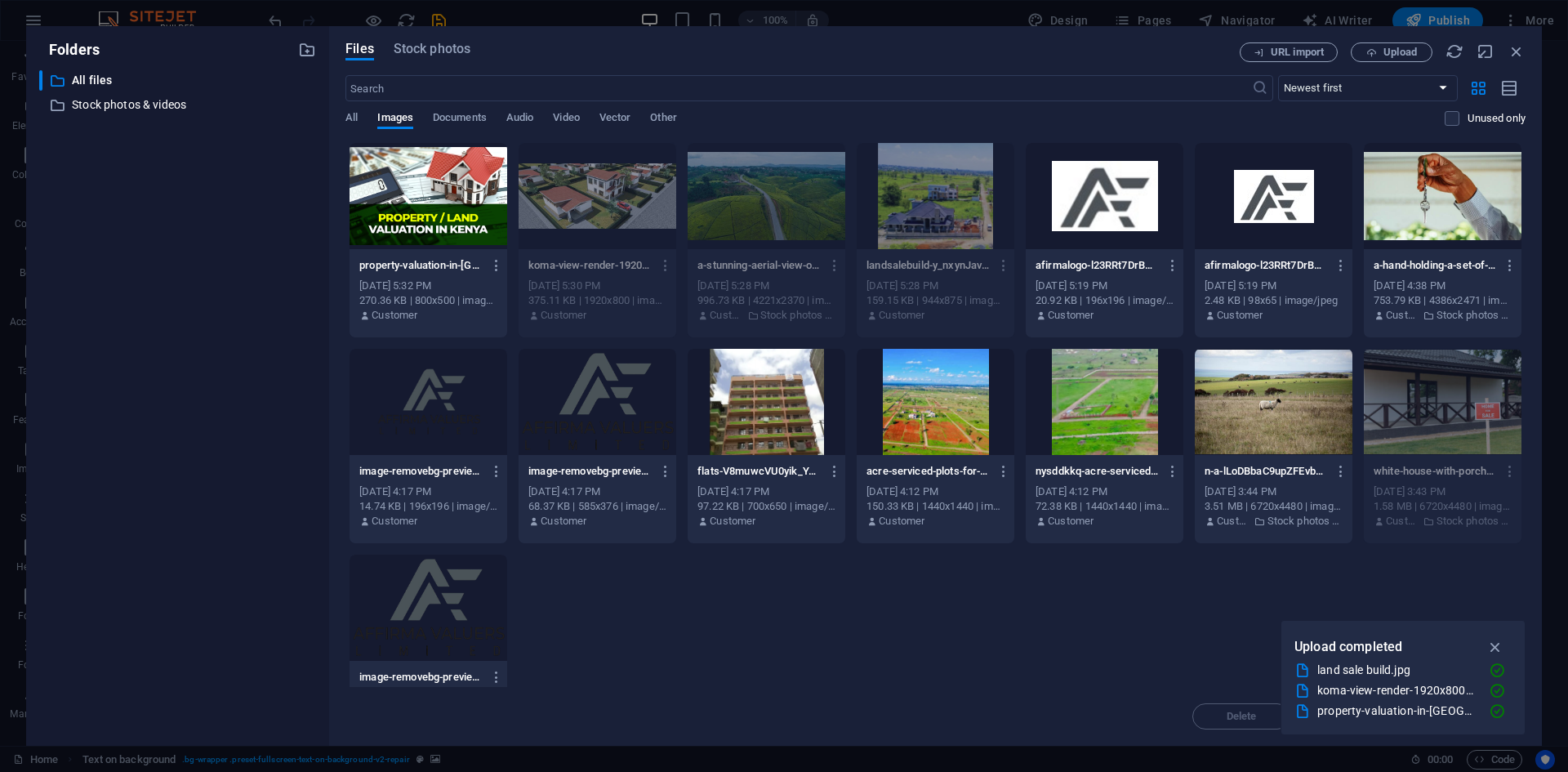
click at [449, 187] on div at bounding box center [429, 196] width 158 height 106
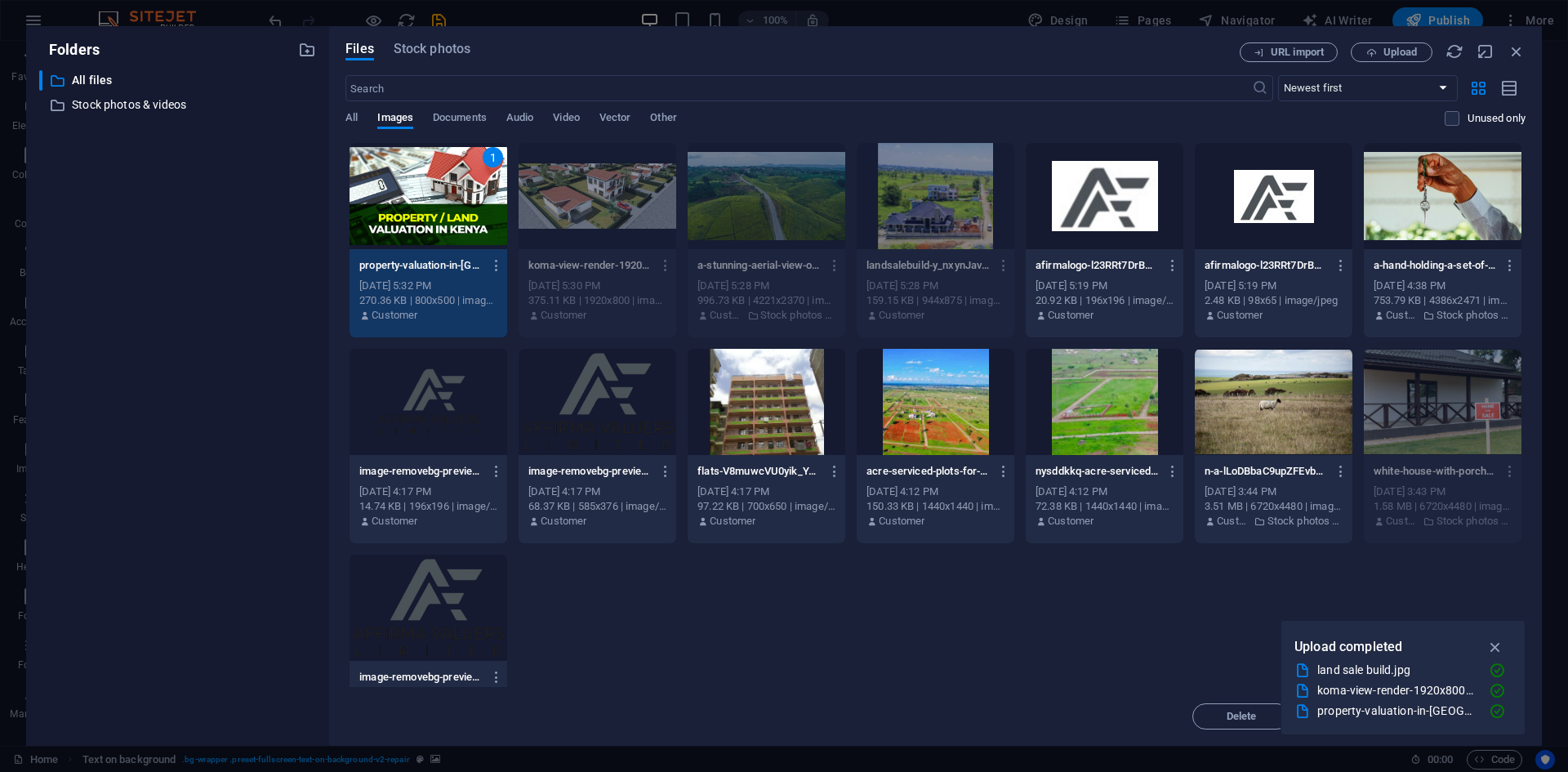
click at [449, 187] on div "1" at bounding box center [429, 196] width 158 height 106
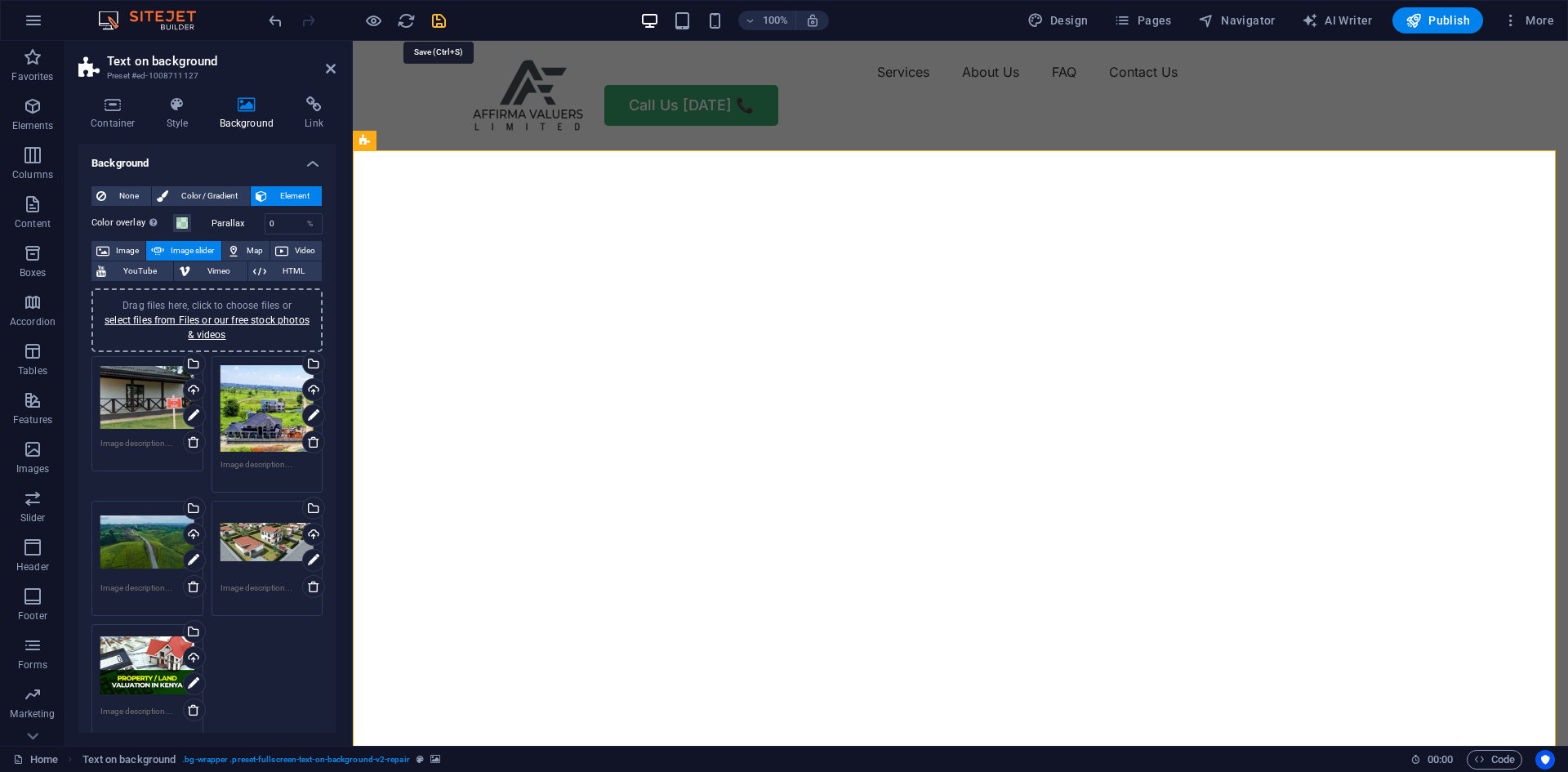
click at [443, 22] on icon "save" at bounding box center [439, 20] width 19 height 19
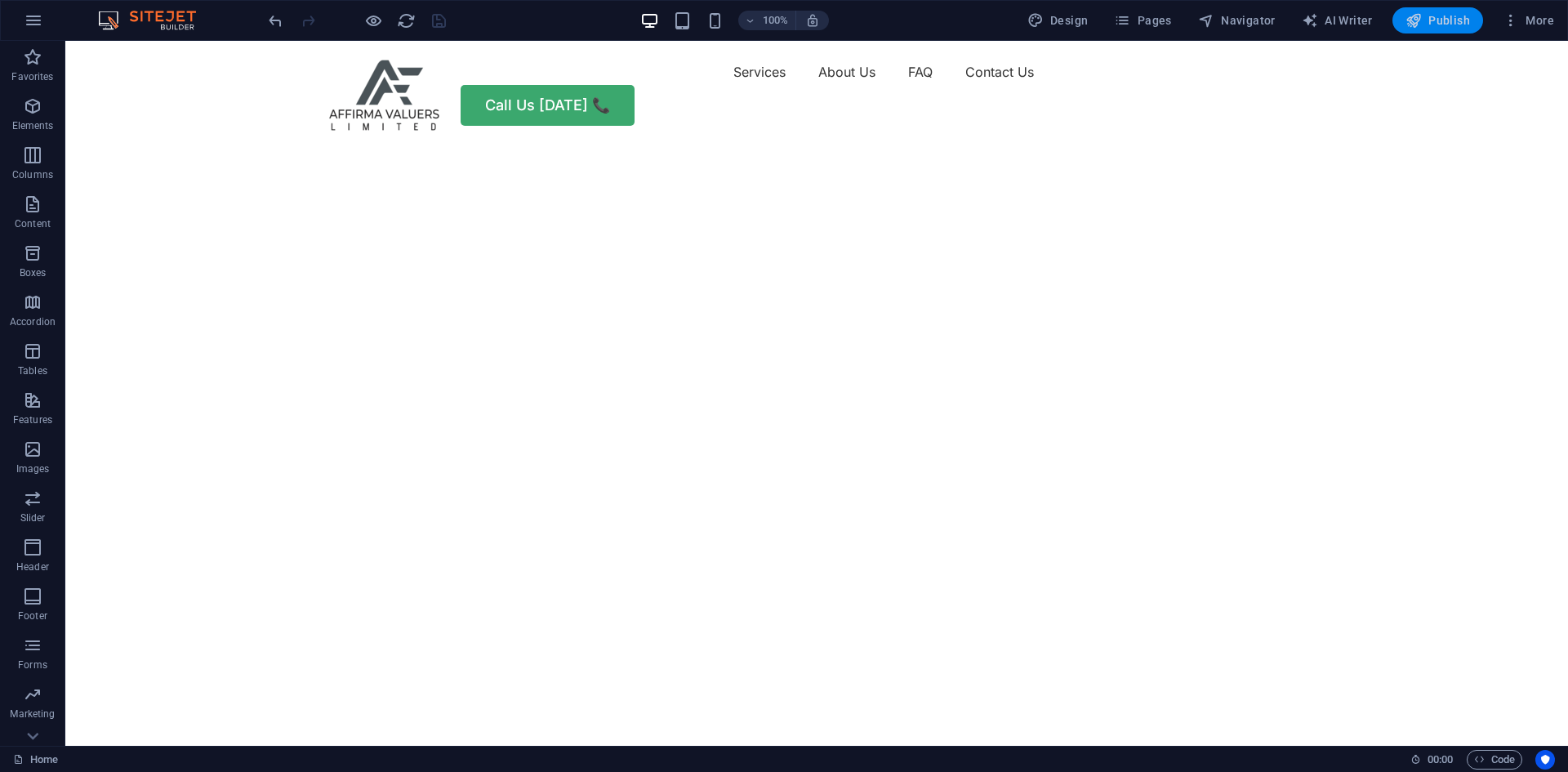
click at [1449, 17] on span "Publish" at bounding box center [1438, 20] width 65 height 16
